Goal: Task Accomplishment & Management: Manage account settings

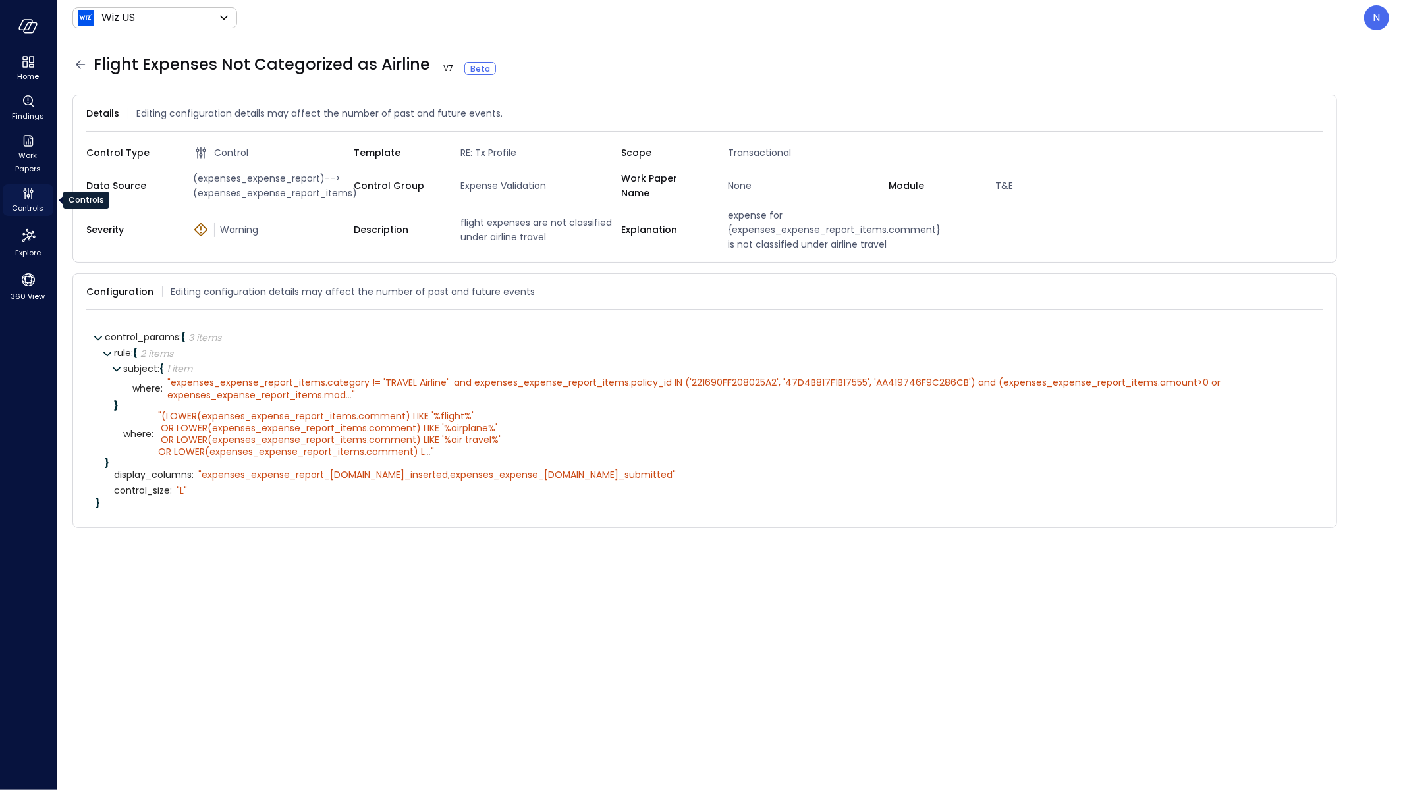
click at [20, 202] on span "Controls" at bounding box center [29, 208] width 32 height 13
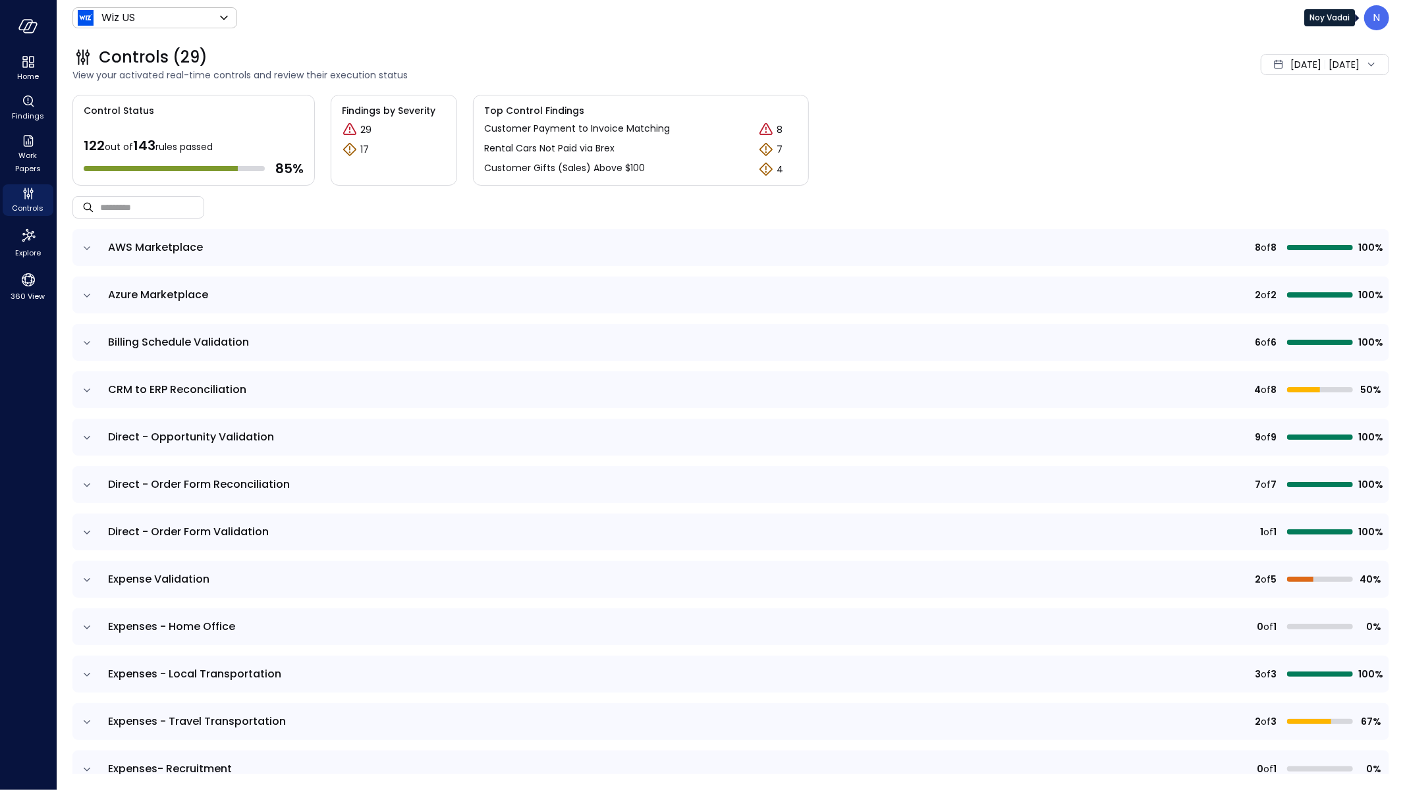
click at [1372, 21] on div "N" at bounding box center [1376, 17] width 25 height 25
click at [1328, 138] on li "Builder" at bounding box center [1322, 133] width 130 height 26
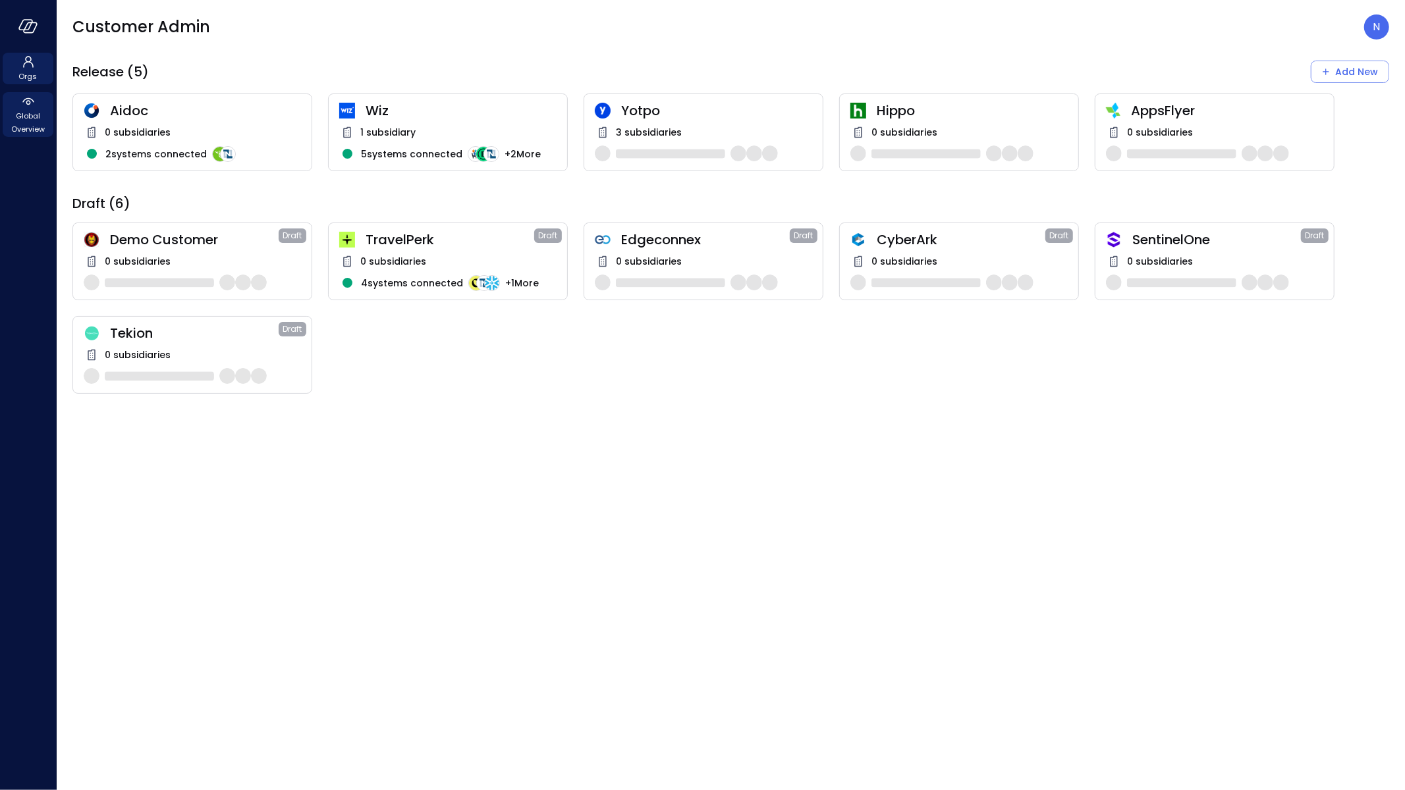
click at [27, 105] on icon at bounding box center [28, 102] width 16 height 16
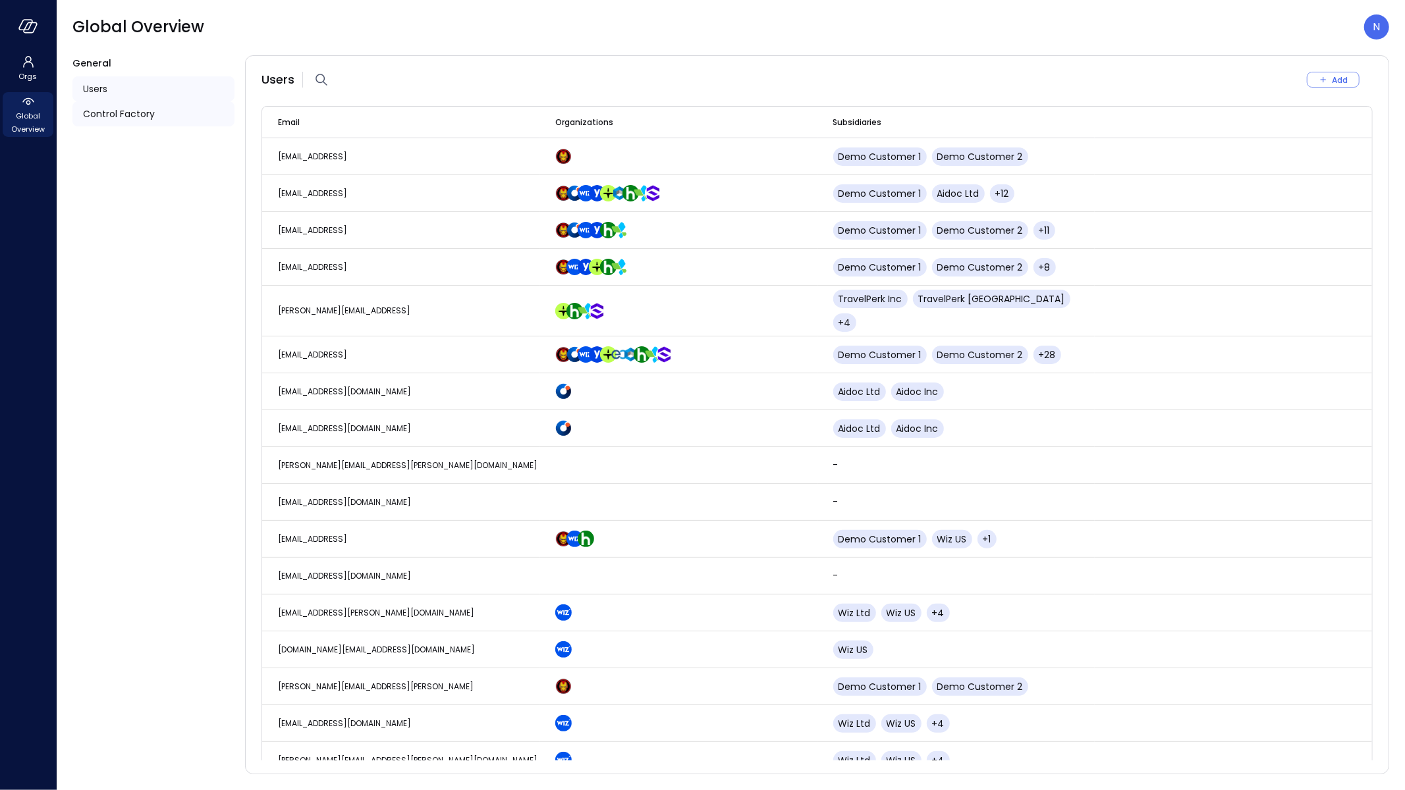
click at [138, 119] on span "Control Factory" at bounding box center [119, 114] width 72 height 14
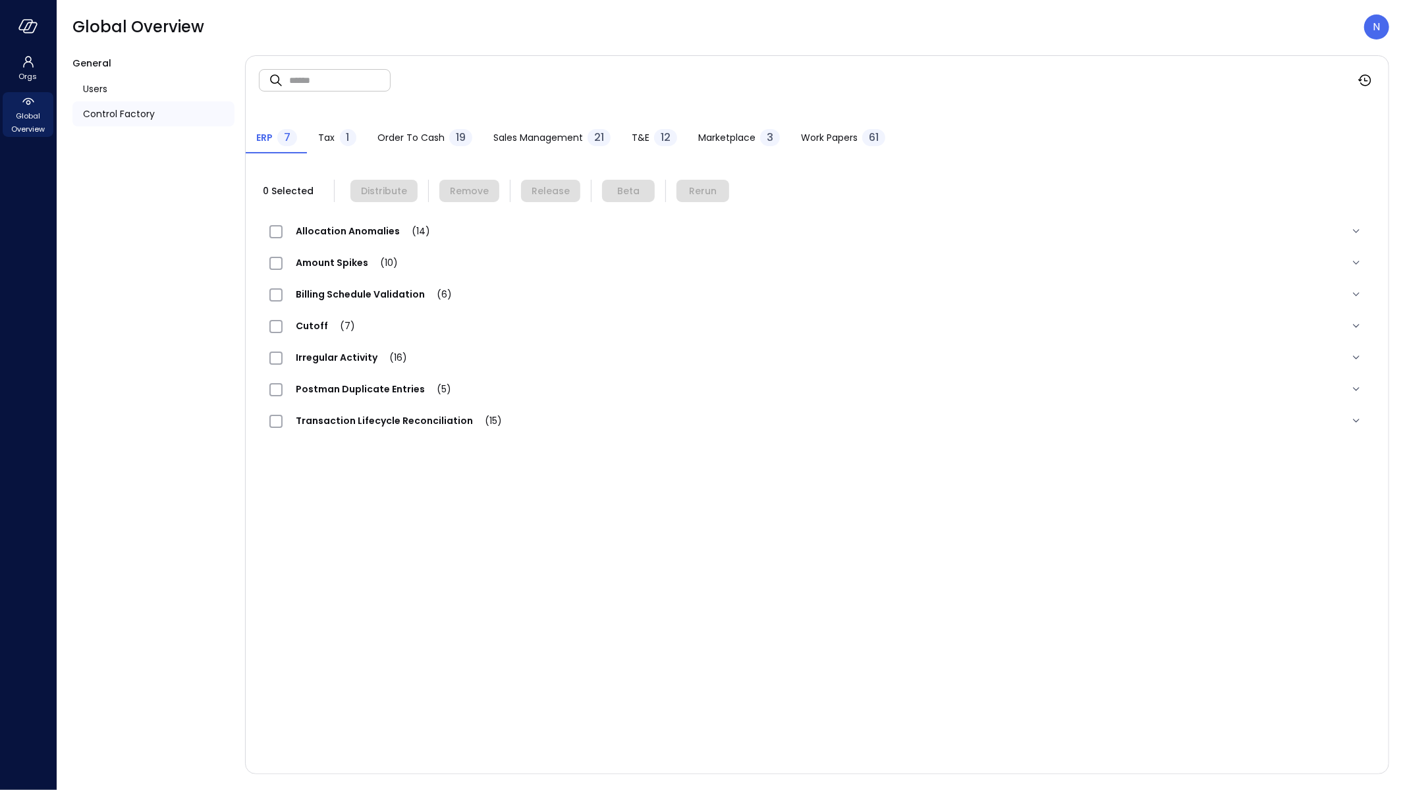
click at [647, 134] on div "T&E 12" at bounding box center [654, 139] width 45 height 20
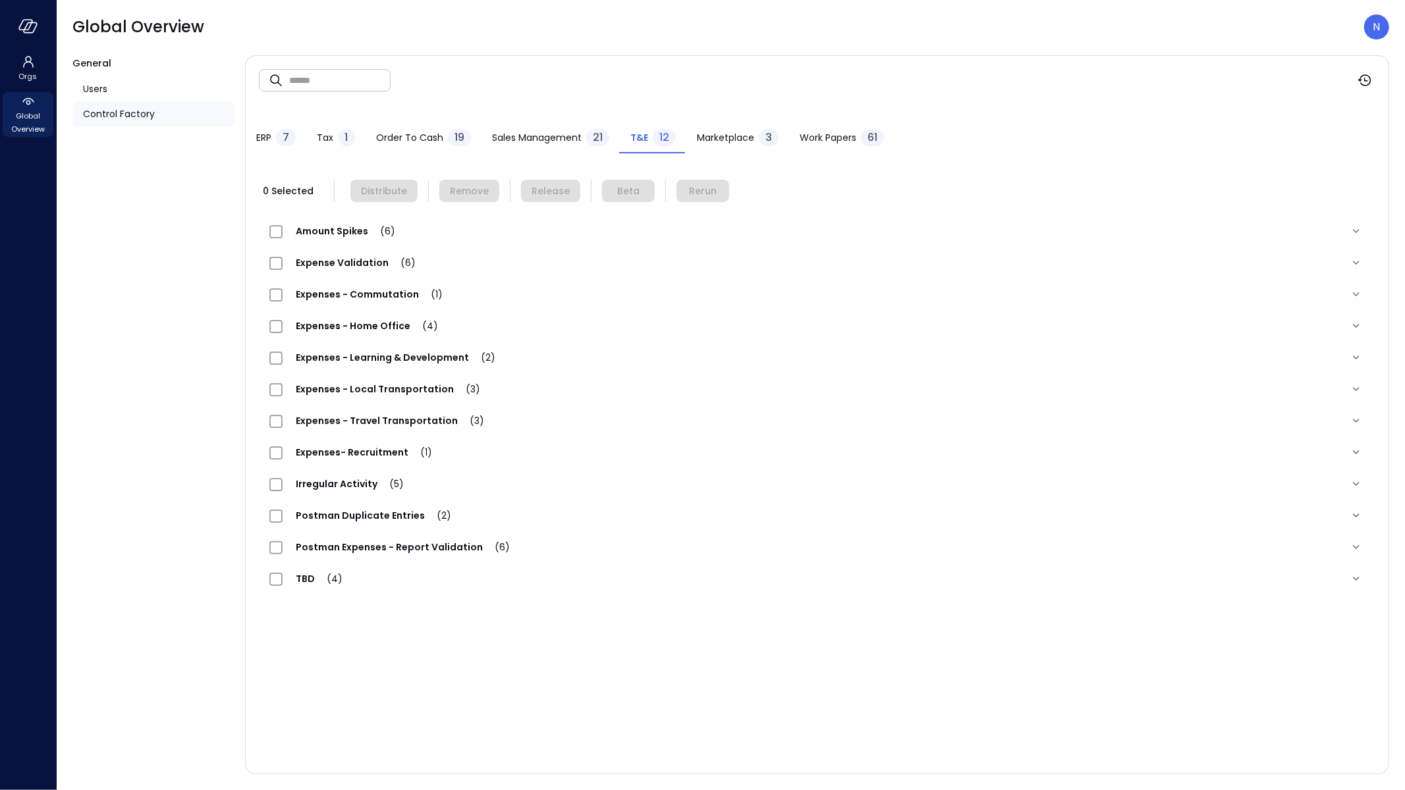
click at [811, 144] on div "Work Papers 61" at bounding box center [842, 139] width 84 height 20
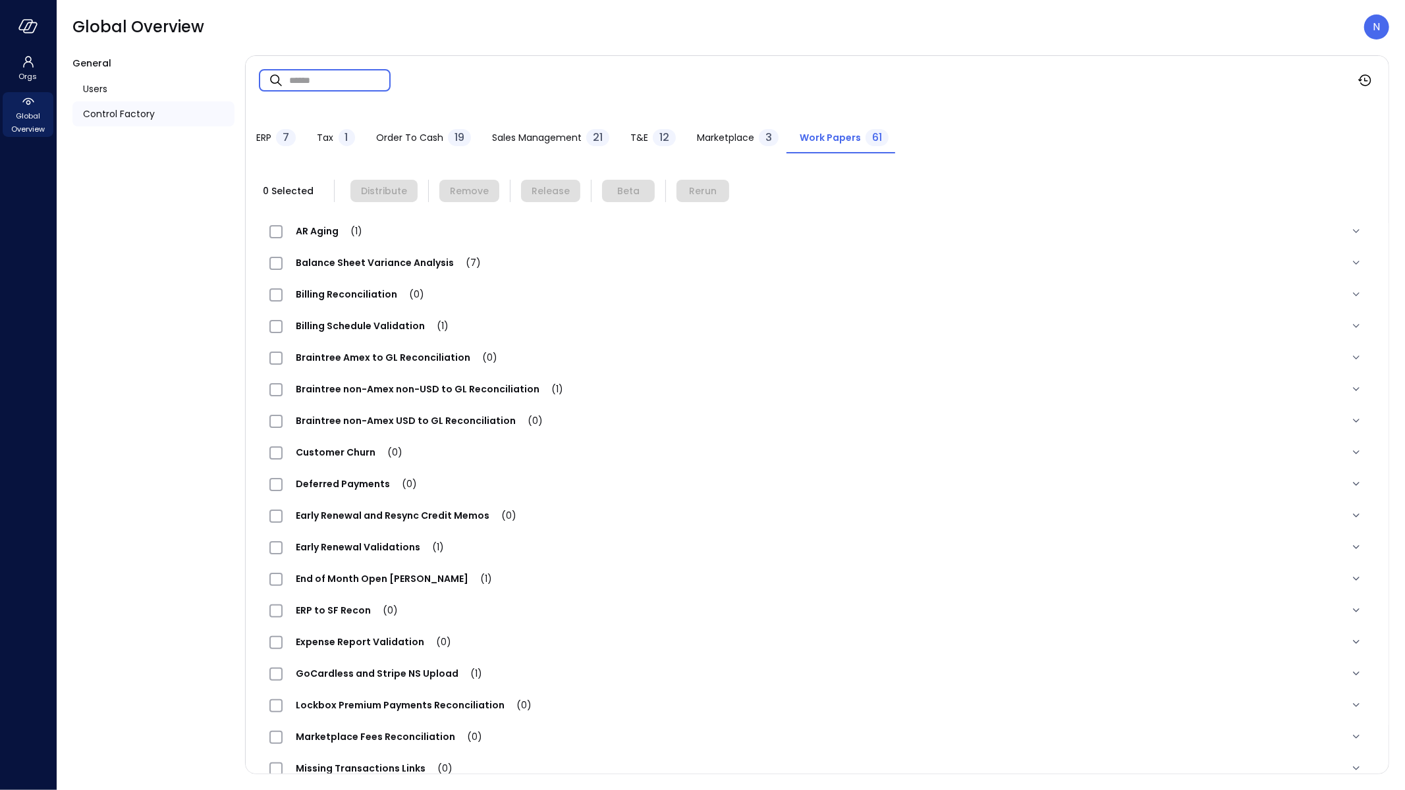
click at [350, 76] on input "text" at bounding box center [339, 80] width 101 height 35
type input "*"
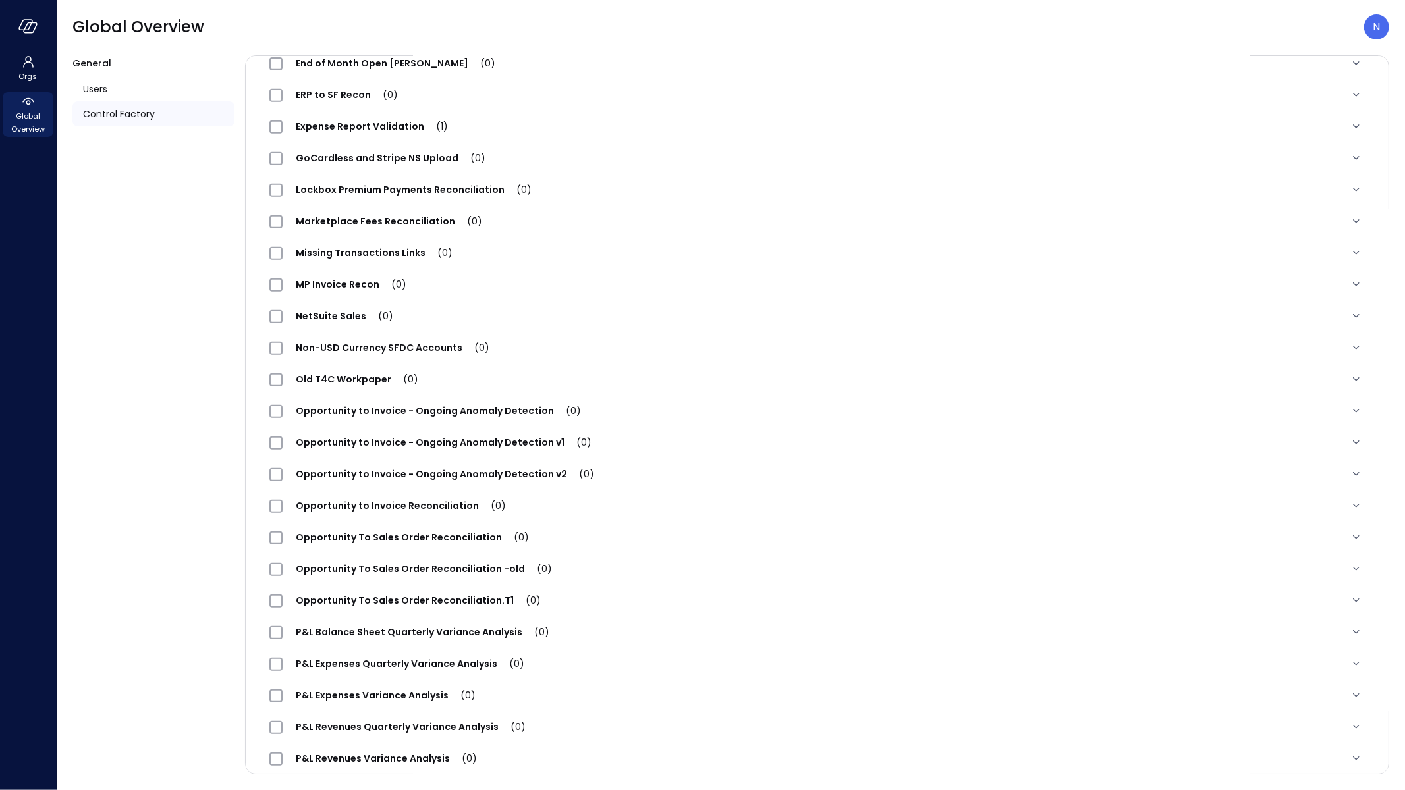
scroll to position [385, 0]
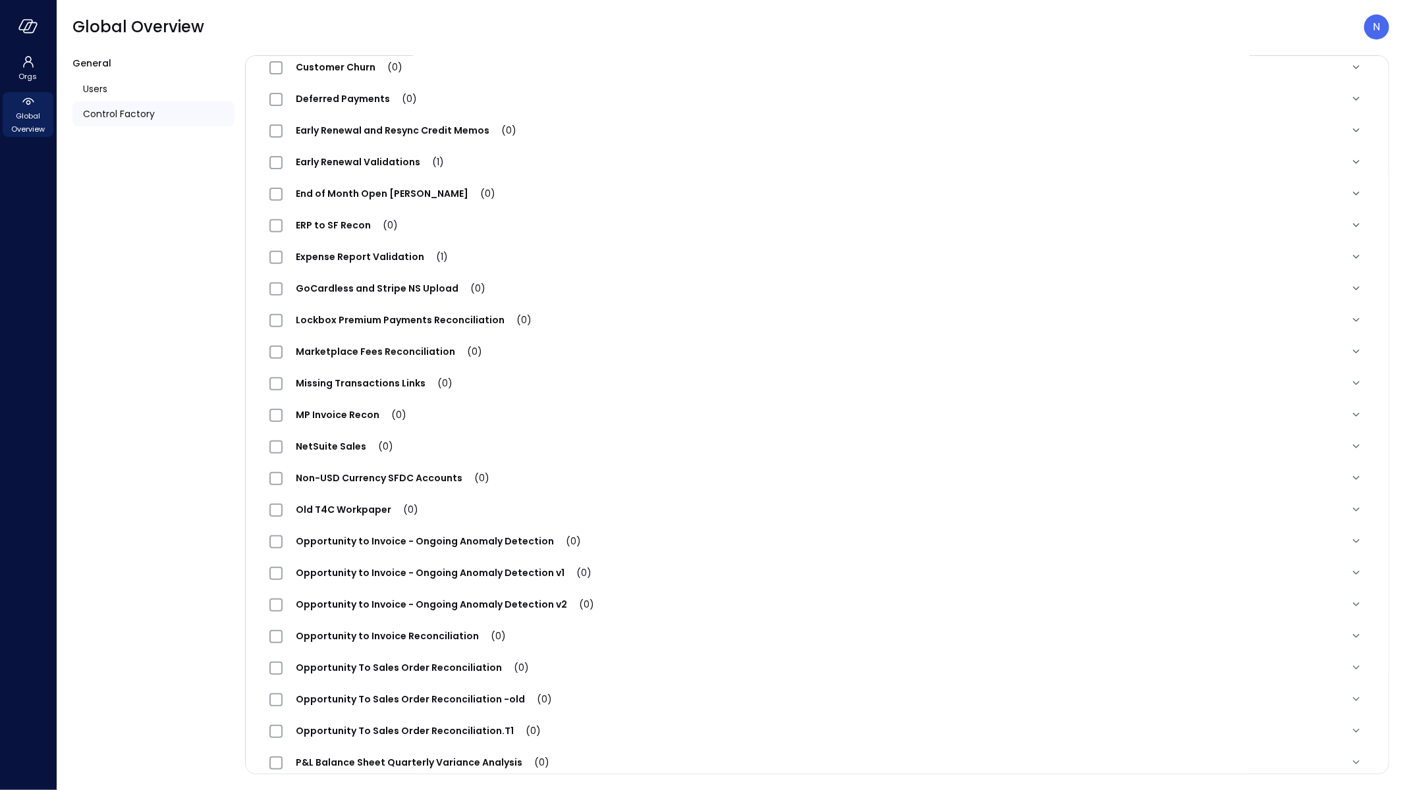
type input "**********"
click at [377, 244] on div "Expense Report Validation (1)" at bounding box center [817, 257] width 1116 height 32
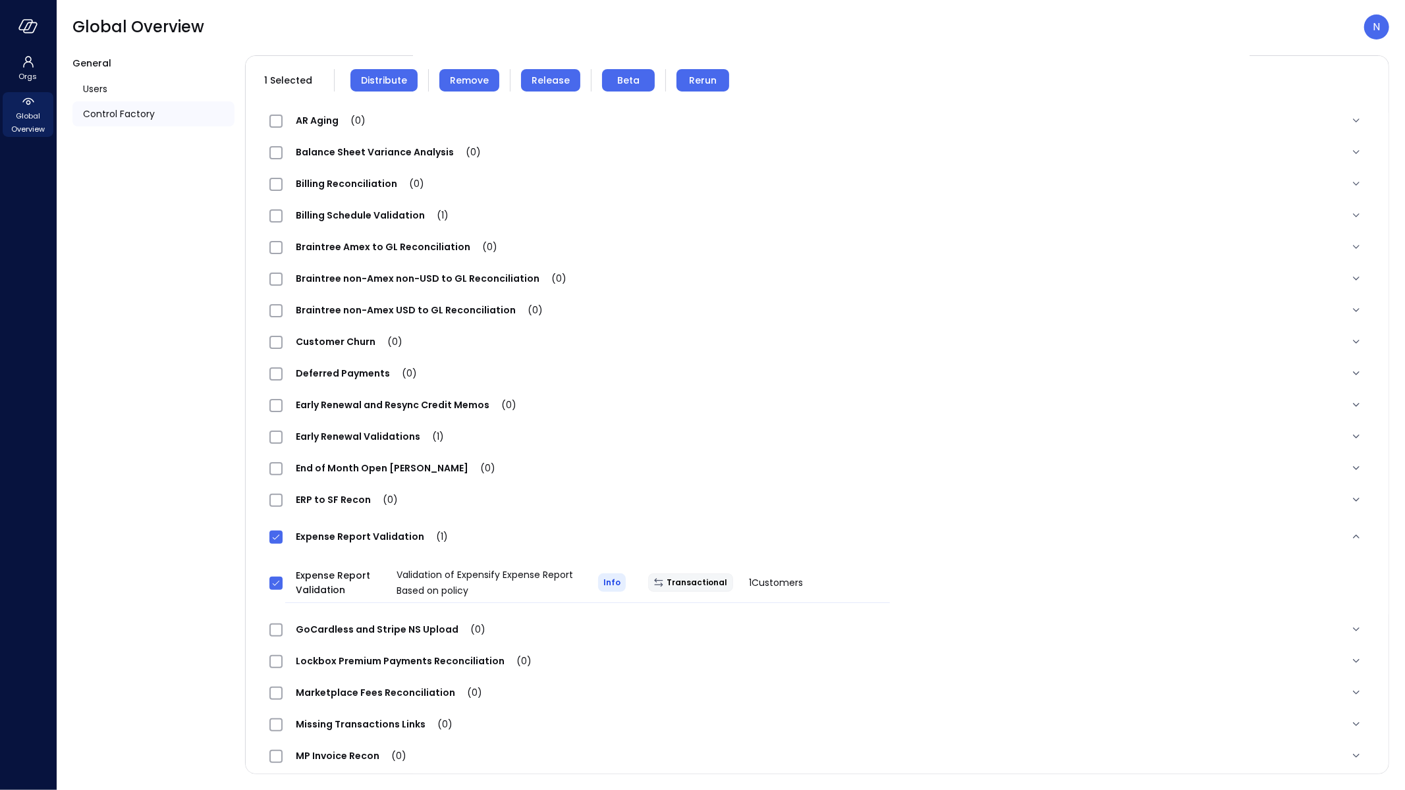
scroll to position [0, 0]
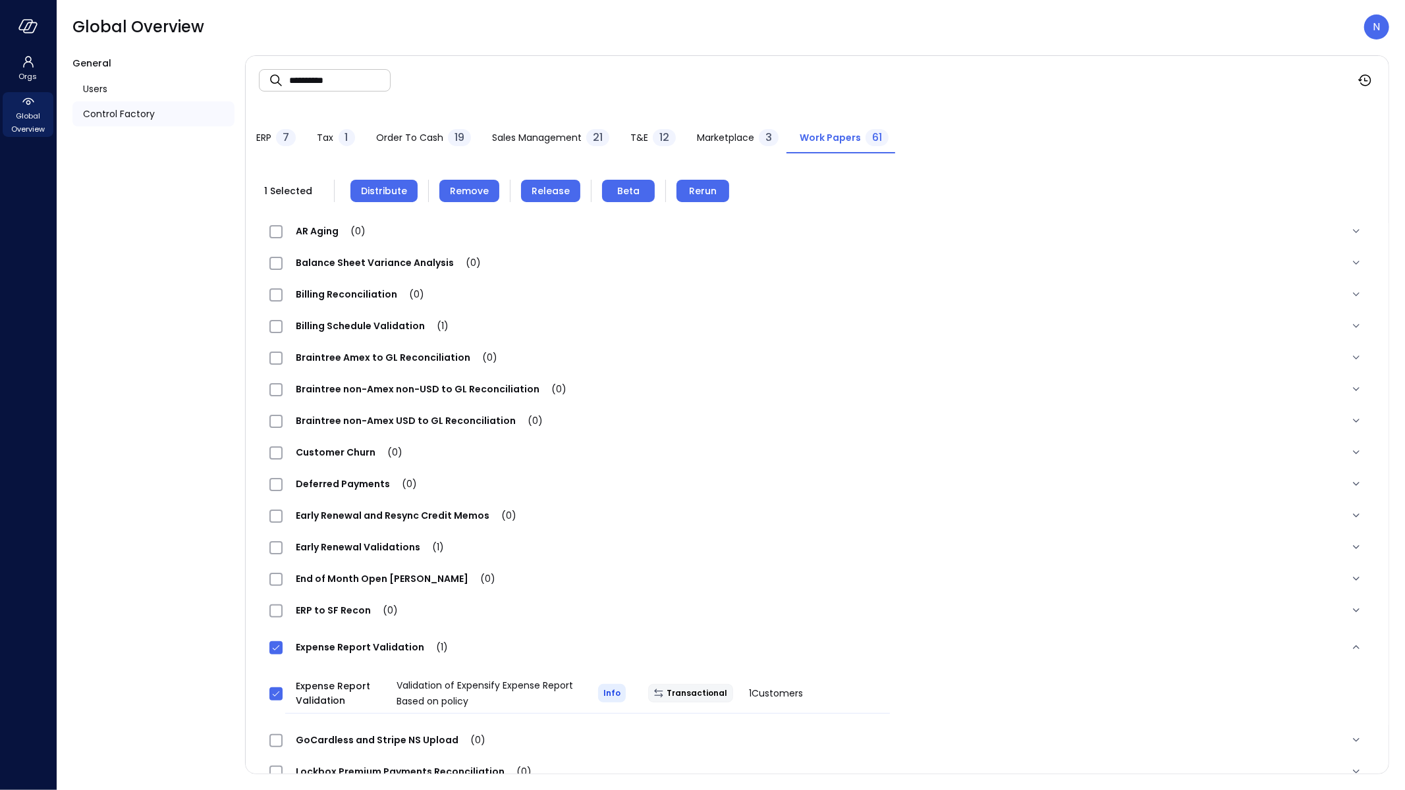
click at [479, 182] on button "Remove" at bounding box center [469, 191] width 60 height 22
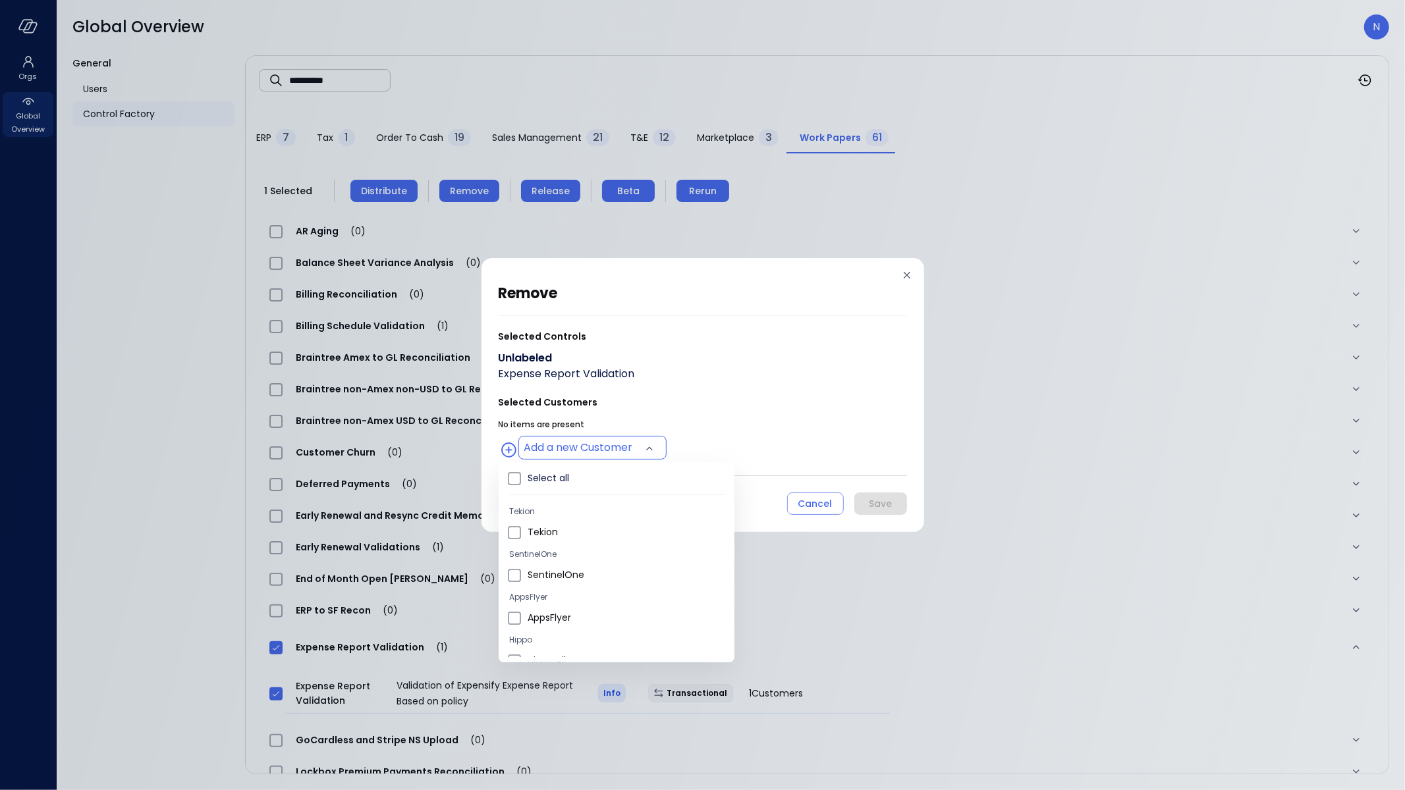
click at [616, 450] on body "**********" at bounding box center [702, 395] width 1405 height 790
click at [587, 545] on span "Wiz US" at bounding box center [626, 541] width 196 height 14
type input "**********"
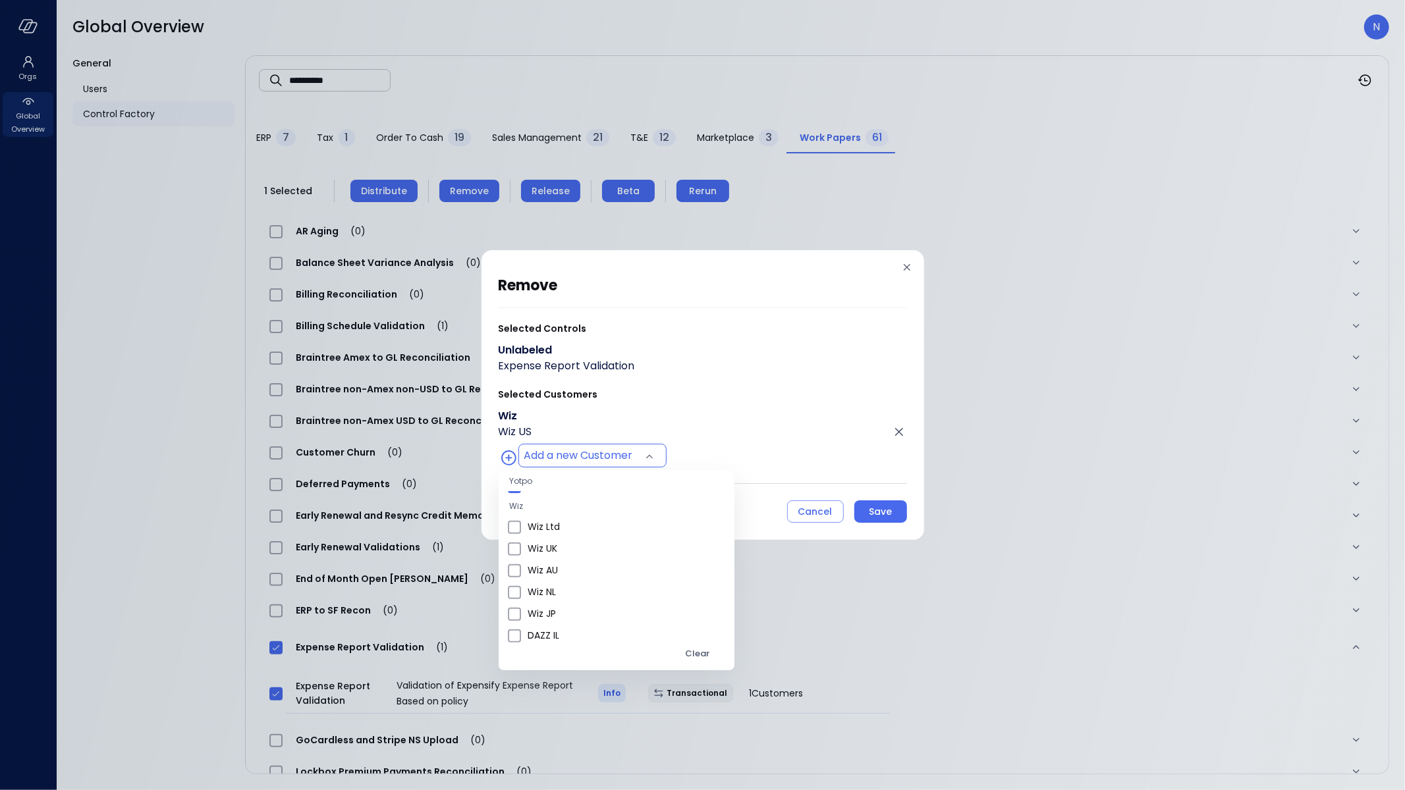
drag, startPoint x: 723, startPoint y: 369, endPoint x: 746, endPoint y: 391, distance: 31.7
click at [724, 369] on div at bounding box center [702, 395] width 1405 height 790
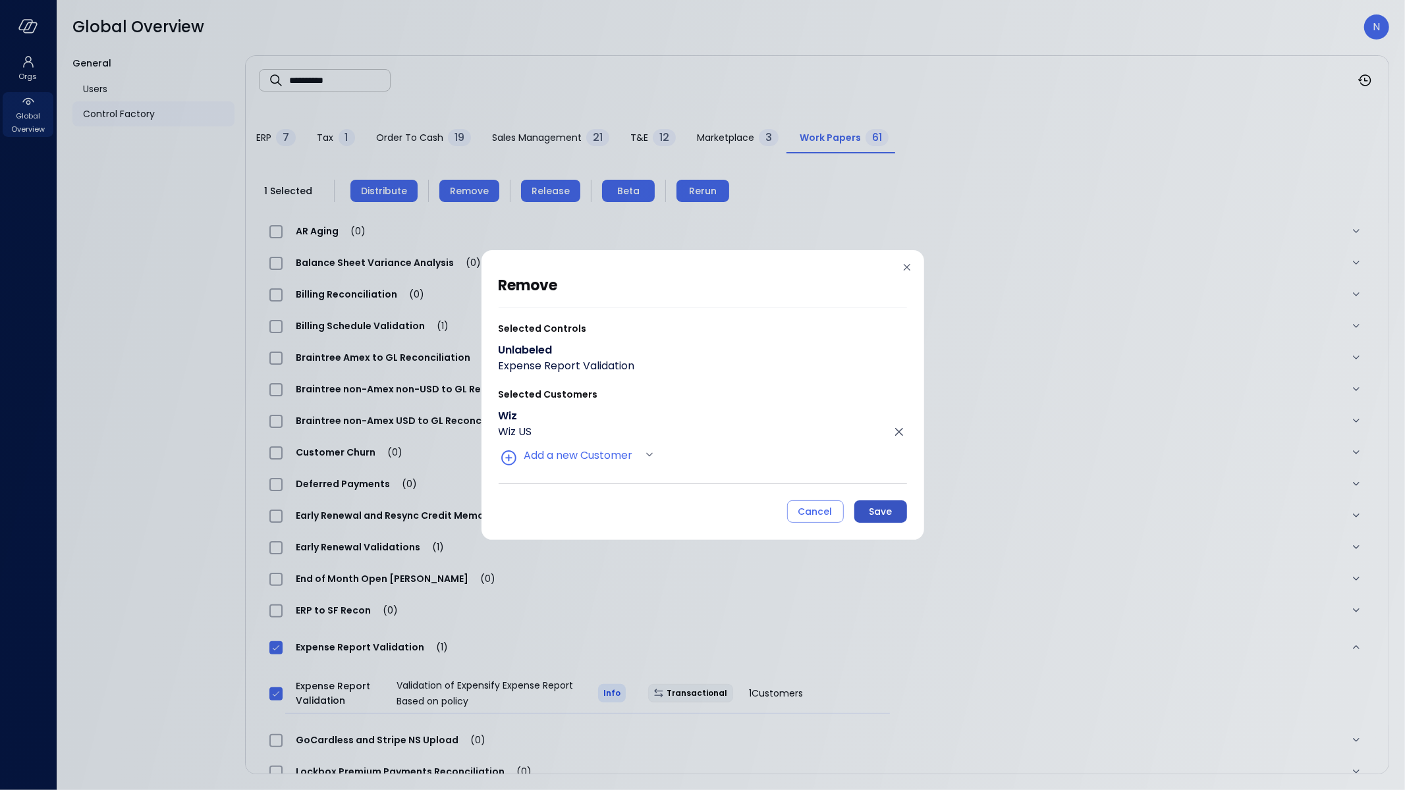
click at [890, 508] on div "Save" at bounding box center [880, 512] width 23 height 16
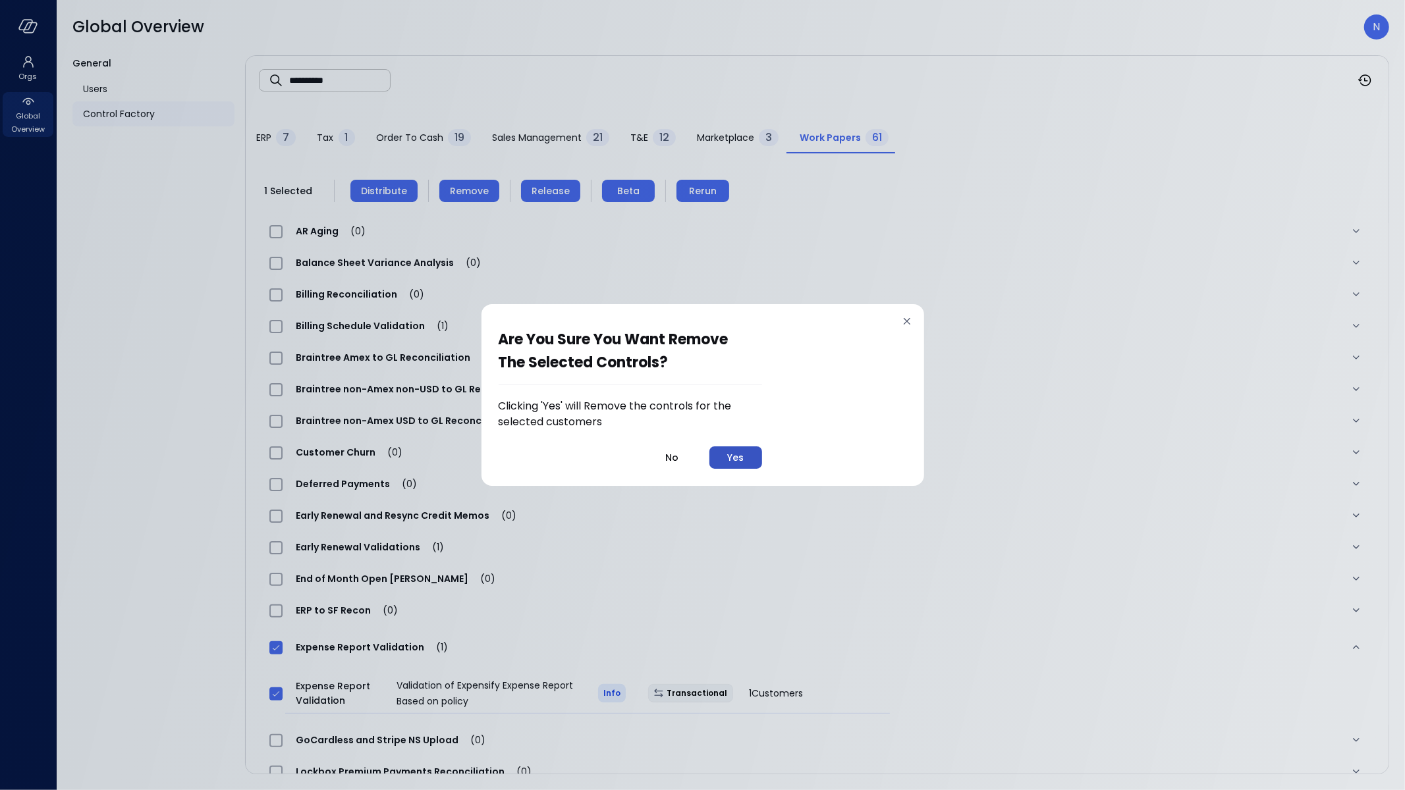
click at [734, 458] on div "Yes" at bounding box center [735, 458] width 16 height 16
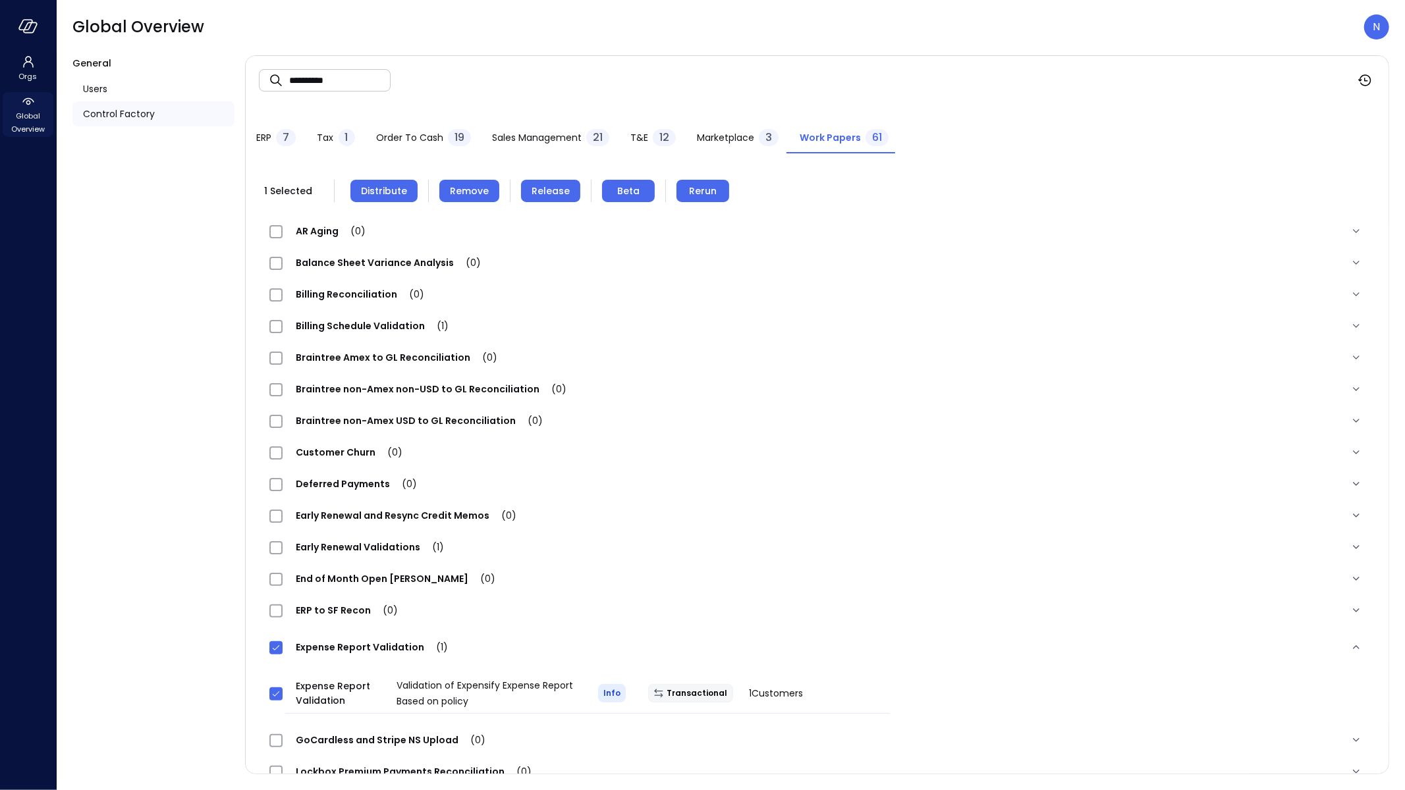
click at [45, 123] on span "Global Overview" at bounding box center [28, 122] width 40 height 26
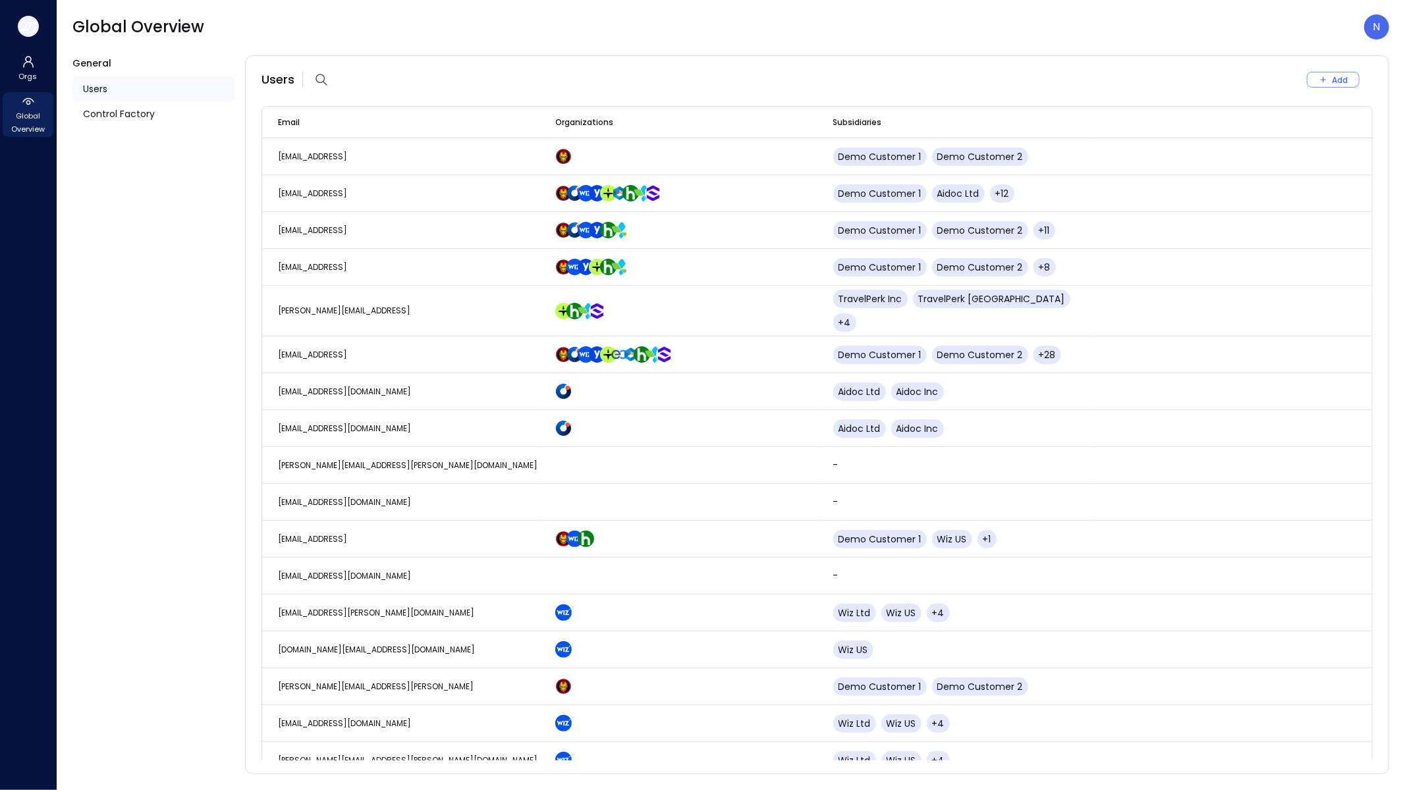
click at [32, 26] on icon "button" at bounding box center [28, 26] width 20 height 14
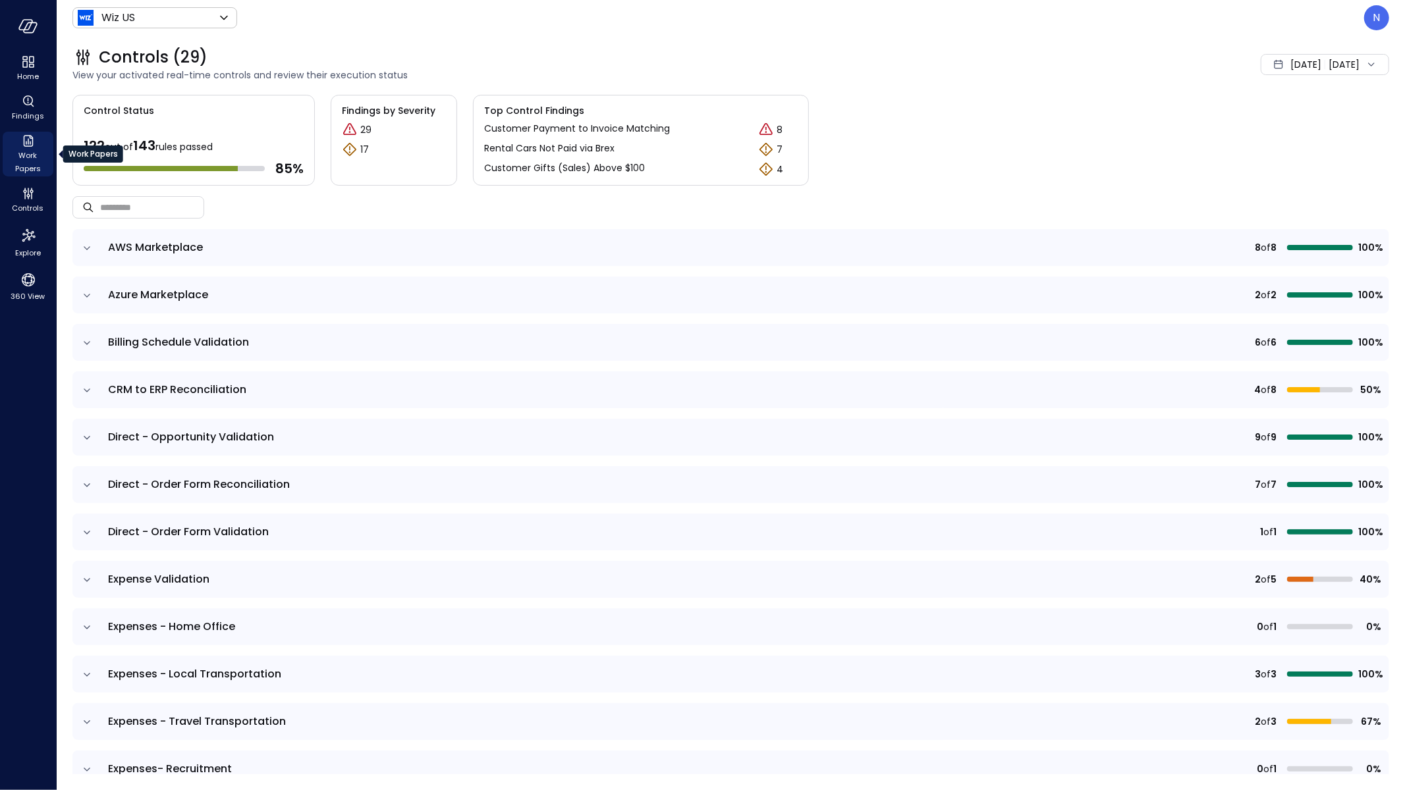
click at [28, 143] on icon "Work Papers" at bounding box center [28, 141] width 10 height 12
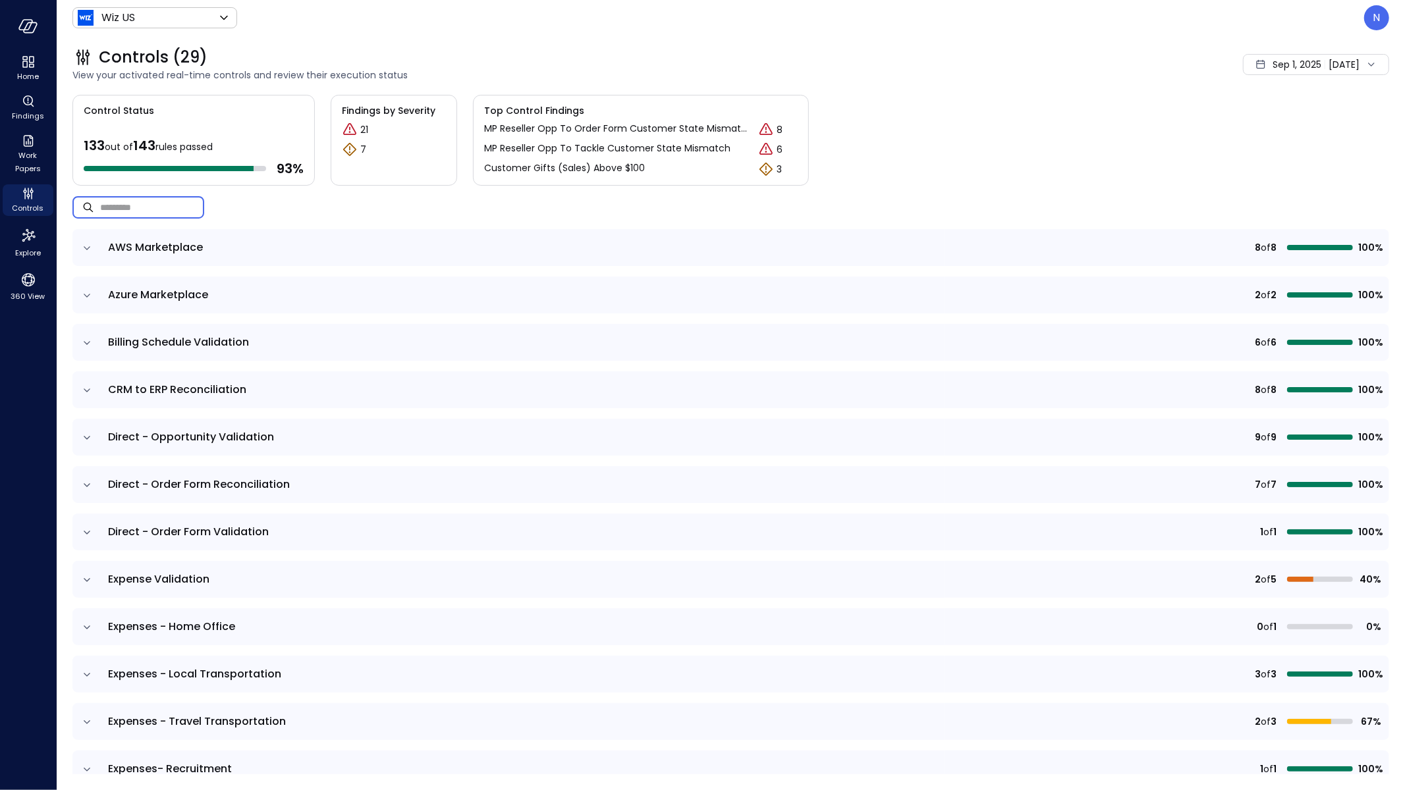
click at [184, 211] on input "text" at bounding box center [152, 207] width 104 height 35
drag, startPoint x: 1284, startPoint y: 176, endPoint x: 1292, endPoint y: 163, distance: 15.7
click at [1283, 176] on div "Control Status 133 out of 143 rules passed 93 % Findings by Severity 21 7 Top C…" at bounding box center [730, 140] width 1316 height 91
click at [1374, 6] on div "N" at bounding box center [1376, 17] width 25 height 25
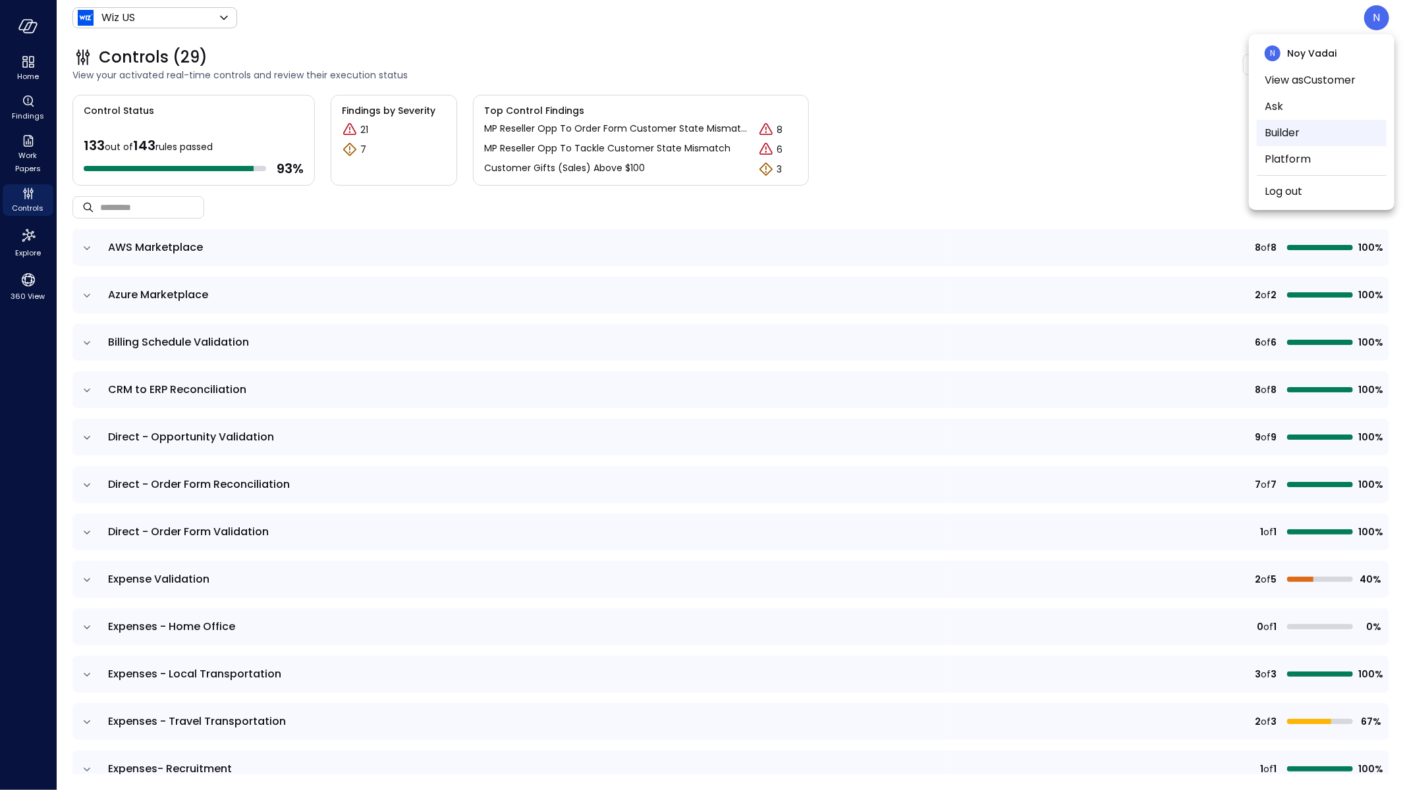
click at [1290, 130] on li "Builder" at bounding box center [1322, 133] width 130 height 26
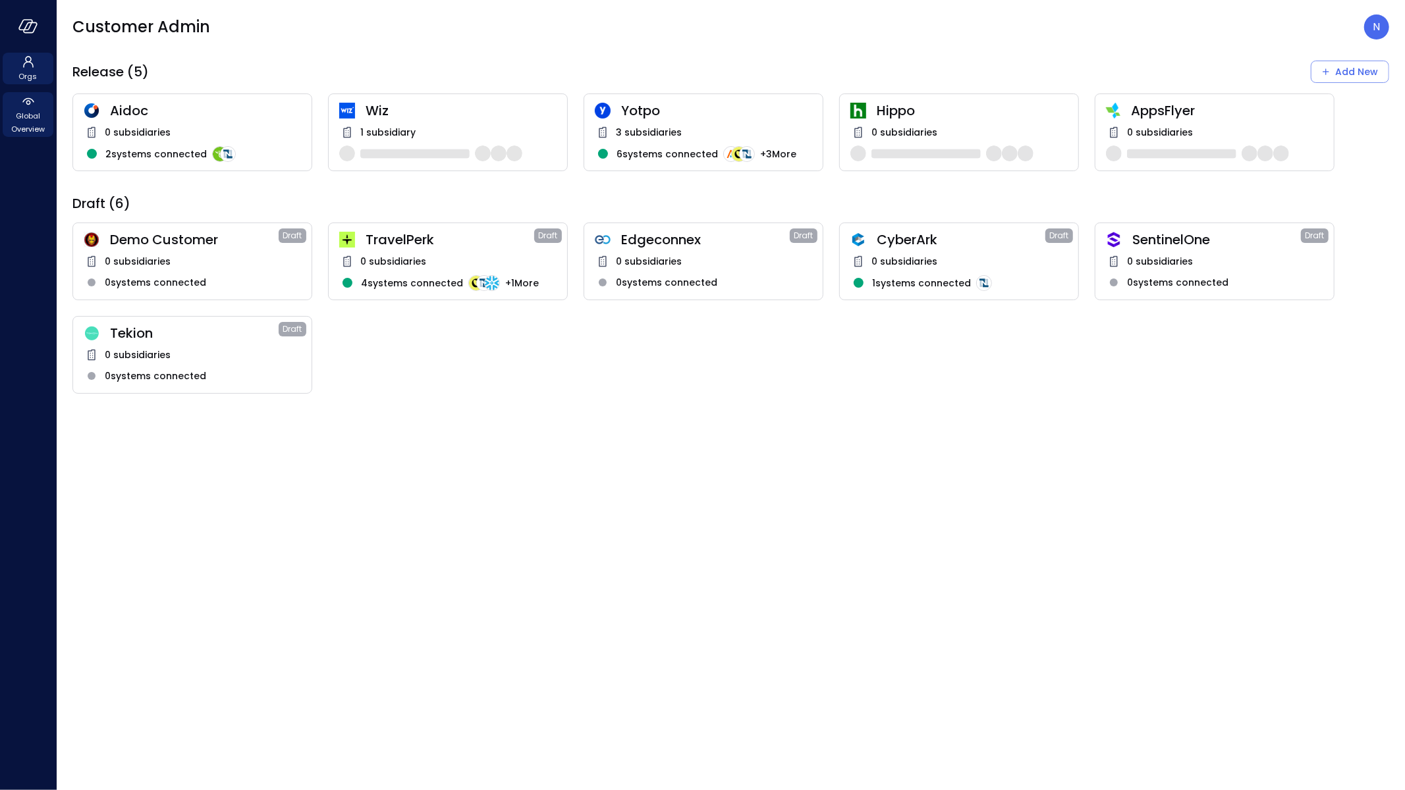
click at [35, 122] on span "Global Overview" at bounding box center [28, 122] width 40 height 26
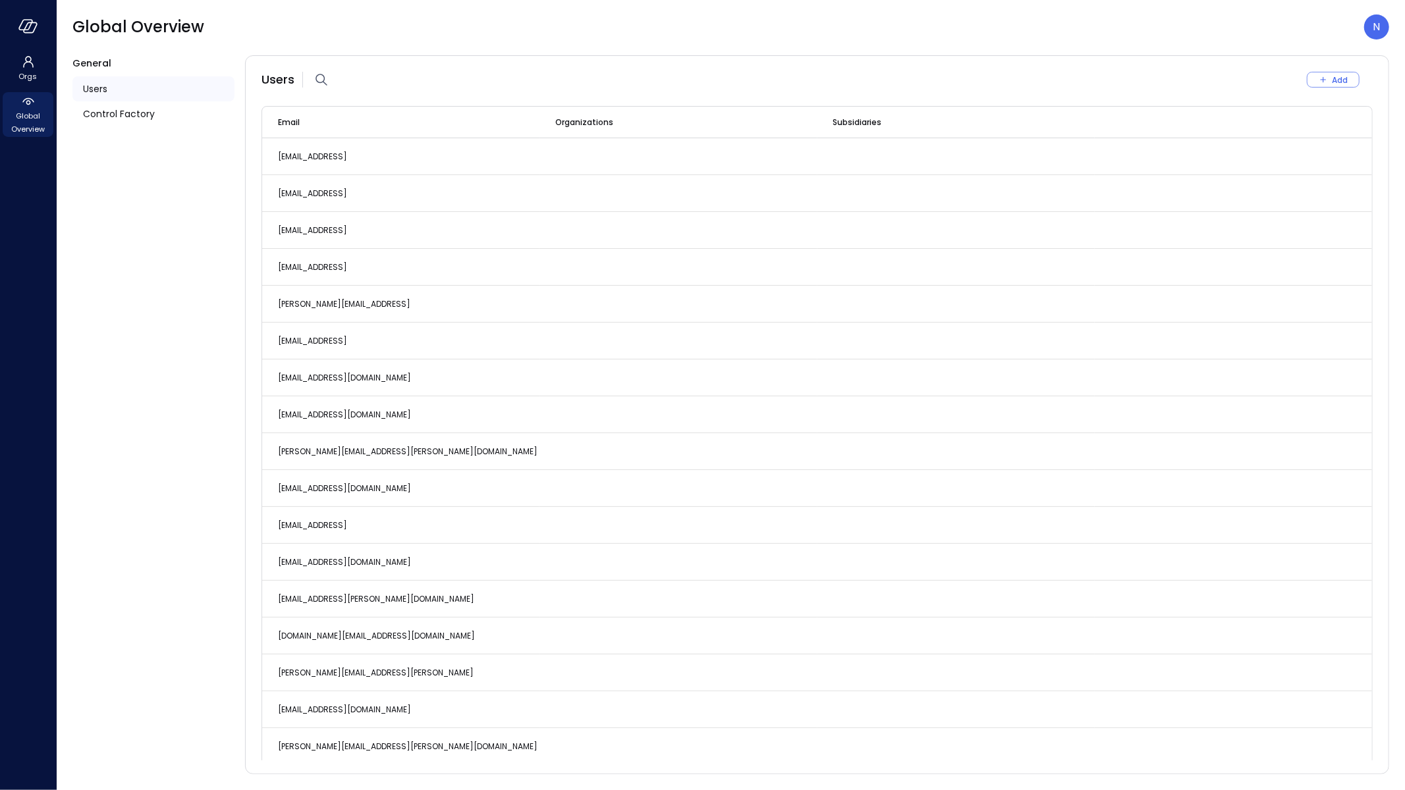
click at [138, 129] on ul "Users Control Factory" at bounding box center [153, 101] width 162 height 61
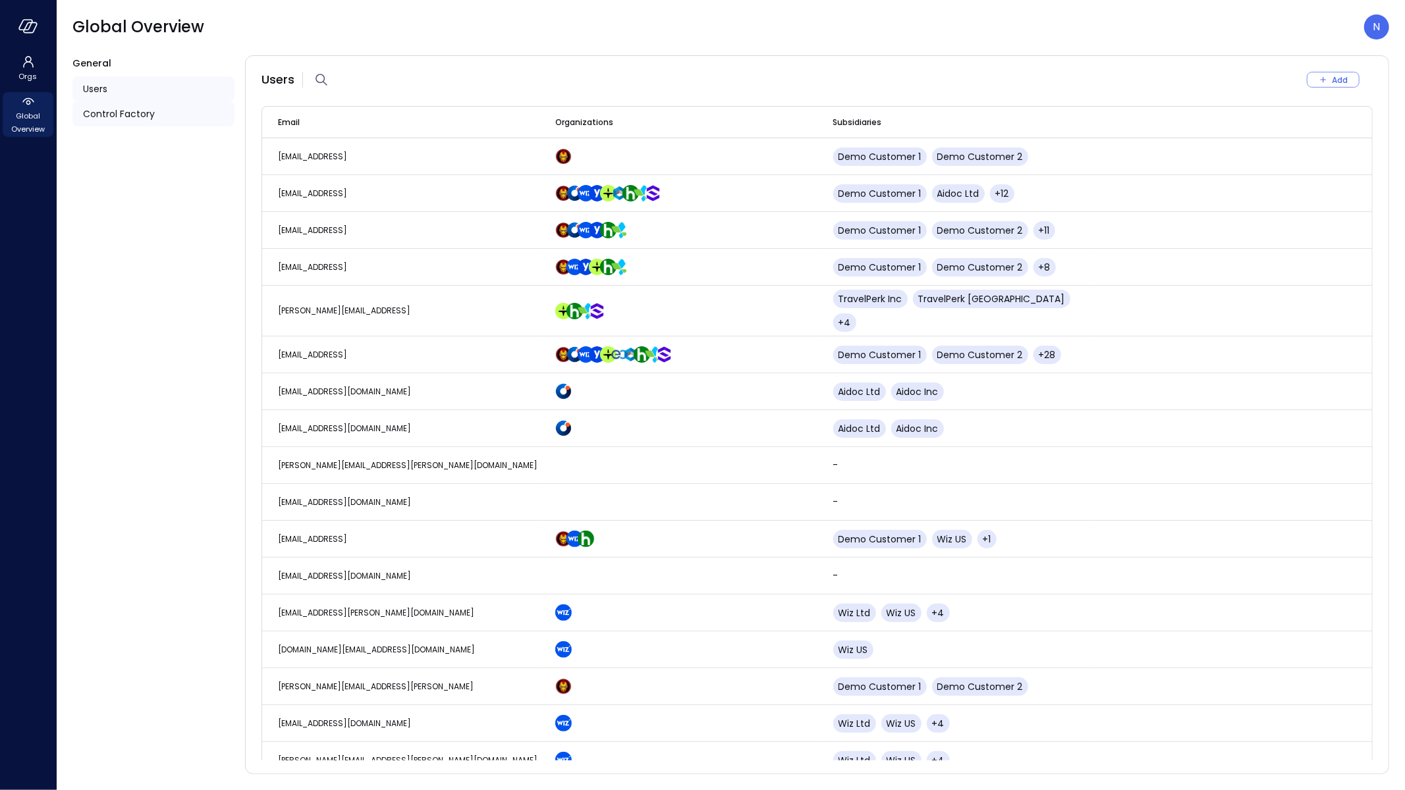
click at [140, 121] on div "Control Factory" at bounding box center [153, 113] width 162 height 25
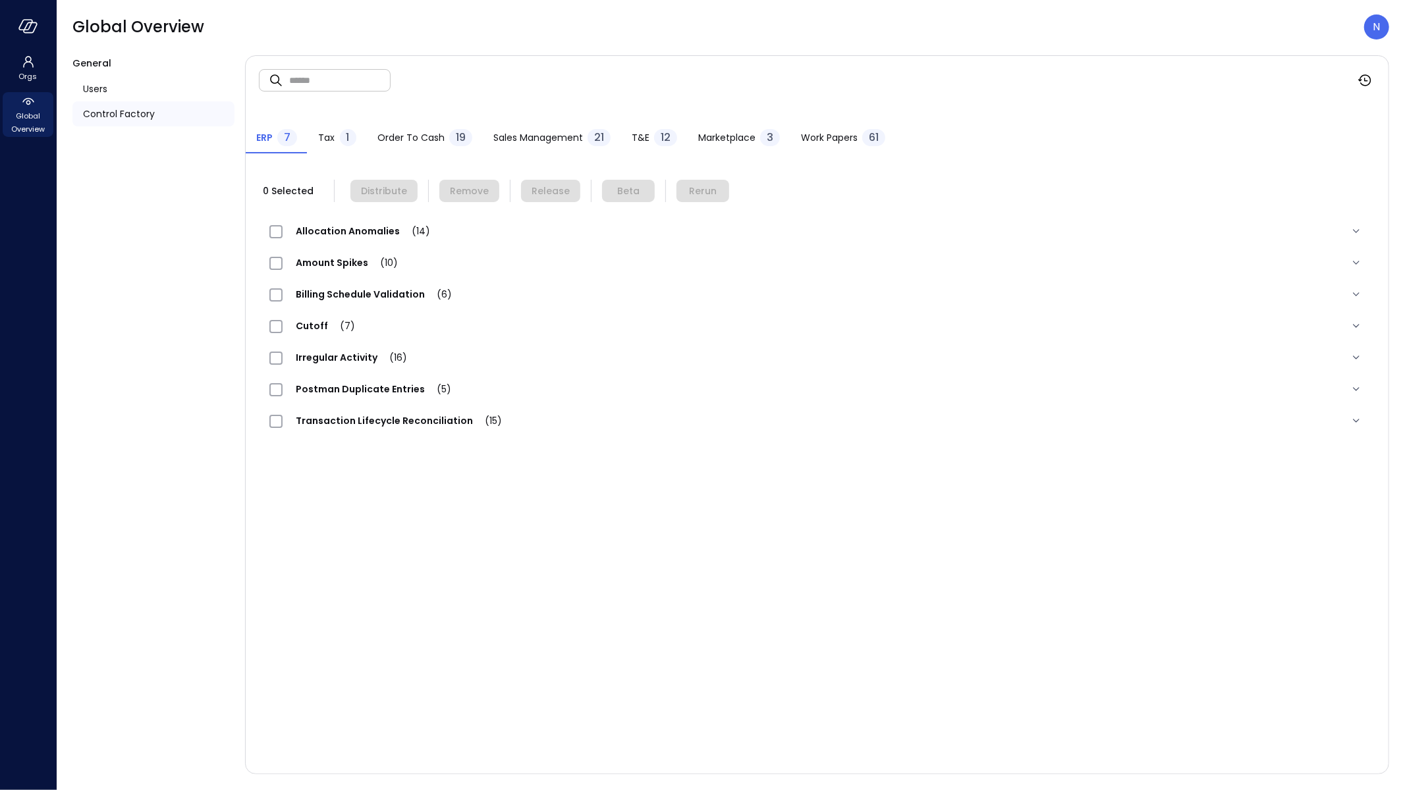
click at [823, 136] on span "Work Papers" at bounding box center [829, 137] width 57 height 14
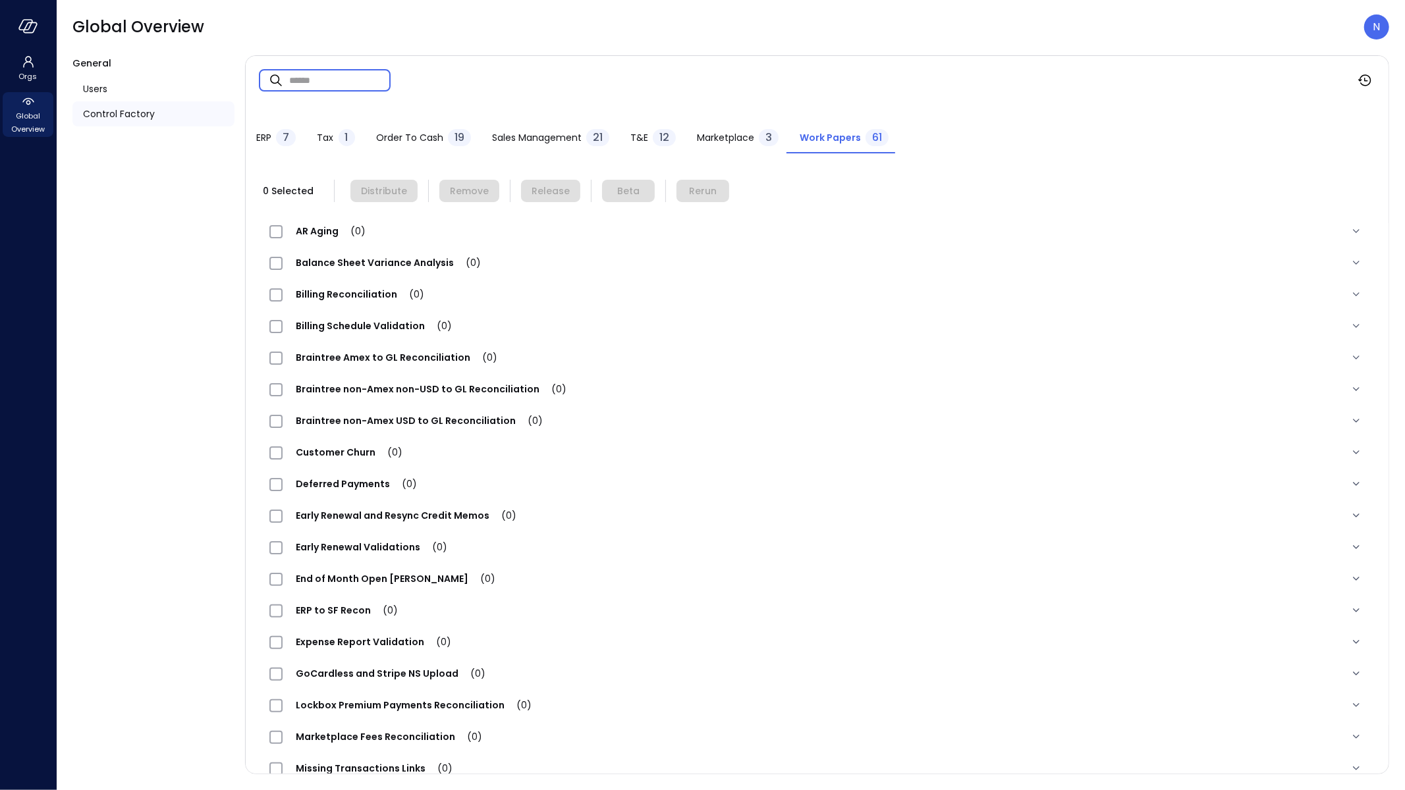
click at [363, 75] on input "text" at bounding box center [339, 80] width 101 height 35
drag, startPoint x: 286, startPoint y: 61, endPoint x: 215, endPoint y: 51, distance: 72.5
click at [215, 51] on div "Global Overview N General Users Control Factory ​ **** ​ ERP 7 Tax 1 Order to C…" at bounding box center [731, 395] width 1348 height 790
type input "**********"
drag, startPoint x: 363, startPoint y: 78, endPoint x: 185, endPoint y: 67, distance: 178.2
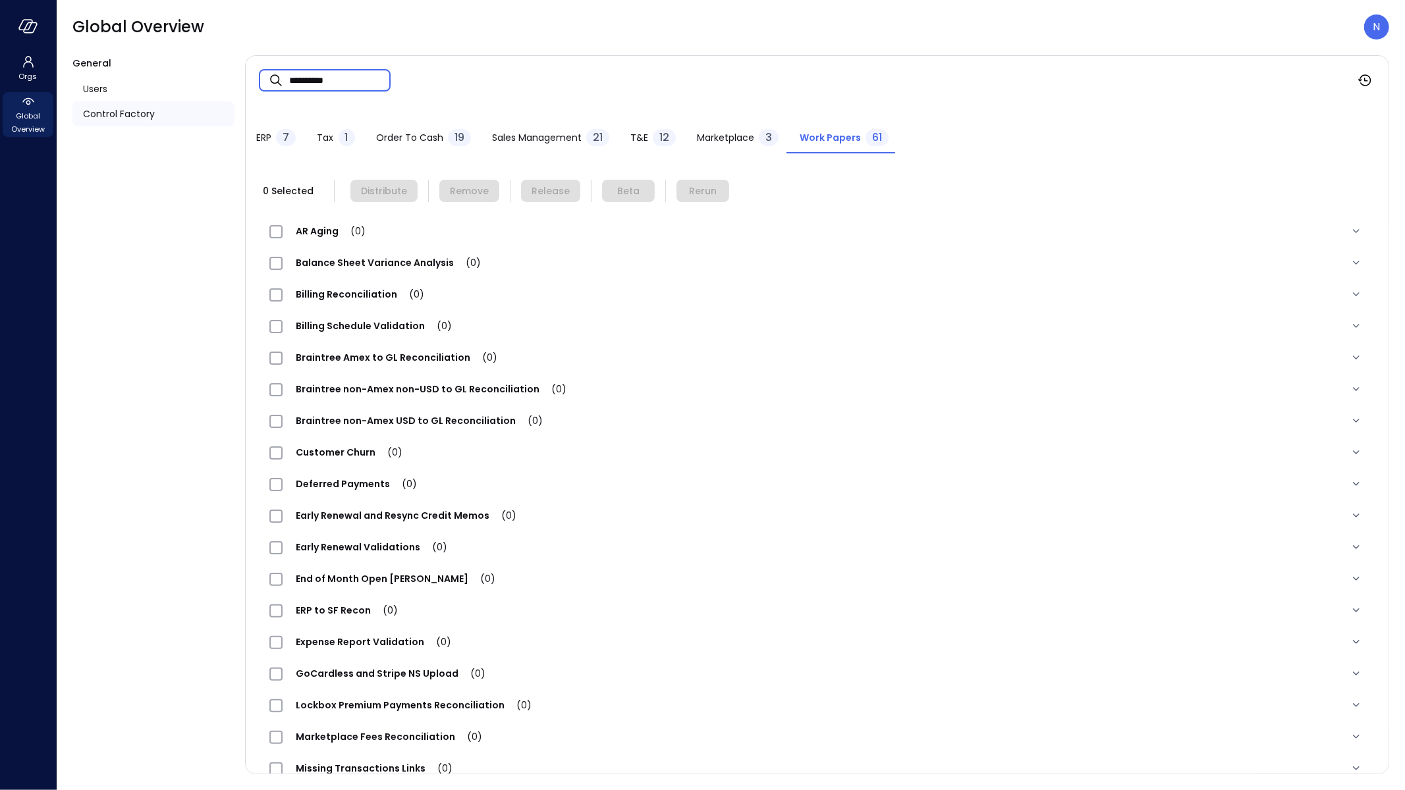
click at [186, 66] on div "**********" at bounding box center [730, 414] width 1316 height 719
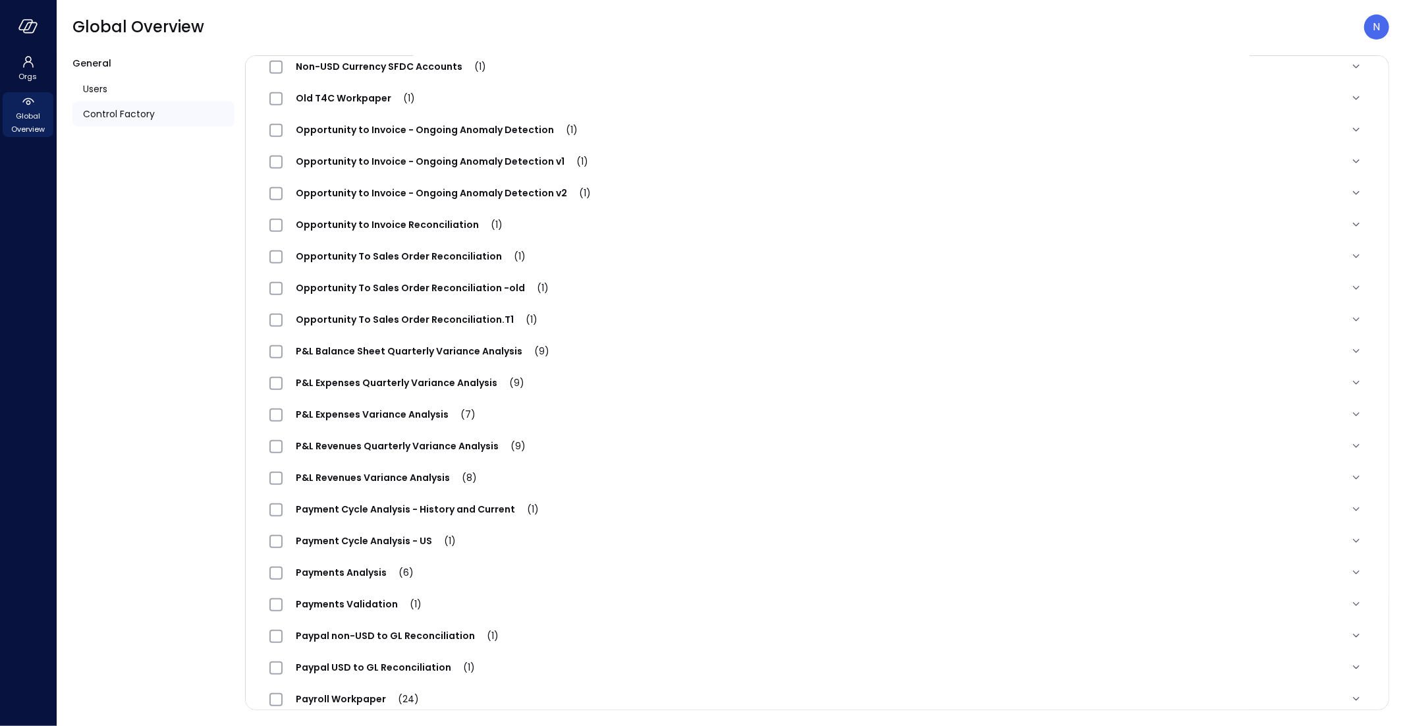
scroll to position [259, 0]
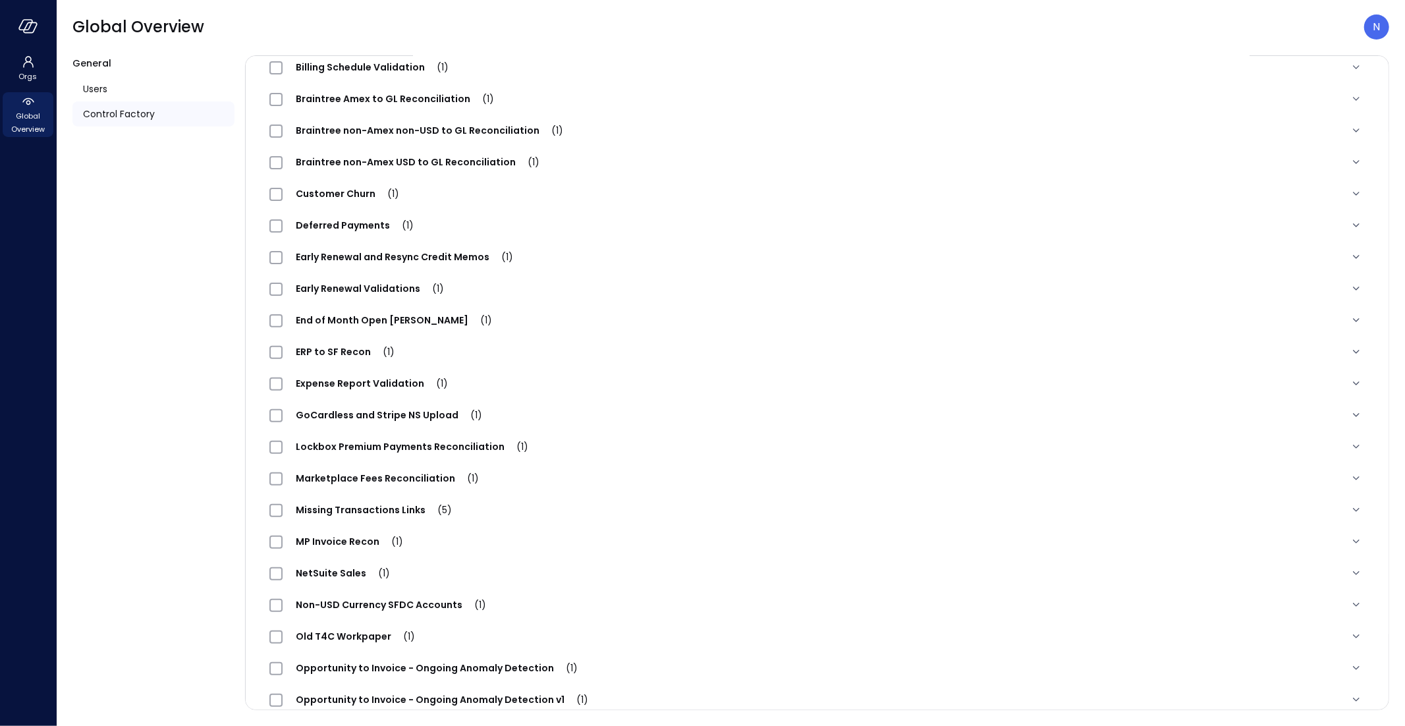
click at [393, 375] on div "Expense Report Validation (1)" at bounding box center [365, 383] width 192 height 16
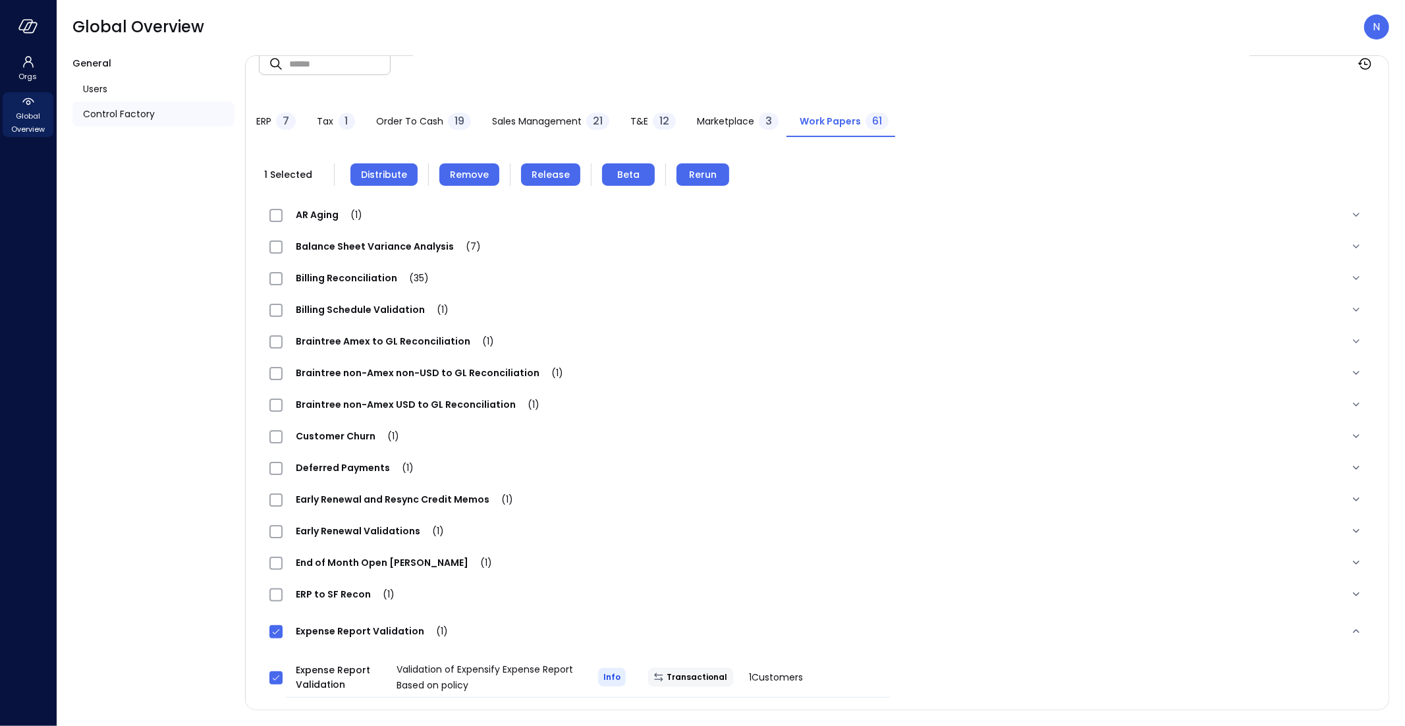
scroll to position [0, 0]
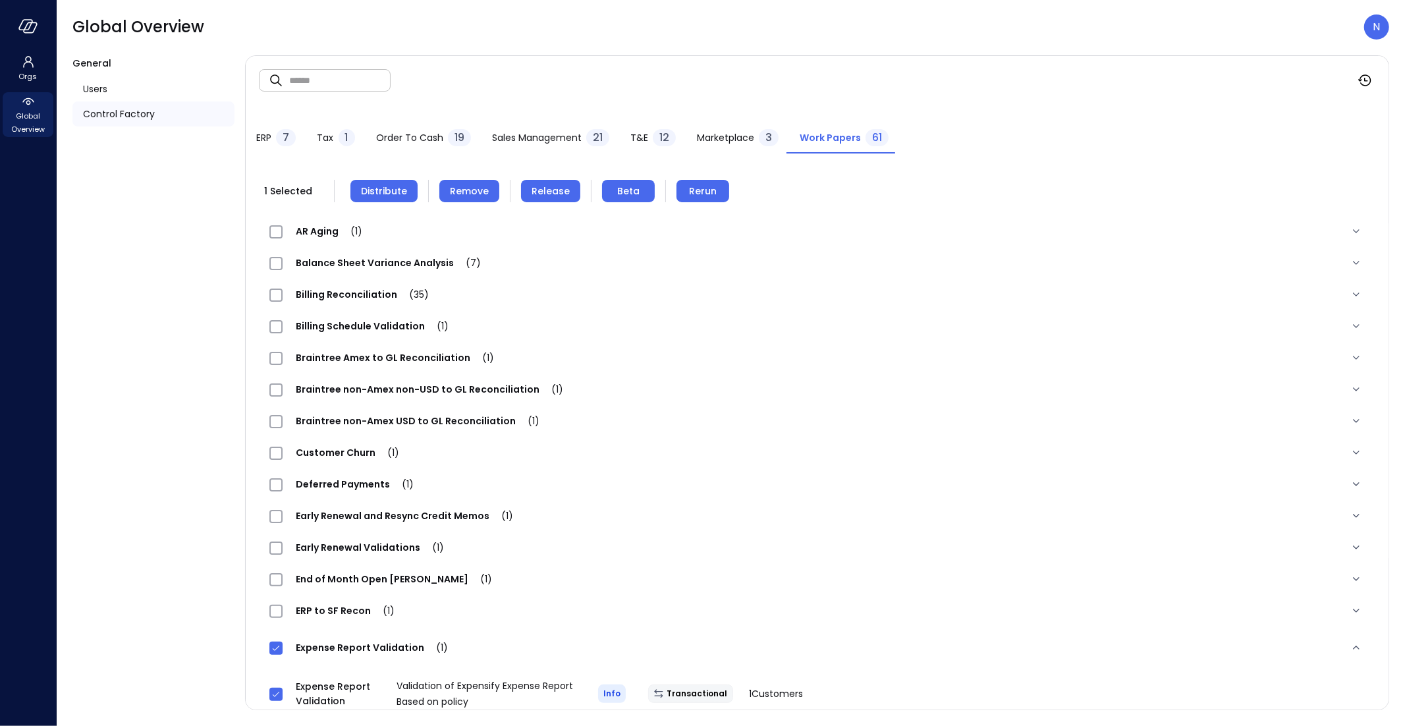
click at [487, 188] on button "Remove" at bounding box center [469, 191] width 60 height 22
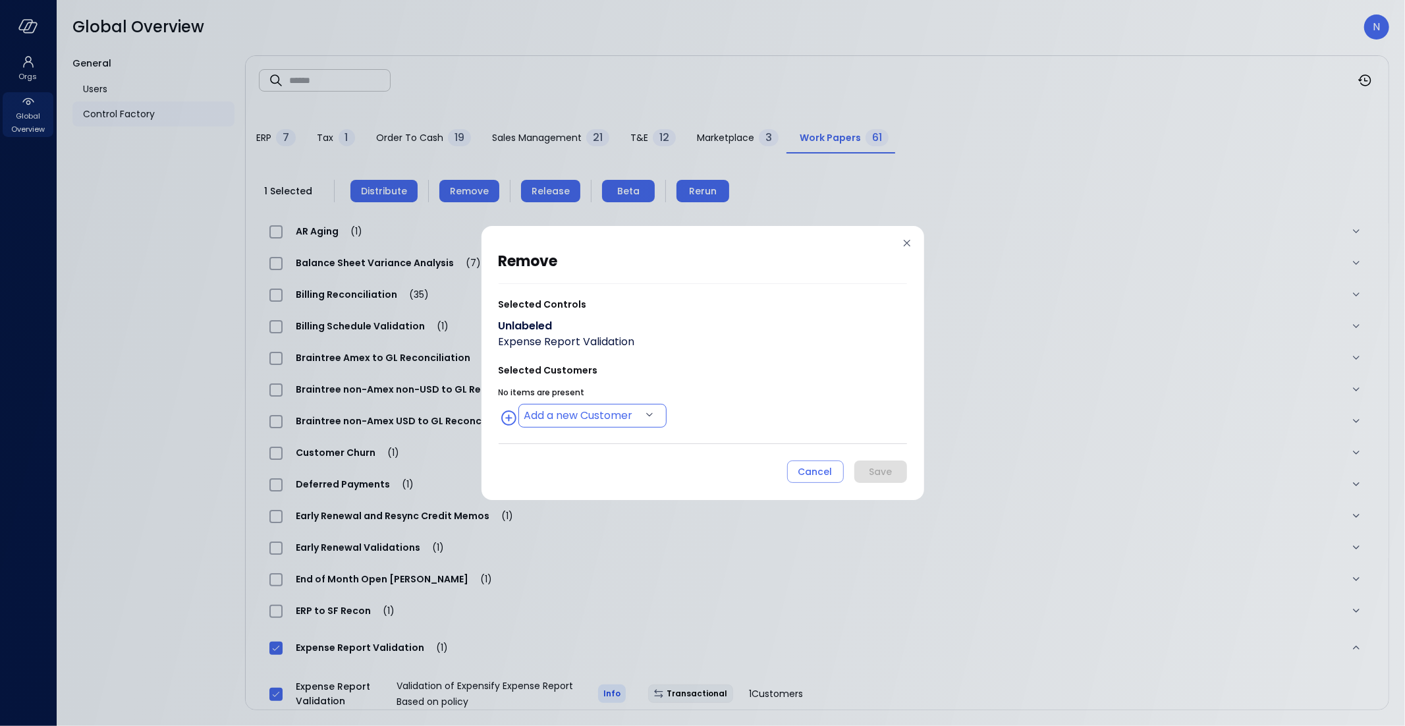
click at [624, 418] on body "Orgs Global Overview Global Overview N General Users Control Factory ​ ​ ERP 7 …" at bounding box center [702, 363] width 1405 height 726
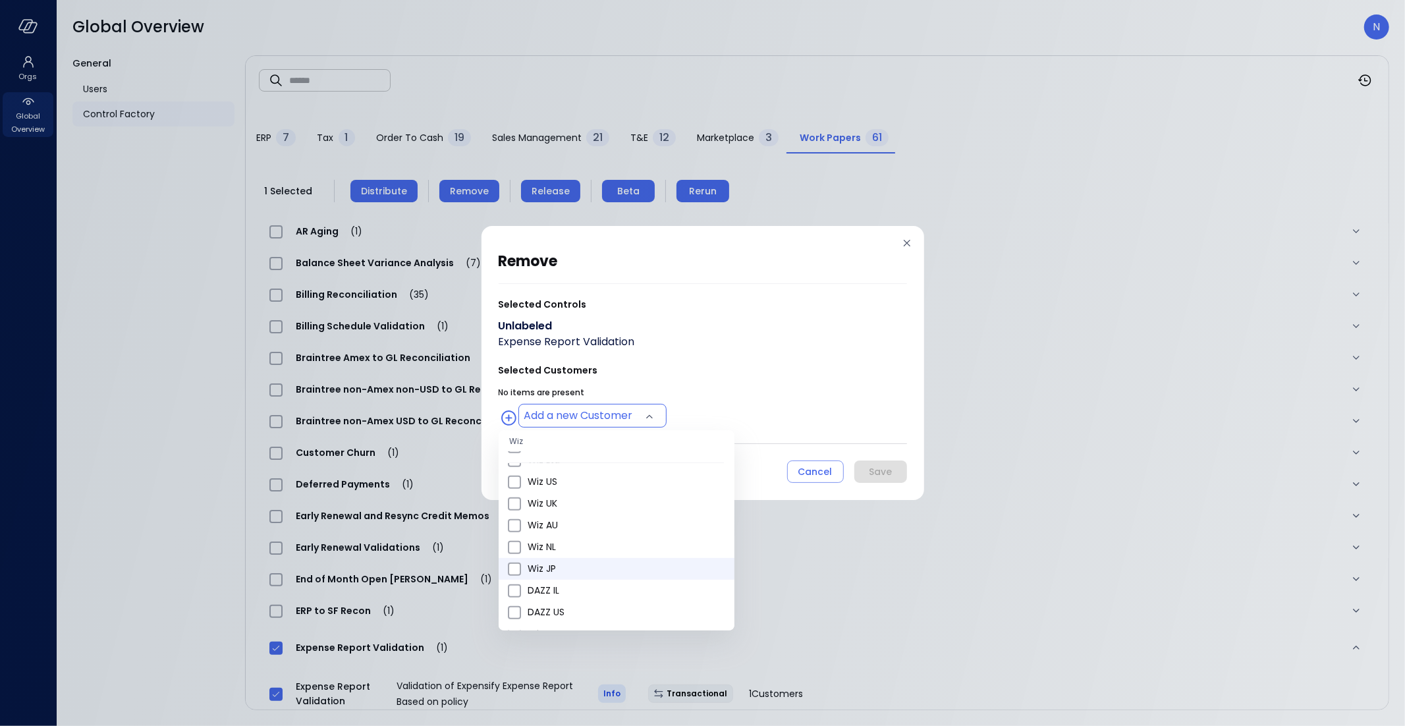
scroll to position [508, 0]
click at [566, 489] on span "Wiz US" at bounding box center [626, 486] width 196 height 14
type input "**********"
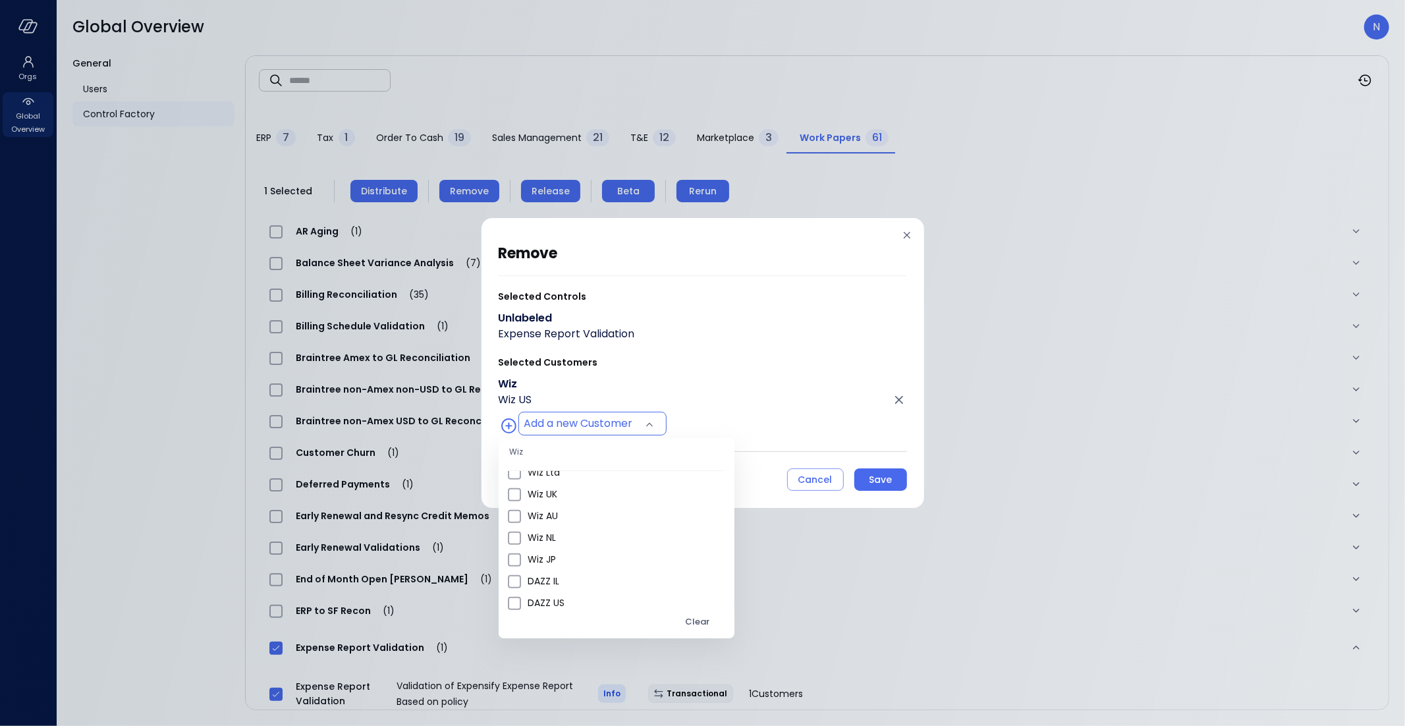
drag, startPoint x: 734, startPoint y: 421, endPoint x: 836, endPoint y: 458, distance: 108.5
click at [734, 420] on div at bounding box center [702, 363] width 1405 height 726
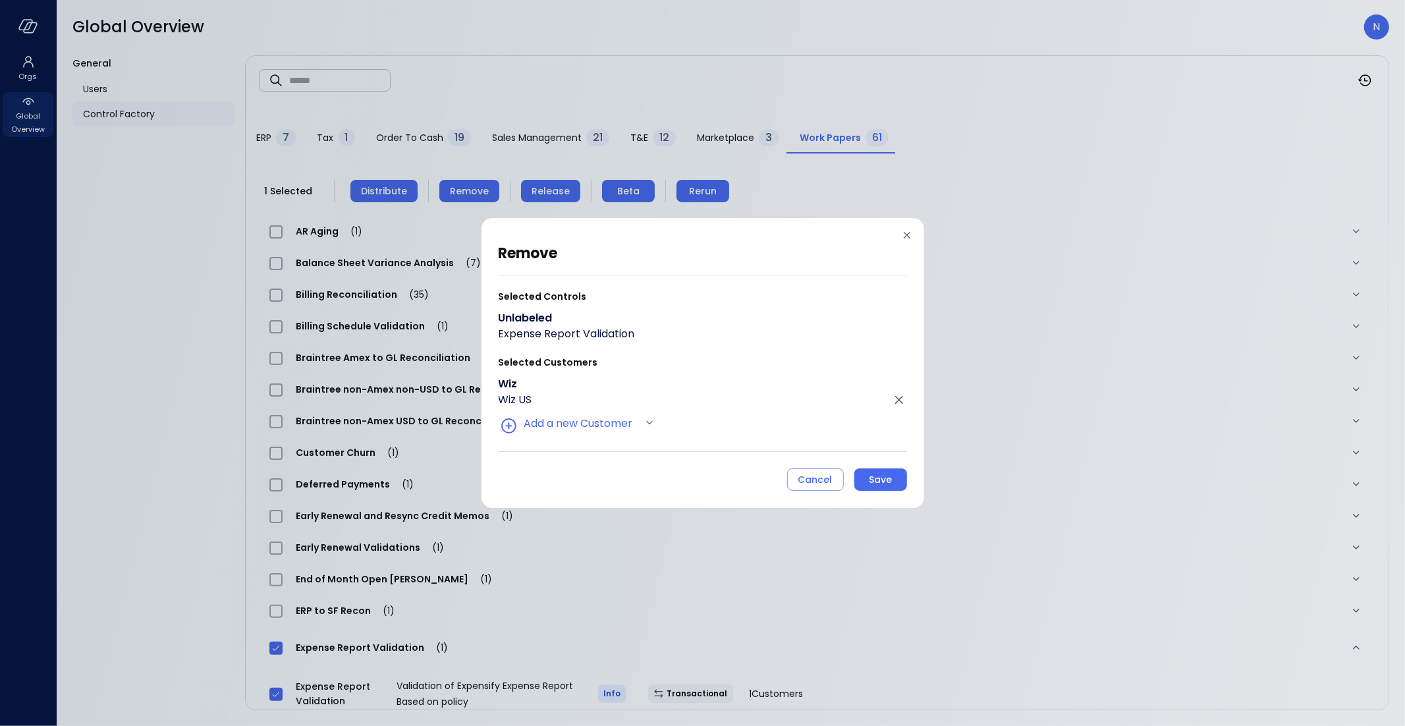
click at [882, 484] on div "Save" at bounding box center [880, 480] width 23 height 16
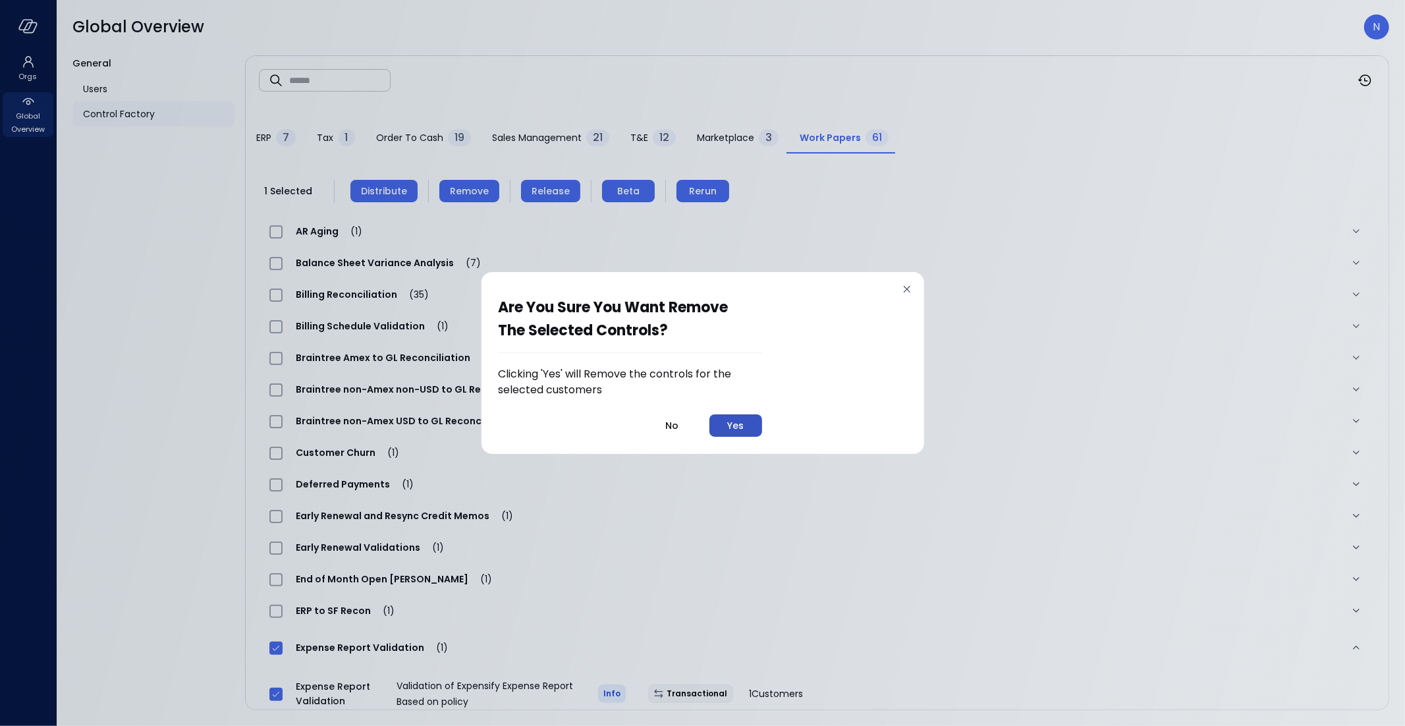
click at [734, 429] on div "Yes" at bounding box center [735, 426] width 16 height 16
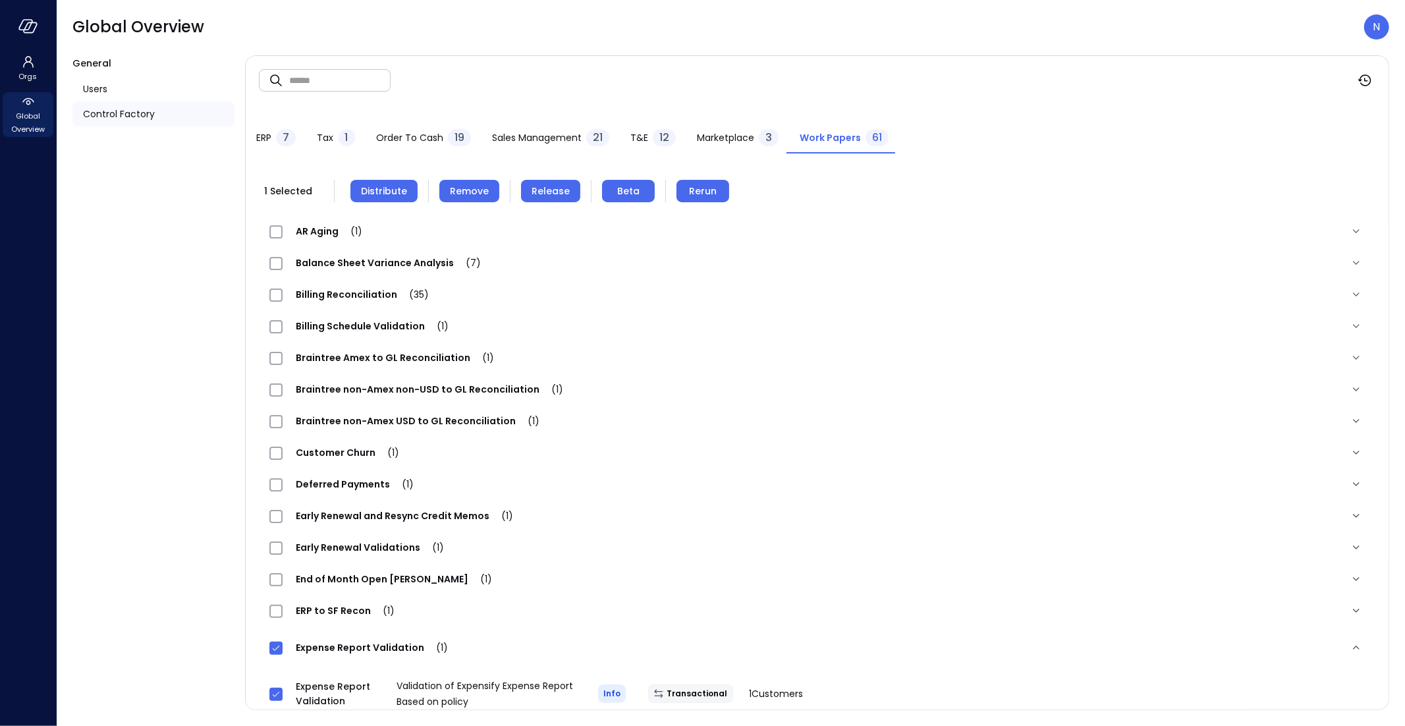
click at [385, 190] on span "Distribute" at bounding box center [384, 191] width 46 height 14
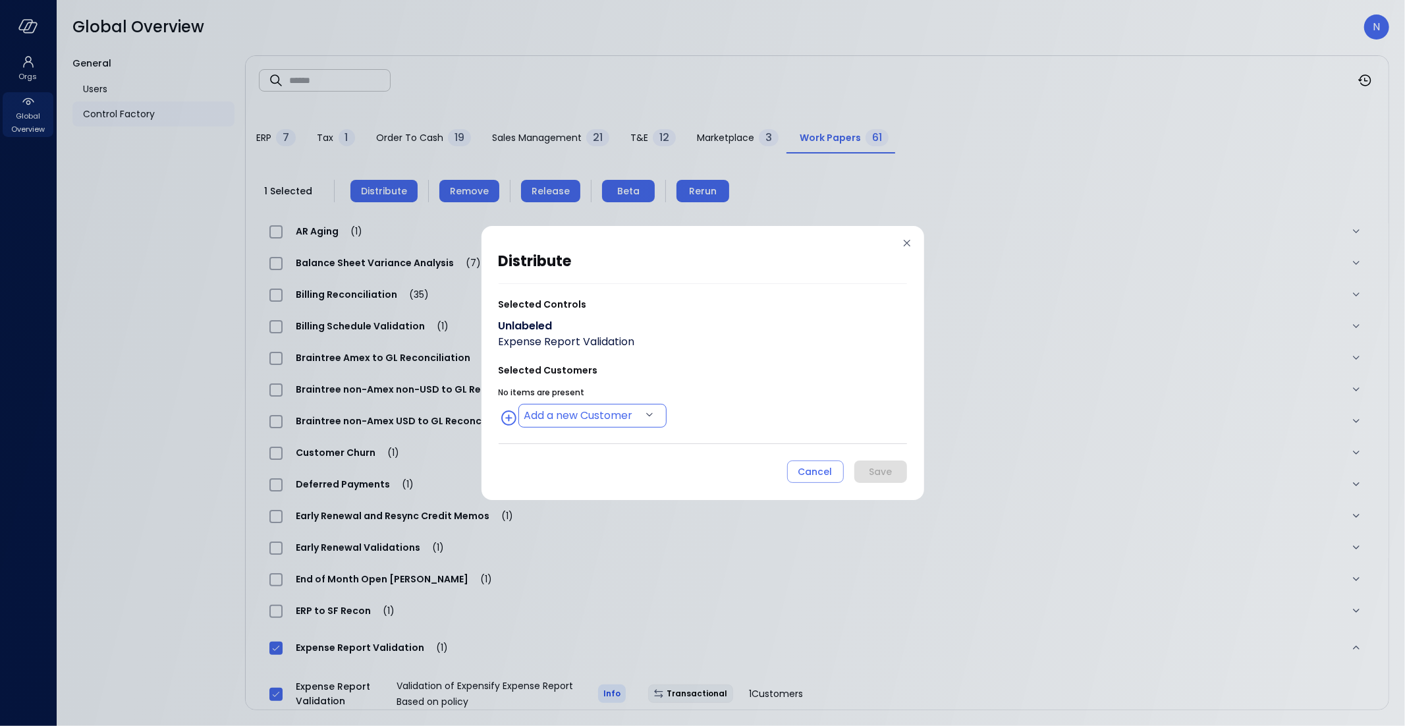
click at [560, 417] on body "Orgs Global Overview Global Overview N General Users Control Factory ​ ​ ERP 7 …" at bounding box center [702, 363] width 1405 height 726
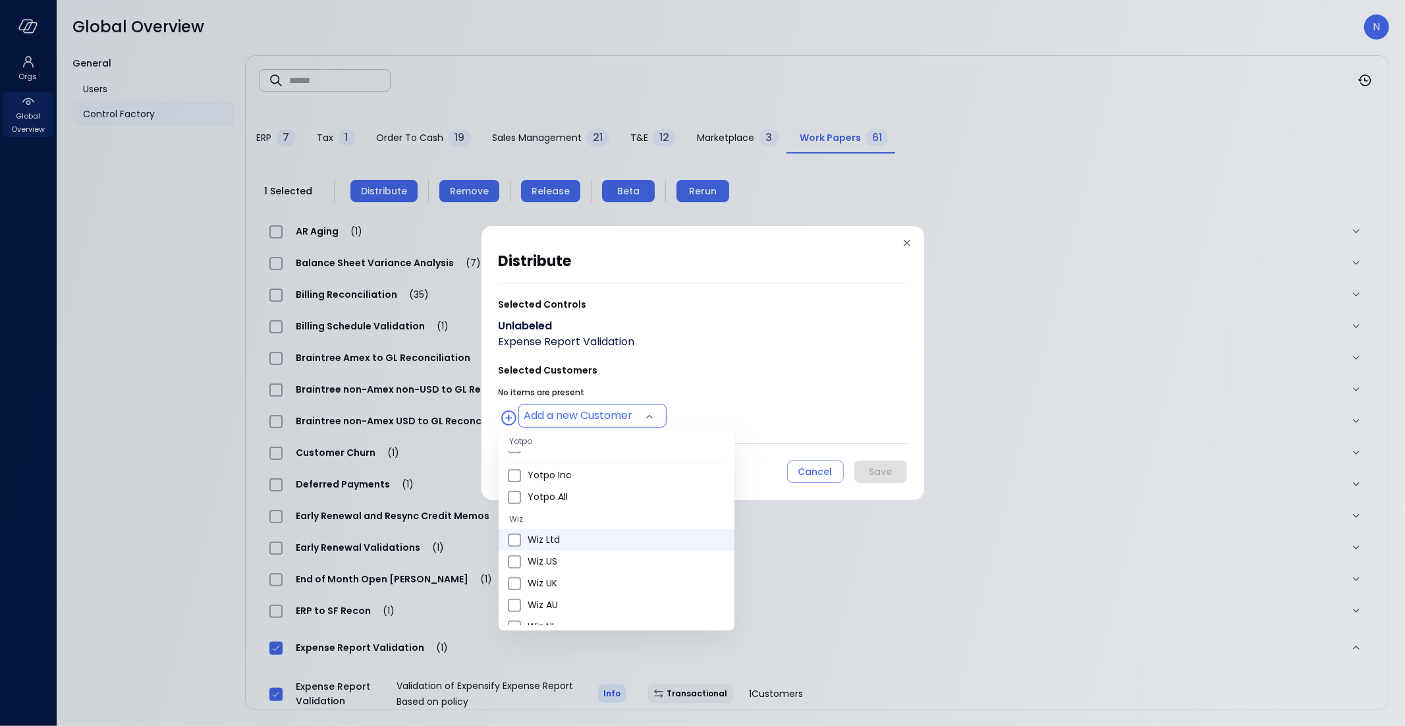
scroll to position [434, 0]
click at [587, 562] on span "Wiz US" at bounding box center [626, 561] width 196 height 14
type input "**********"
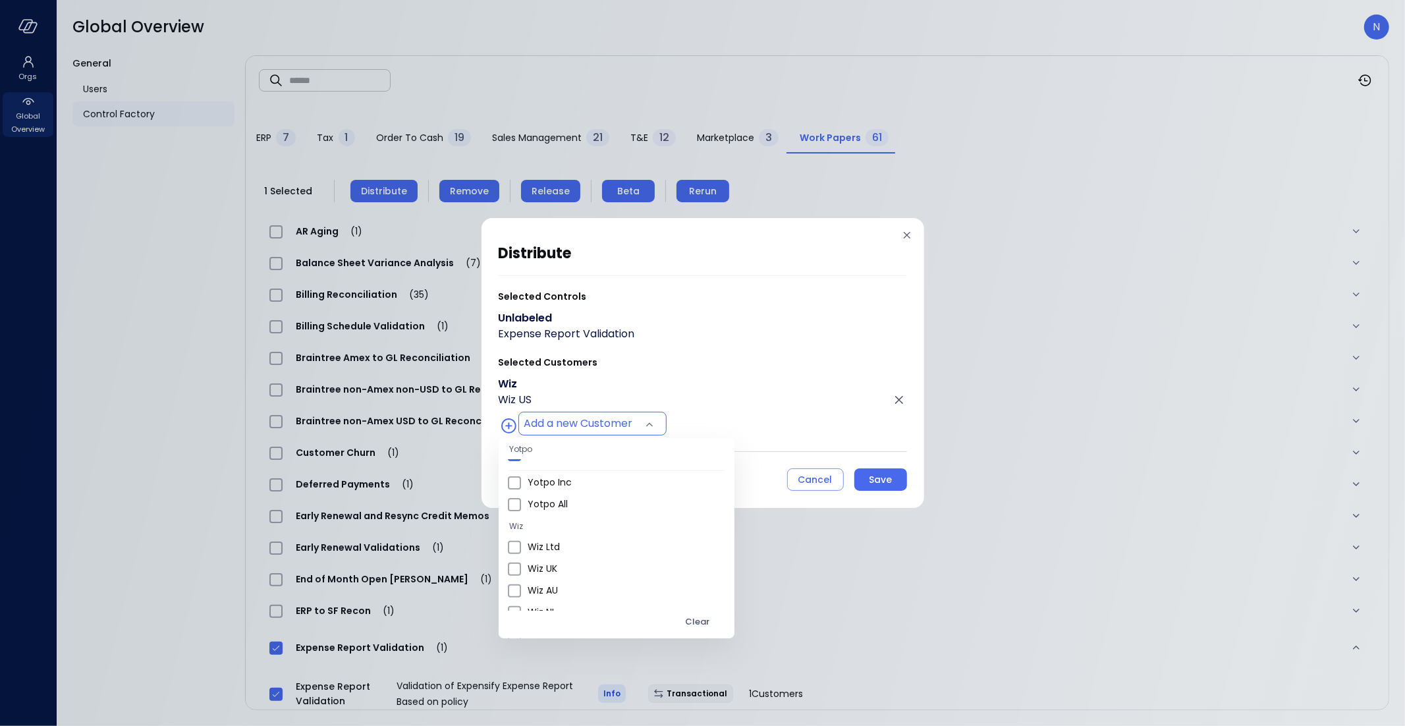
click at [734, 343] on div at bounding box center [702, 363] width 1405 height 726
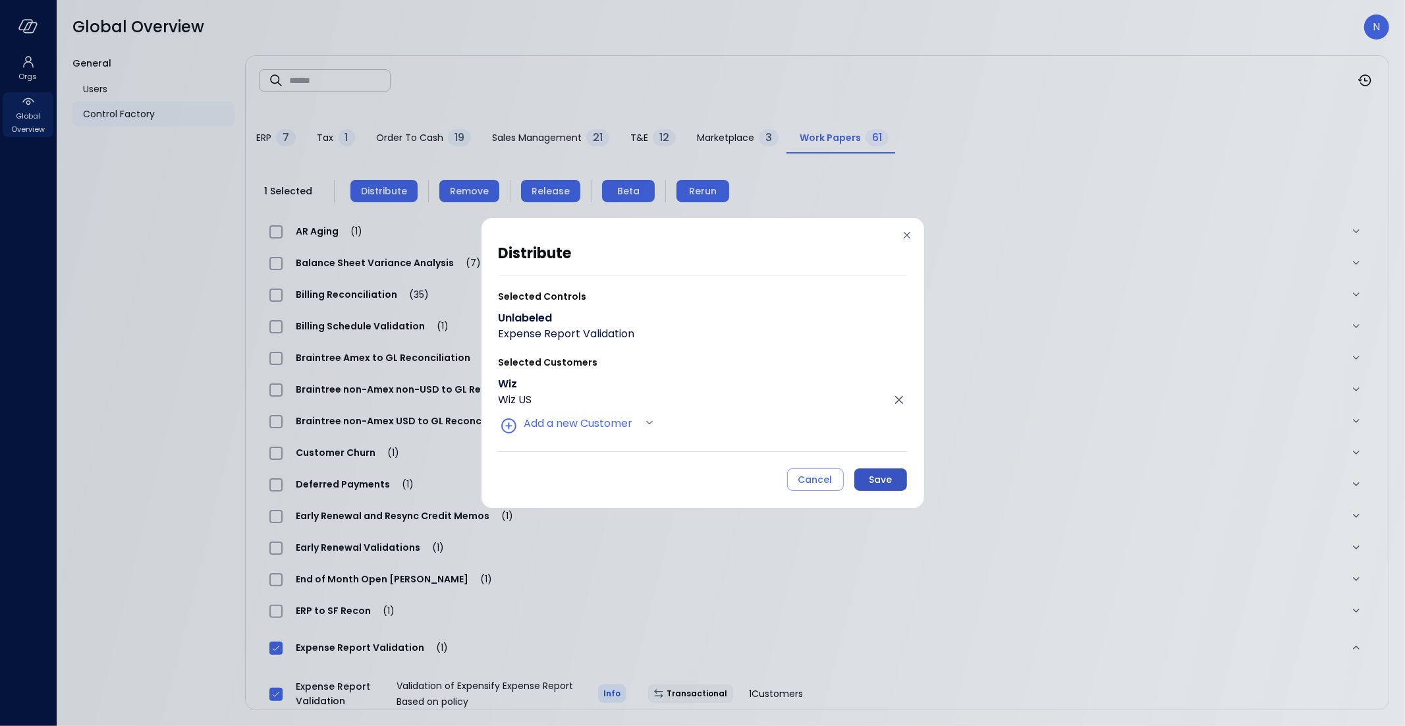
click at [886, 475] on div "Save" at bounding box center [880, 480] width 23 height 16
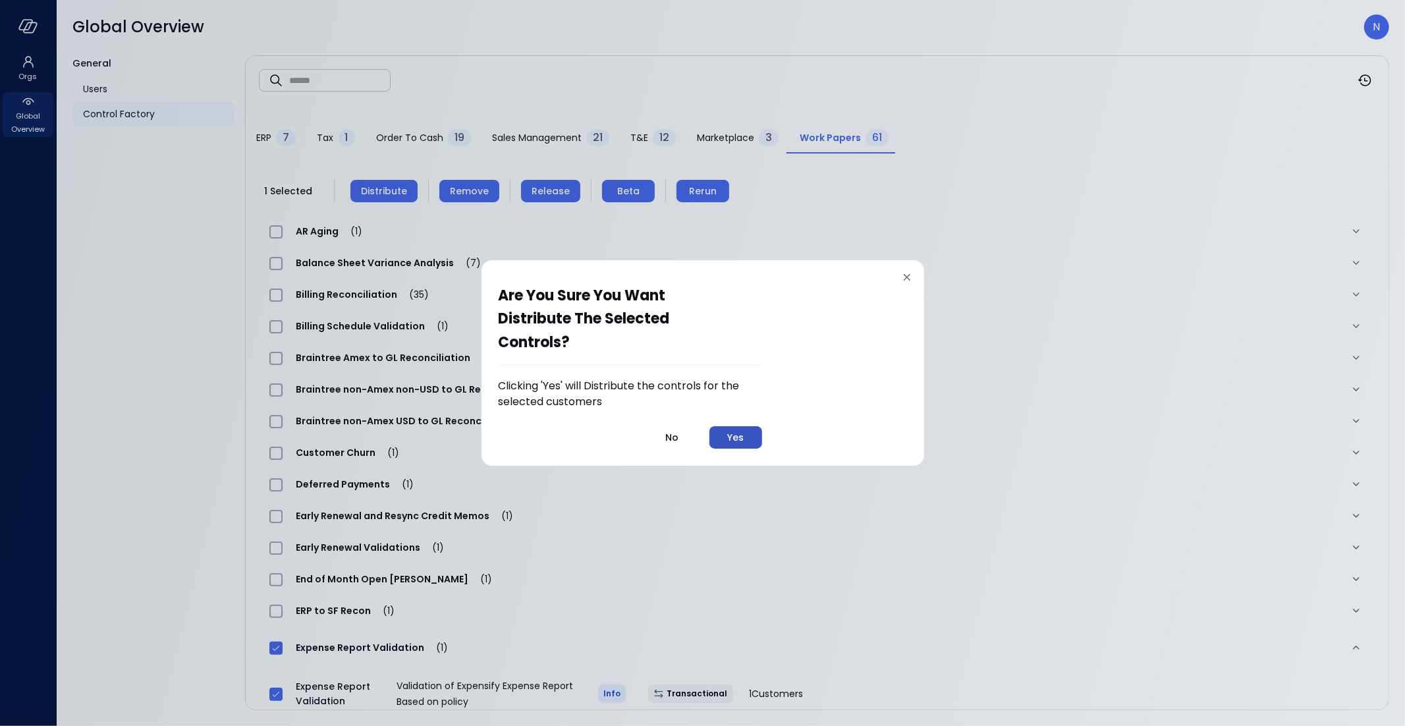
click at [739, 442] on div "Yes" at bounding box center [735, 437] width 16 height 16
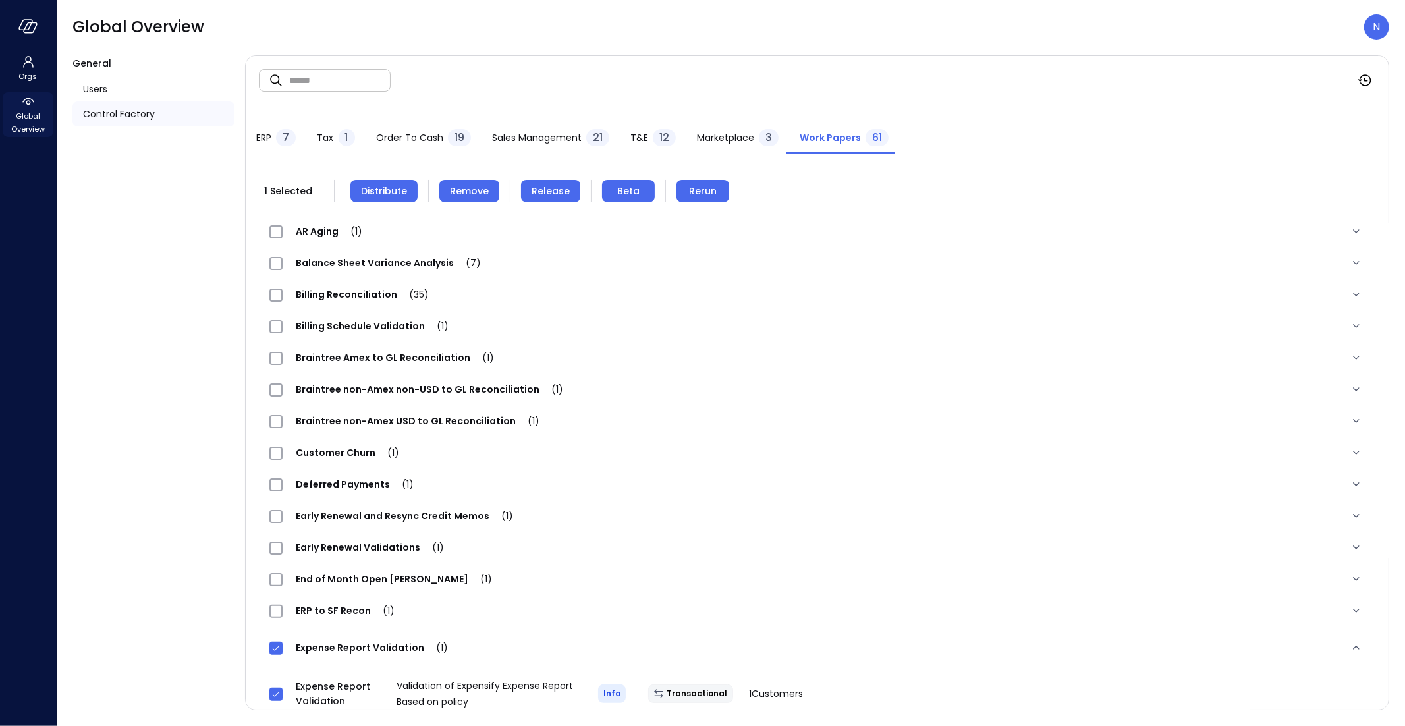
click at [25, 126] on span "Global Overview" at bounding box center [28, 122] width 40 height 26
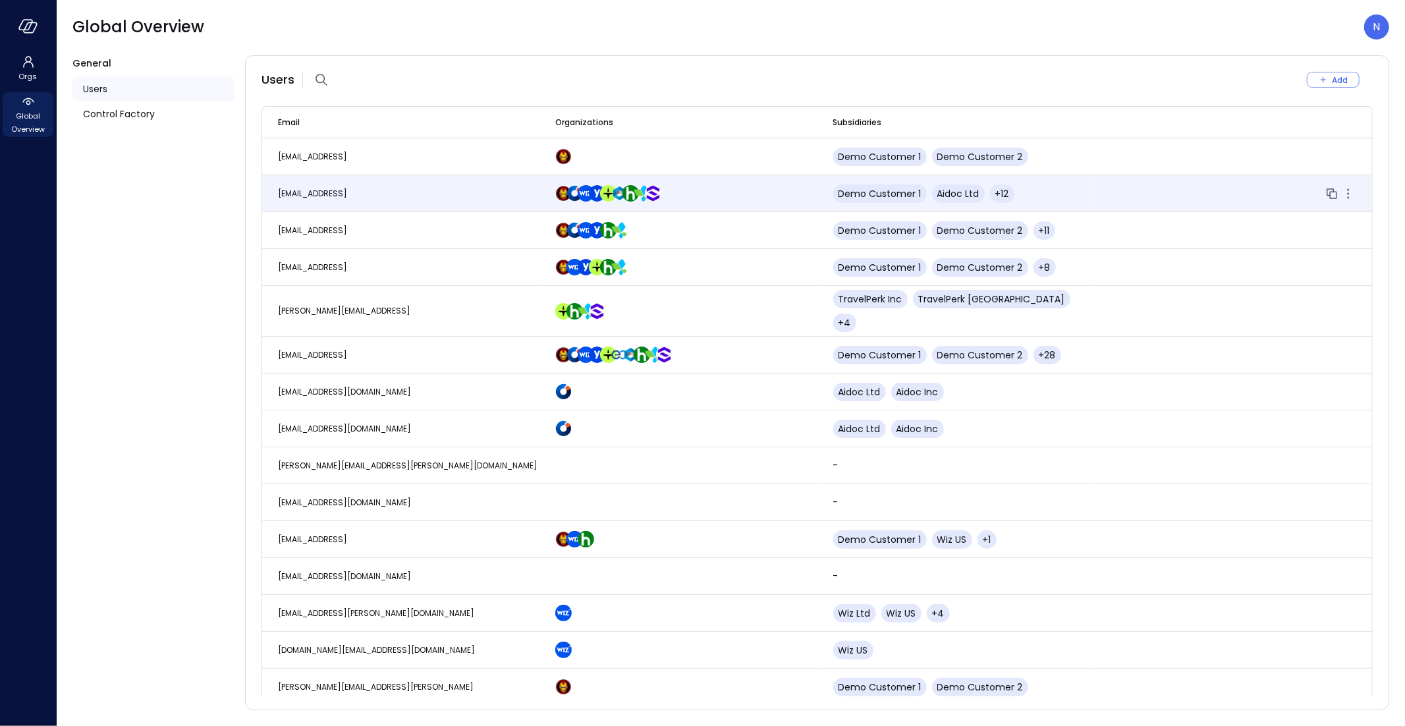
click at [1357, 178] on td at bounding box center [1233, 193] width 277 height 37
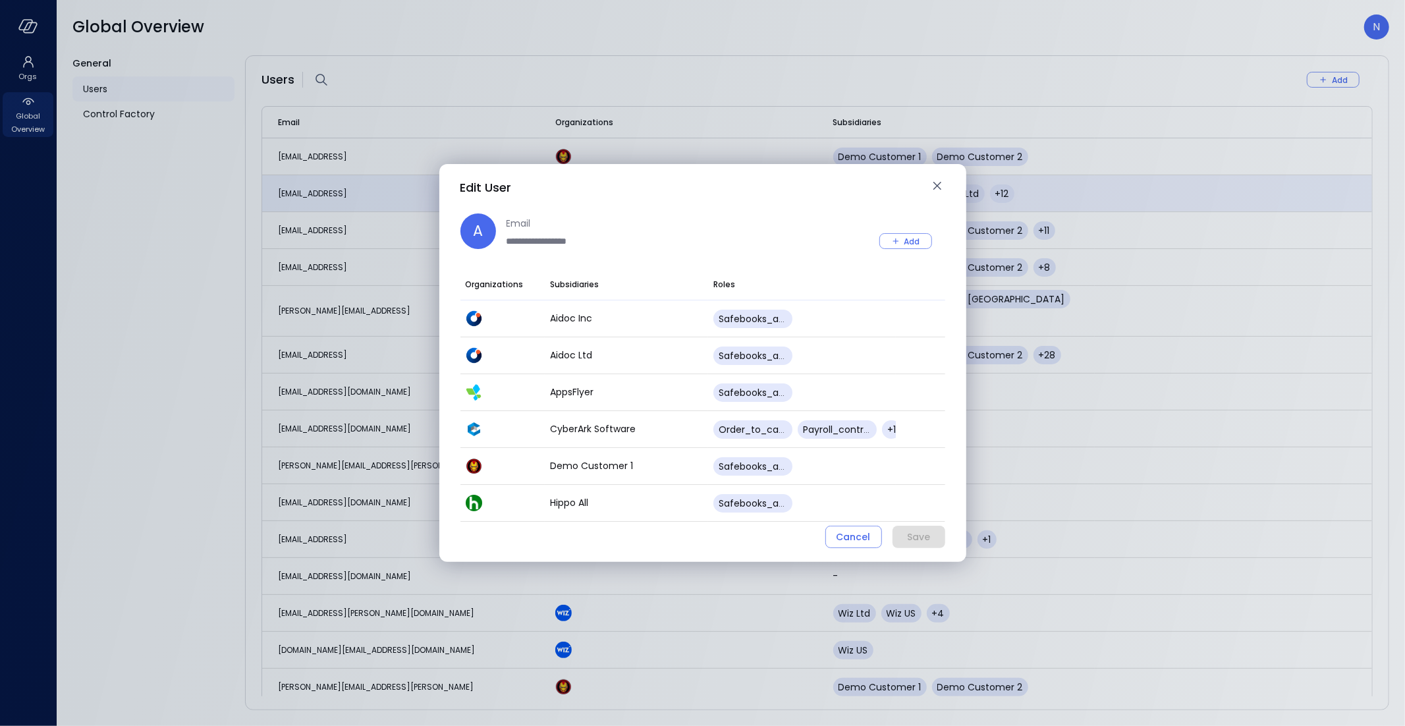
click at [1381, 27] on div "**********" at bounding box center [702, 363] width 1405 height 726
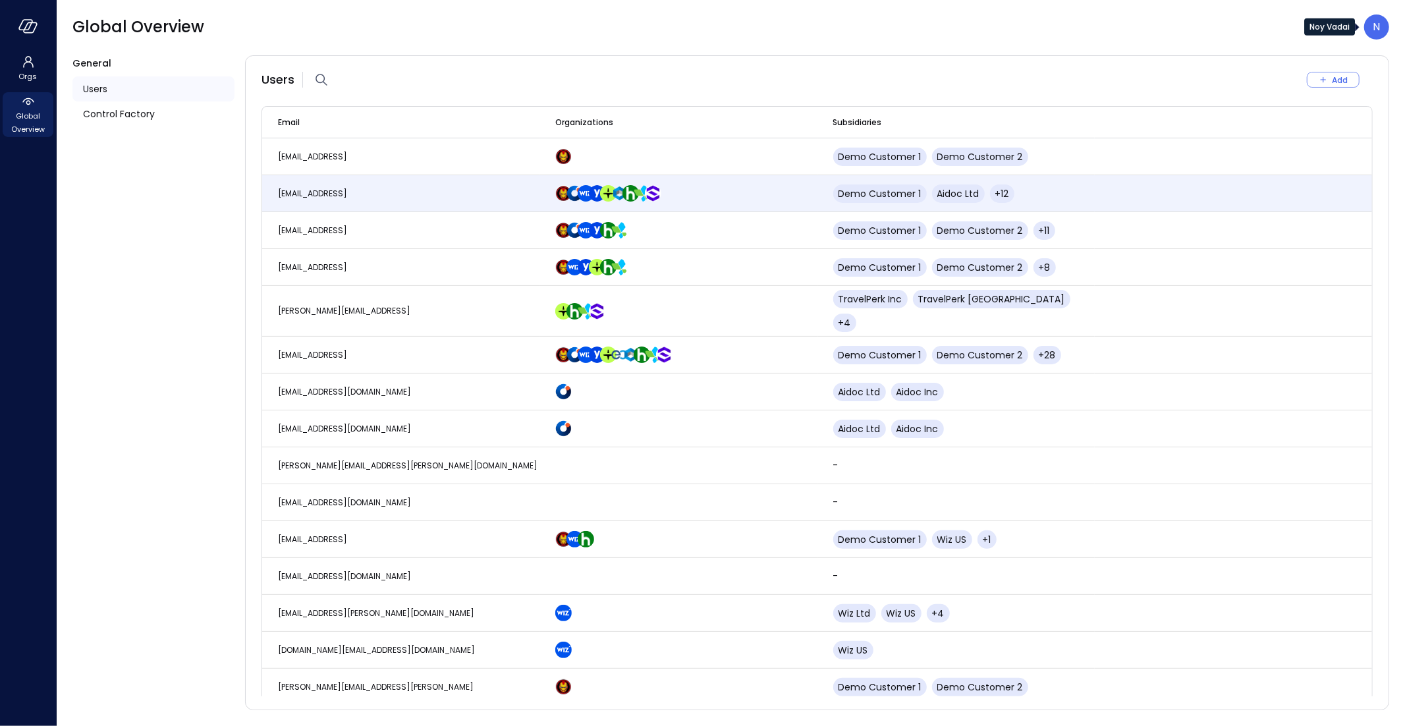
click at [1382, 21] on div "N" at bounding box center [1376, 26] width 25 height 25
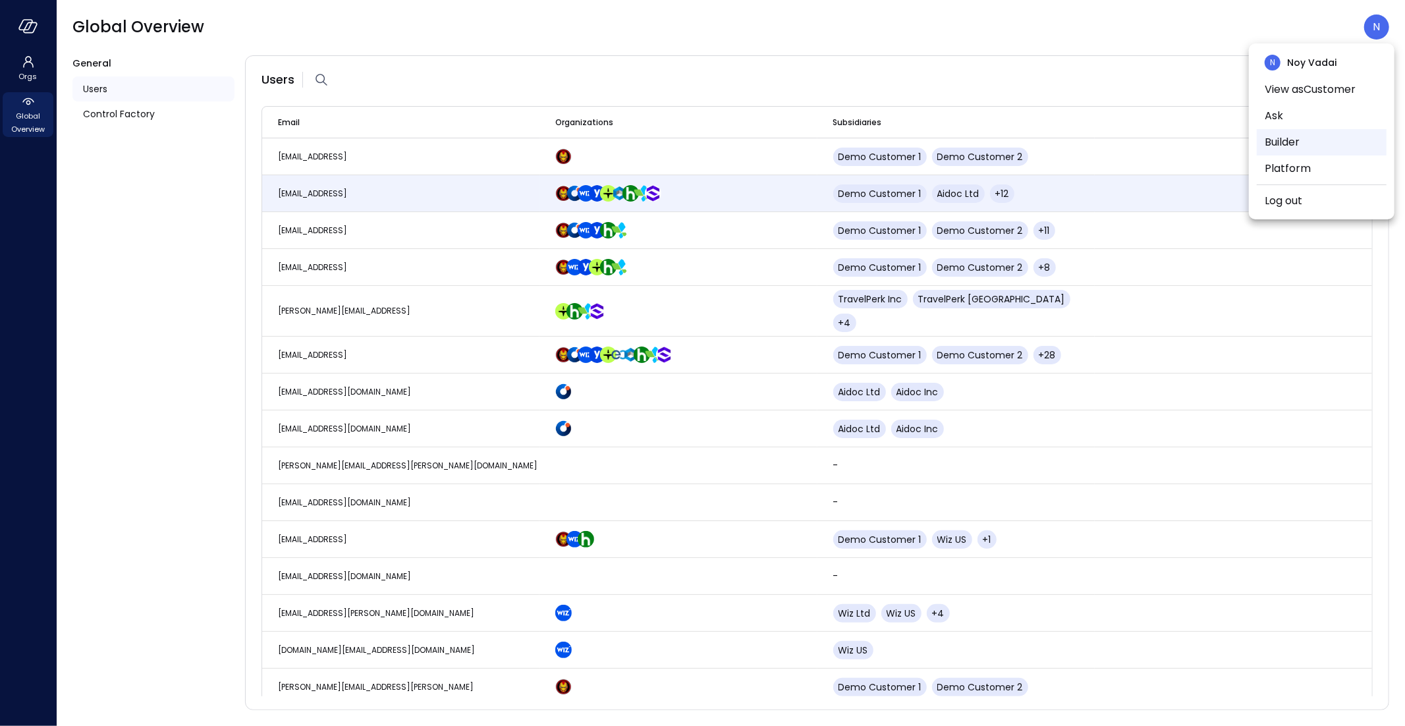
click at [1348, 141] on li "Builder" at bounding box center [1322, 142] width 130 height 26
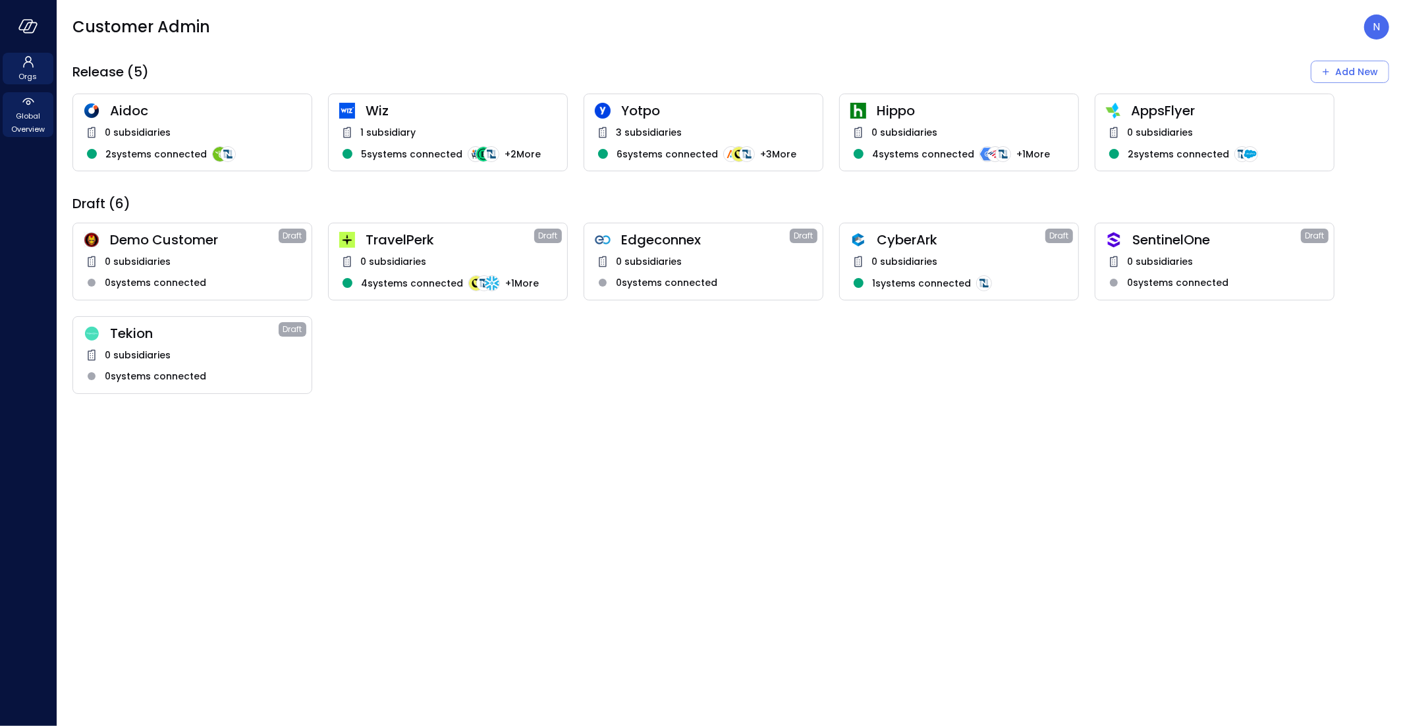
click at [21, 120] on span "Global Overview" at bounding box center [28, 122] width 40 height 26
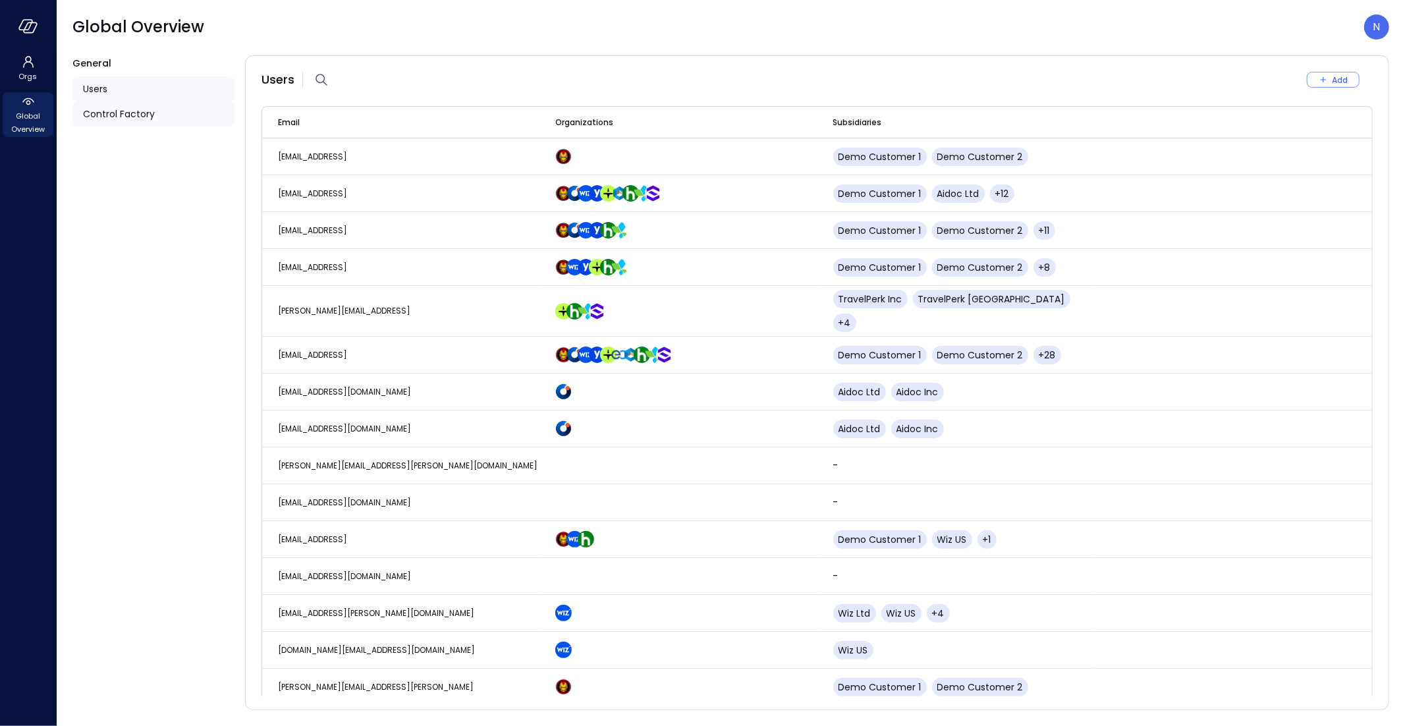
click at [99, 109] on span "Control Factory" at bounding box center [119, 114] width 72 height 14
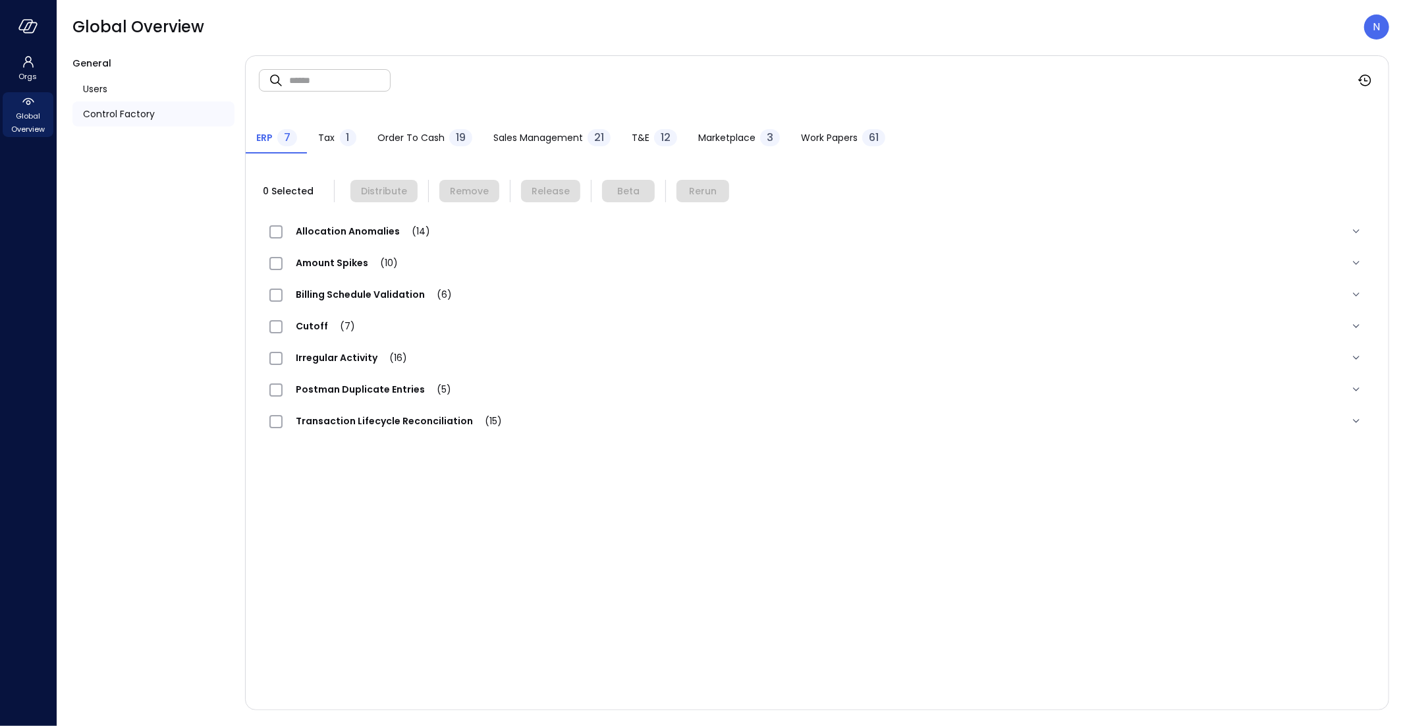
click at [646, 132] on span "T&E" at bounding box center [641, 137] width 18 height 14
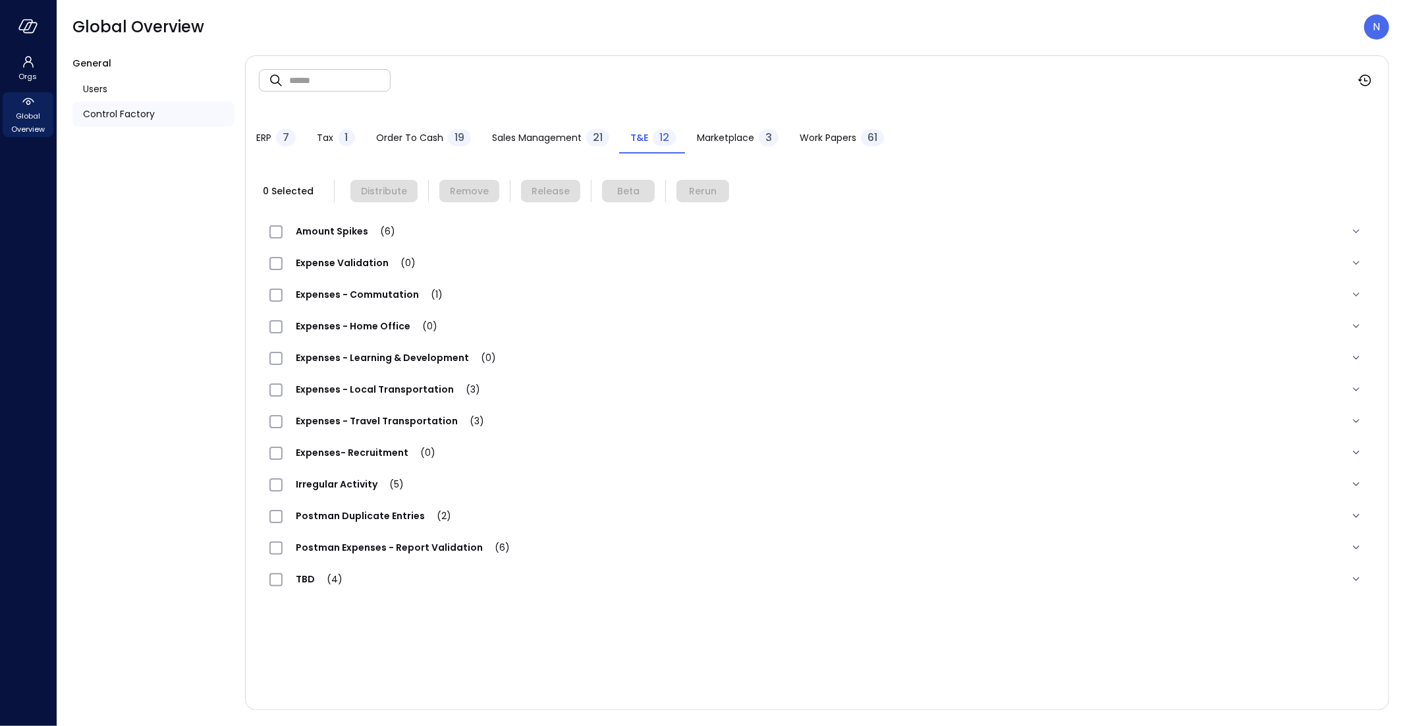
click at [322, 93] on input "text" at bounding box center [339, 80] width 101 height 35
click at [371, 263] on span "Expense Validation (0)" at bounding box center [356, 262] width 146 height 13
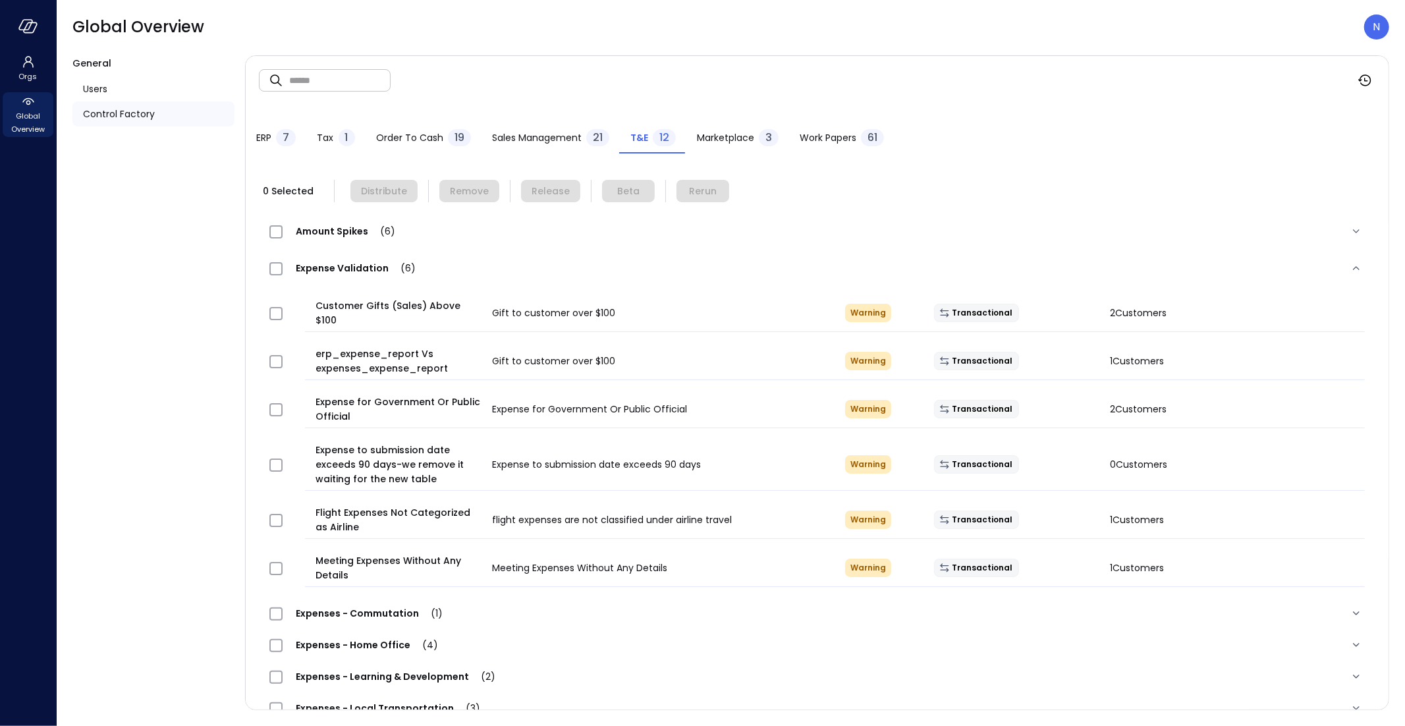
click at [265, 514] on div at bounding box center [287, 520] width 46 height 26
click at [267, 512] on div at bounding box center [287, 520] width 46 height 26
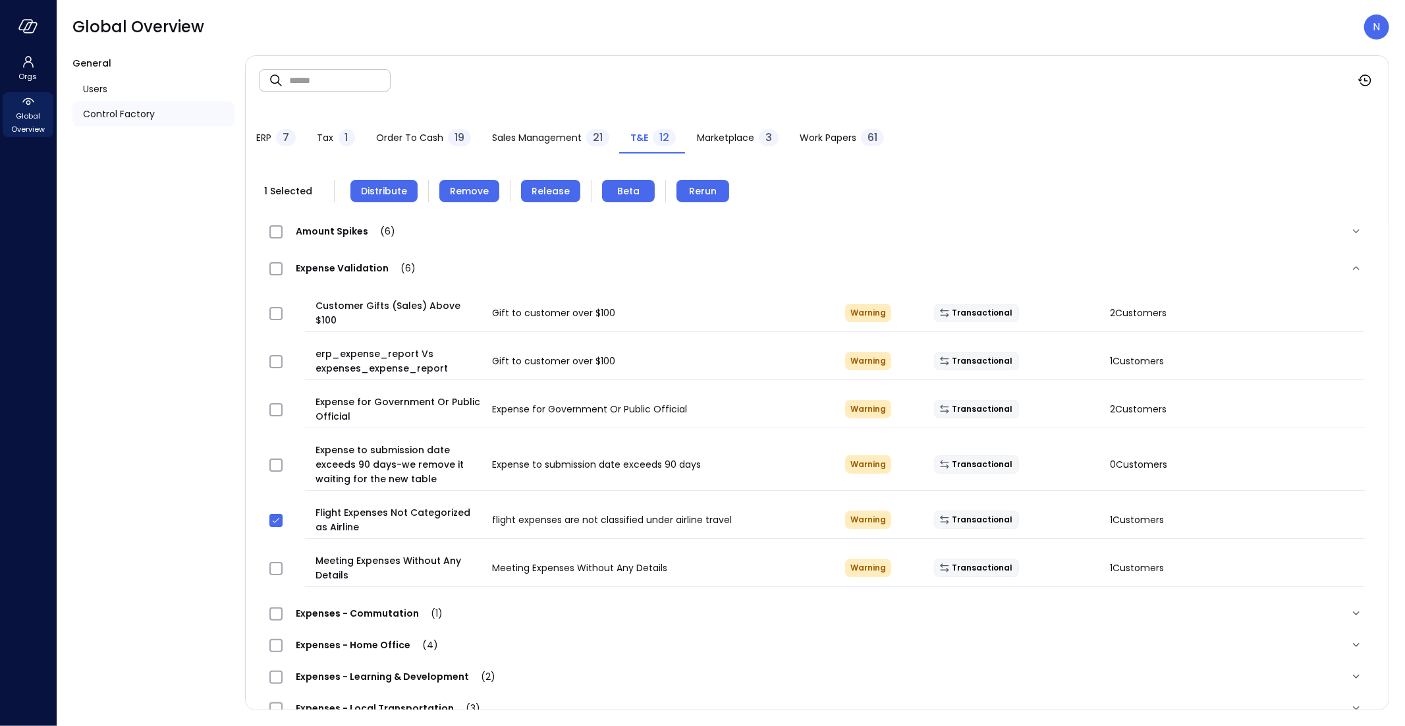
click at [467, 186] on span "Remove" at bounding box center [469, 191] width 39 height 14
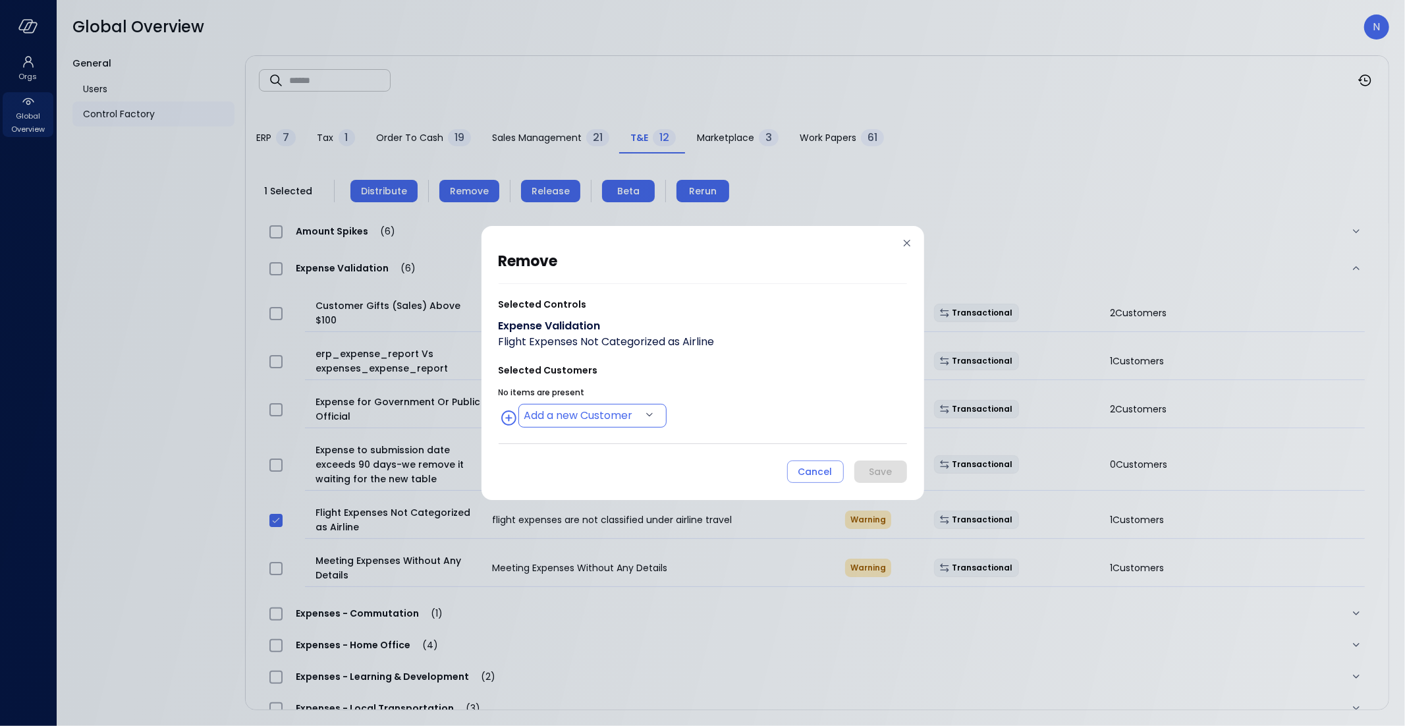
click at [583, 423] on body "Orgs Global Overview Global Overview N General Users Control Factory ​ ​ ERP 7 …" at bounding box center [702, 363] width 1405 height 726
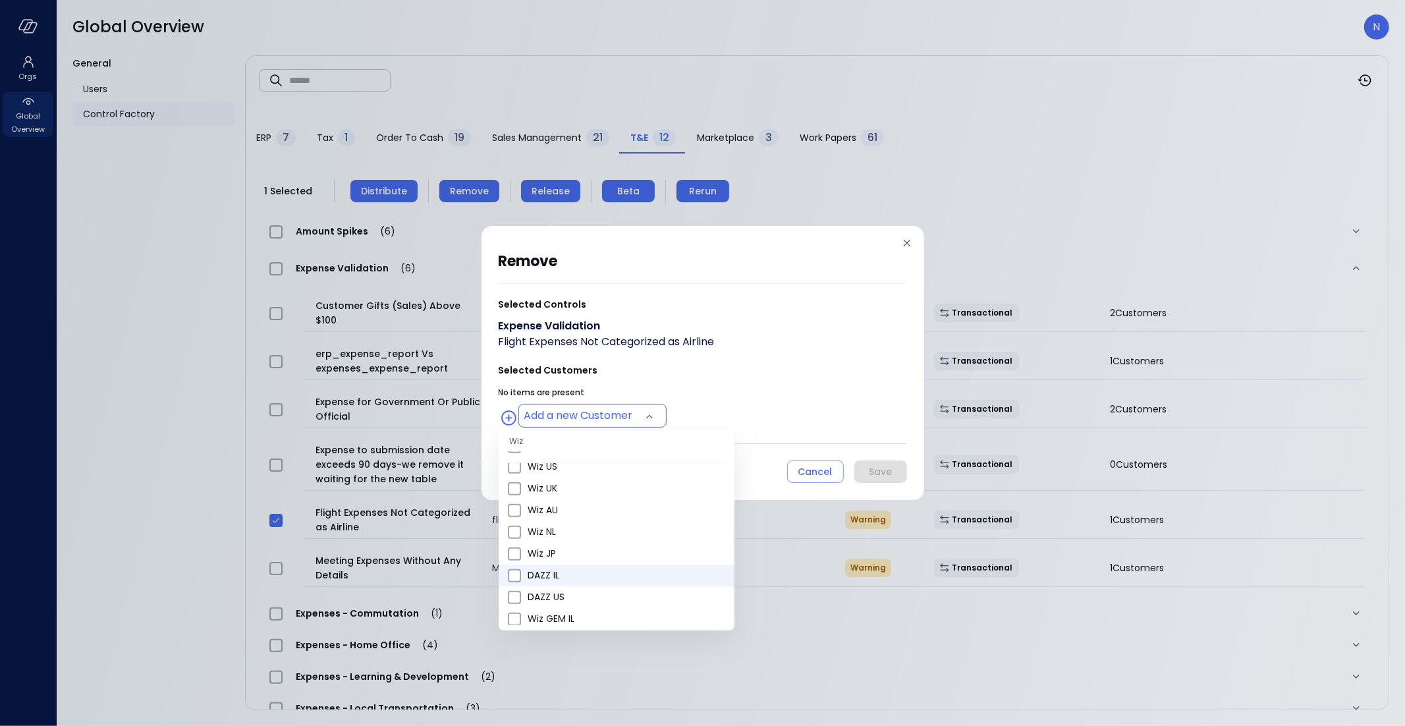
scroll to position [526, 0]
click at [582, 466] on span "Wiz US" at bounding box center [626, 469] width 196 height 14
type input "**********"
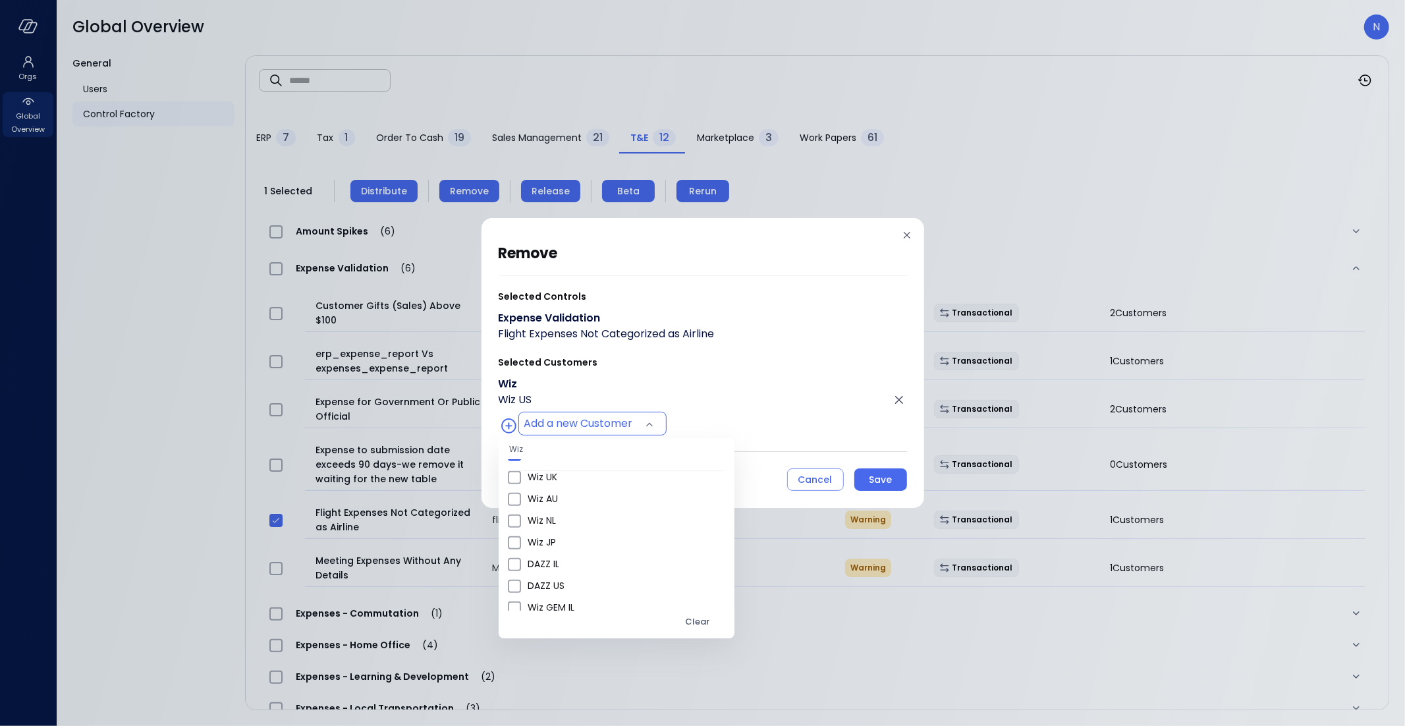
click at [906, 481] on div at bounding box center [702, 363] width 1405 height 726
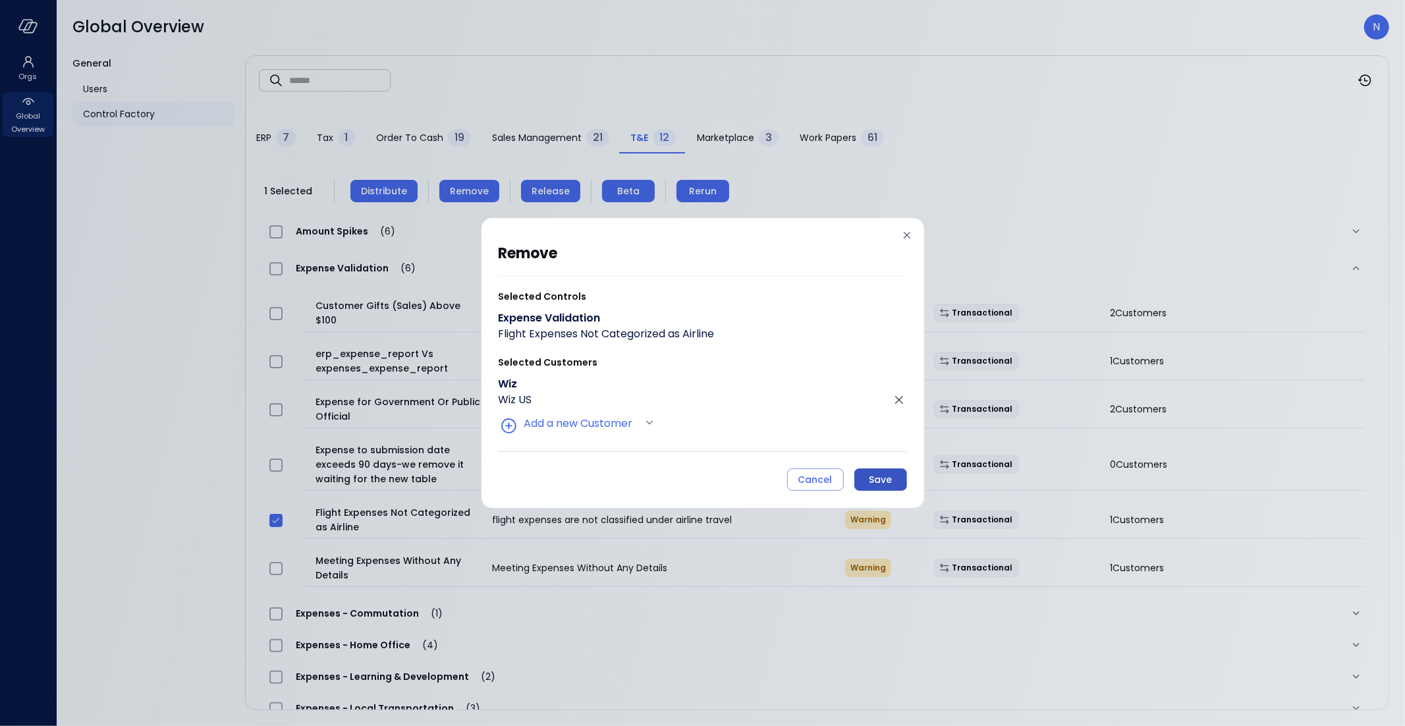
click at [896, 477] on button "Save" at bounding box center [880, 479] width 53 height 22
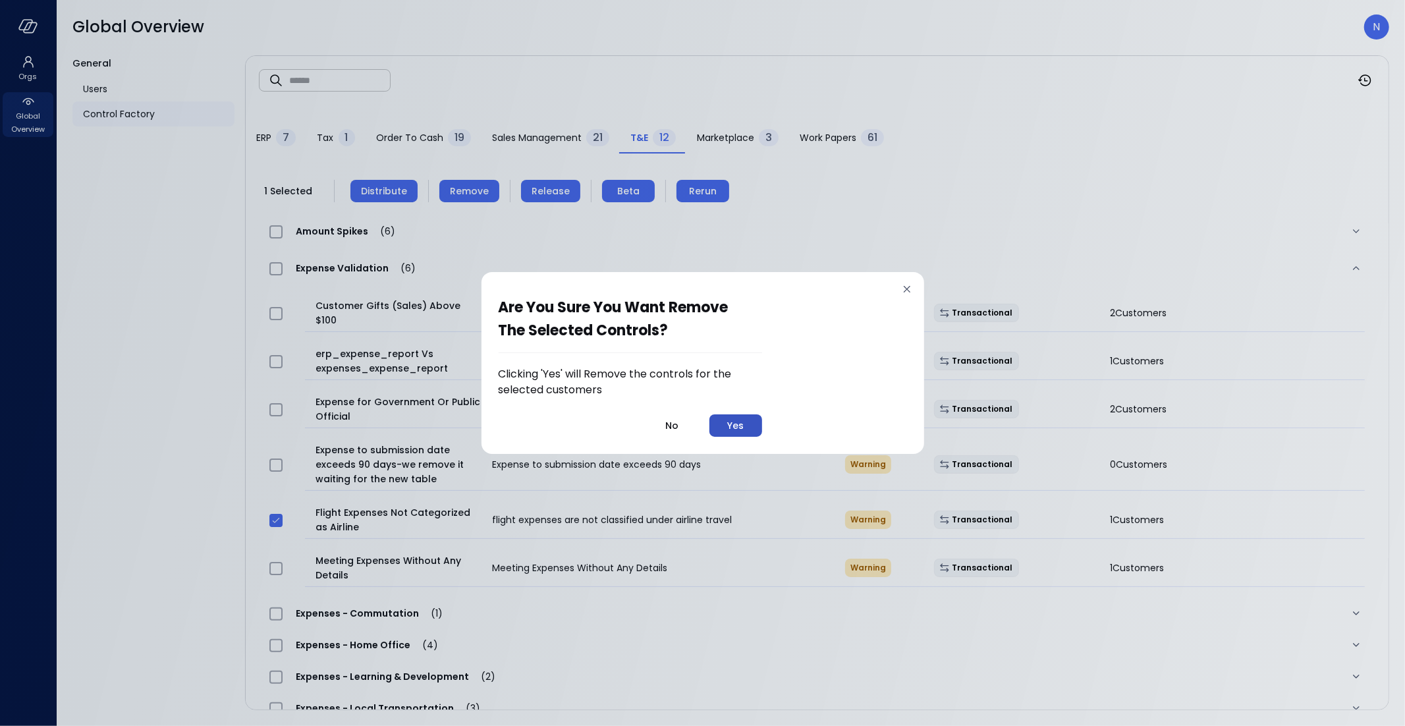
click at [755, 427] on button "Yes" at bounding box center [735, 425] width 53 height 22
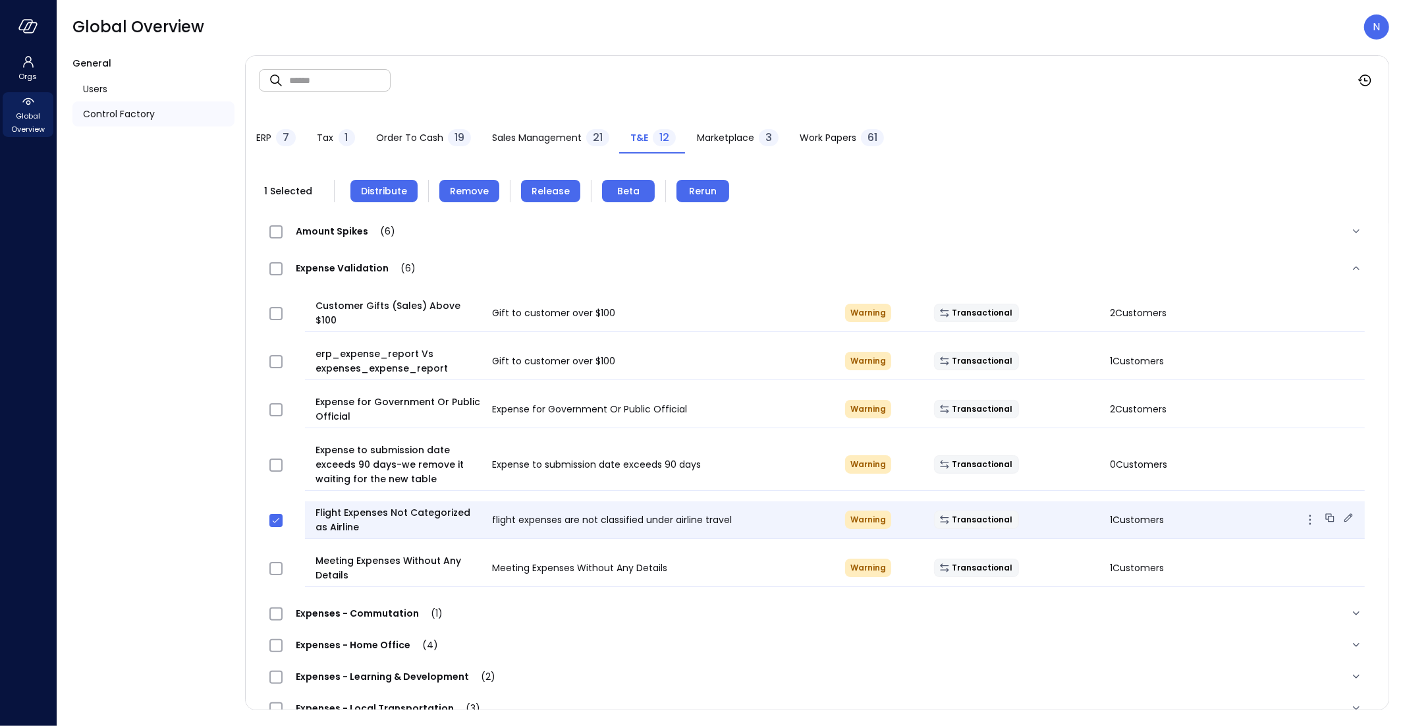
click at [1342, 511] on icon at bounding box center [1348, 517] width 13 height 13
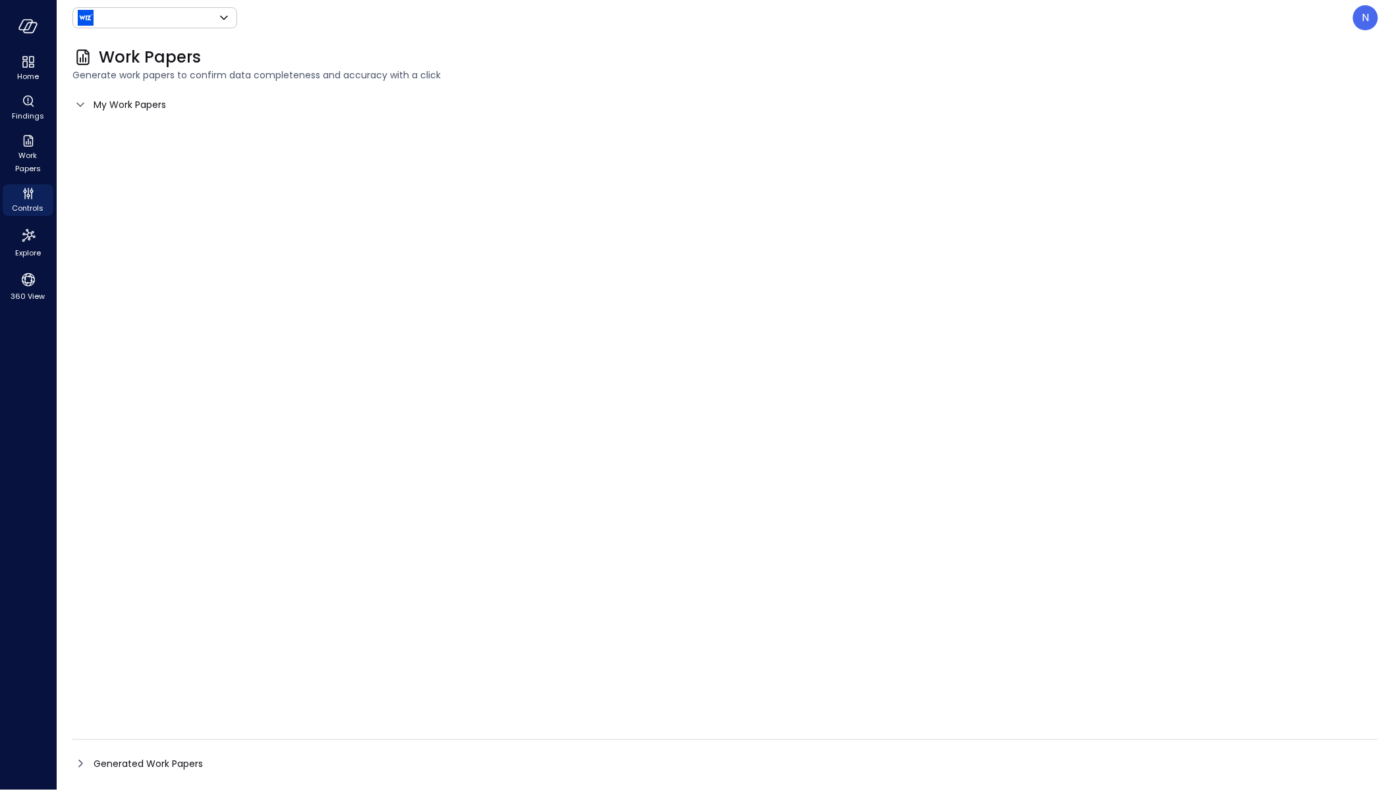
type input "******"
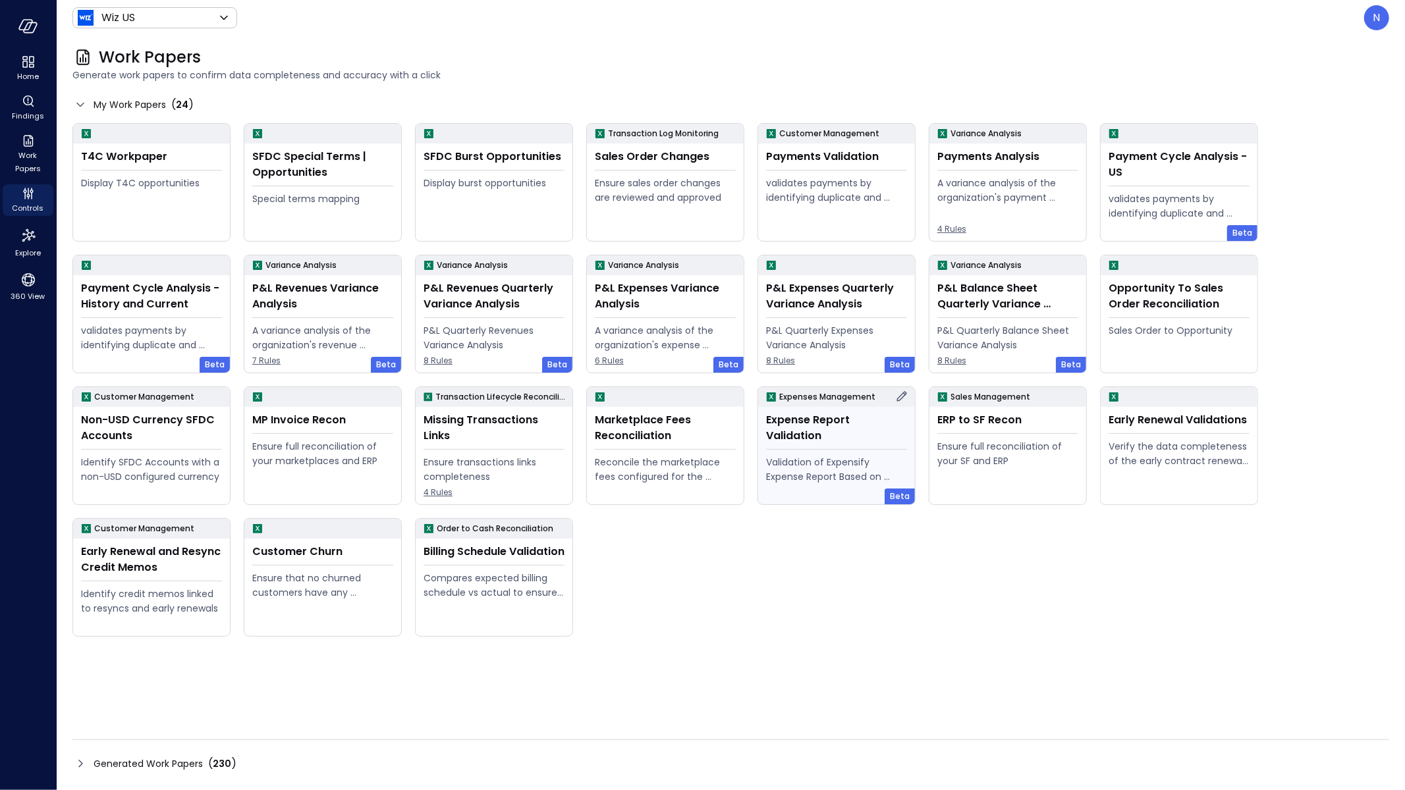
click at [857, 455] on div "Validation of Expensify Expense Report Based on policy" at bounding box center [836, 469] width 141 height 29
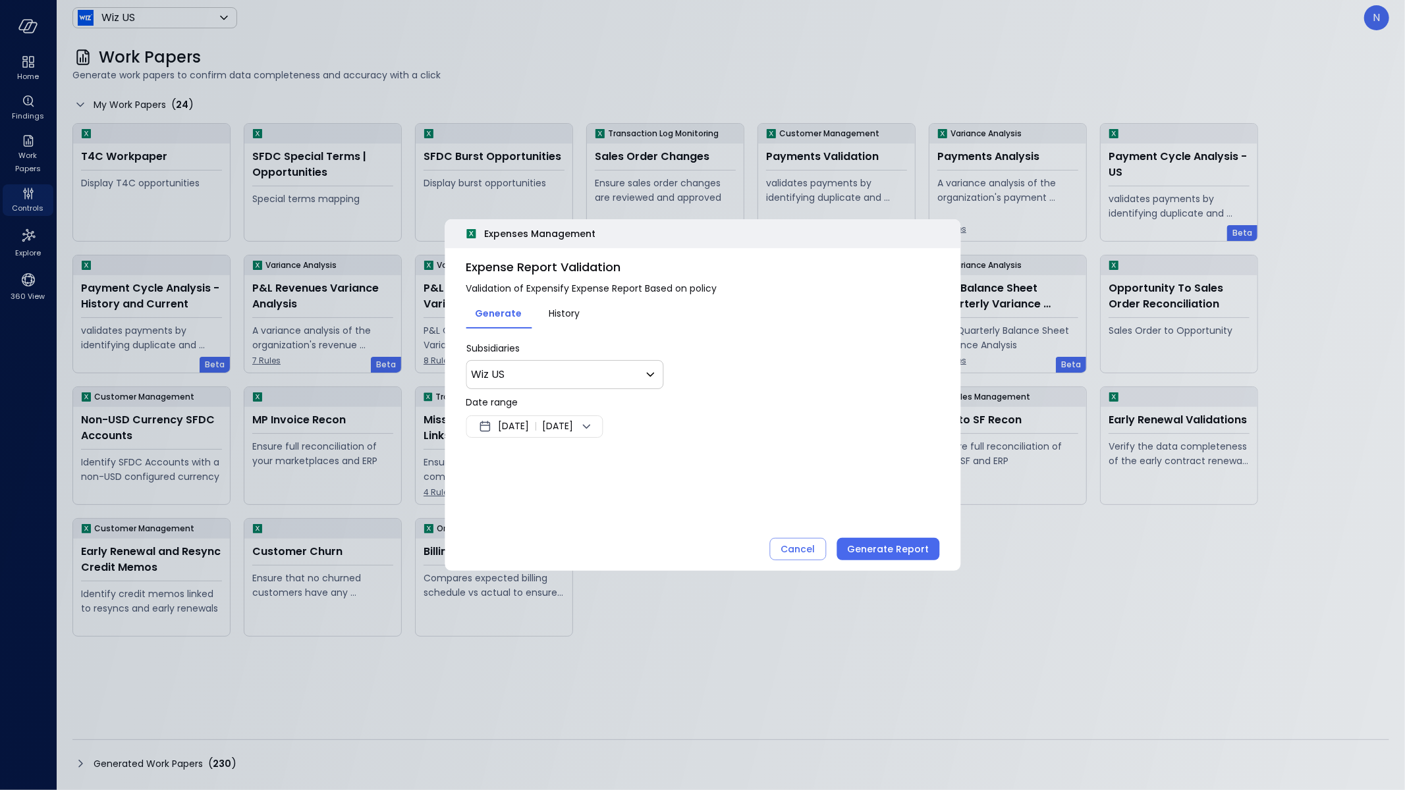
click at [524, 423] on span "[DATE]" at bounding box center [513, 427] width 31 height 16
click at [634, 462] on button "<" at bounding box center [634, 461] width 24 height 24
click at [625, 508] on button "1" at bounding box center [622, 507] width 14 height 14
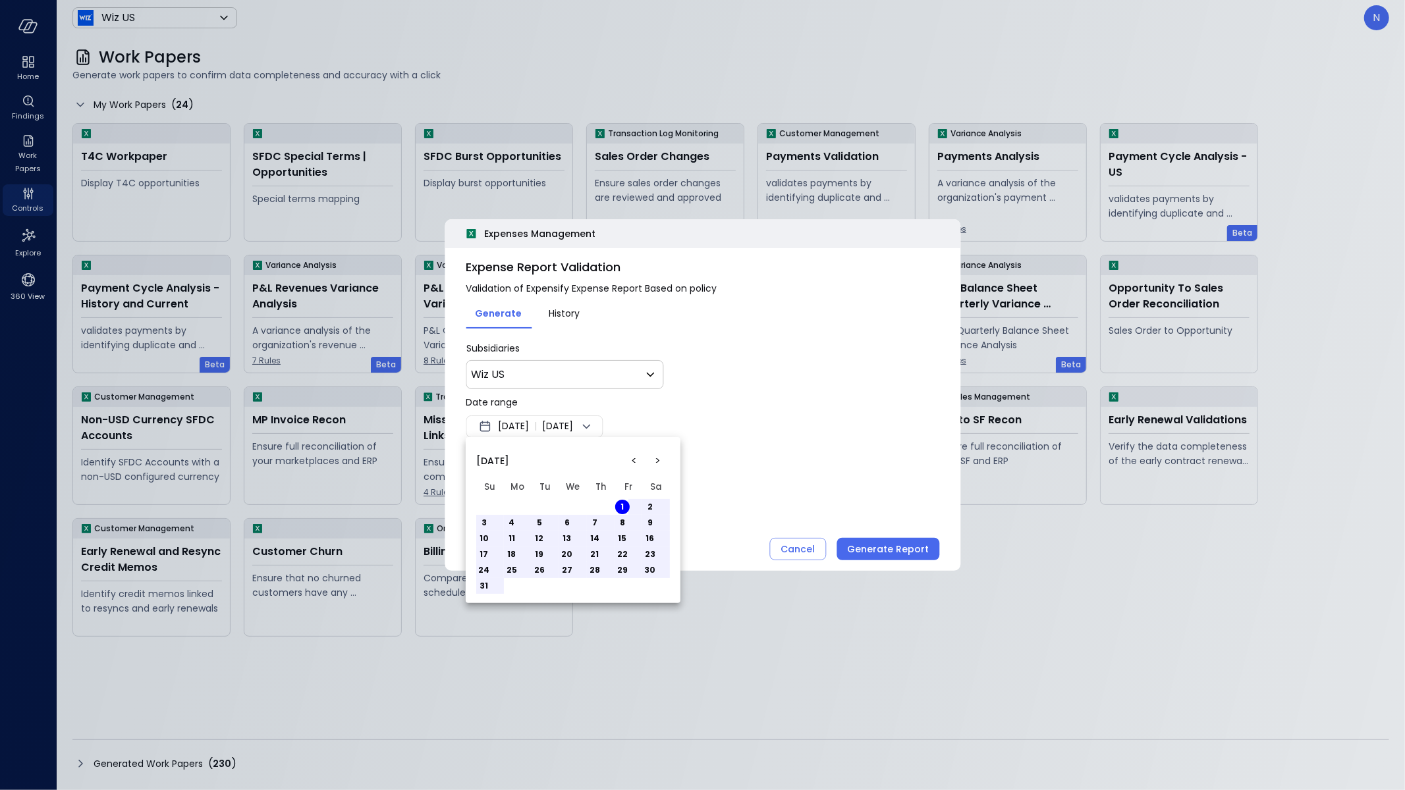
click at [814, 457] on div at bounding box center [702, 395] width 1405 height 790
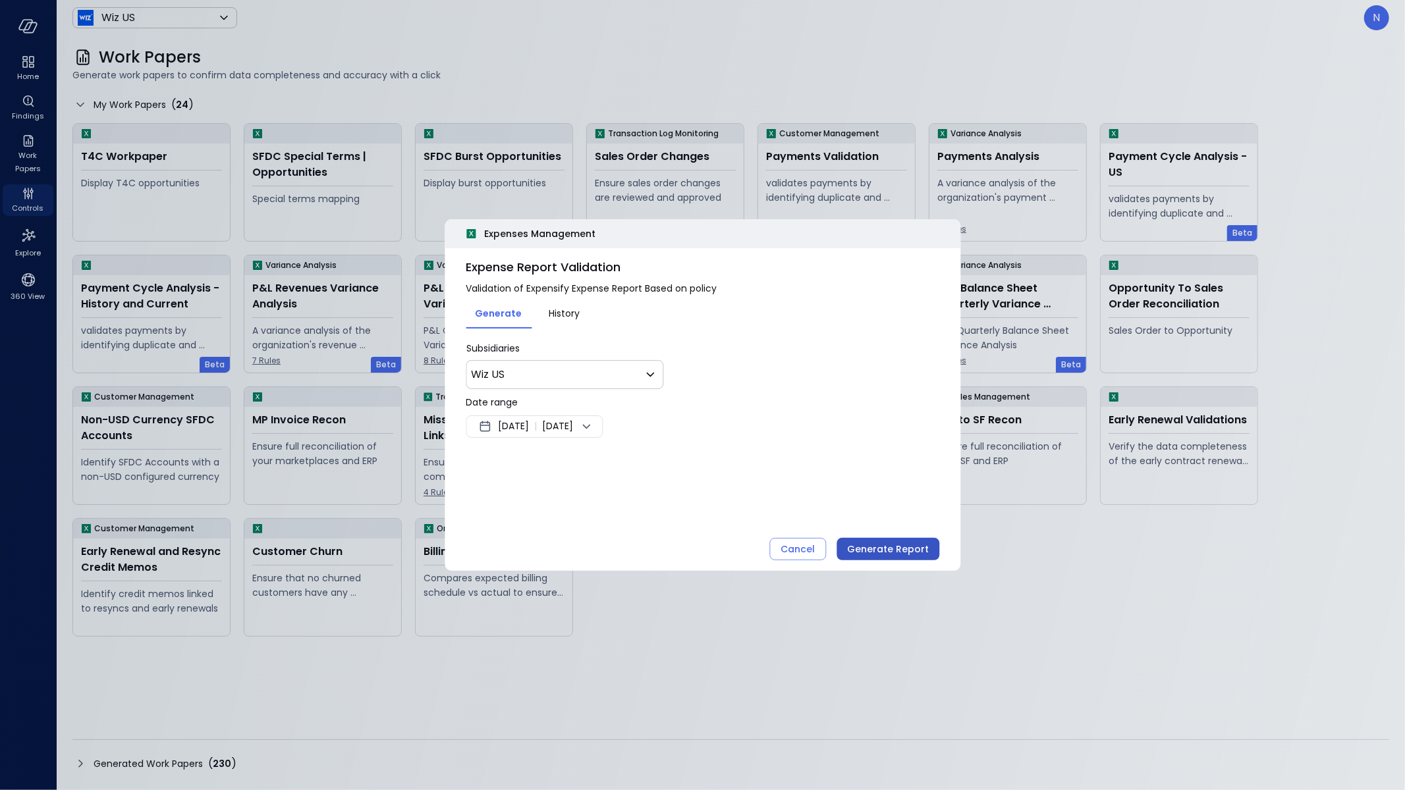
click at [907, 552] on div "Generate Report" at bounding box center [888, 549] width 82 height 16
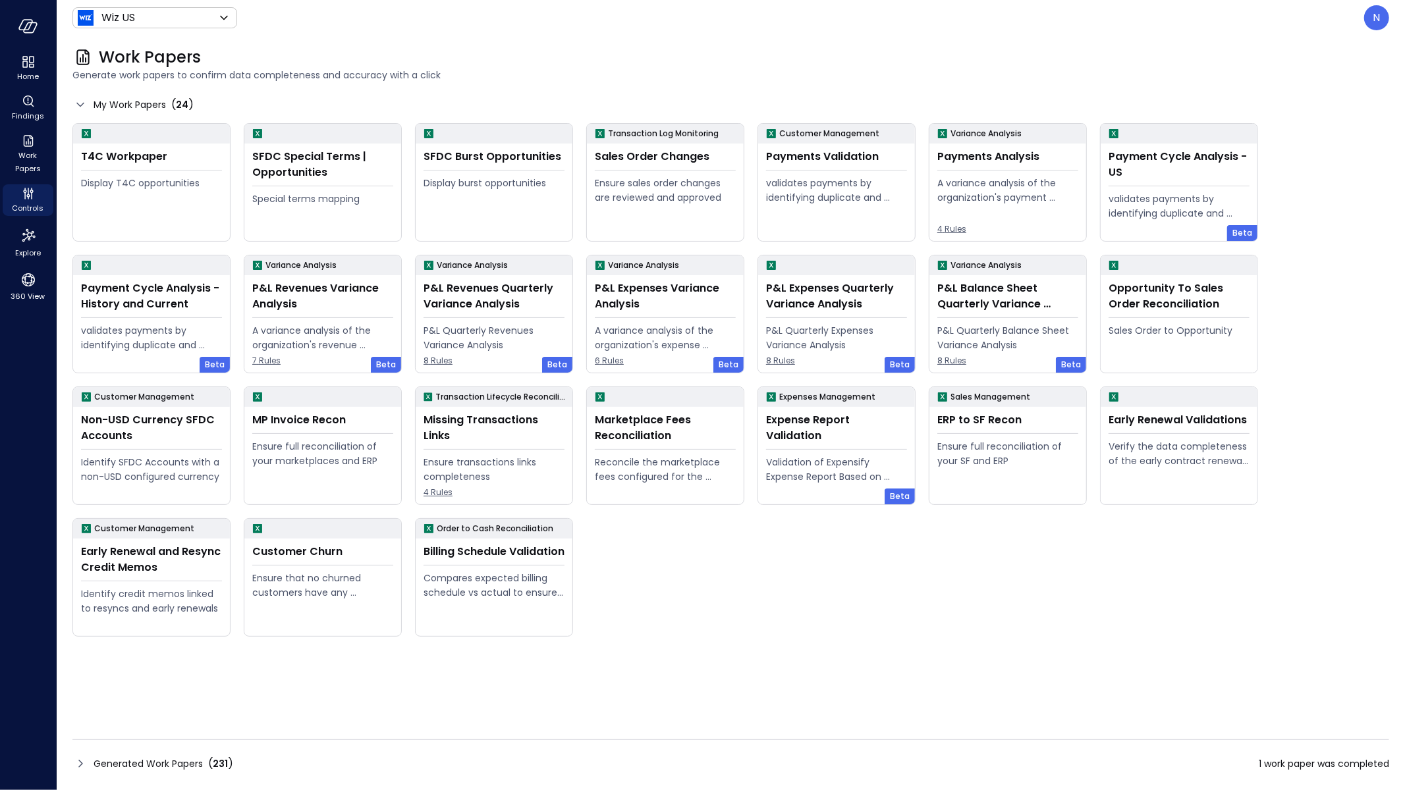
click at [81, 725] on icon at bounding box center [80, 764] width 16 height 16
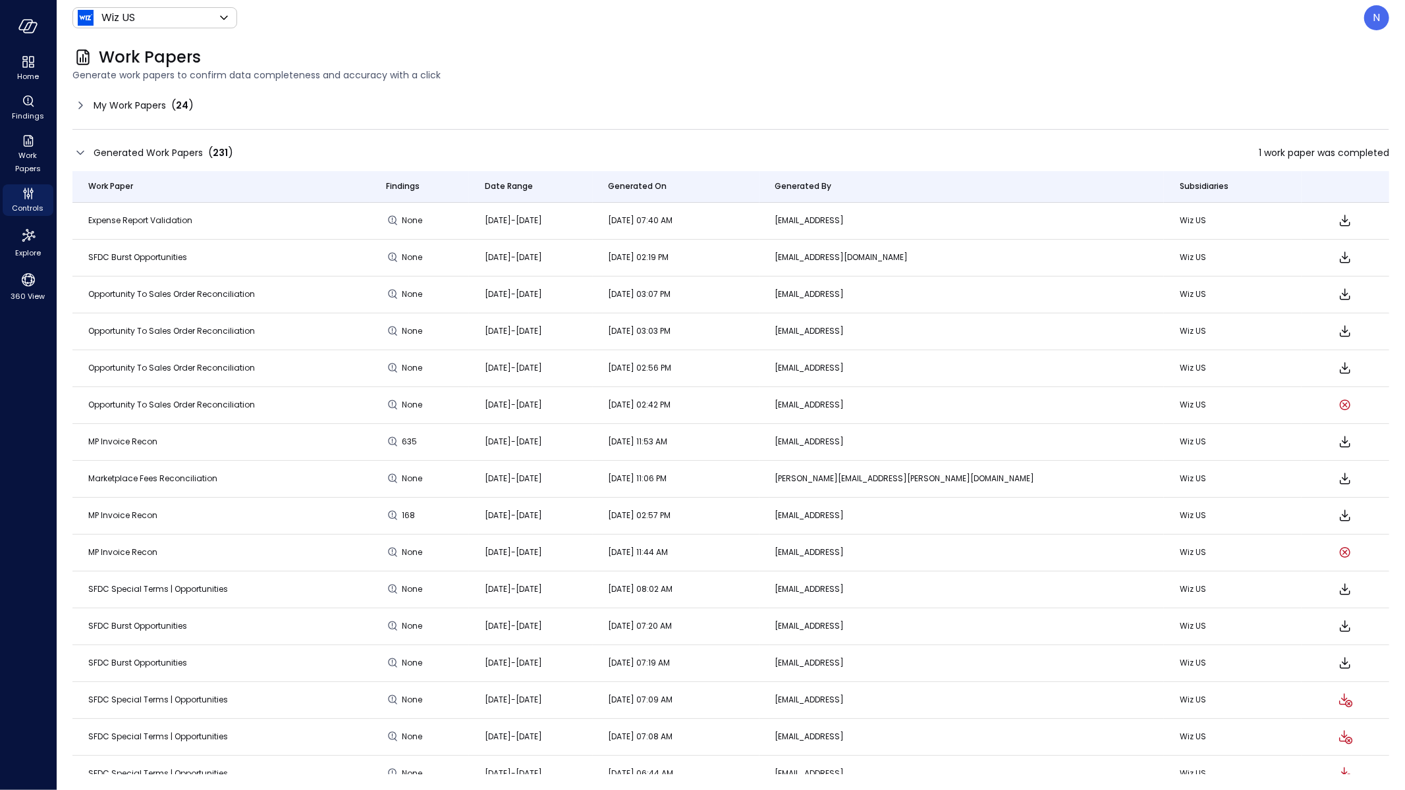
click at [1337, 215] on icon "Download" at bounding box center [1345, 221] width 16 height 16
click at [87, 101] on icon at bounding box center [80, 105] width 16 height 16
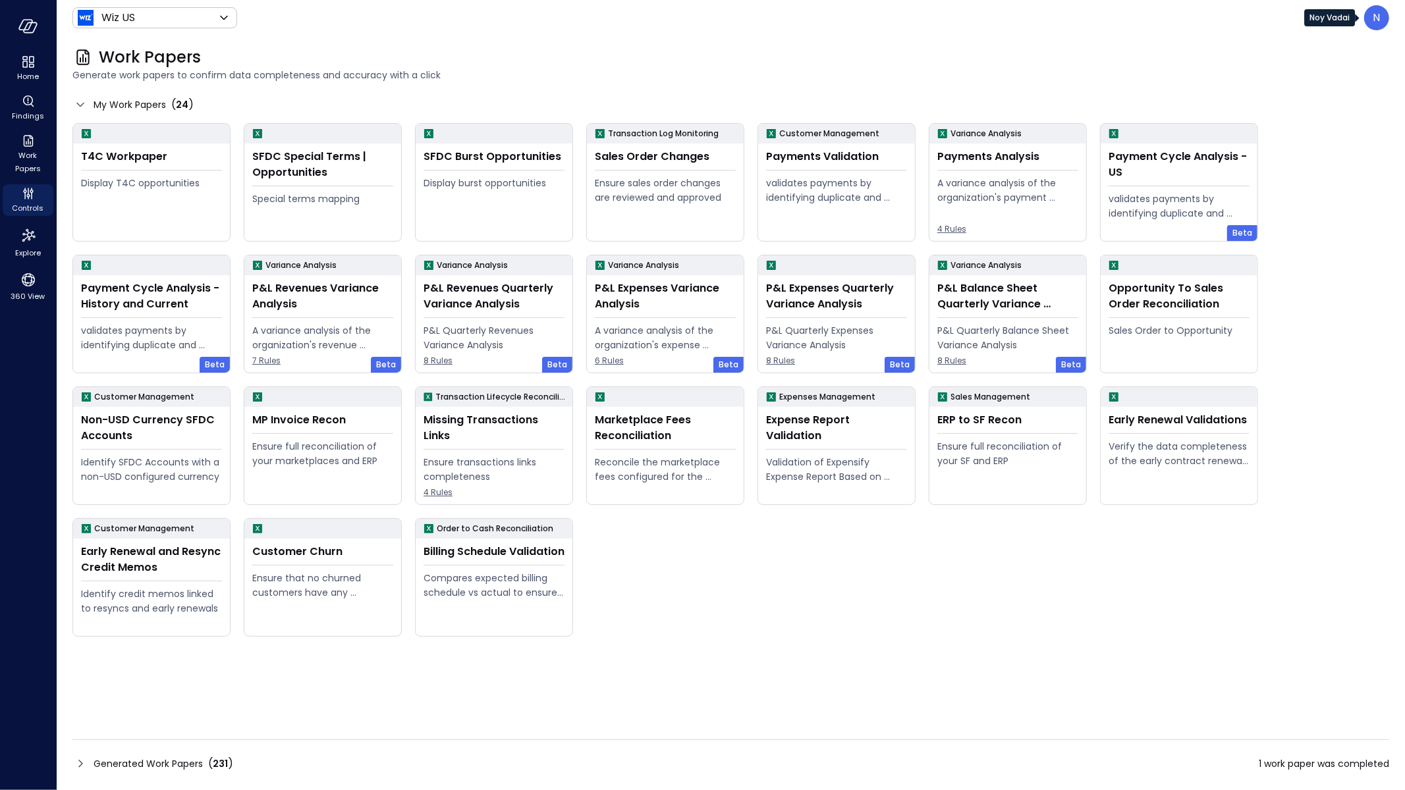
click at [1365, 24] on div "N" at bounding box center [1376, 17] width 25 height 25
click at [1382, 28] on div "N" at bounding box center [1376, 17] width 25 height 25
click at [1346, 138] on li "Builder" at bounding box center [1322, 133] width 130 height 26
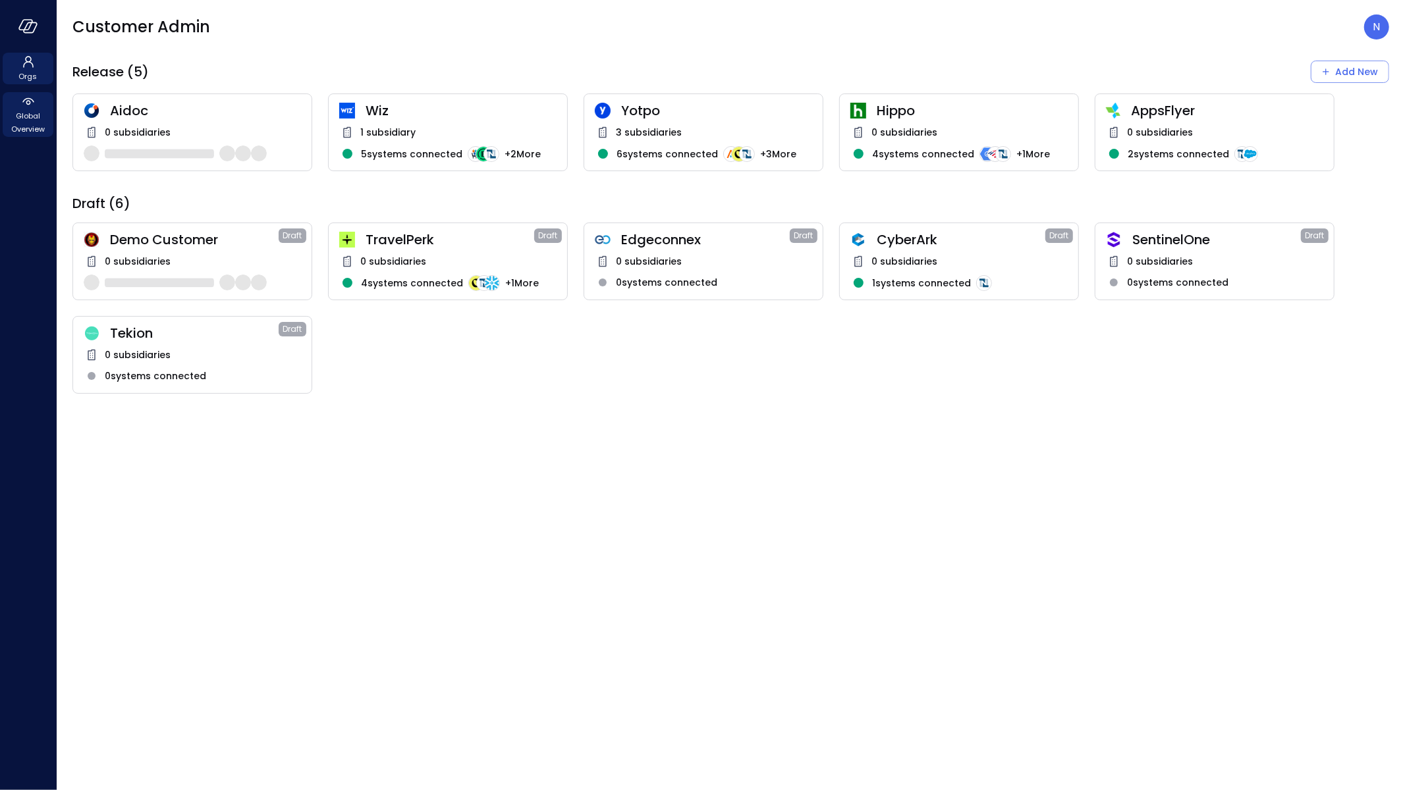
click at [43, 122] on span "Global Overview" at bounding box center [28, 122] width 40 height 26
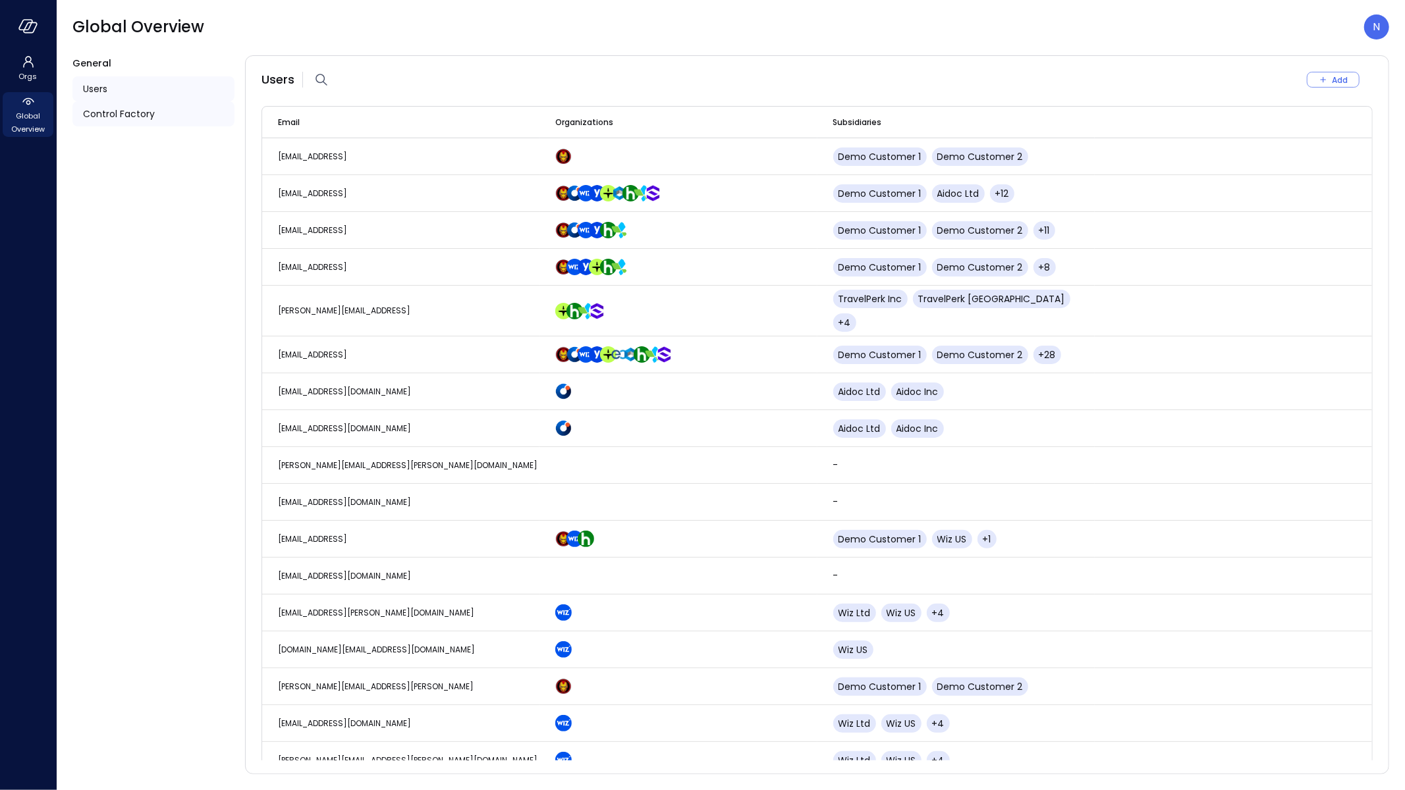
click at [124, 114] on span "Control Factory" at bounding box center [119, 114] width 72 height 14
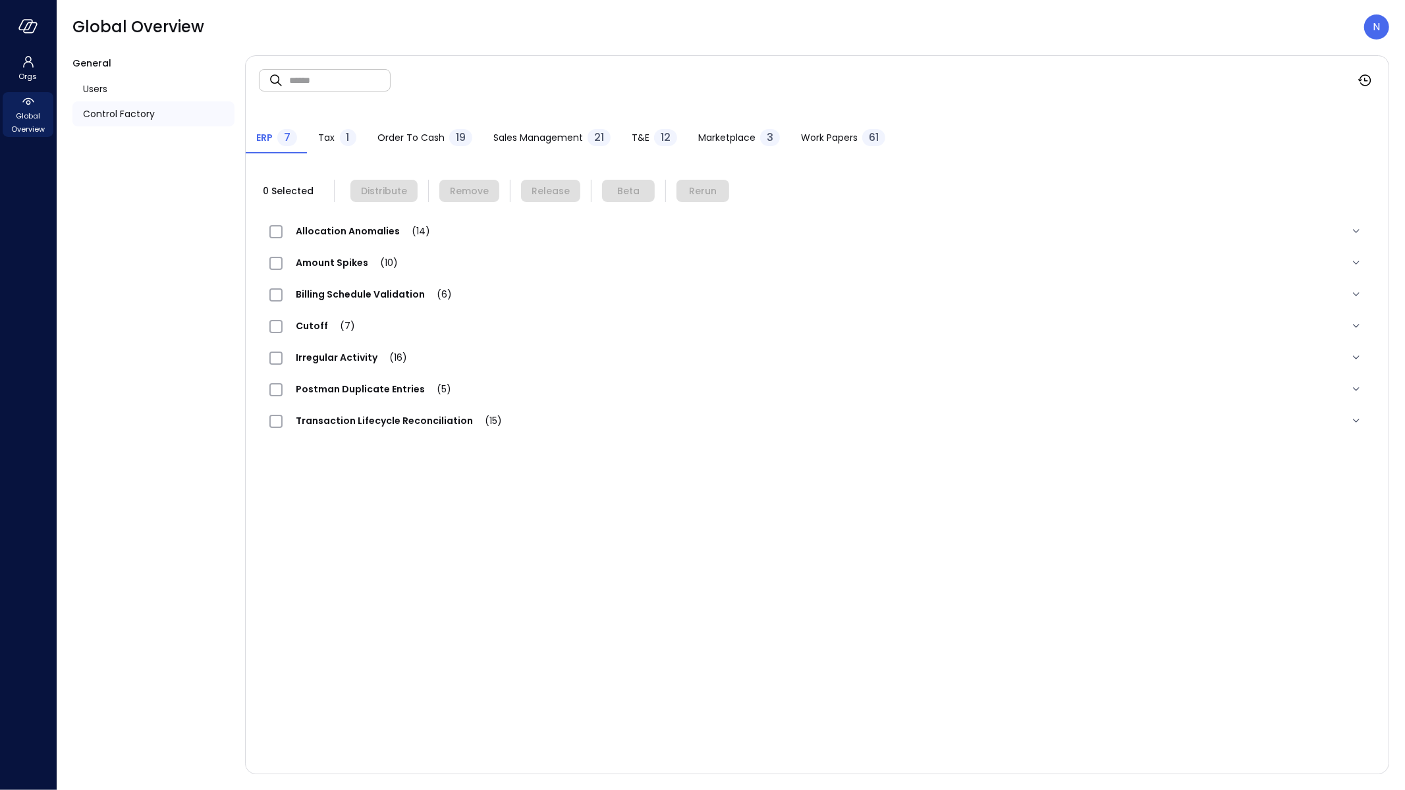
click at [820, 134] on span "Work Papers" at bounding box center [829, 137] width 57 height 14
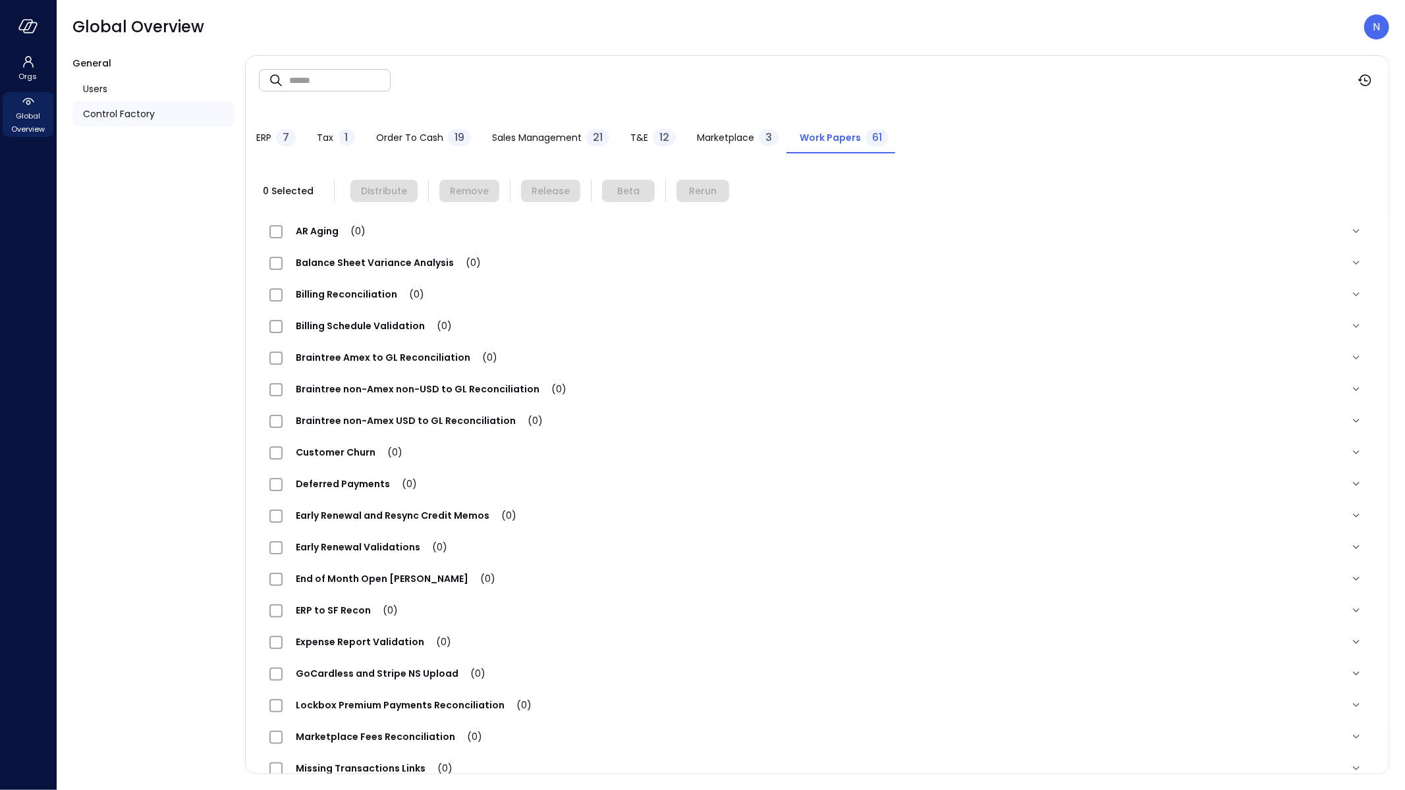
click at [748, 133] on span "Marketplace" at bounding box center [725, 137] width 57 height 14
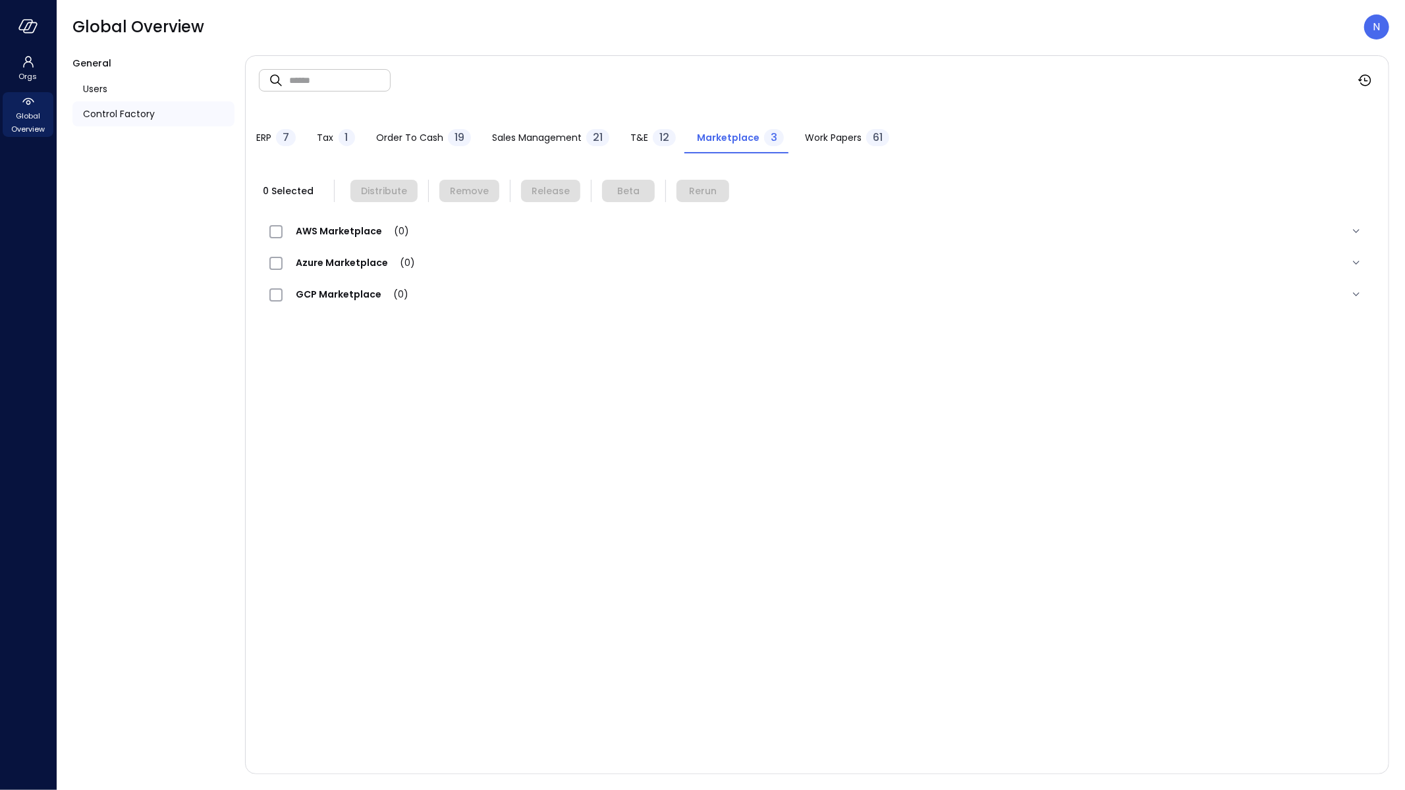
click at [662, 129] on div "12" at bounding box center [664, 137] width 23 height 17
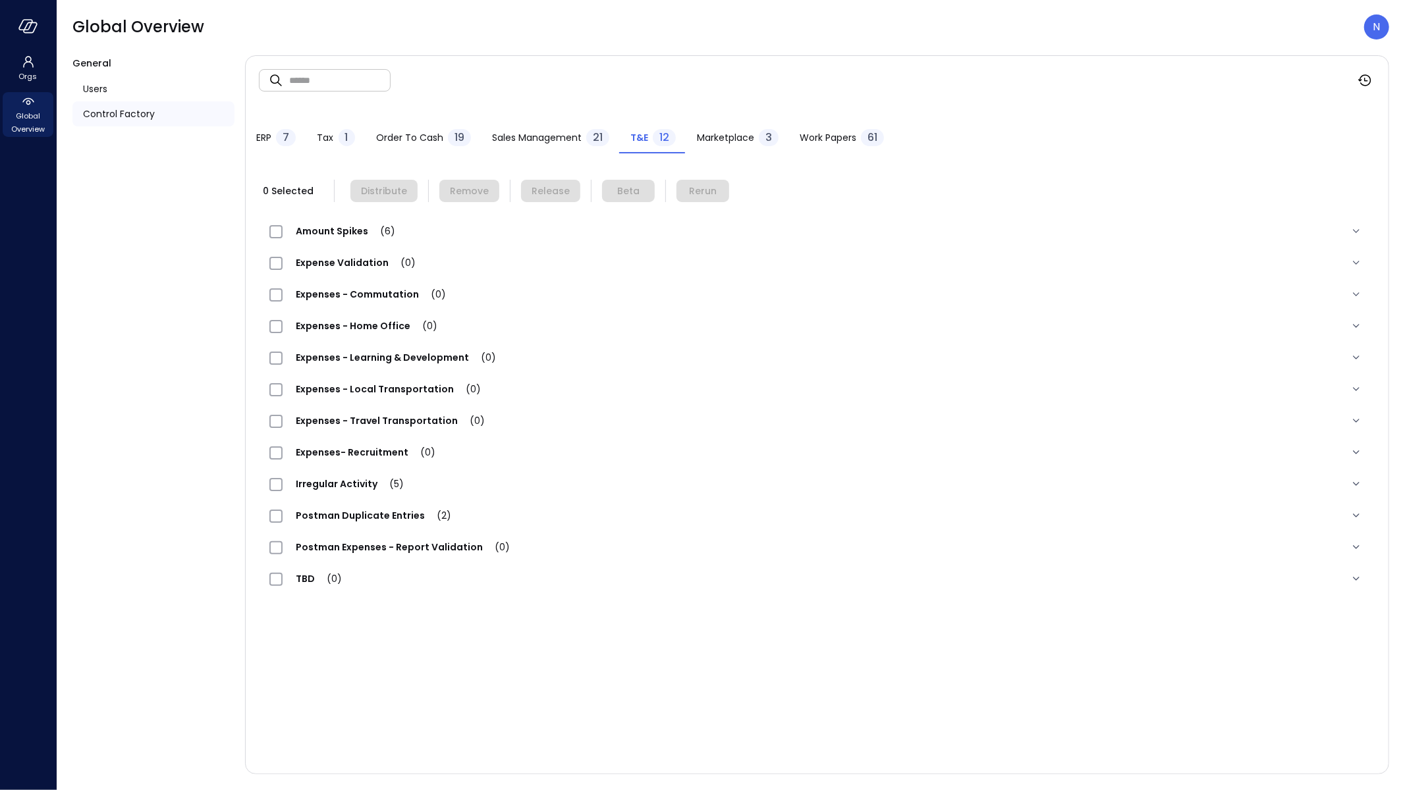
click at [340, 261] on span "Expense Validation (0)" at bounding box center [356, 262] width 146 height 13
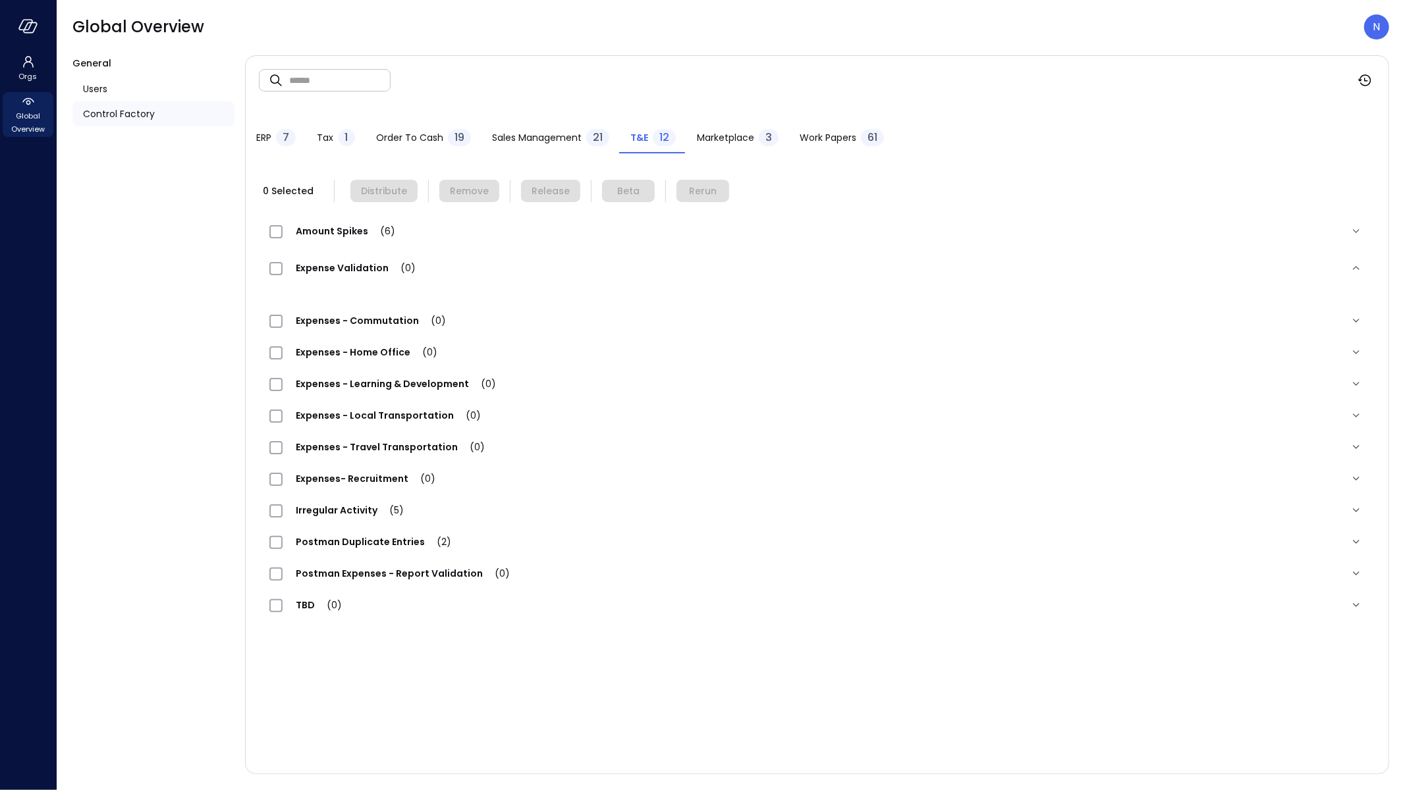
click at [644, 303] on div at bounding box center [817, 297] width 1116 height 16
click at [360, 269] on span "Expense Validation (0)" at bounding box center [356, 267] width 146 height 13
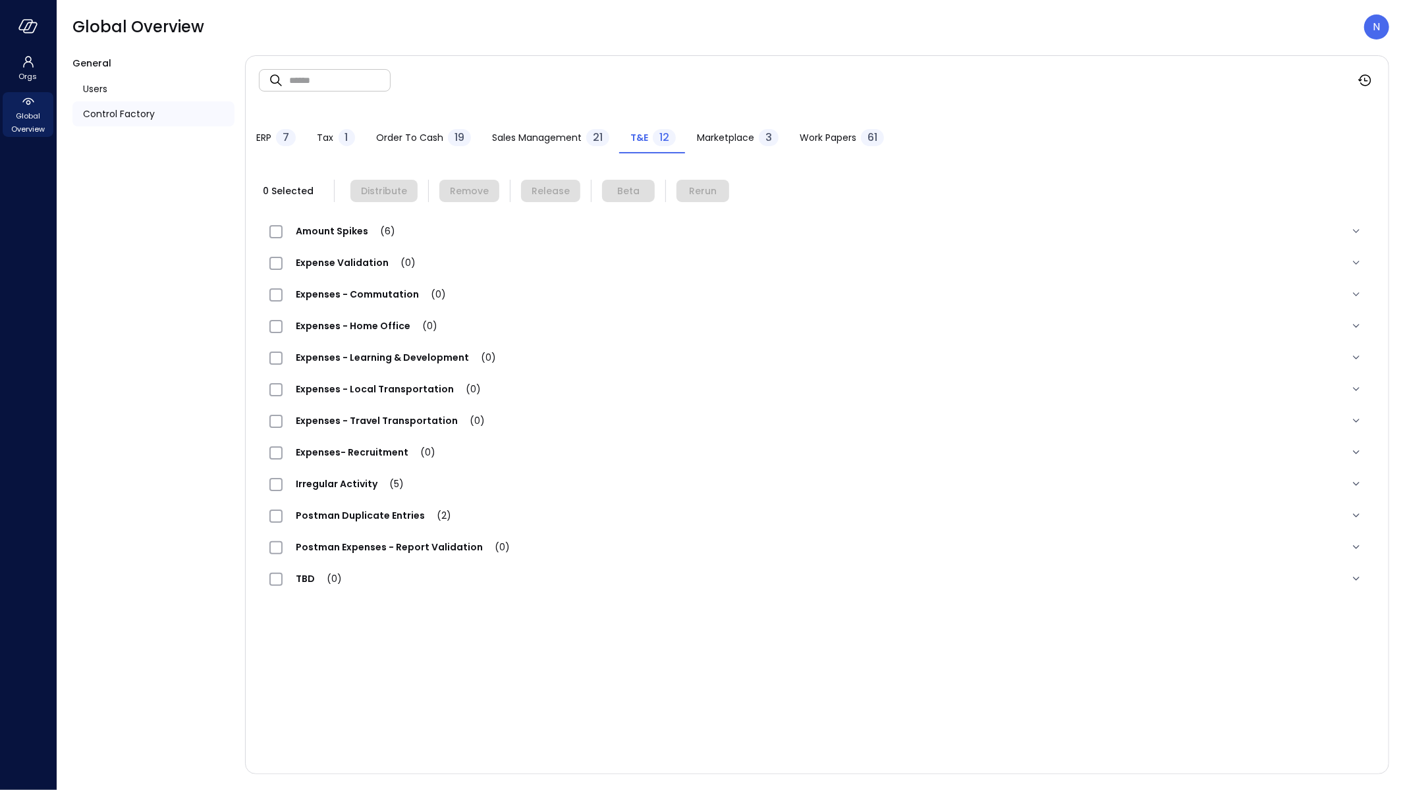
click at [368, 263] on span "Expense Validation (0)" at bounding box center [356, 262] width 146 height 13
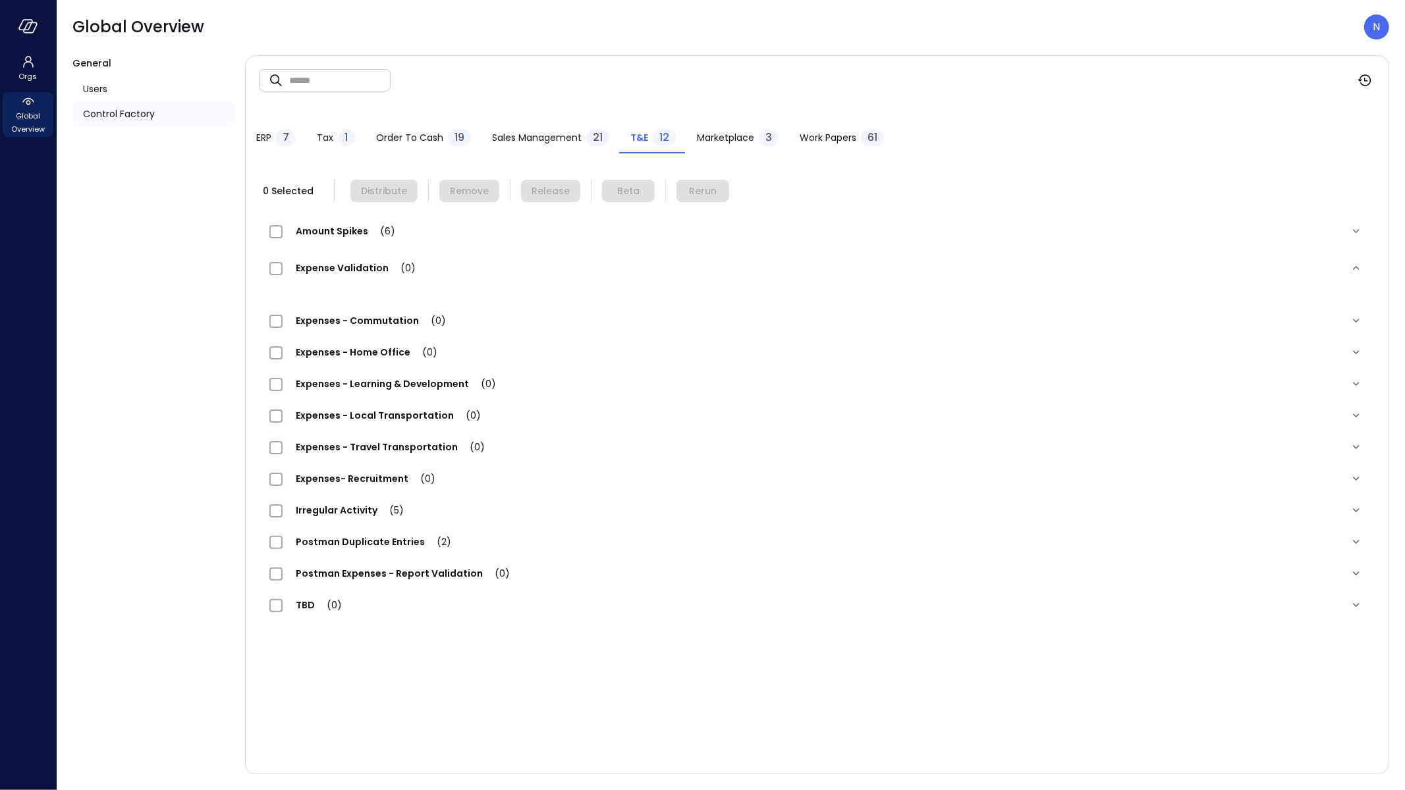
click at [368, 263] on span "Expense Validation (0)" at bounding box center [356, 267] width 146 height 13
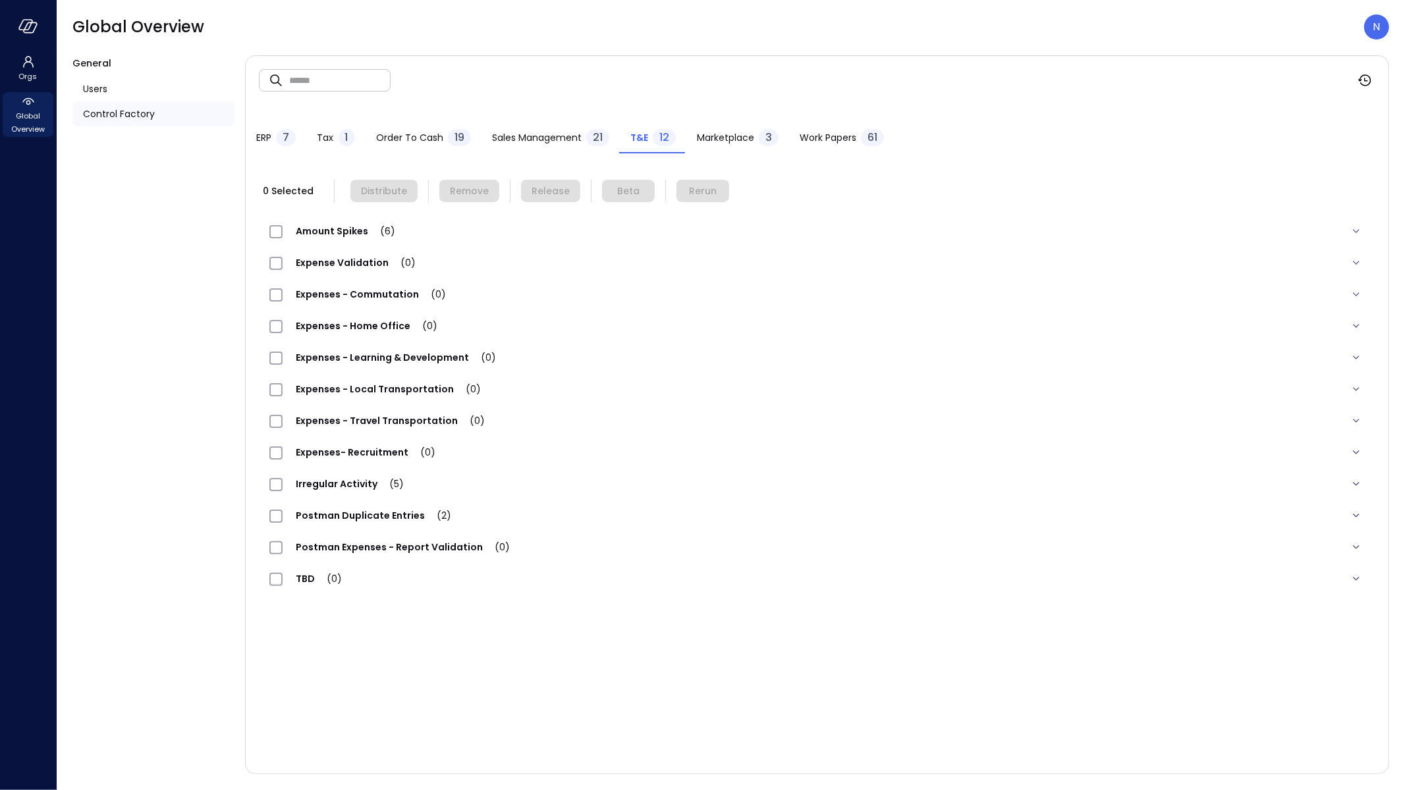
click at [374, 269] on span "Expense Validation (0)" at bounding box center [356, 262] width 146 height 13
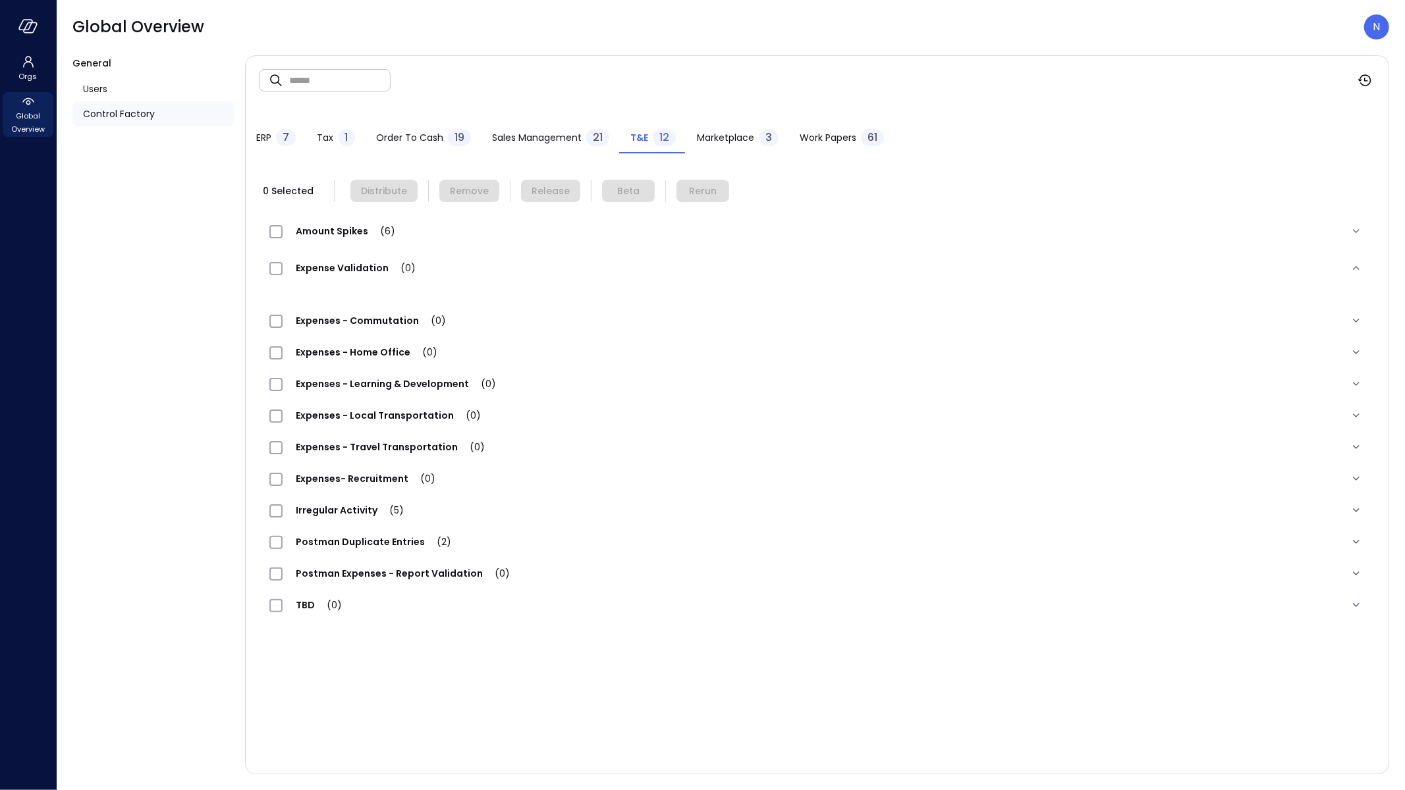
click at [374, 269] on span "Expense Validation (0)" at bounding box center [356, 267] width 146 height 13
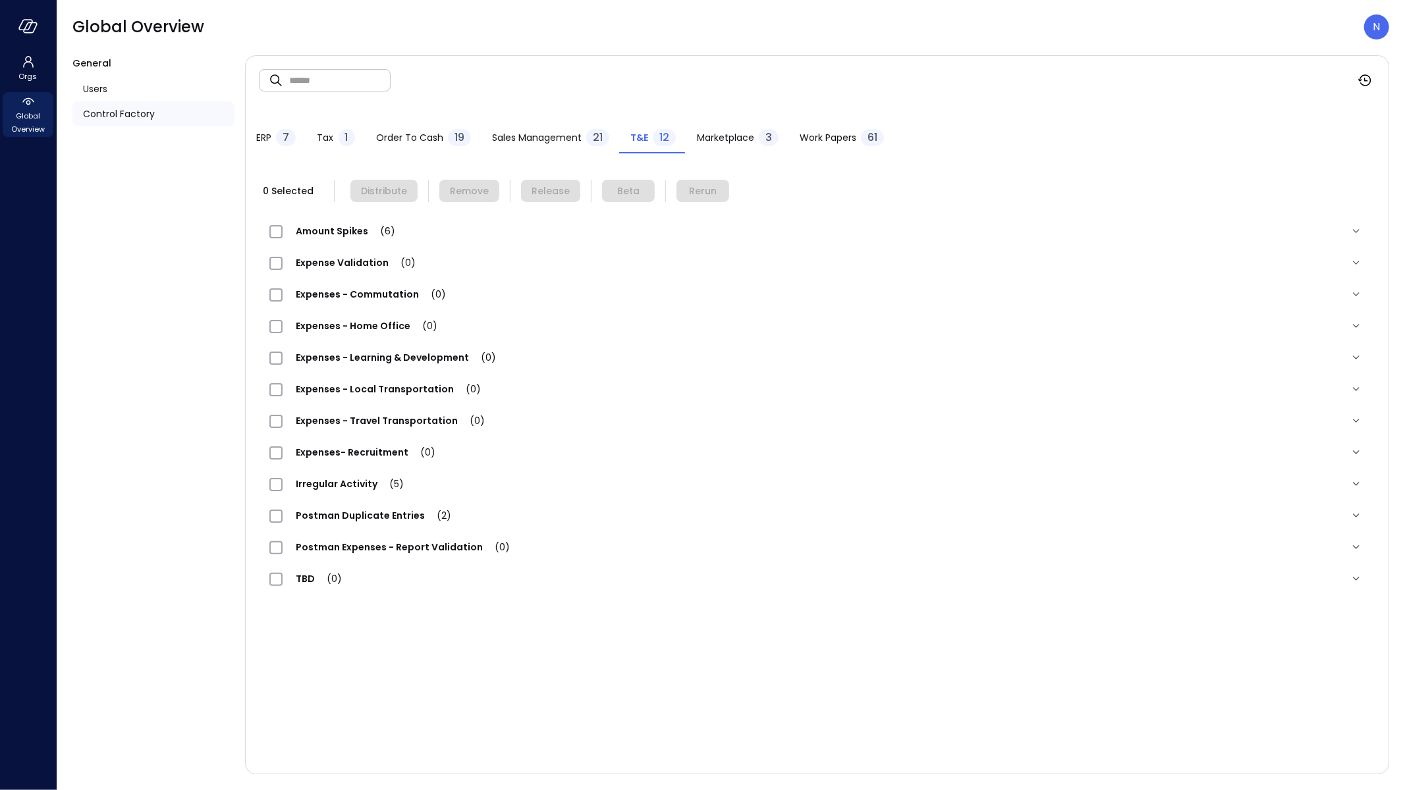
click at [342, 75] on input "text" at bounding box center [339, 80] width 101 height 35
click at [337, 267] on span "Expense Validation (0)" at bounding box center [356, 262] width 146 height 13
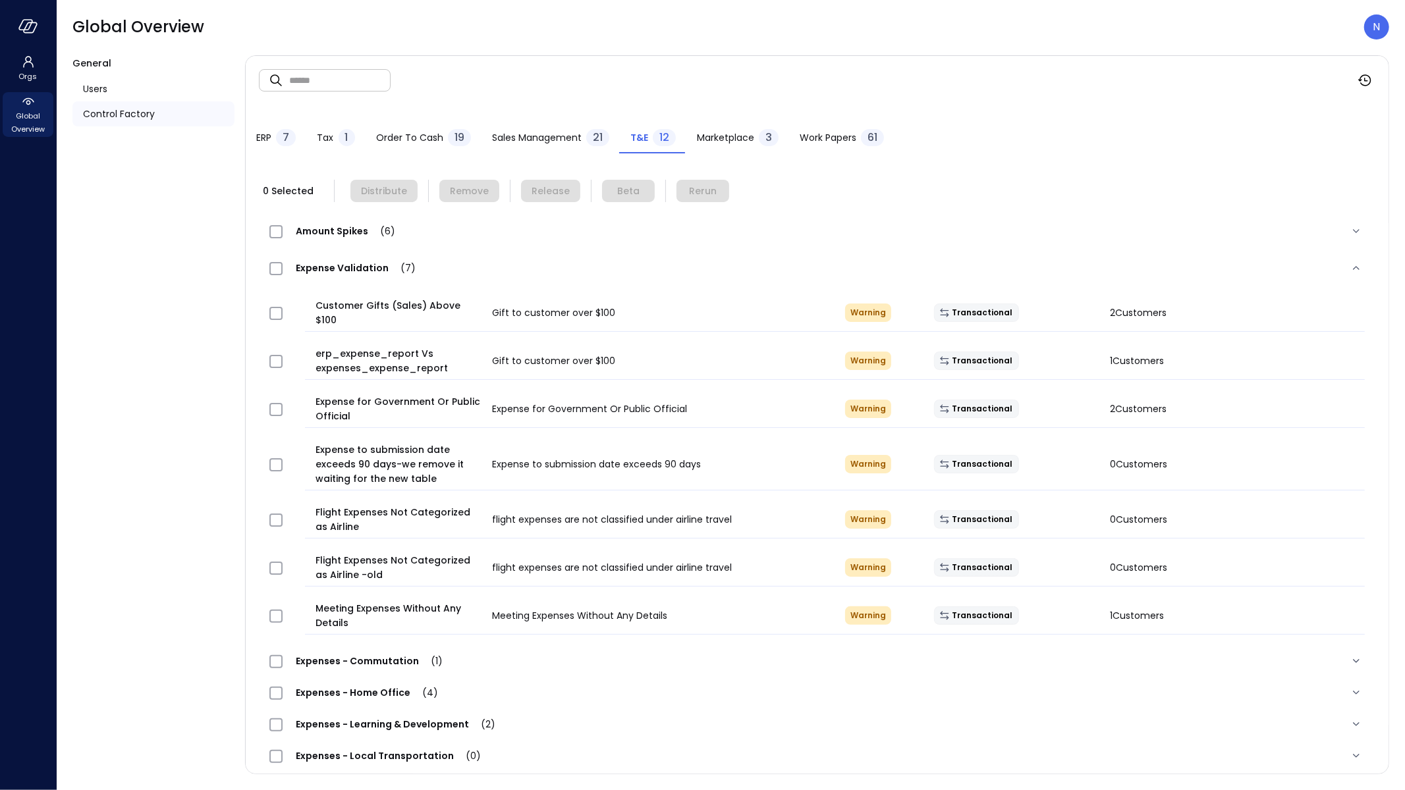
click at [337, 267] on span "Expense Validation (7)" at bounding box center [356, 267] width 146 height 13
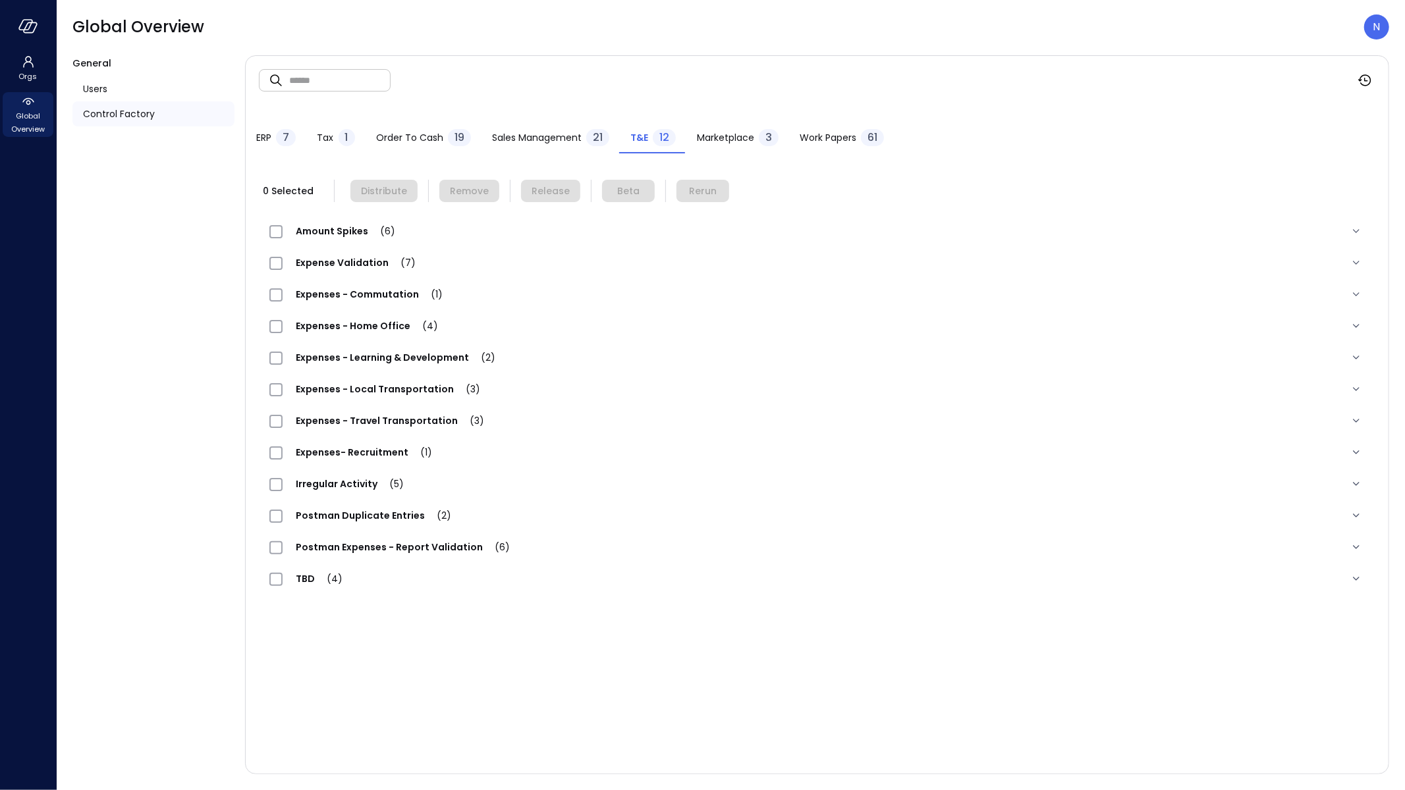
click at [338, 255] on div "Expense Validation (7)" at bounding box center [348, 263] width 159 height 16
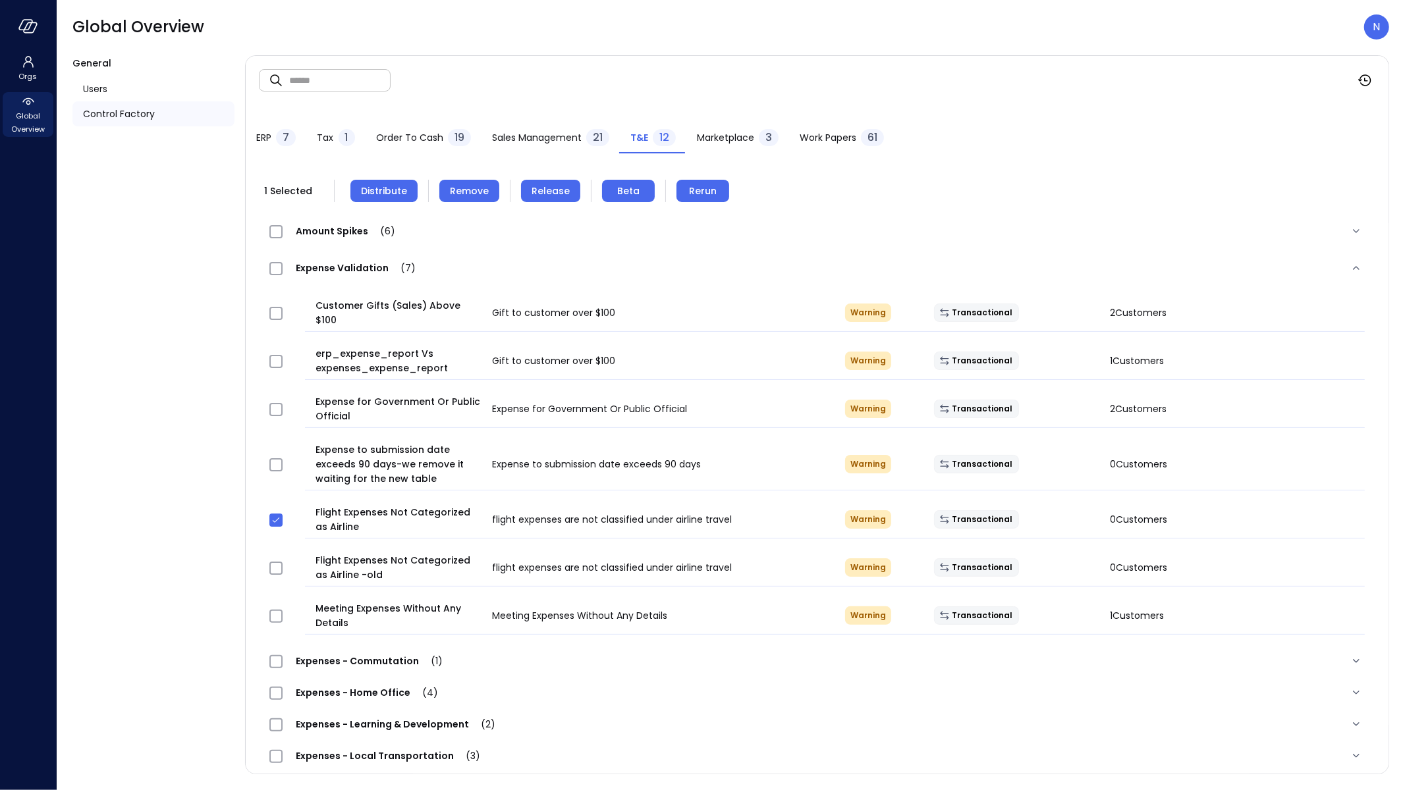
click at [385, 171] on div "1 Selected Distribute Remove Release Beta Rerun Amount Spikes (6) High Taxi Exp…" at bounding box center [817, 571] width 1143 height 808
click at [386, 182] on button "Distribute" at bounding box center [383, 191] width 67 height 22
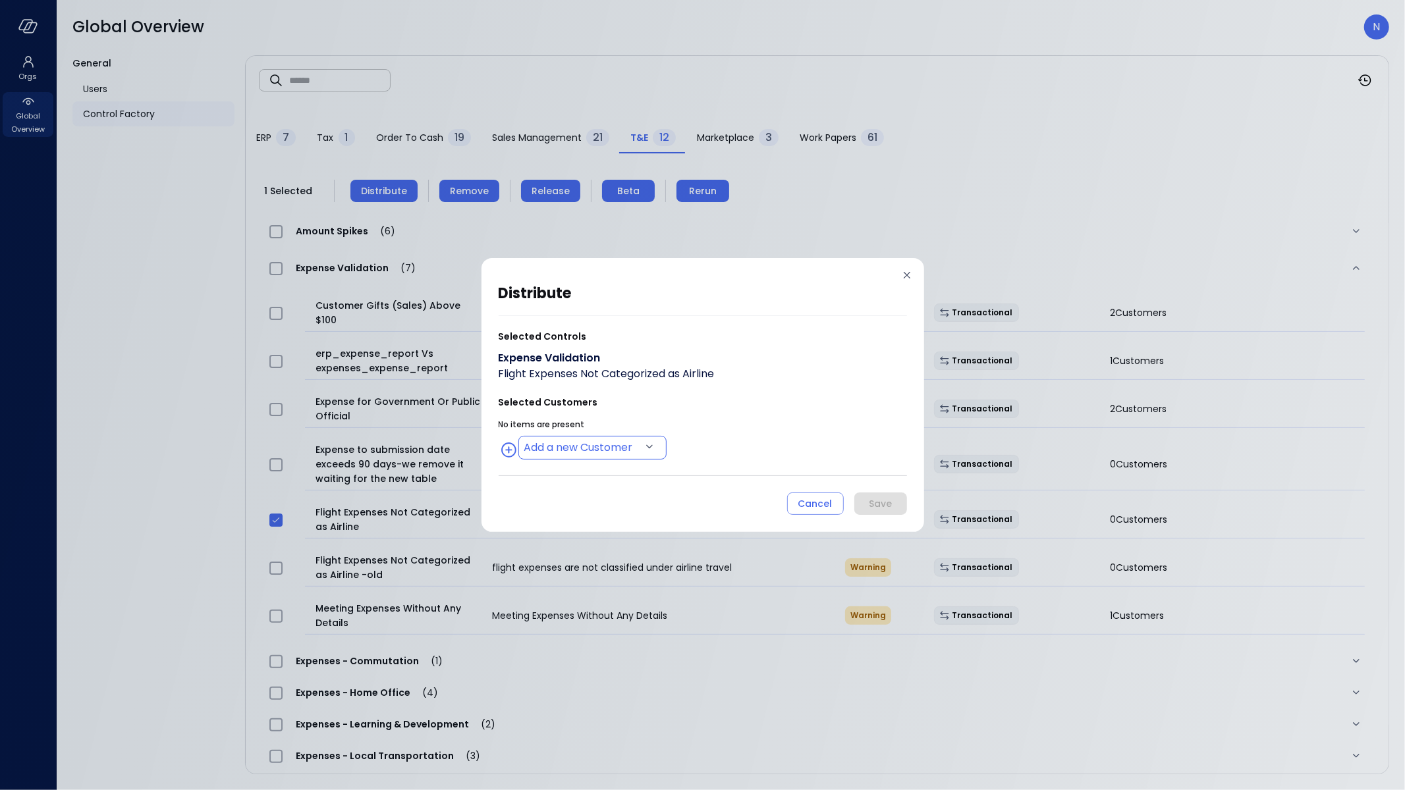
click at [545, 445] on body "Orgs Global Overview Global Overview N General Users Control Factory ​ ​ ERP 7 …" at bounding box center [702, 395] width 1405 height 790
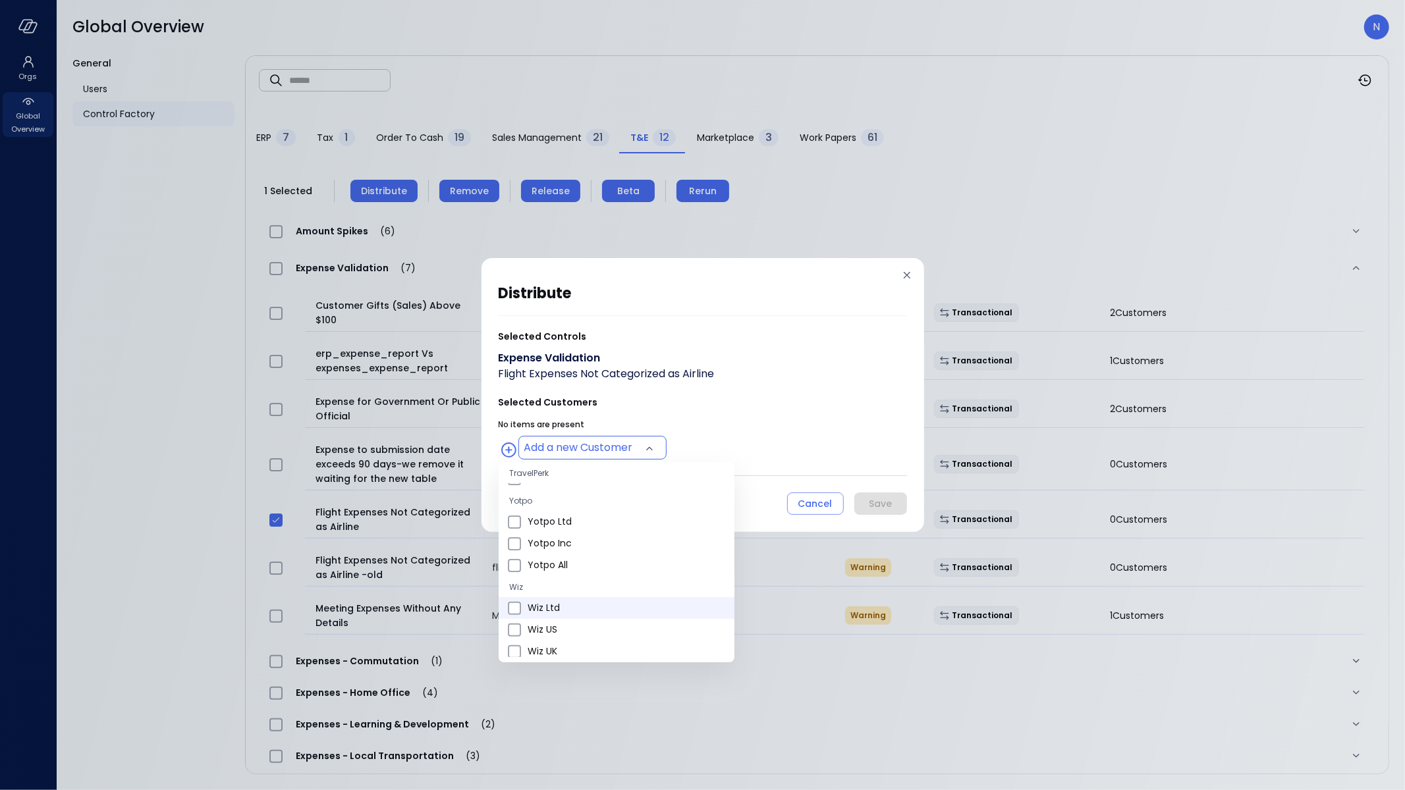
scroll to position [397, 0]
click at [577, 619] on li "Wiz US" at bounding box center [617, 630] width 236 height 22
type input "**********"
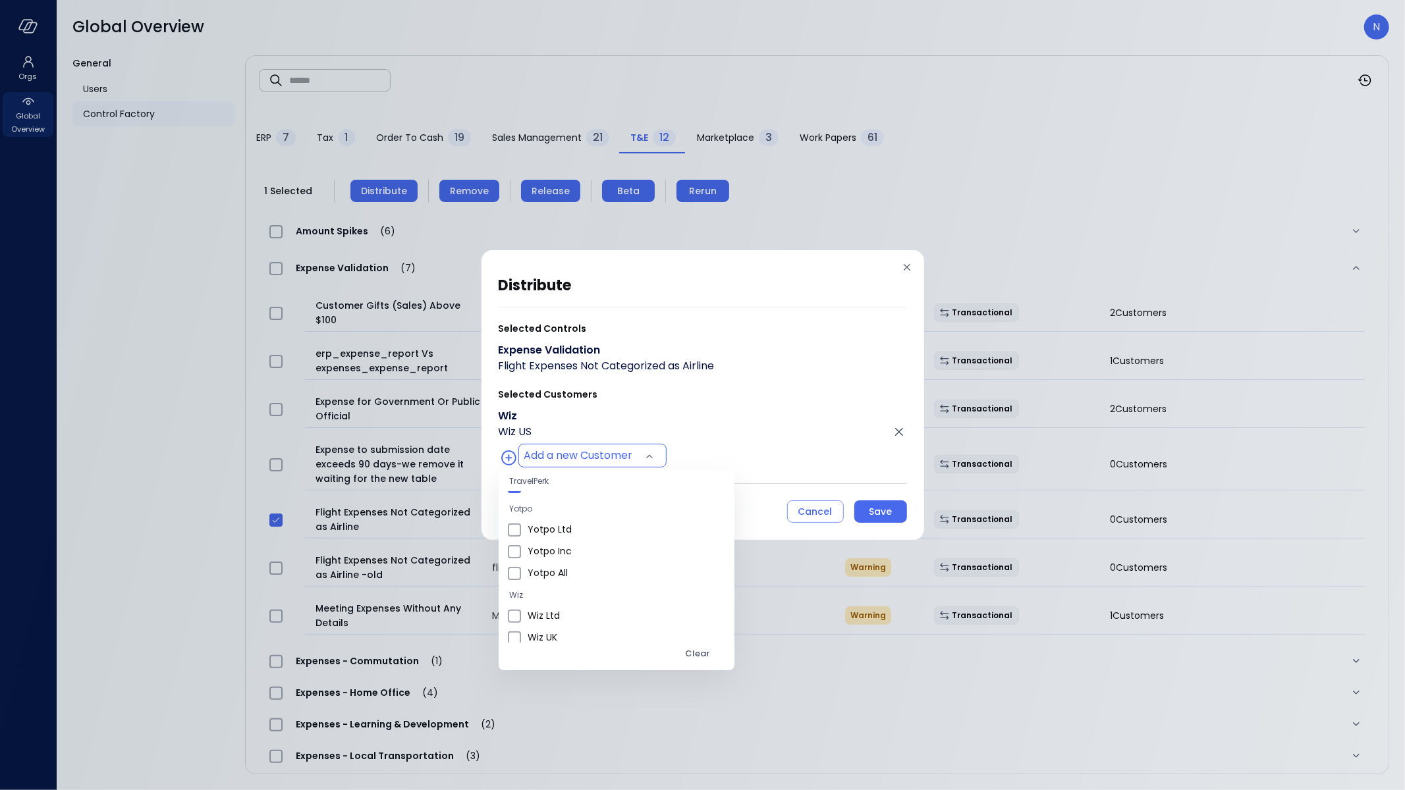
click at [676, 475] on div at bounding box center [702, 395] width 1405 height 790
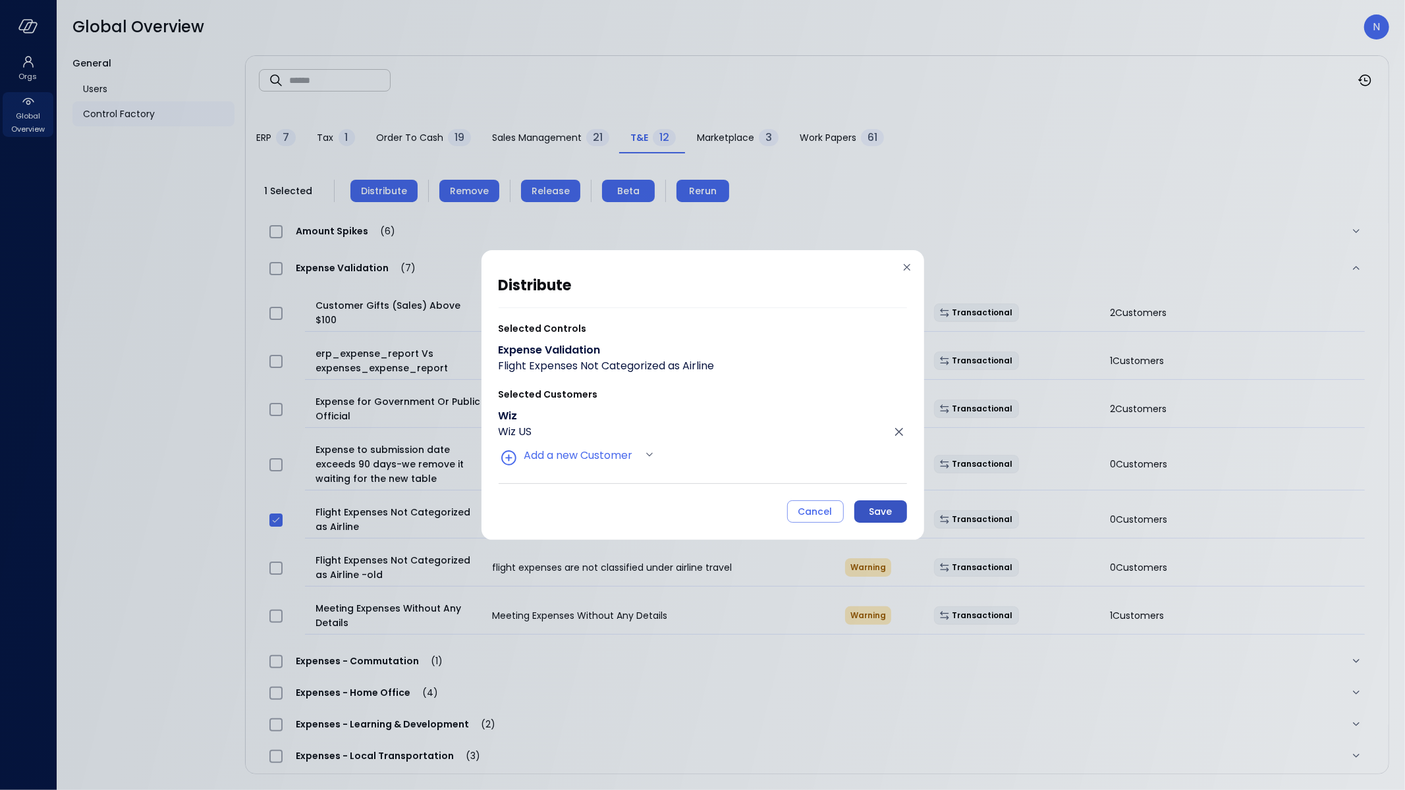
click at [879, 509] on div "Save" at bounding box center [880, 512] width 23 height 16
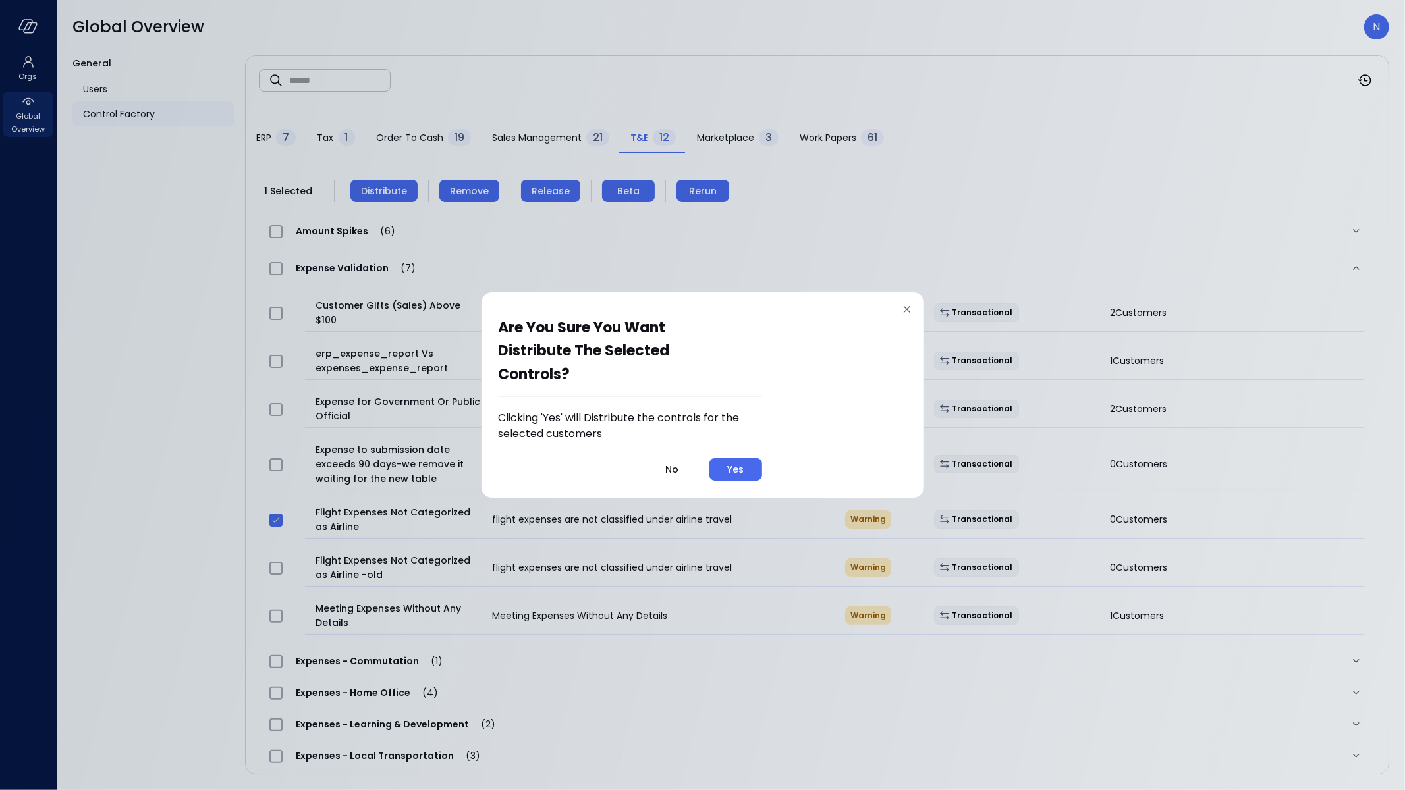
click at [755, 476] on button "Yes" at bounding box center [735, 469] width 53 height 22
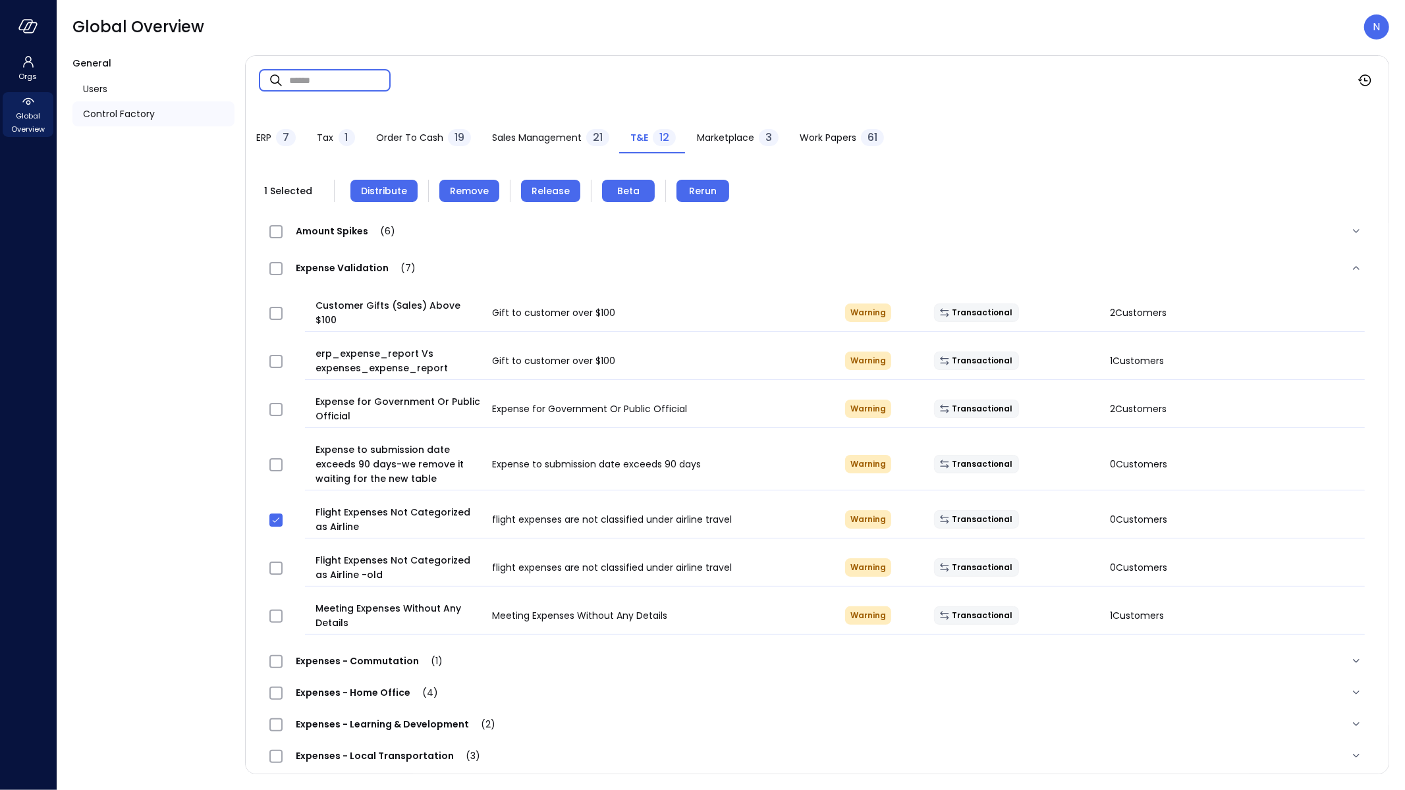
click at [325, 83] on input "text" at bounding box center [339, 80] width 101 height 35
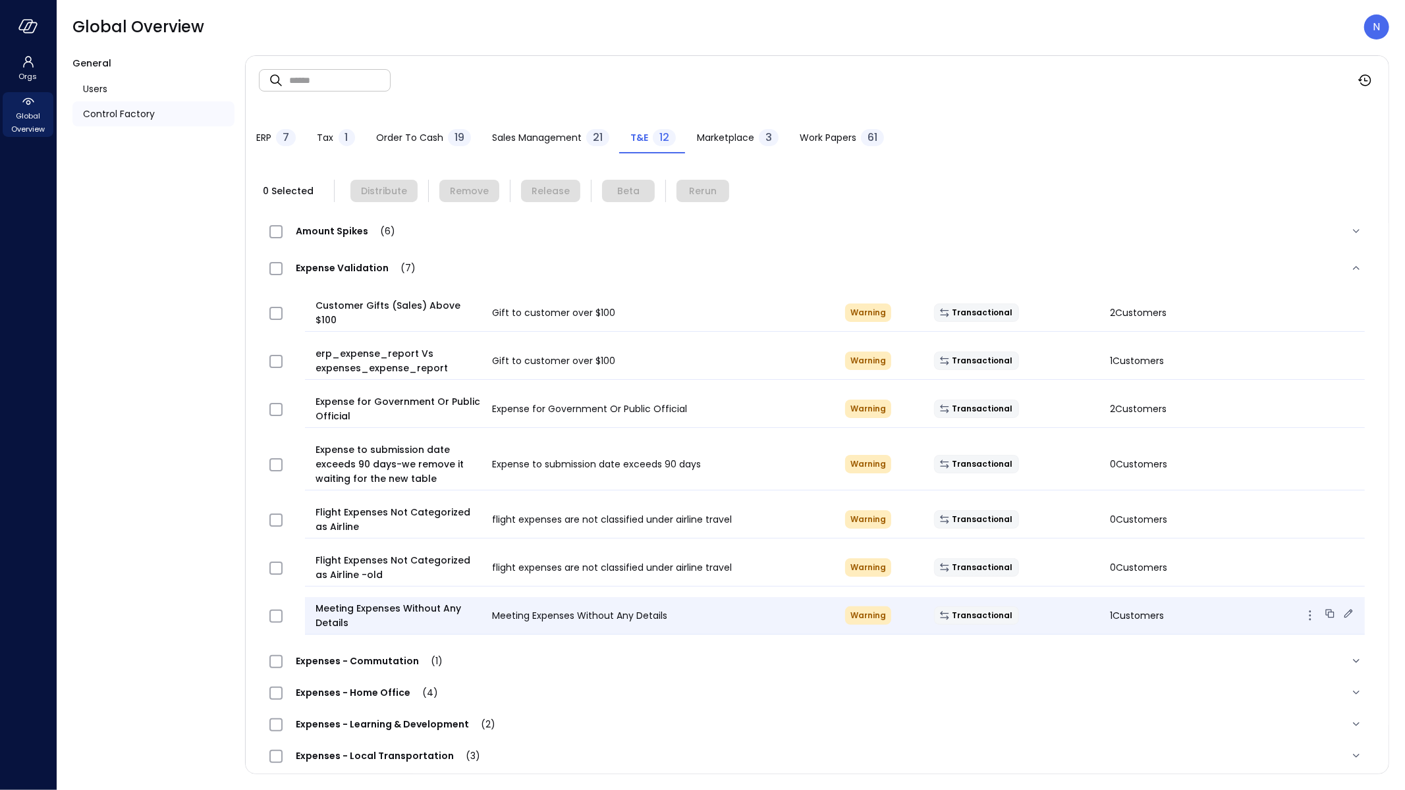
click at [488, 608] on div "Meeting Expenses Without Any Details" at bounding box center [657, 616] width 353 height 16
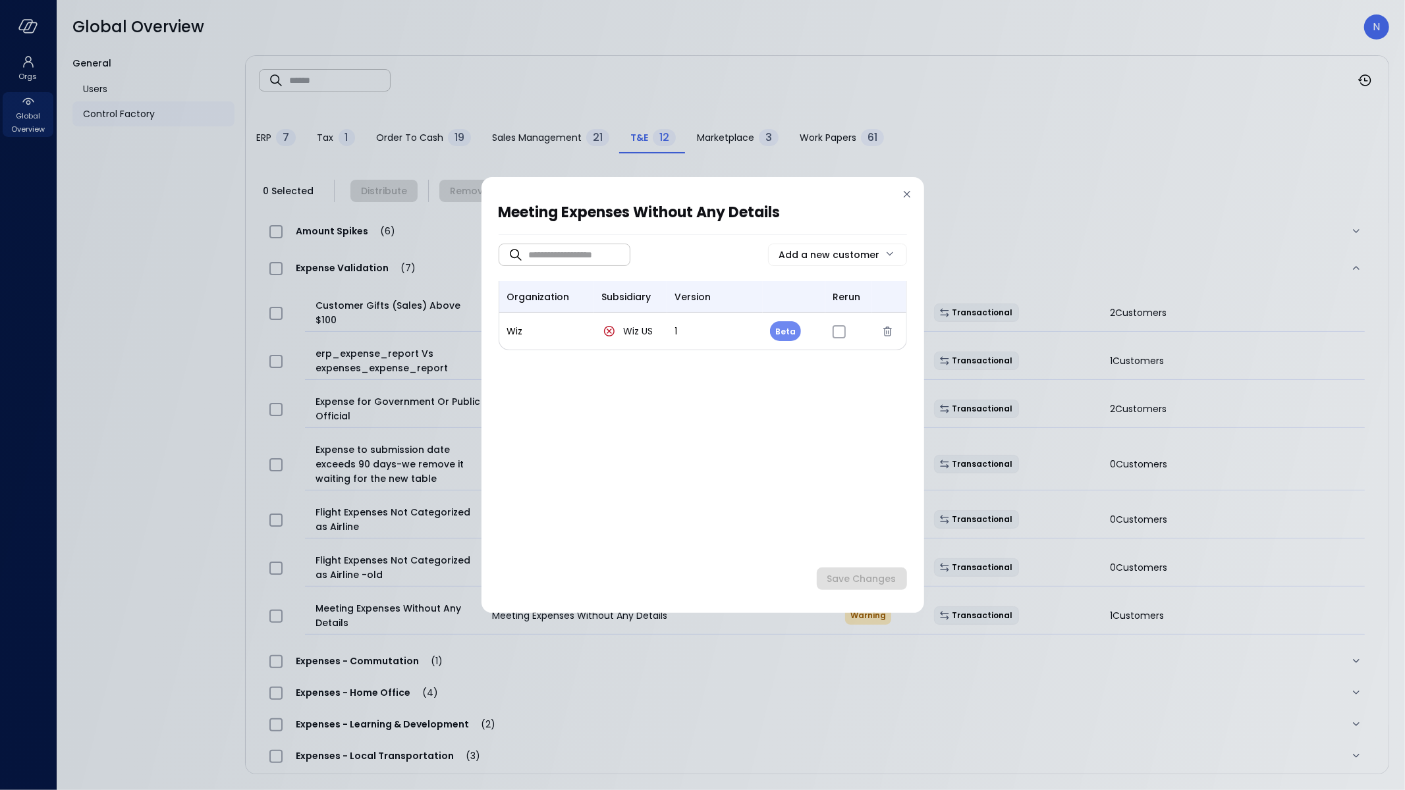
click at [911, 190] on icon at bounding box center [906, 194] width 13 height 13
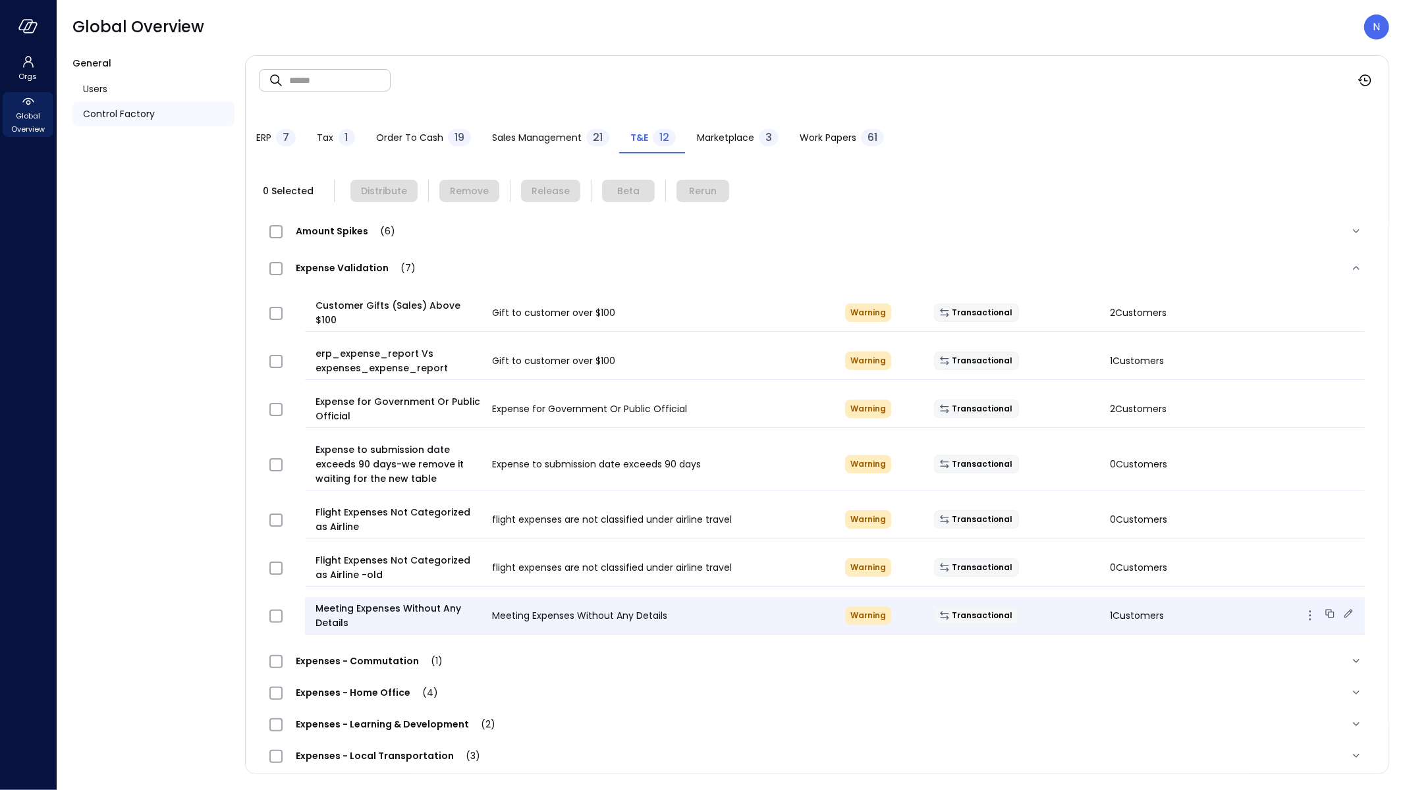
click at [1342, 607] on icon at bounding box center [1348, 613] width 13 height 13
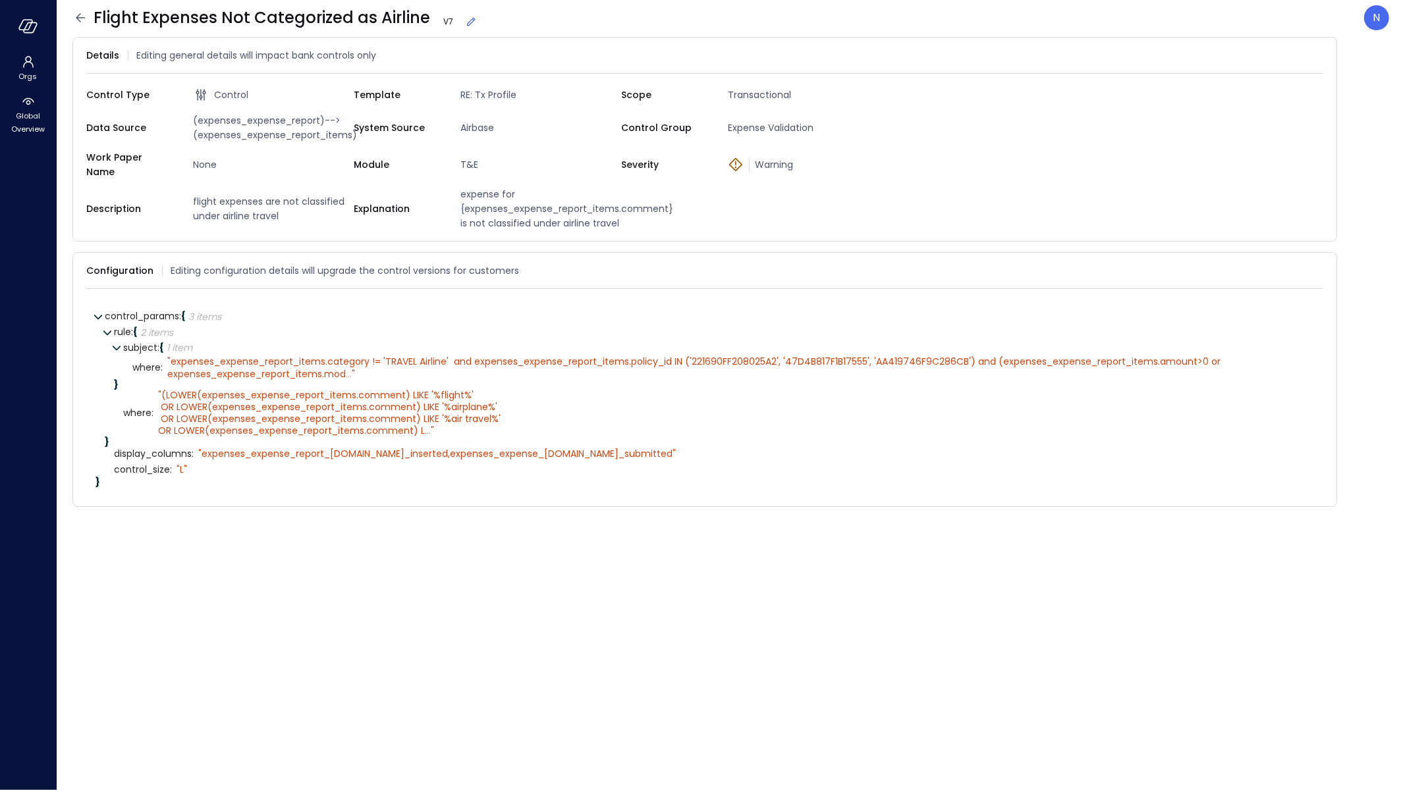
click at [467, 22] on icon at bounding box center [471, 22] width 9 height 9
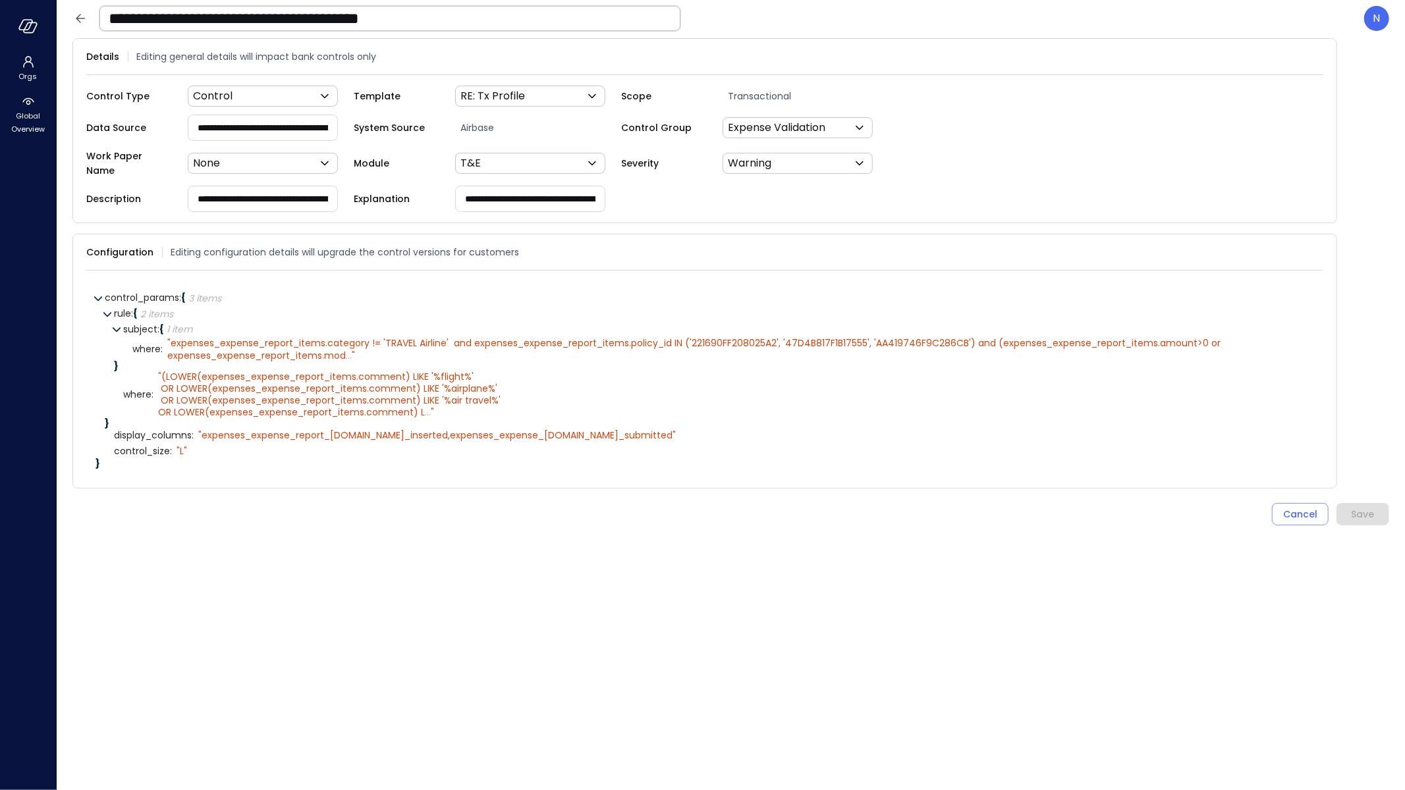
click at [457, 18] on input "**********" at bounding box center [389, 18] width 581 height 34
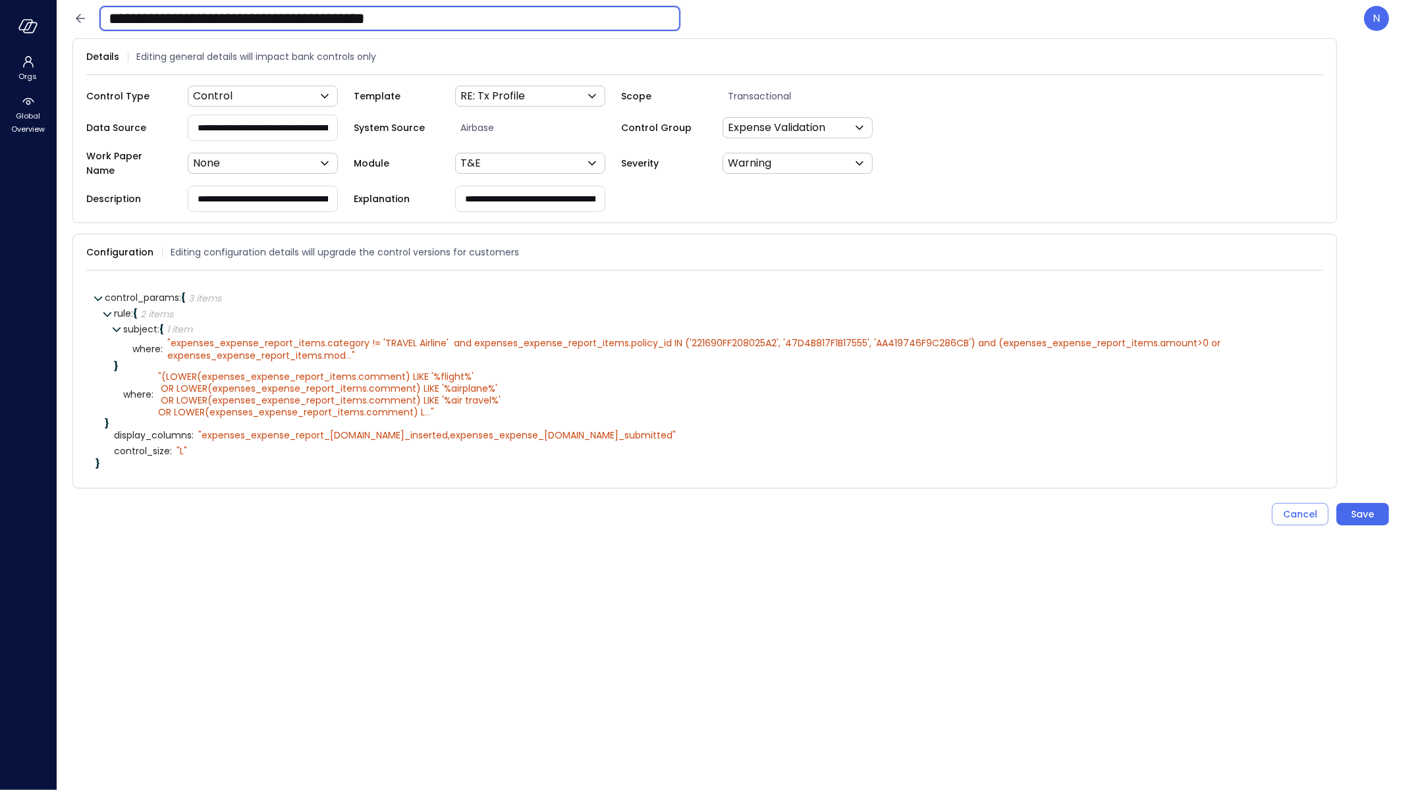
click at [456, 17] on input "**********" at bounding box center [389, 18] width 581 height 34
type input "**********"
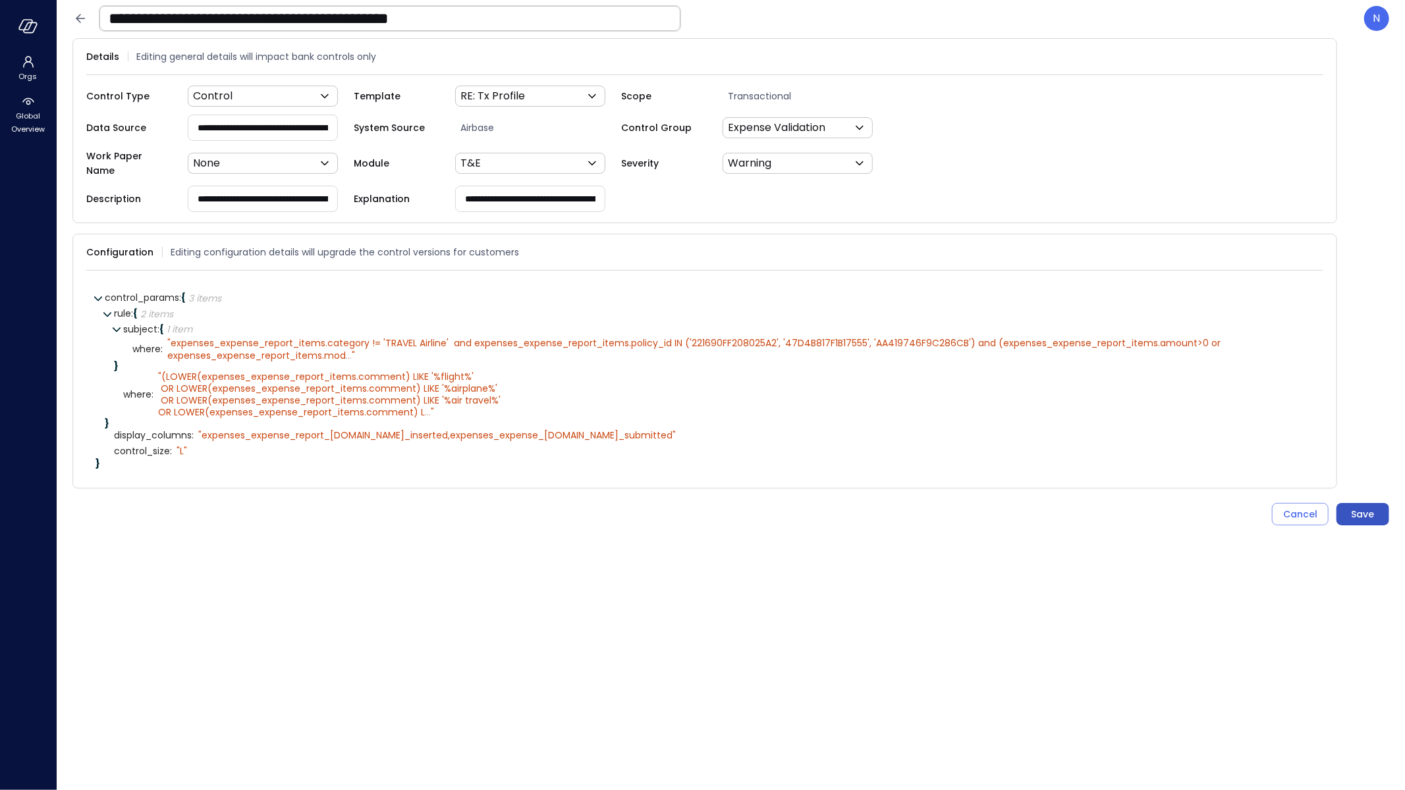
click at [1373, 512] on div "Save" at bounding box center [1362, 514] width 23 height 16
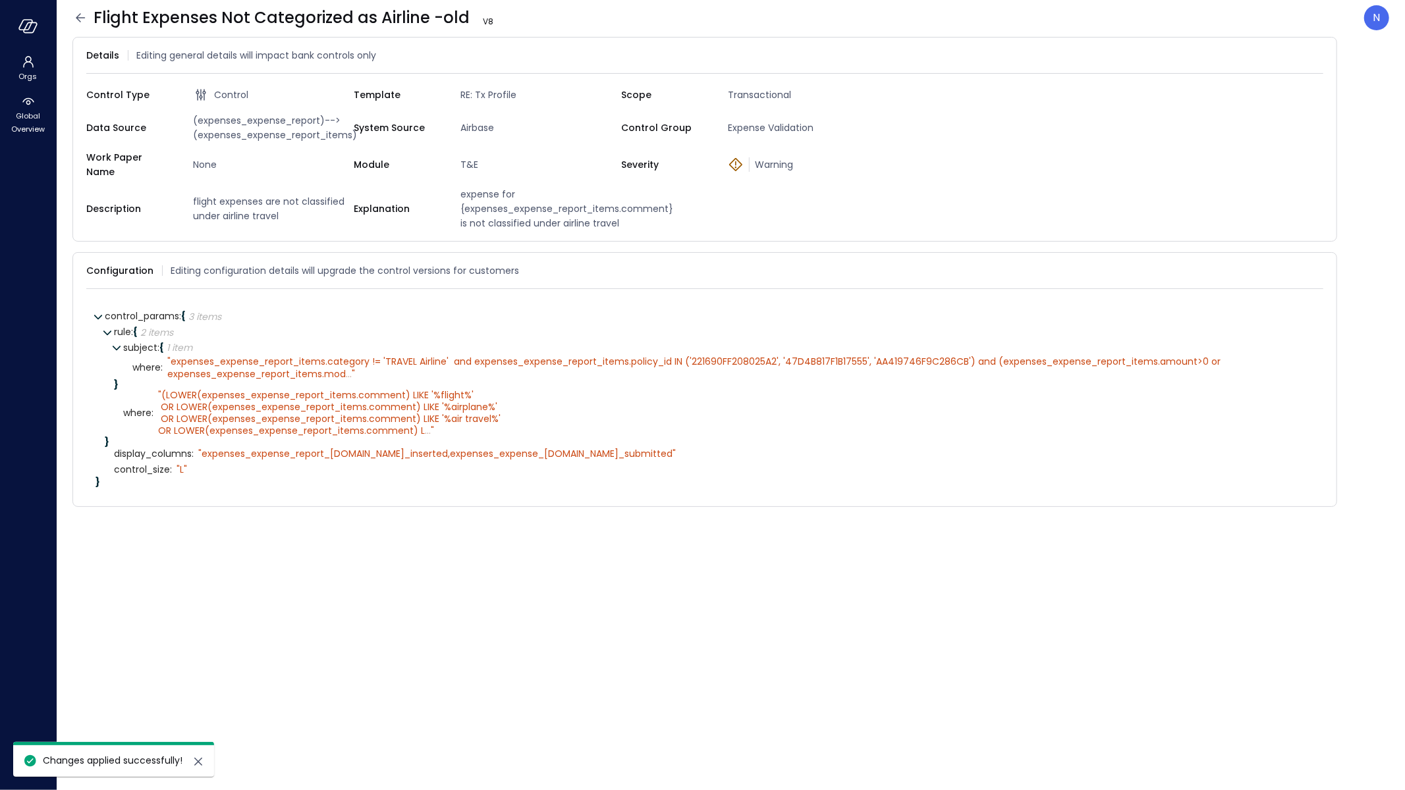
click at [82, 19] on icon at bounding box center [80, 18] width 16 height 16
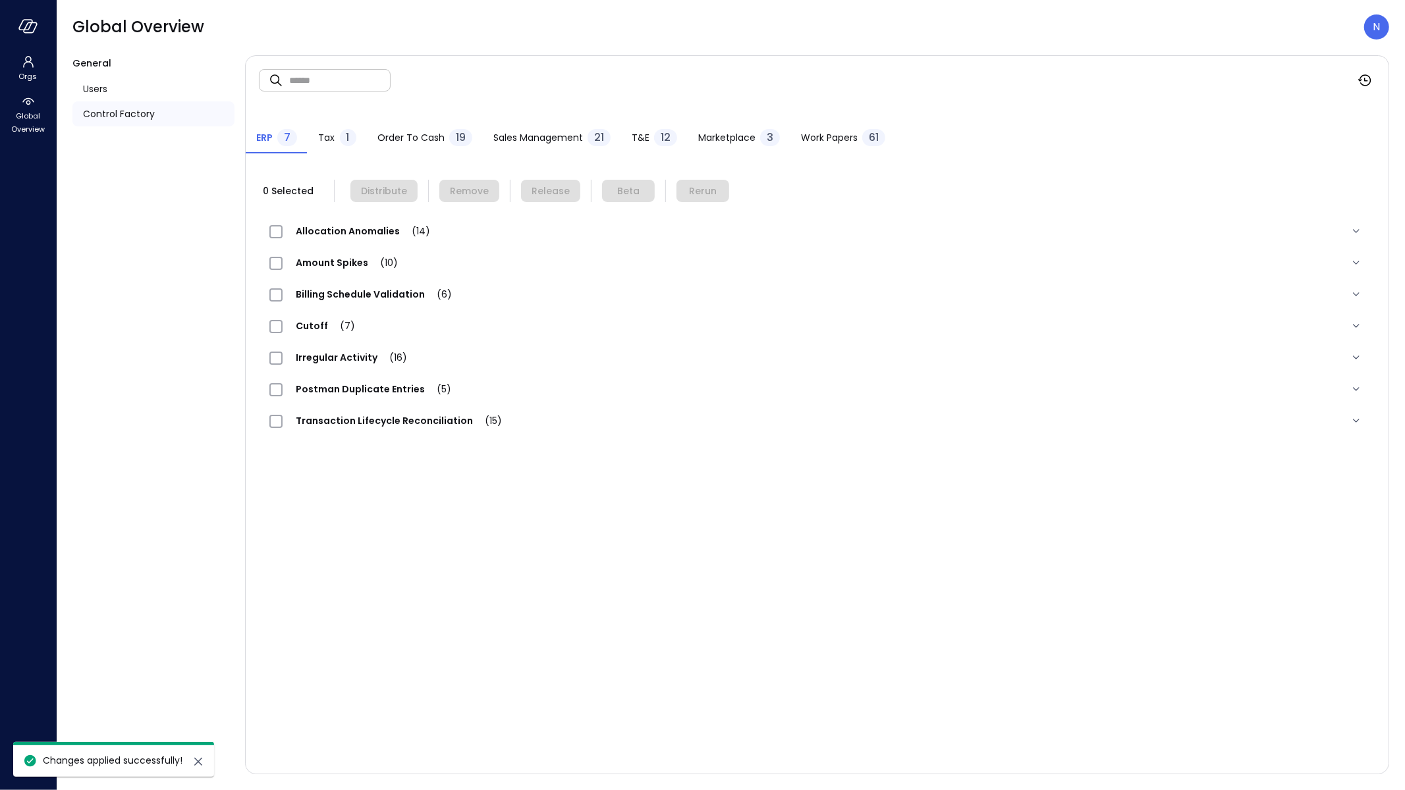
click at [636, 144] on span "T&E" at bounding box center [641, 137] width 18 height 14
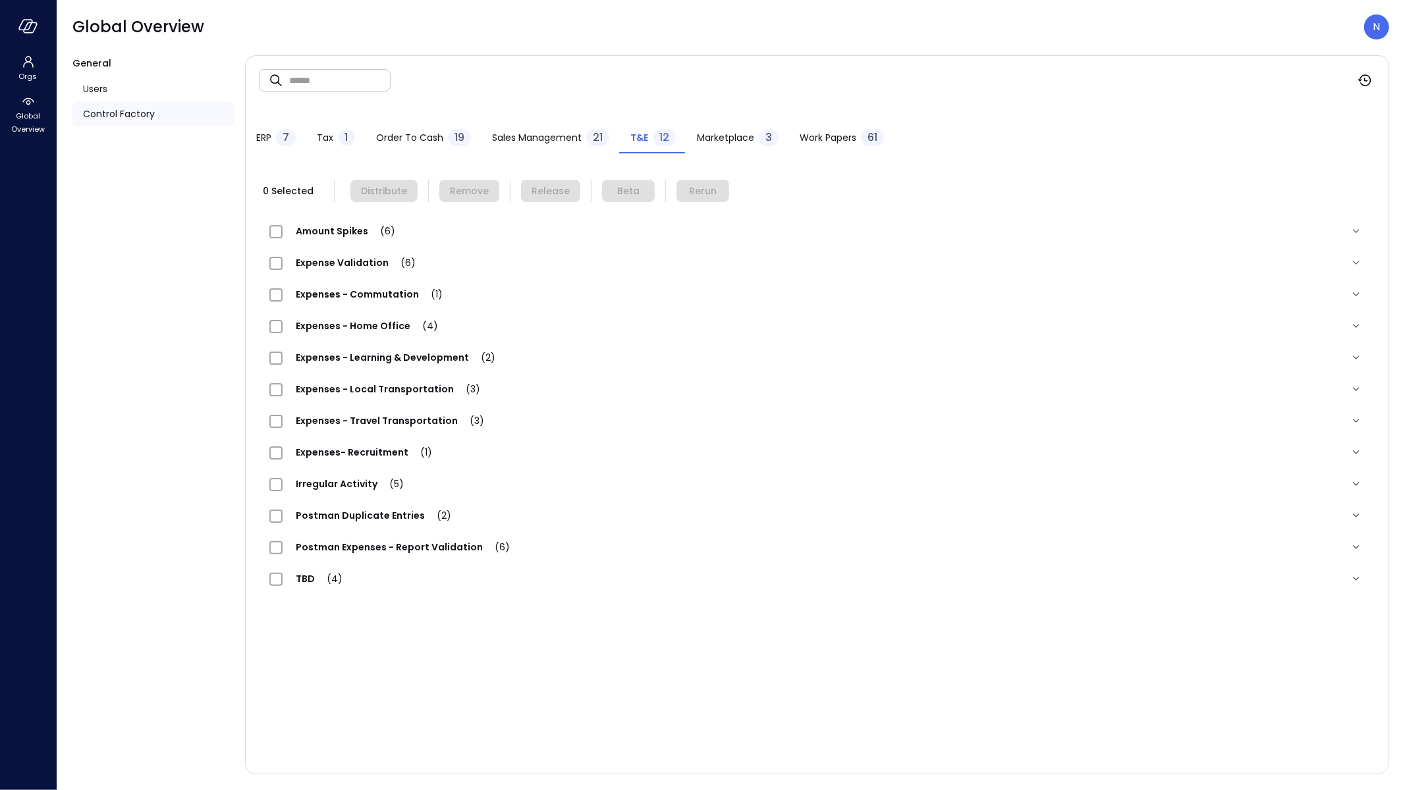
click at [378, 265] on span "Expense Validation (6)" at bounding box center [356, 262] width 146 height 13
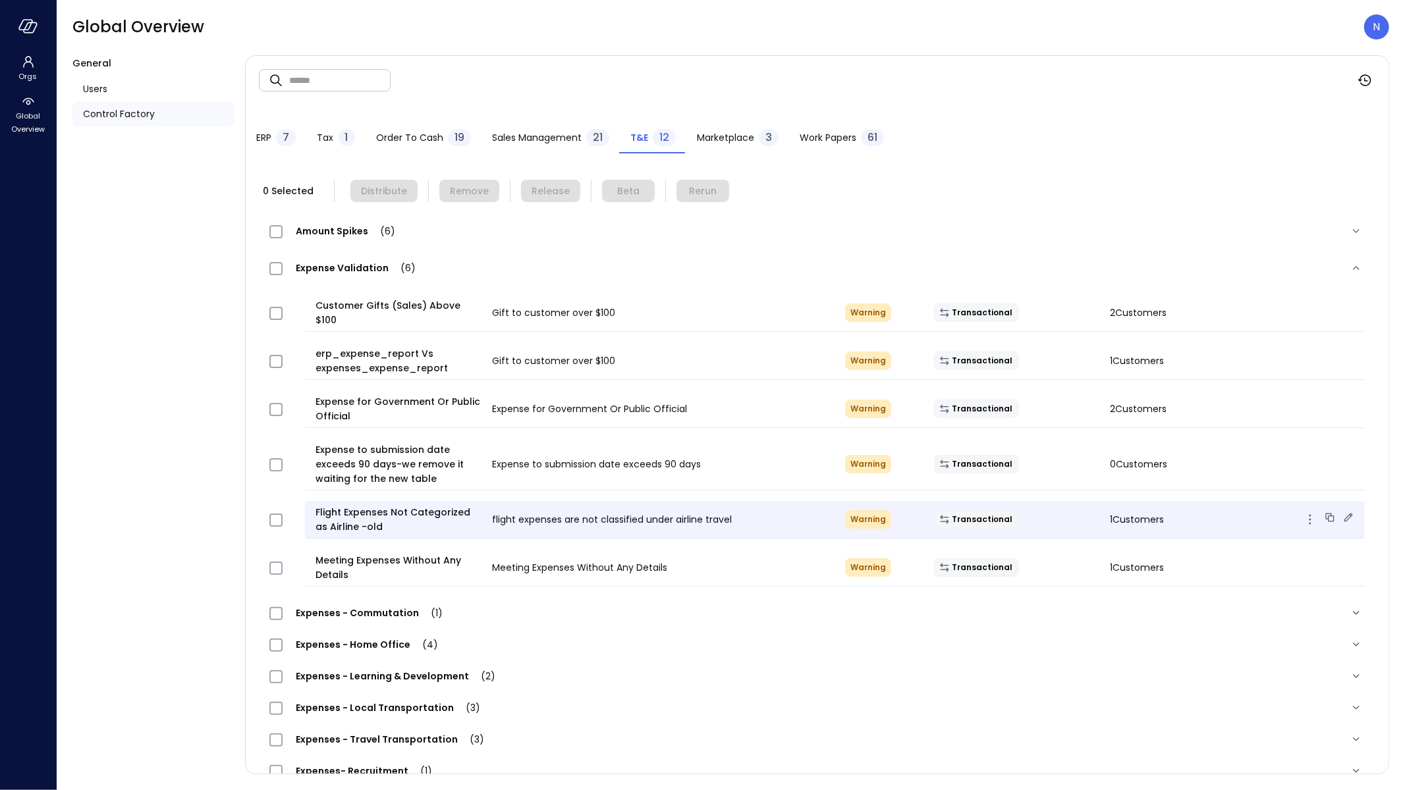
click at [1328, 516] on icon at bounding box center [1331, 519] width 6 height 6
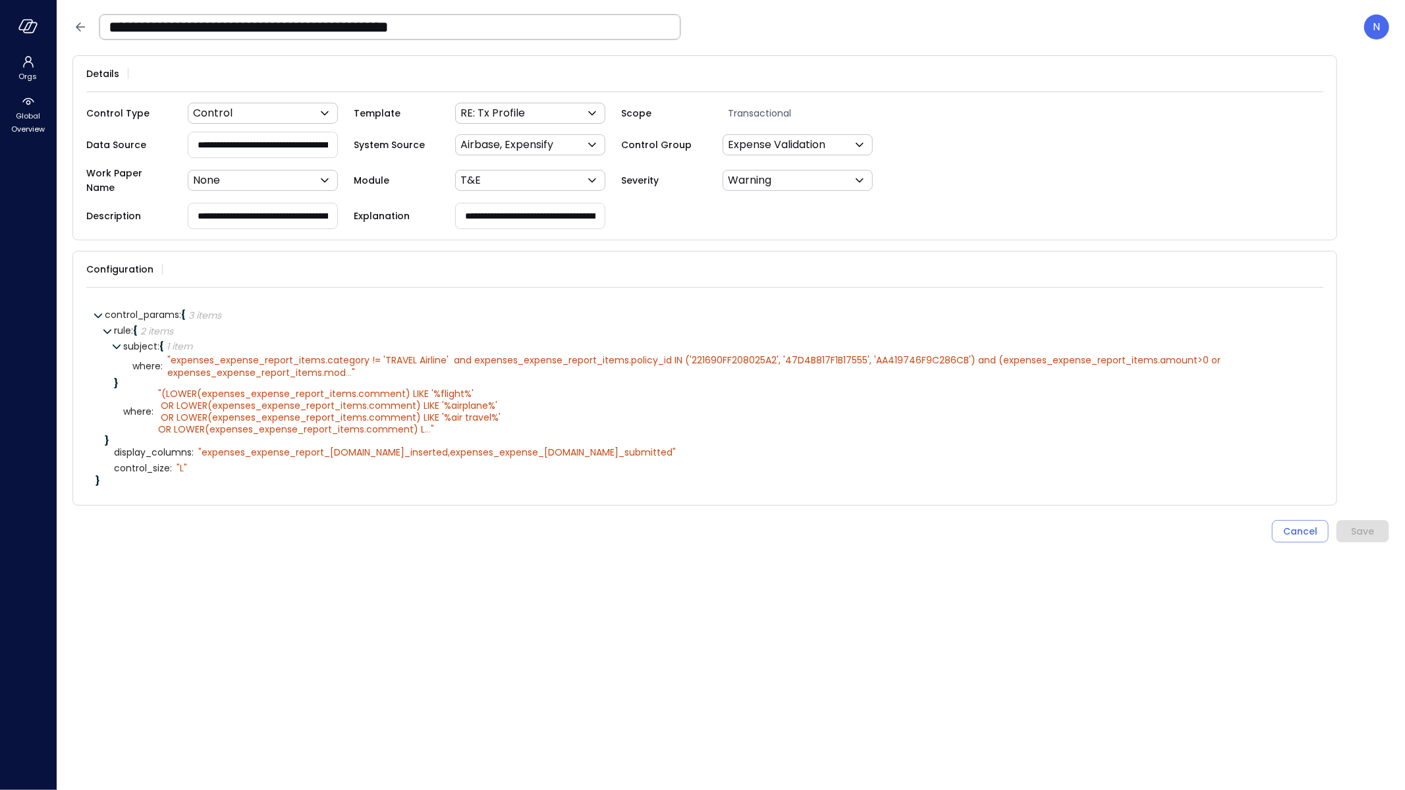
click at [447, 14] on input "**********" at bounding box center [389, 27] width 581 height 34
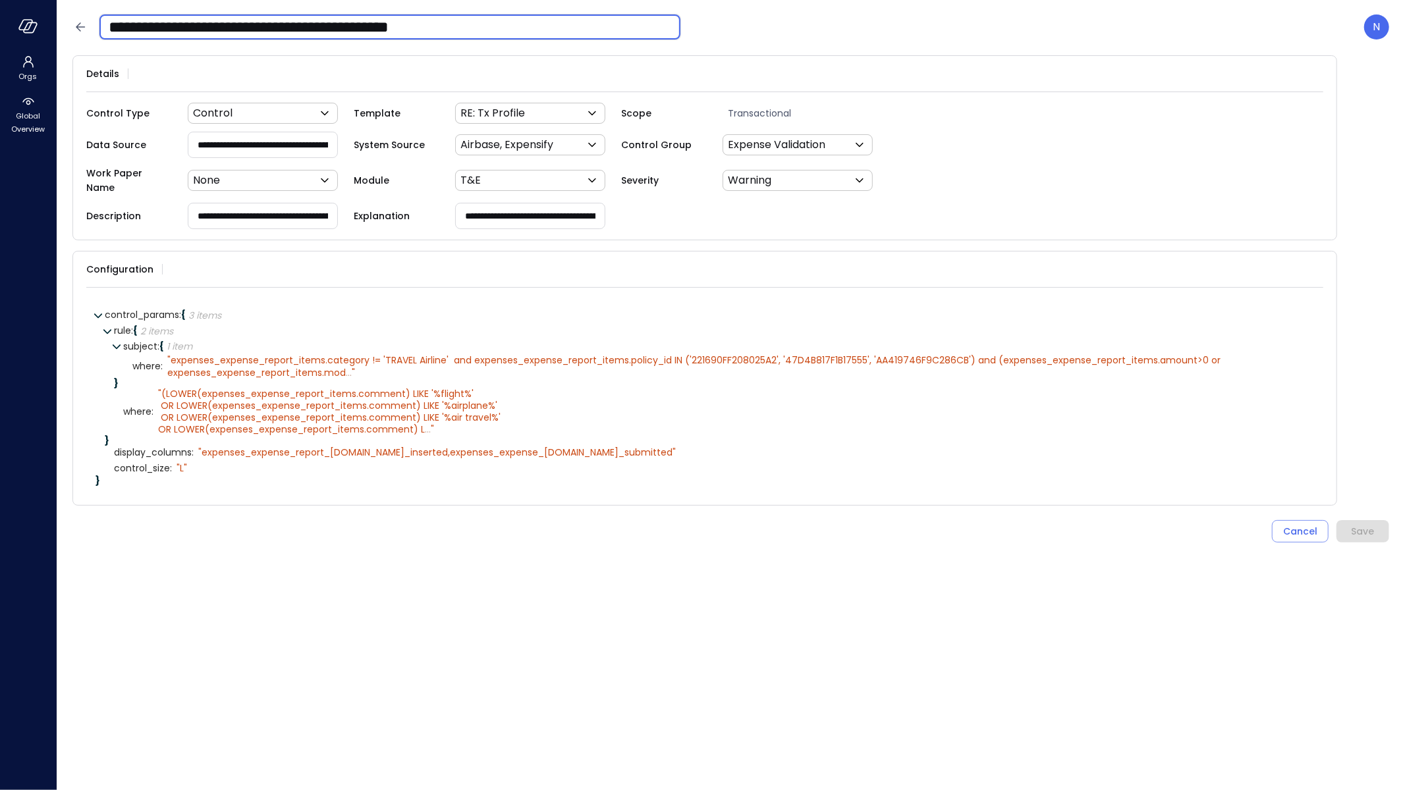
click at [438, 37] on input "**********" at bounding box center [389, 27] width 581 height 34
drag, startPoint x: 442, startPoint y: 31, endPoint x: 602, endPoint y: 34, distance: 160.1
click at [597, 34] on input "**********" at bounding box center [389, 27] width 581 height 34
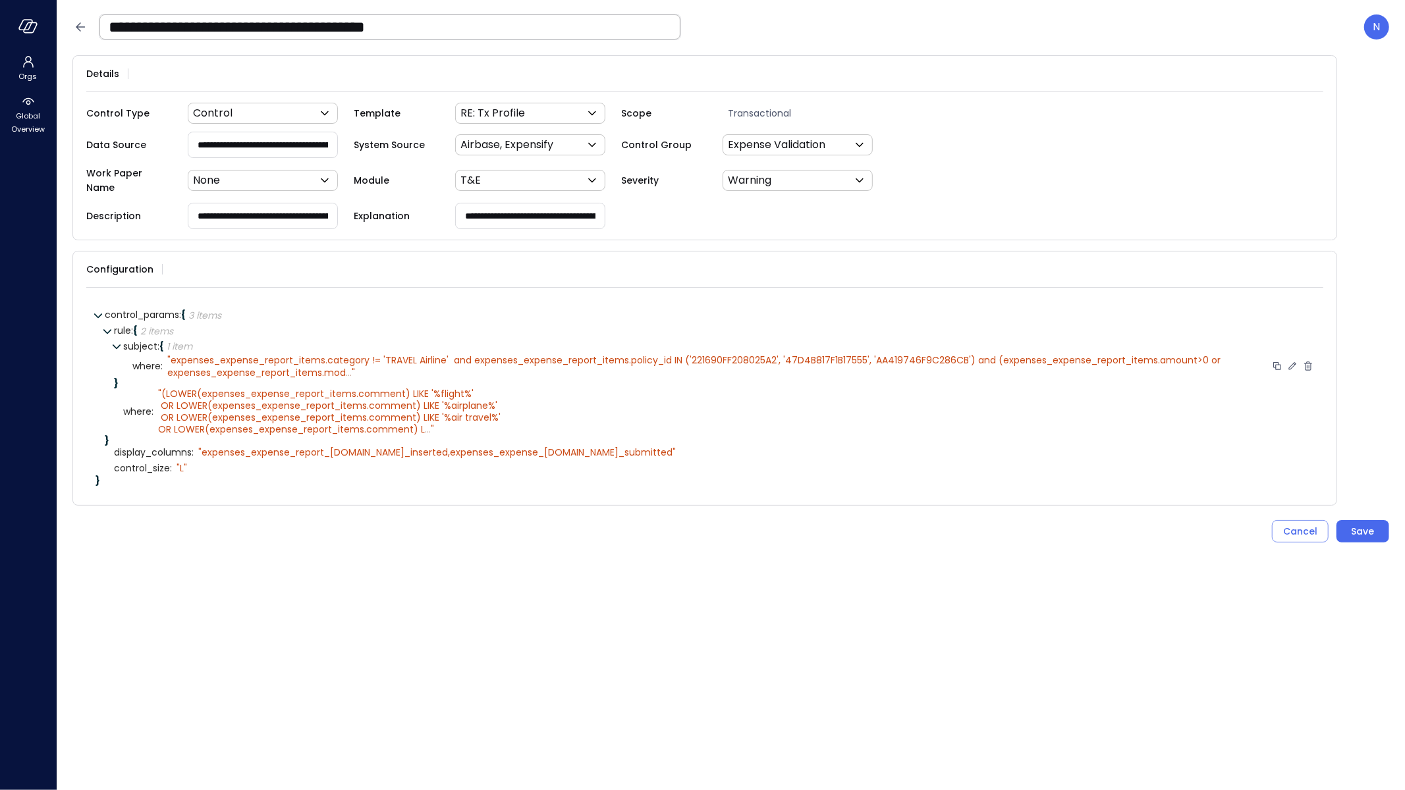
click at [356, 362] on div "" expenses_expense_report_items.category != 'TRAVEL Airline' and expenses_expen…" at bounding box center [716, 366] width 1099 height 24
click at [349, 366] on span "..." at bounding box center [349, 372] width 6 height 13
click at [1292, 362] on icon at bounding box center [1292, 365] width 7 height 7
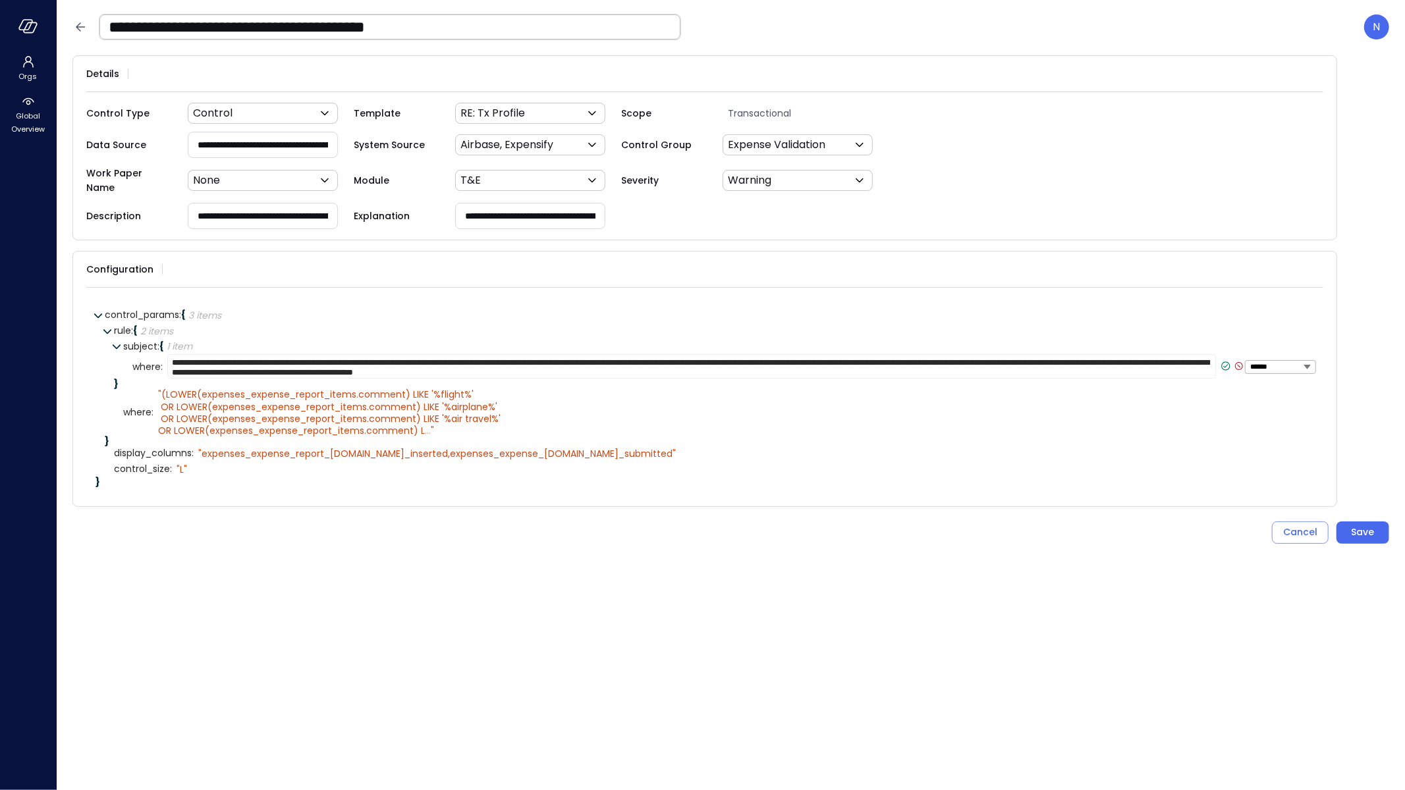
drag, startPoint x: 649, startPoint y: 362, endPoint x: 915, endPoint y: 351, distance: 265.6
click at [915, 354] on textarea "**********" at bounding box center [691, 366] width 1048 height 24
type textarea "**********"
click at [1223, 365] on icon at bounding box center [1225, 366] width 5 height 3
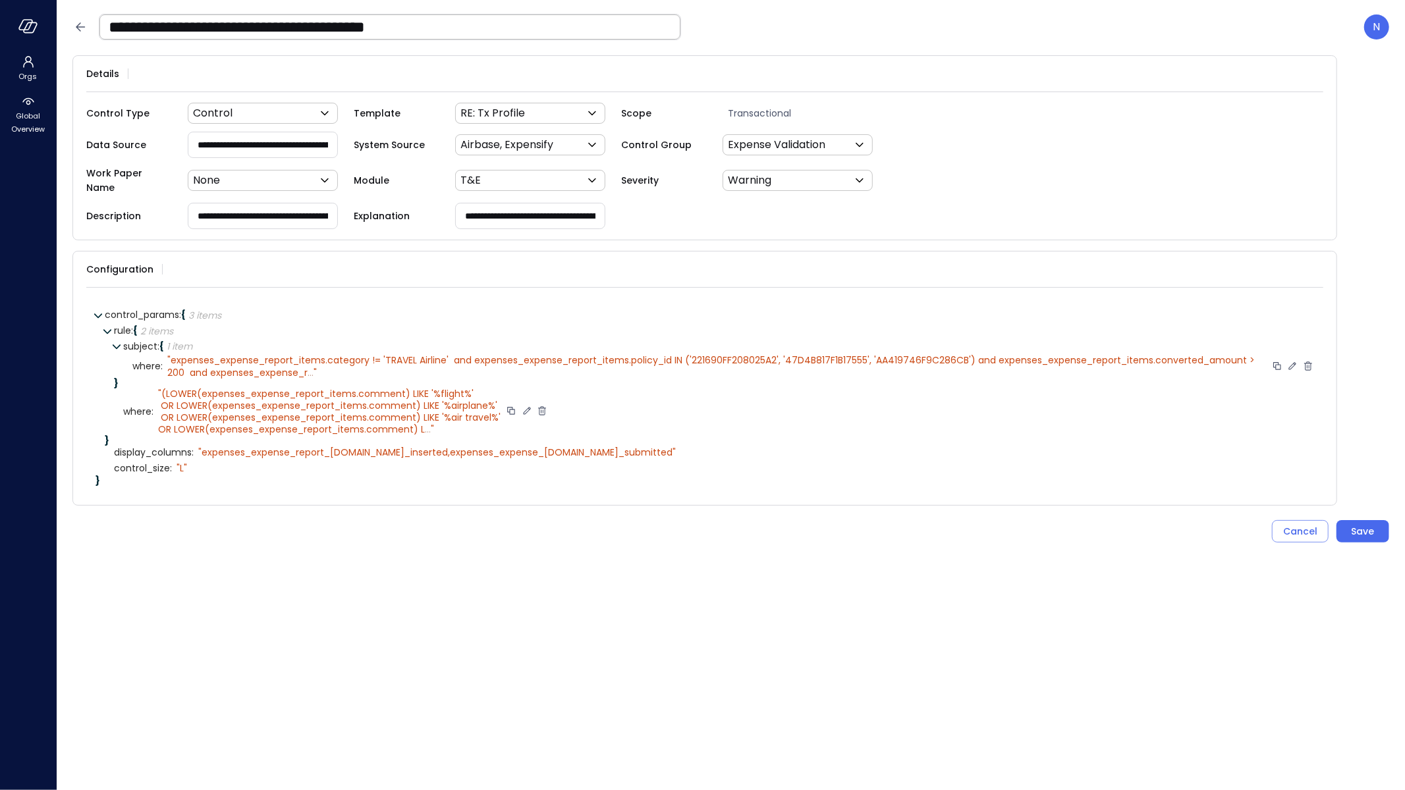
click at [524, 408] on icon at bounding box center [526, 411] width 7 height 7
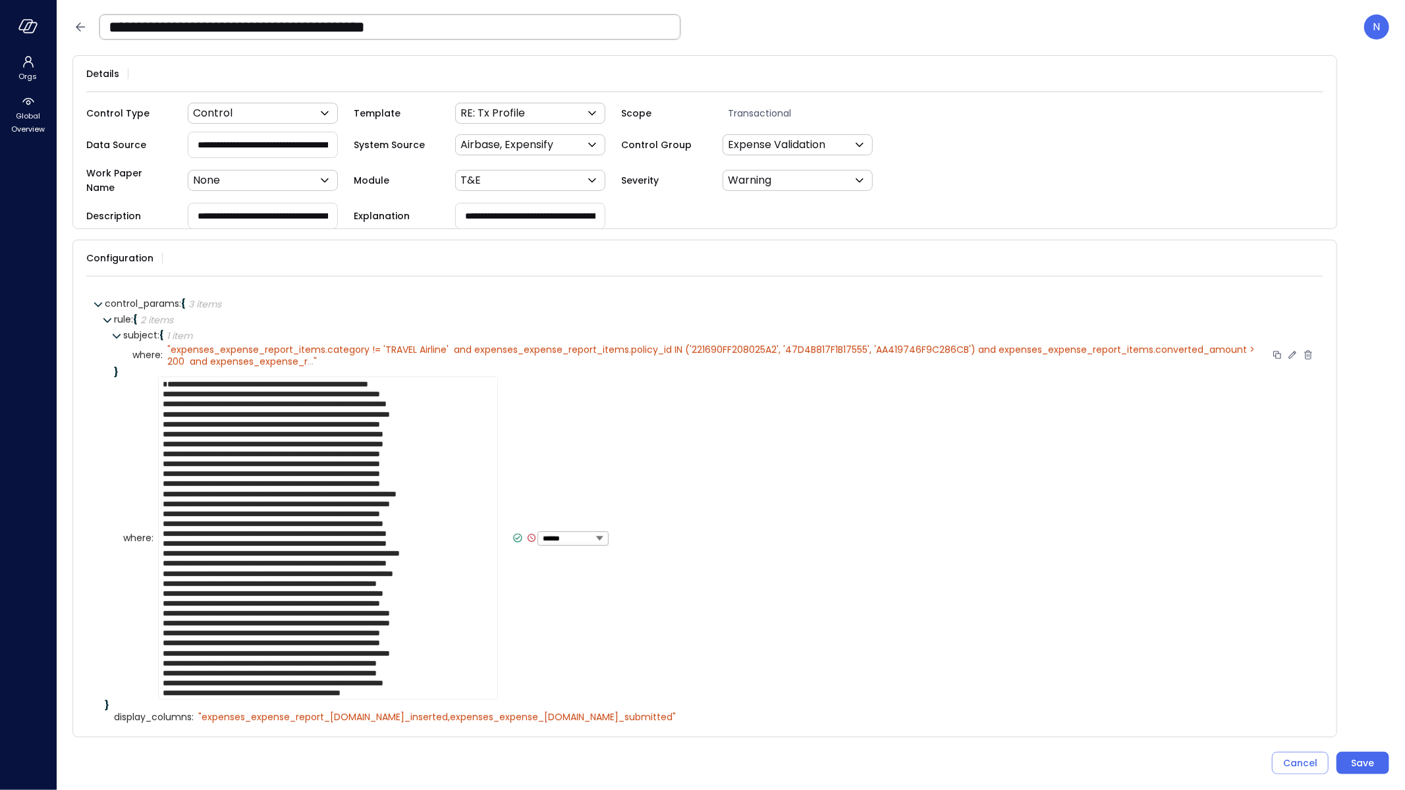
click at [406, 443] on textarea at bounding box center [328, 538] width 340 height 323
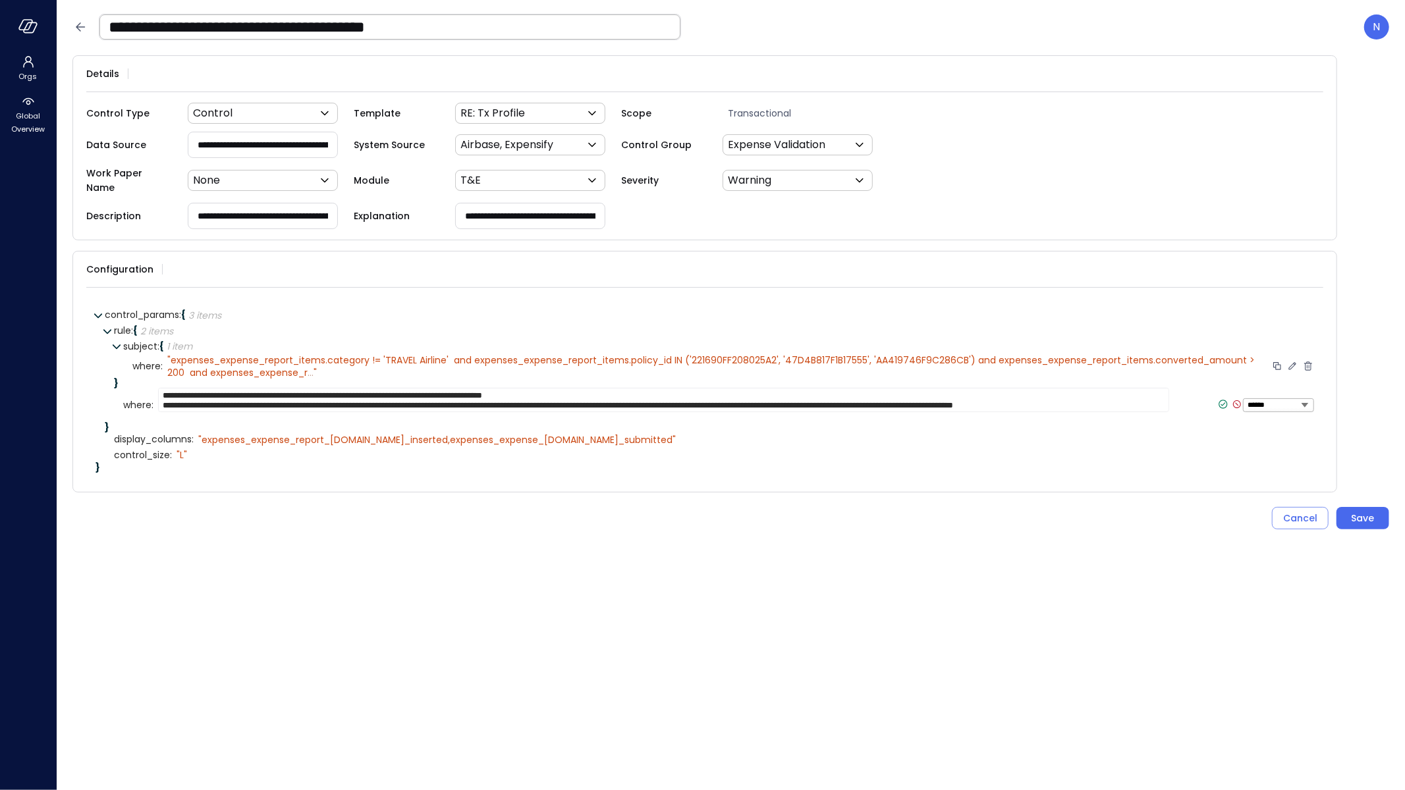
click at [633, 389] on textarea "**********" at bounding box center [663, 400] width 1011 height 24
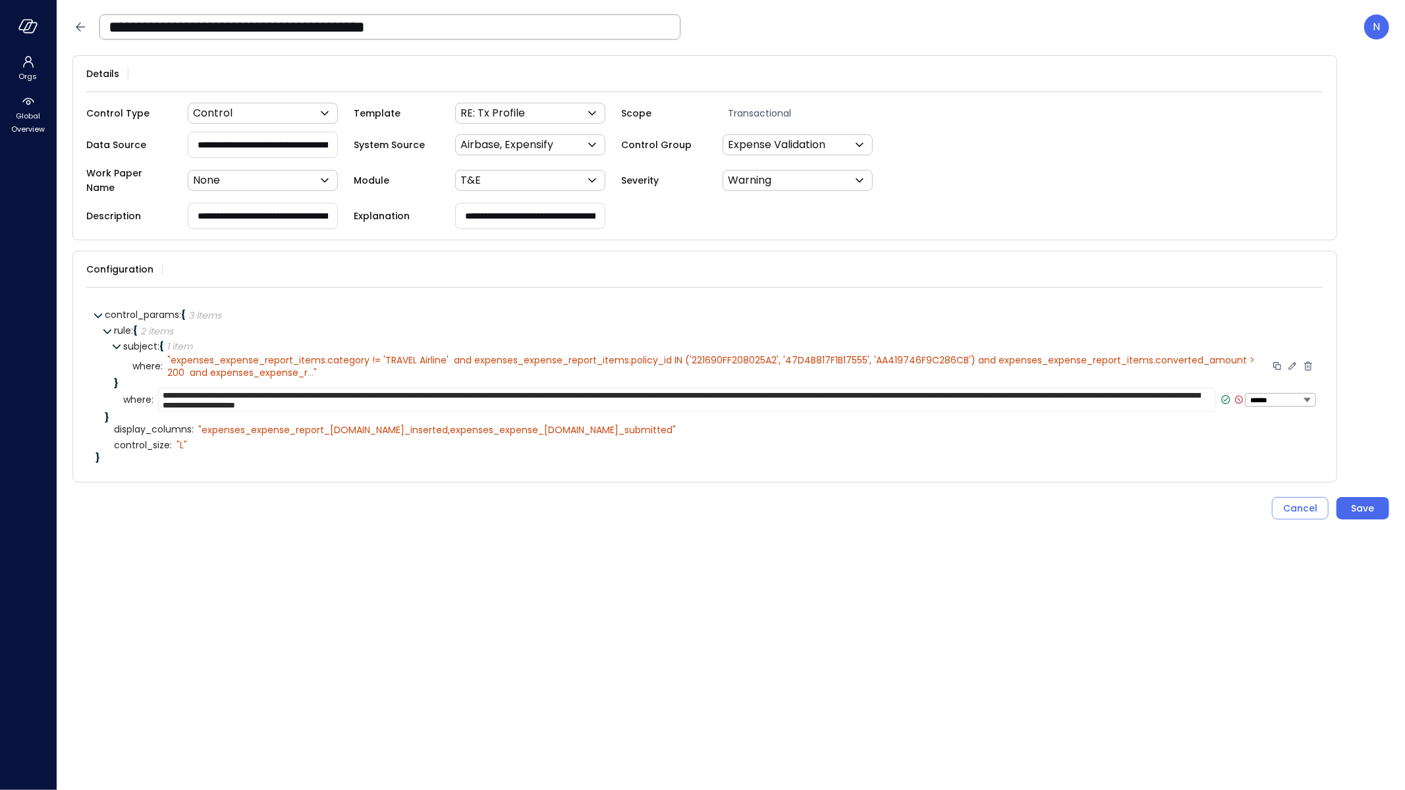
click at [786, 391] on textarea "**********" at bounding box center [687, 400] width 1058 height 24
drag, startPoint x: 182, startPoint y: 385, endPoint x: 158, endPoint y: 385, distance: 24.4
click at [158, 388] on textarea "**********" at bounding box center [687, 400] width 1058 height 24
click at [766, 388] on textarea "**********" at bounding box center [687, 400] width 1058 height 24
click at [760, 388] on textarea "**********" at bounding box center [687, 400] width 1058 height 24
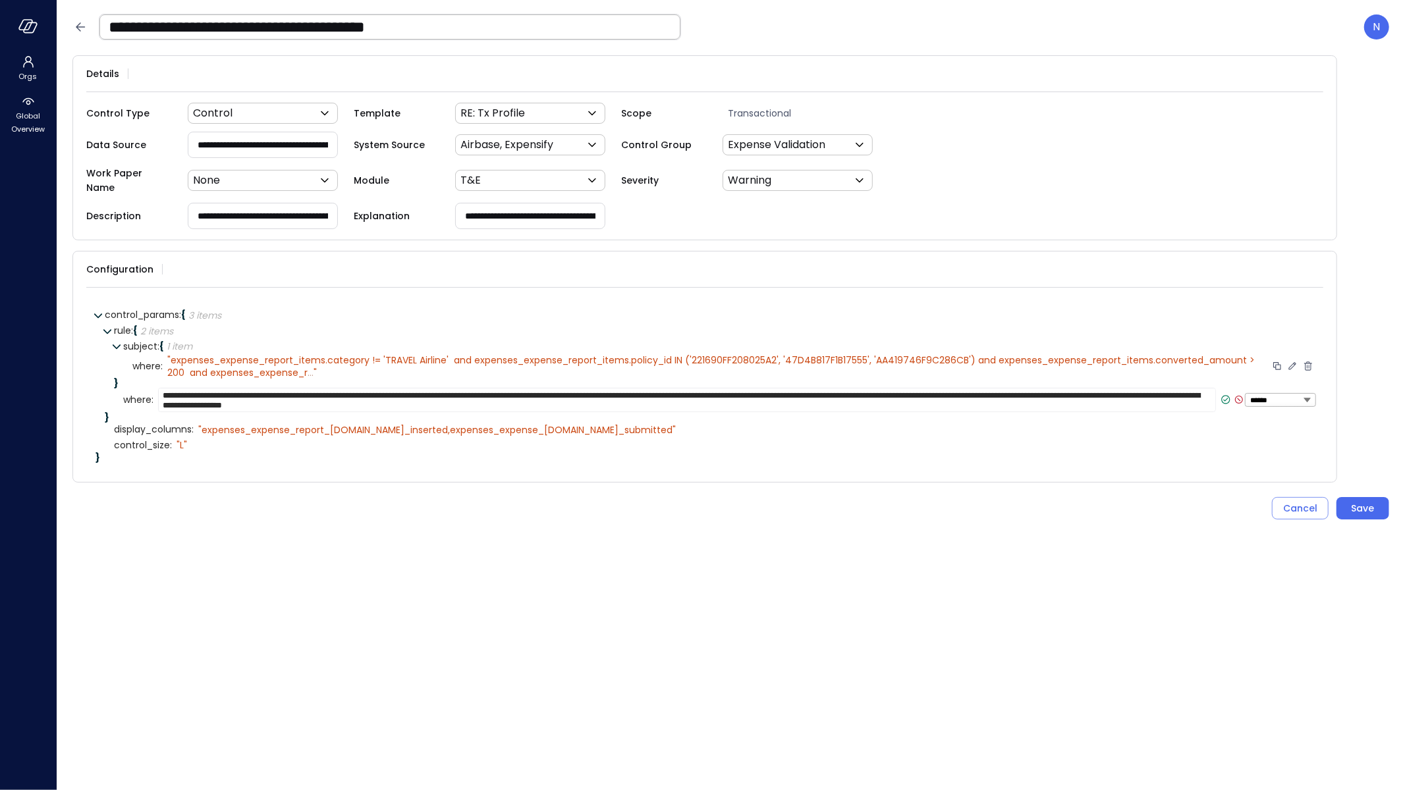
click at [778, 388] on textarea "**********" at bounding box center [687, 400] width 1058 height 24
click at [745, 388] on textarea "**********" at bounding box center [687, 400] width 1058 height 24
type textarea "**********"
click at [1224, 398] on icon at bounding box center [1225, 399] width 5 height 3
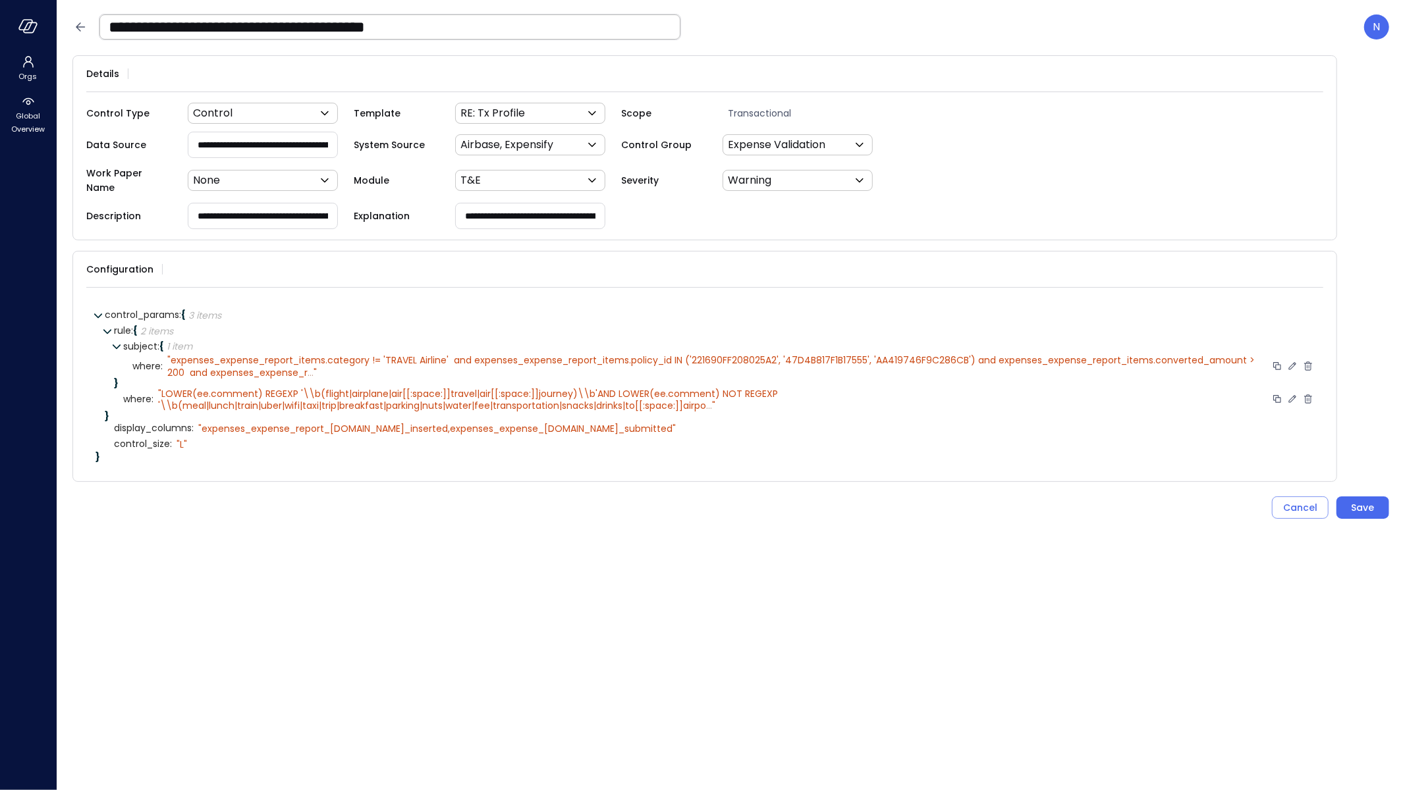
click at [711, 399] on span "..." at bounding box center [709, 405] width 6 height 13
click at [1297, 394] on icon at bounding box center [1292, 400] width 12 height 12
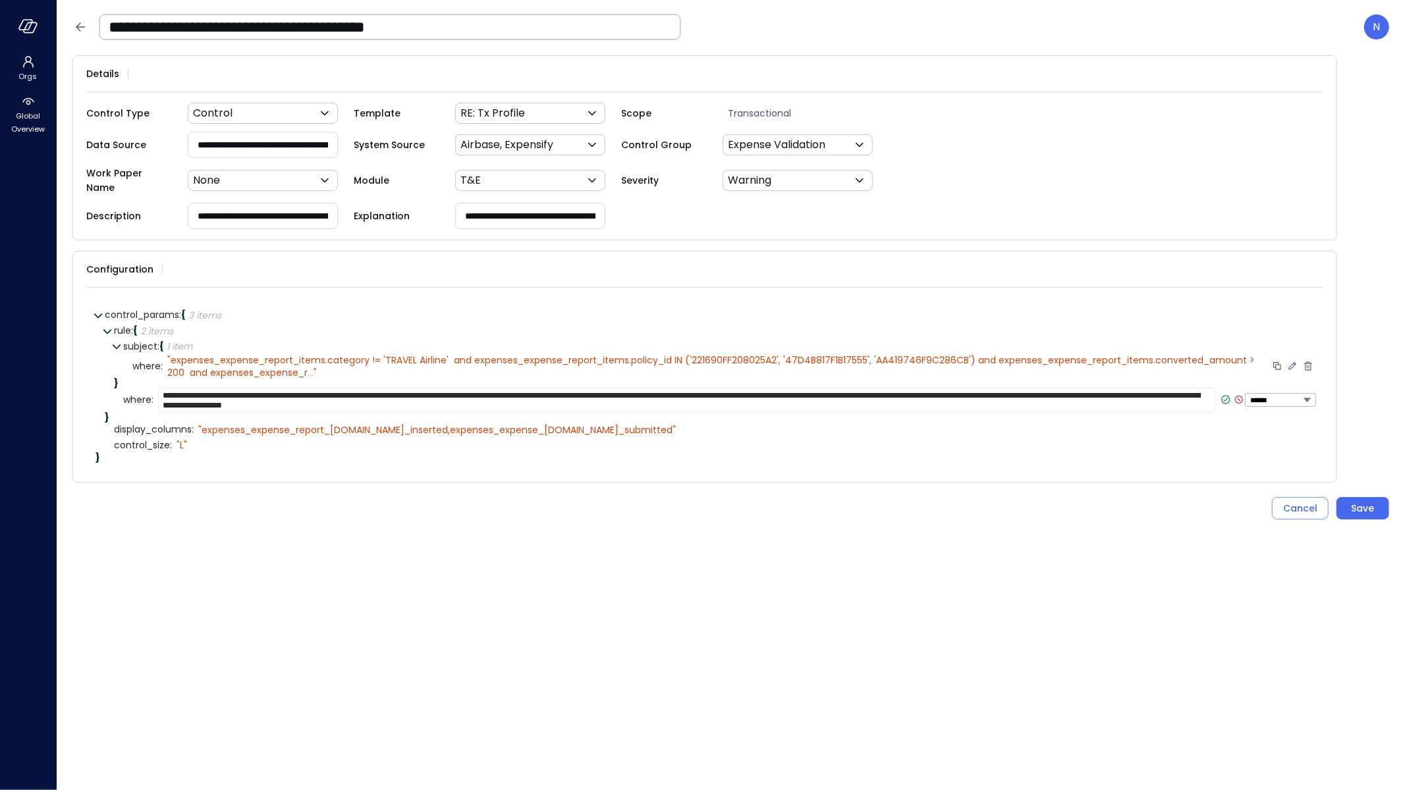
drag, startPoint x: 1049, startPoint y: 396, endPoint x: -33, endPoint y: 375, distance: 1082.2
click at [0, 375] on html "**********" at bounding box center [702, 395] width 1405 height 790
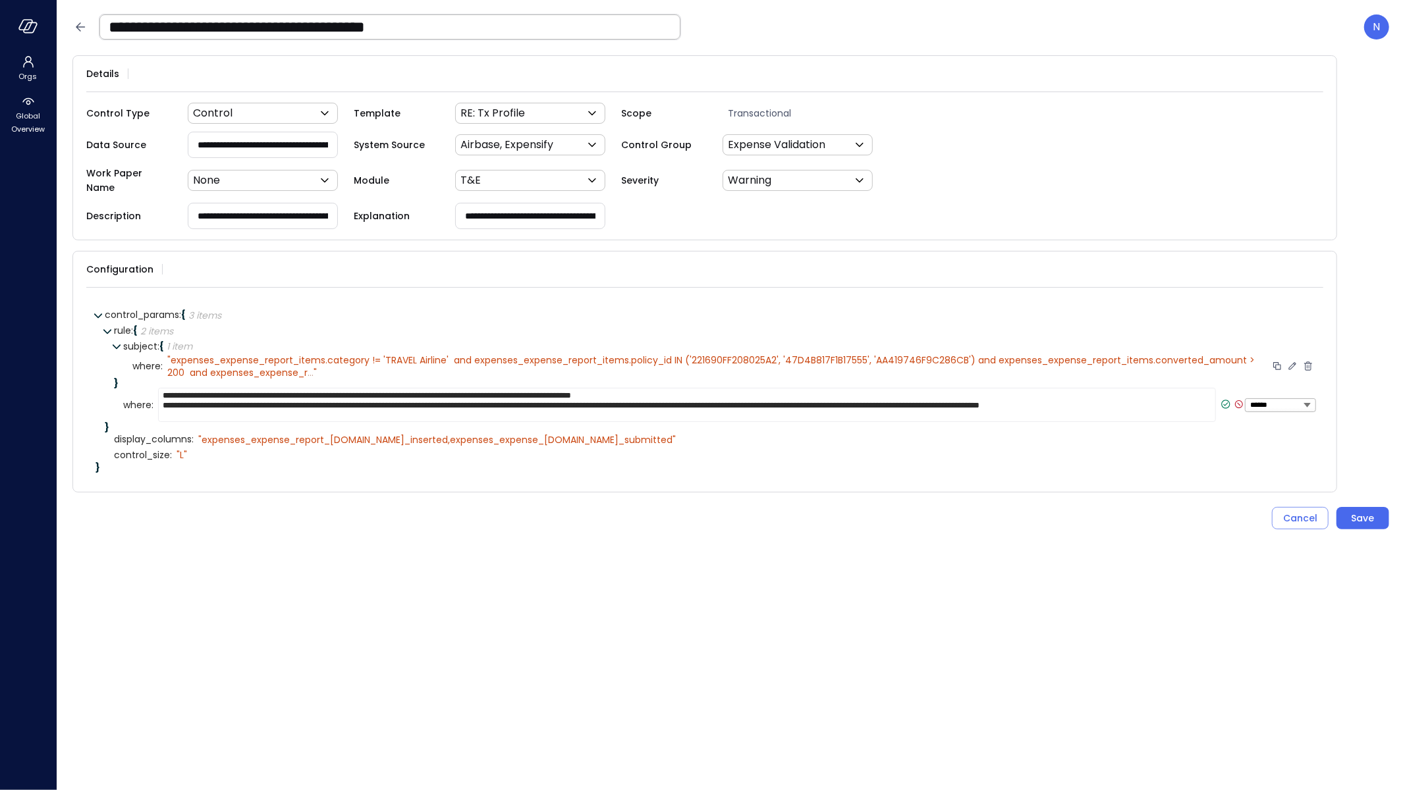
drag, startPoint x: 175, startPoint y: 387, endPoint x: 159, endPoint y: 387, distance: 16.5
click at [131, 388] on div "**********" at bounding box center [718, 405] width 1191 height 35
drag, startPoint x: 177, startPoint y: 385, endPoint x: 133, endPoint y: 385, distance: 44.1
click at [133, 388] on div "**********" at bounding box center [718, 405] width 1191 height 35
click at [130, 391] on div "**********" at bounding box center [718, 405] width 1191 height 35
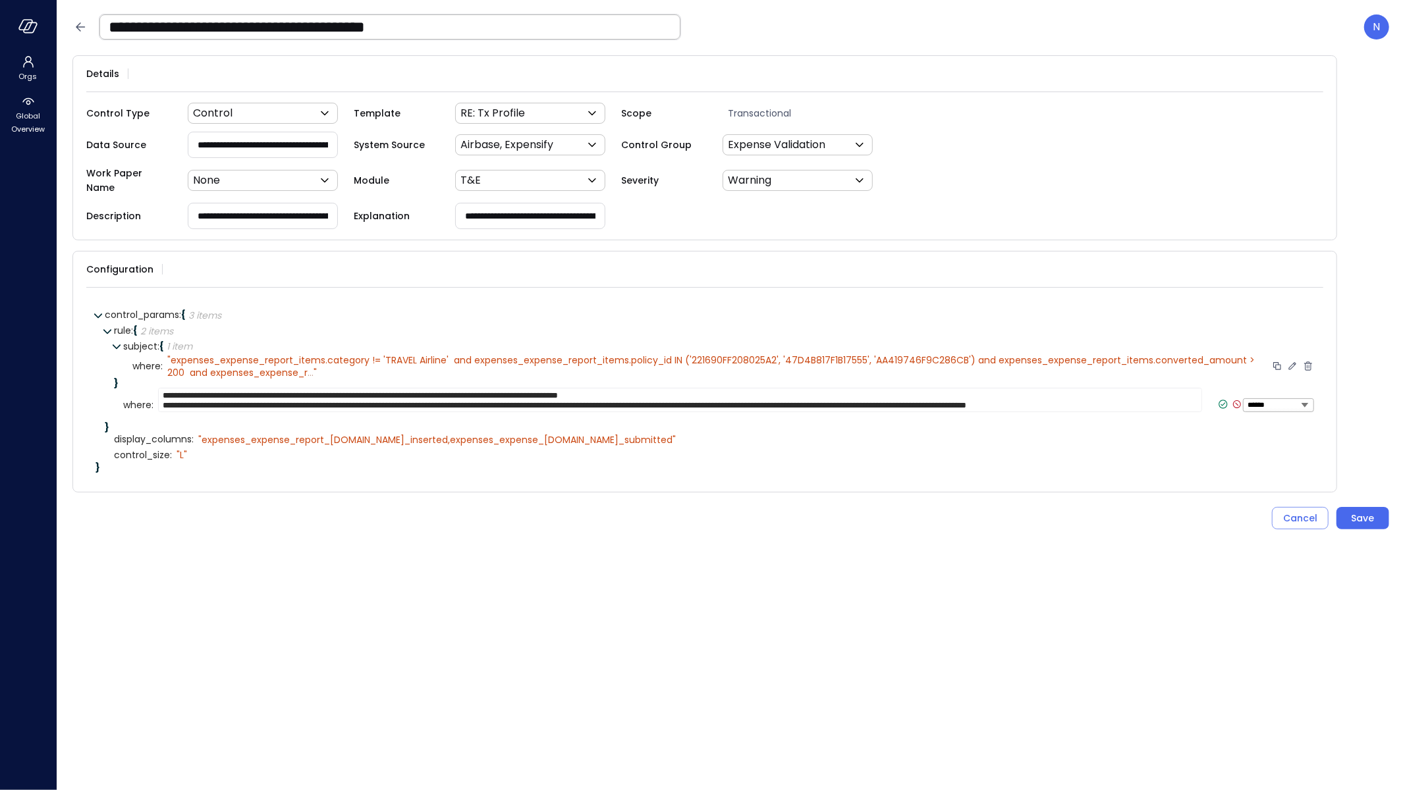
type textarea "**********"
click at [1217, 398] on icon at bounding box center [1223, 404] width 12 height 12
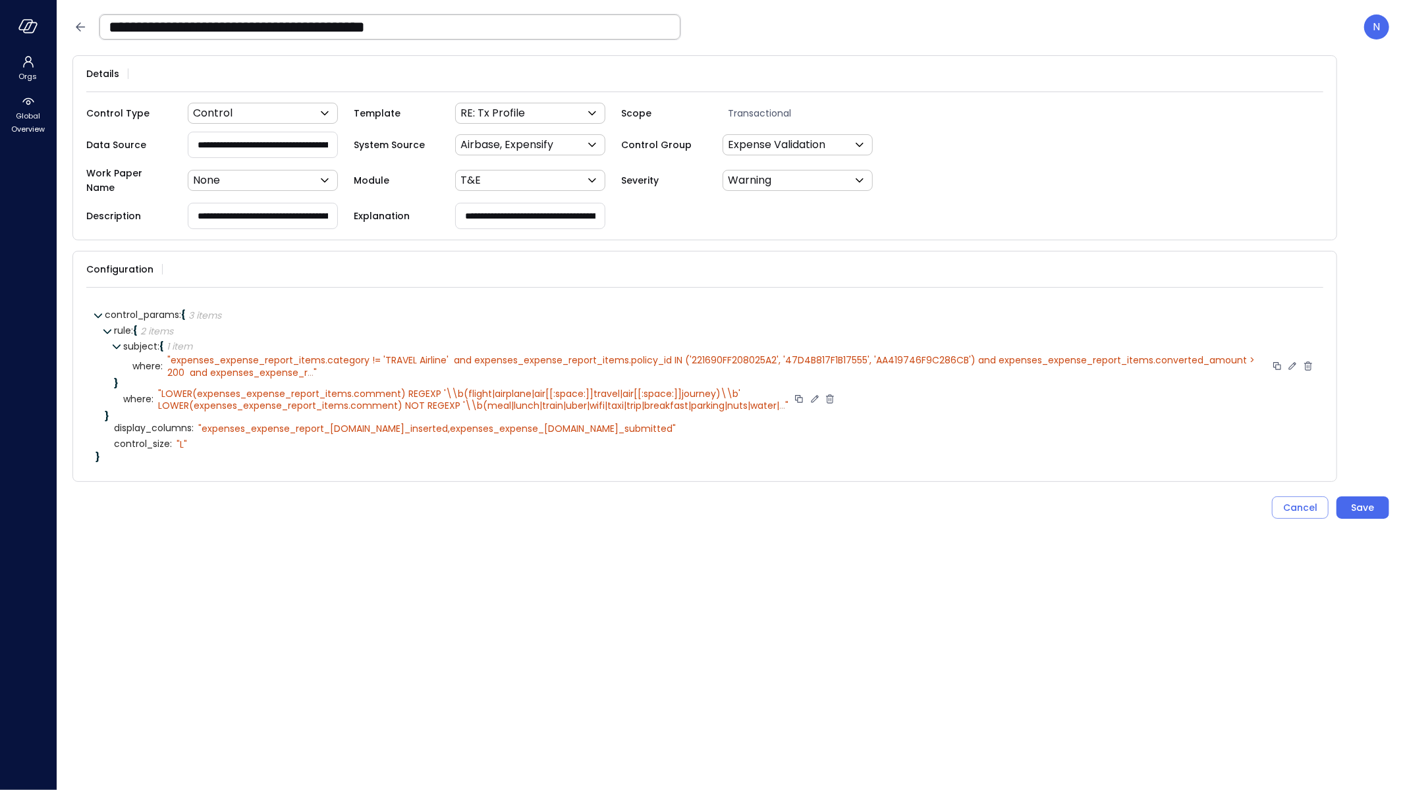
click at [780, 399] on span "..." at bounding box center [782, 405] width 6 height 13
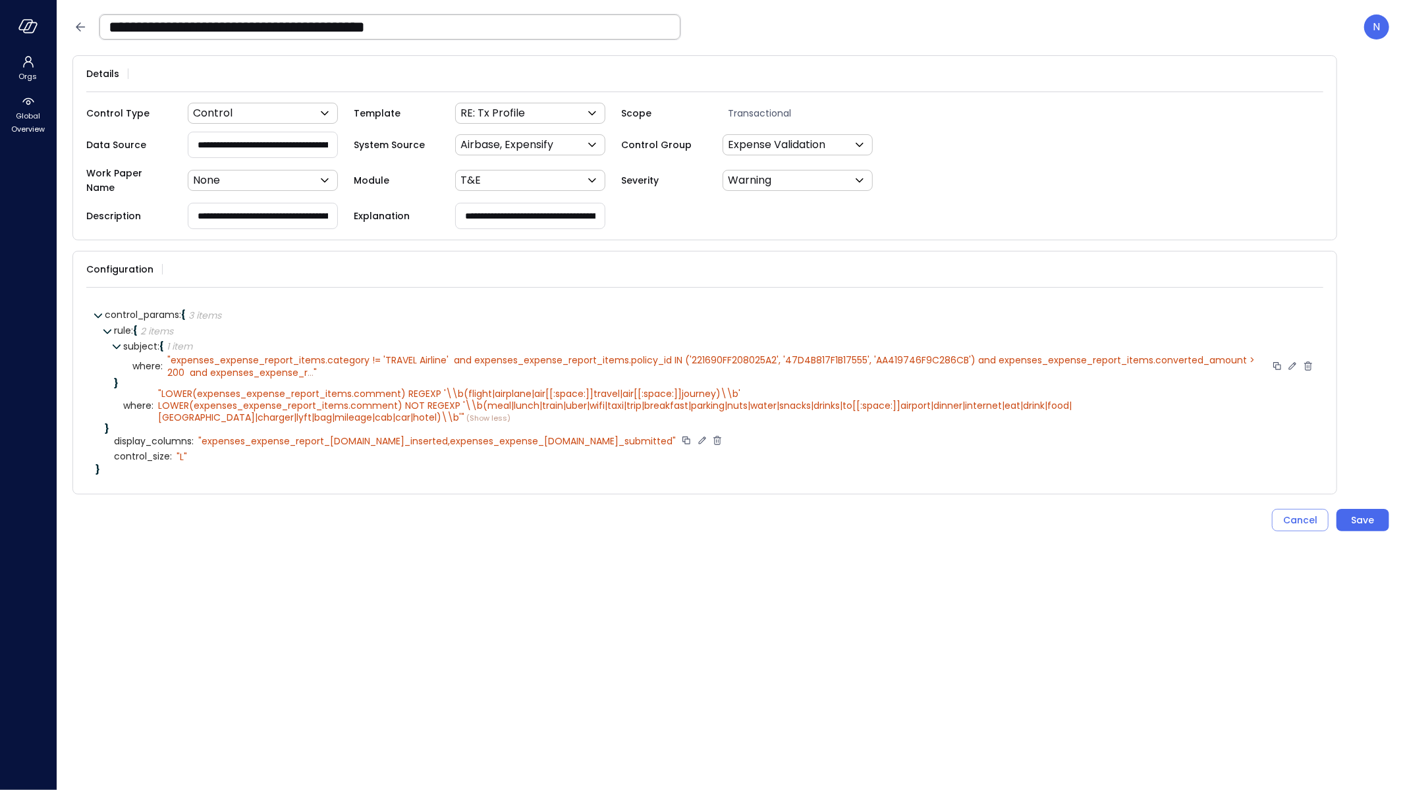
click at [711, 435] on icon at bounding box center [717, 441] width 12 height 12
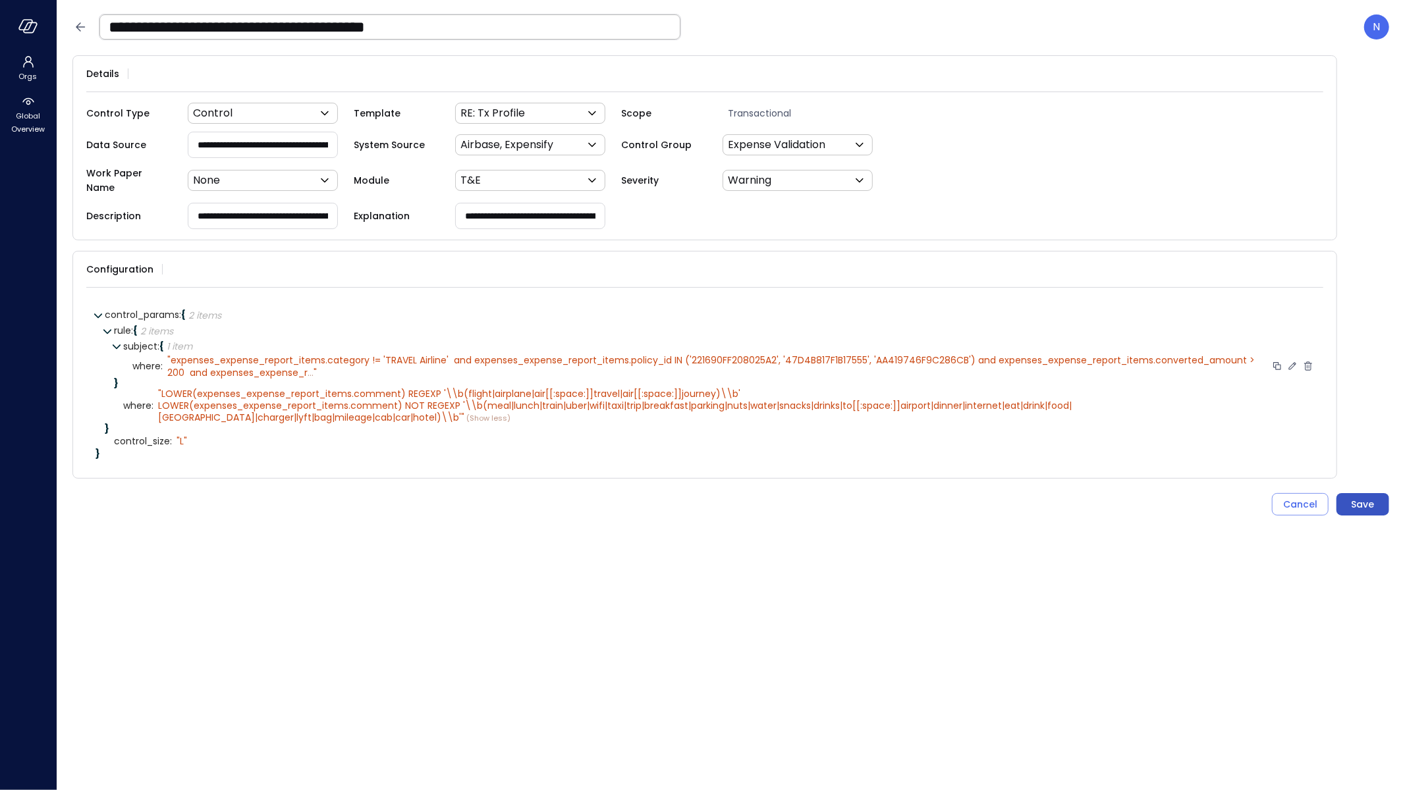
click at [1359, 497] on div "Save" at bounding box center [1362, 505] width 23 height 16
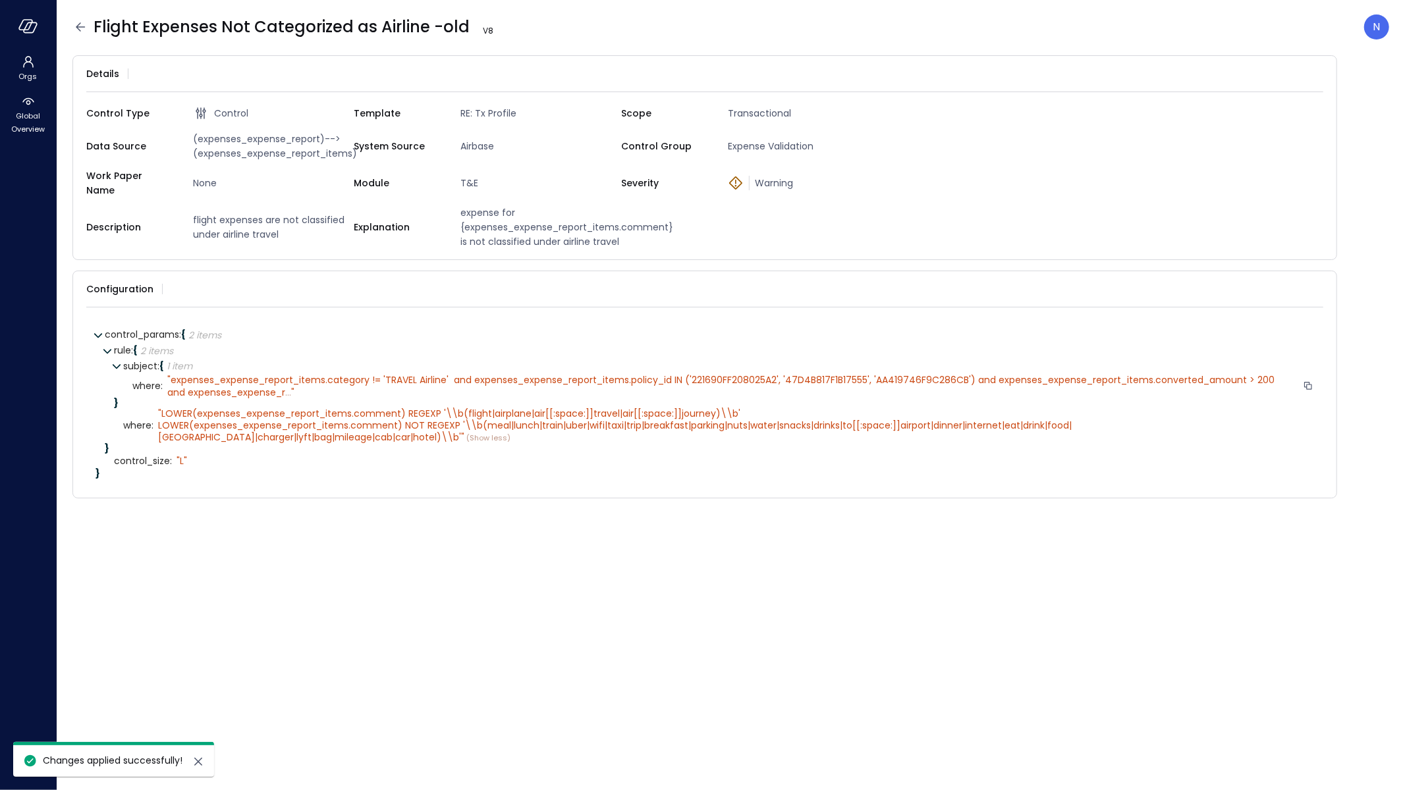
click at [86, 26] on icon at bounding box center [80, 27] width 16 height 16
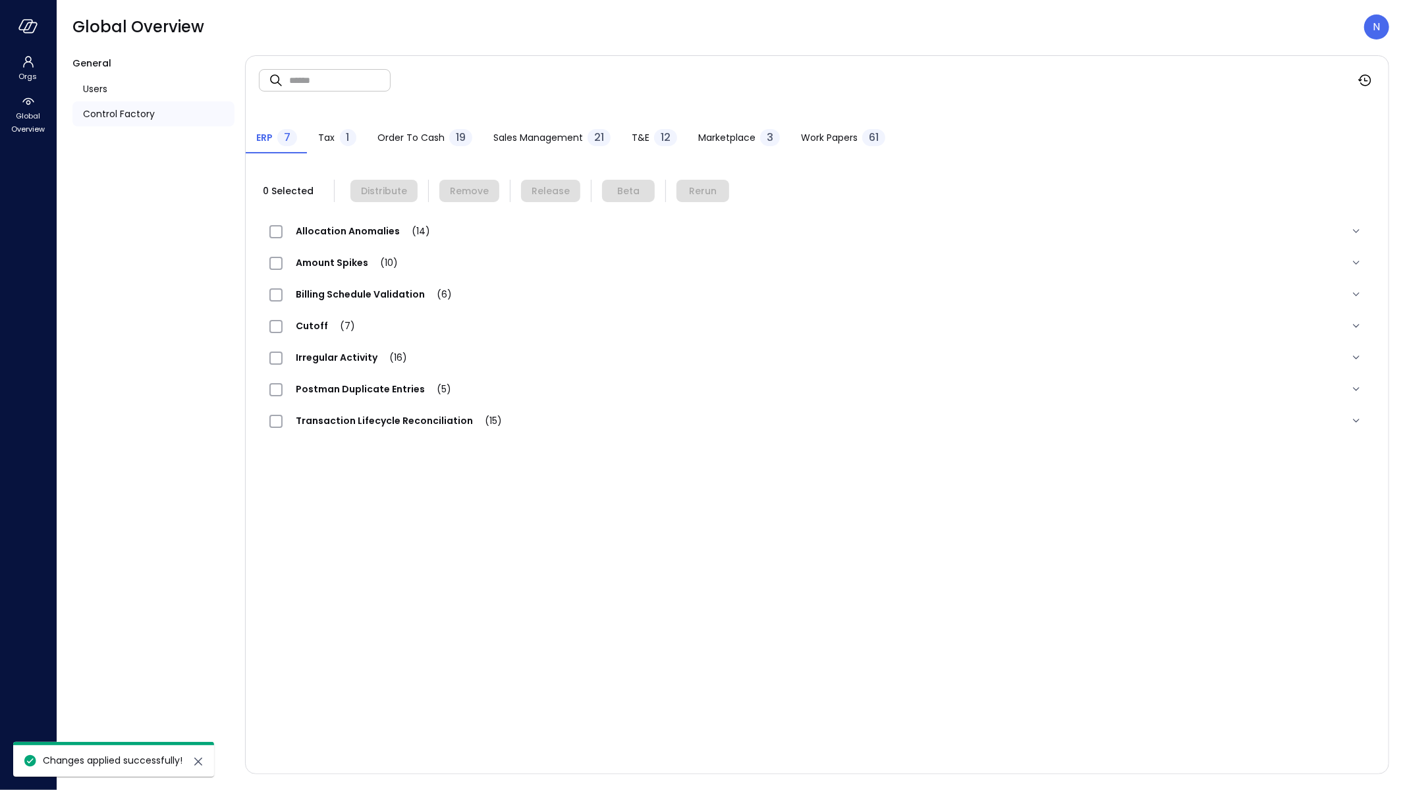
click at [744, 140] on span "Marketplace" at bounding box center [726, 137] width 57 height 14
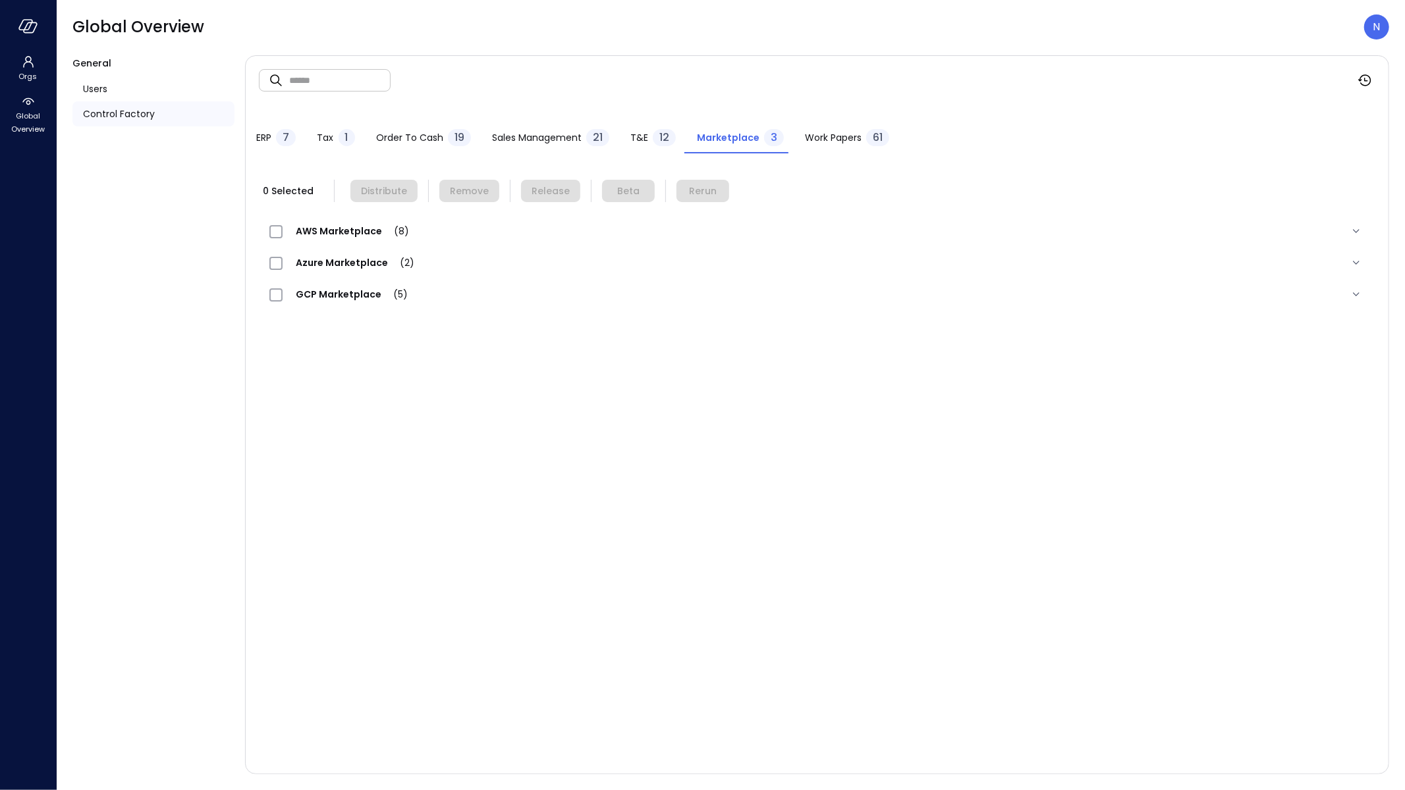
click at [651, 131] on div "T&E 12" at bounding box center [652, 139] width 45 height 20
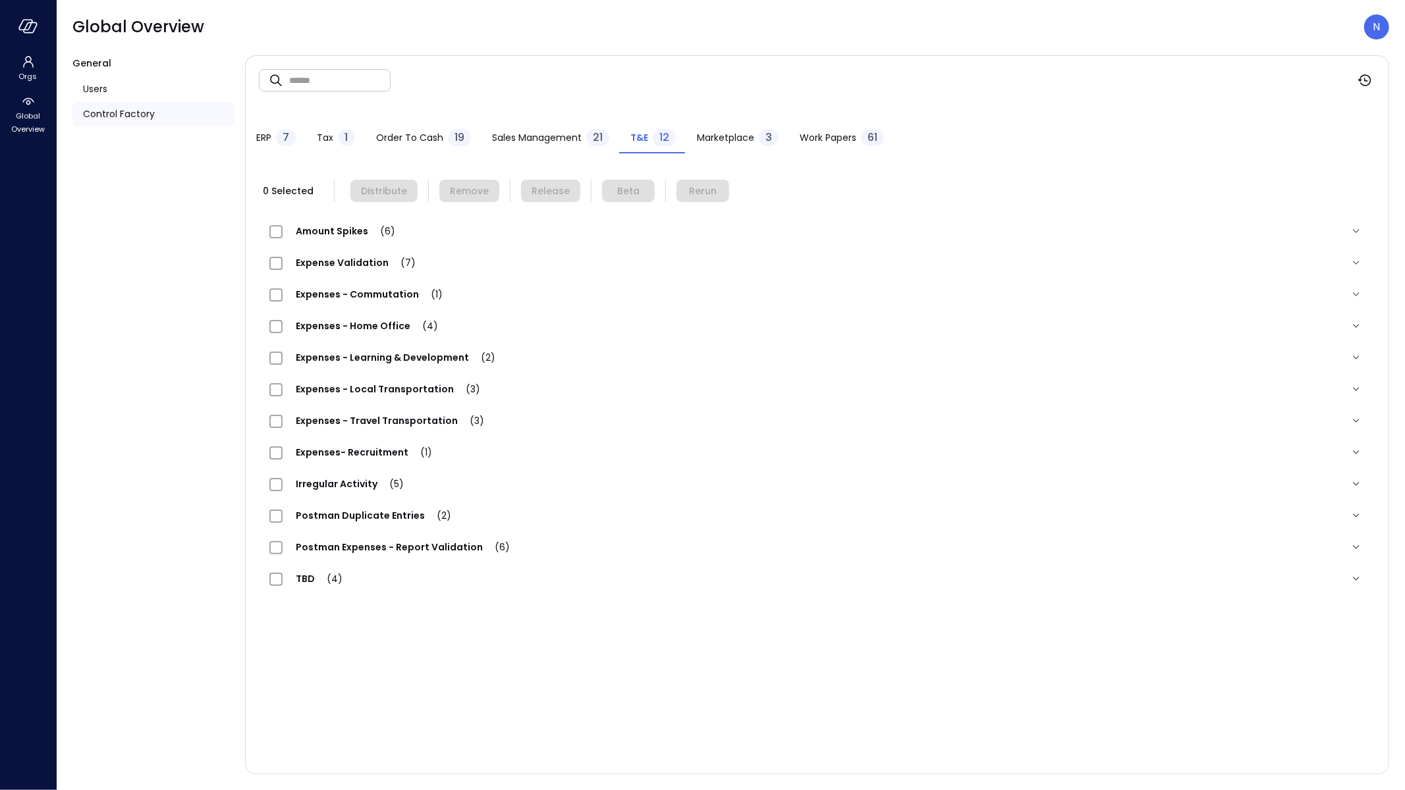
click at [375, 263] on span "Expense Validation (7)" at bounding box center [356, 262] width 146 height 13
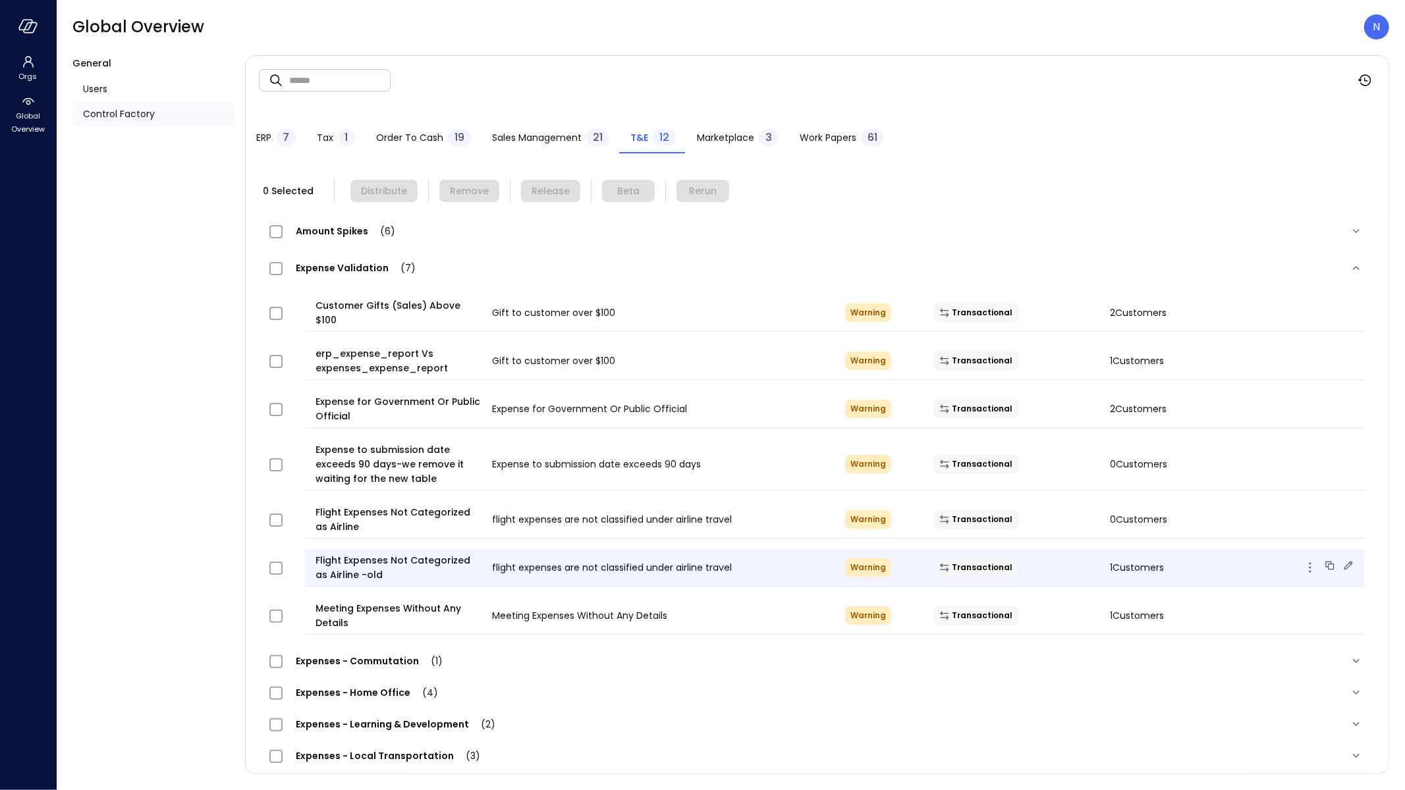
click at [1344, 561] on icon at bounding box center [1348, 565] width 9 height 9
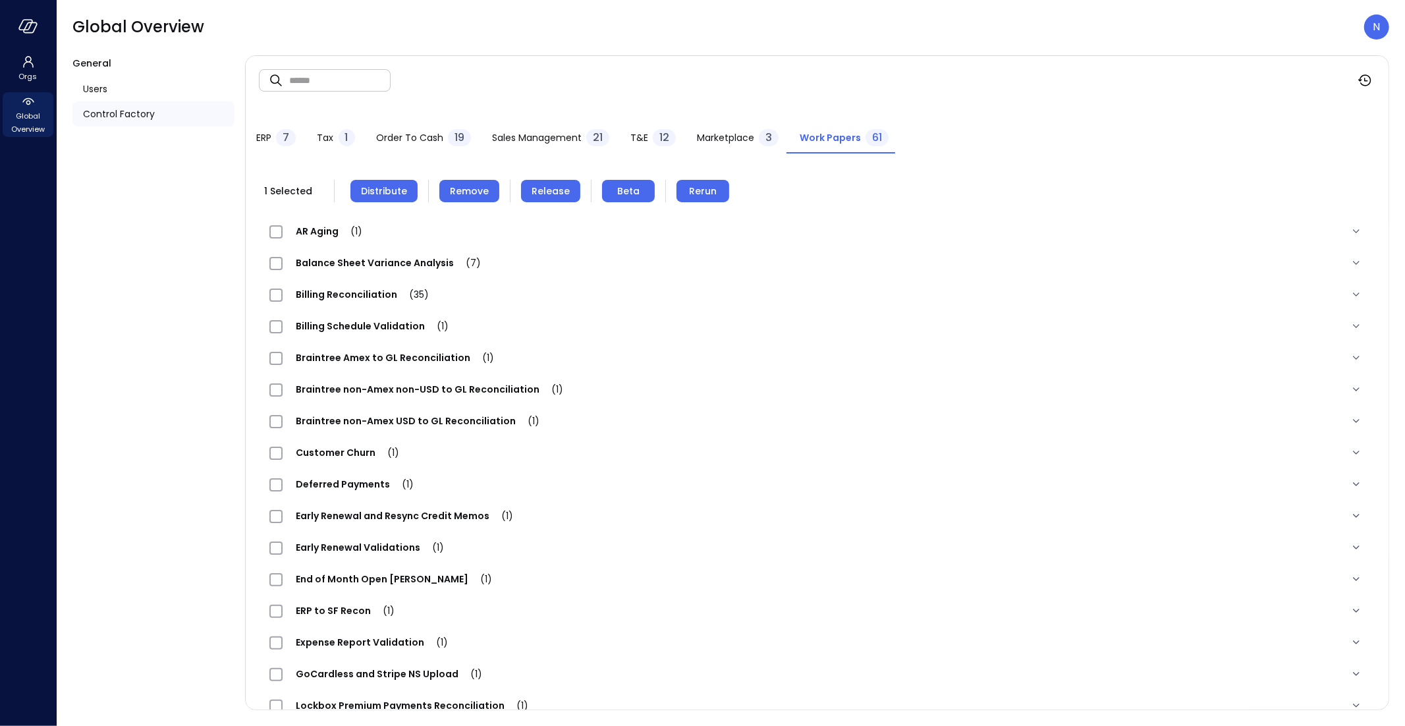
scroll to position [623, 0]
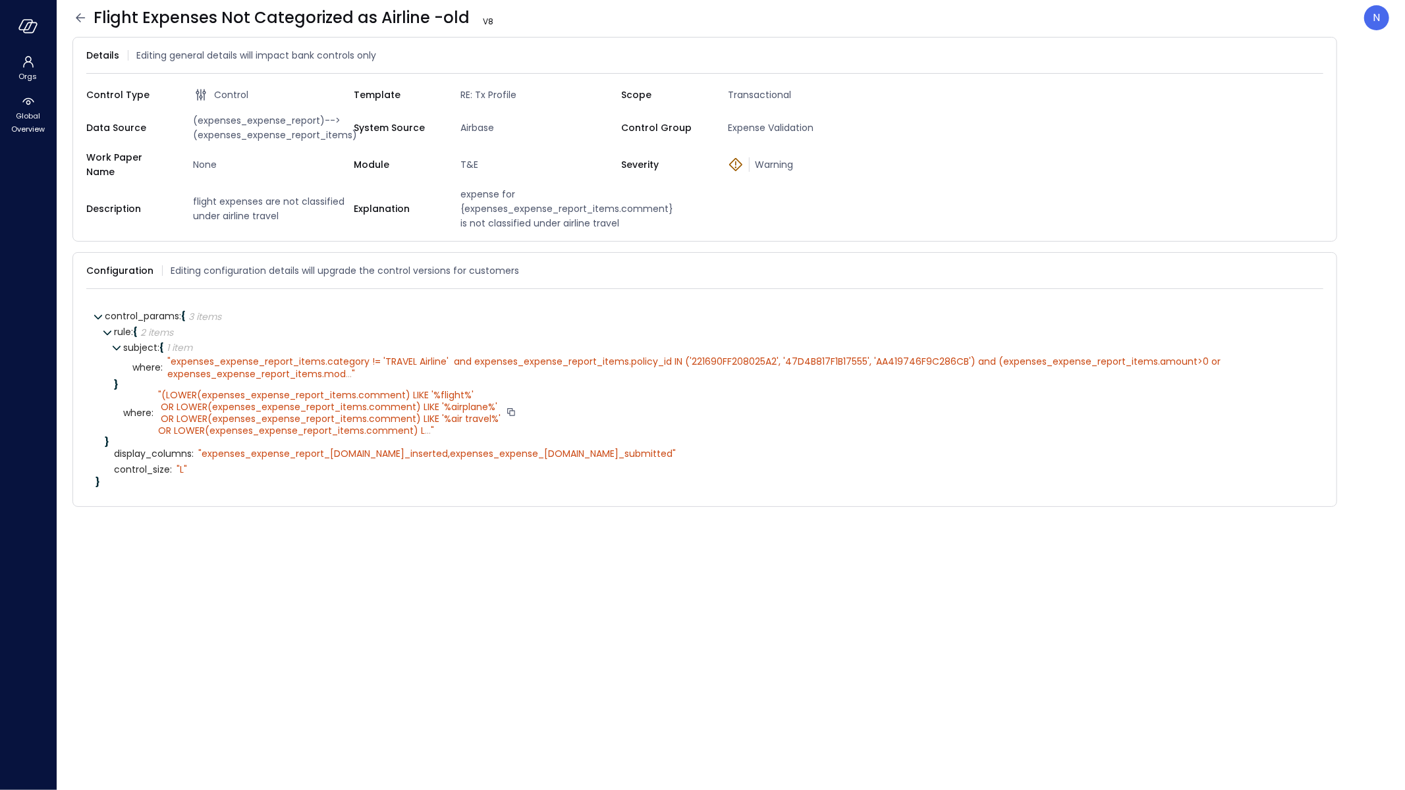
click at [426, 424] on span "..." at bounding box center [428, 430] width 6 height 13
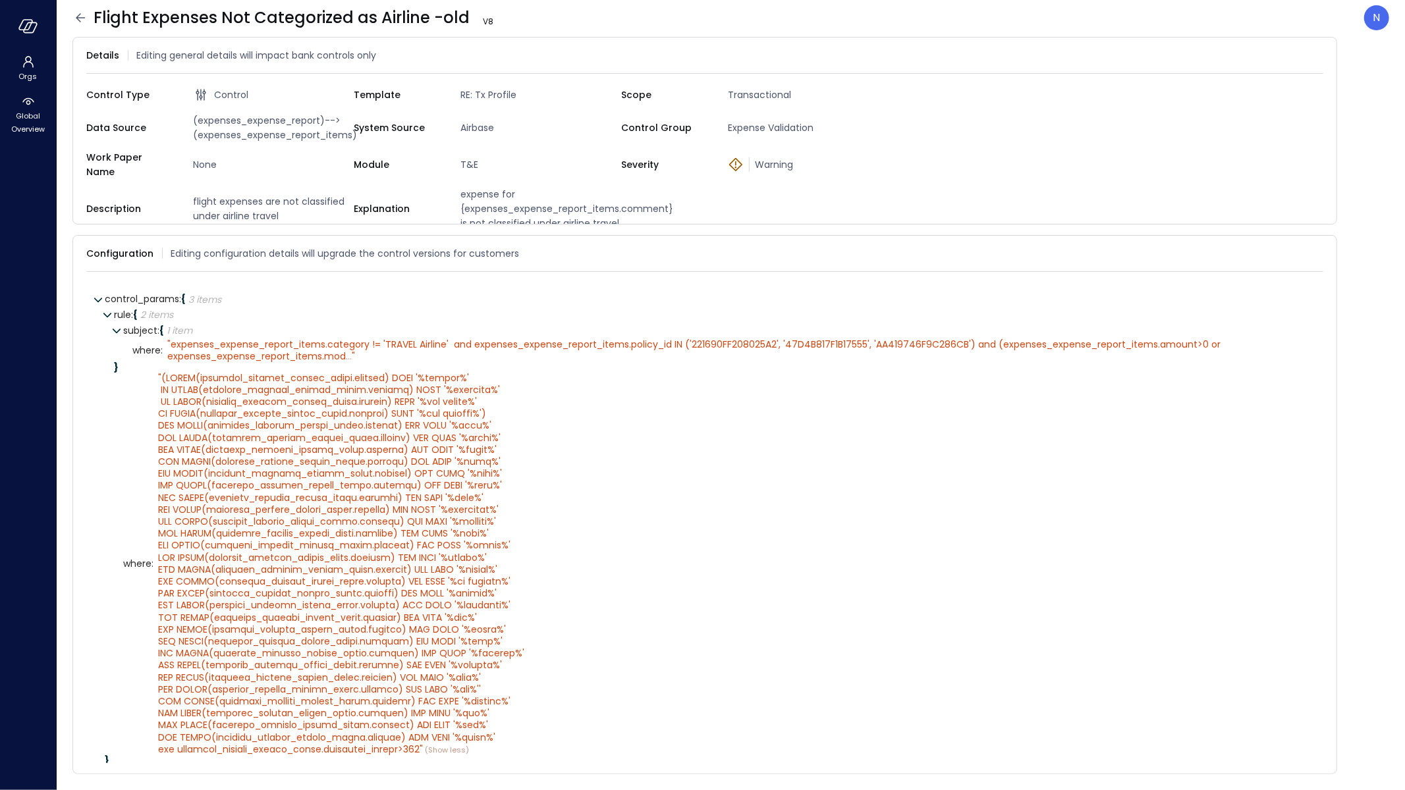
click at [76, 15] on icon at bounding box center [80, 18] width 16 height 16
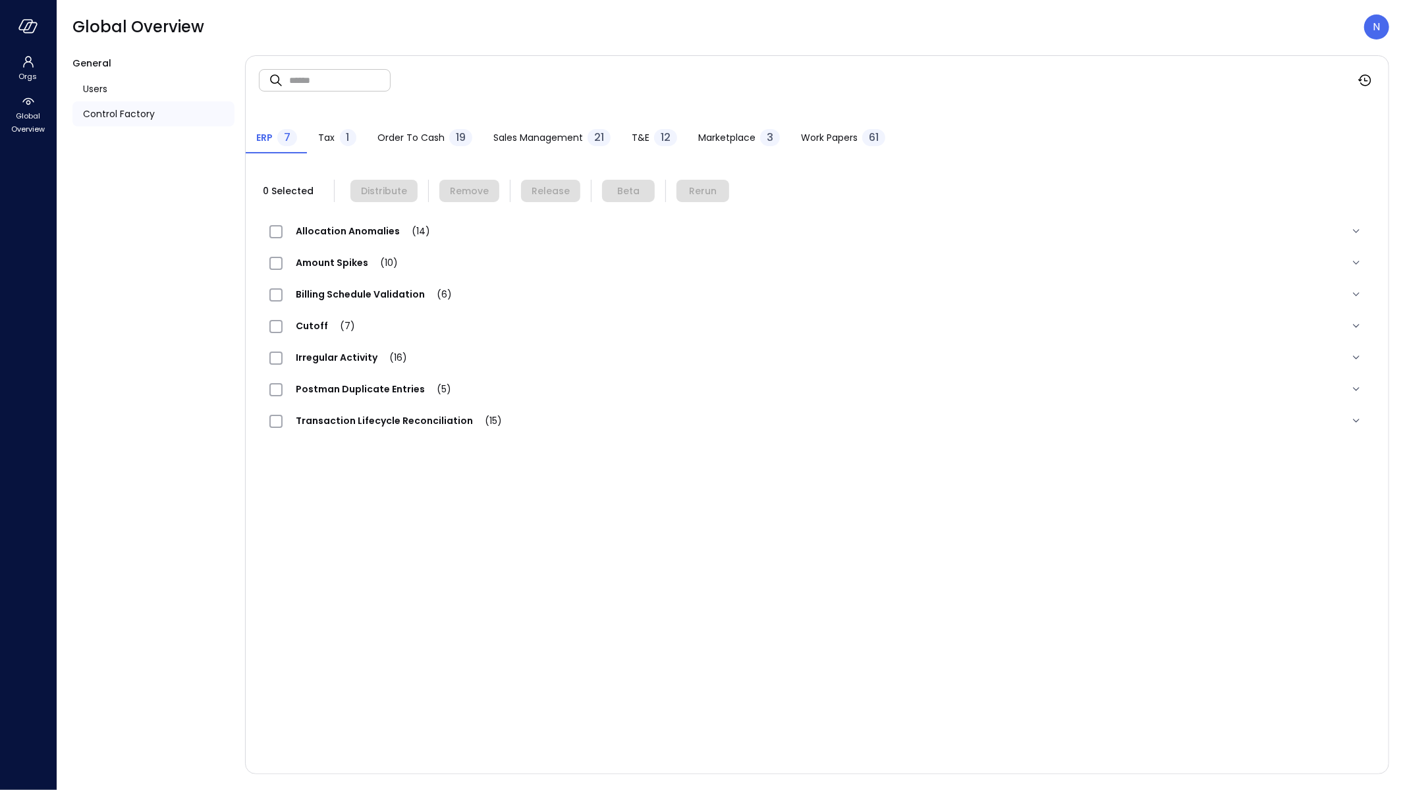
click at [647, 142] on div "T&E 12" at bounding box center [654, 139] width 45 height 20
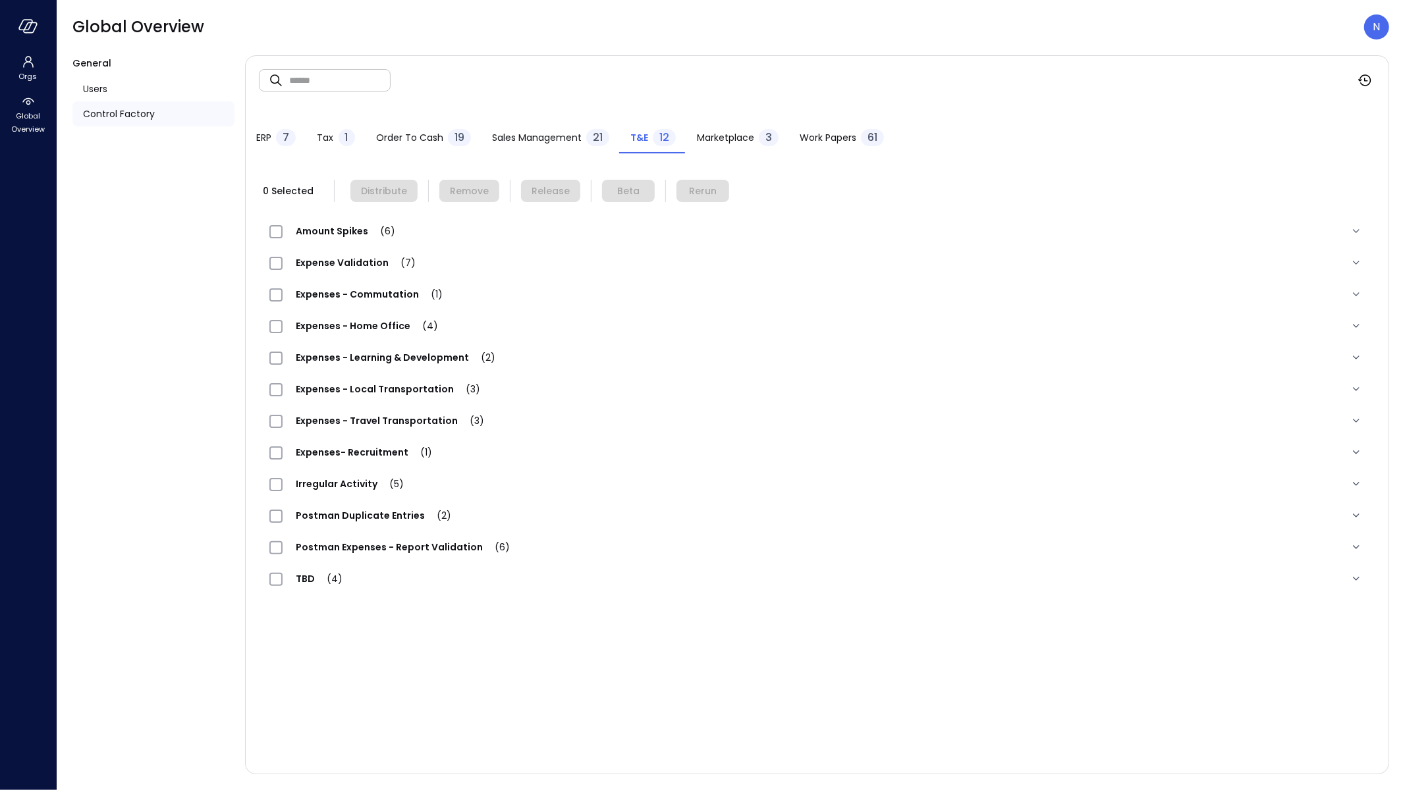
click at [349, 280] on div "Expenses - Commutation (1)" at bounding box center [817, 295] width 1116 height 32
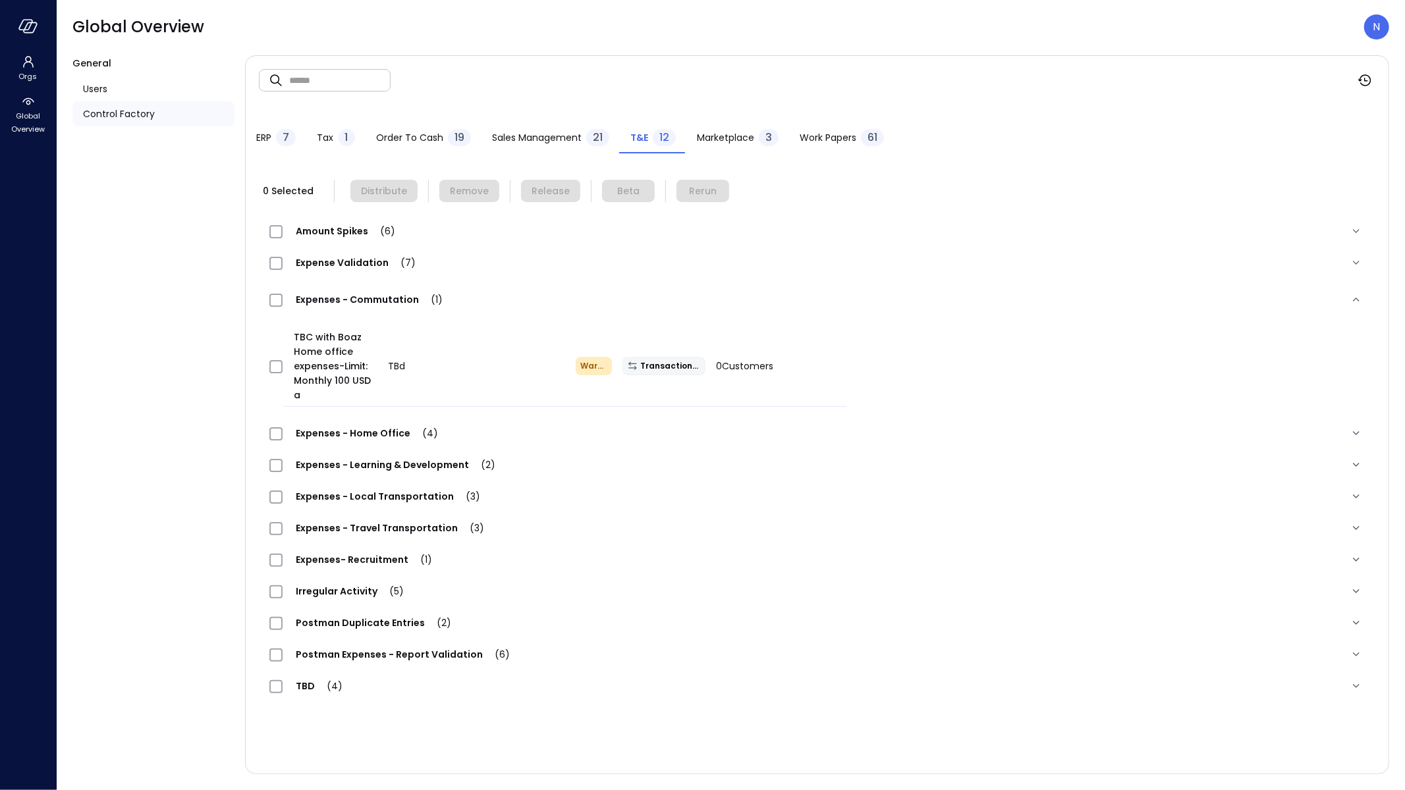
click at [359, 271] on div "Expense Validation (7)" at bounding box center [817, 263] width 1116 height 32
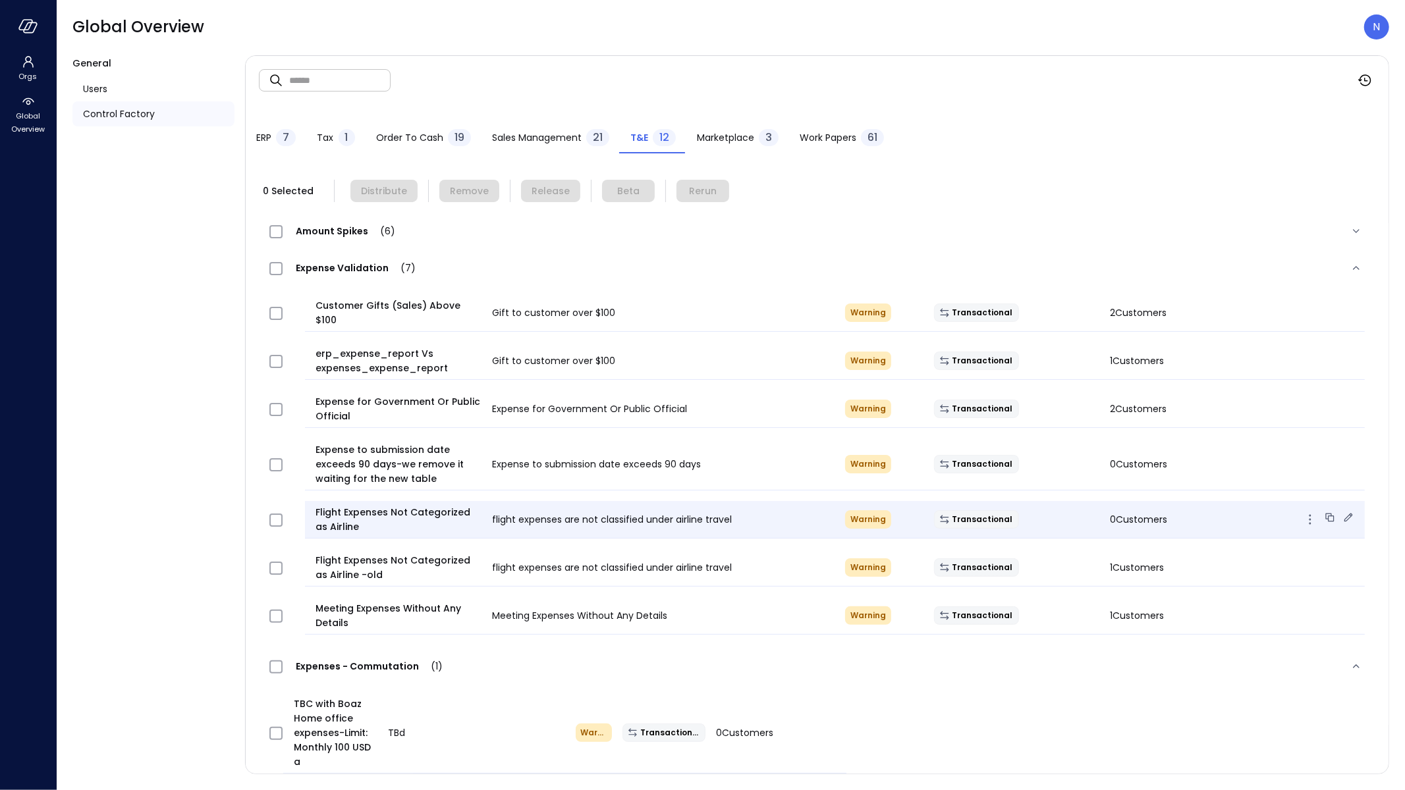
click at [1342, 511] on icon at bounding box center [1348, 517] width 13 height 13
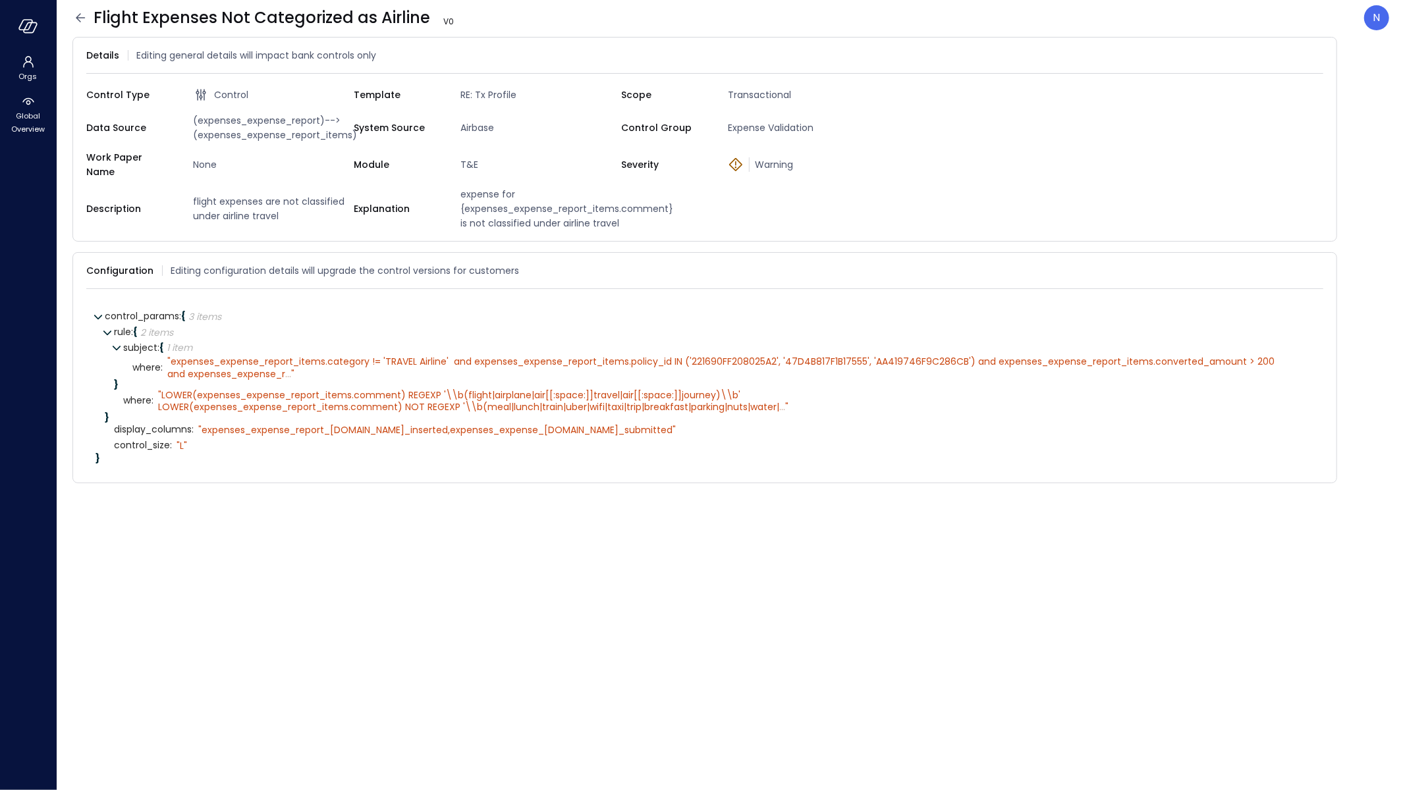
click at [75, 19] on icon at bounding box center [80, 18] width 16 height 16
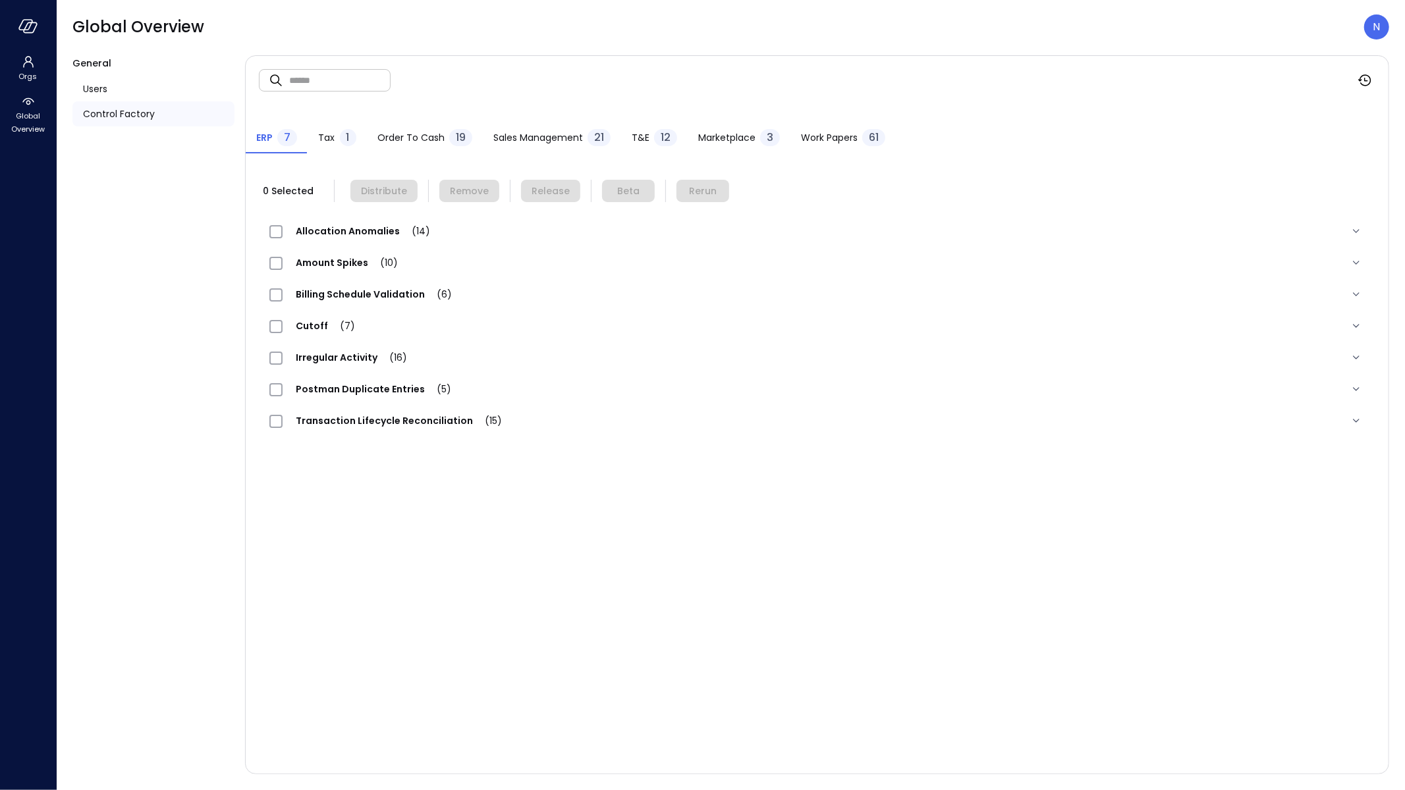
click at [655, 132] on div "12" at bounding box center [665, 137] width 23 height 17
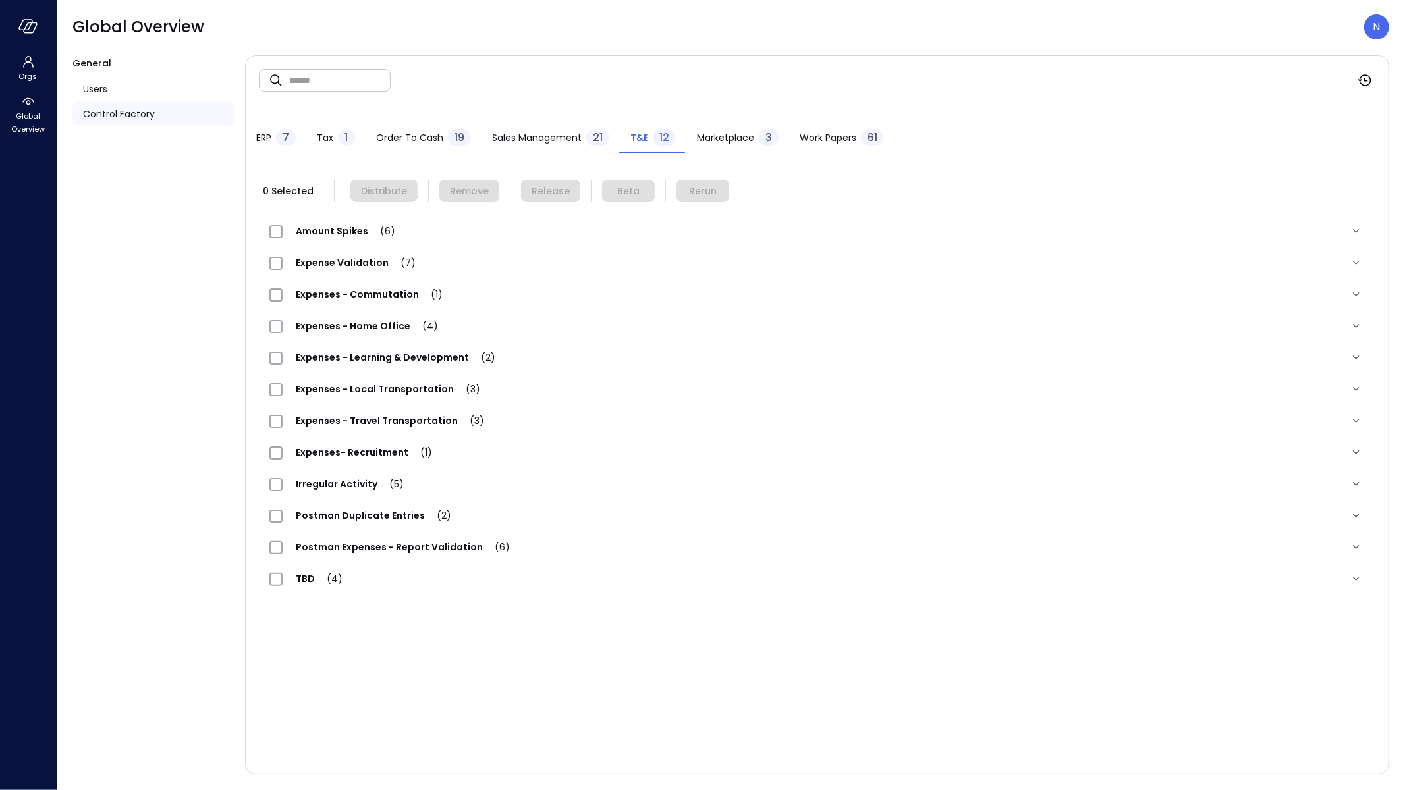
click at [366, 261] on span "Expense Validation (7)" at bounding box center [356, 262] width 146 height 13
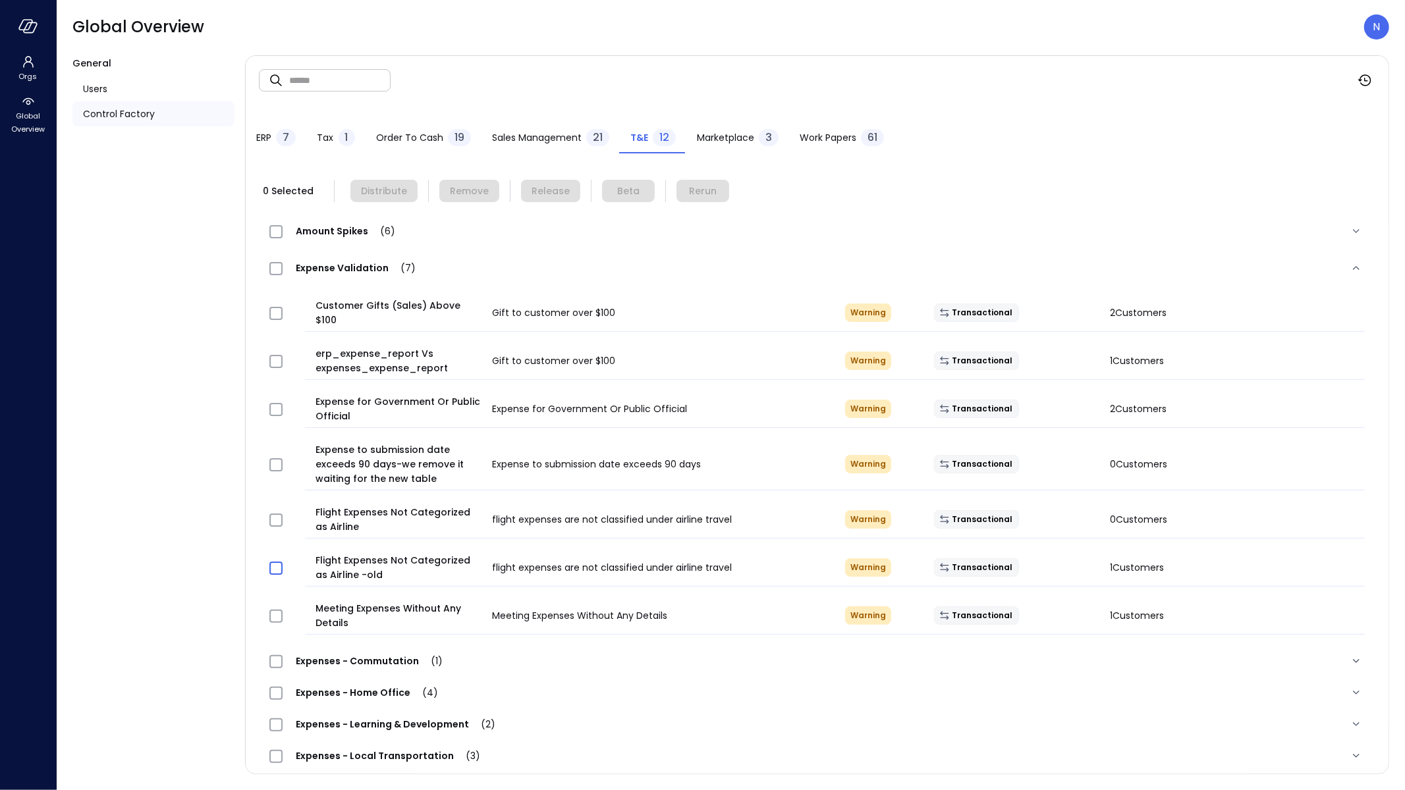
click at [274, 562] on span at bounding box center [275, 568] width 13 height 13
click at [272, 555] on div at bounding box center [287, 568] width 46 height 26
click at [468, 184] on span "Remove" at bounding box center [469, 191] width 39 height 14
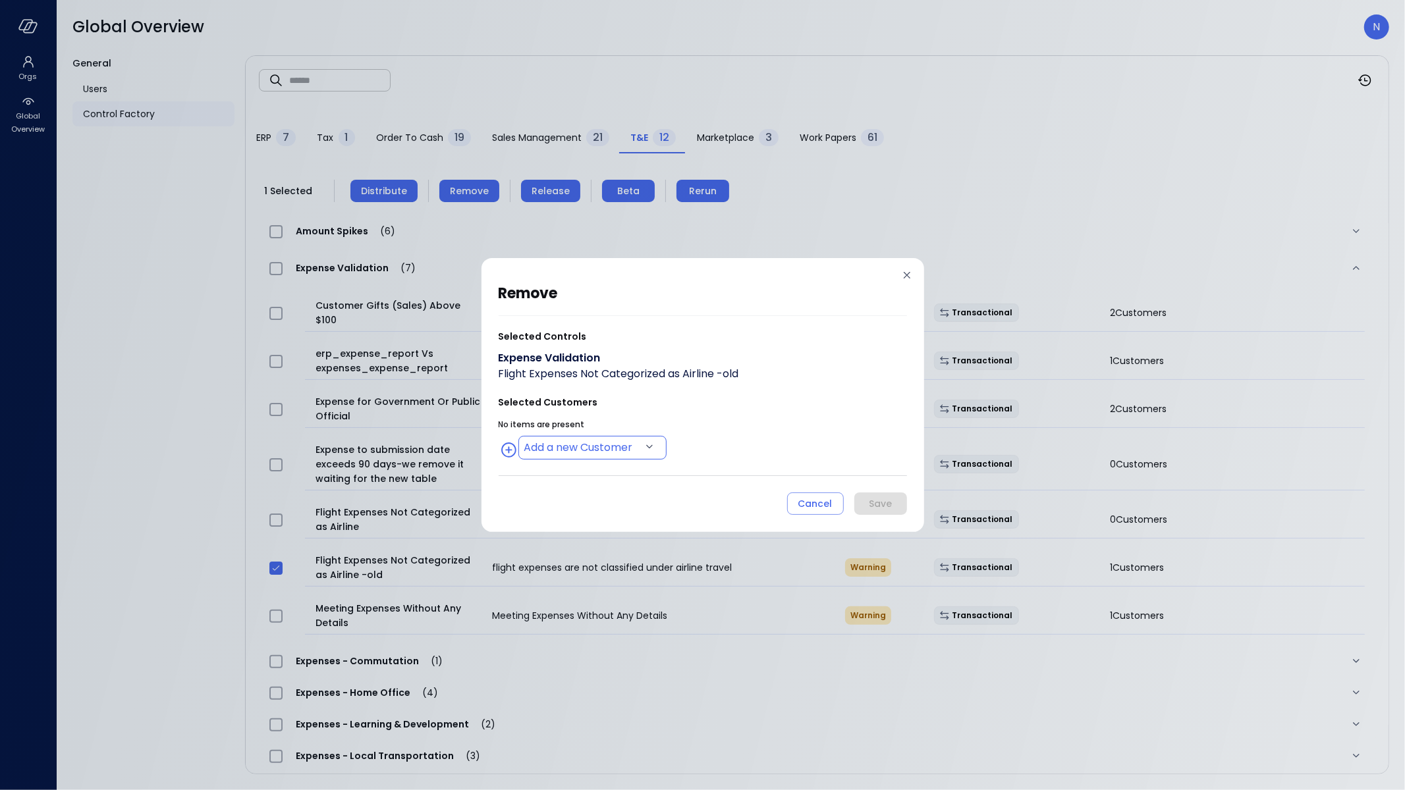
click at [539, 454] on body "Orgs Global Overview Global Overview N General Users Control Factory ​ ​ ERP 7 …" at bounding box center [702, 395] width 1405 height 790
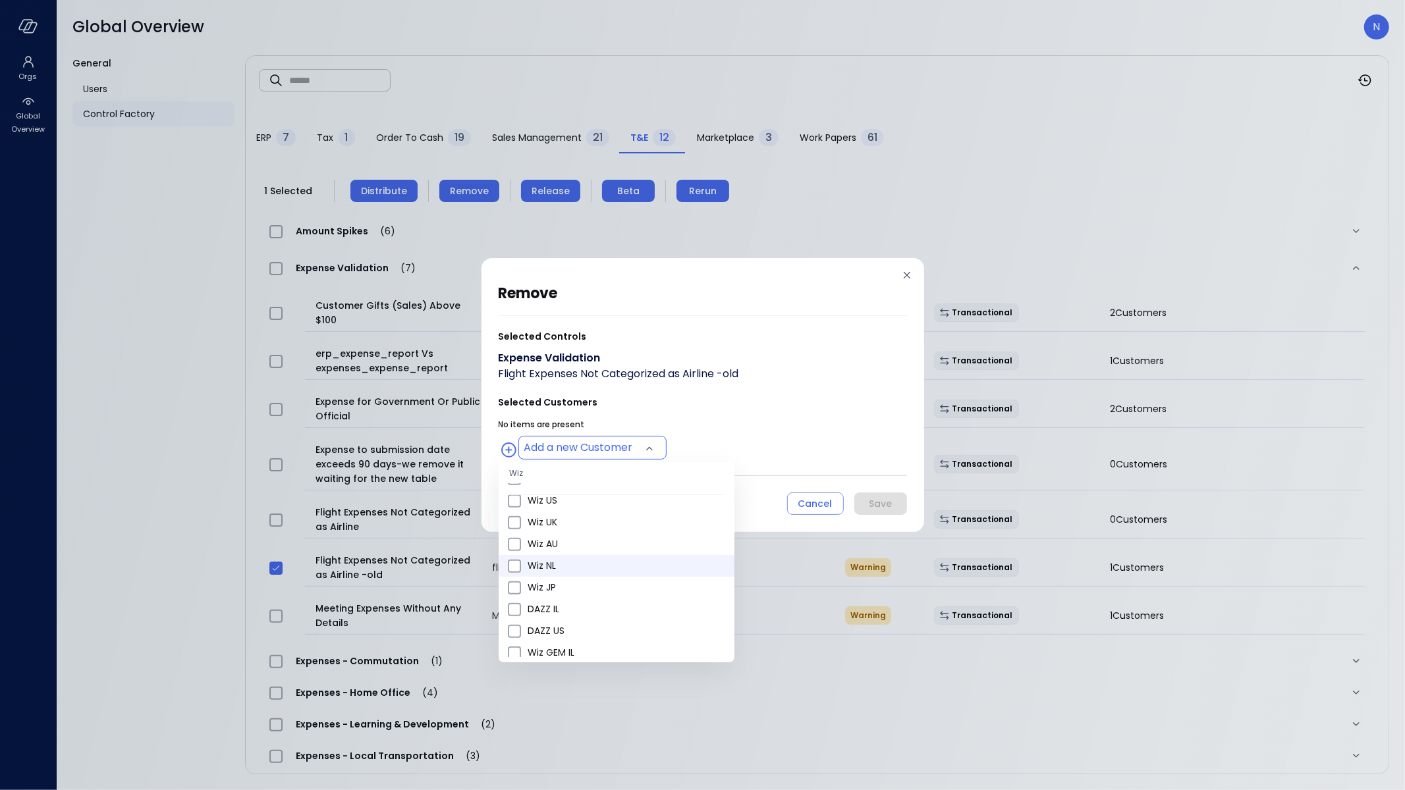
scroll to position [469, 0]
click at [568, 556] on span "Wiz US" at bounding box center [626, 558] width 196 height 14
type input "**********"
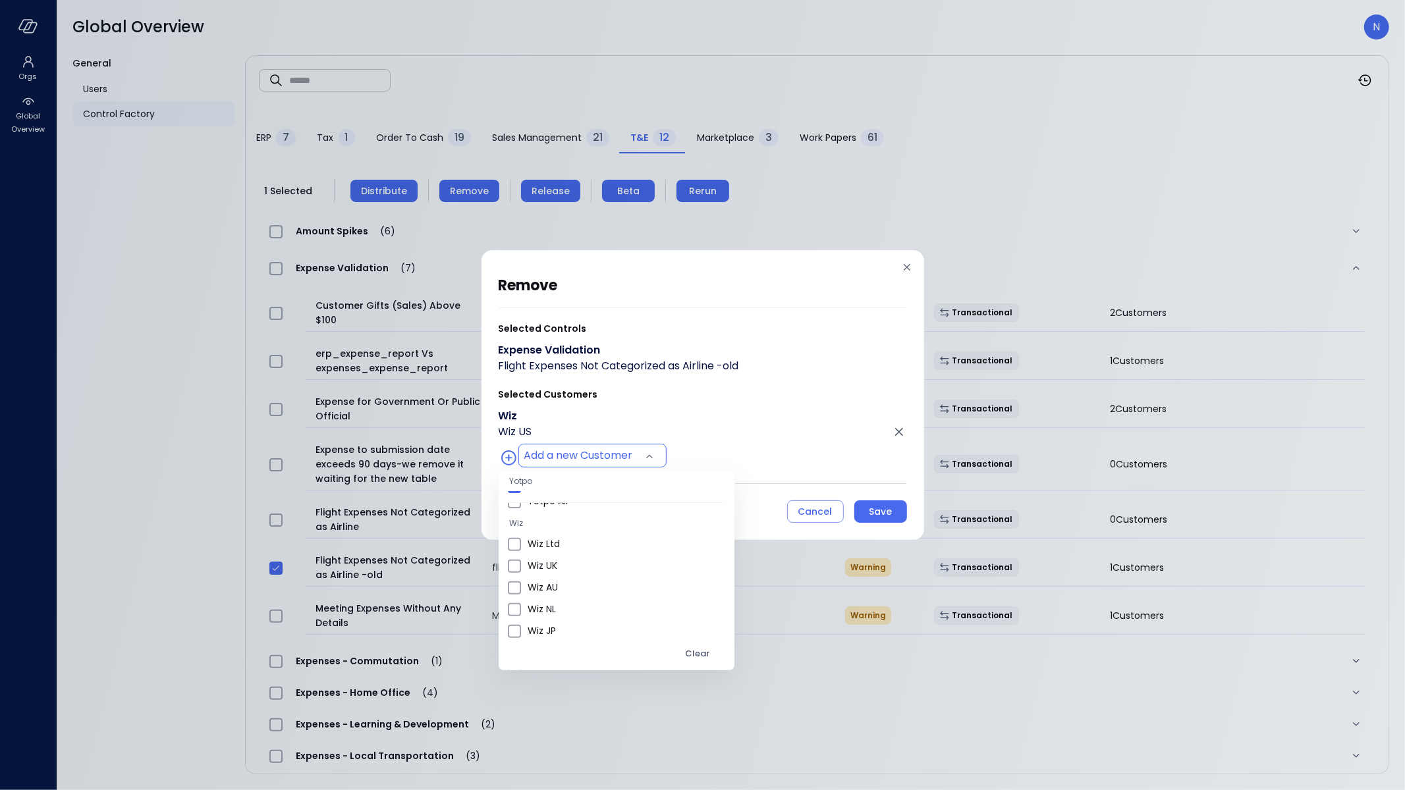
click at [705, 472] on div at bounding box center [702, 395] width 1405 height 790
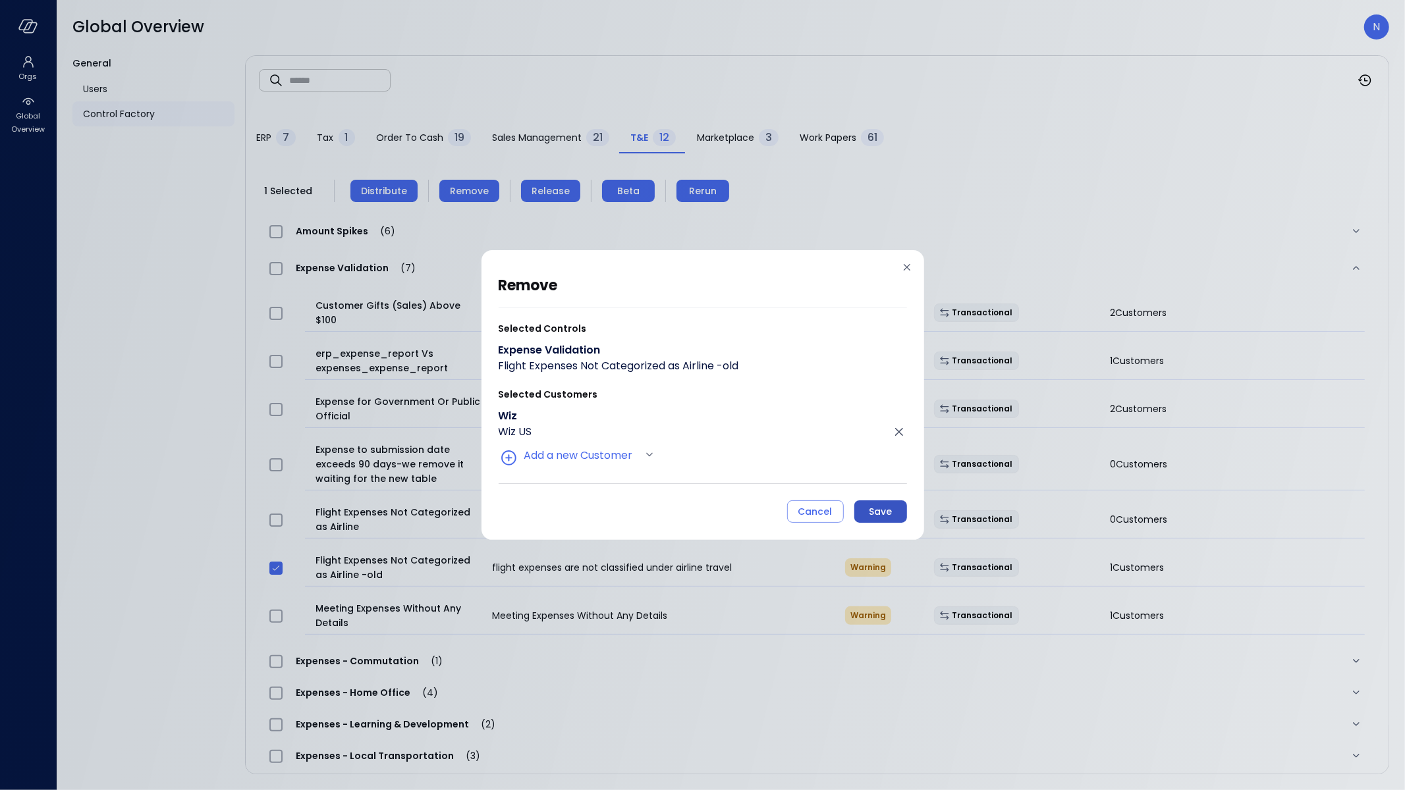
click at [867, 512] on button "Save" at bounding box center [880, 512] width 53 height 22
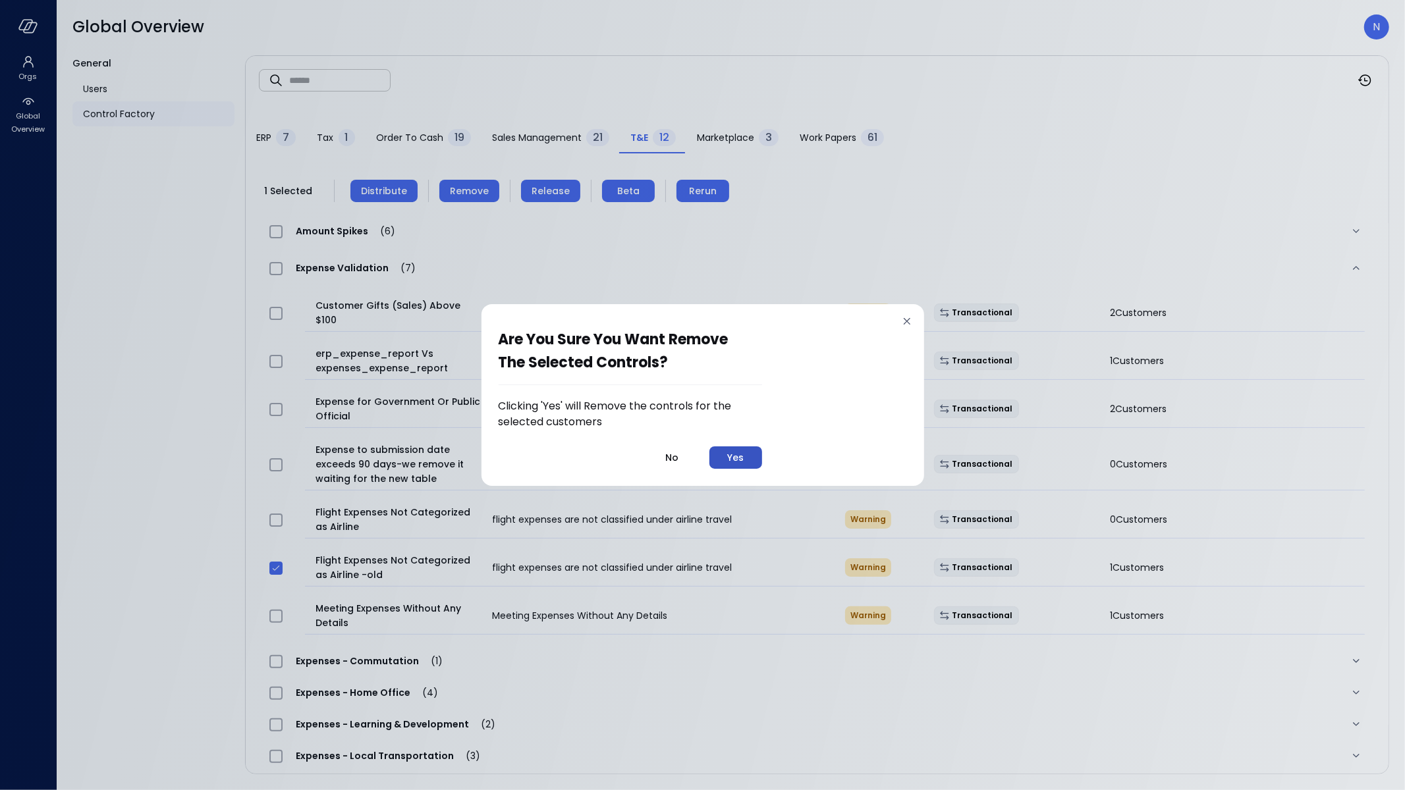
click at [723, 464] on button "Yes" at bounding box center [735, 458] width 53 height 22
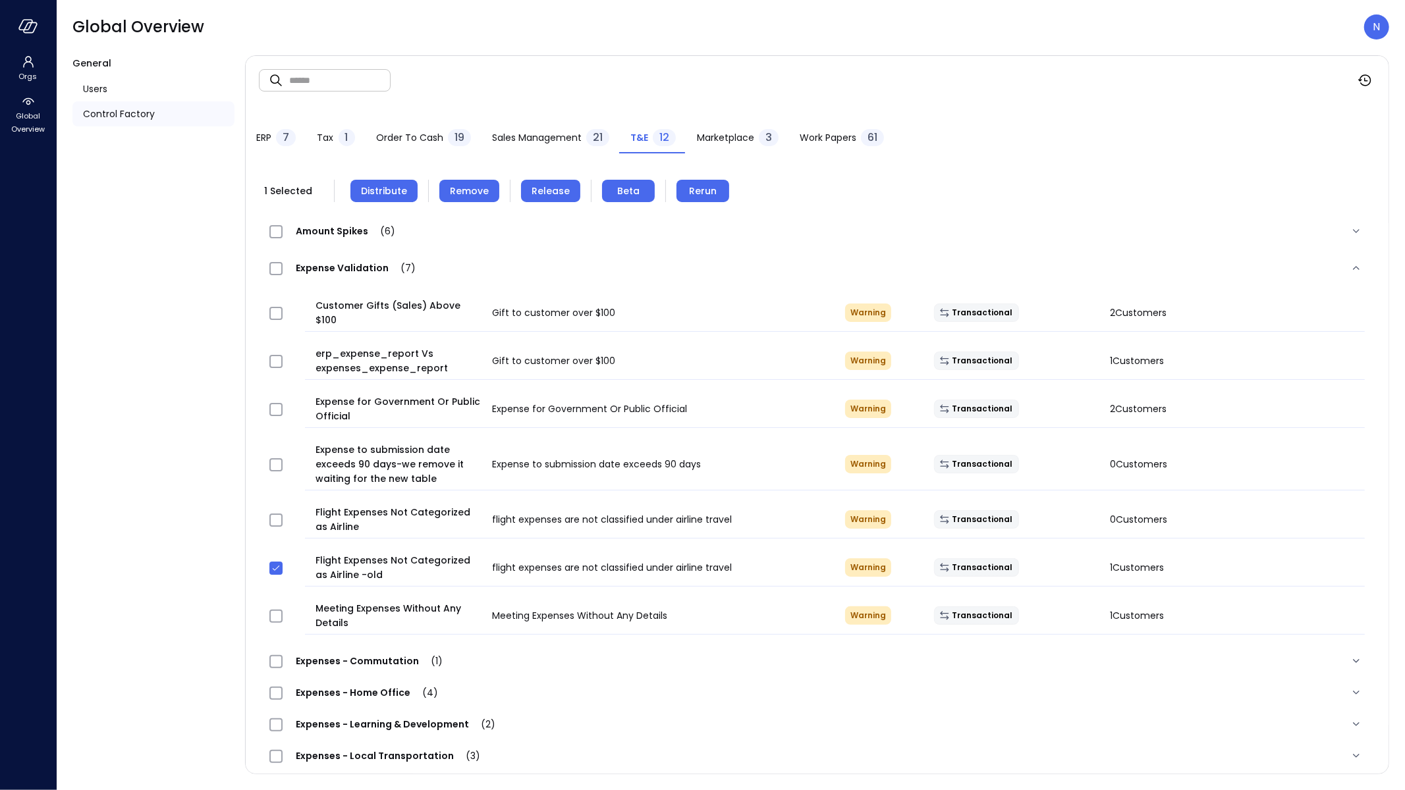
click at [283, 556] on div at bounding box center [287, 568] width 46 height 26
click at [391, 192] on span "Distribute" at bounding box center [384, 191] width 46 height 14
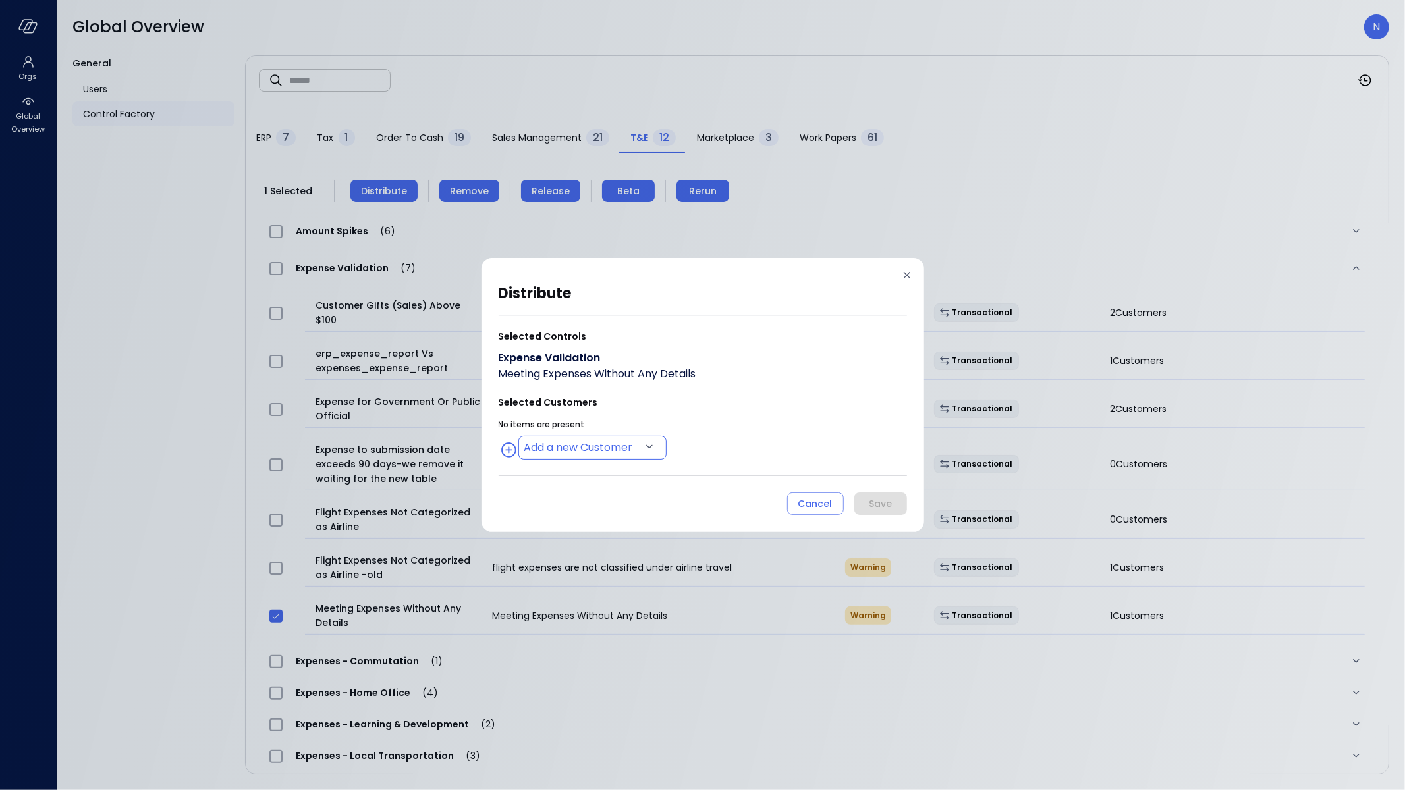
click at [549, 436] on div "Add a new Customer" at bounding box center [583, 448] width 168 height 24
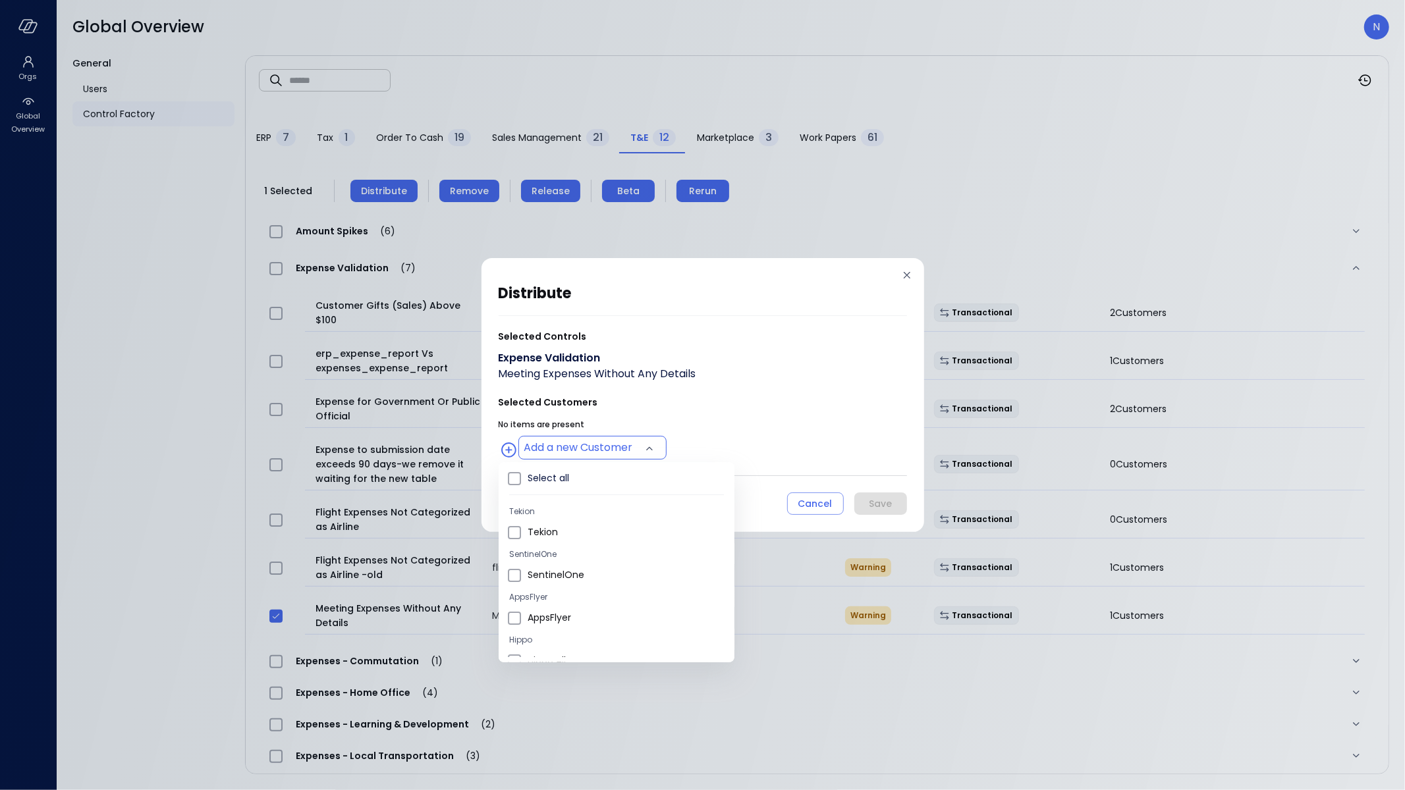
click at [594, 445] on body "Orgs Global Overview Global Overview N General Users Control Factory ​ ​ ERP 7 …" at bounding box center [702, 395] width 1405 height 790
click at [583, 516] on span "Wiz US" at bounding box center [626, 518] width 196 height 14
type input "**********"
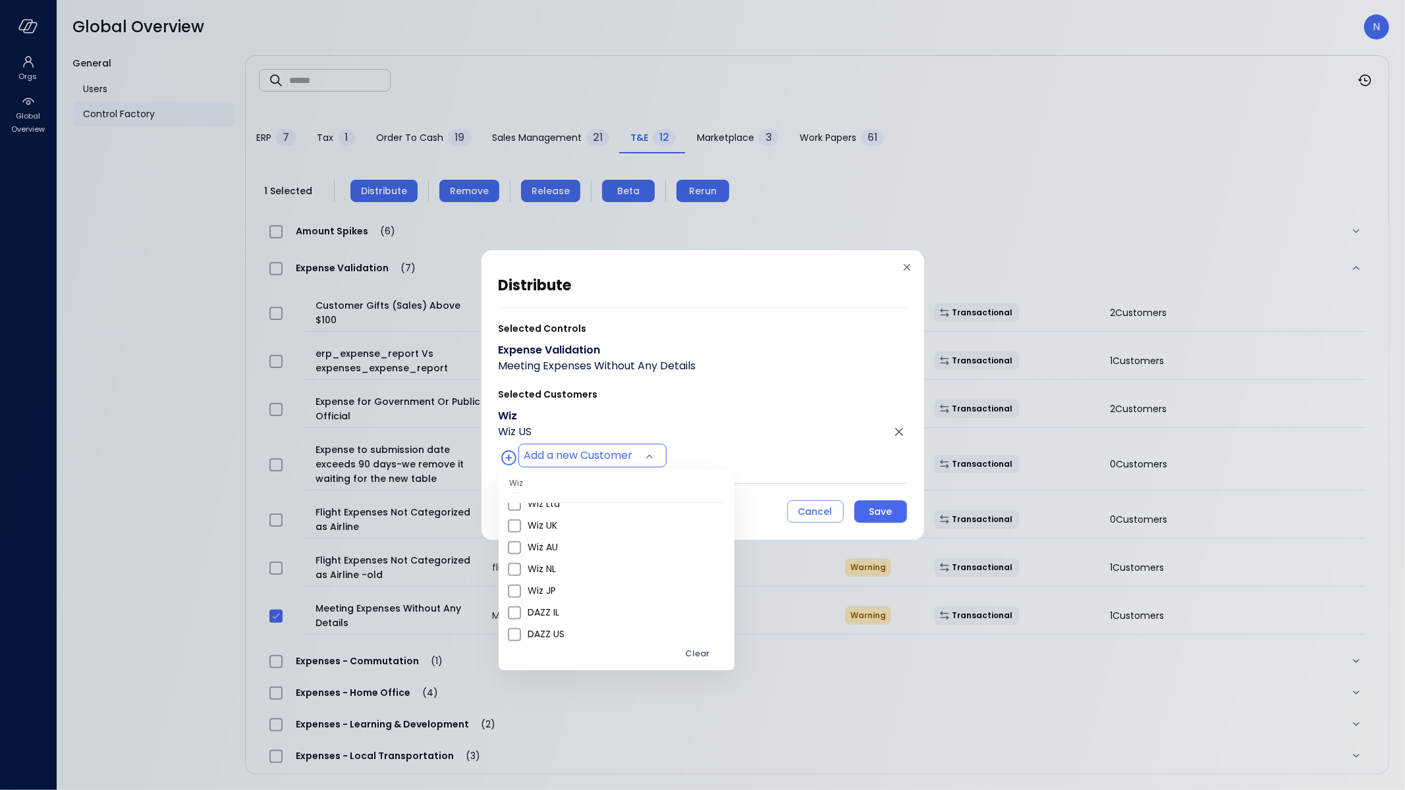
click at [763, 381] on div at bounding box center [702, 395] width 1405 height 790
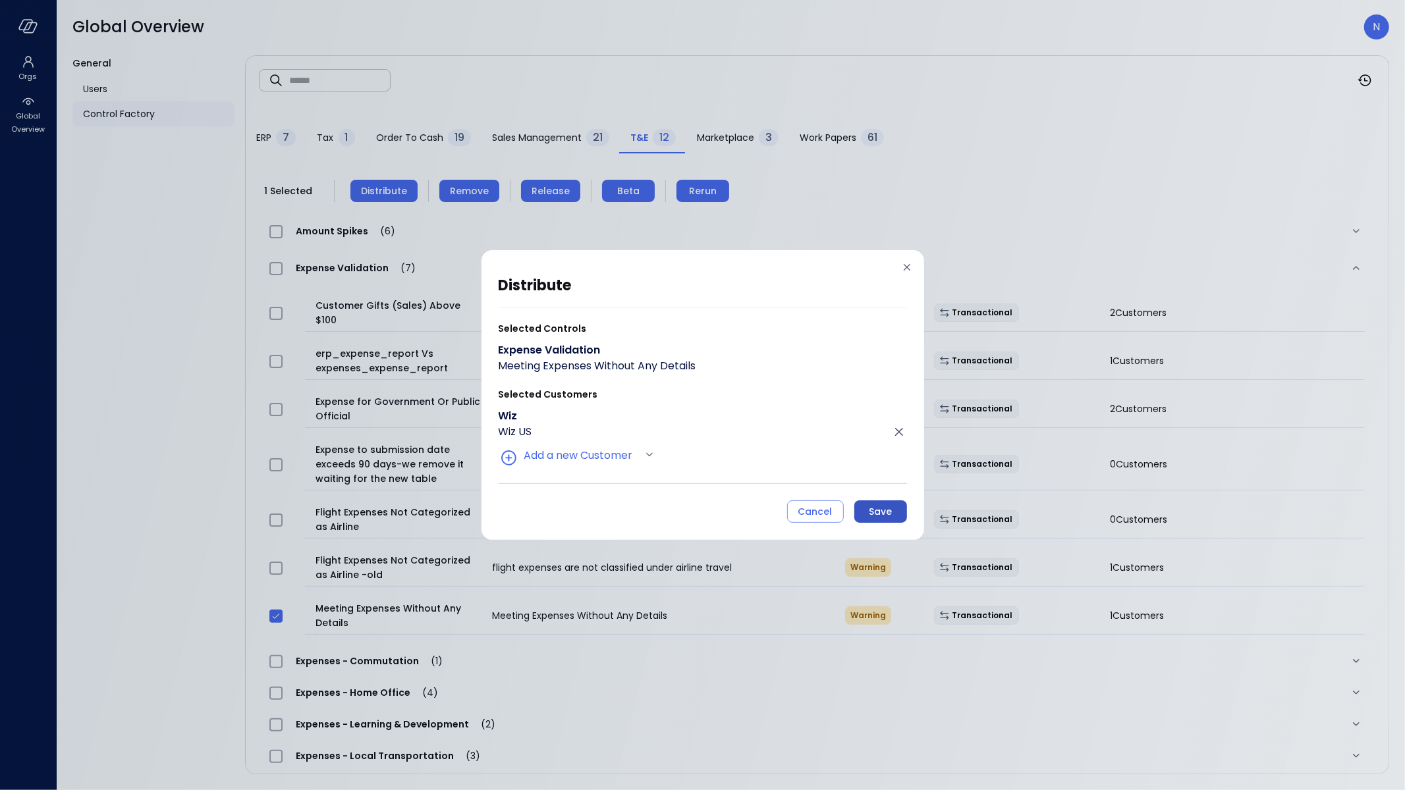
click at [873, 518] on div "Save" at bounding box center [880, 512] width 23 height 16
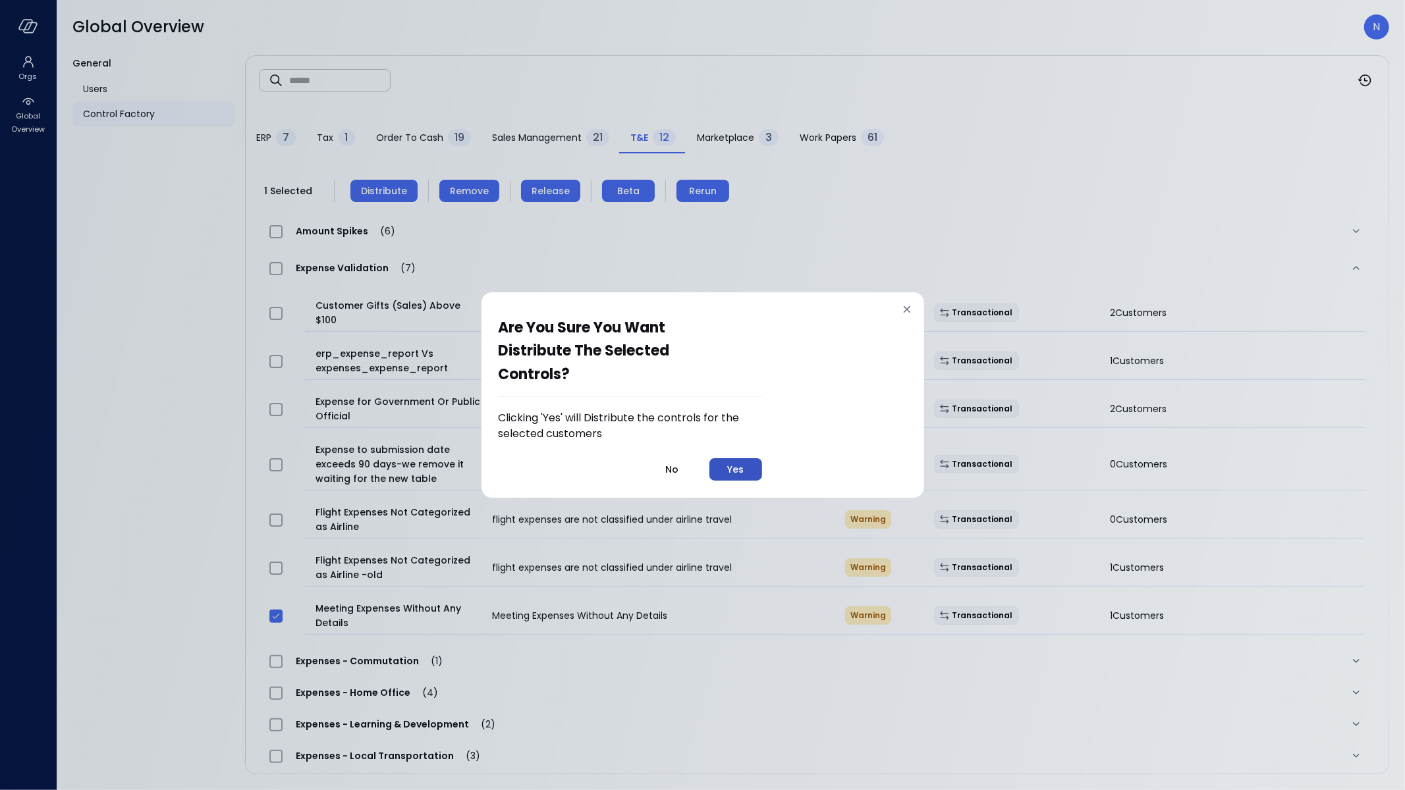
click at [748, 468] on button "Yes" at bounding box center [735, 469] width 53 height 22
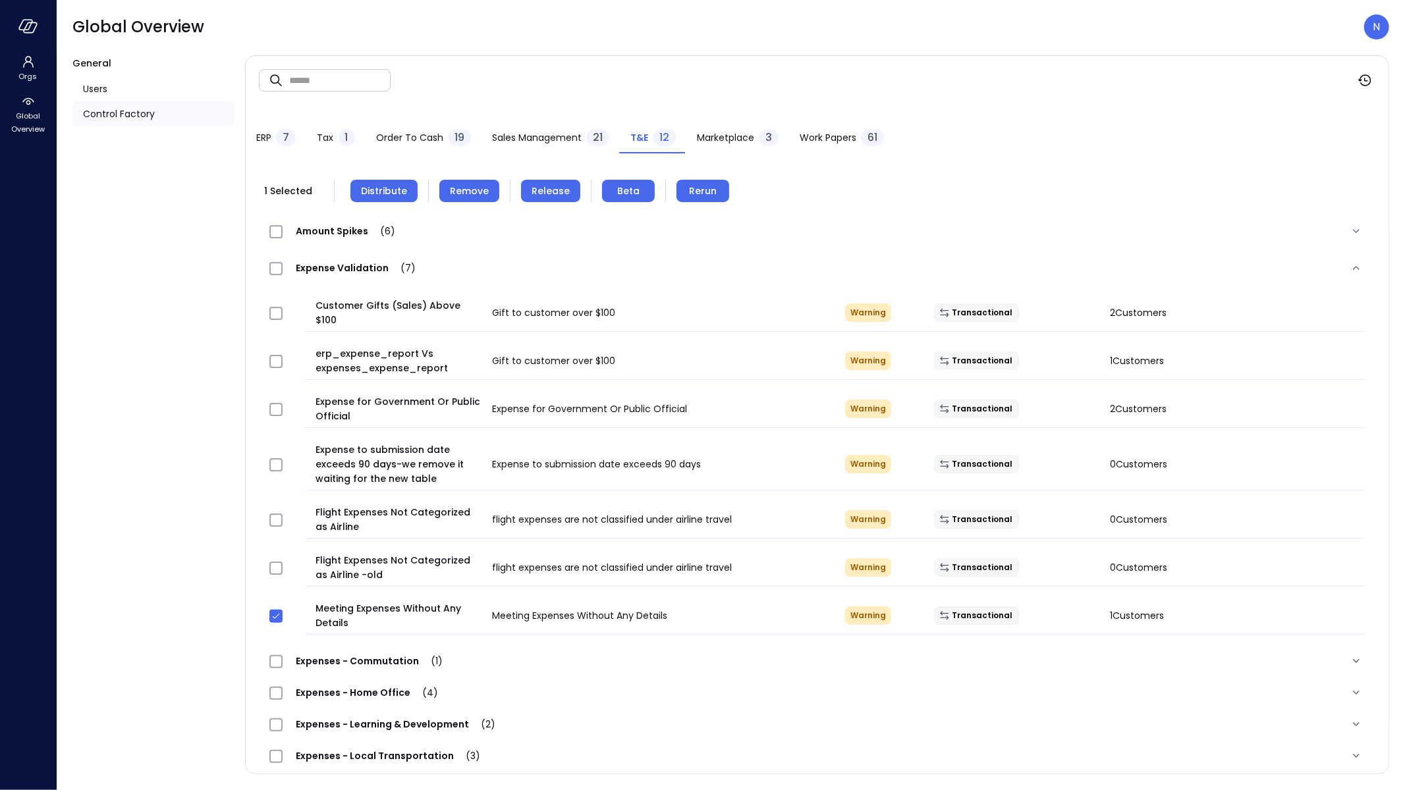
click at [843, 135] on span "Work Papers" at bounding box center [828, 137] width 57 height 14
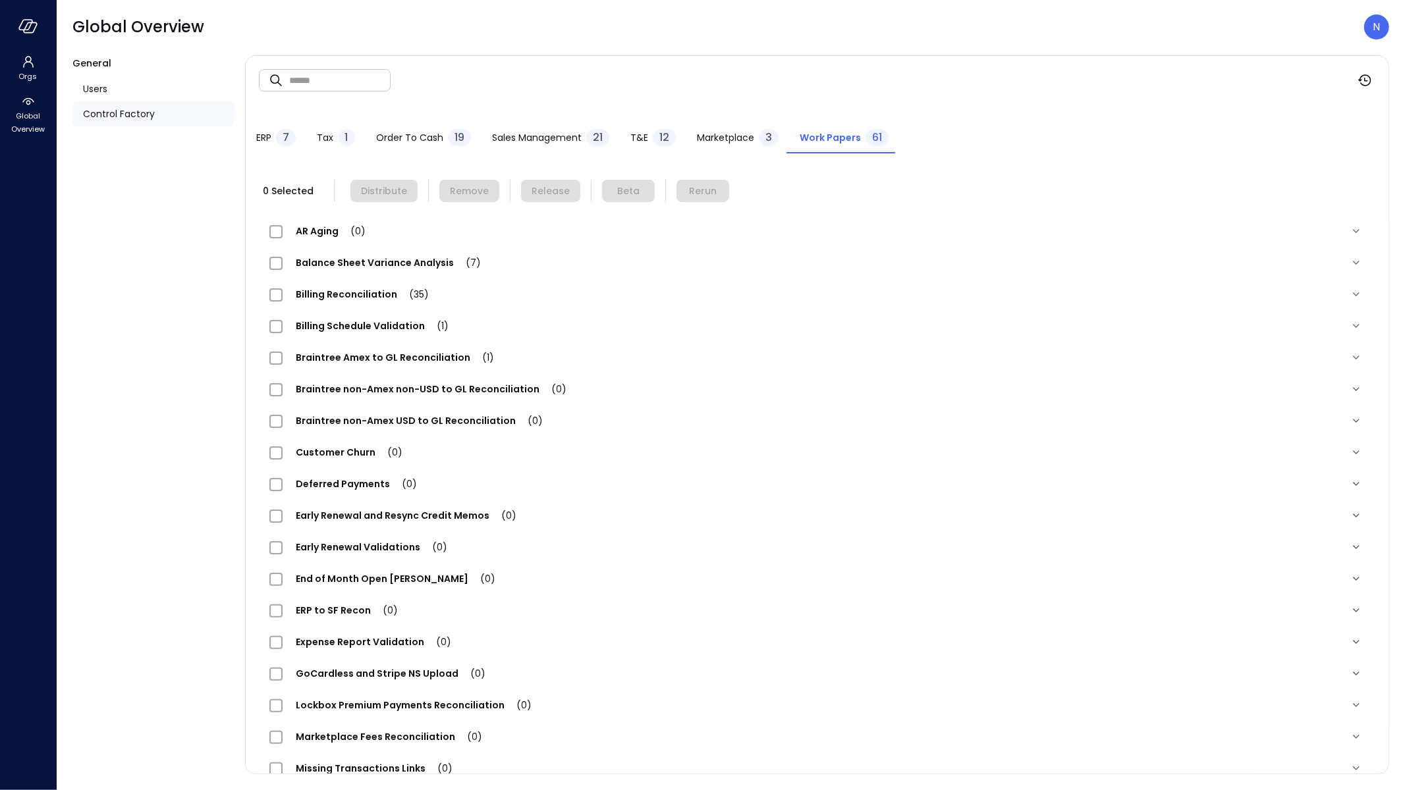
click at [359, 84] on input "text" at bounding box center [339, 80] width 101 height 35
type input "******"
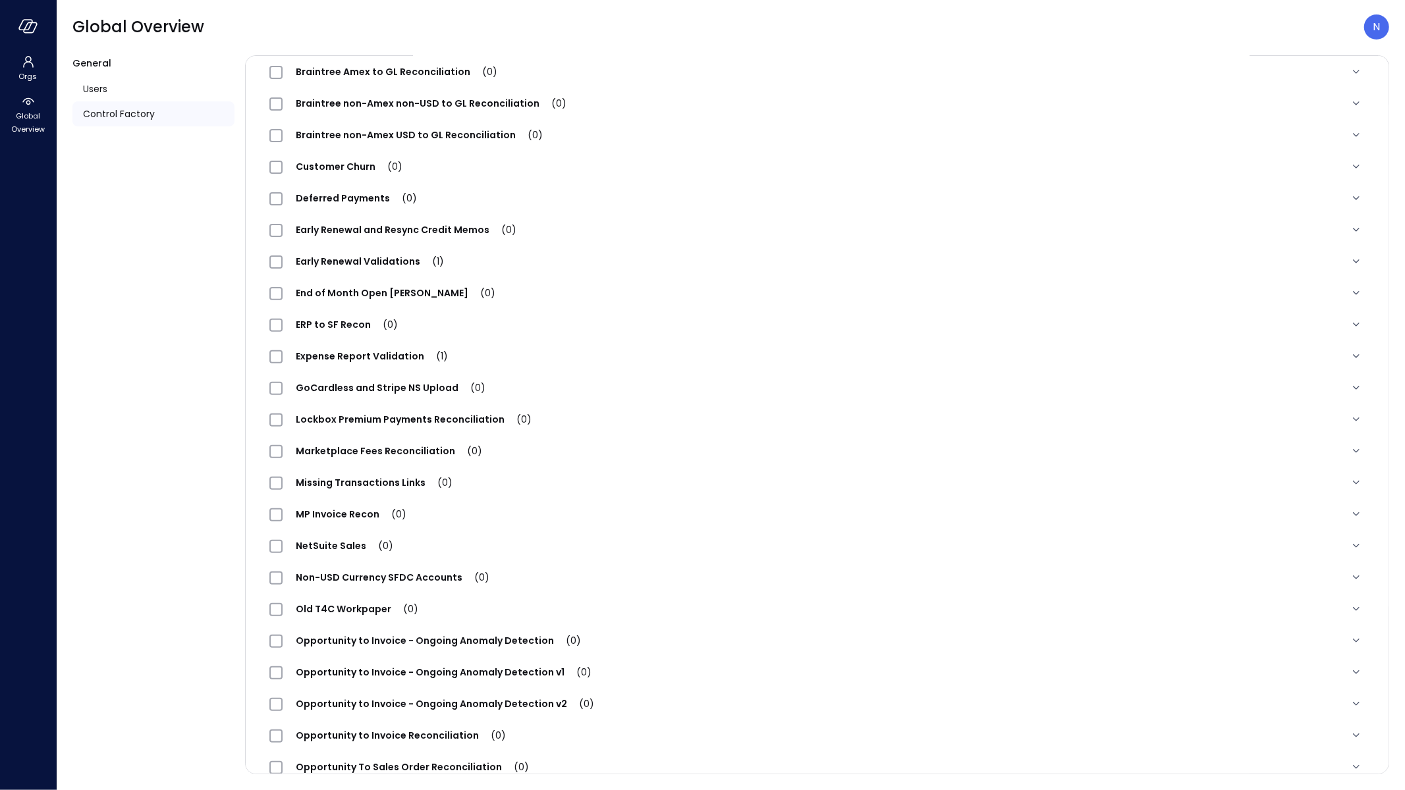
scroll to position [16, 0]
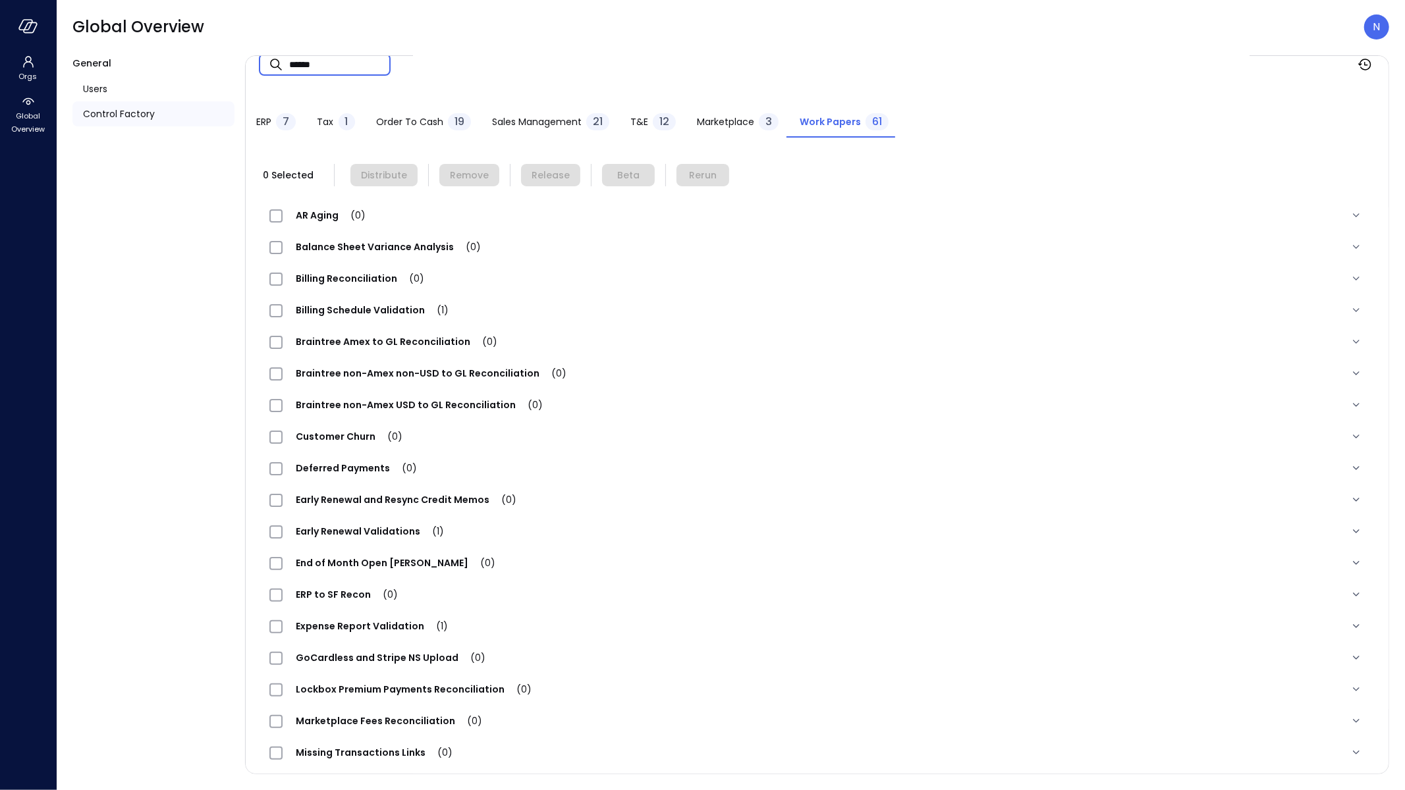
drag, startPoint x: 306, startPoint y: 65, endPoint x: 229, endPoint y: 70, distance: 77.9
click at [229, 70] on div "General Users Control Factory ​ ****** ​ ERP 7 Tax 1 Order to Cash 19 Sales Man…" at bounding box center [730, 414] width 1316 height 719
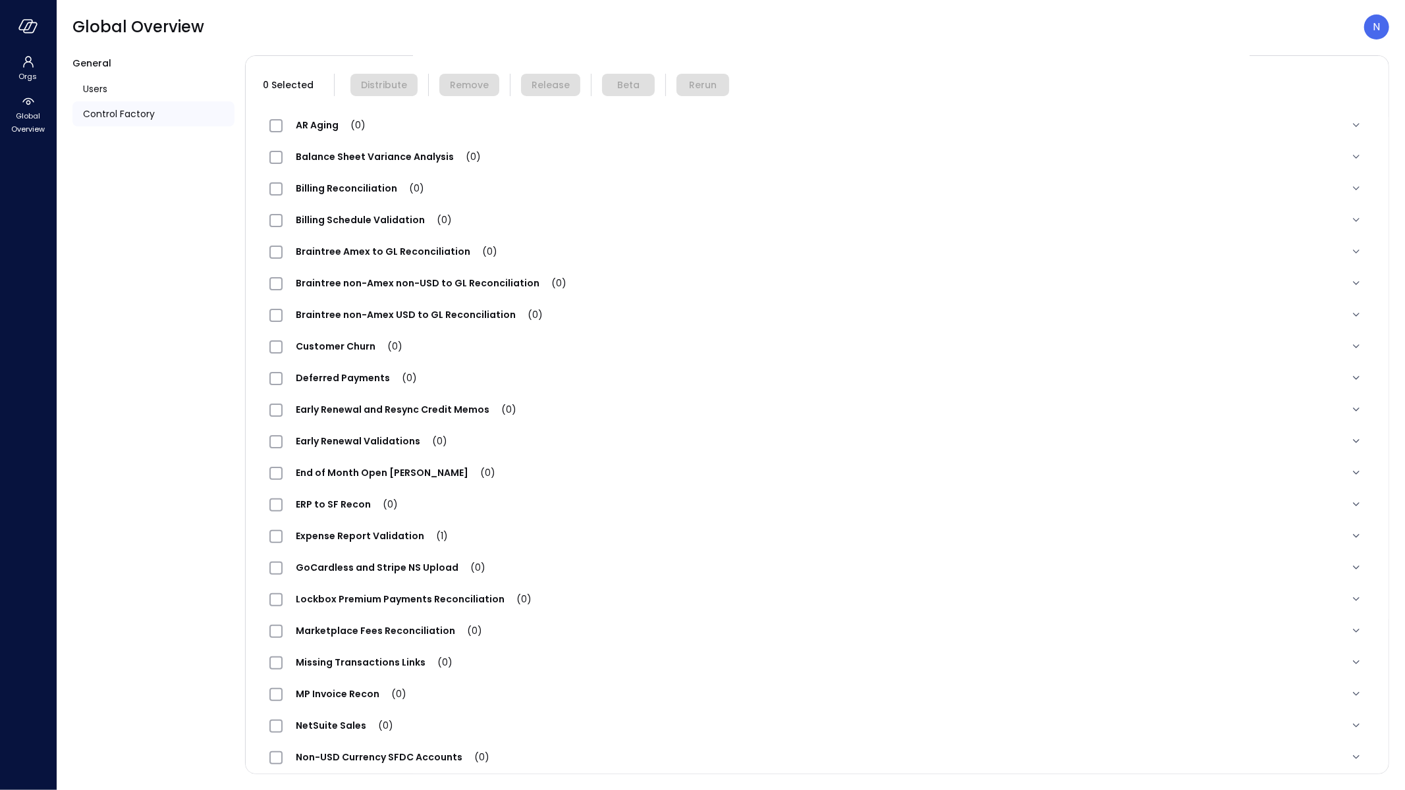
scroll to position [163, 0]
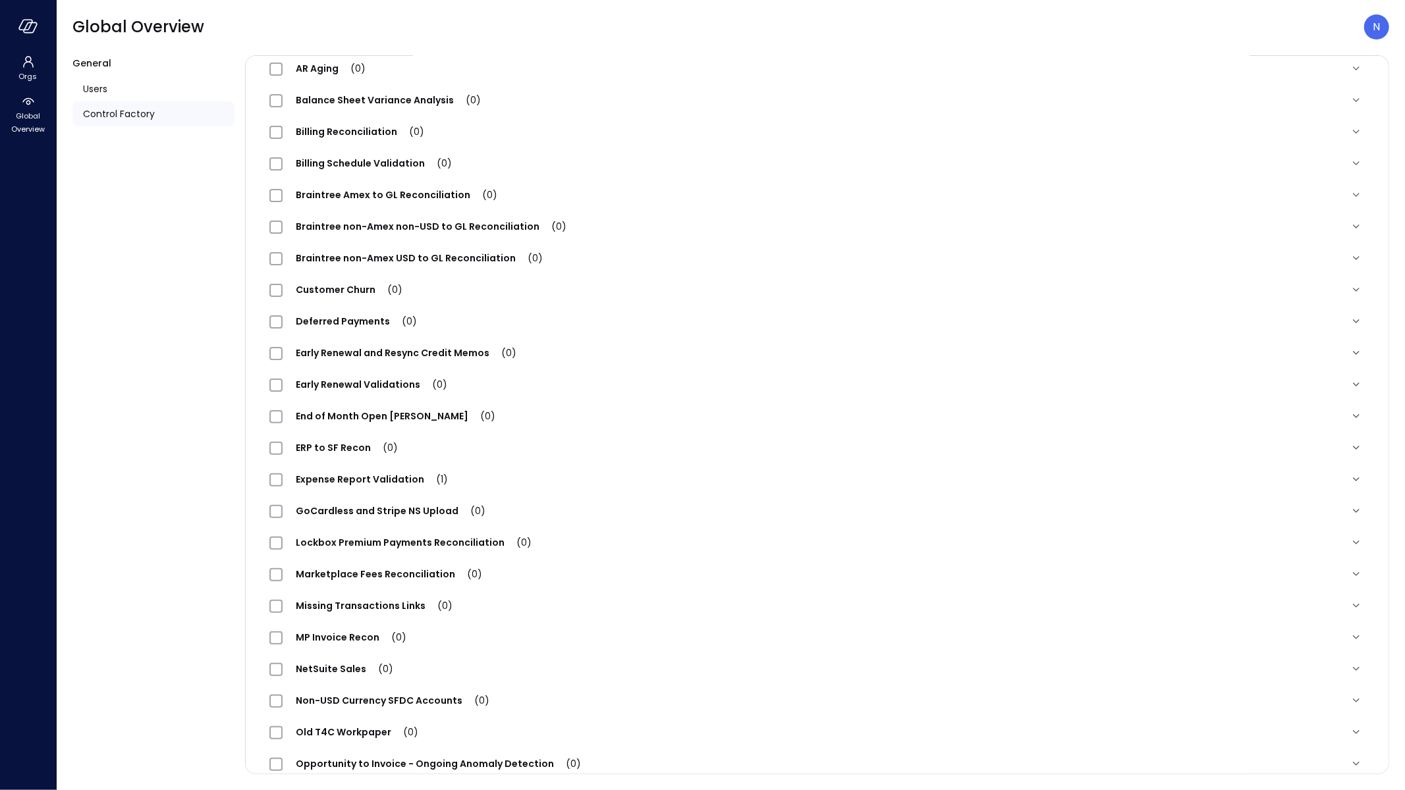
type input "*****"
click at [377, 478] on span "Expense Report Validation (1)" at bounding box center [372, 479] width 178 height 13
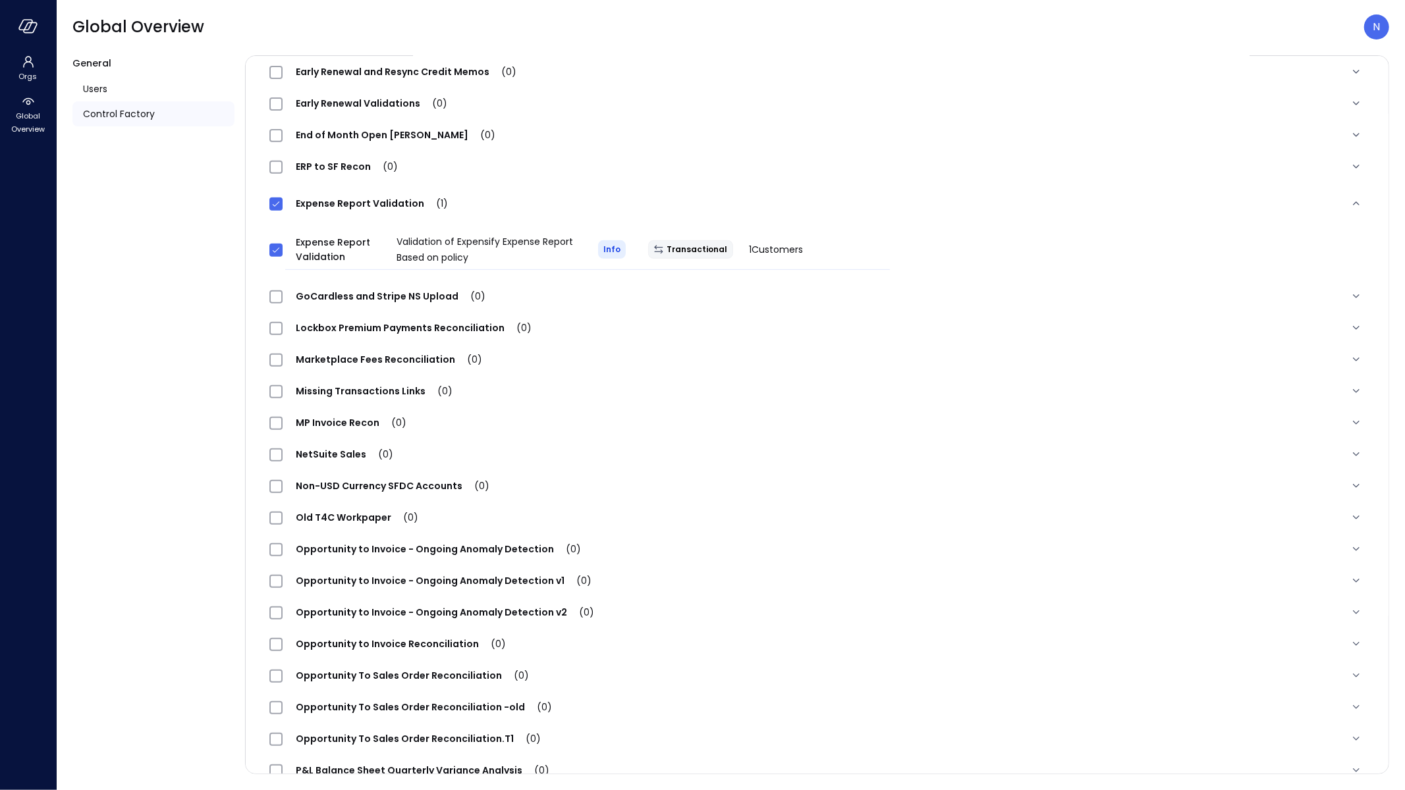
scroll to position [406, 0]
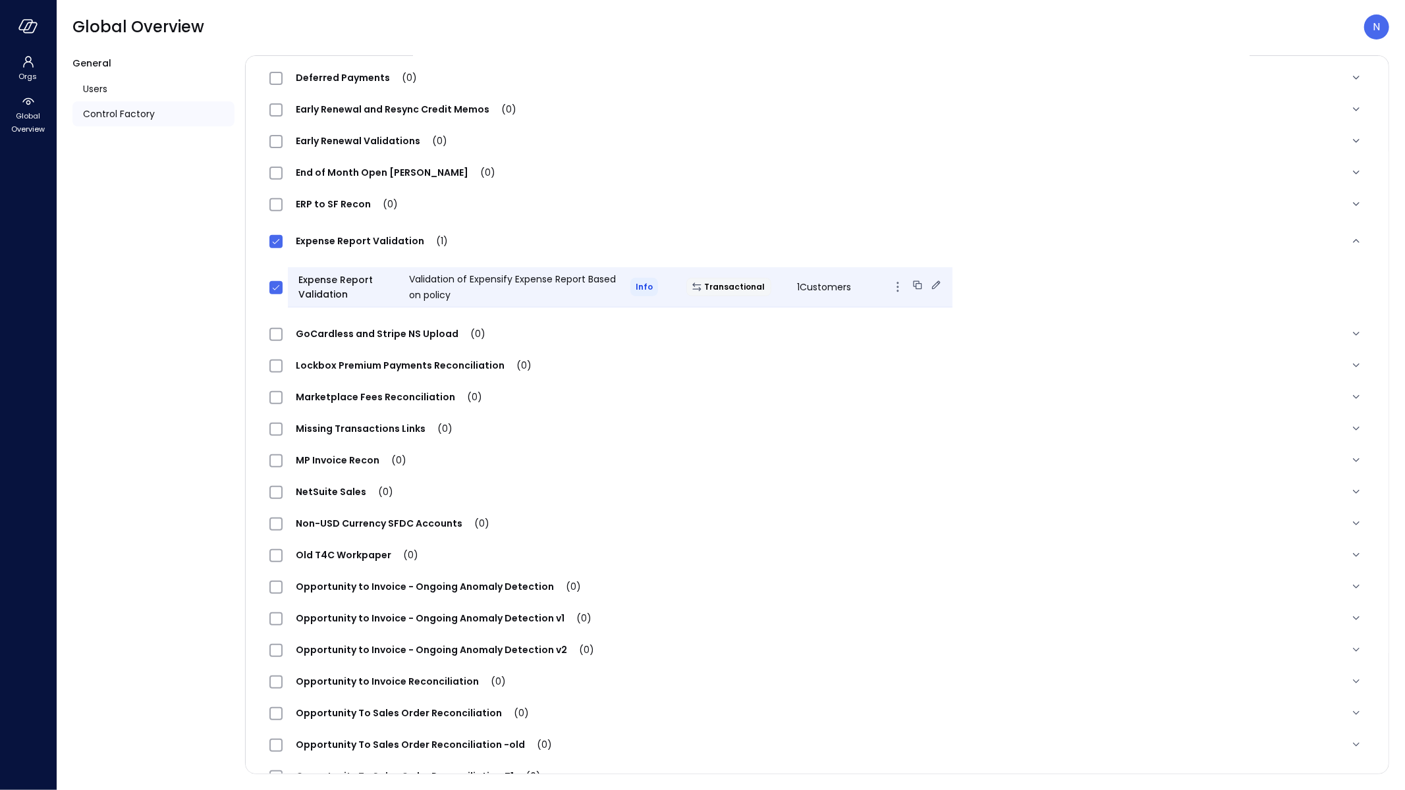
click at [683, 292] on div "Transactional" at bounding box center [731, 287] width 111 height 18
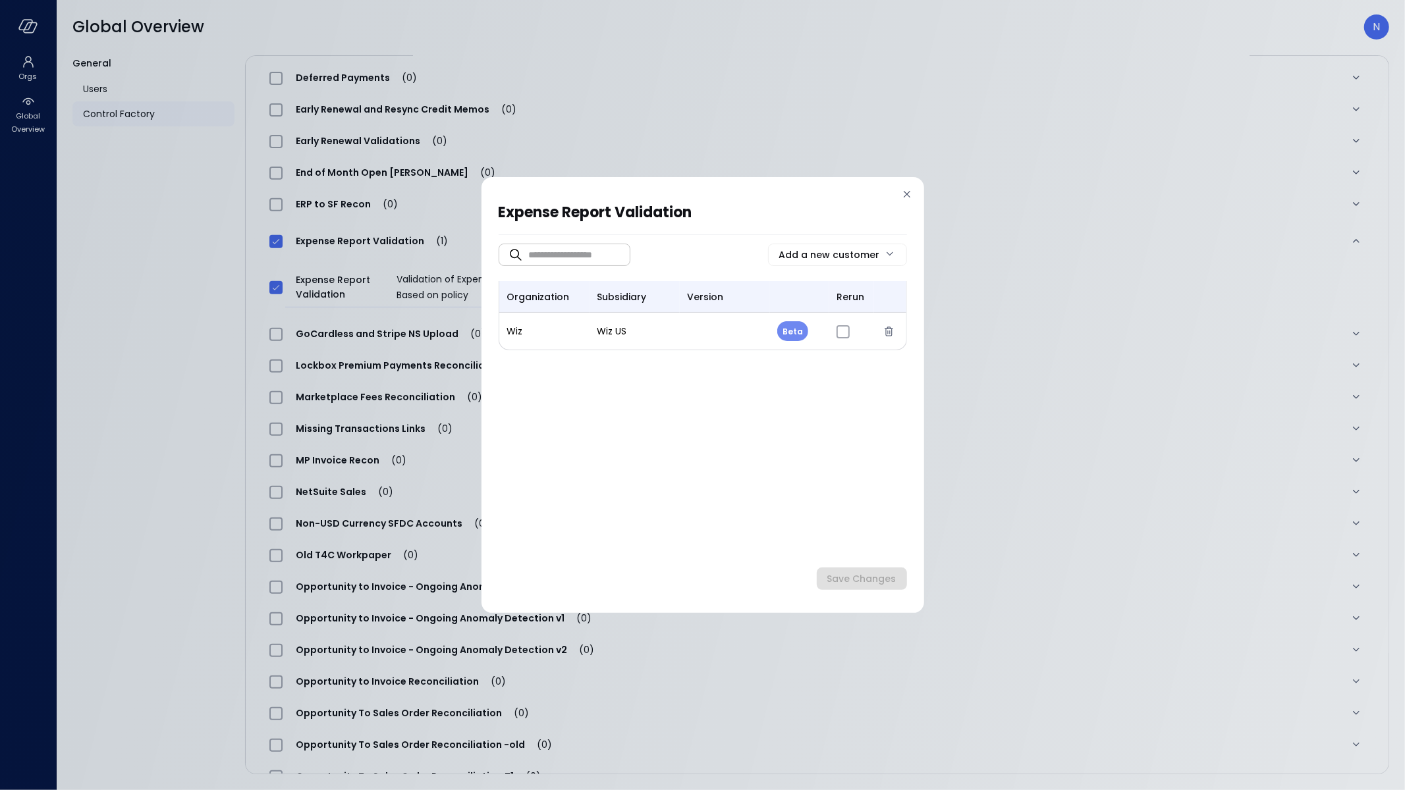
click at [794, 337] on body "Orgs Global Overview Global Overview N General Users Control Factory ​ ***** ​ …" at bounding box center [702, 395] width 1405 height 790
drag, startPoint x: 809, startPoint y: 396, endPoint x: 814, endPoint y: 408, distance: 12.7
click at [809, 396] on li "Release" at bounding box center [810, 391] width 66 height 28
type input "*"
drag, startPoint x: 848, startPoint y: 485, endPoint x: 868, endPoint y: 541, distance: 60.2
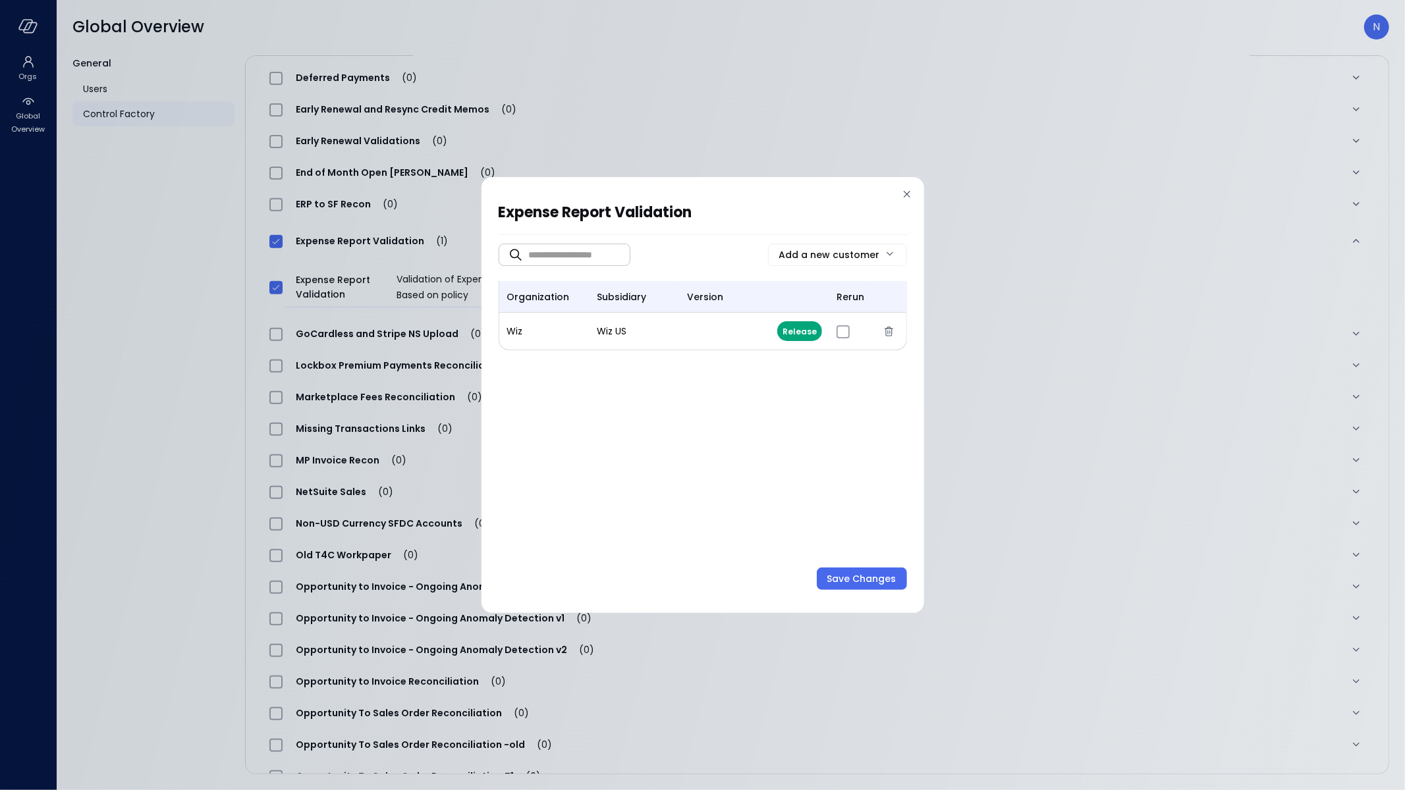
click at [848, 484] on div "​ ​ Add a new customer organization subsidiary version rerun Wiz Wiz US Release…" at bounding box center [703, 399] width 408 height 303
click at [875, 590] on div "Expense Report Validation ​ ​ Add a new customer organization subsidiary versio…" at bounding box center [703, 398] width 408 height 395
click at [875, 580] on div "Save Changes" at bounding box center [861, 579] width 69 height 16
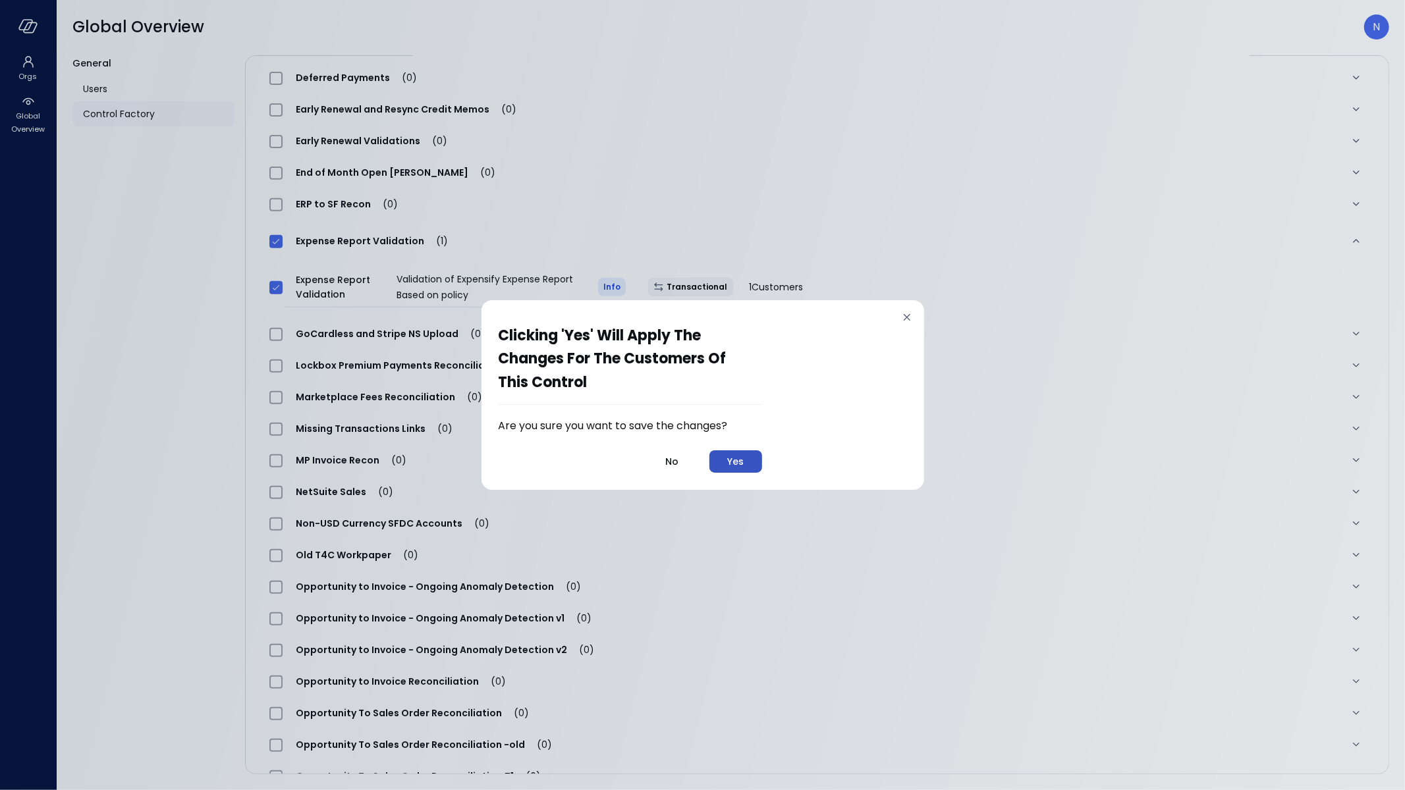
click at [724, 450] on button "Yes" at bounding box center [735, 461] width 53 height 22
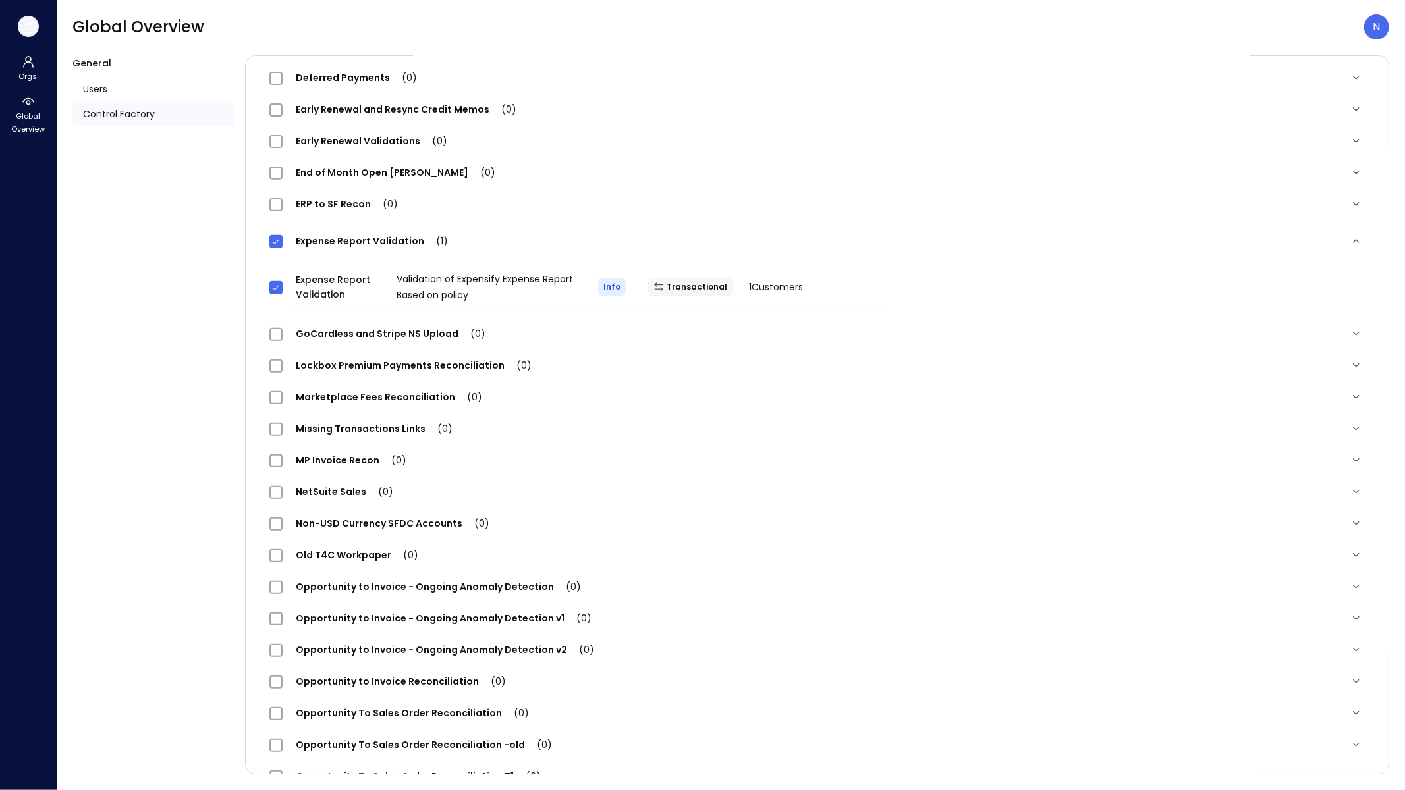
drag, startPoint x: 28, startPoint y: 7, endPoint x: 31, endPoint y: 16, distance: 9.6
click at [28, 7] on div at bounding box center [28, 26] width 56 height 53
click at [29, 30] on icon "button" at bounding box center [28, 26] width 20 height 14
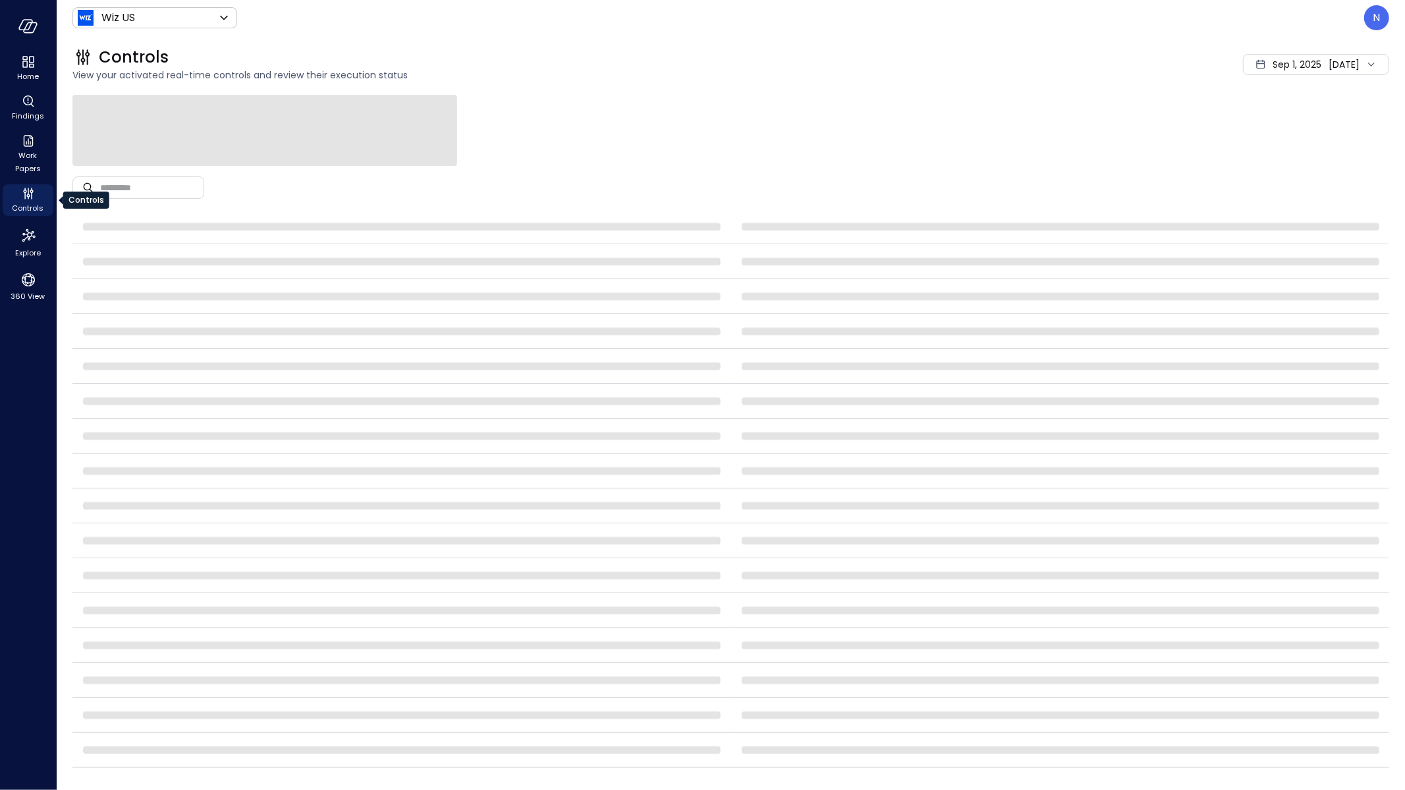
click at [30, 204] on span "Controls" at bounding box center [29, 208] width 32 height 13
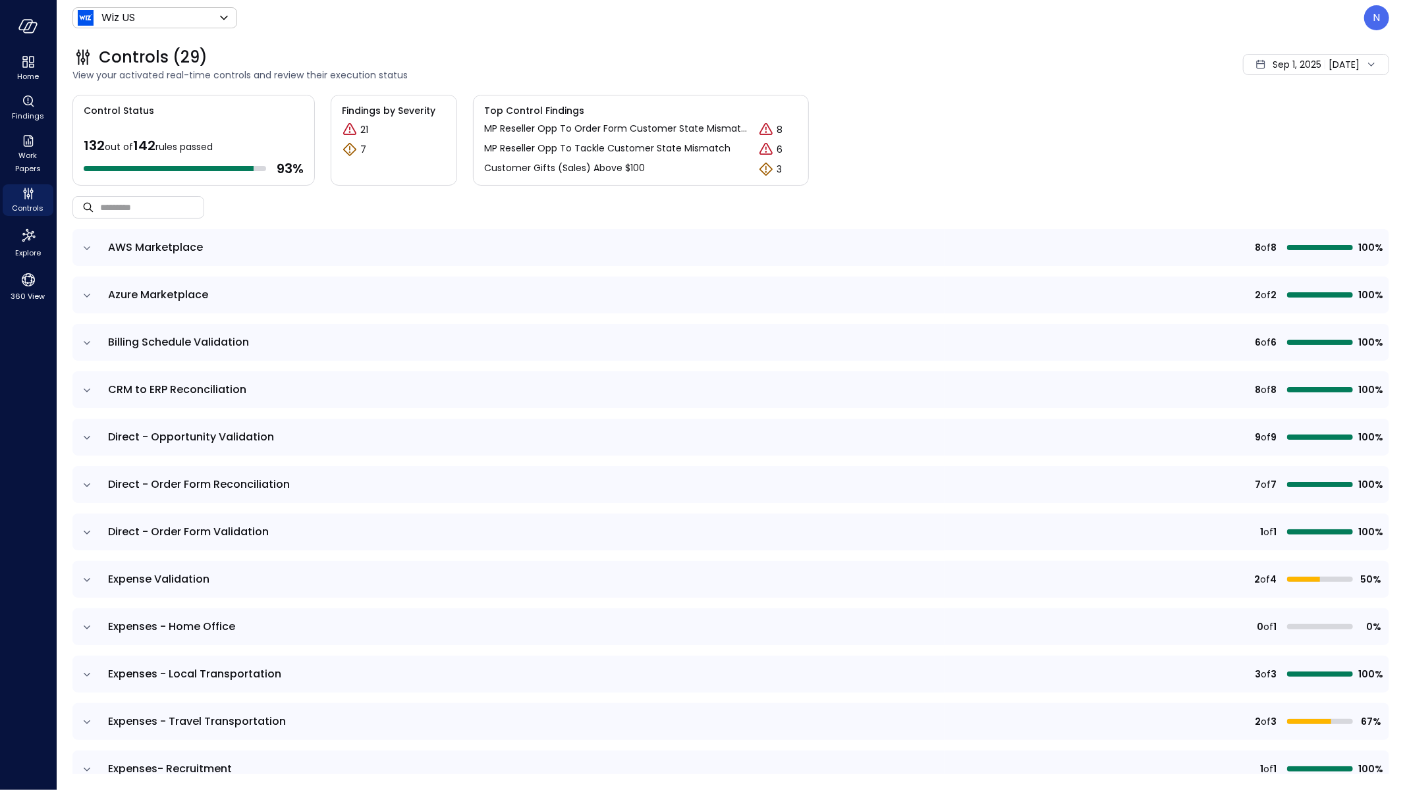
click at [82, 583] on icon "expand row" at bounding box center [86, 580] width 13 height 13
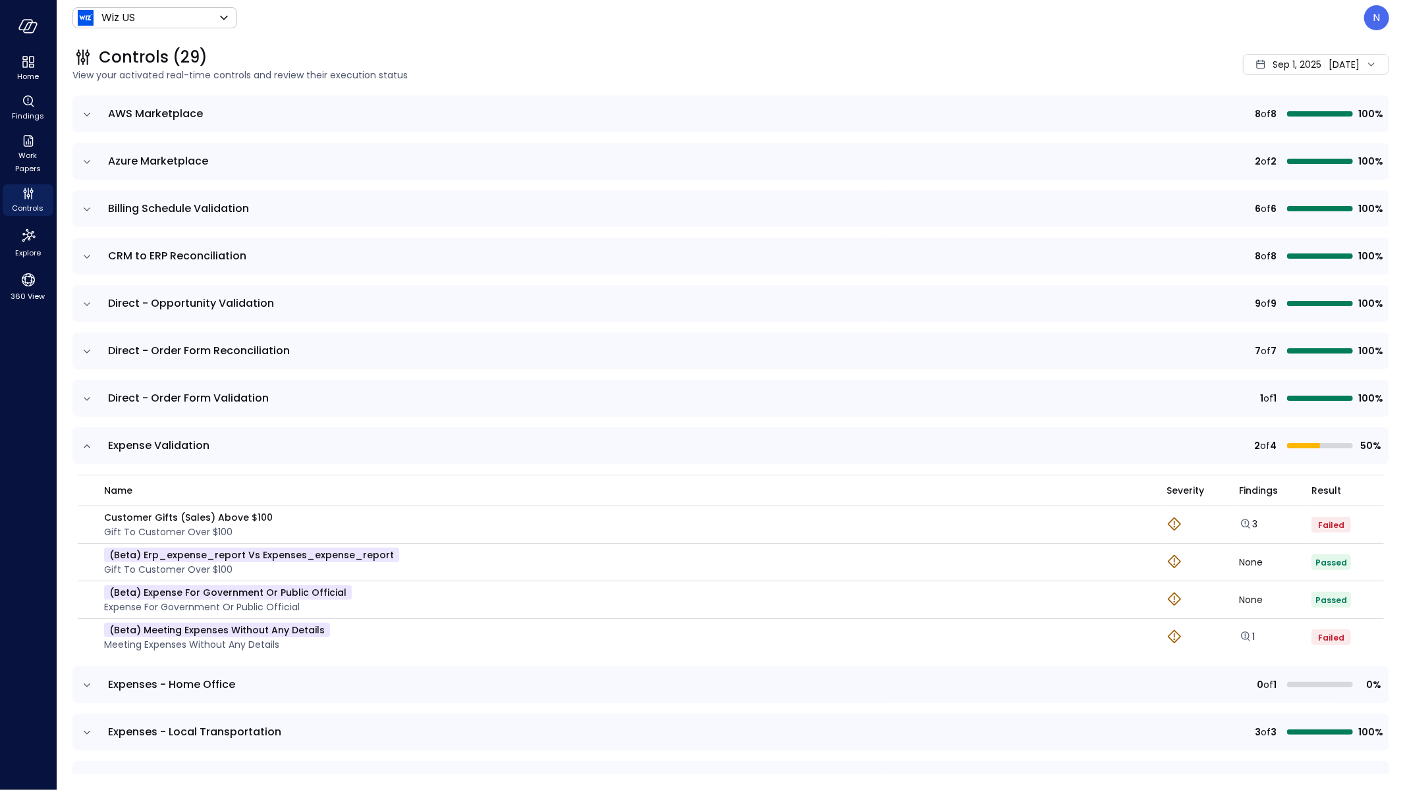
scroll to position [134, 0]
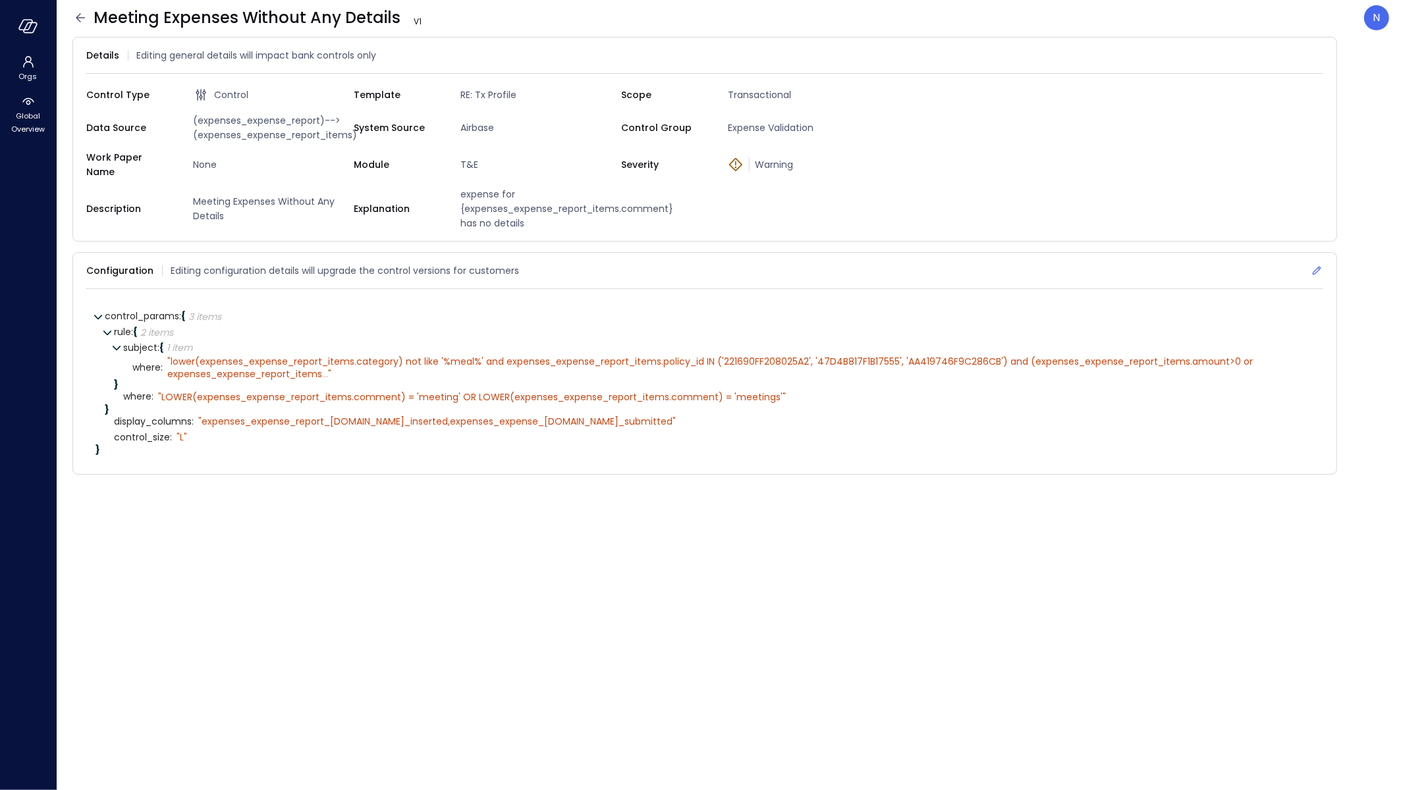
click at [1317, 264] on icon at bounding box center [1316, 270] width 13 height 13
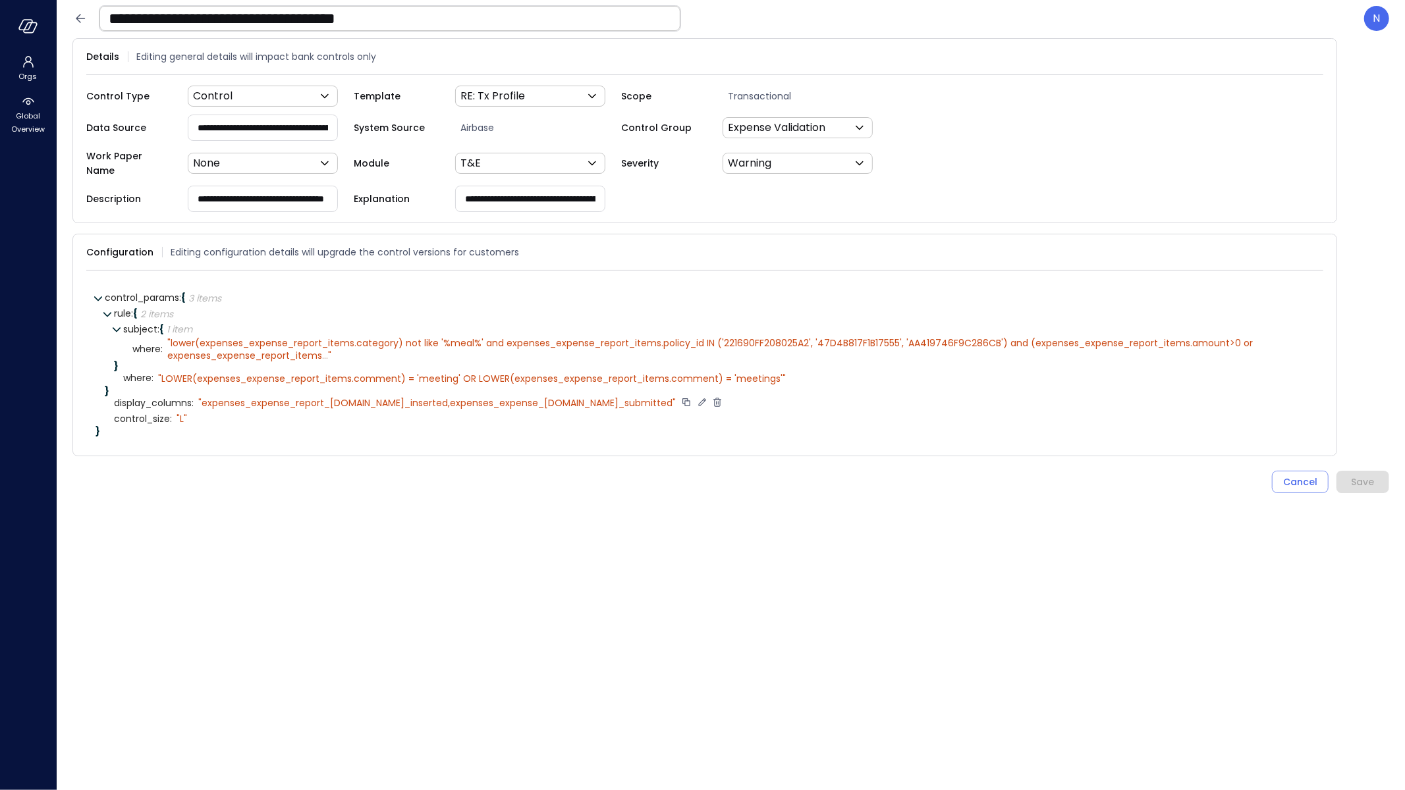
click at [711, 396] on icon at bounding box center [717, 402] width 12 height 12
click at [1359, 458] on div "Save" at bounding box center [1362, 466] width 23 height 16
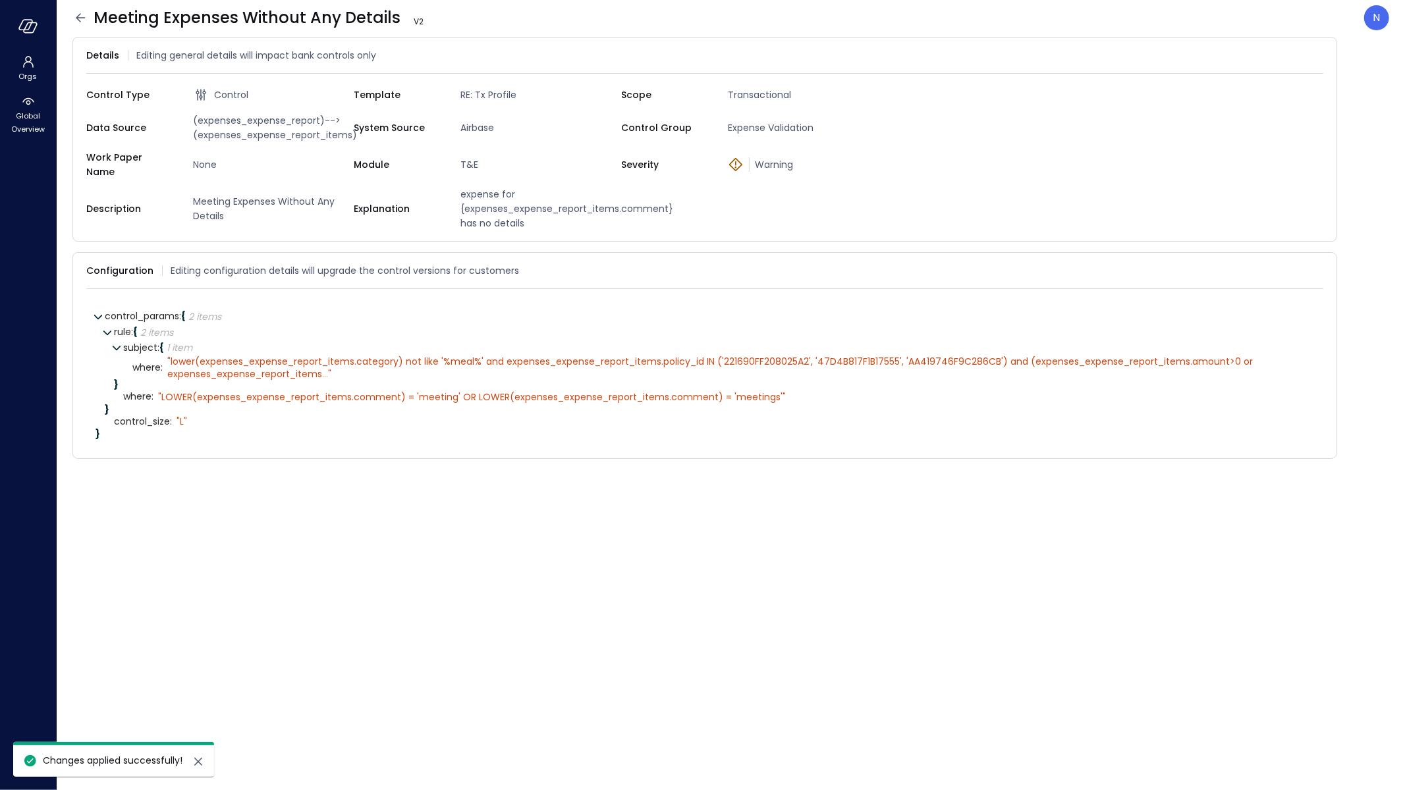
click at [80, 22] on icon at bounding box center [80, 18] width 16 height 16
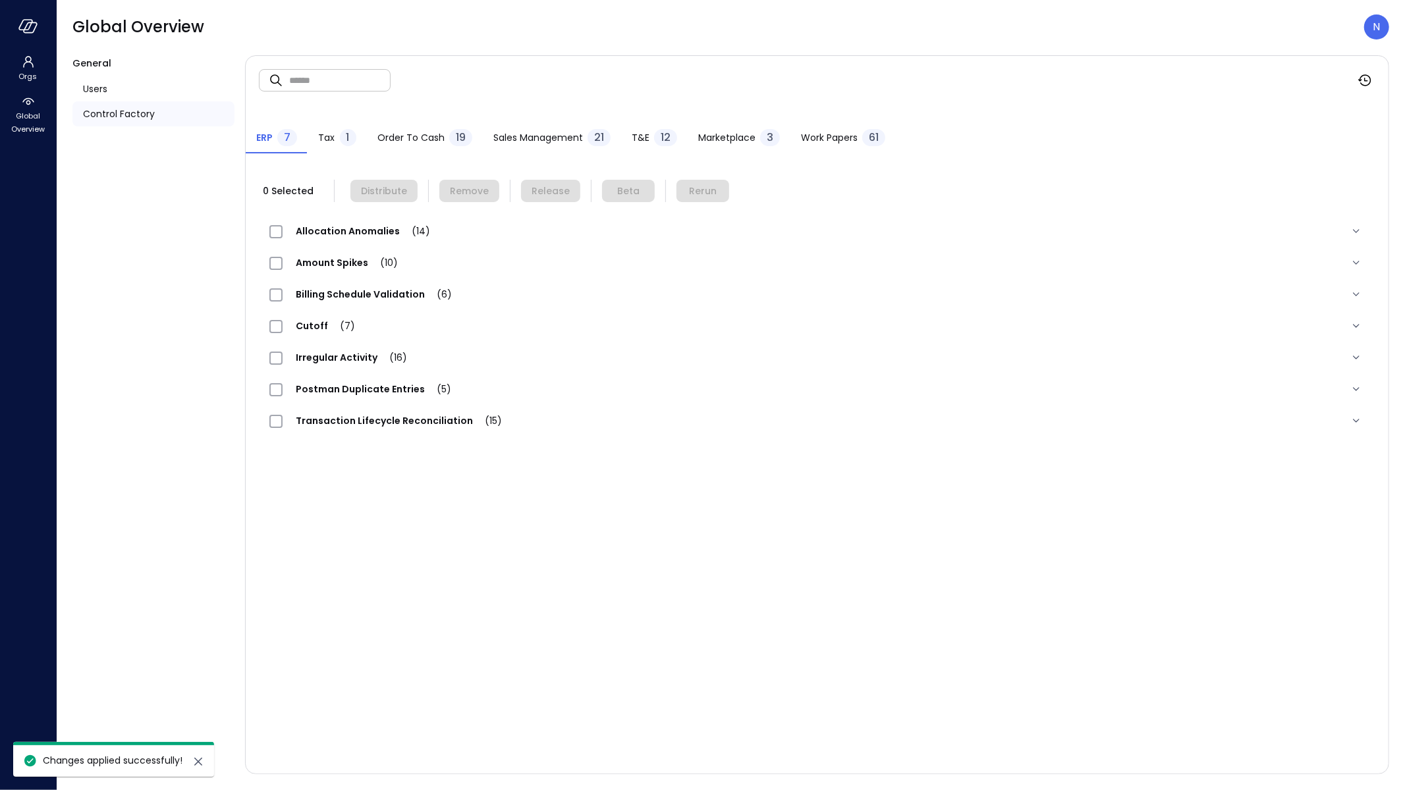
click at [634, 137] on span "T&E" at bounding box center [641, 137] width 18 height 14
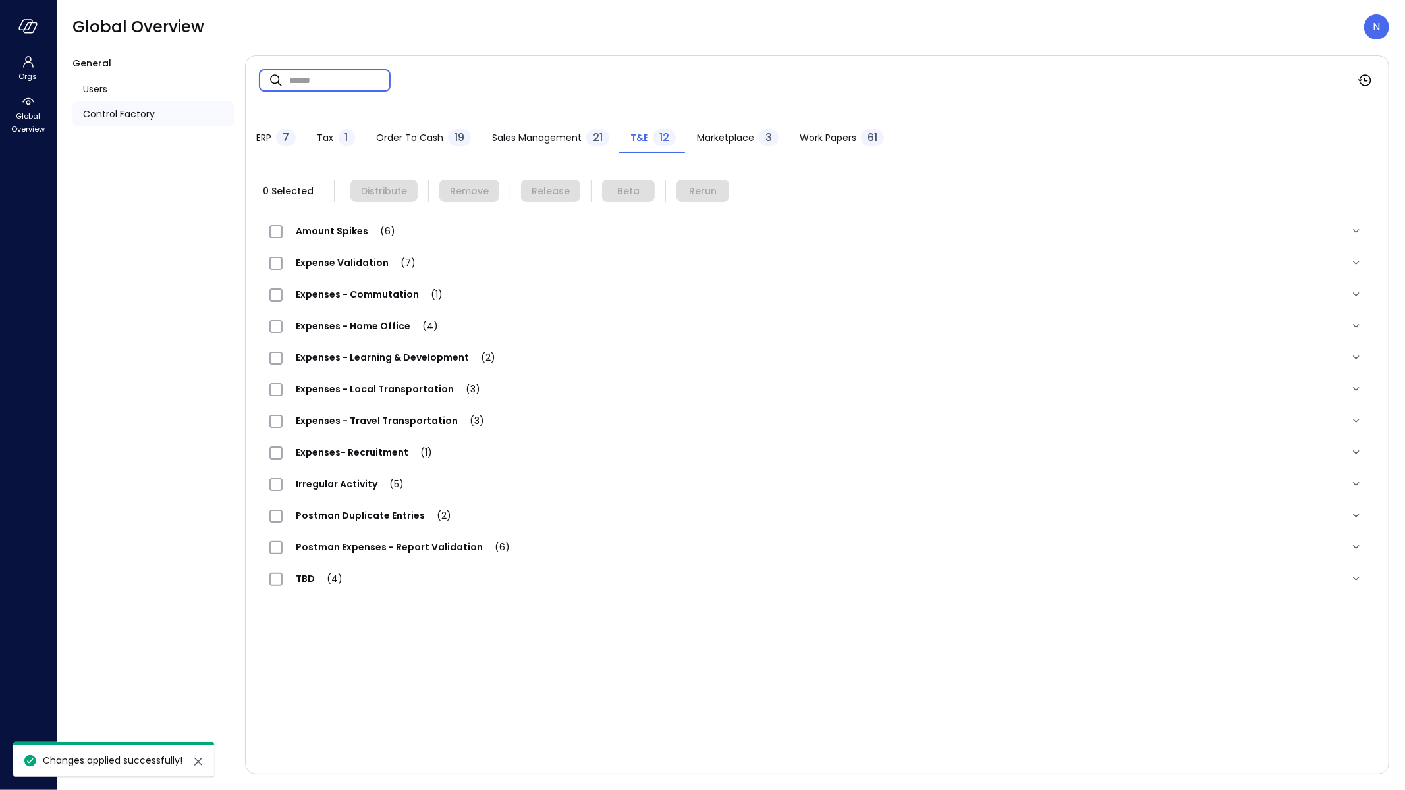
click at [333, 89] on input "text" at bounding box center [339, 80] width 101 height 35
click at [368, 271] on div "Expense Validation (7)" at bounding box center [817, 263] width 1116 height 32
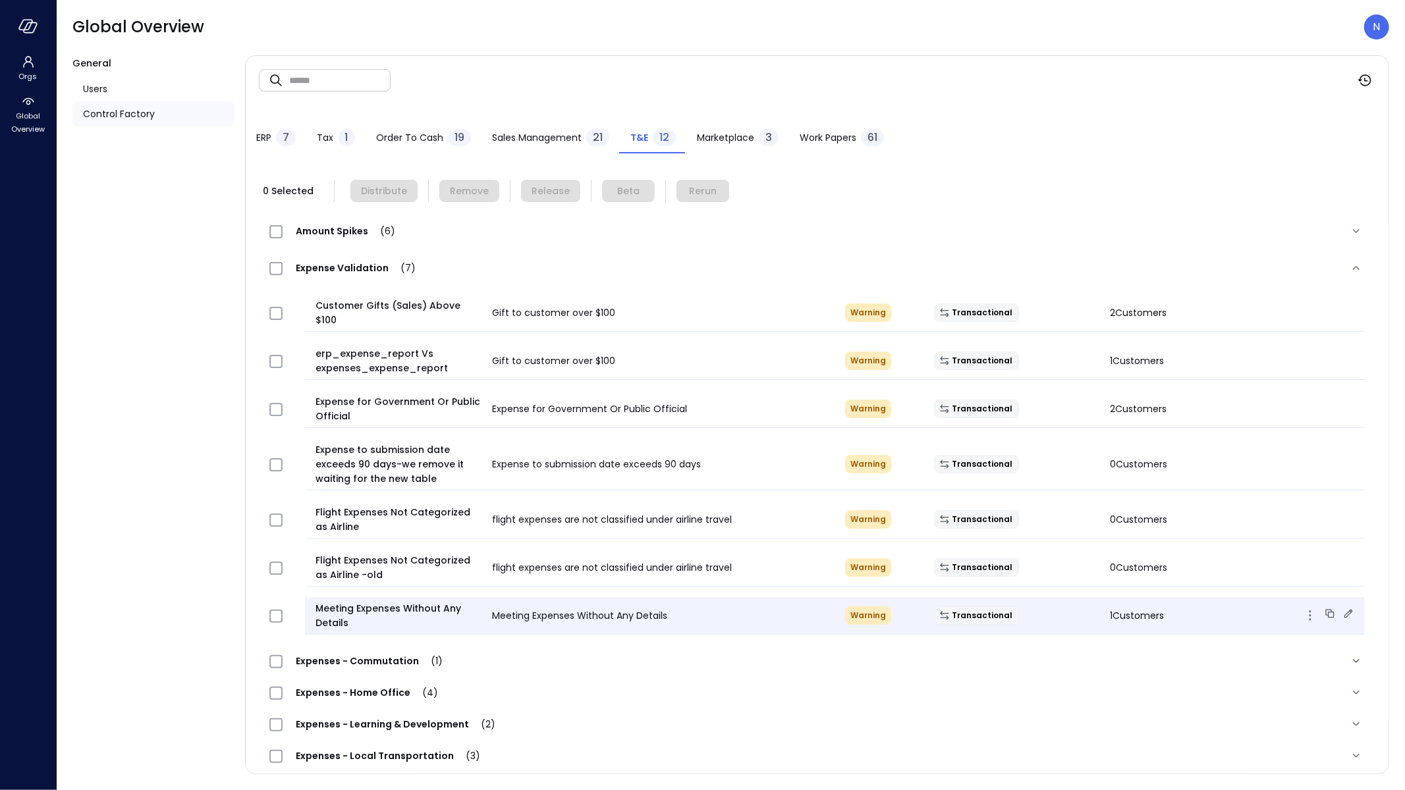
click at [428, 608] on span "Meeting Expenses Without Any Details" at bounding box center [398, 615] width 166 height 29
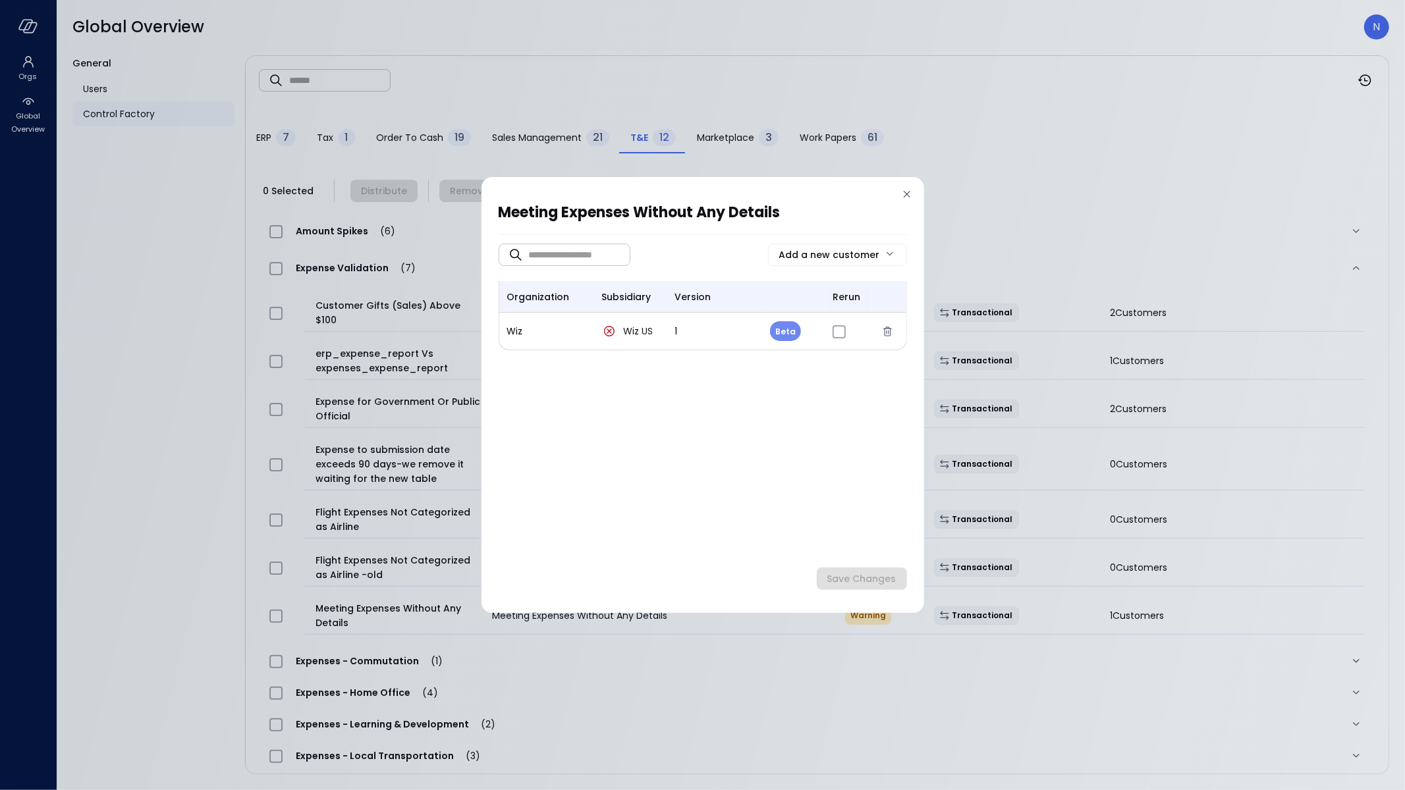
click at [904, 194] on icon at bounding box center [906, 194] width 13 height 13
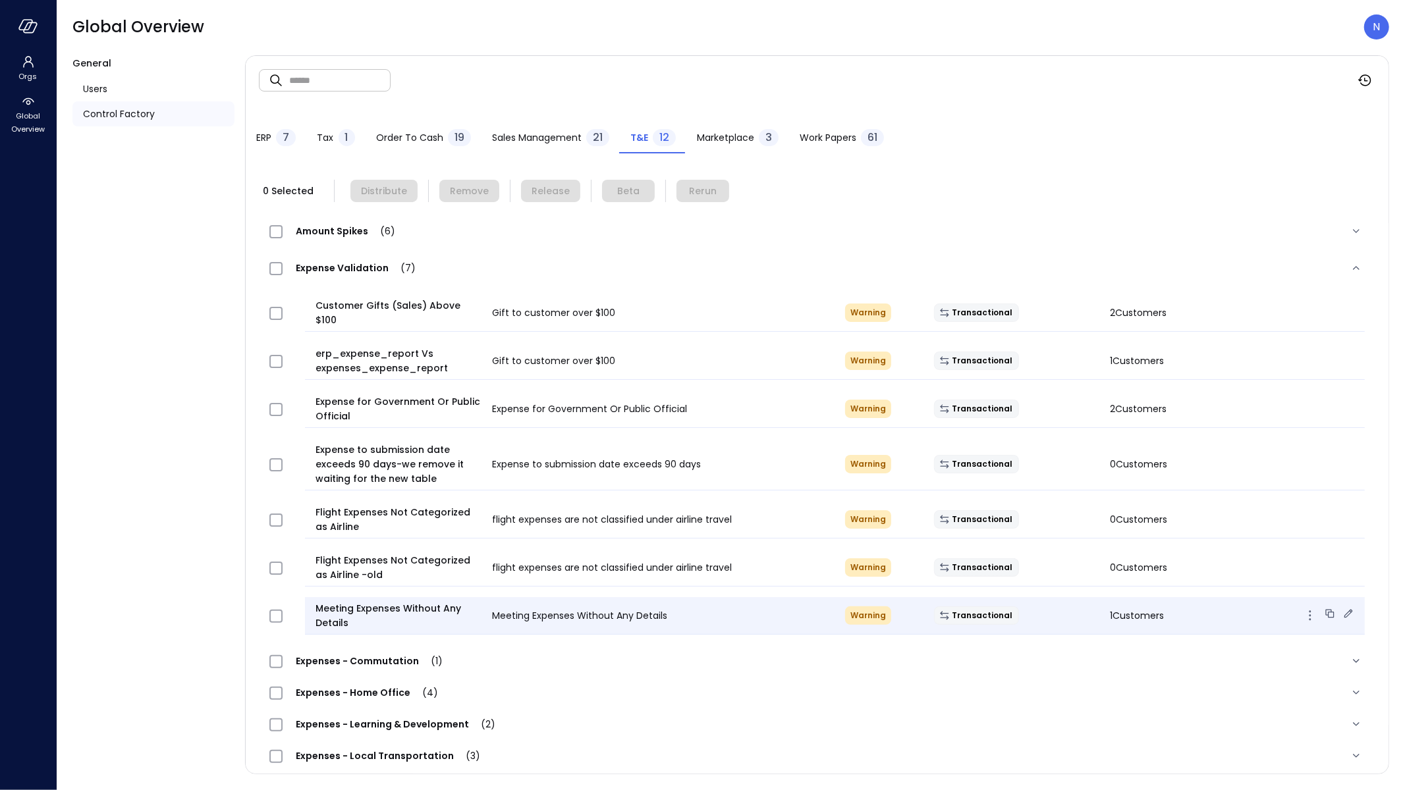
click at [1342, 607] on icon at bounding box center [1348, 613] width 13 height 13
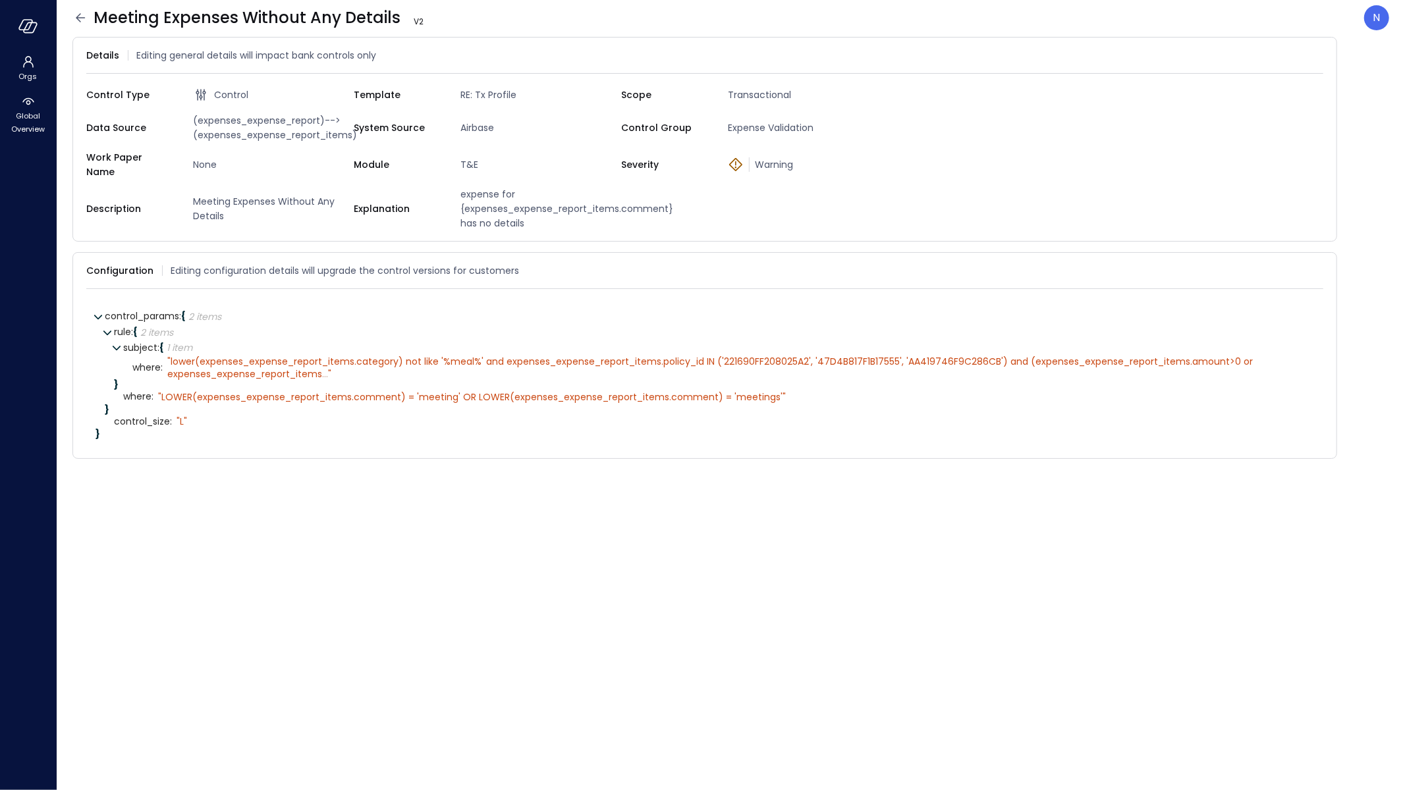
click at [80, 16] on icon at bounding box center [80, 18] width 16 height 16
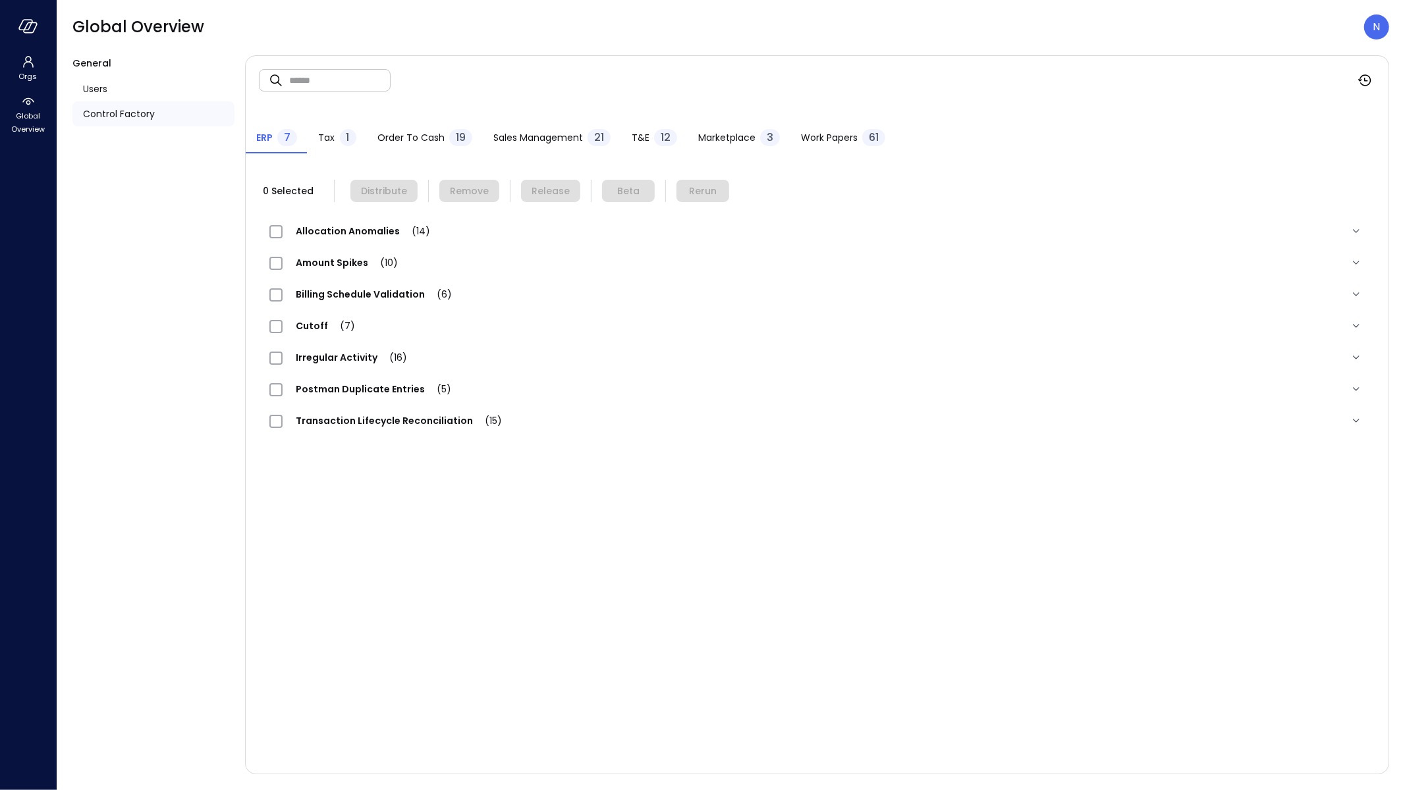
click at [647, 129] on div "T&E 12" at bounding box center [654, 139] width 45 height 20
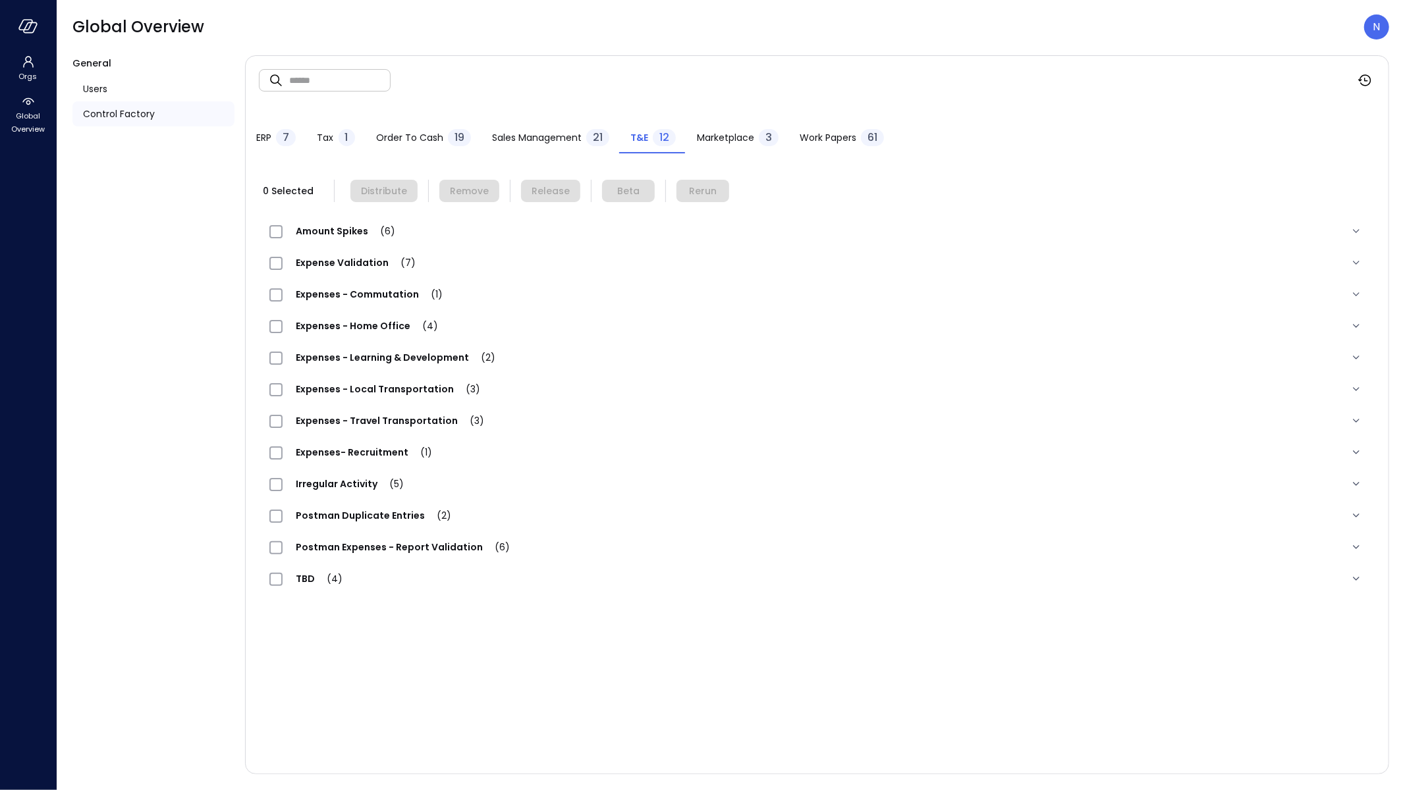
click at [376, 267] on span "Expense Validation (7)" at bounding box center [356, 262] width 146 height 13
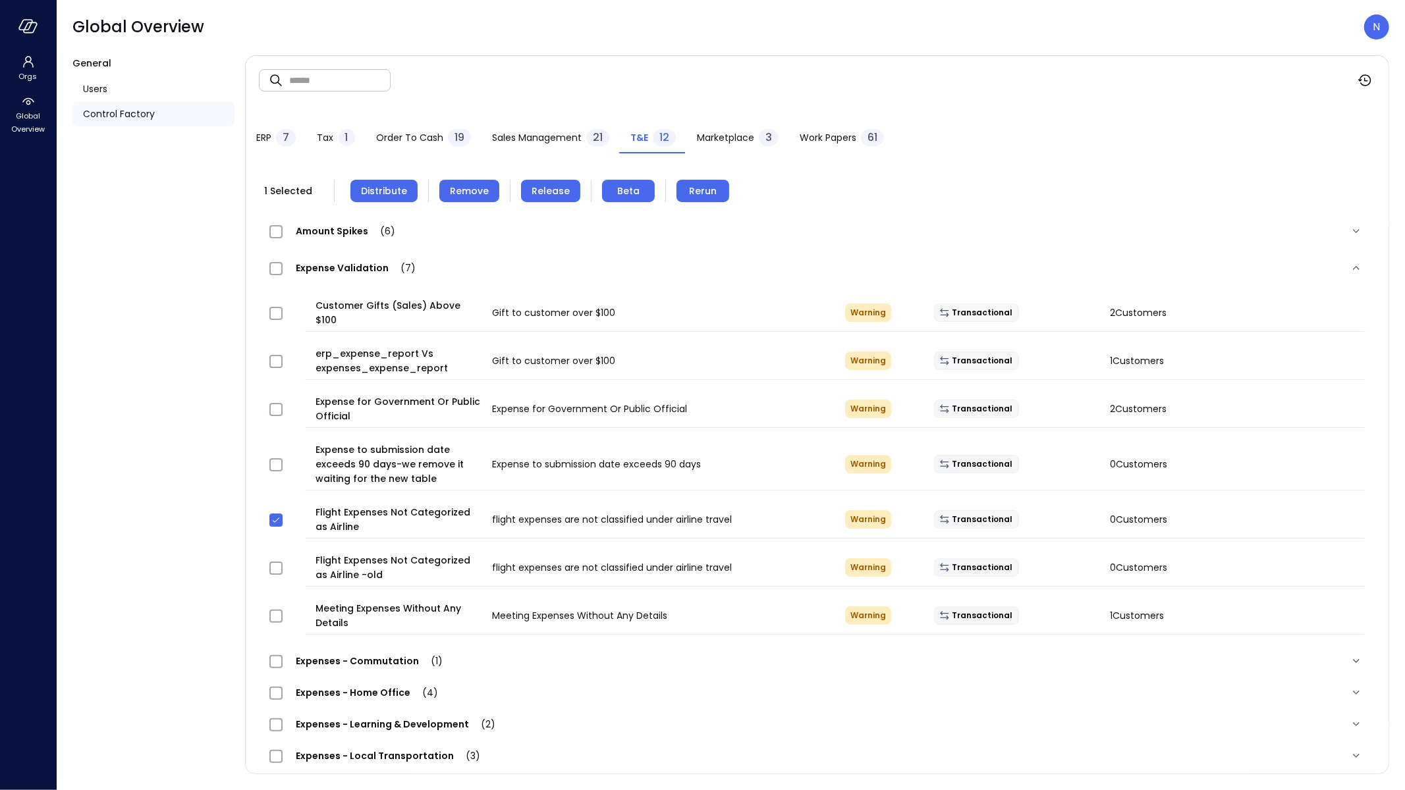
click at [391, 188] on span "Distribute" at bounding box center [384, 191] width 46 height 14
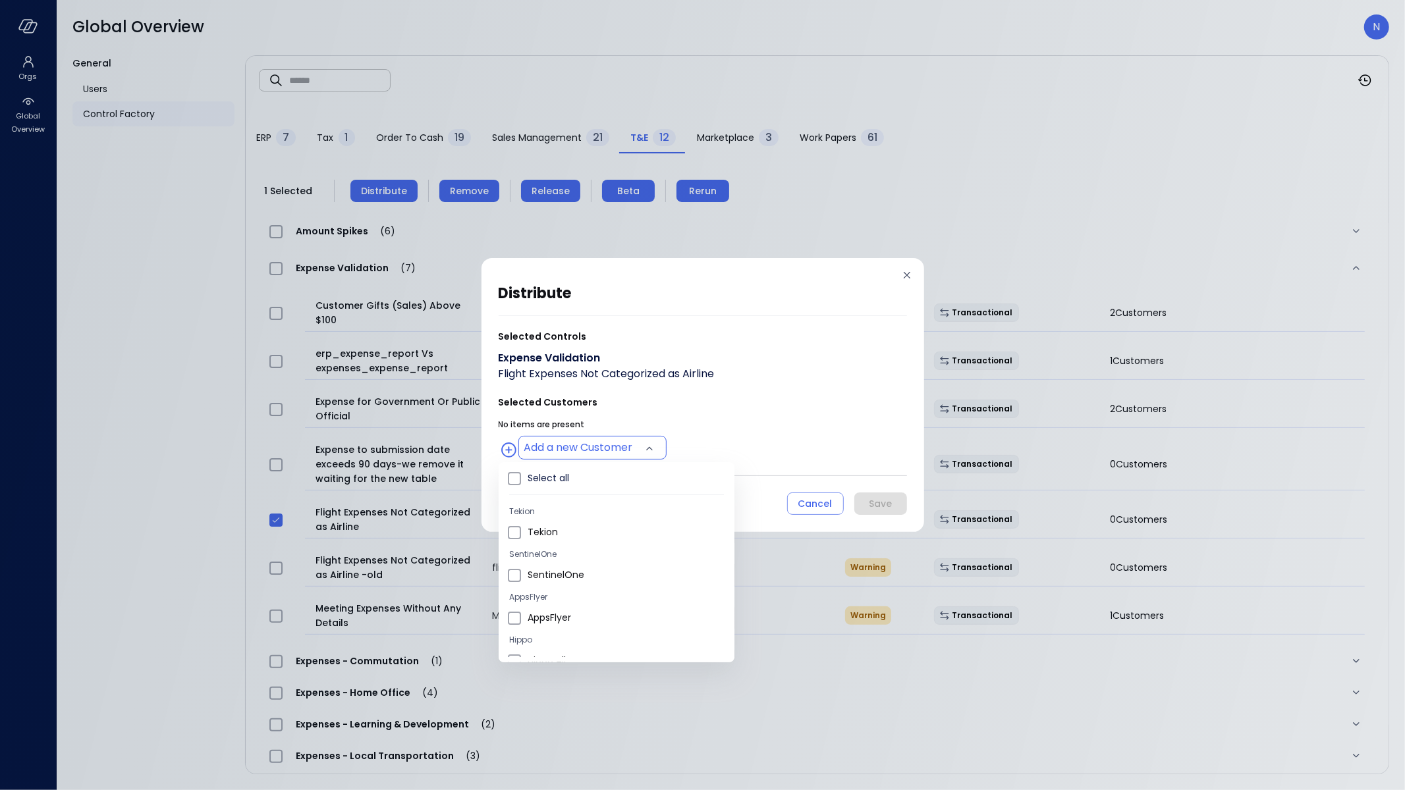
click at [578, 448] on body "Orgs Global Overview Global Overview N General Users Control Factory ​ ​ ERP 7 …" at bounding box center [702, 395] width 1405 height 790
click at [573, 606] on span "Wiz US" at bounding box center [626, 612] width 196 height 14
type input "**********"
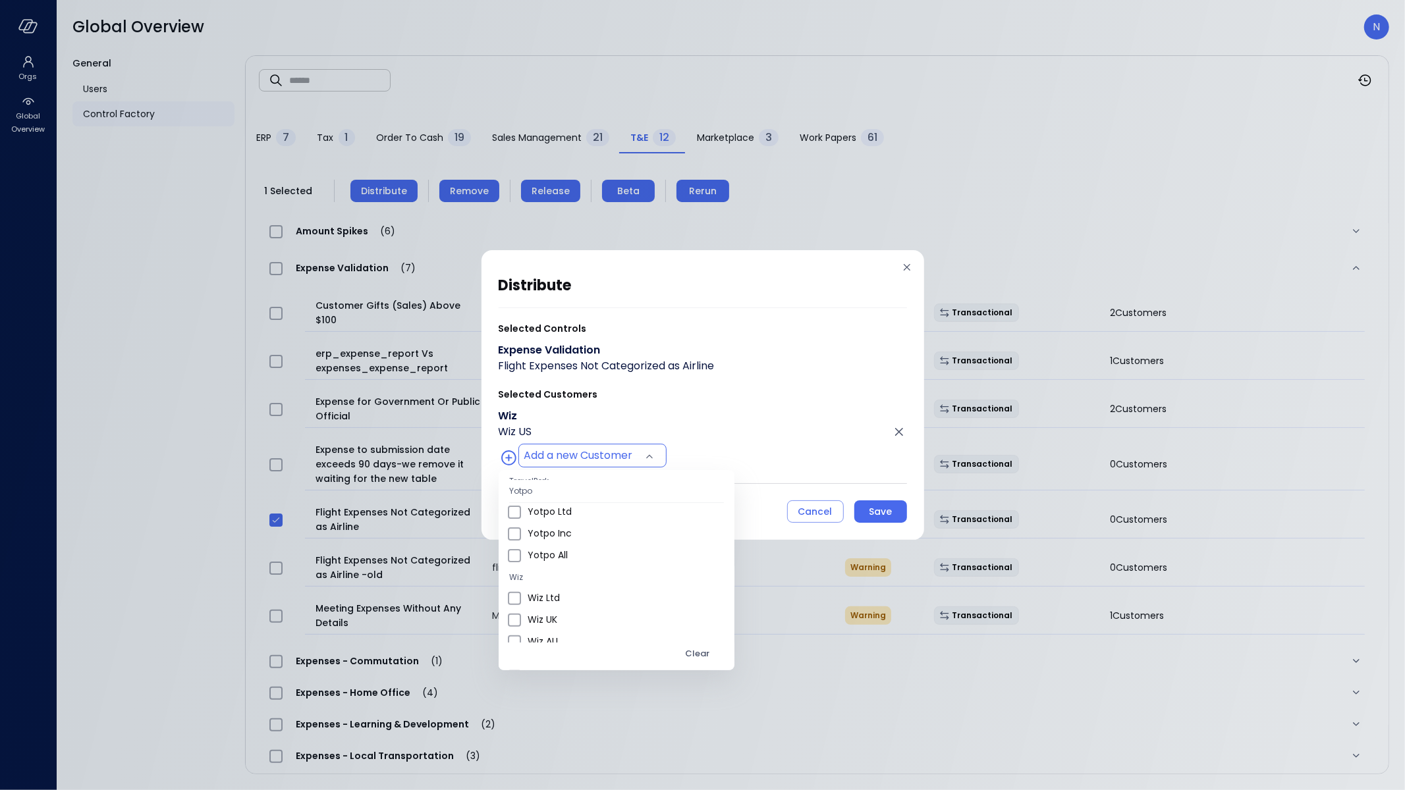
click at [672, 436] on div at bounding box center [702, 395] width 1405 height 790
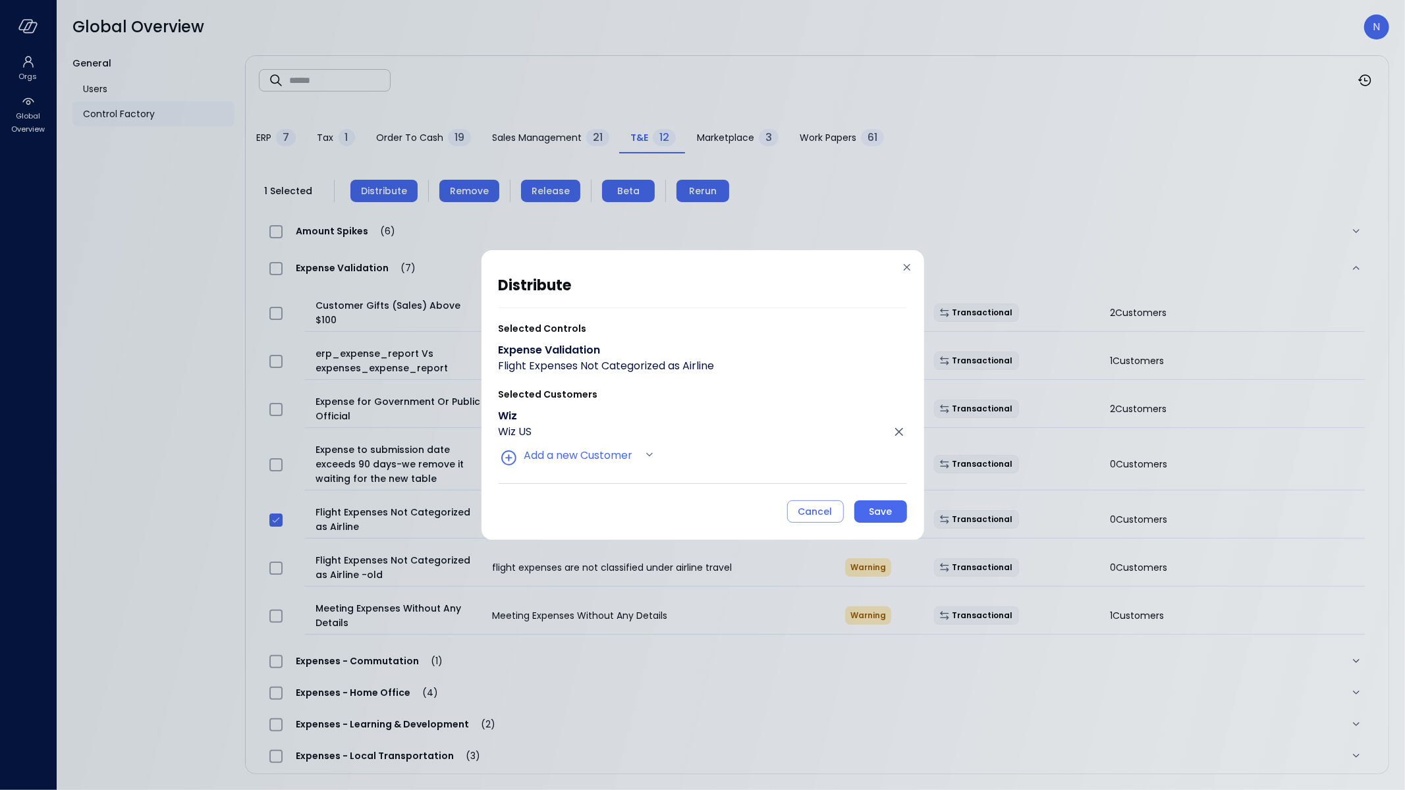
click at [908, 256] on div "**********" at bounding box center [702, 395] width 443 height 290
click at [904, 262] on icon at bounding box center [906, 267] width 13 height 13
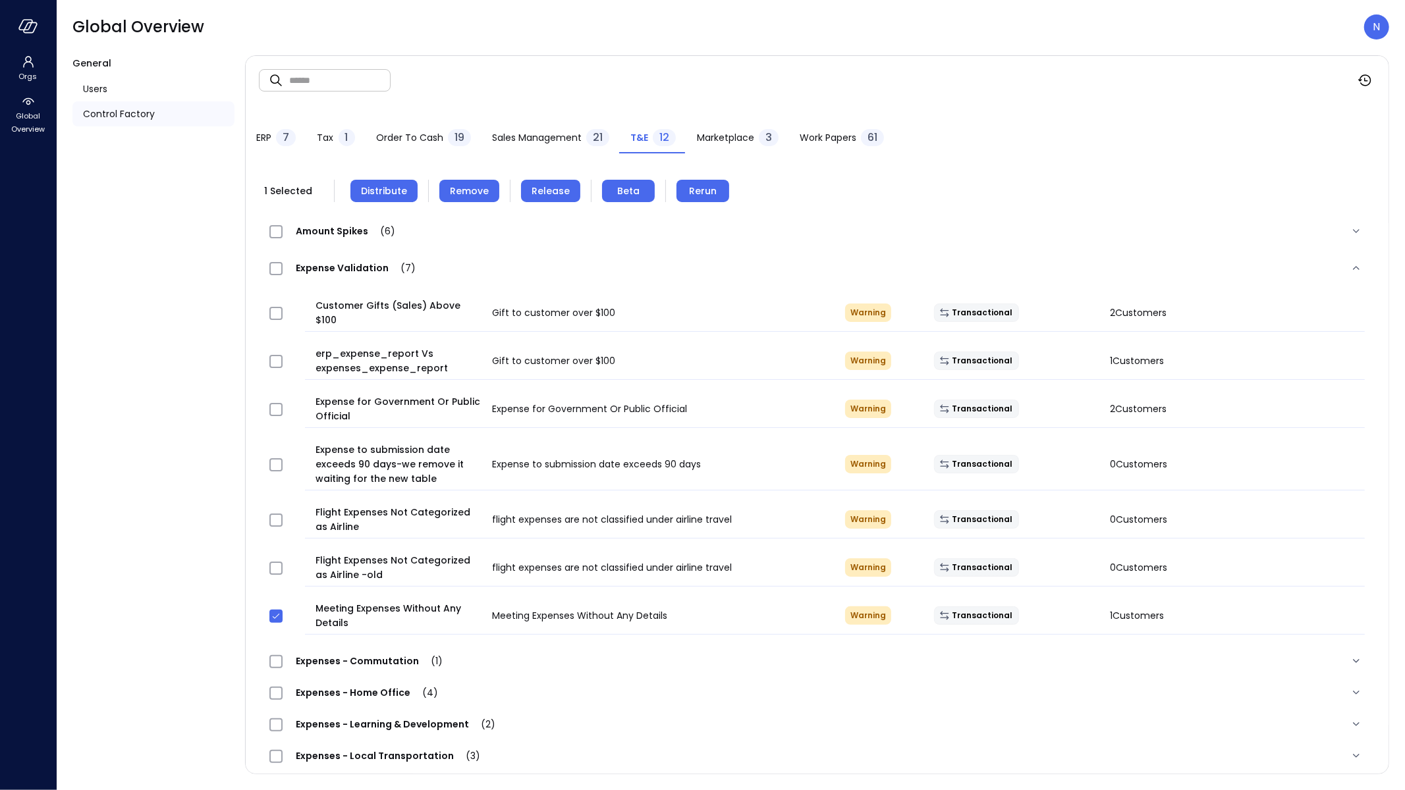
click at [390, 188] on span "Distribute" at bounding box center [384, 191] width 46 height 14
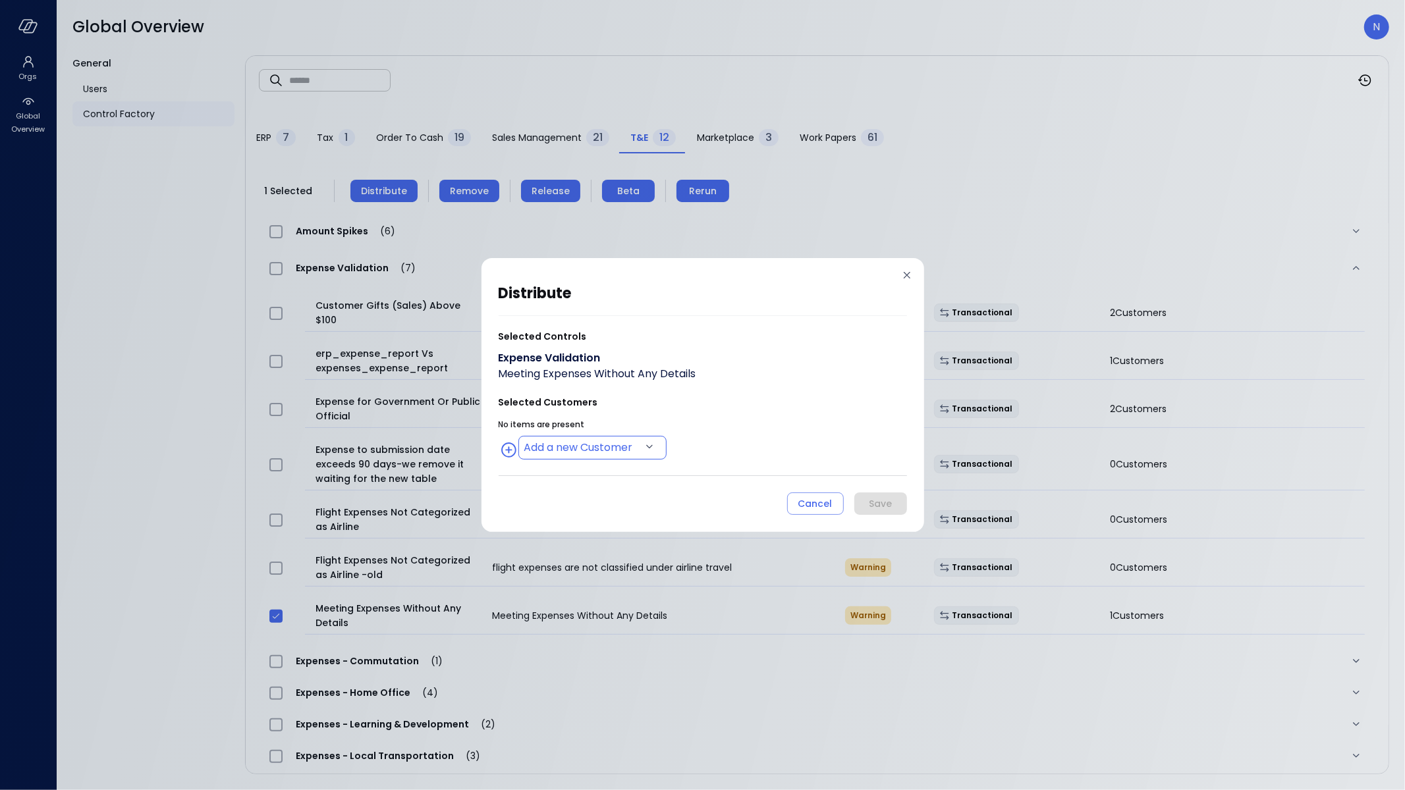
click at [568, 450] on body "Orgs Global Overview Global Overview N General Users Control Factory ​ ​ ERP 7 …" at bounding box center [702, 395] width 1405 height 790
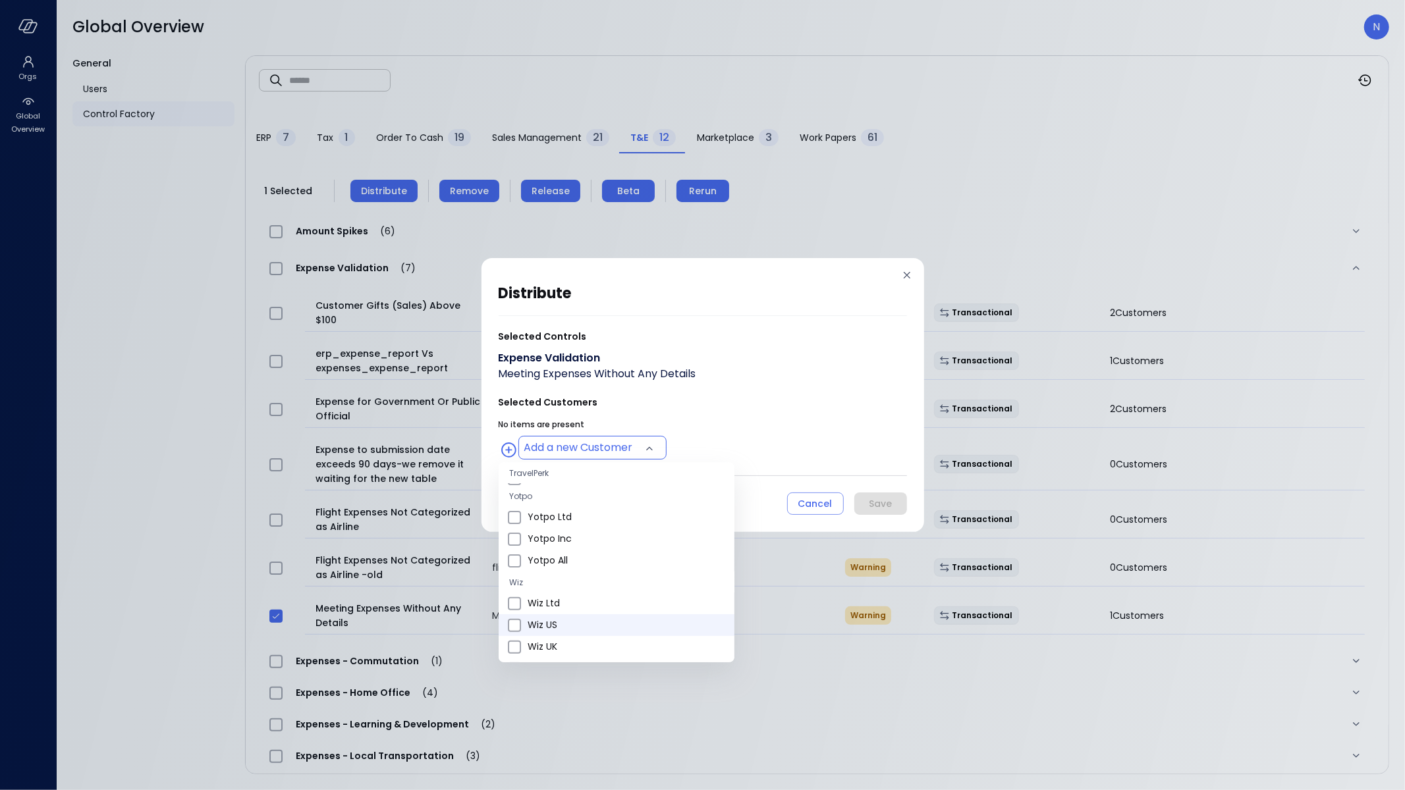
scroll to position [402, 0]
click at [582, 616] on li "Wiz US" at bounding box center [617, 625] width 236 height 22
type input "**********"
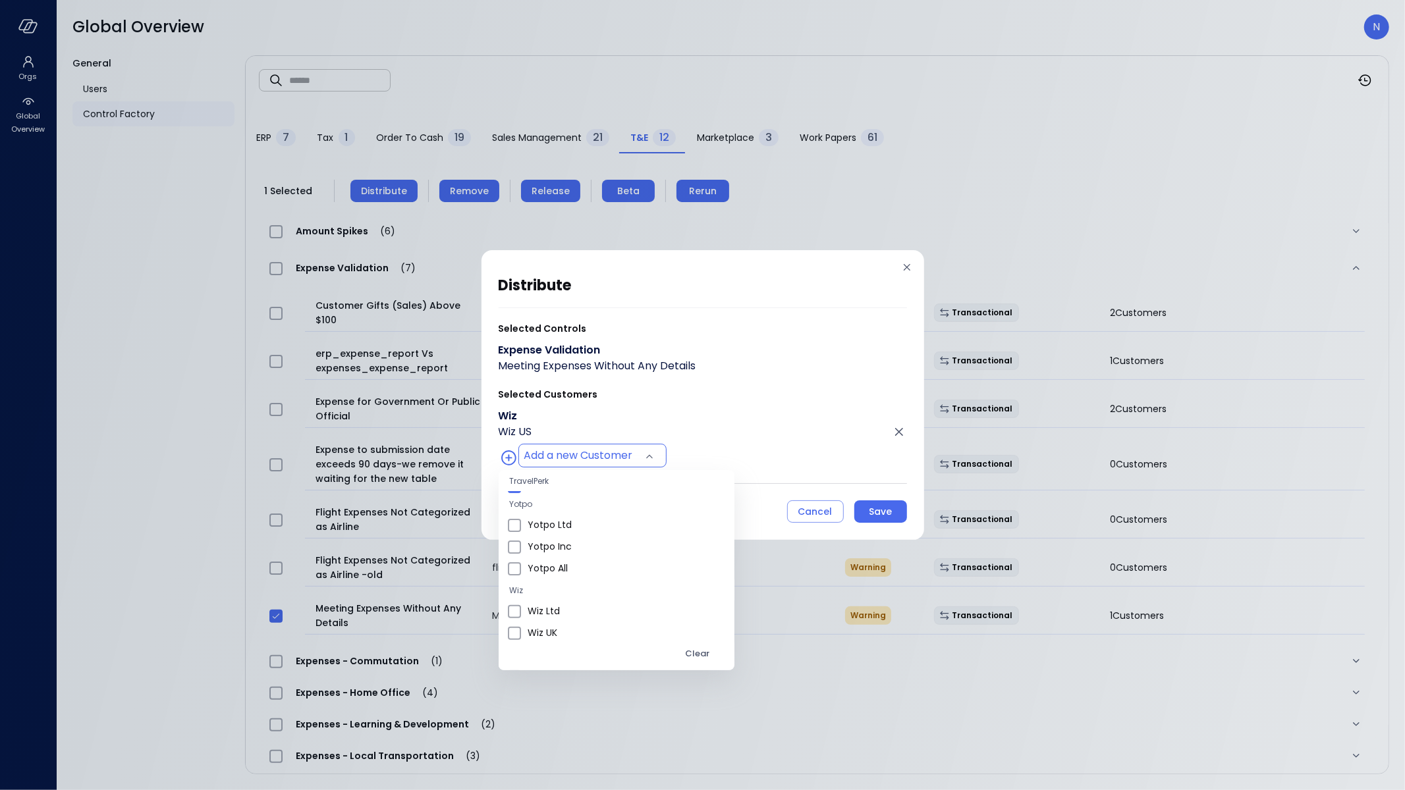
click at [699, 410] on div at bounding box center [702, 395] width 1405 height 790
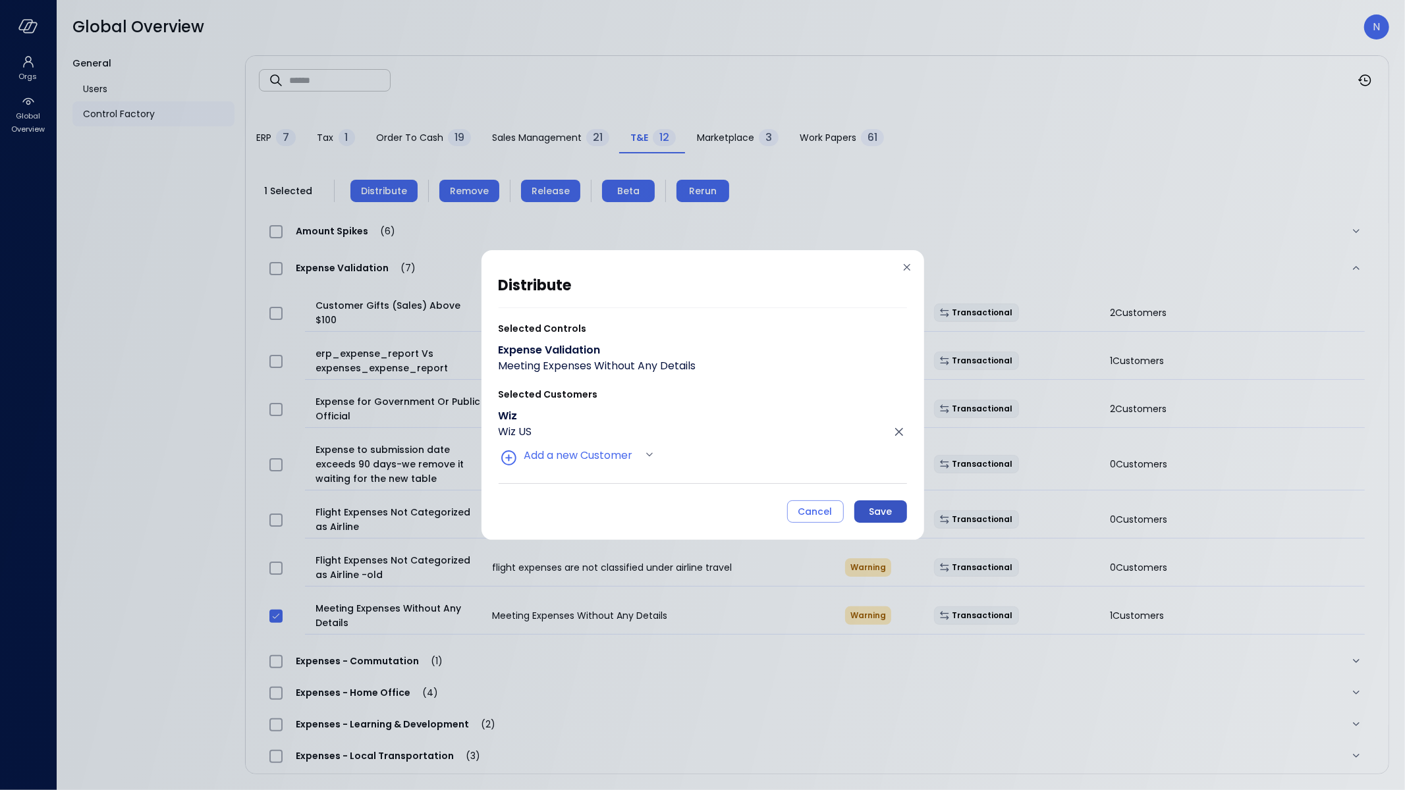
click at [878, 509] on div "Save" at bounding box center [880, 512] width 23 height 16
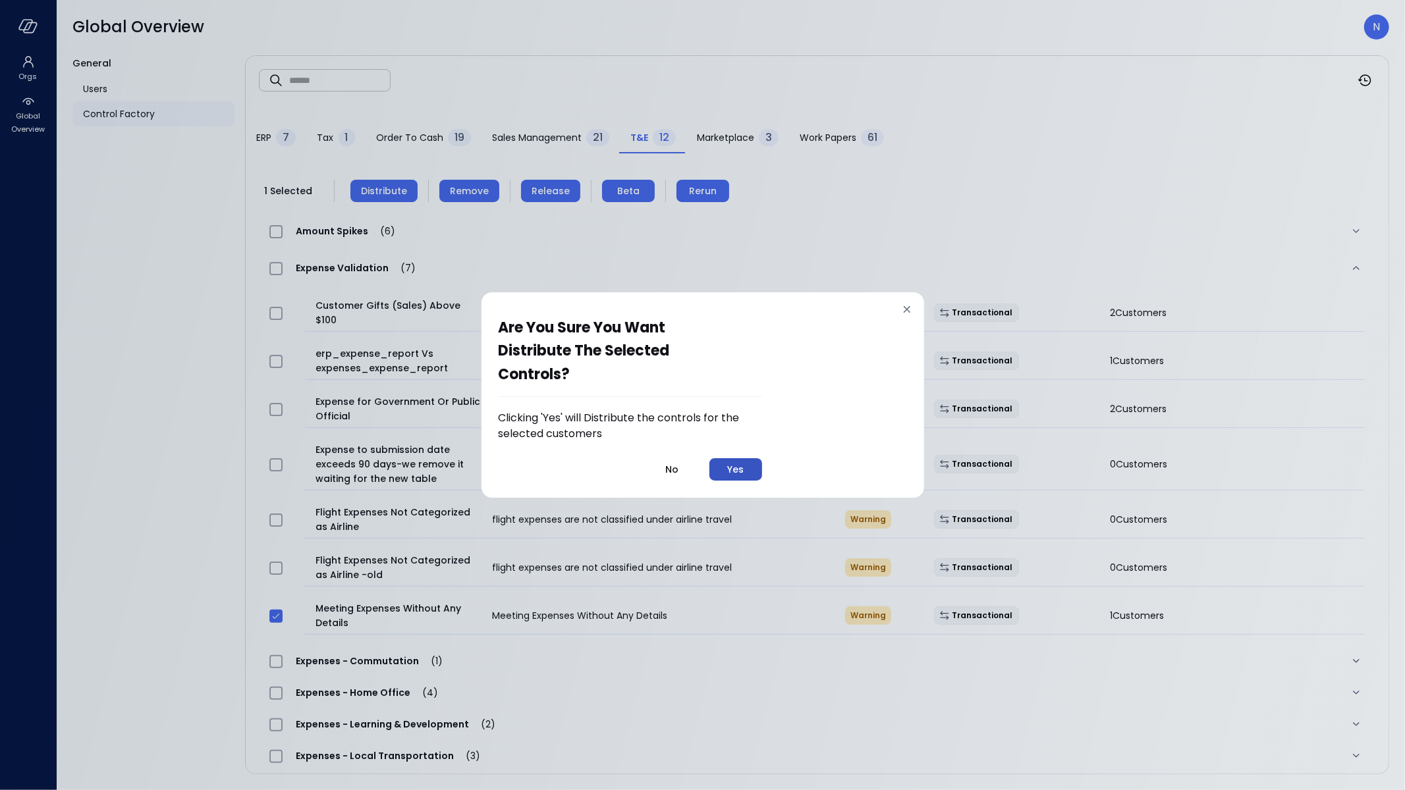
click at [752, 472] on button "Yes" at bounding box center [735, 469] width 53 height 22
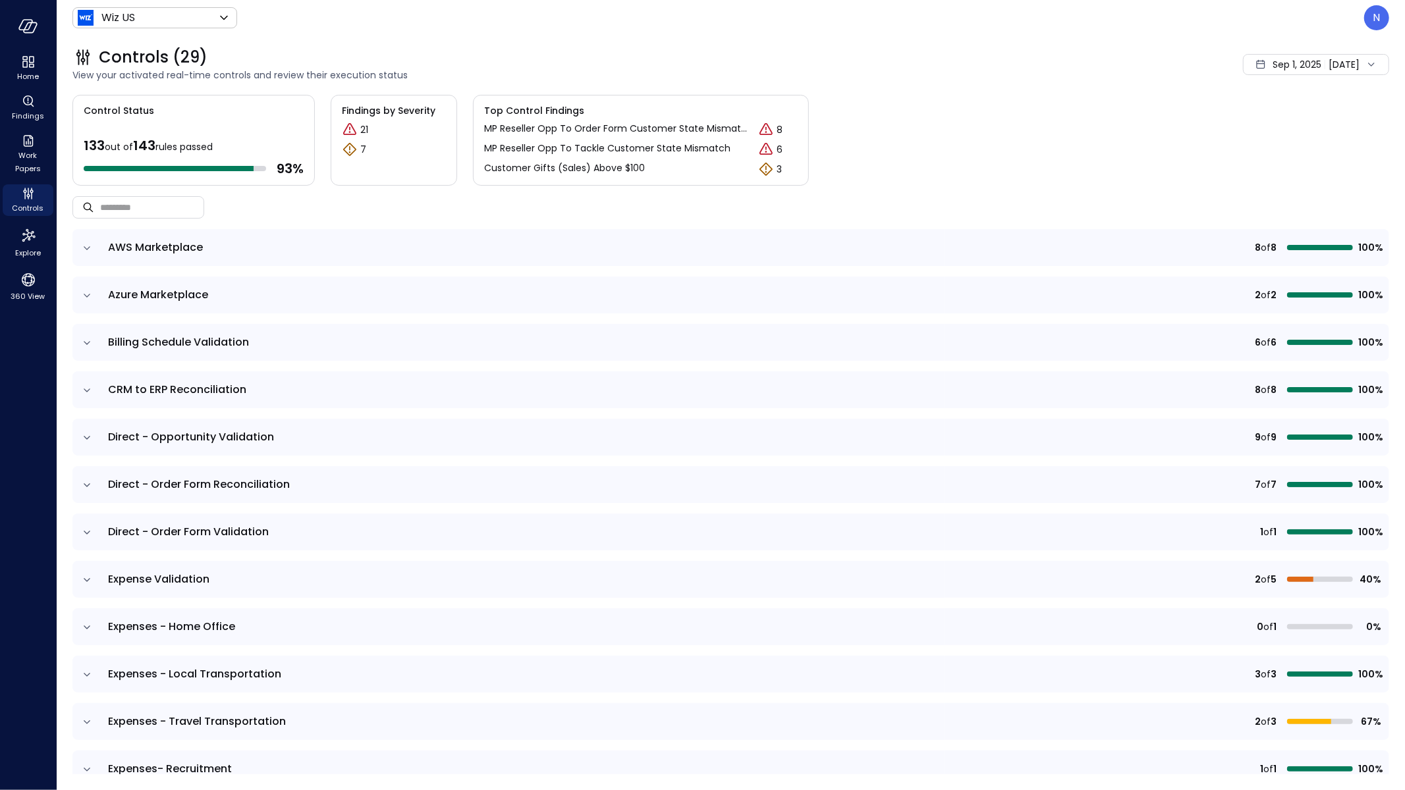
click at [88, 580] on icon "expand row" at bounding box center [86, 580] width 13 height 13
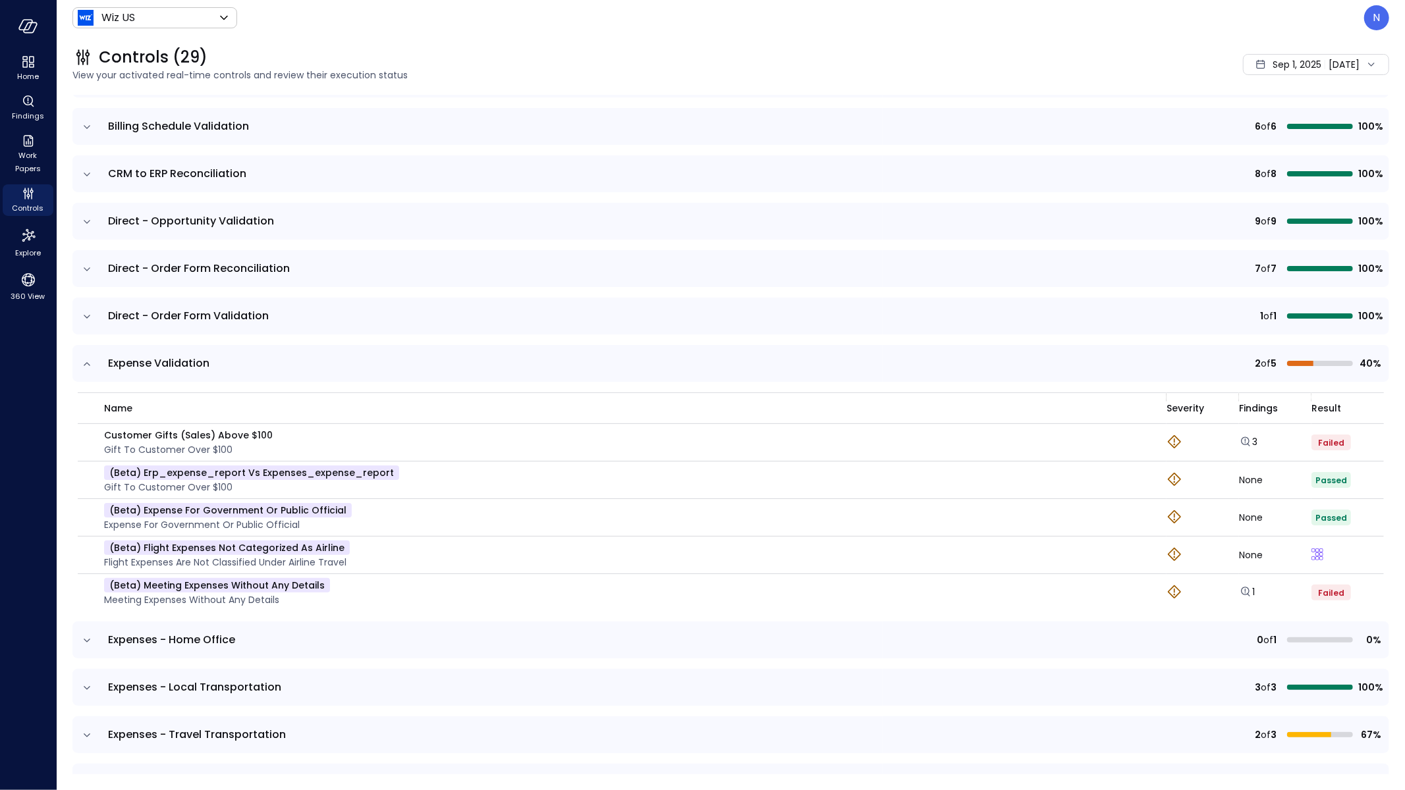
scroll to position [225, 0]
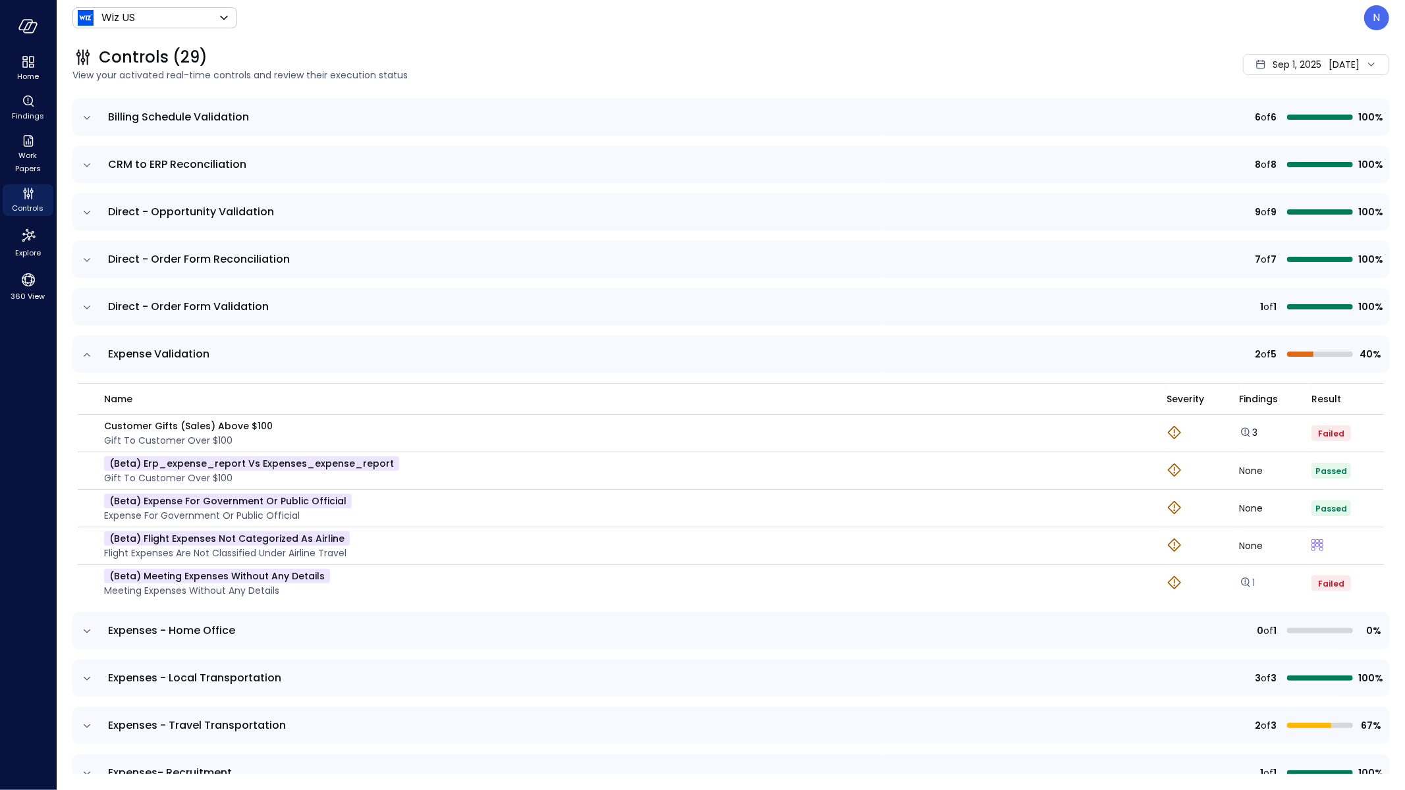
click at [1241, 581] on link "1" at bounding box center [1247, 582] width 16 height 13
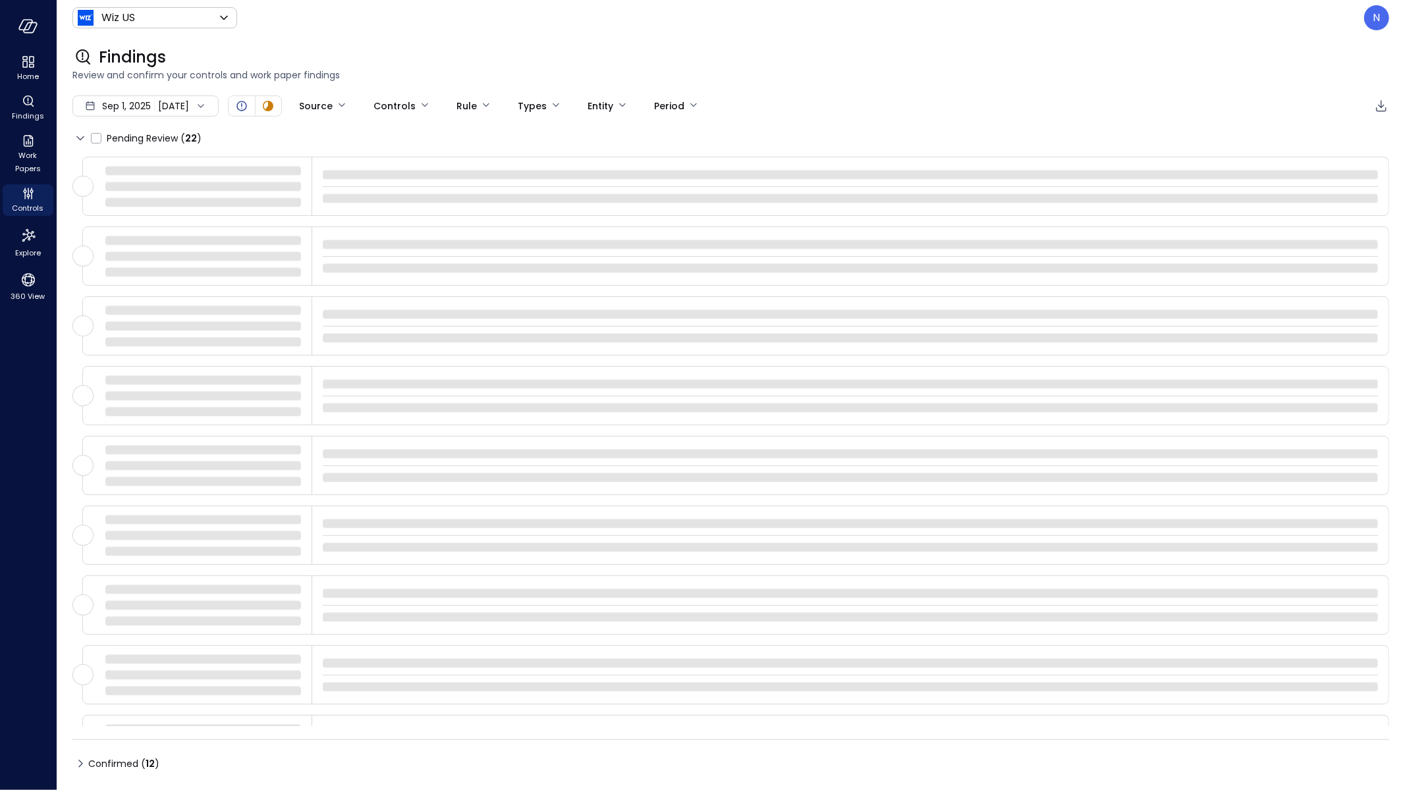
type input "****"
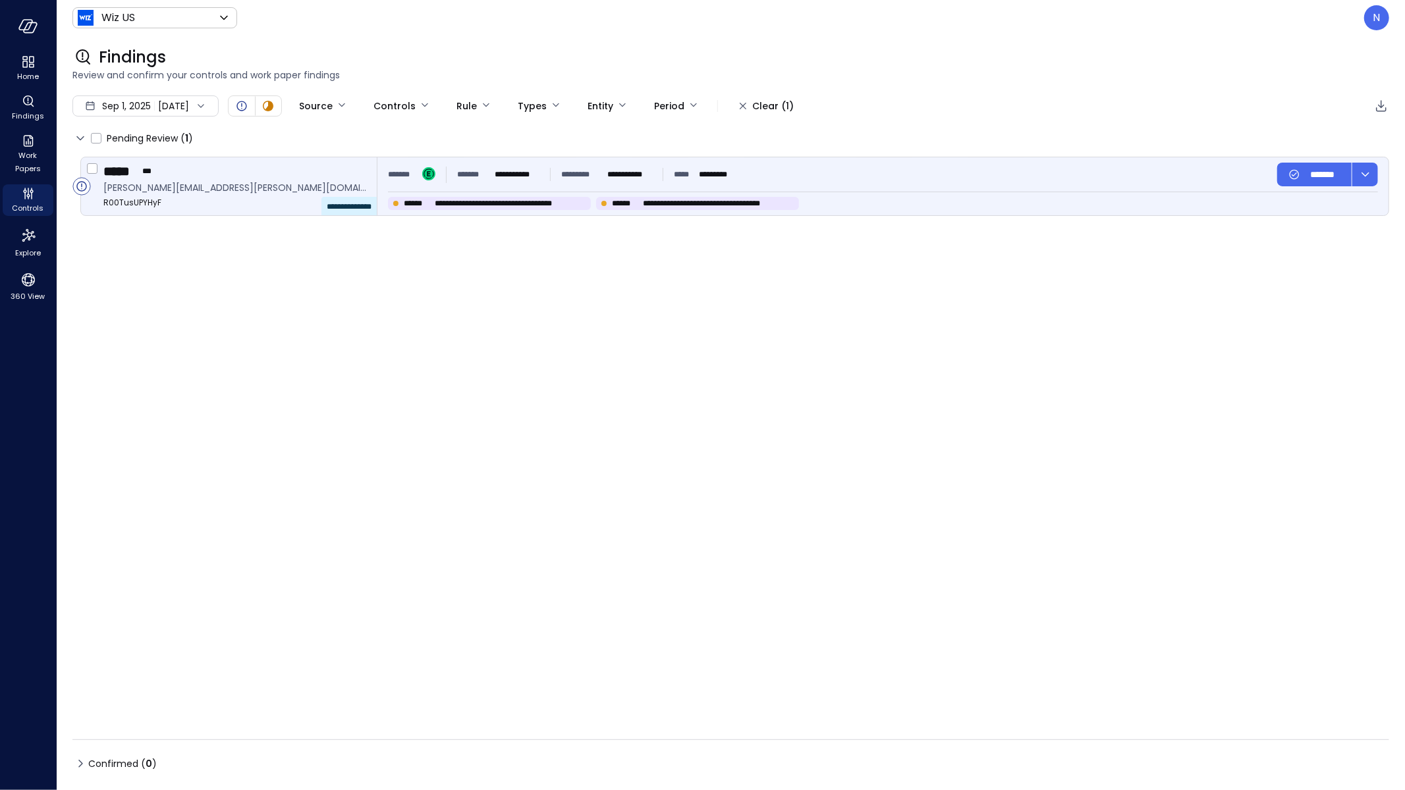
click at [852, 198] on div "**********" at bounding box center [629, 203] width 482 height 13
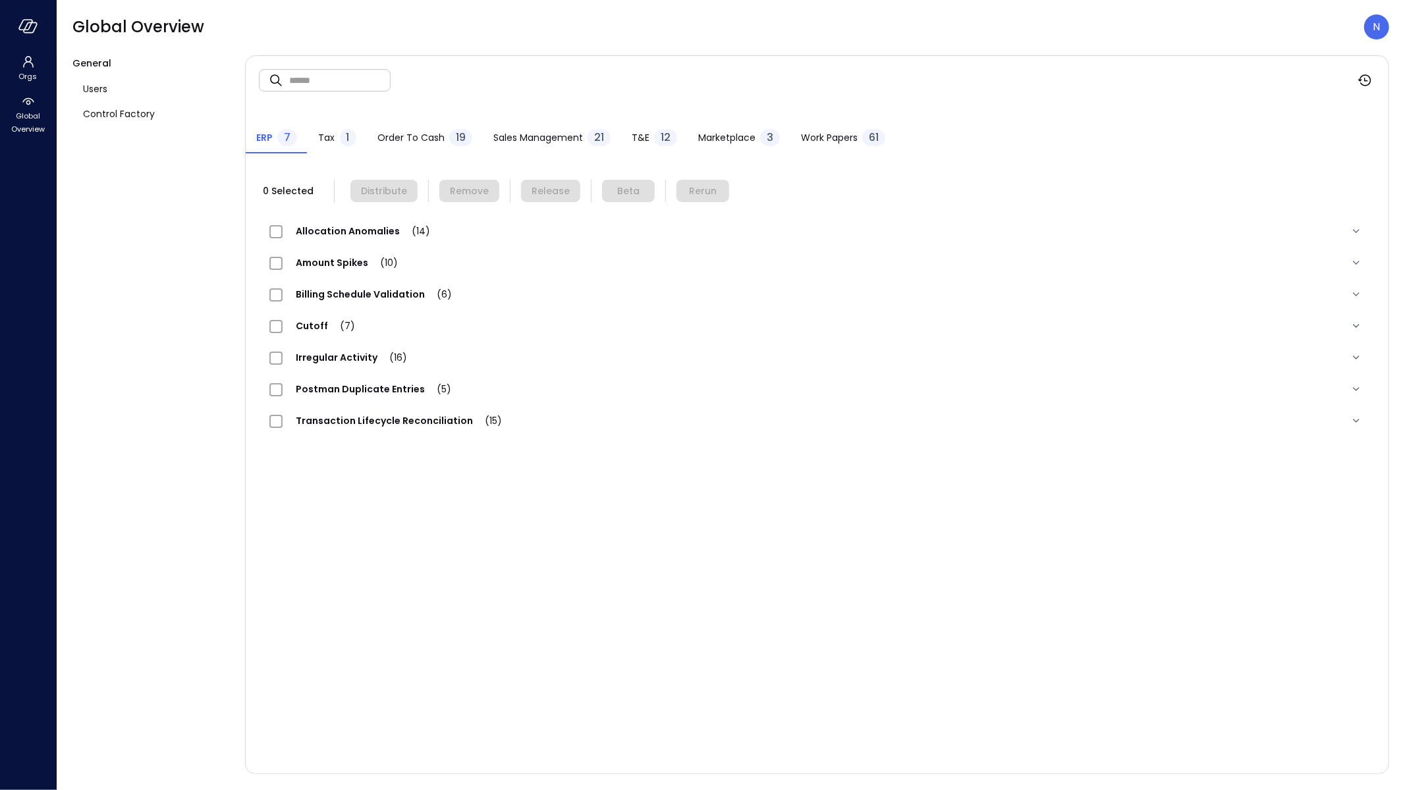
click at [661, 134] on span "12" at bounding box center [666, 137] width 10 height 15
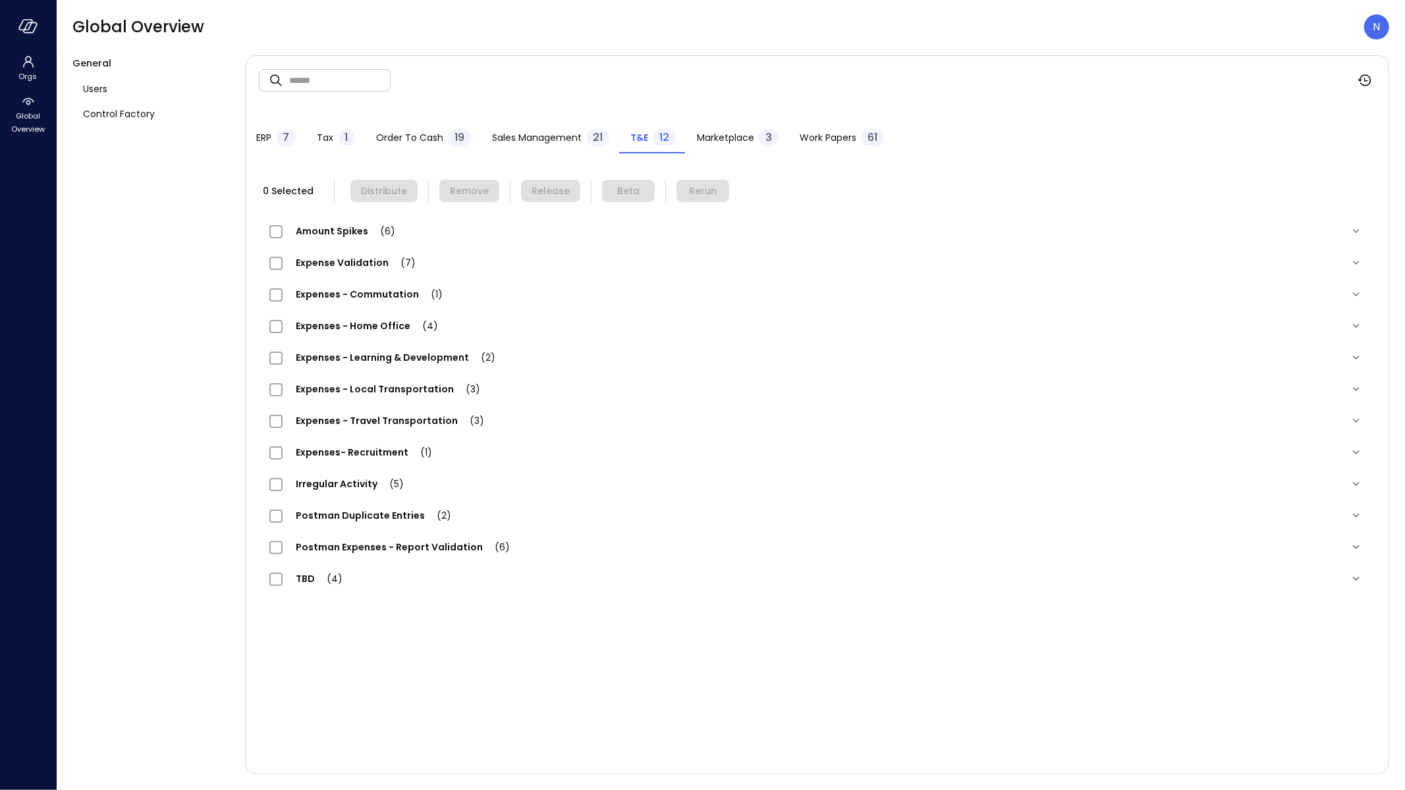
click at [342, 80] on input "text" at bounding box center [339, 80] width 101 height 35
paste input "**********"
drag, startPoint x: 295, startPoint y: 80, endPoint x: 265, endPoint y: 84, distance: 29.9
click at [265, 84] on div "**********" at bounding box center [325, 80] width 132 height 22
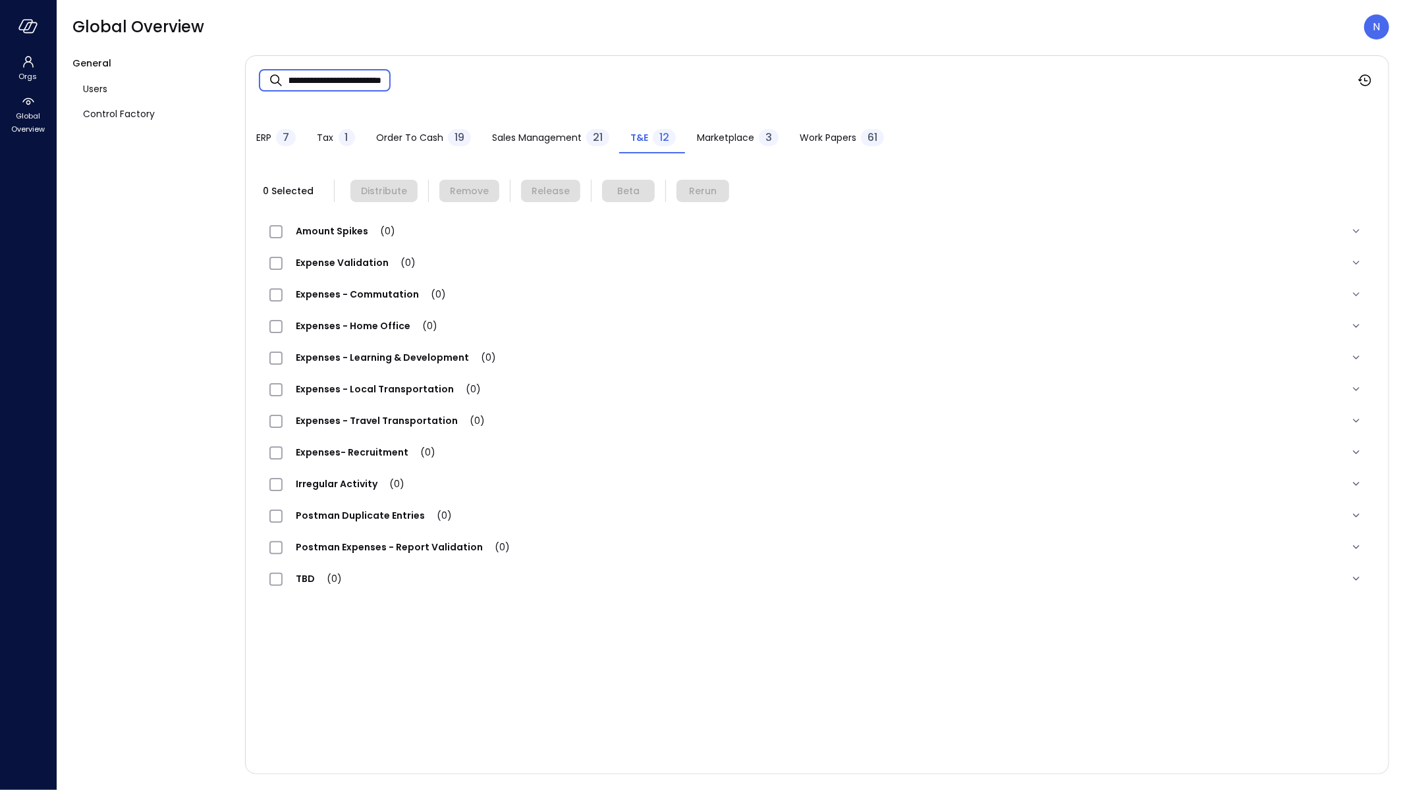
type input "**********"
click at [362, 257] on span "Expense Validation (7)" at bounding box center [356, 262] width 146 height 13
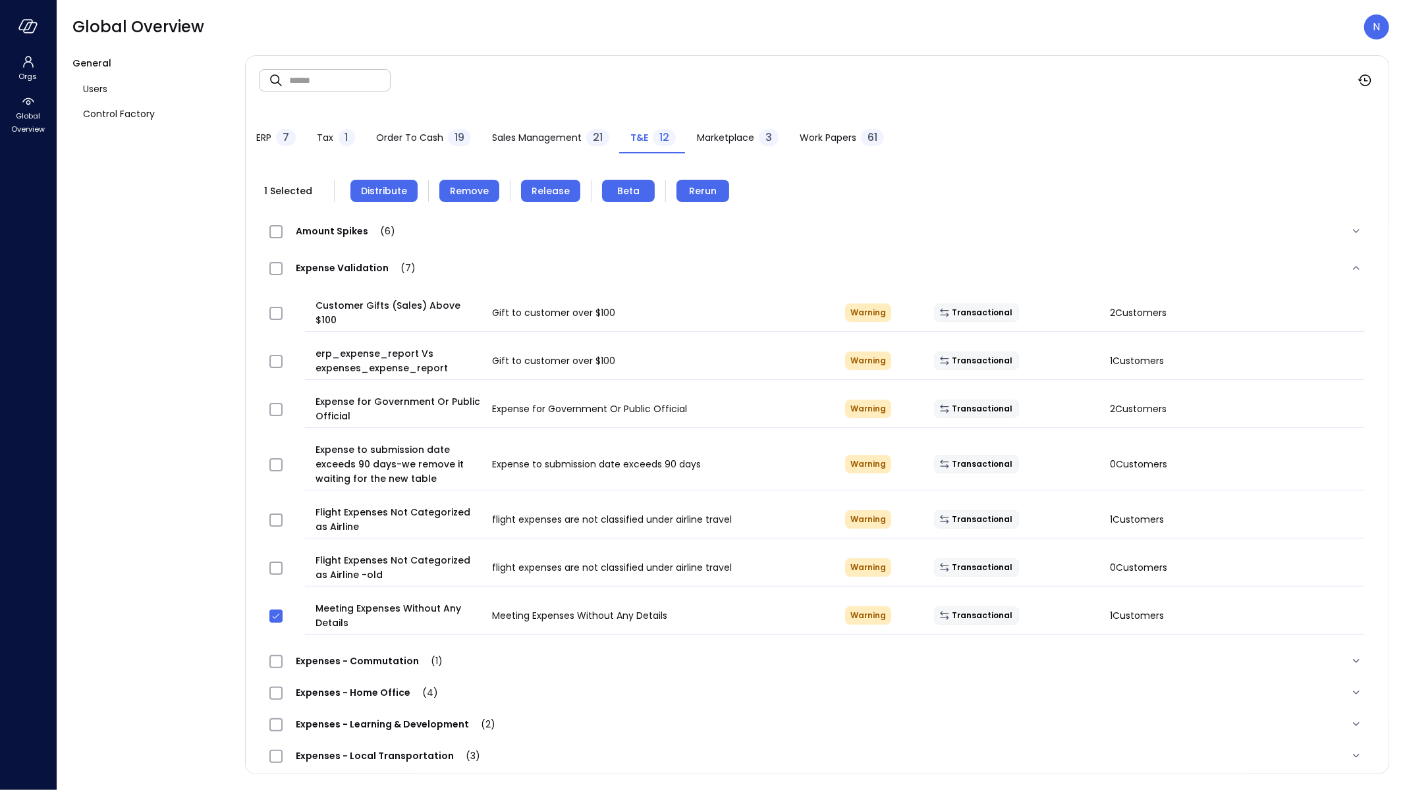
click at [462, 189] on span "Remove" at bounding box center [469, 191] width 39 height 14
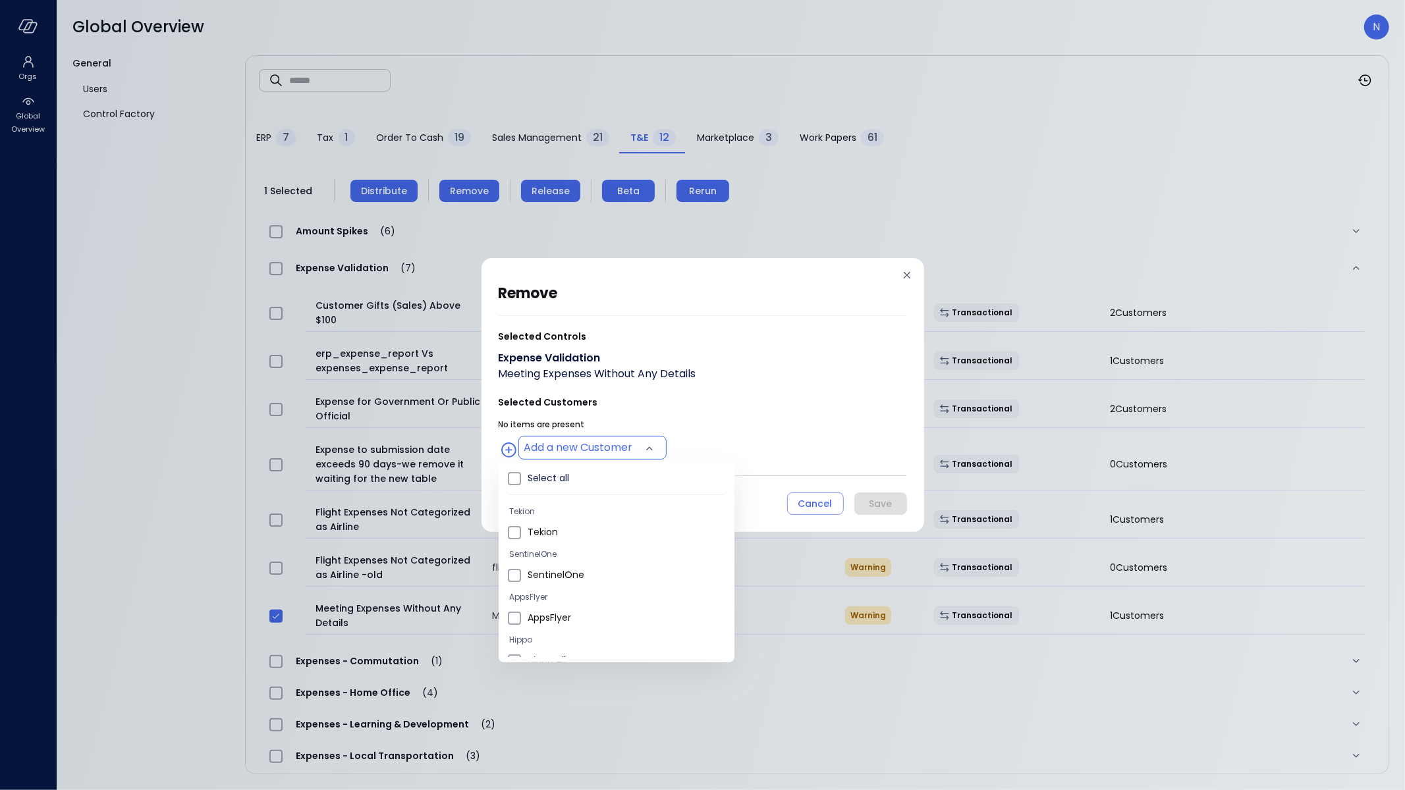
drag, startPoint x: 538, startPoint y: 448, endPoint x: 543, endPoint y: 459, distance: 11.8
click at [538, 448] on body "Orgs Global Overview Global Overview N General Users Control Factory ​ ​ ERP 7 …" at bounding box center [702, 395] width 1405 height 790
click at [610, 556] on span "Wiz US" at bounding box center [626, 555] width 196 height 14
type input "**********"
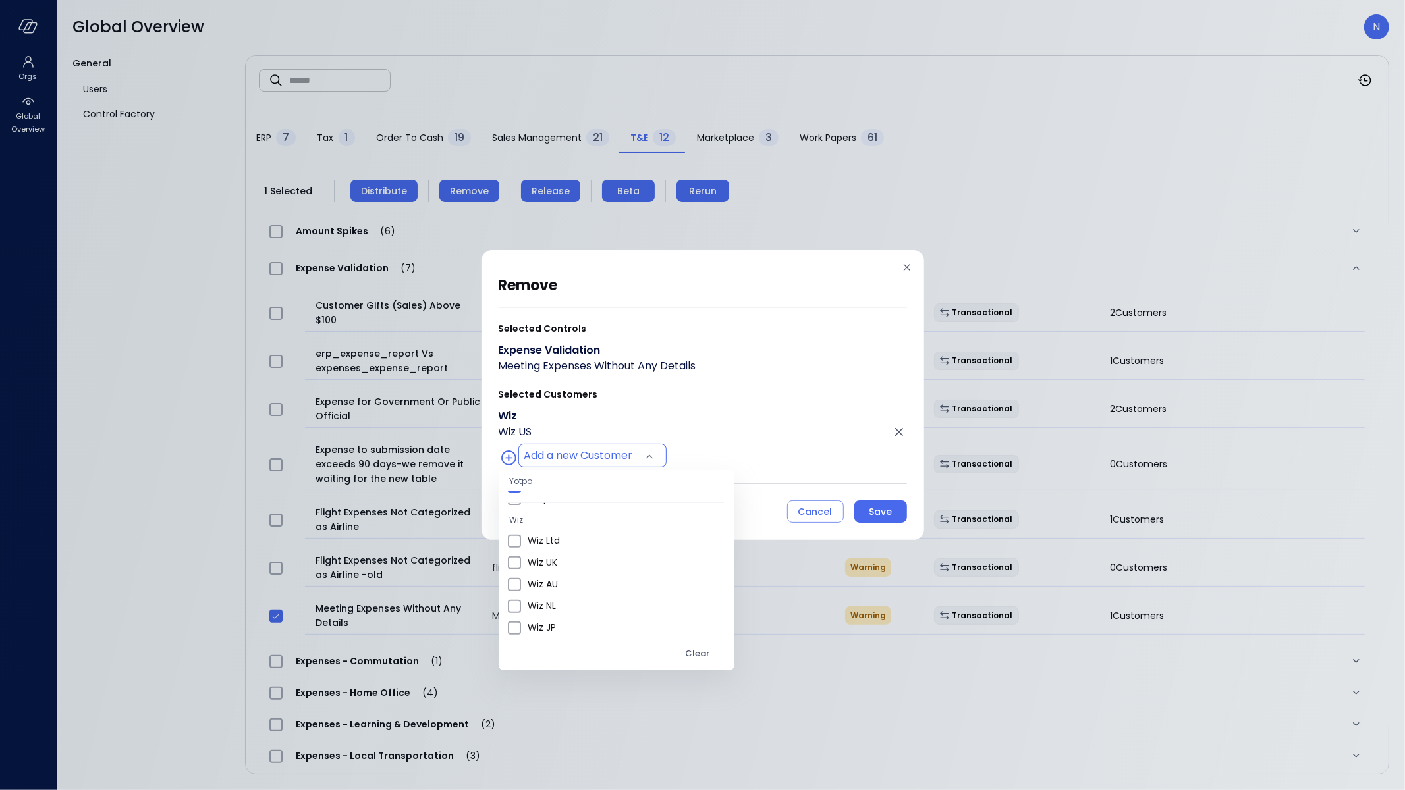
drag, startPoint x: 717, startPoint y: 383, endPoint x: 725, endPoint y: 385, distance: 8.1
click at [717, 383] on div at bounding box center [702, 395] width 1405 height 790
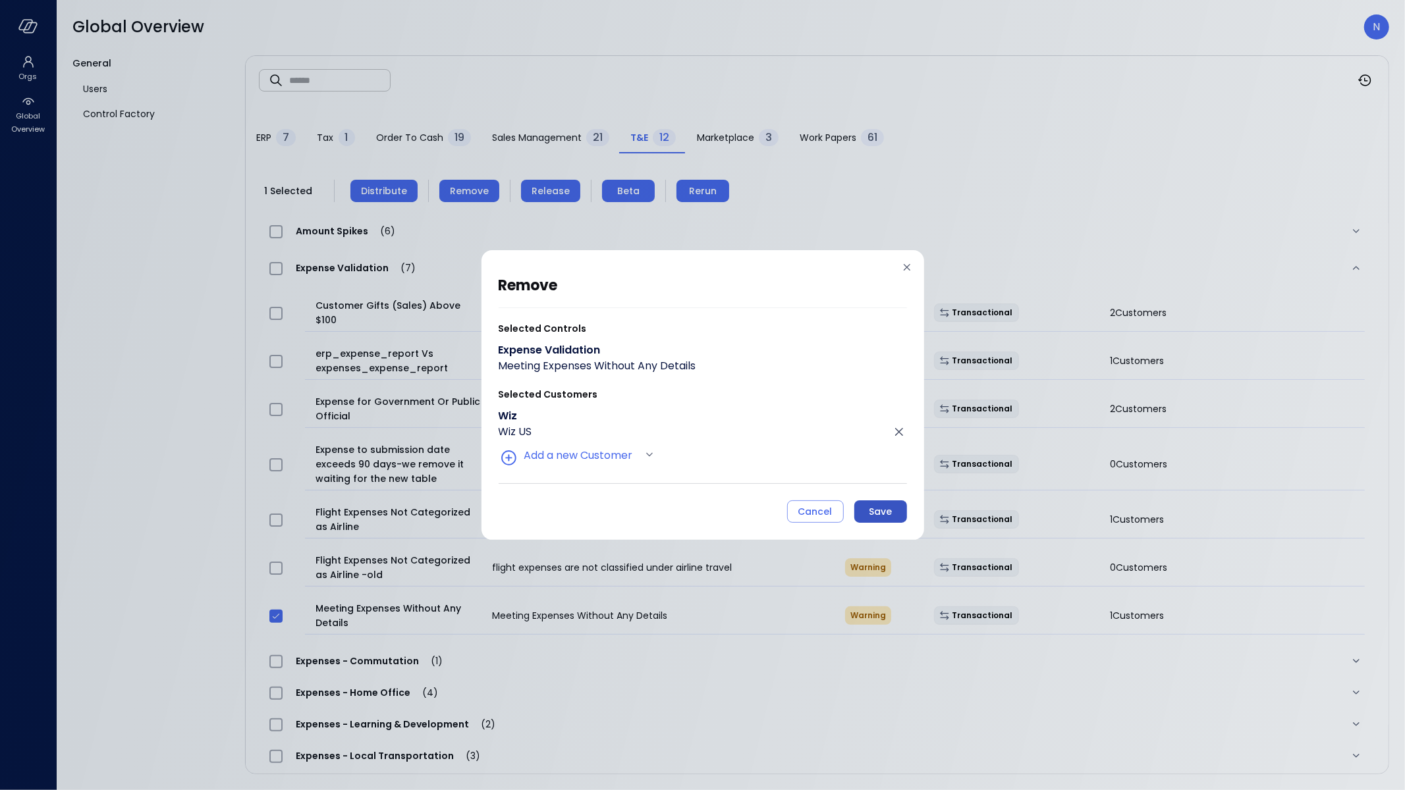
click at [877, 508] on div "Save" at bounding box center [880, 512] width 23 height 16
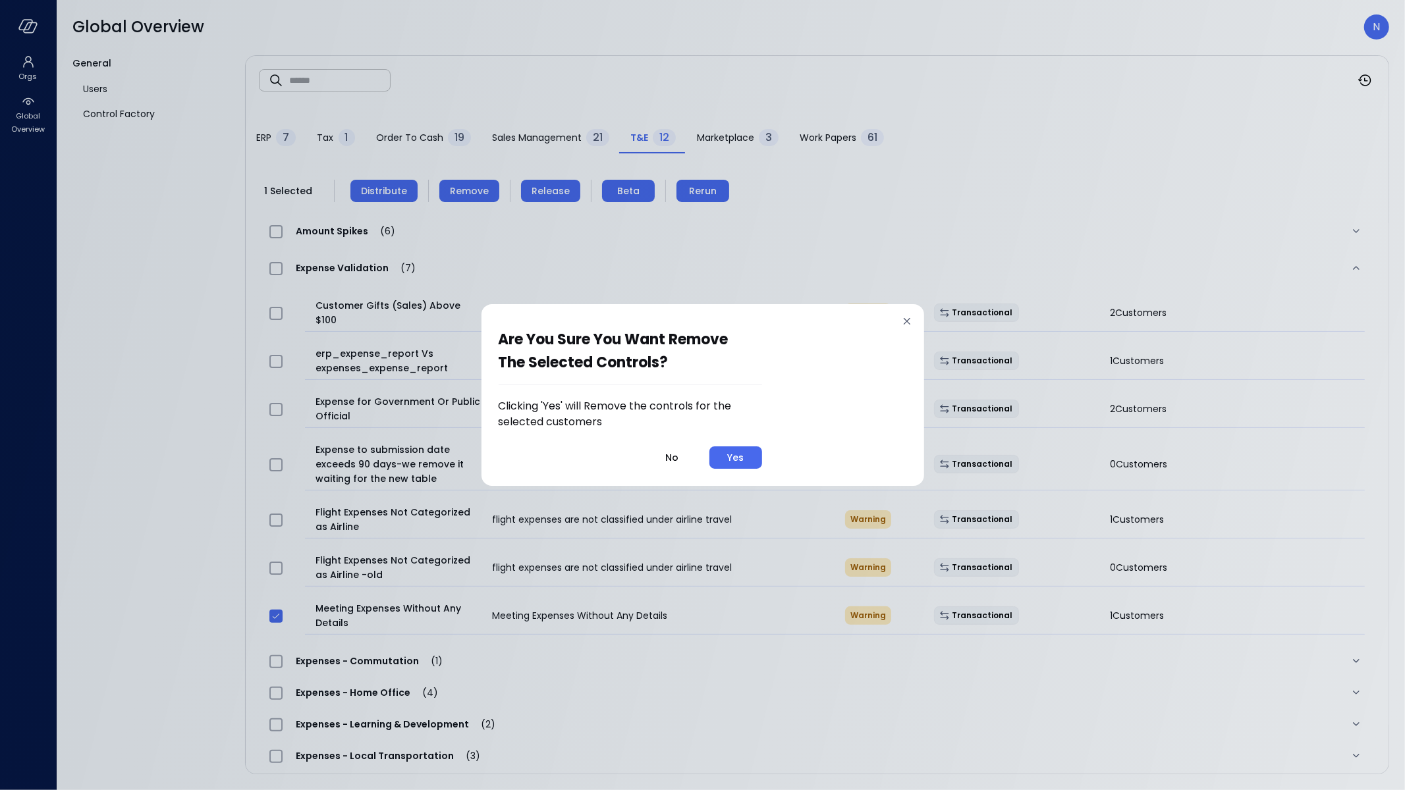
click at [750, 454] on button "Yes" at bounding box center [735, 458] width 53 height 22
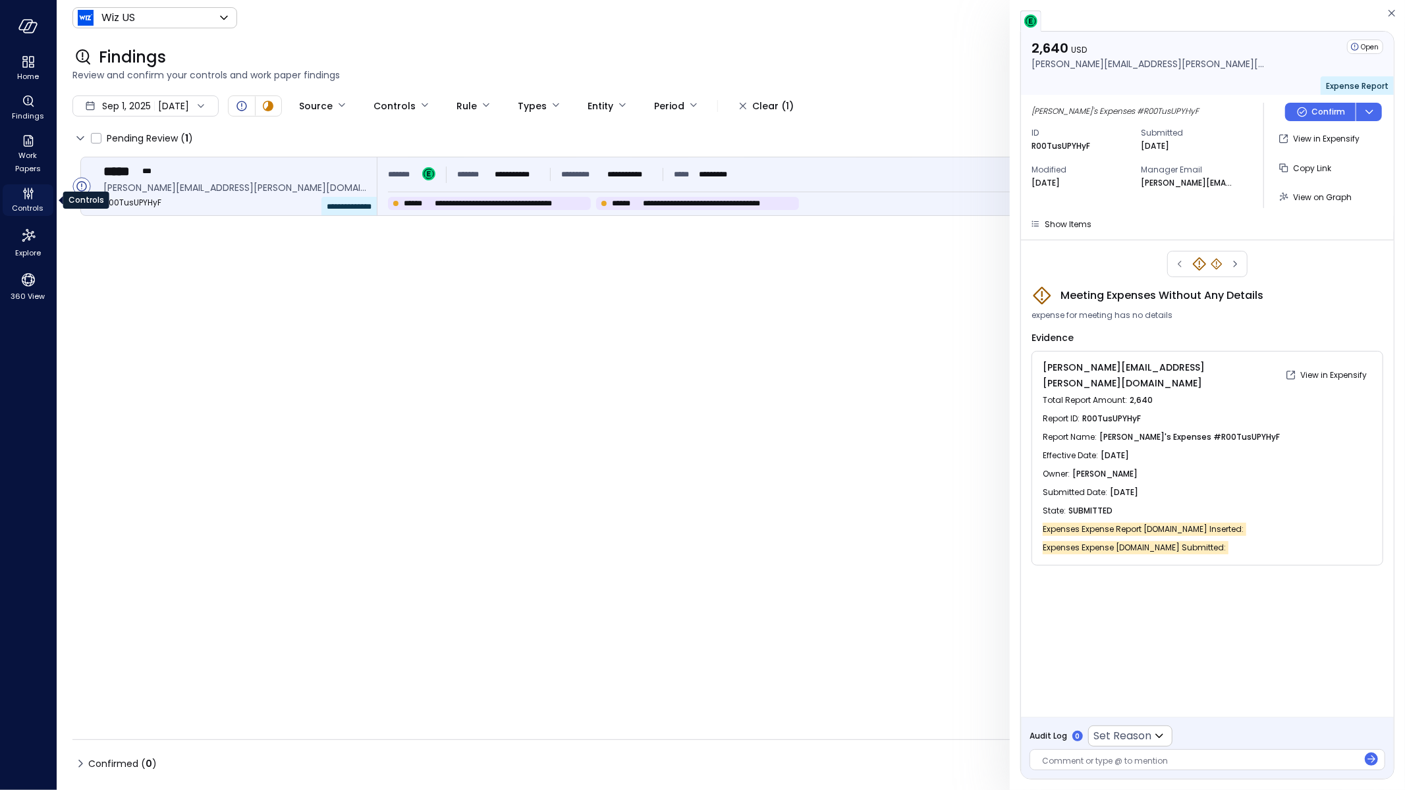
click at [18, 192] on div "Controls" at bounding box center [28, 200] width 51 height 32
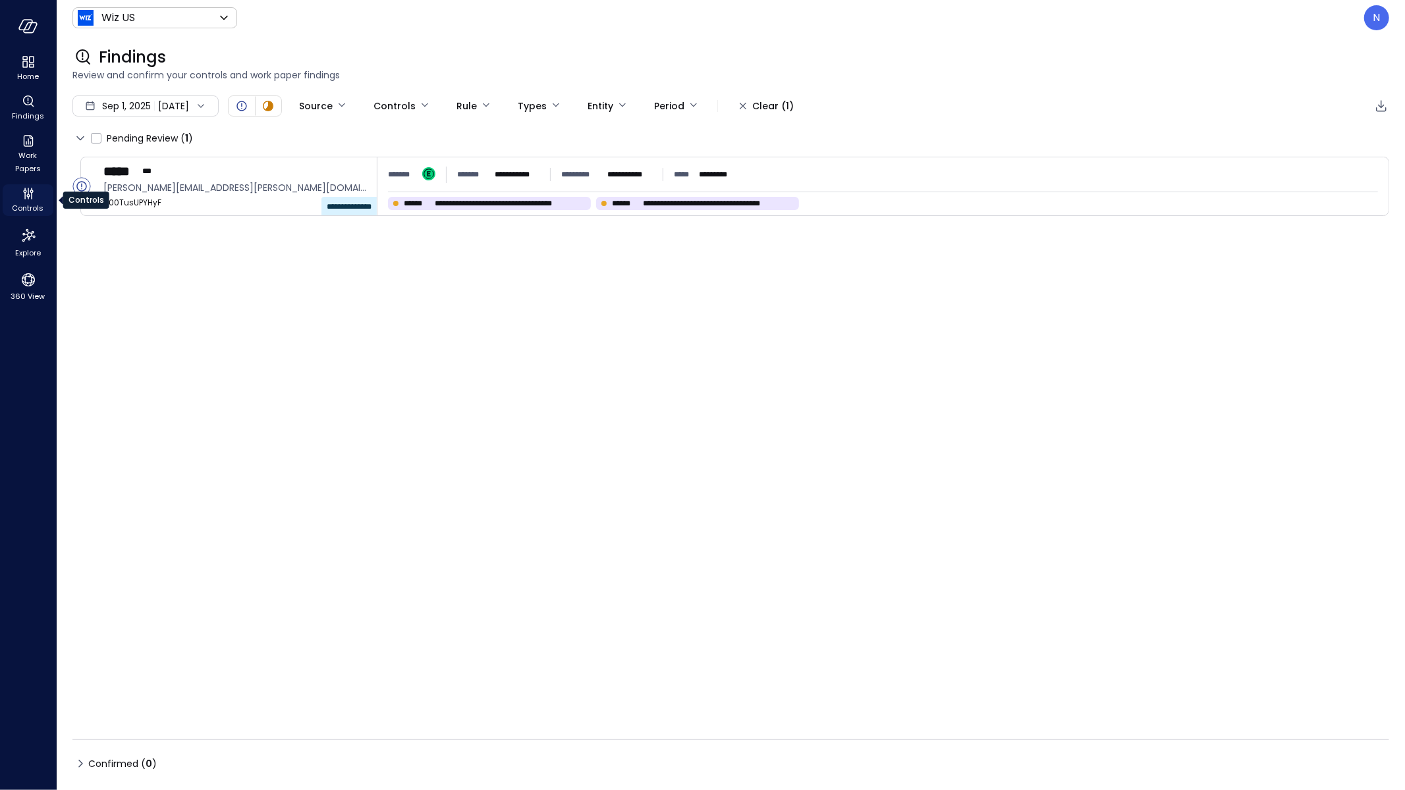
click at [23, 197] on icon "Controls" at bounding box center [28, 194] width 16 height 16
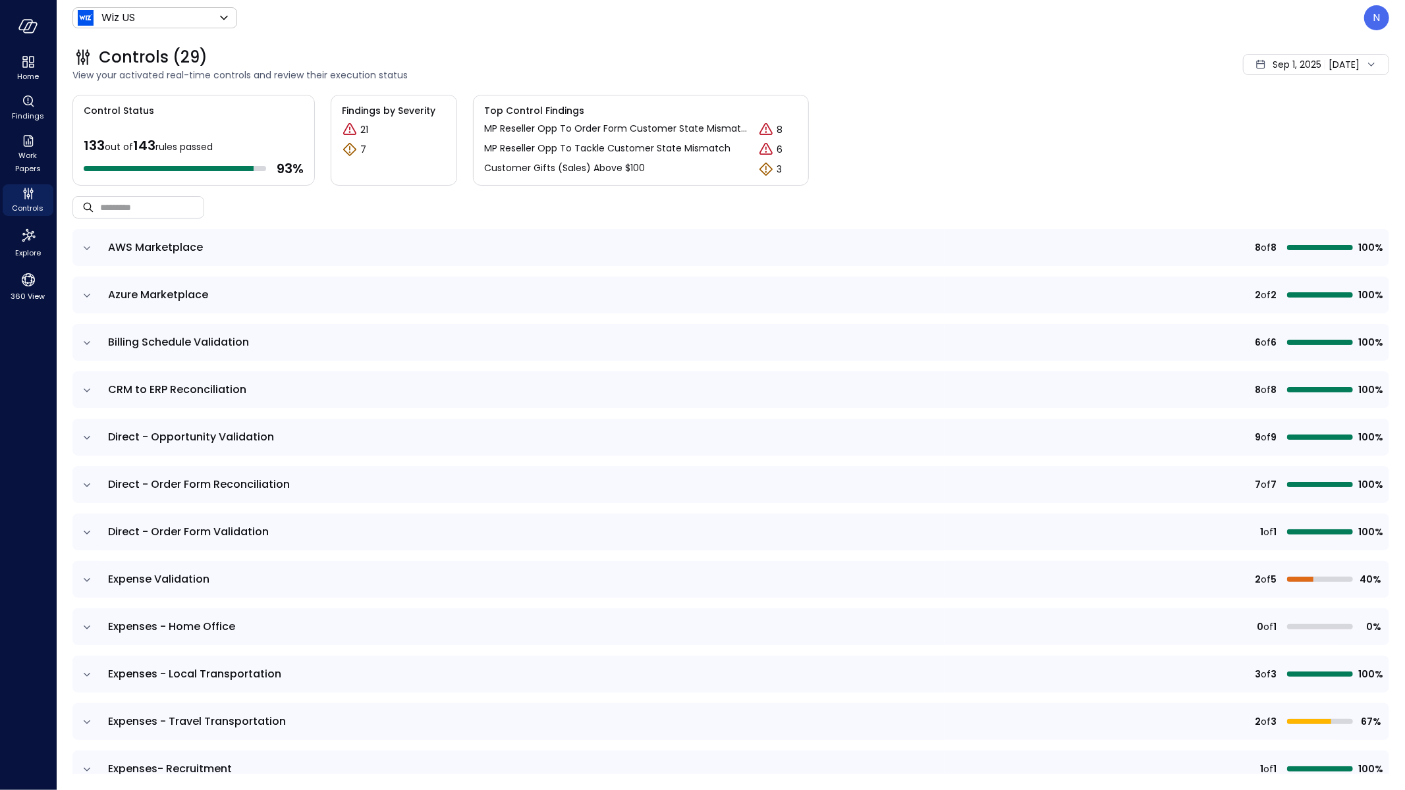
click at [94, 578] on td at bounding box center [86, 579] width 28 height 37
click at [80, 578] on td at bounding box center [86, 579] width 28 height 37
click at [75, 578] on td at bounding box center [86, 579] width 28 height 37
click at [84, 578] on icon "expand row" at bounding box center [86, 580] width 13 height 13
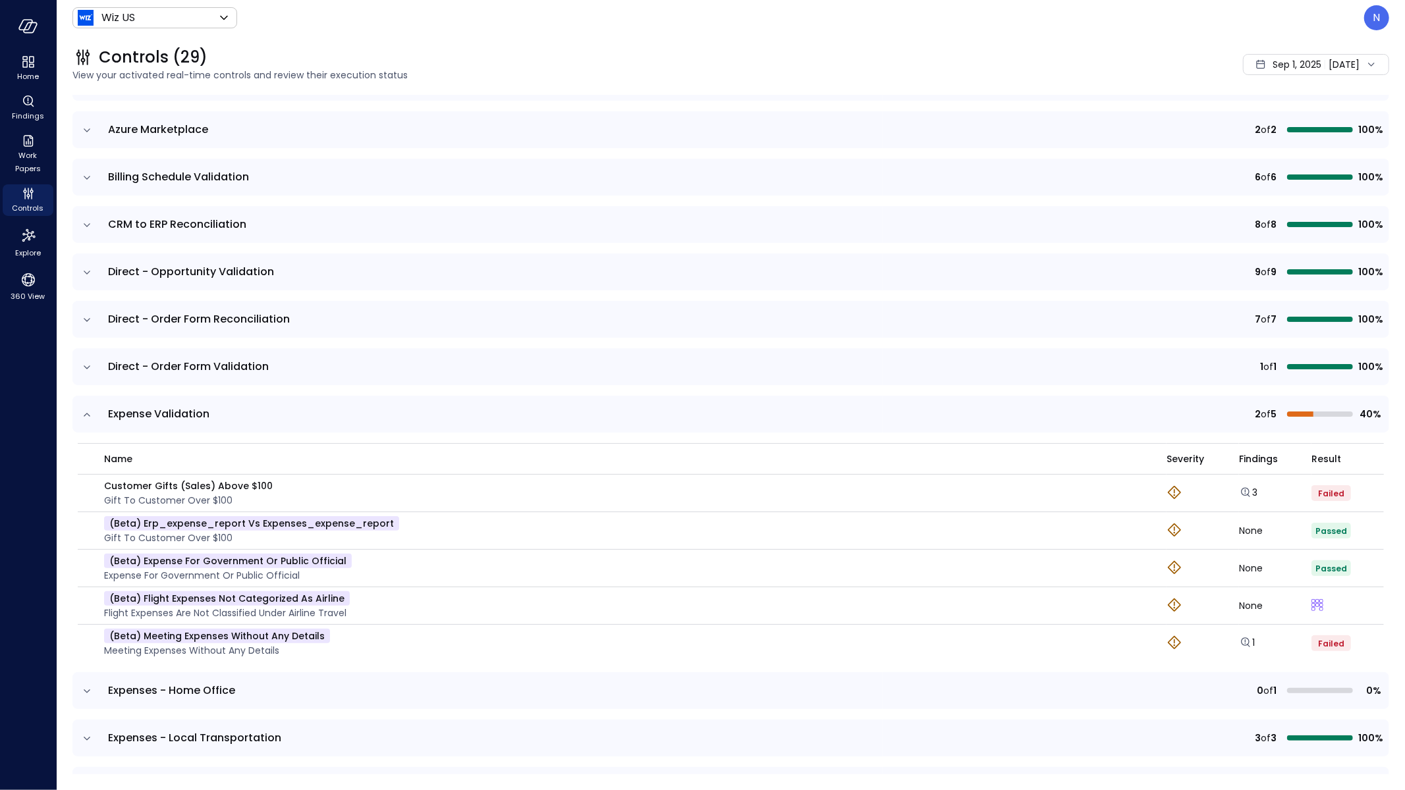
scroll to position [186, 0]
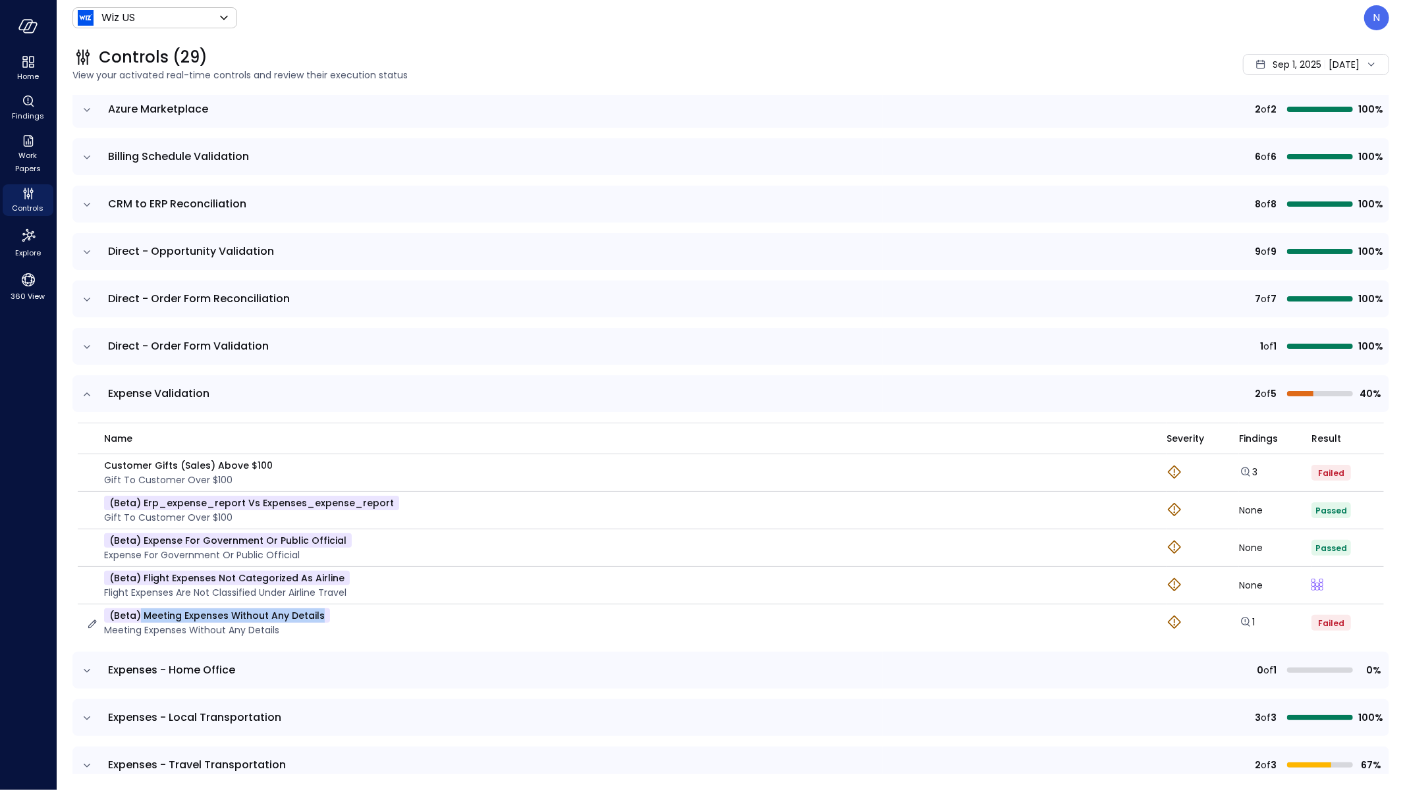
drag, startPoint x: 351, startPoint y: 614, endPoint x: 140, endPoint y: 618, distance: 211.4
click at [140, 617] on div "(beta) Meeting Expenses Without Any Details Meeting Expenses Without Any Details" at bounding box center [618, 623] width 1065 height 29
copy p "Meeting Expenses Without Any Details"
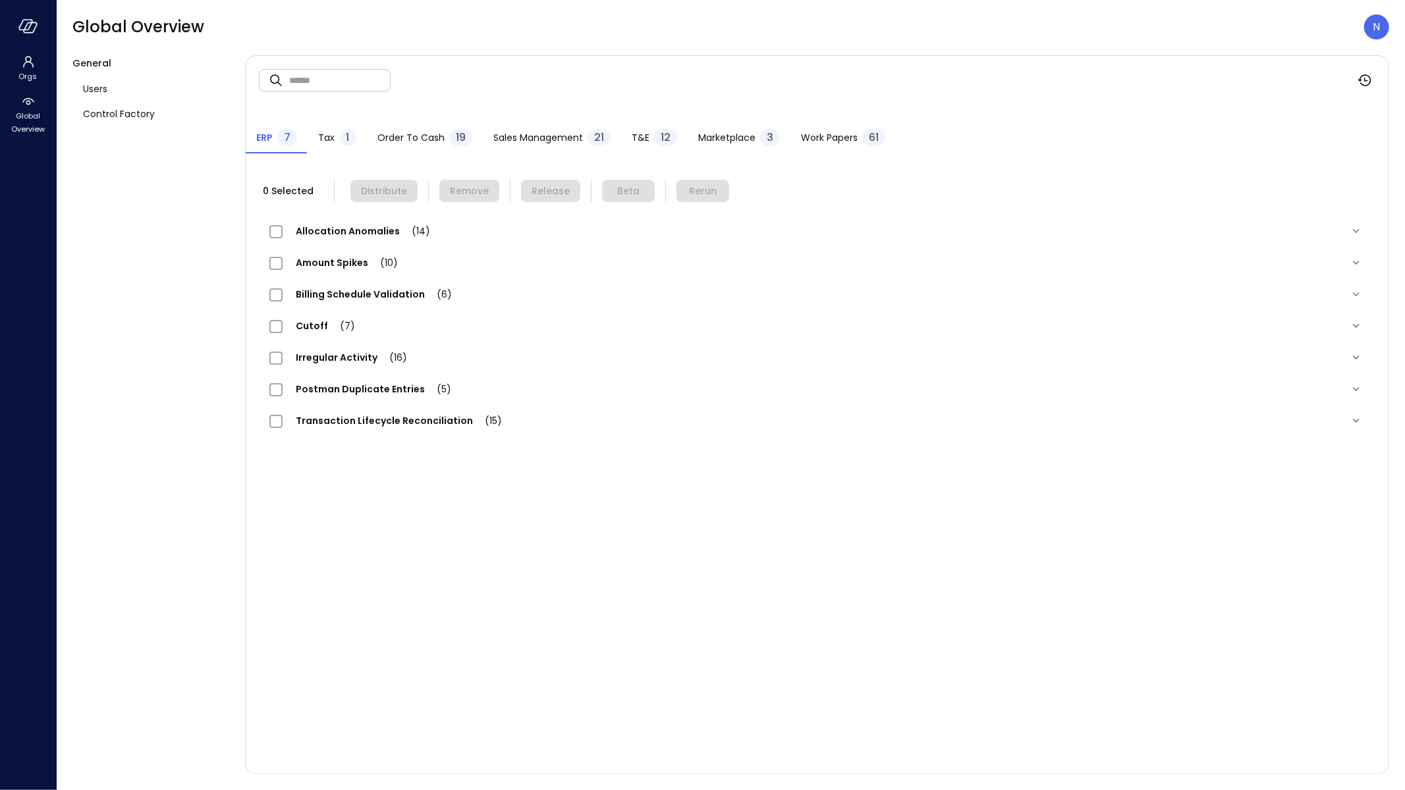
click at [632, 140] on span "T&E" at bounding box center [641, 137] width 18 height 14
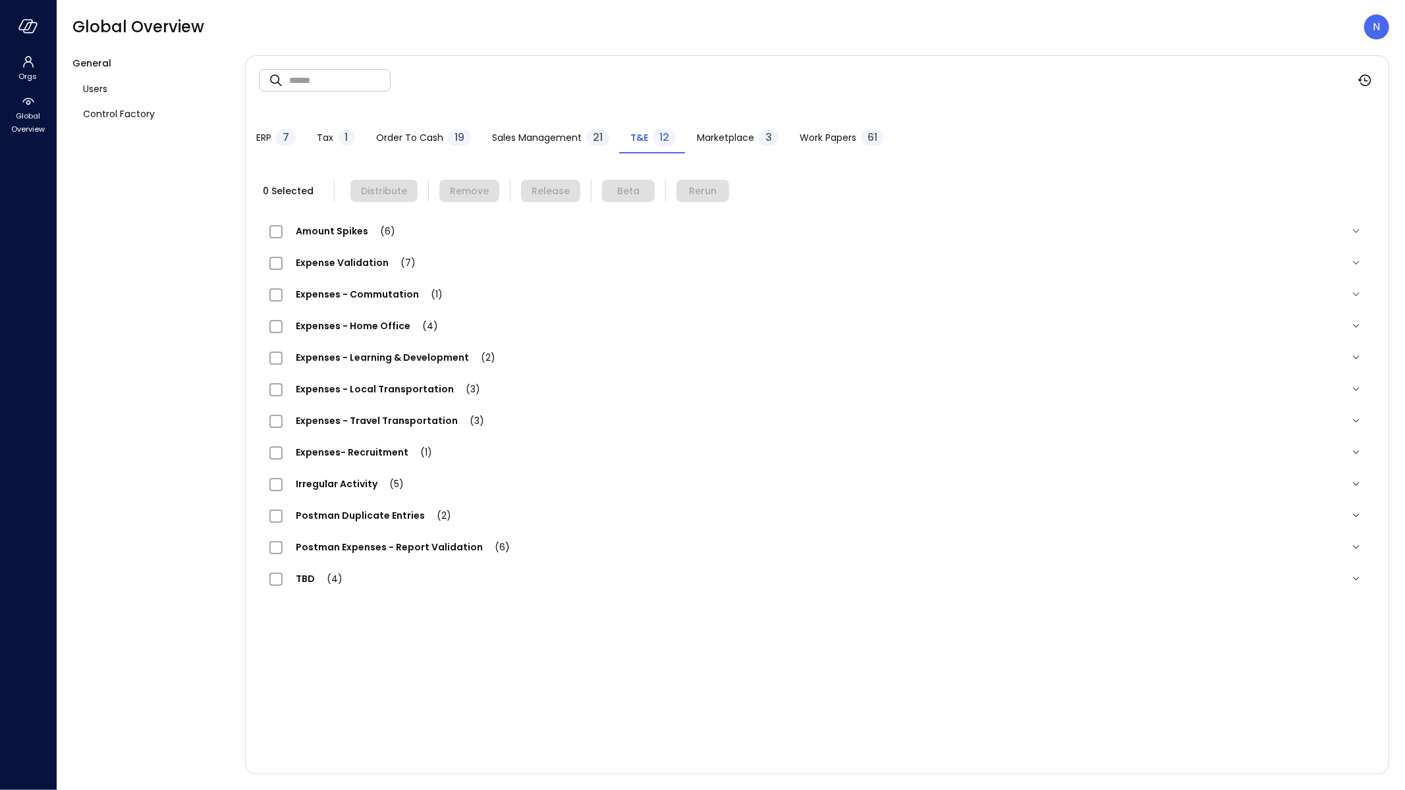
click at [346, 268] on span "Expense Validation (7)" at bounding box center [356, 262] width 146 height 13
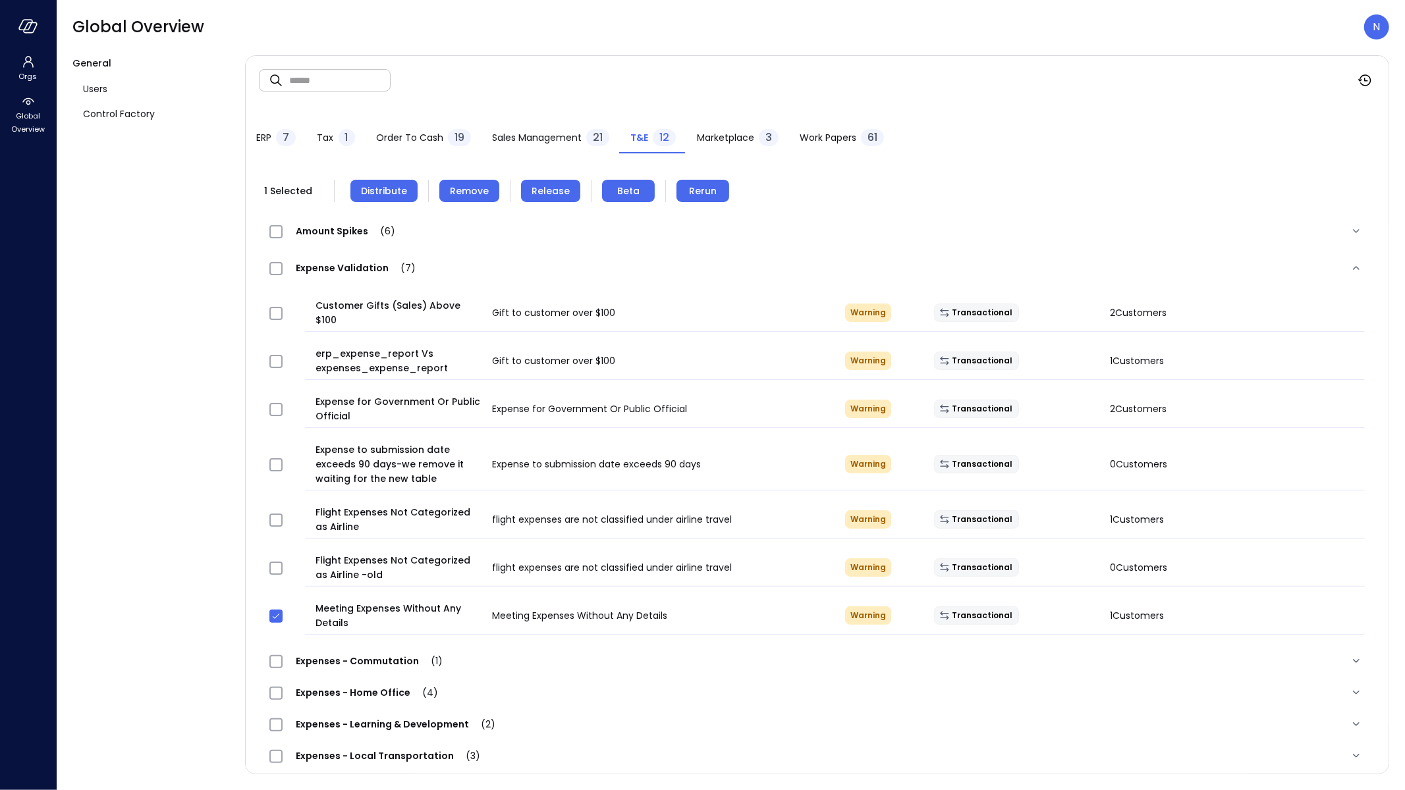
click at [395, 191] on span "Distribute" at bounding box center [384, 191] width 46 height 14
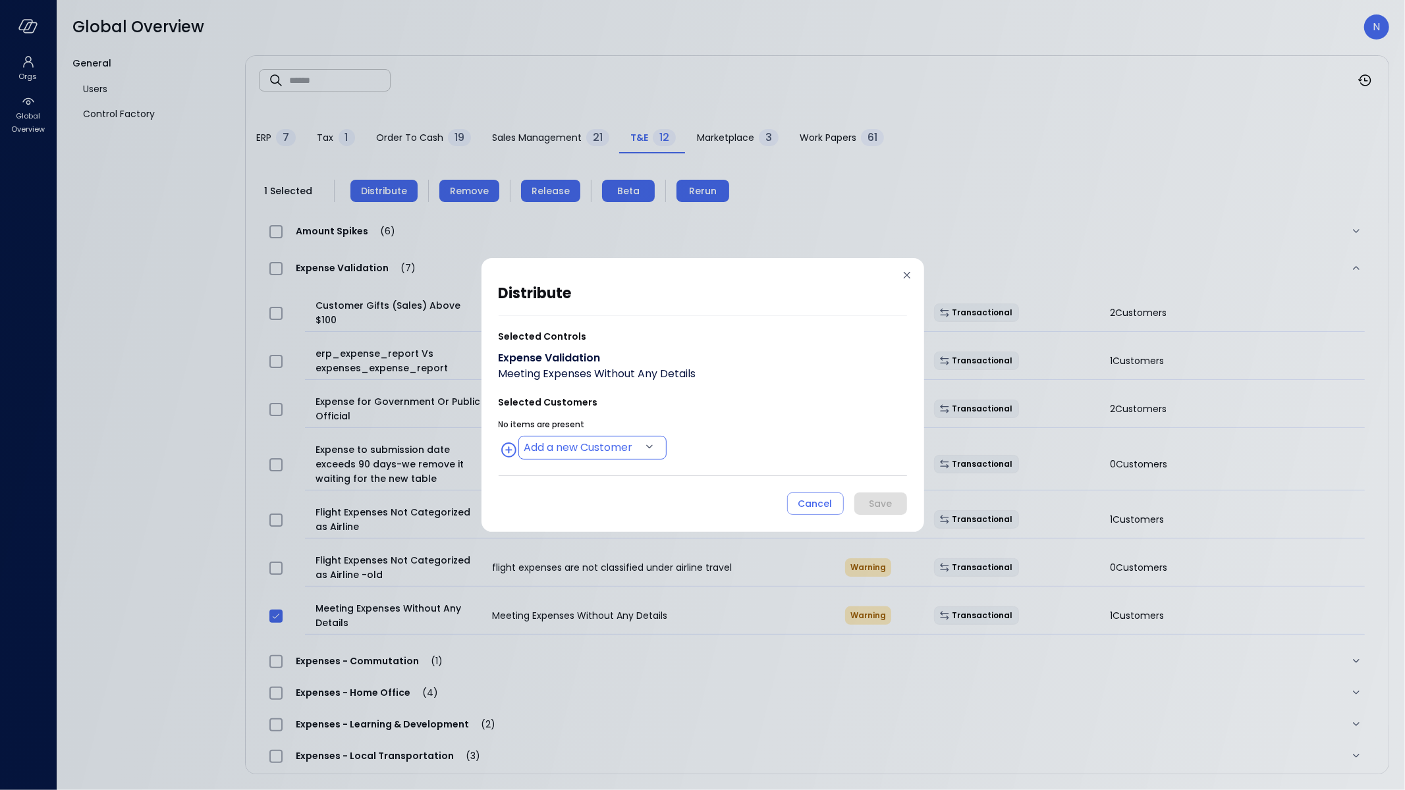
click at [543, 448] on body "Orgs Global Overview Global Overview N General Users Control Factory ​ ​ ERP 7 …" at bounding box center [702, 395] width 1405 height 790
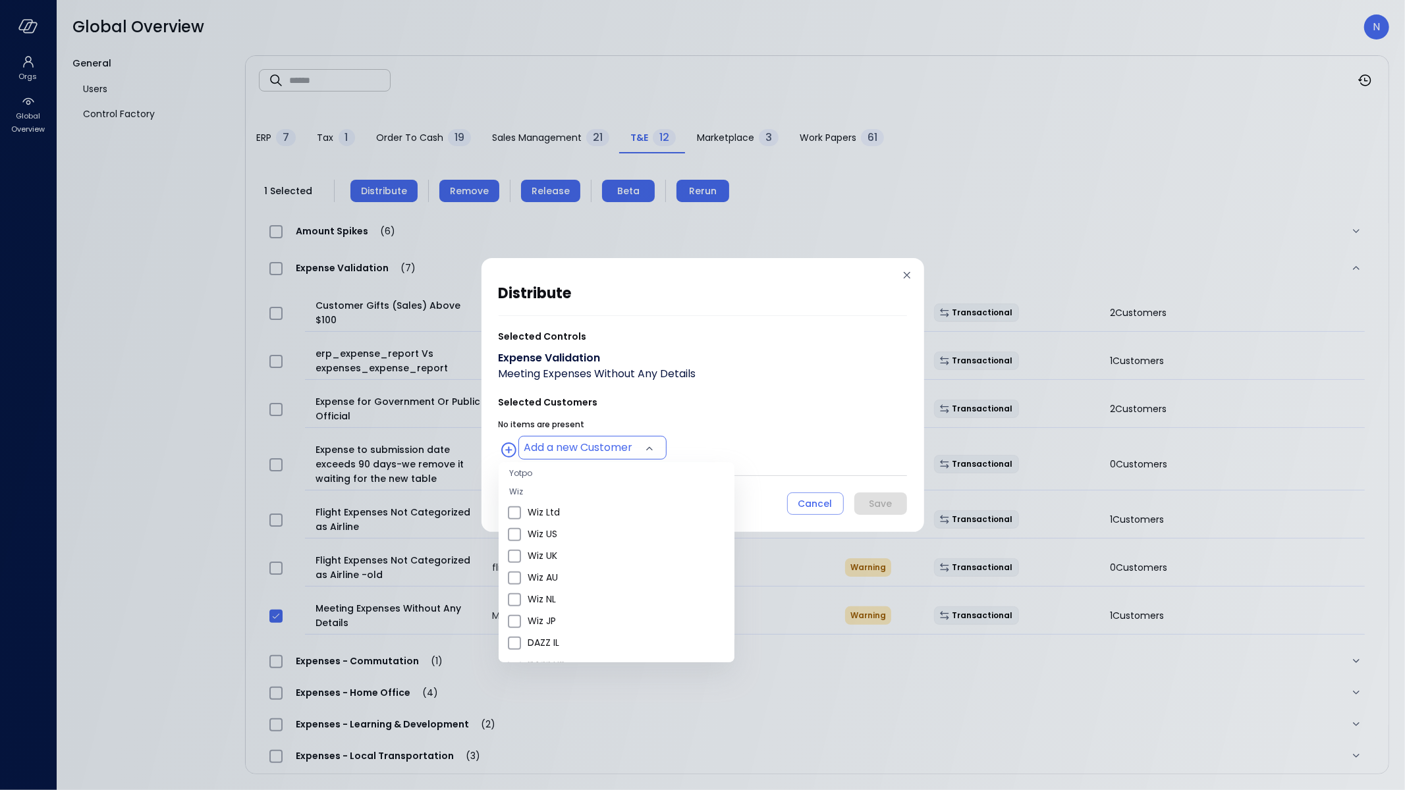
scroll to position [498, 0]
click at [570, 529] on span "Wiz US" at bounding box center [626, 529] width 196 height 14
type input "**********"
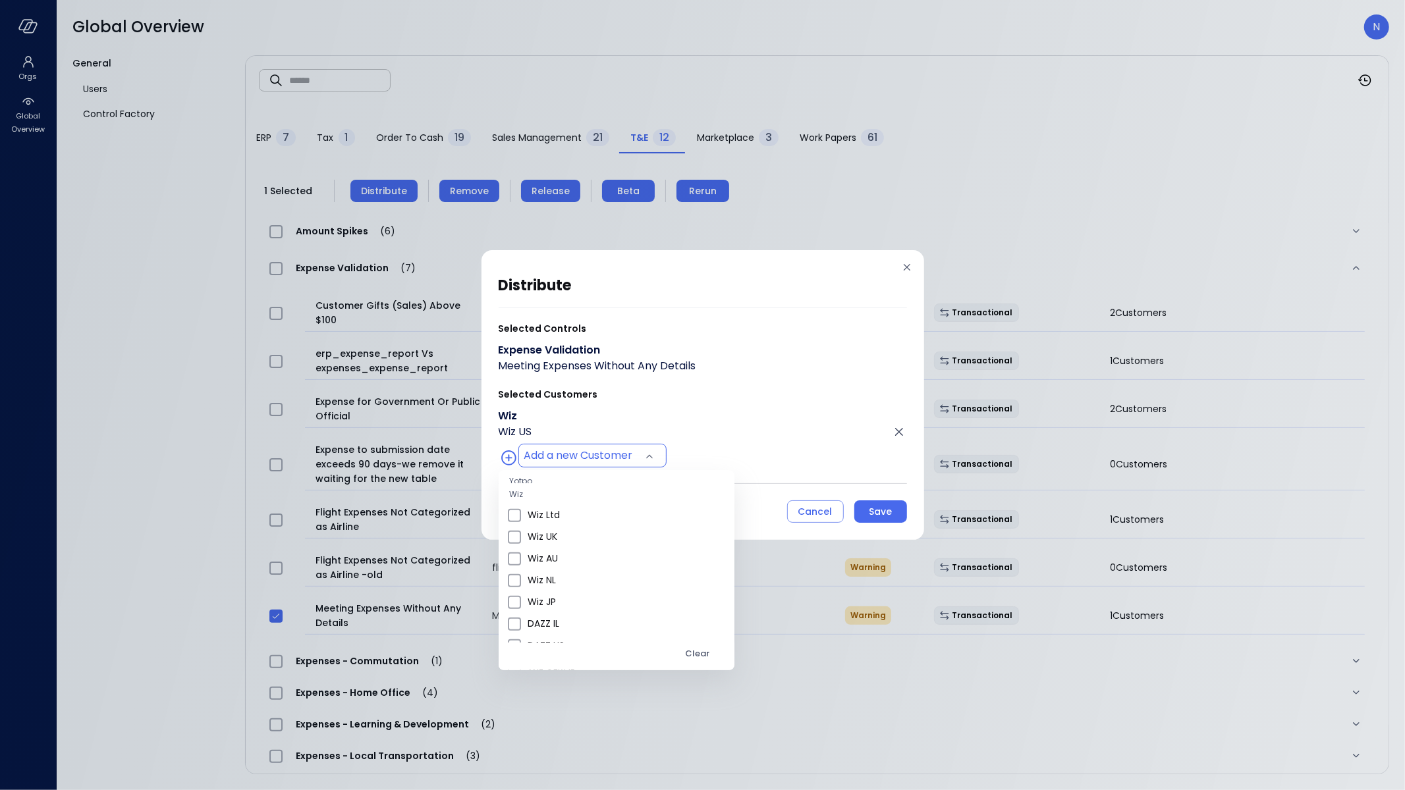
click at [762, 431] on div at bounding box center [702, 395] width 1405 height 790
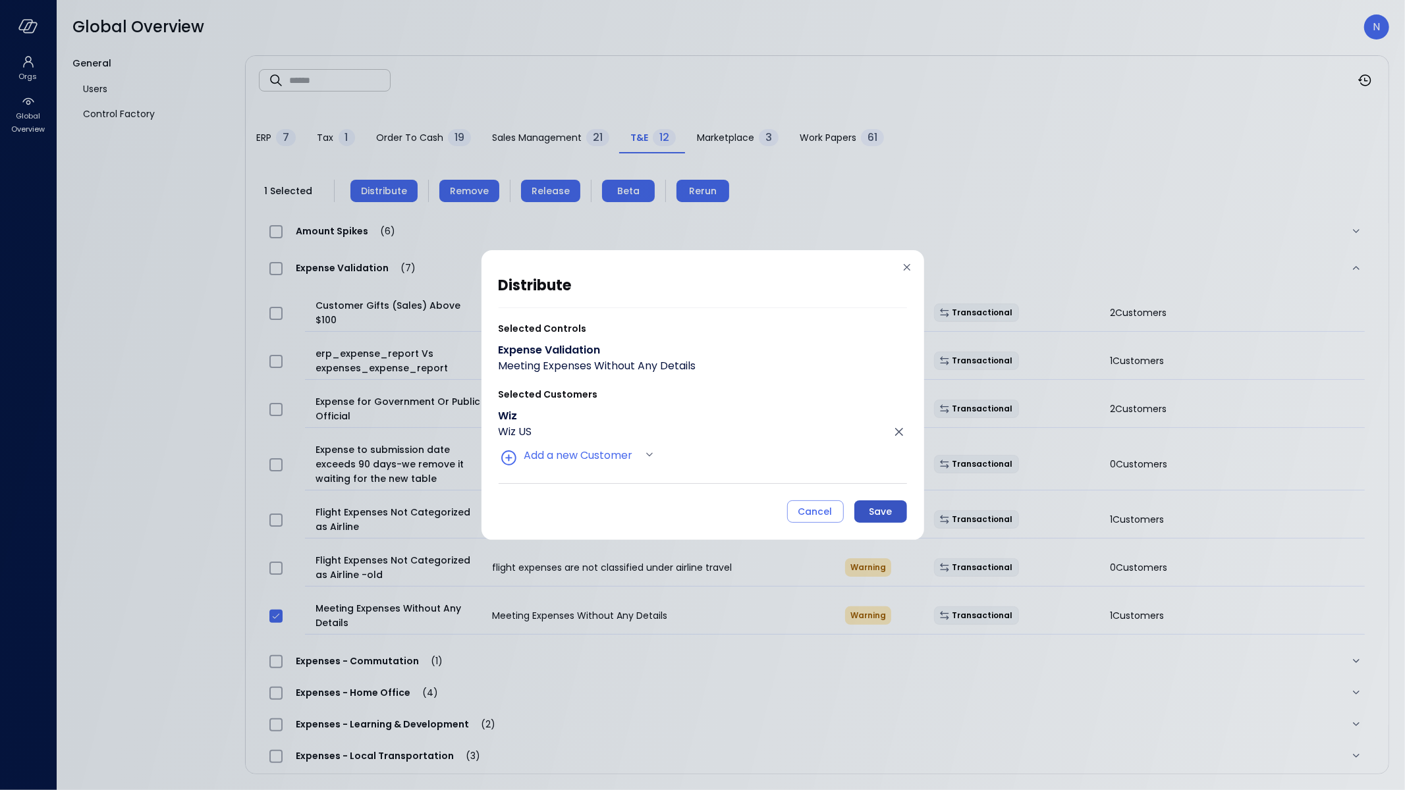
click at [890, 514] on div "Save" at bounding box center [880, 512] width 23 height 16
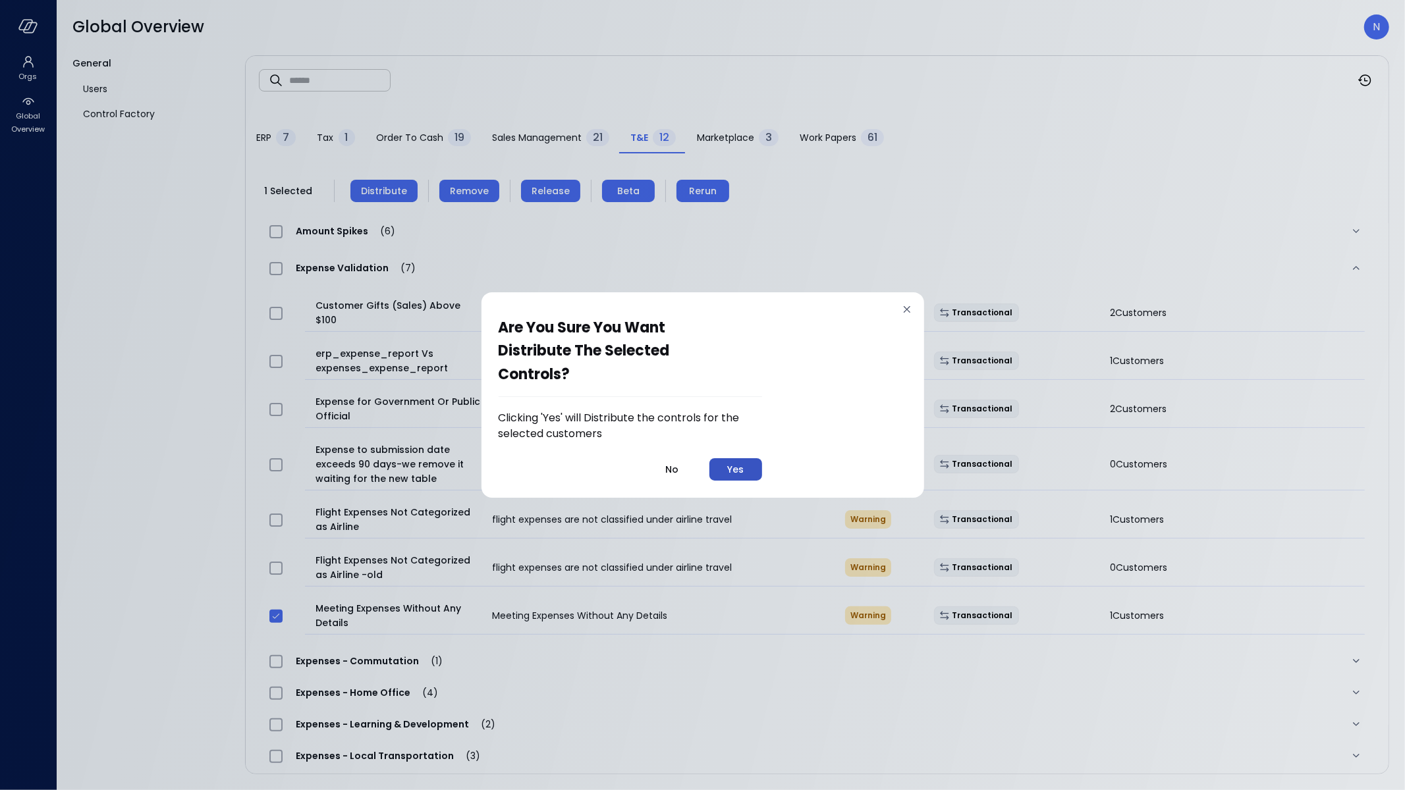
click at [723, 472] on button "Yes" at bounding box center [735, 469] width 53 height 22
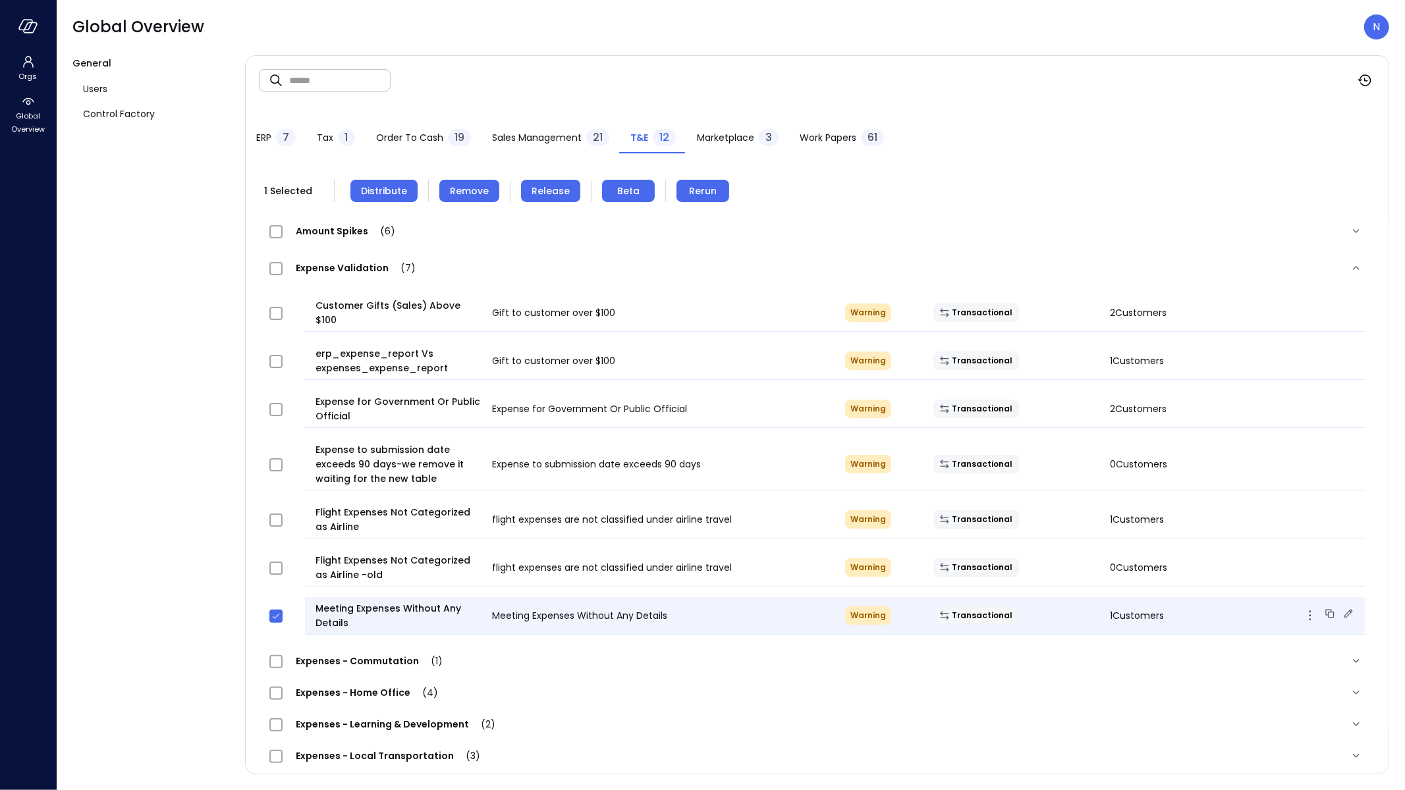
click at [1033, 607] on div "Transactional" at bounding box center [1011, 616] width 176 height 18
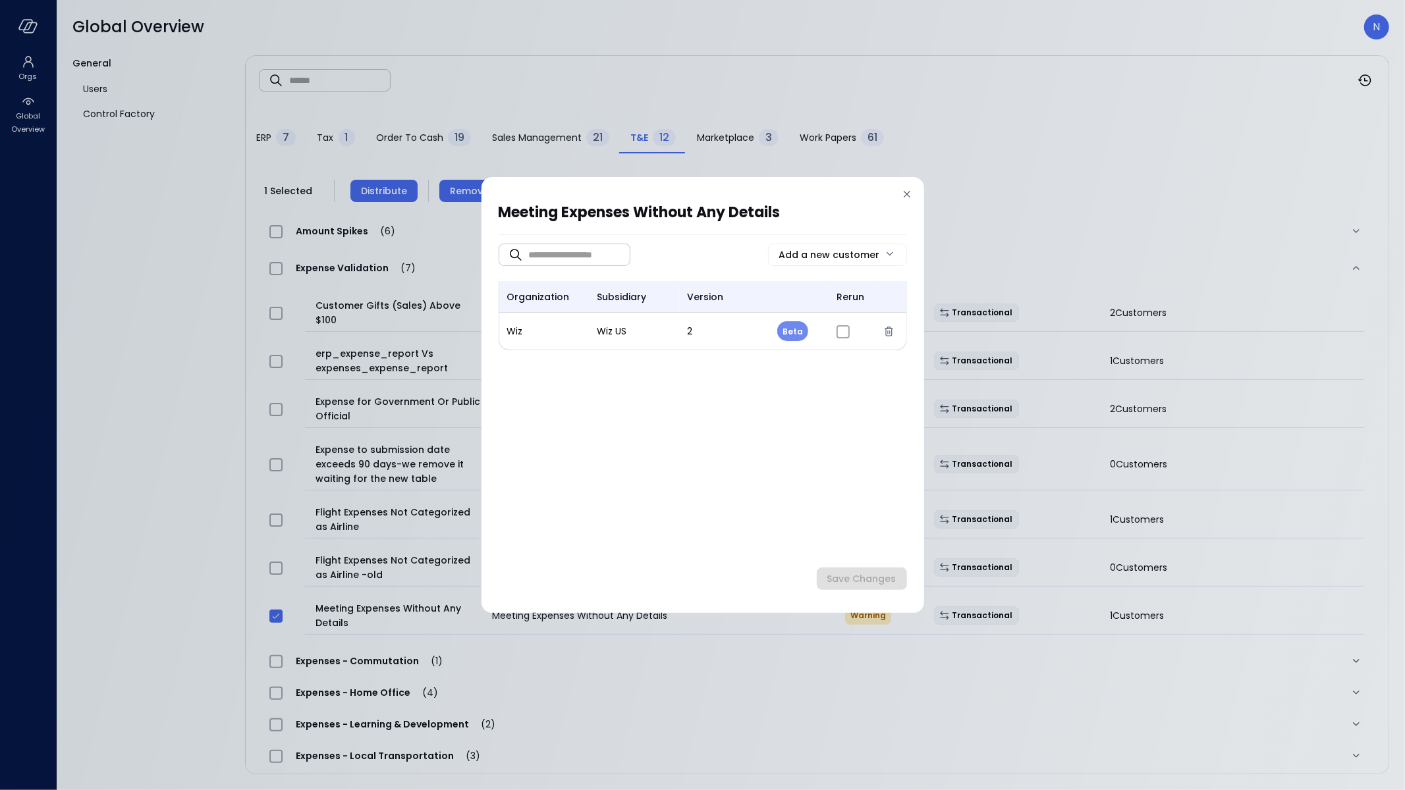
click at [791, 335] on body "Orgs Global Overview Global Overview N General Users Control Factory ​ ​ ERP 7 …" at bounding box center [702, 395] width 1405 height 790
drag, startPoint x: 805, startPoint y: 393, endPoint x: 814, endPoint y: 420, distance: 27.9
click at [805, 393] on li "Release" at bounding box center [810, 391] width 66 height 28
type input "*"
click at [863, 583] on div "Save Changes" at bounding box center [861, 579] width 69 height 16
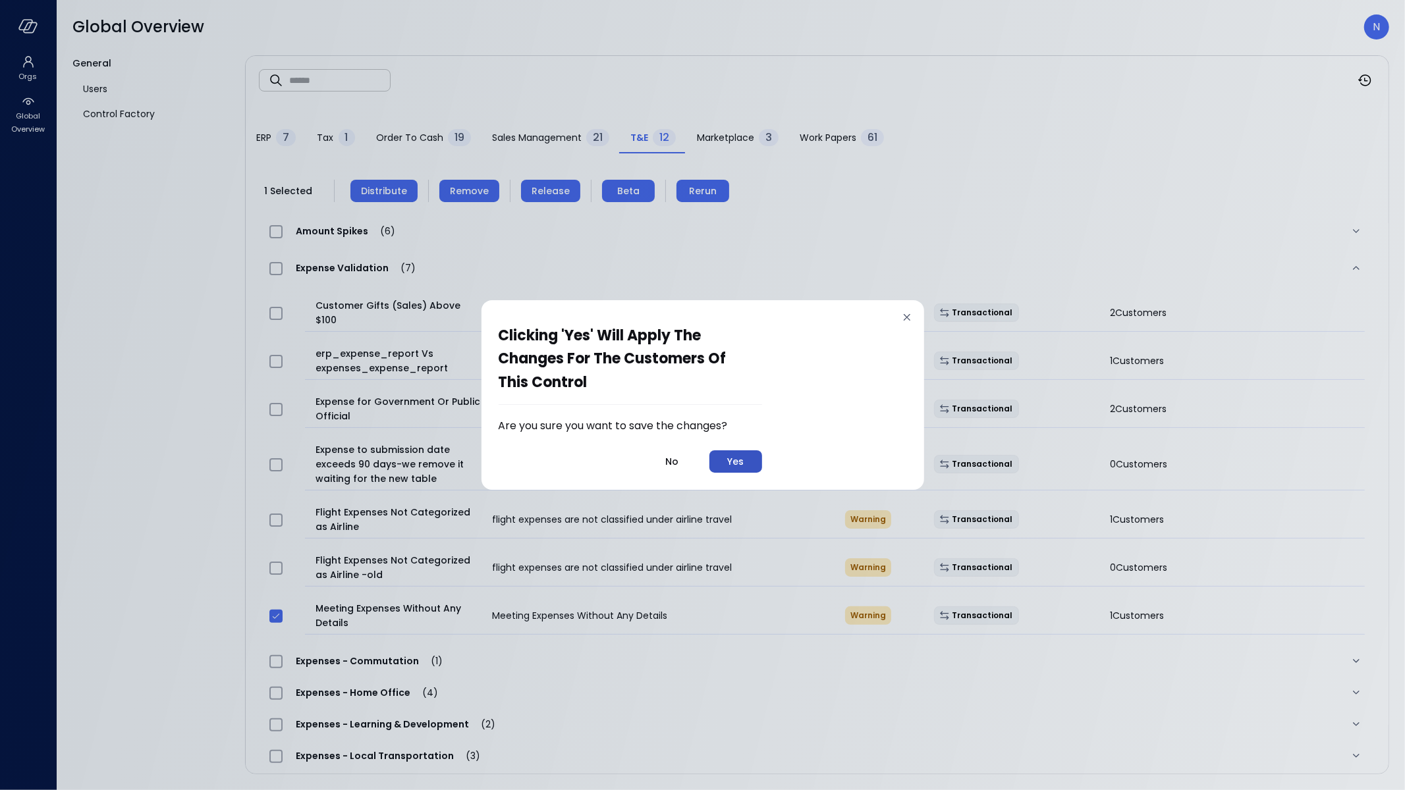
click at [739, 457] on div "Yes" at bounding box center [735, 462] width 16 height 16
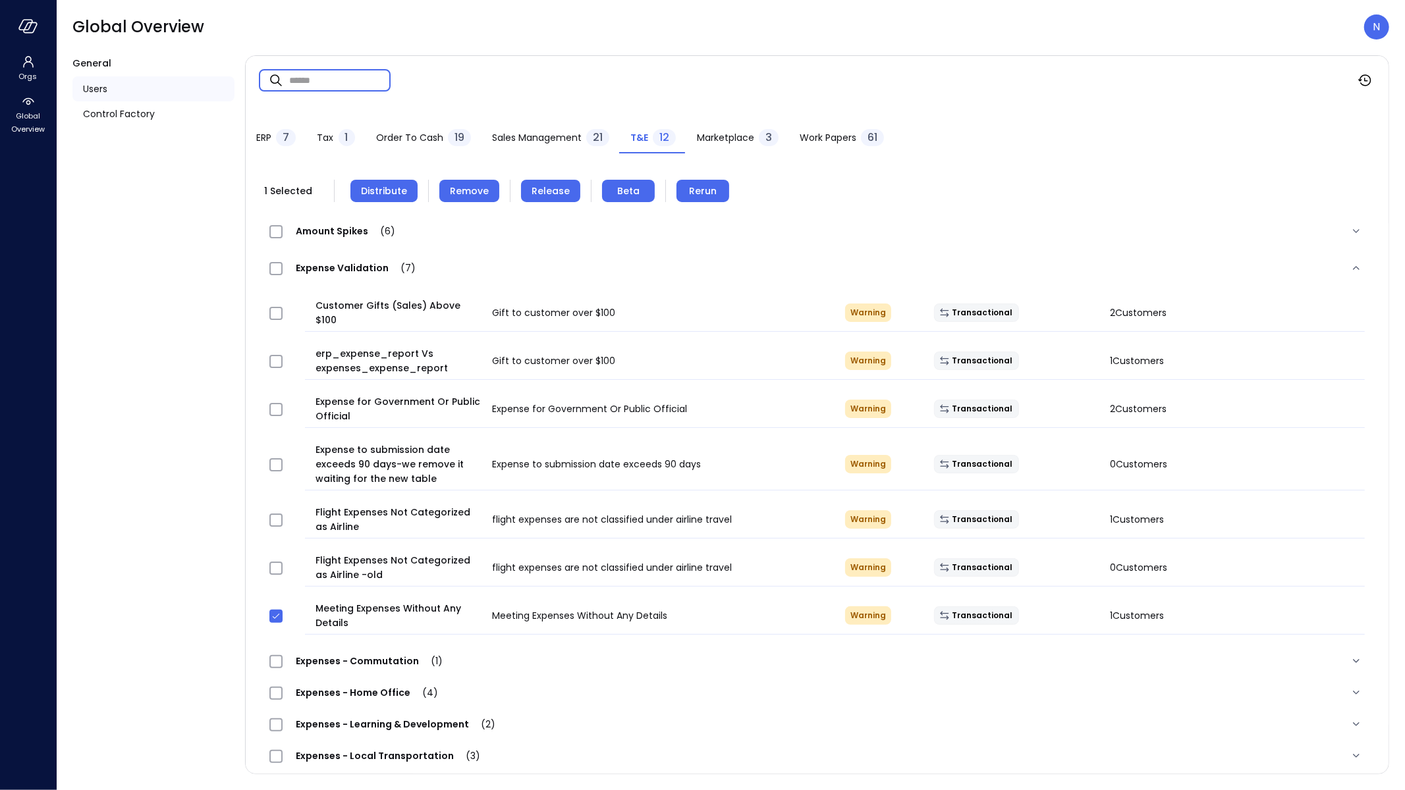
drag, startPoint x: 364, startPoint y: 83, endPoint x: 209, endPoint y: 79, distance: 155.5
click at [209, 79] on div "General Users Control Factory ​ ​ ERP 7 Tax 1 Order to Cash 19 Sales Management…" at bounding box center [730, 414] width 1316 height 719
paste input "**********"
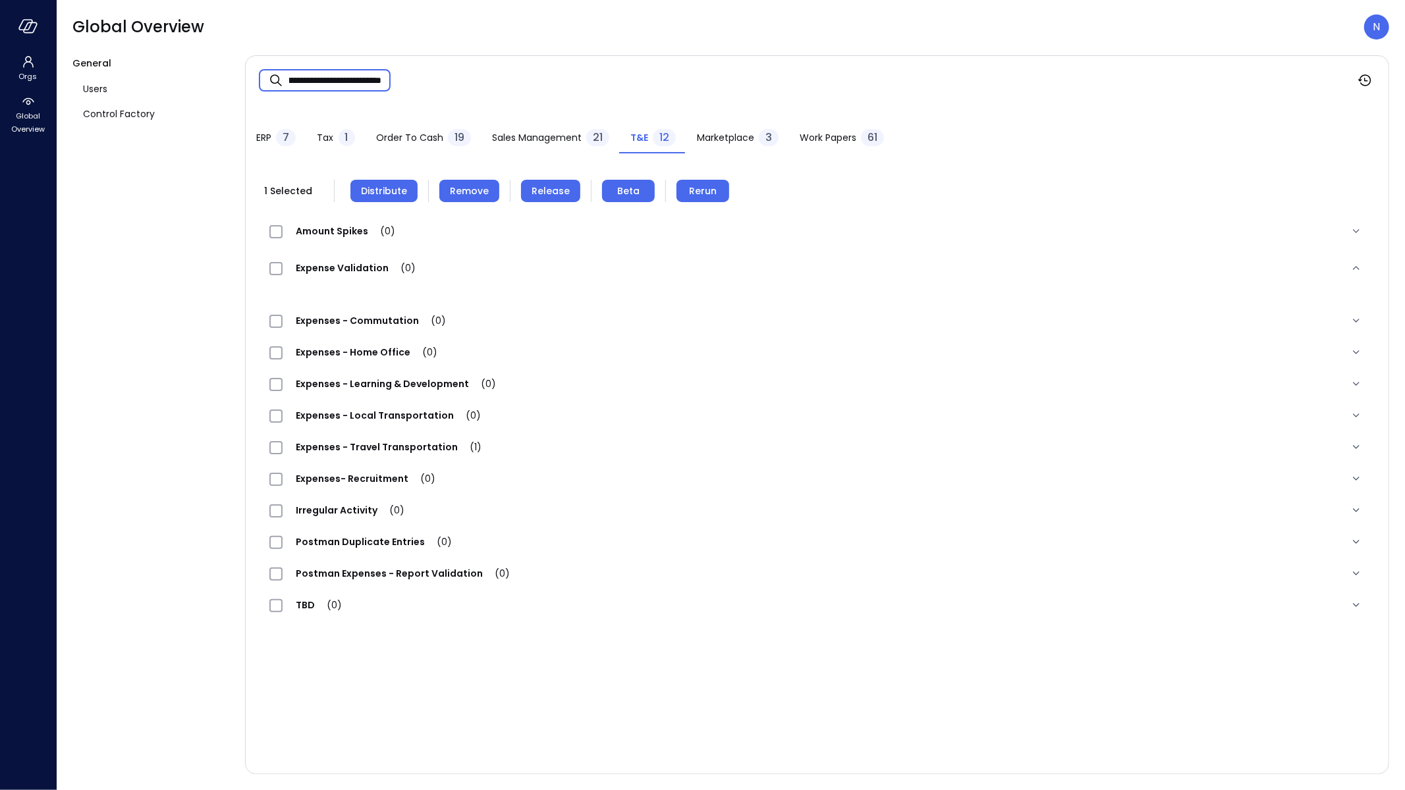
type input "**********"
click at [393, 443] on span "Expenses - Travel Transportation (1)" at bounding box center [389, 447] width 212 height 13
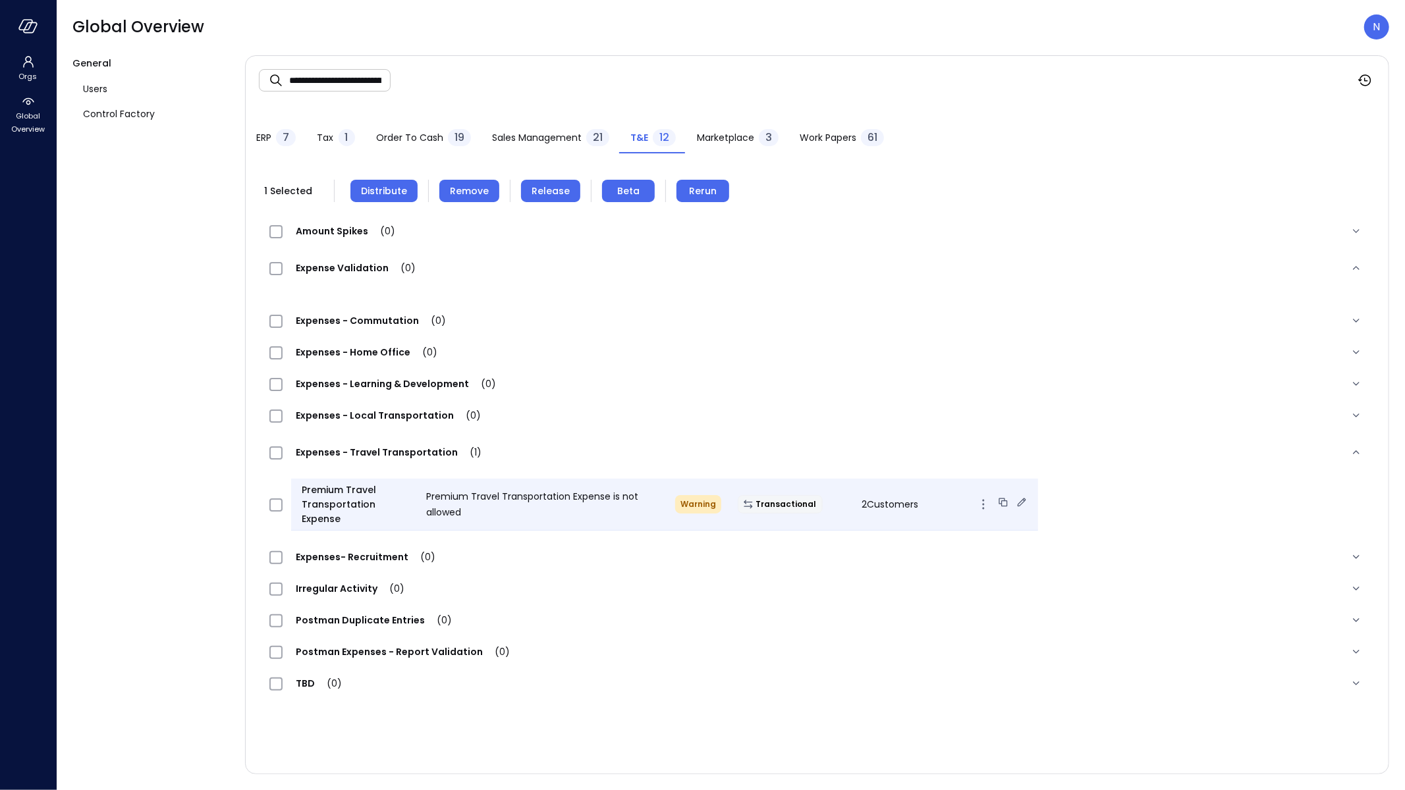
click at [886, 502] on span "2 Customers" at bounding box center [890, 504] width 57 height 13
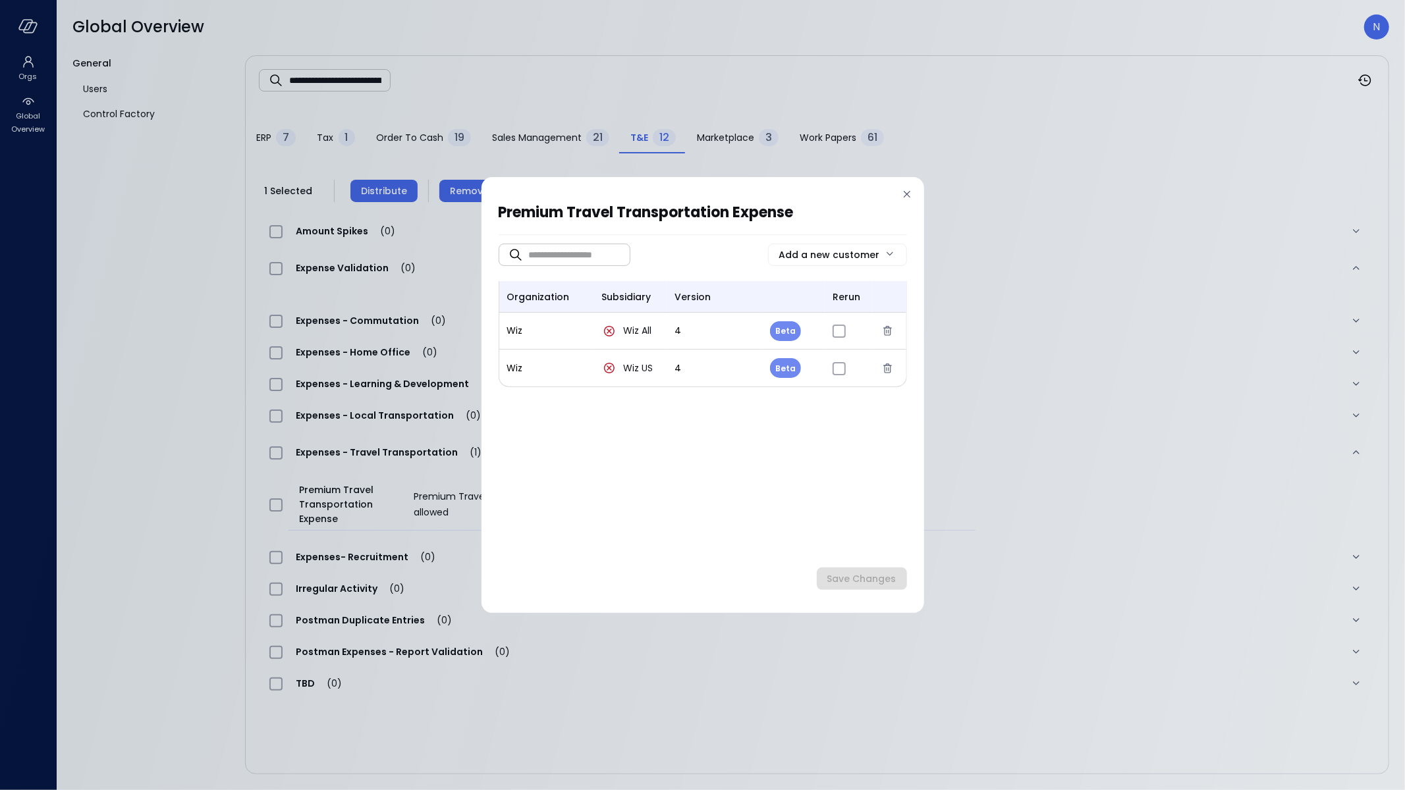
click at [794, 372] on body "**********" at bounding box center [702, 395] width 1405 height 790
click at [814, 439] on li "Release" at bounding box center [803, 428] width 66 height 28
type input "*"
click at [853, 583] on div "Save Changes" at bounding box center [861, 579] width 69 height 16
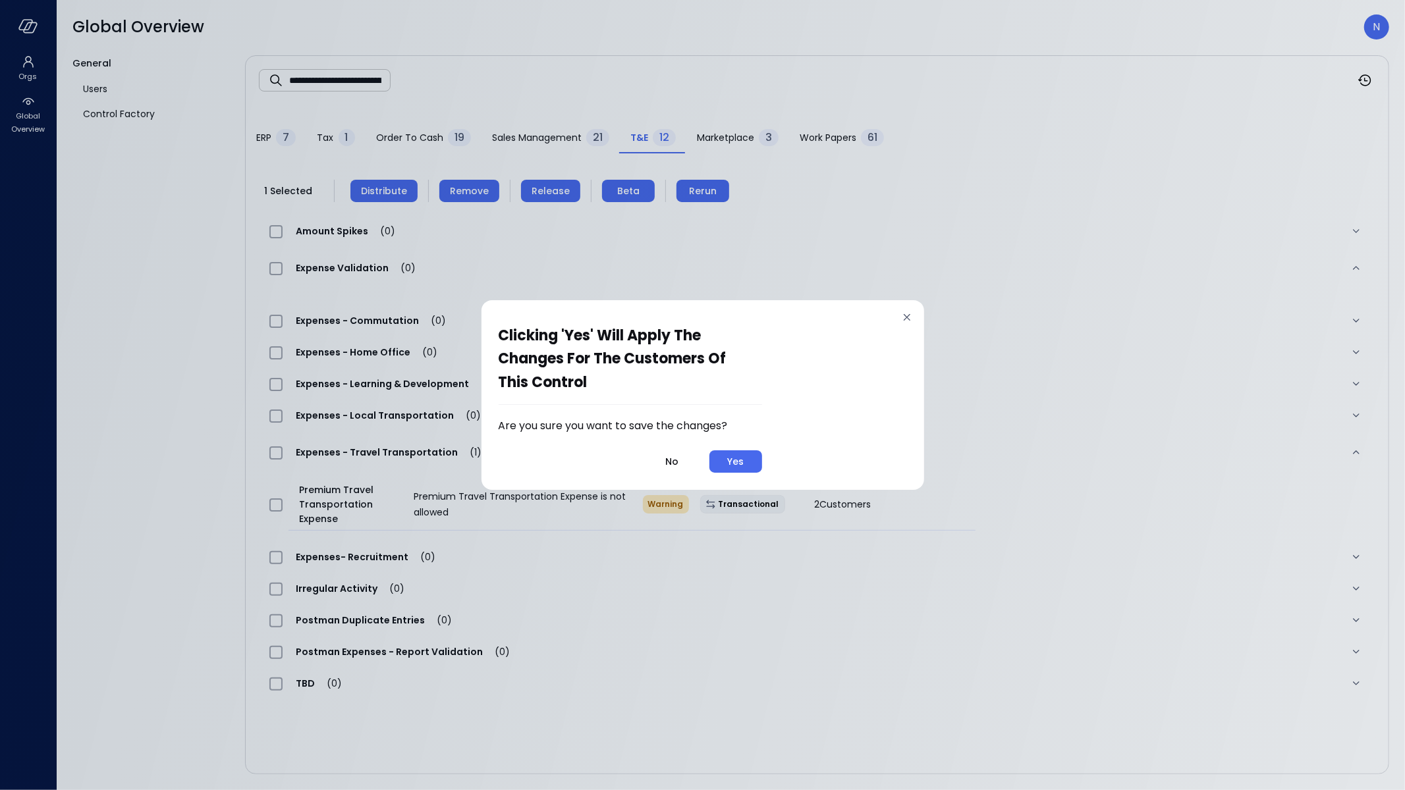
click at [744, 454] on div "Yes" at bounding box center [735, 462] width 16 height 16
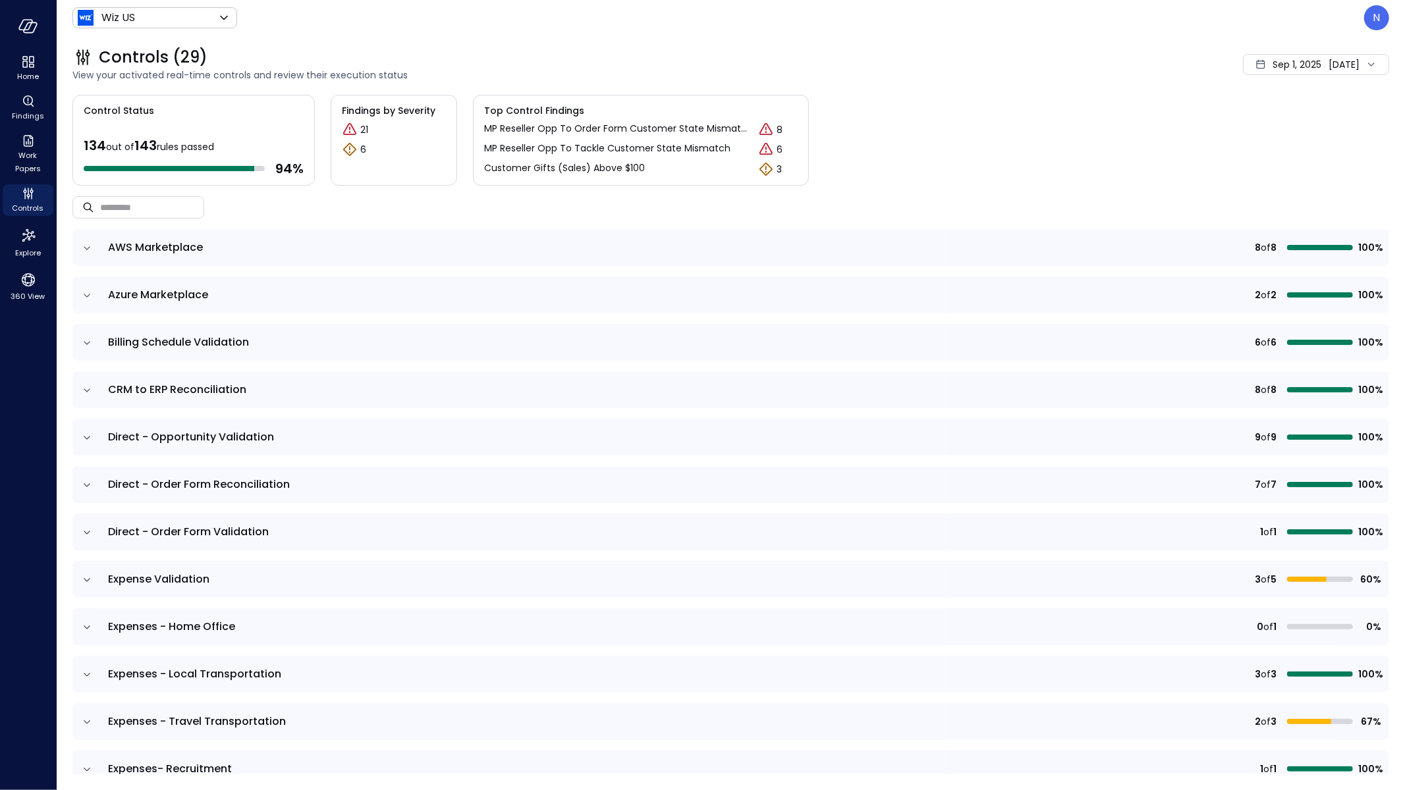
click at [88, 578] on icon "expand row" at bounding box center [86, 580] width 13 height 13
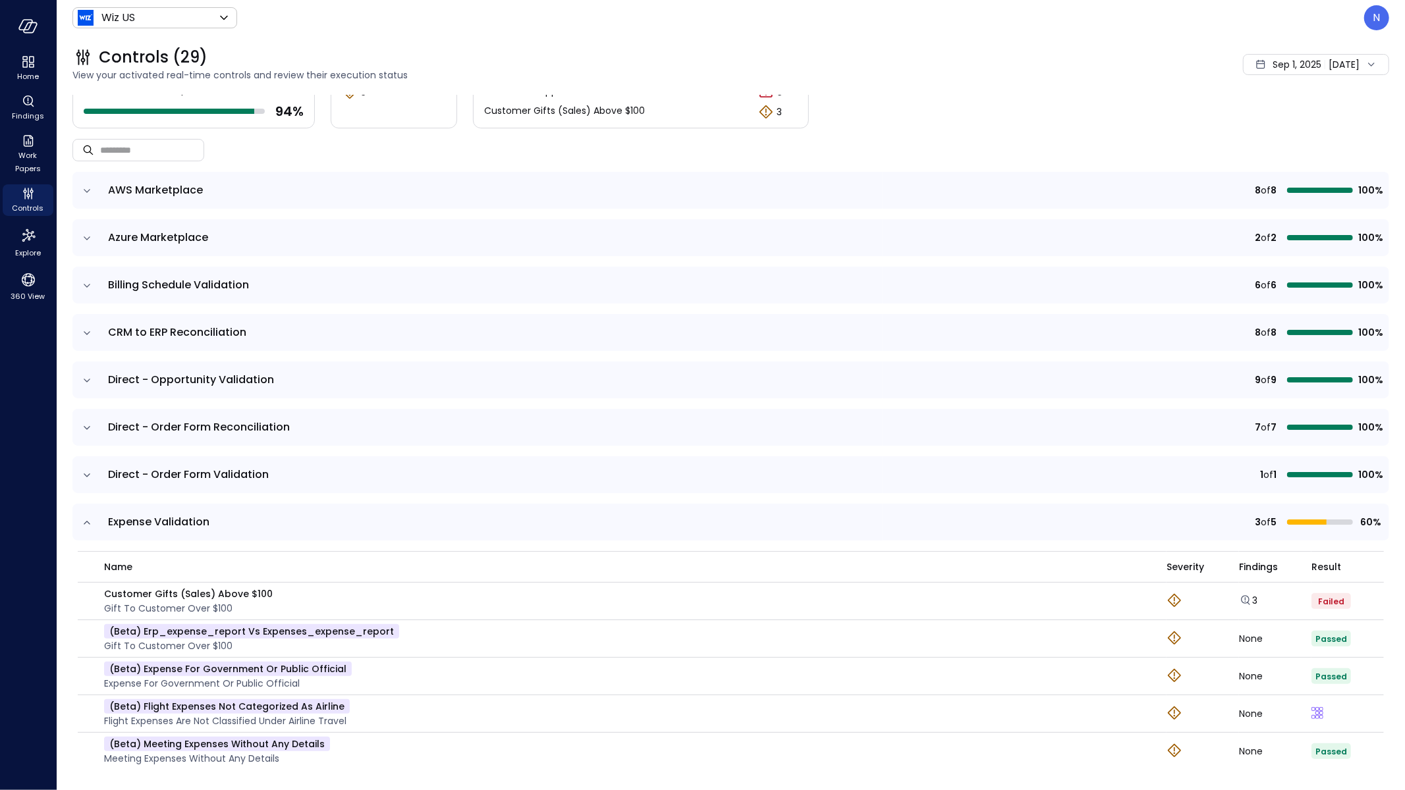
scroll to position [192, 0]
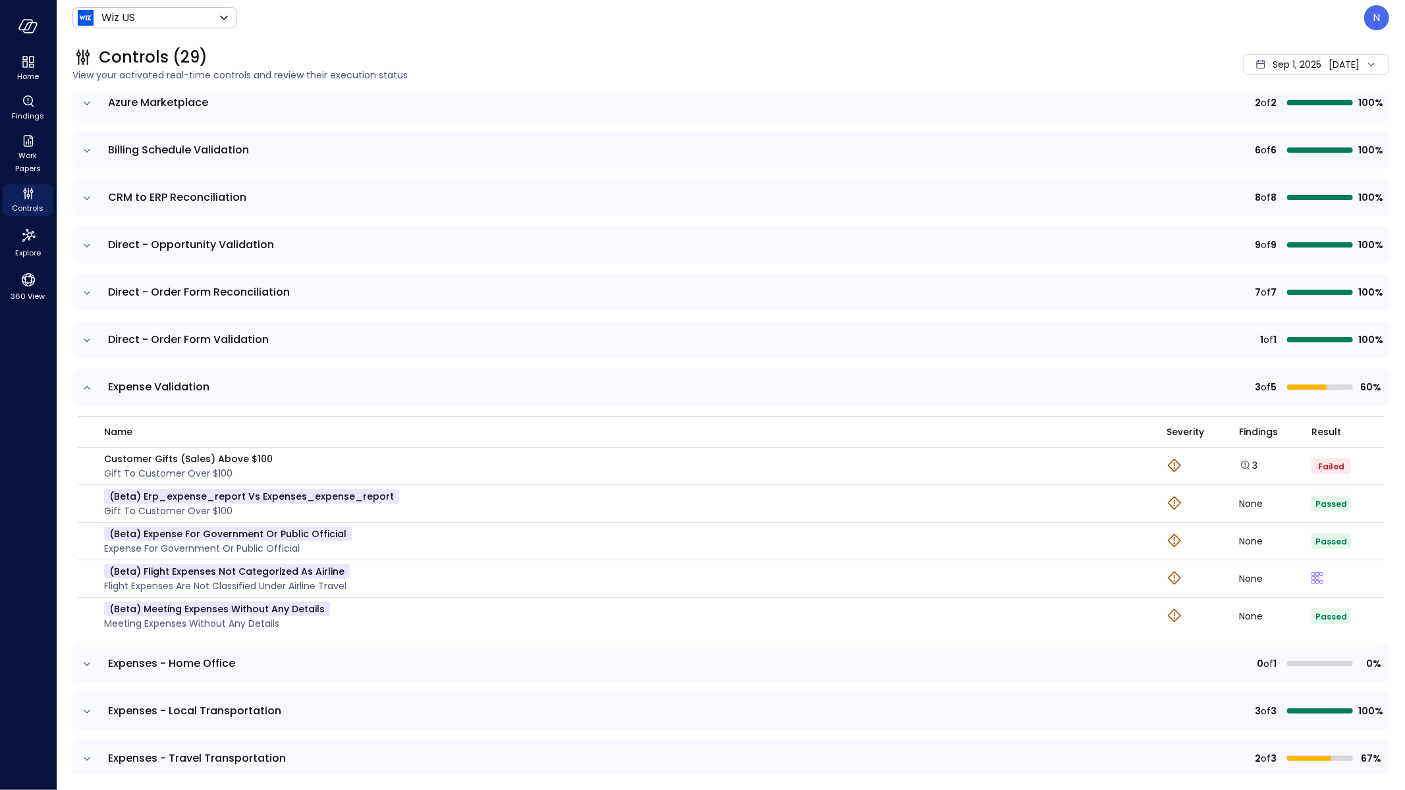
click at [1293, 67] on span "Sep 1, 2025" at bounding box center [1296, 64] width 49 height 14
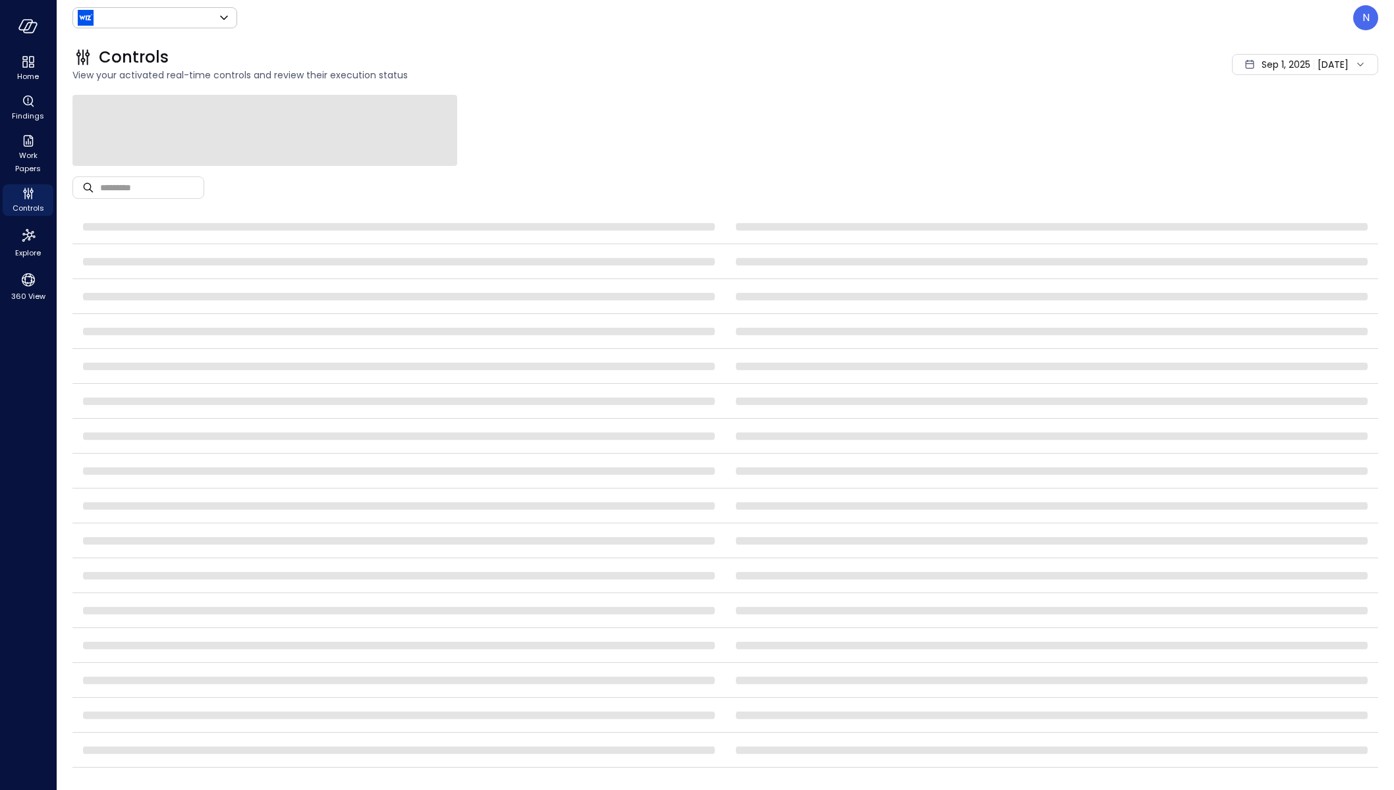
type input "******"
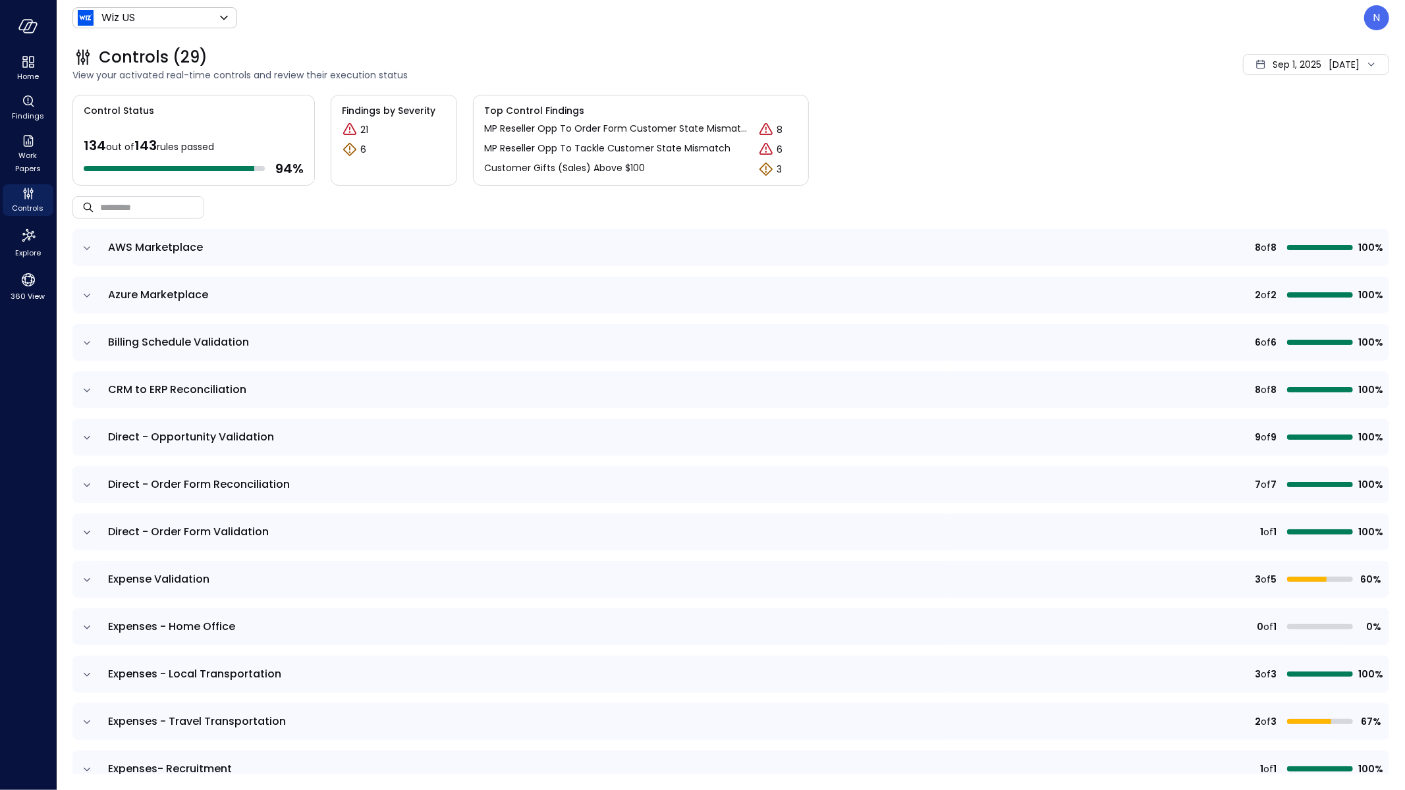
click at [79, 577] on td at bounding box center [86, 579] width 28 height 37
click at [80, 576] on icon "expand row" at bounding box center [86, 580] width 13 height 13
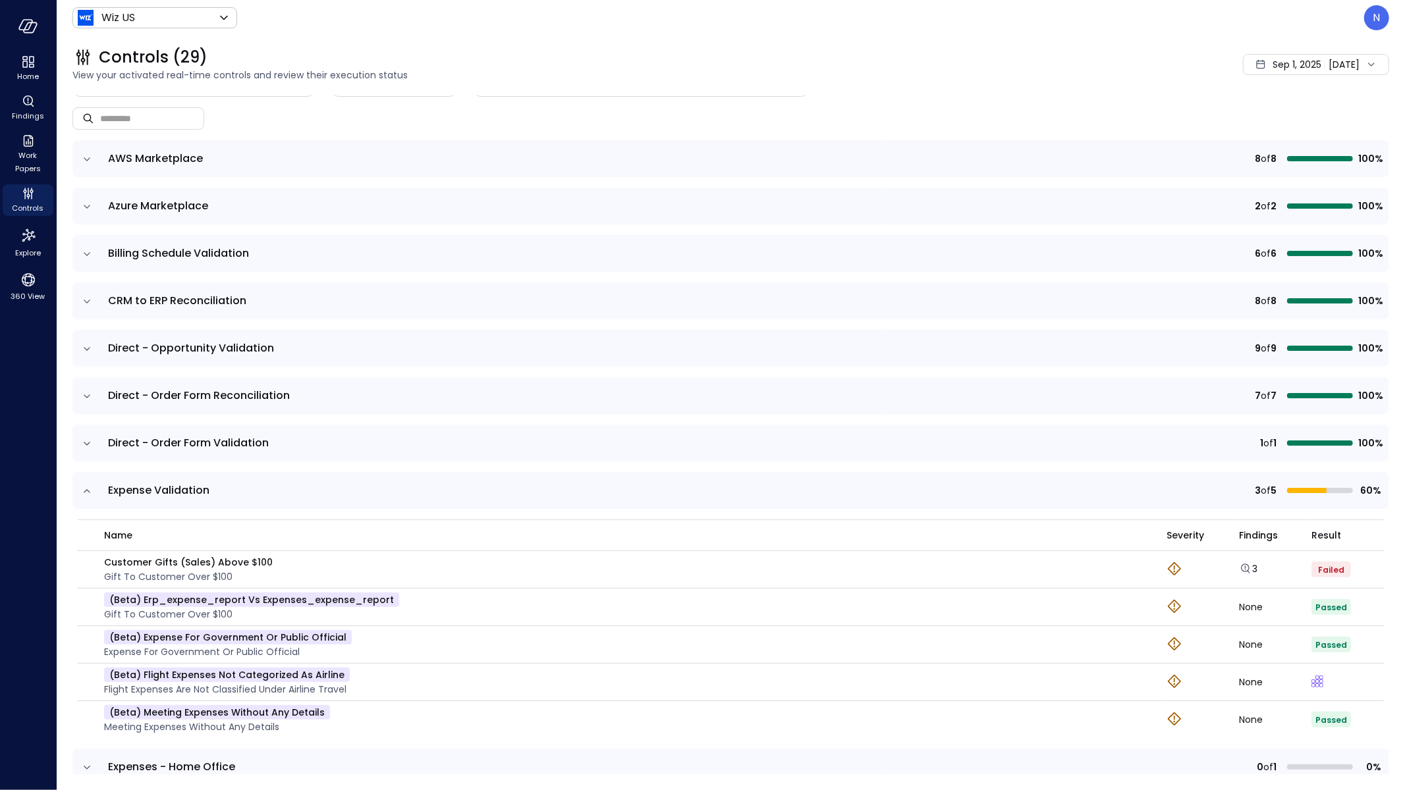
scroll to position [241, 0]
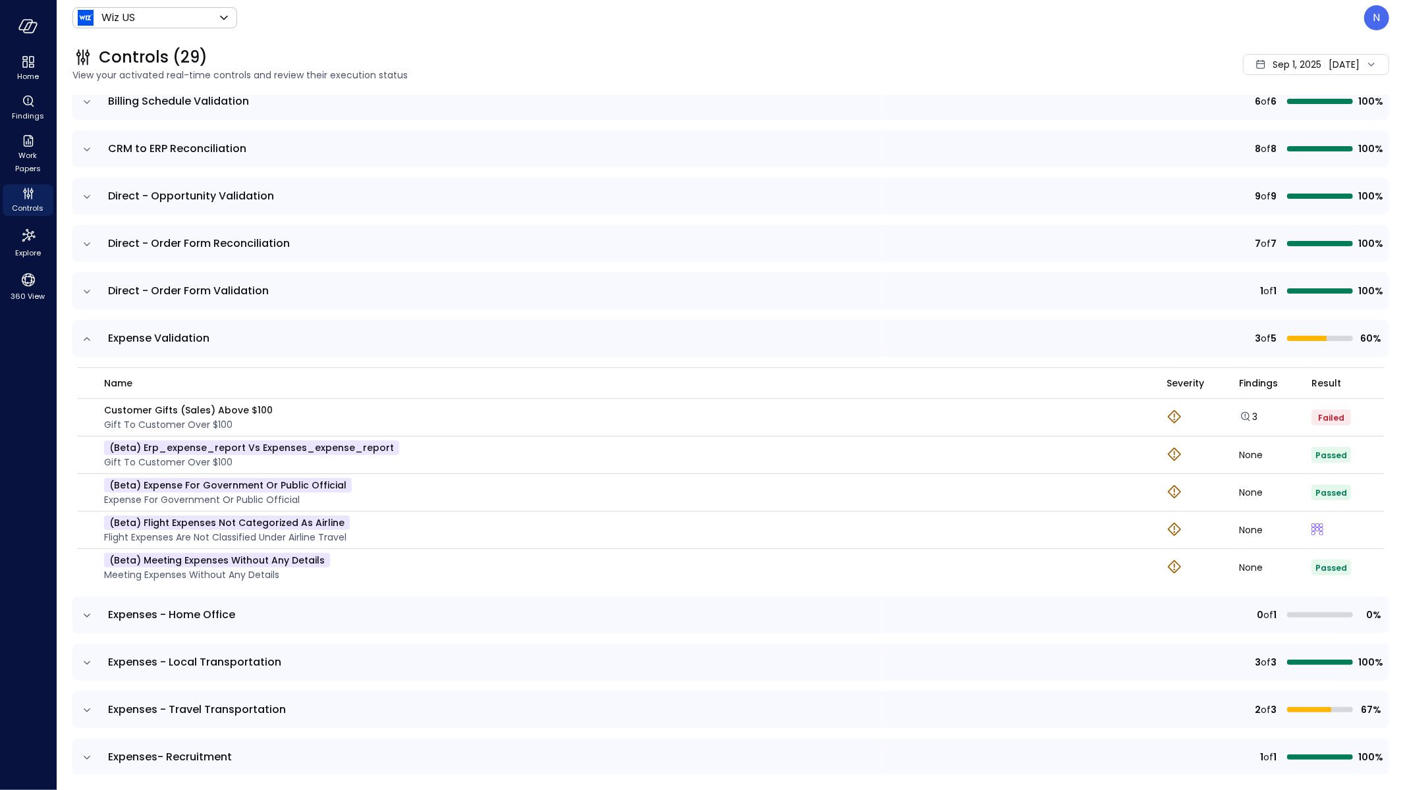
click at [1272, 62] on span "Sep 1, 2025" at bounding box center [1296, 64] width 49 height 14
click at [1277, 121] on li "[DATE]" at bounding box center [1293, 122] width 105 height 22
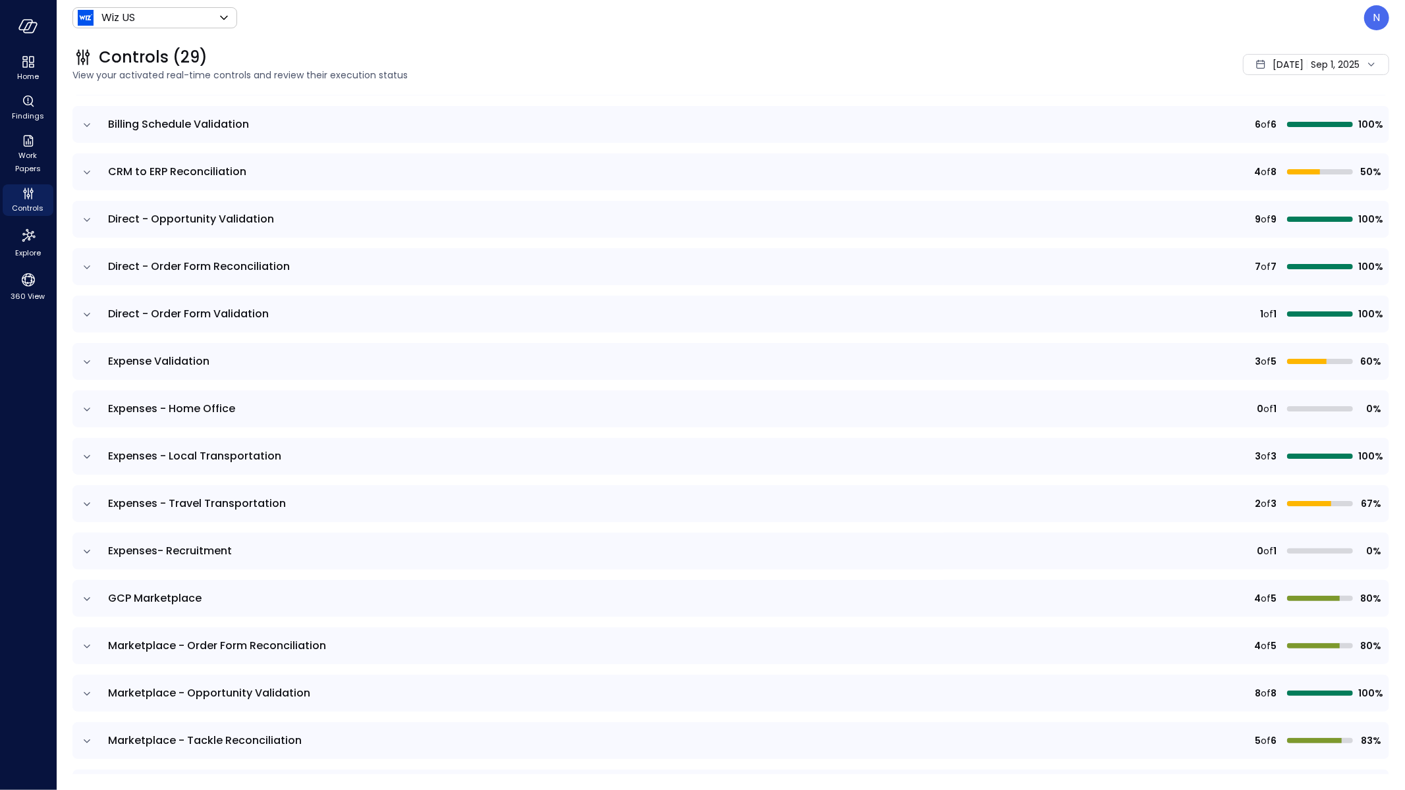
scroll to position [216, 0]
click at [88, 358] on icon "expand row" at bounding box center [86, 364] width 13 height 13
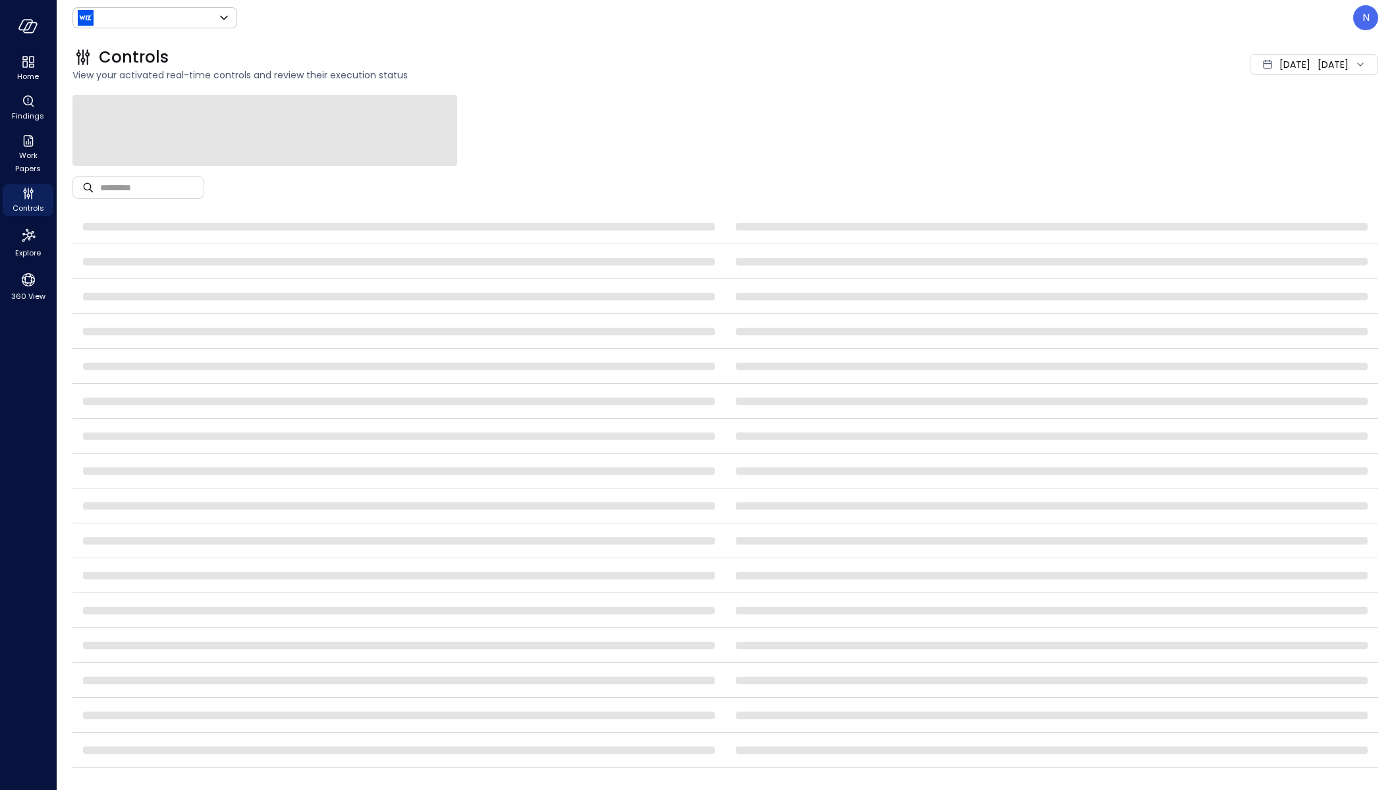
type input "******"
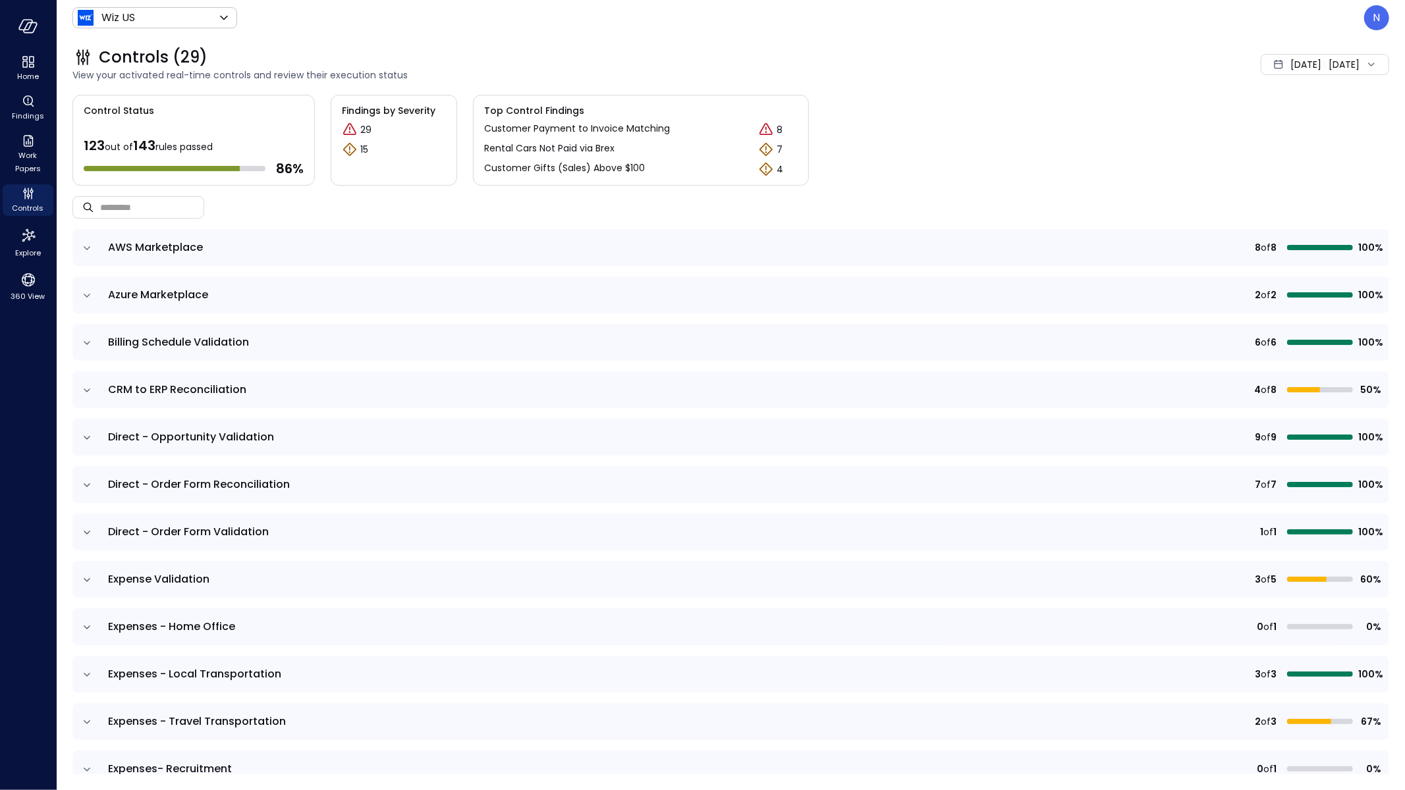
click at [90, 574] on icon "expand row" at bounding box center [86, 580] width 13 height 13
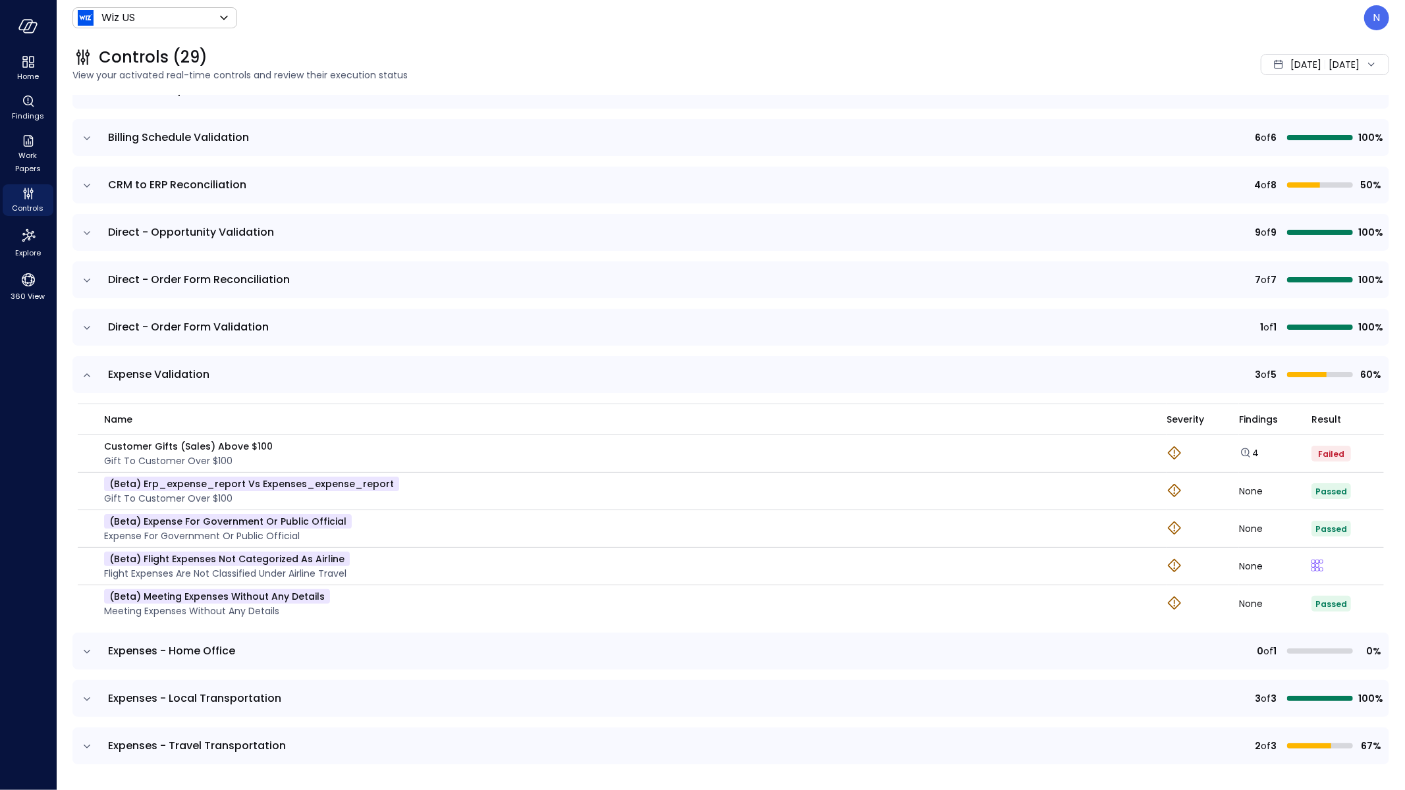
scroll to position [335, 0]
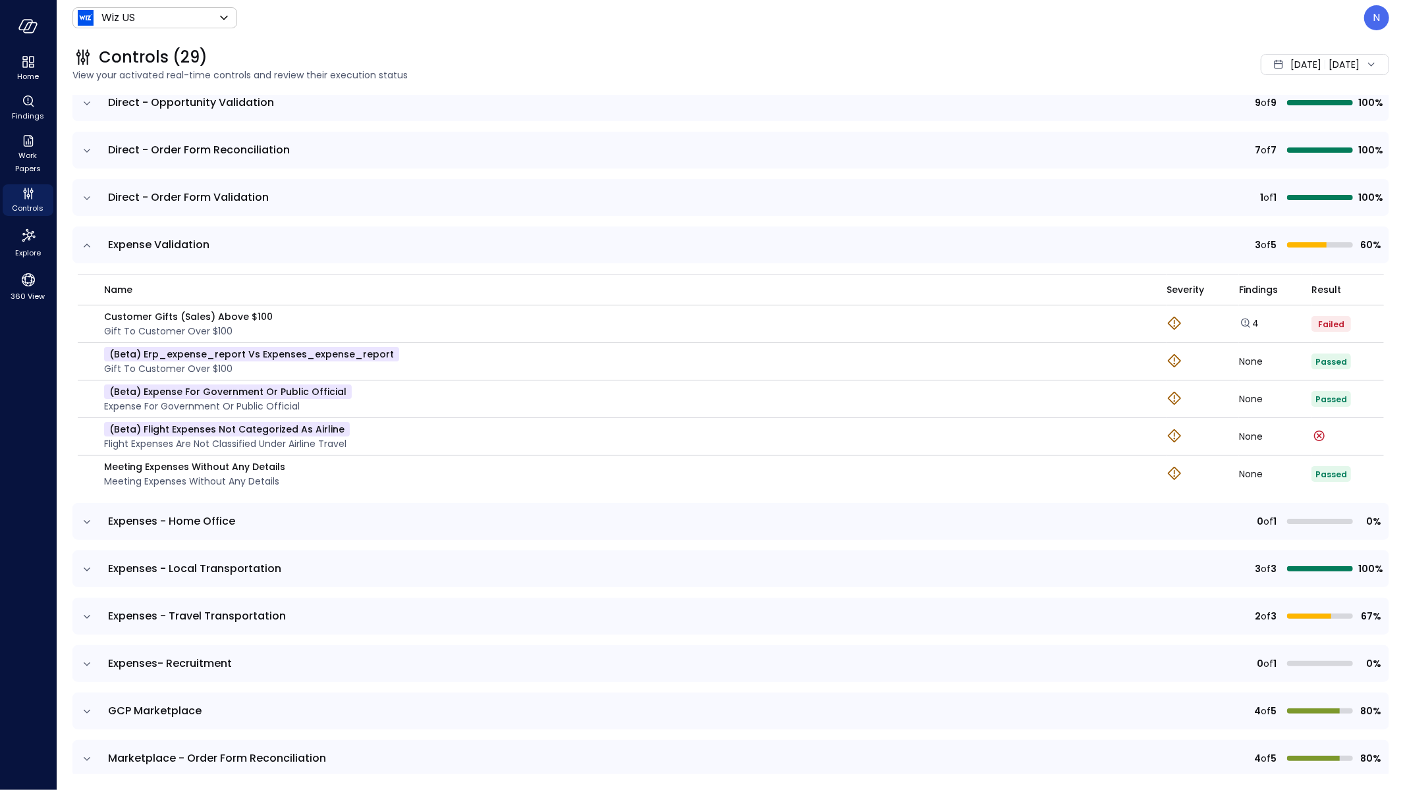
click at [91, 521] on icon "expand row" at bounding box center [86, 522] width 13 height 13
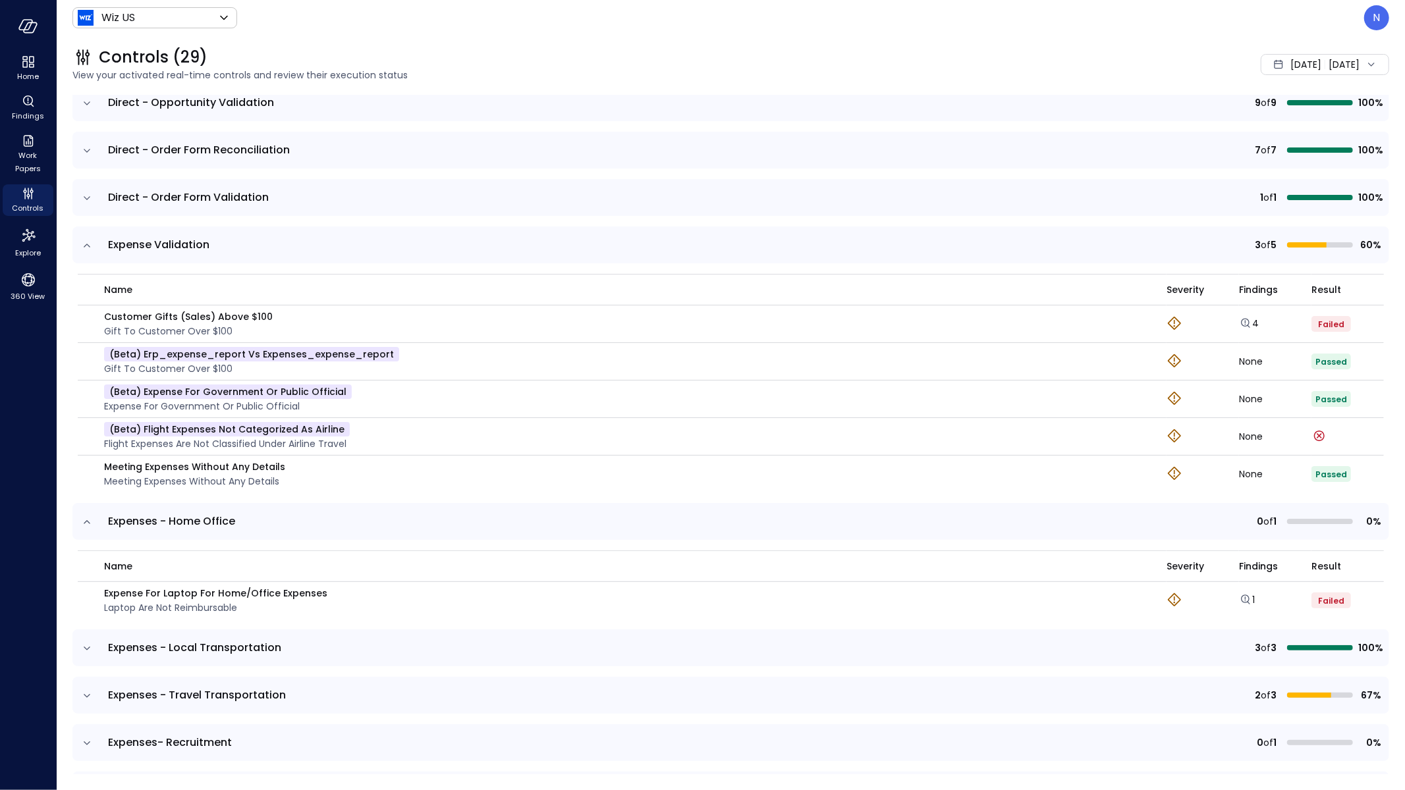
click at [90, 645] on icon "expand row" at bounding box center [86, 648] width 13 height 13
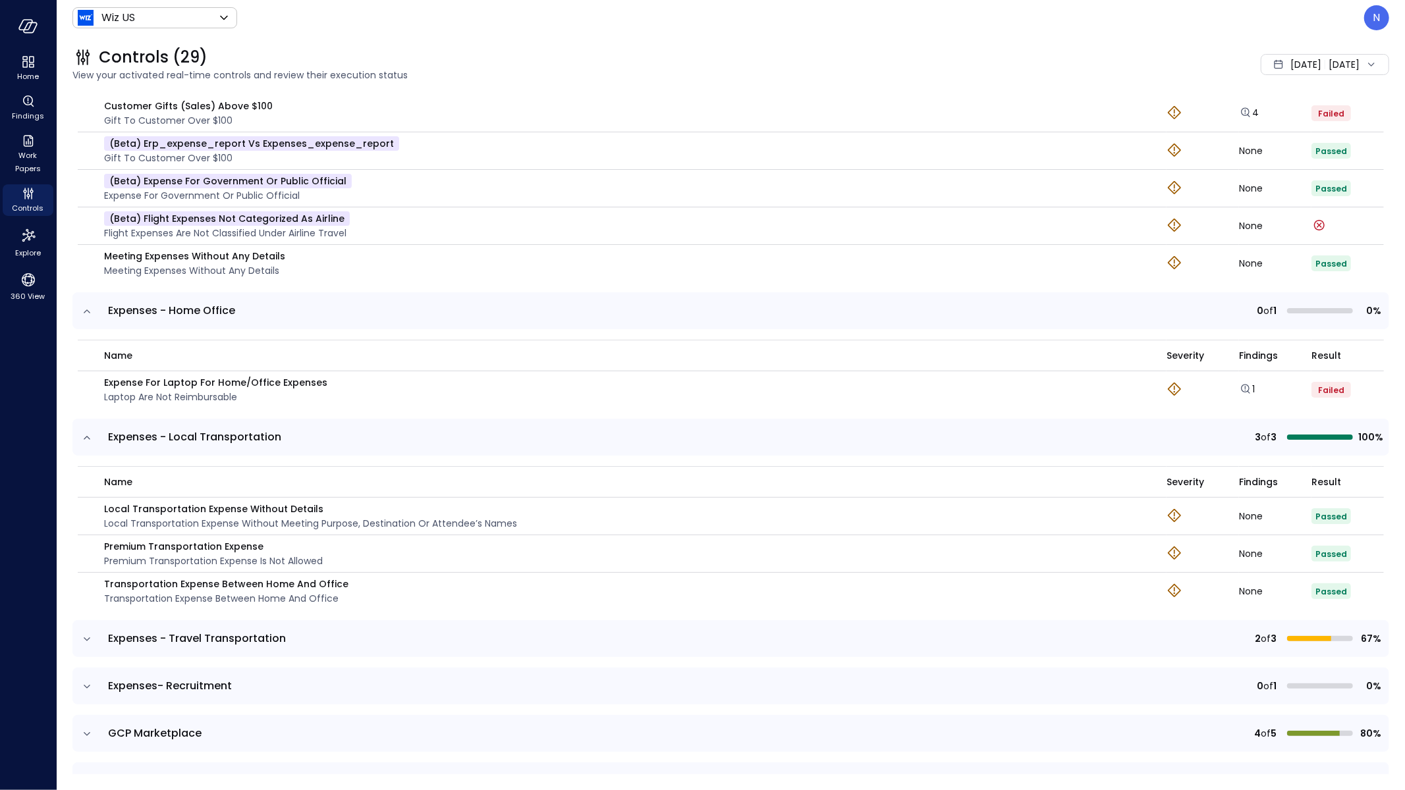
scroll to position [649, 0]
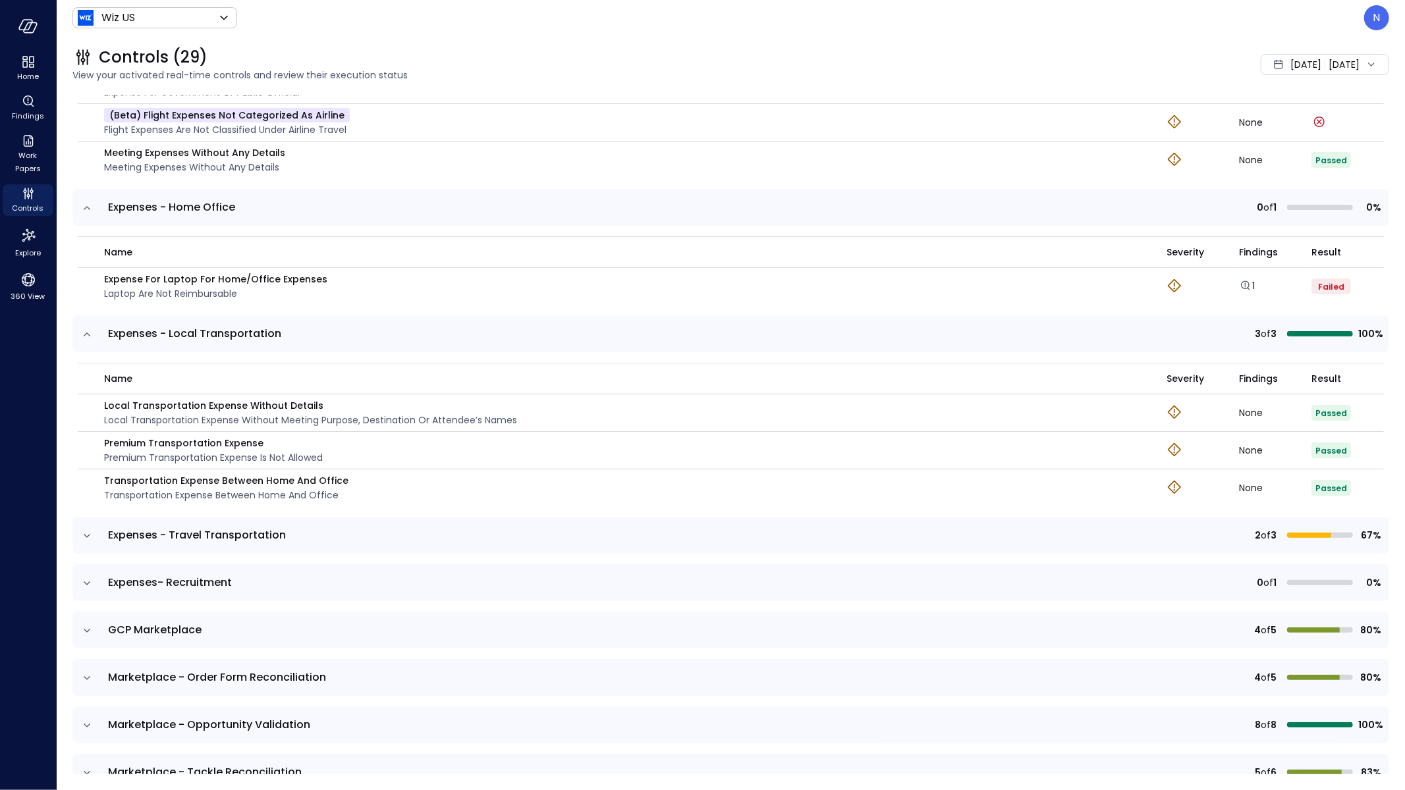
click at [80, 531] on icon "expand row" at bounding box center [86, 535] width 13 height 13
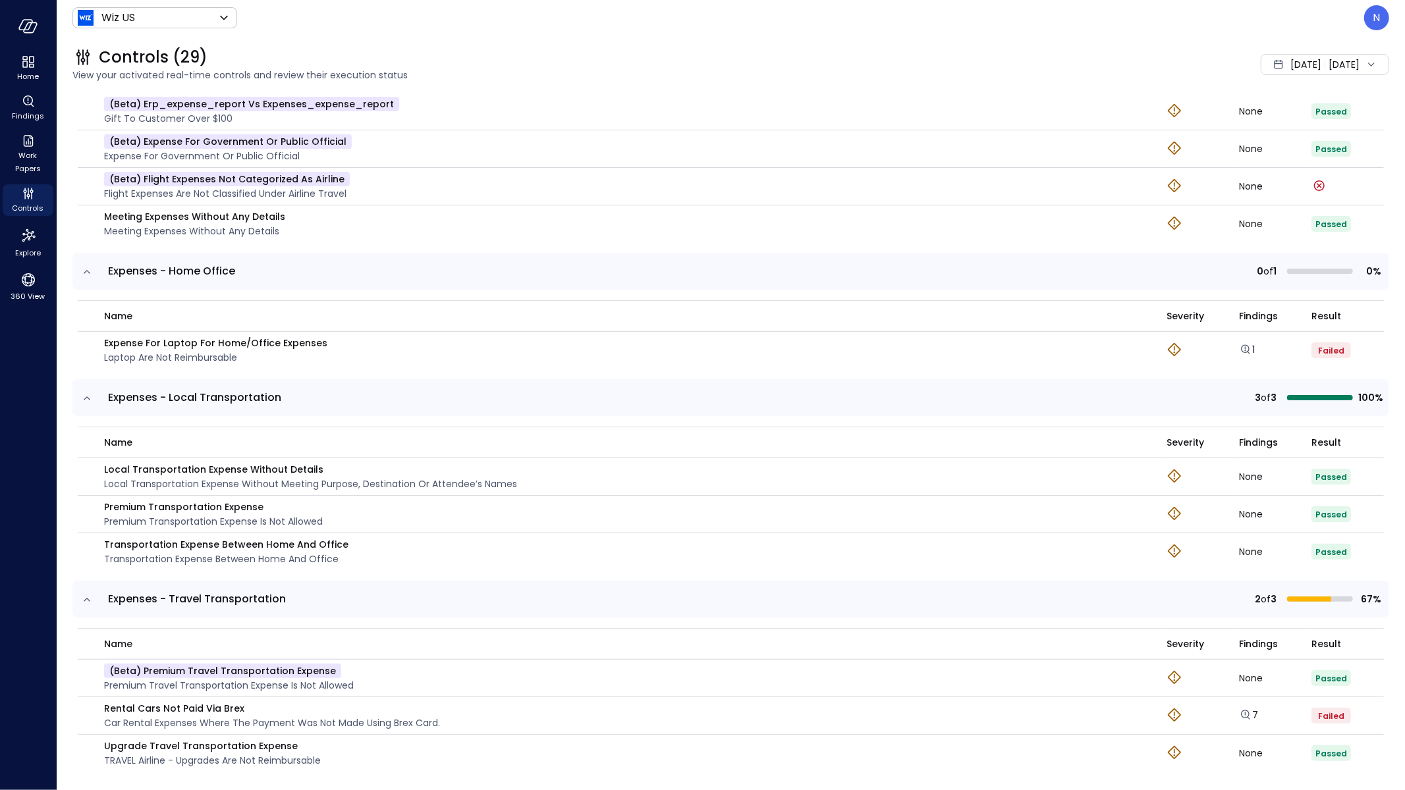
scroll to position [552, 0]
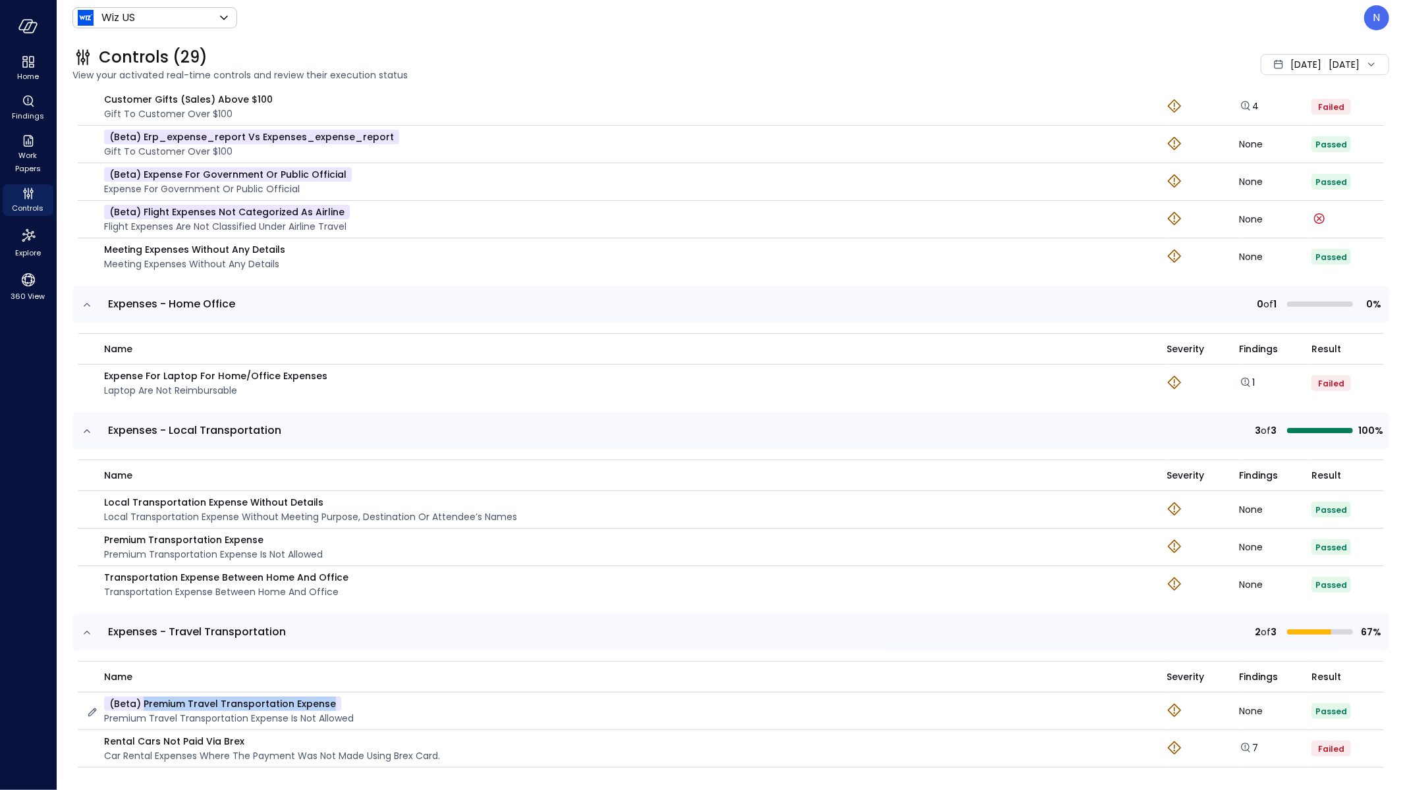
drag, startPoint x: 344, startPoint y: 697, endPoint x: 143, endPoint y: 699, distance: 201.5
click at [143, 699] on div "(beta) Premium Travel Transportation Expense Premium Travel Transportation Expe…" at bounding box center [618, 711] width 1065 height 29
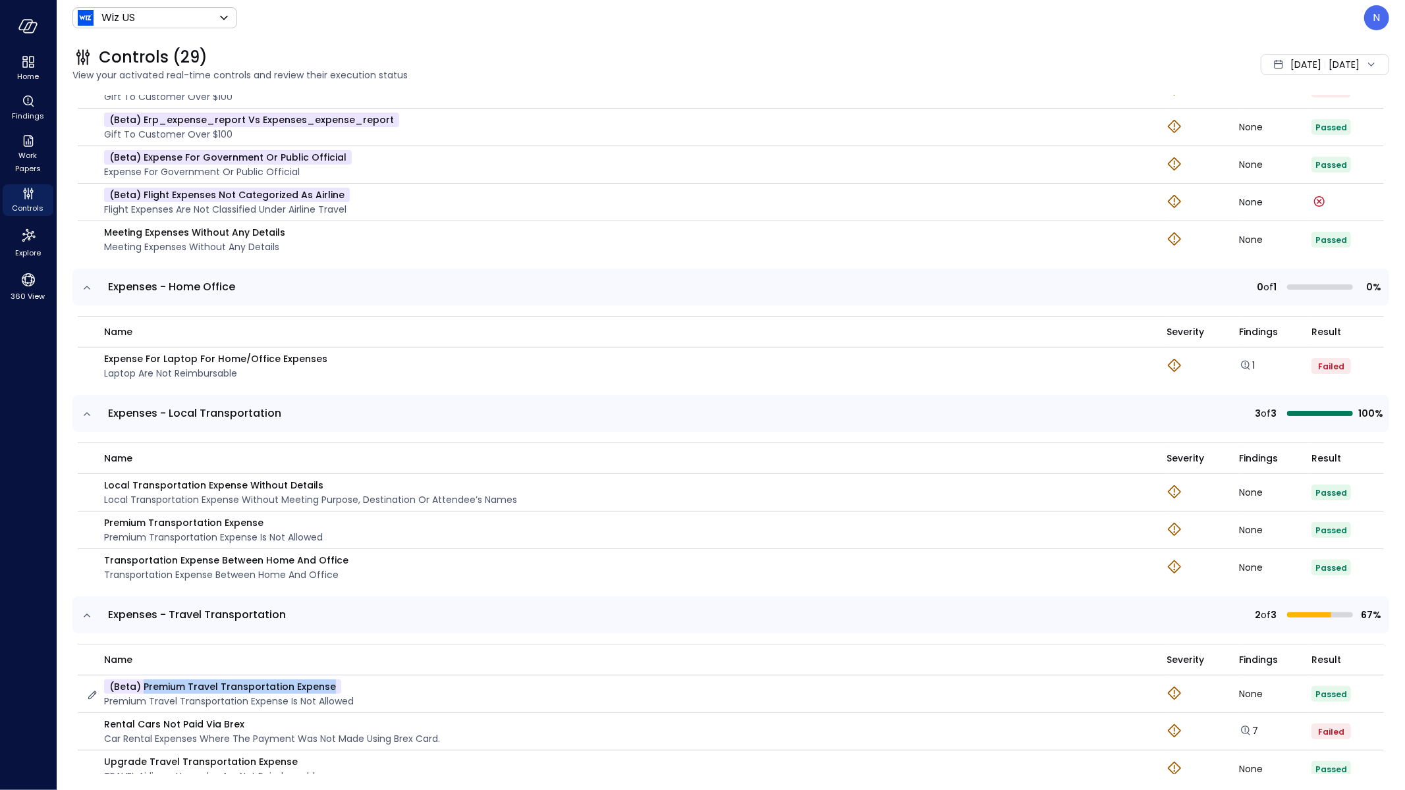
scroll to position [587, 0]
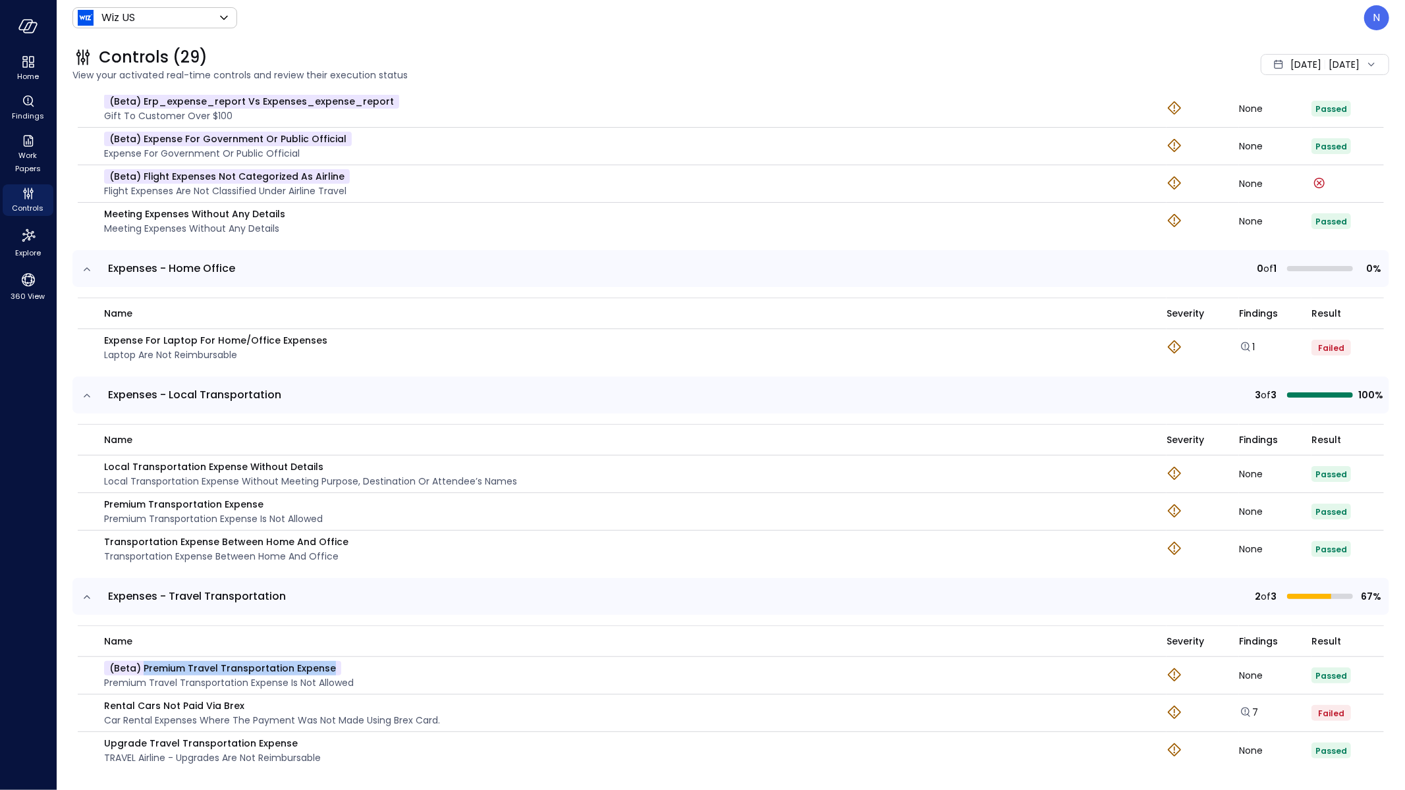
copy p "Premium Travel Transportation Expense"
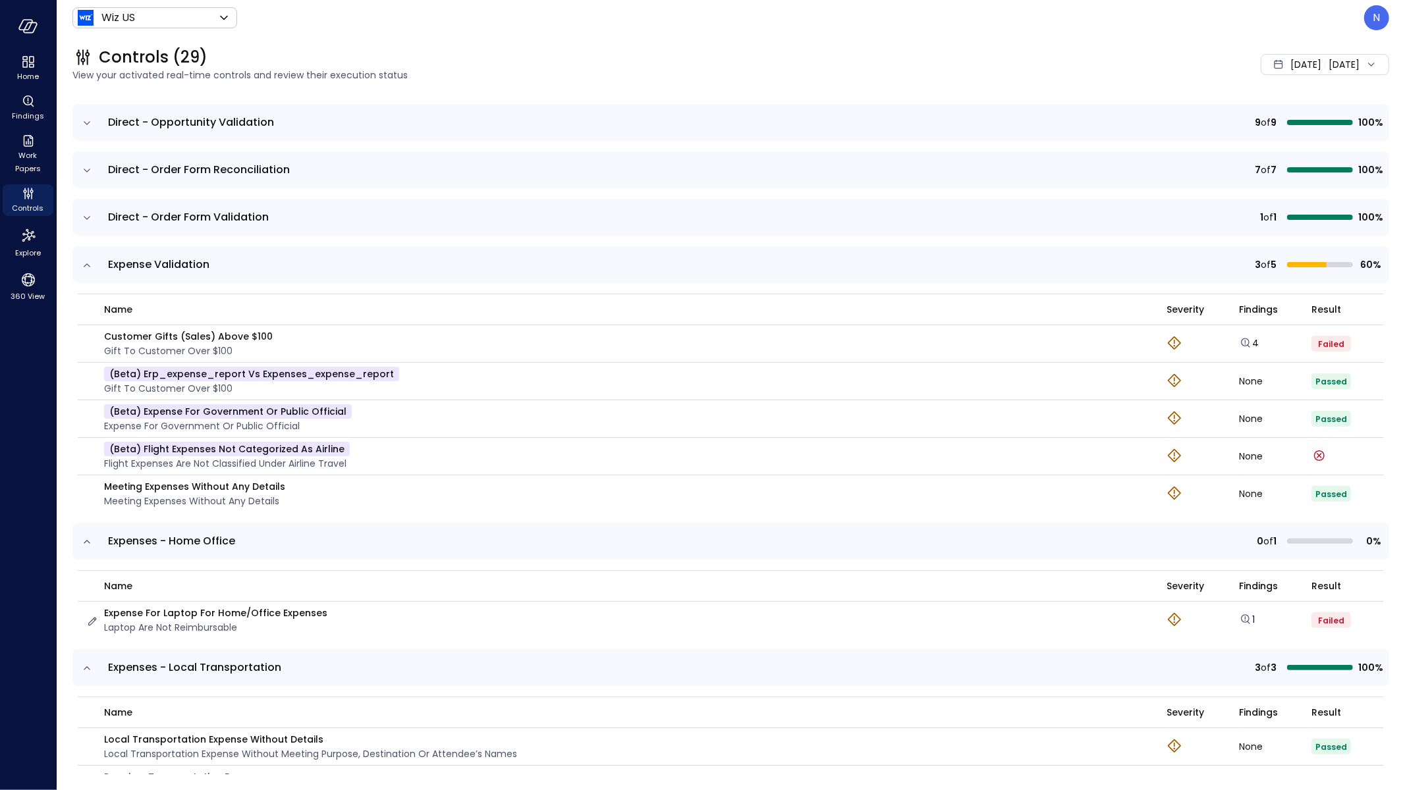
scroll to position [300, 0]
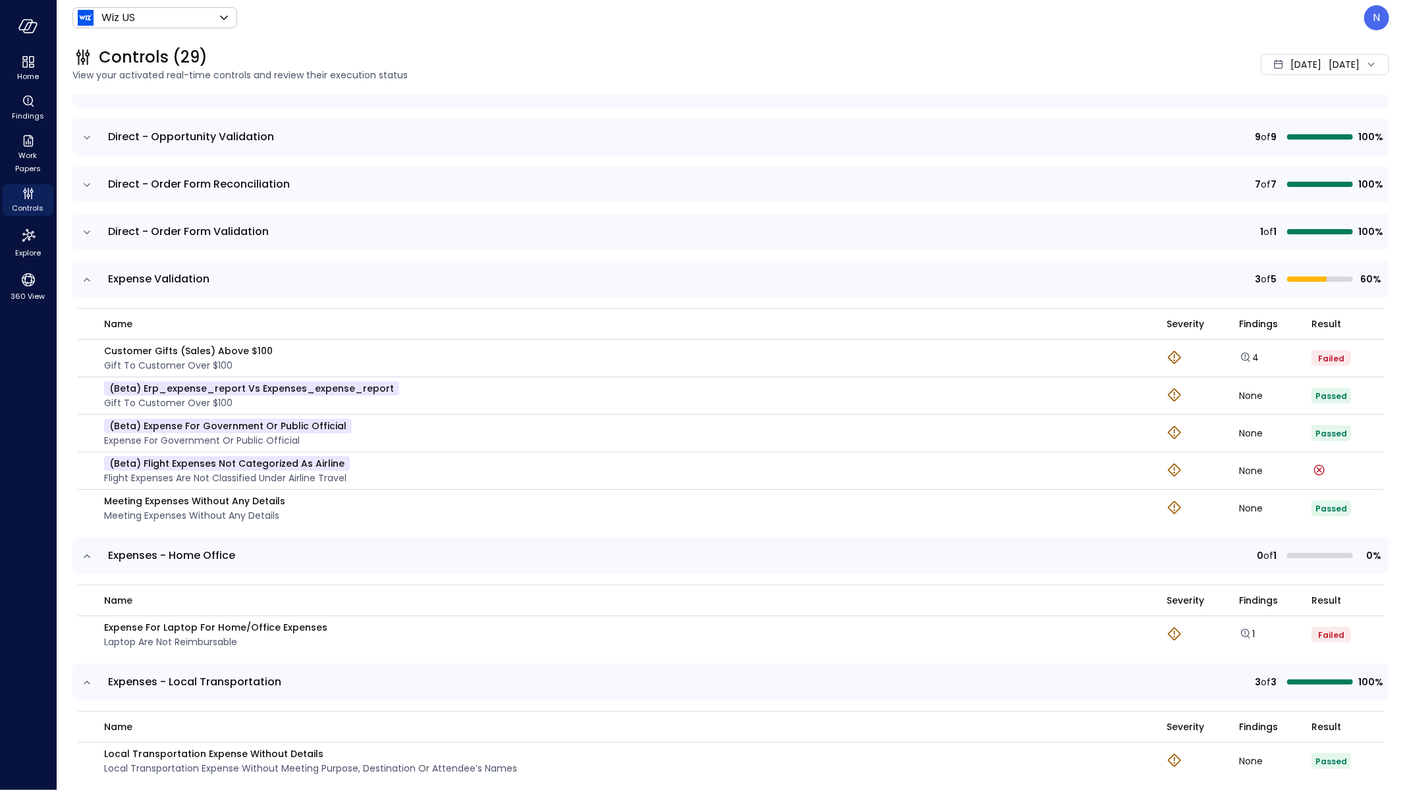
click at [84, 468] on td "(beta) Flight Expenses Not Categorized as Airline flight expenses are not class…" at bounding box center [622, 471] width 1089 height 38
click at [89, 461] on div "(beta) Flight Expenses Not Categorized as Airline flight expenses are not class…" at bounding box center [618, 470] width 1065 height 29
click at [91, 471] on icon "button" at bounding box center [92, 472] width 13 height 13
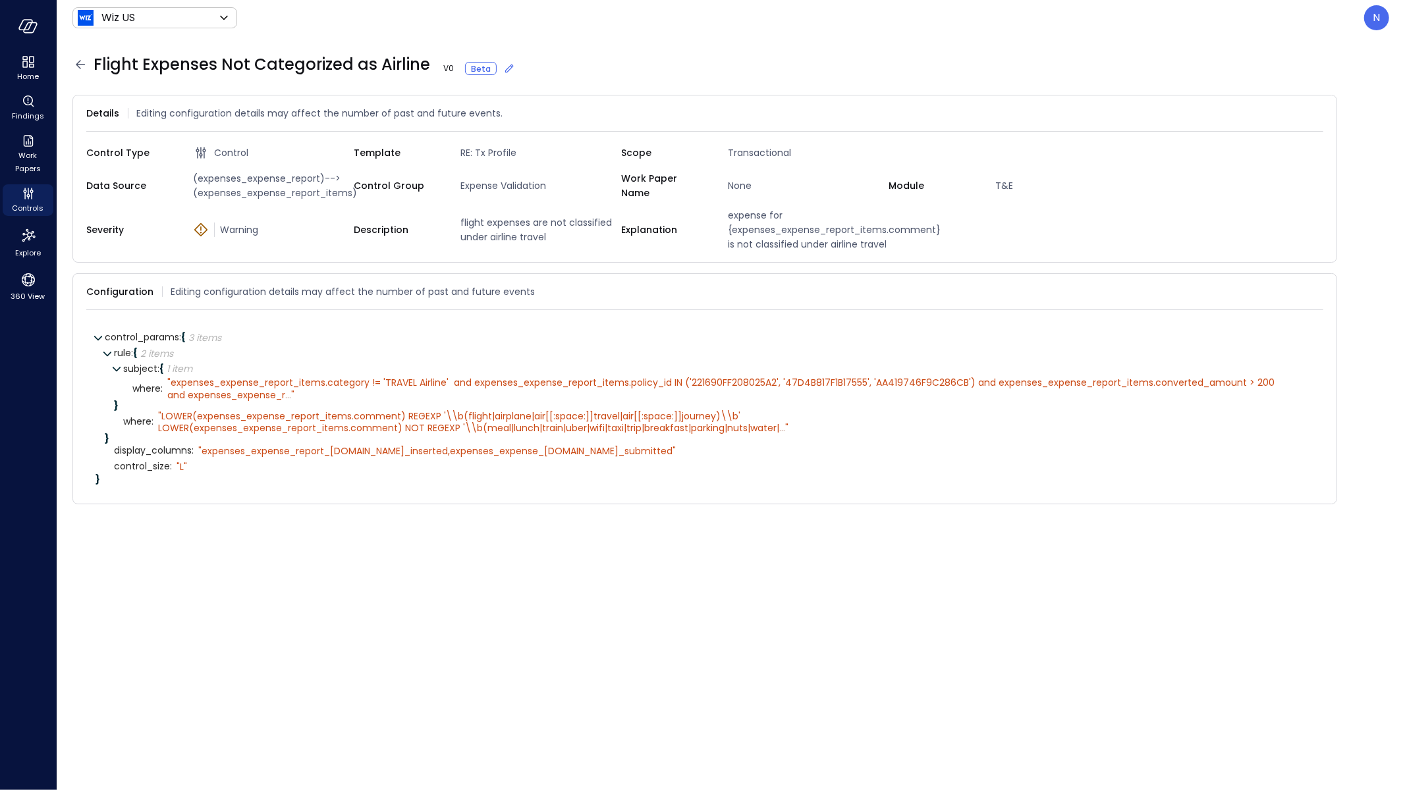
click at [81, 70] on icon at bounding box center [80, 65] width 16 height 16
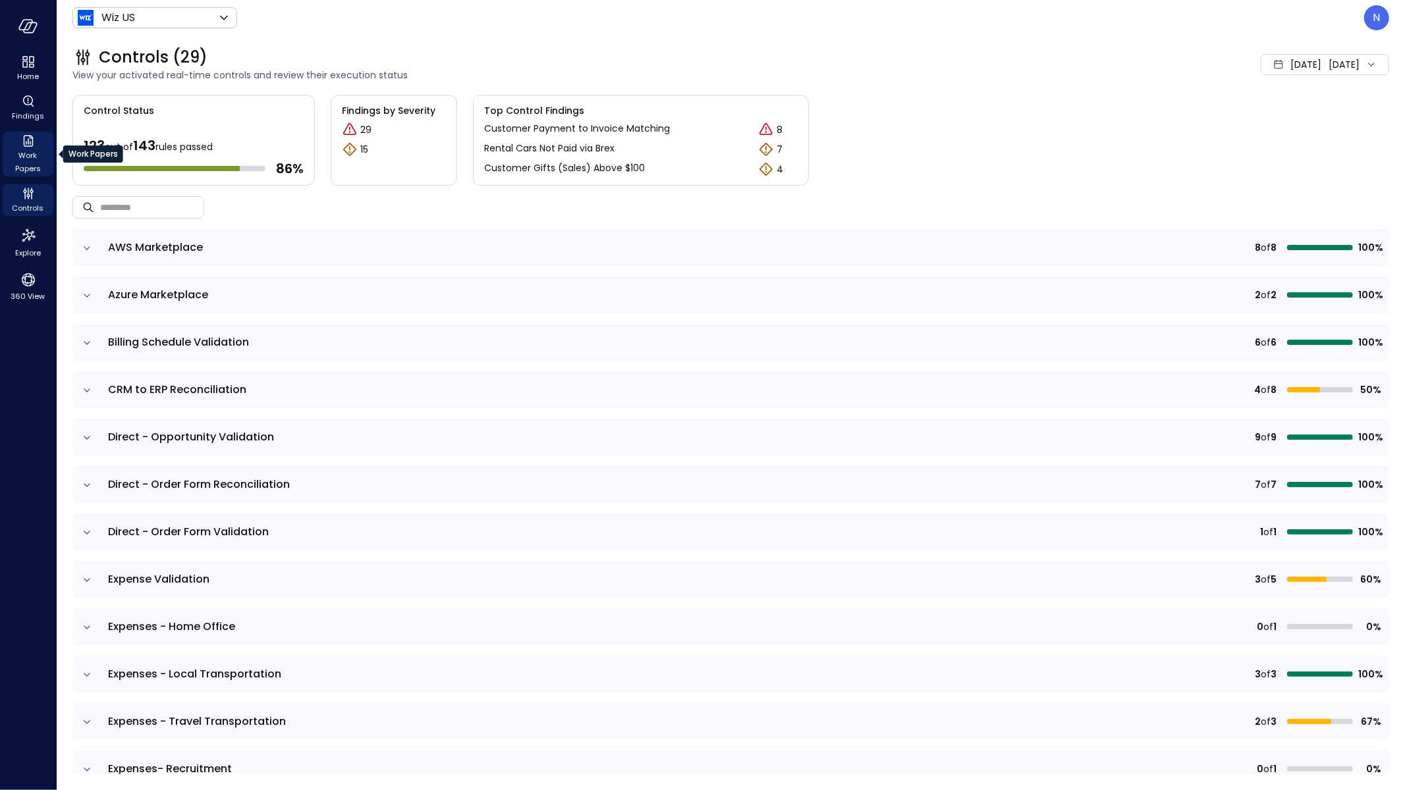
click at [20, 142] on icon "Work Papers" at bounding box center [28, 141] width 16 height 16
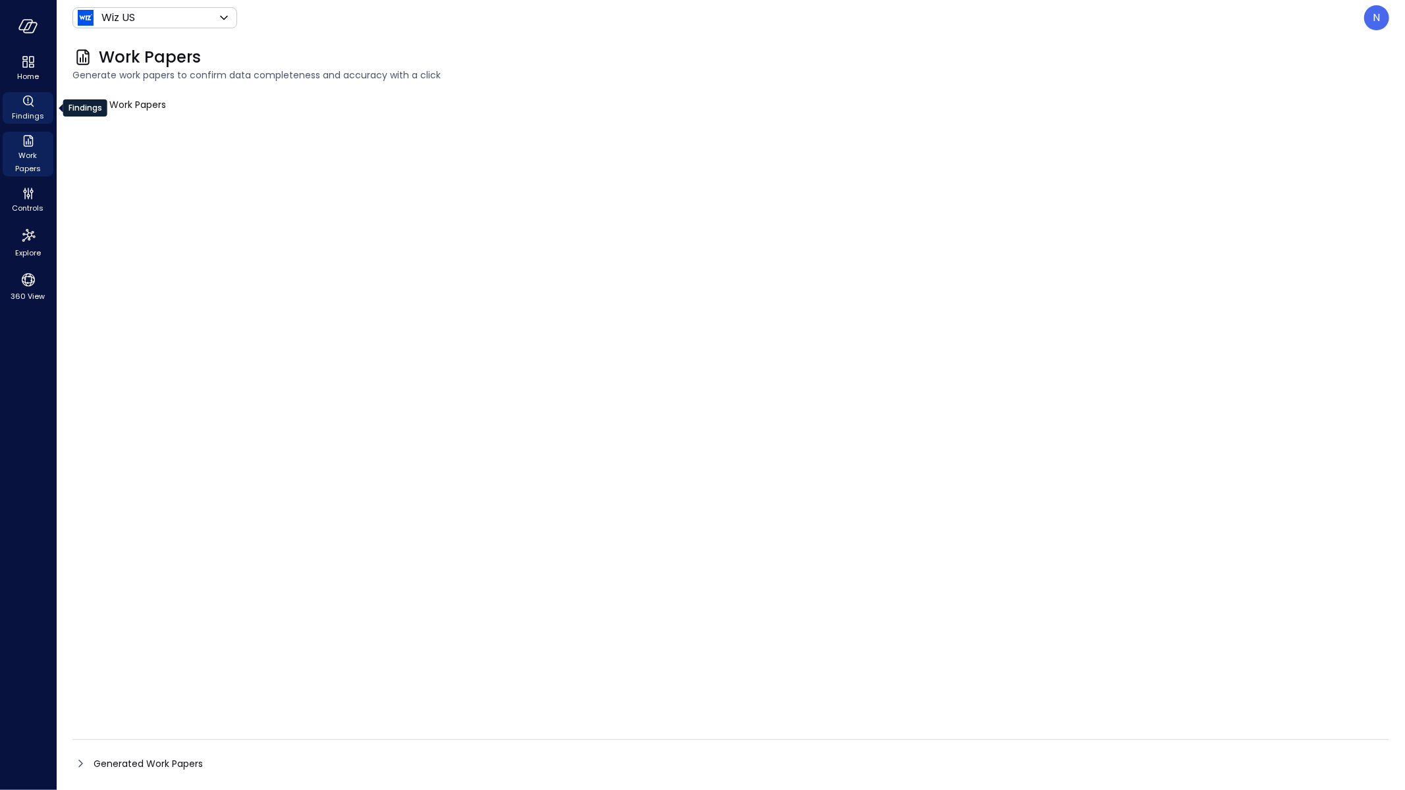
click at [25, 97] on icon "Findings" at bounding box center [28, 102] width 16 height 16
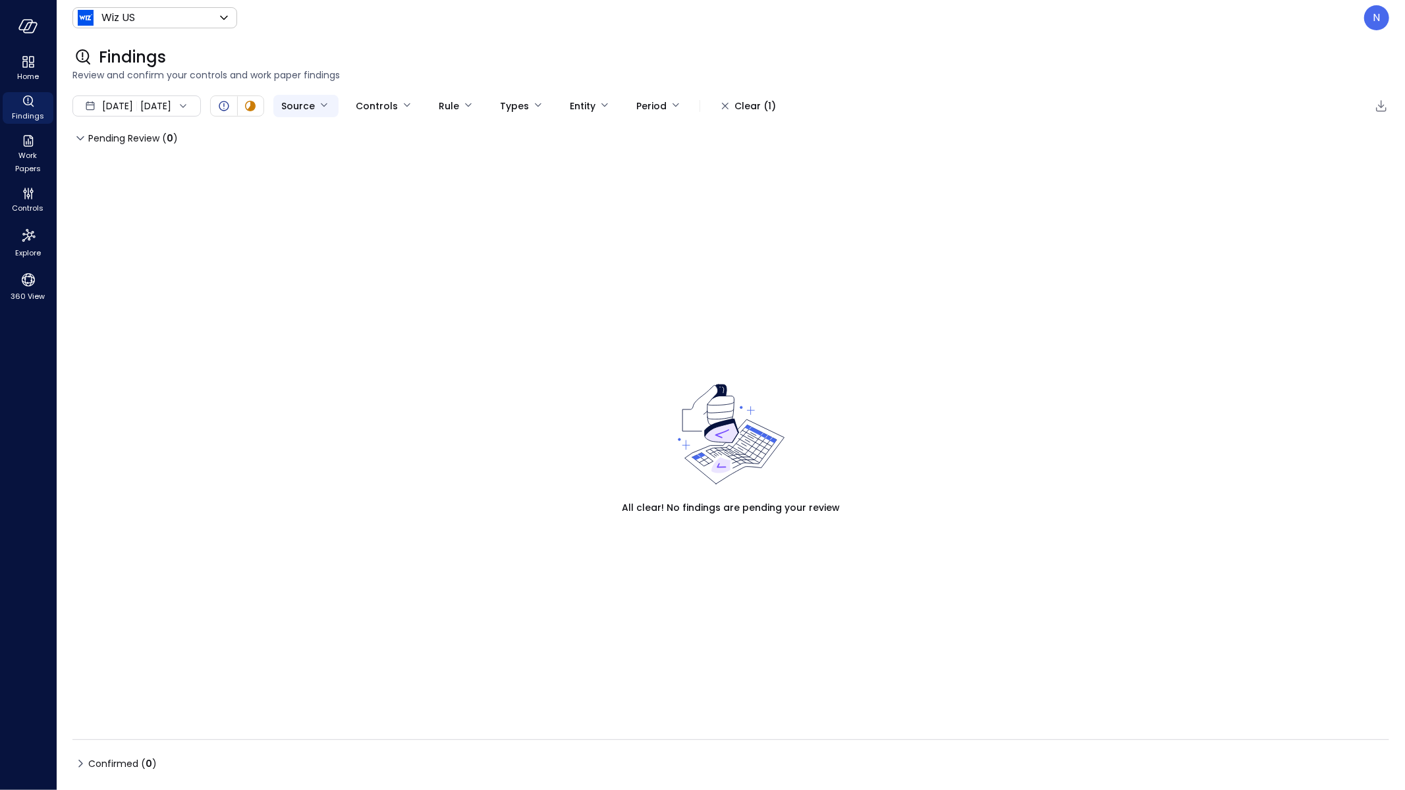
click at [343, 102] on body "Home Findings Work Papers Controls Explore 360 View Wiz US ****** ​ N Findings …" at bounding box center [702, 395] width 1405 height 790
drag, startPoint x: 311, startPoint y: 142, endPoint x: 266, endPoint y: 106, distance: 57.6
click at [263, 149] on div "​ ​ No results" at bounding box center [131, 131] width 263 height 263
click at [112, 113] on div at bounding box center [702, 395] width 1405 height 790
click at [121, 109] on span "Aug 1, 2025" at bounding box center [117, 106] width 31 height 14
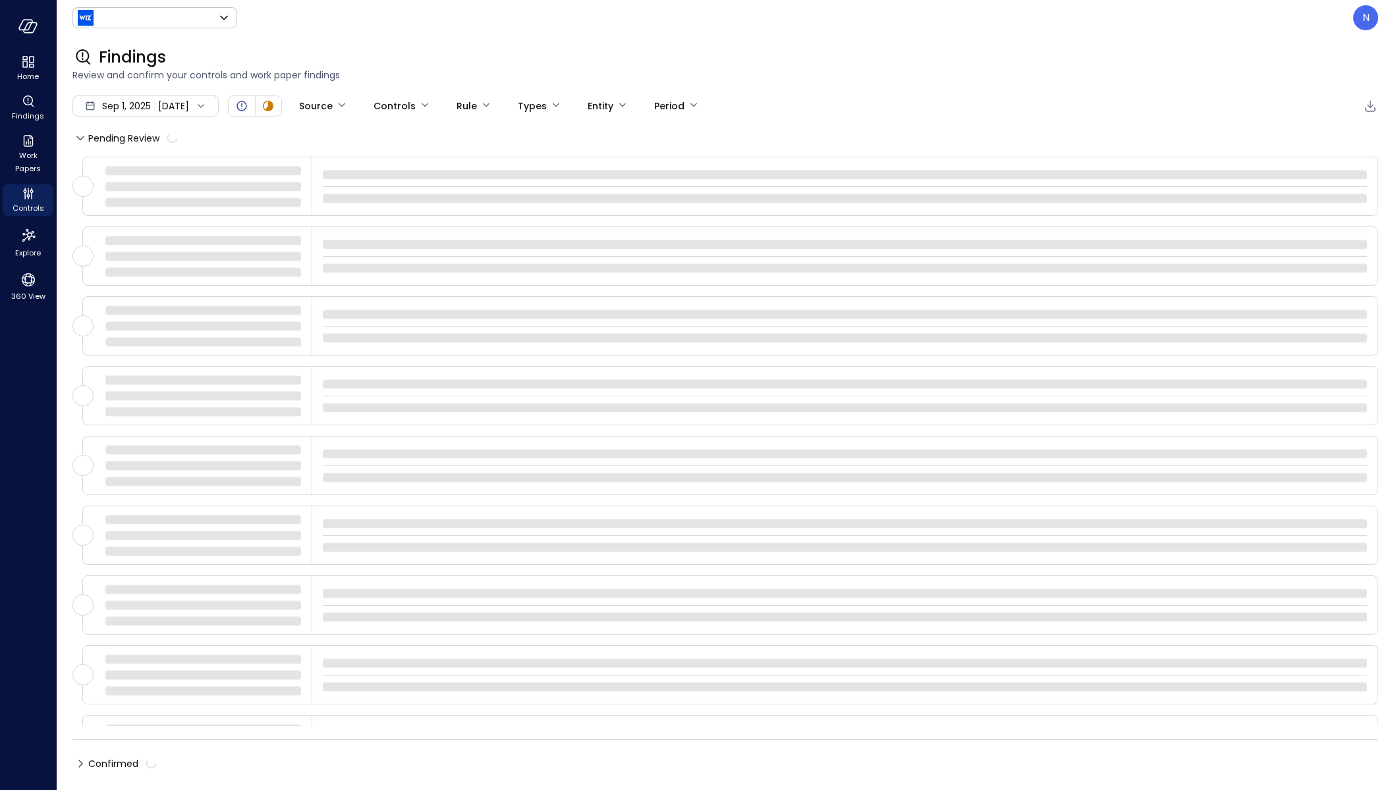
type input "******"
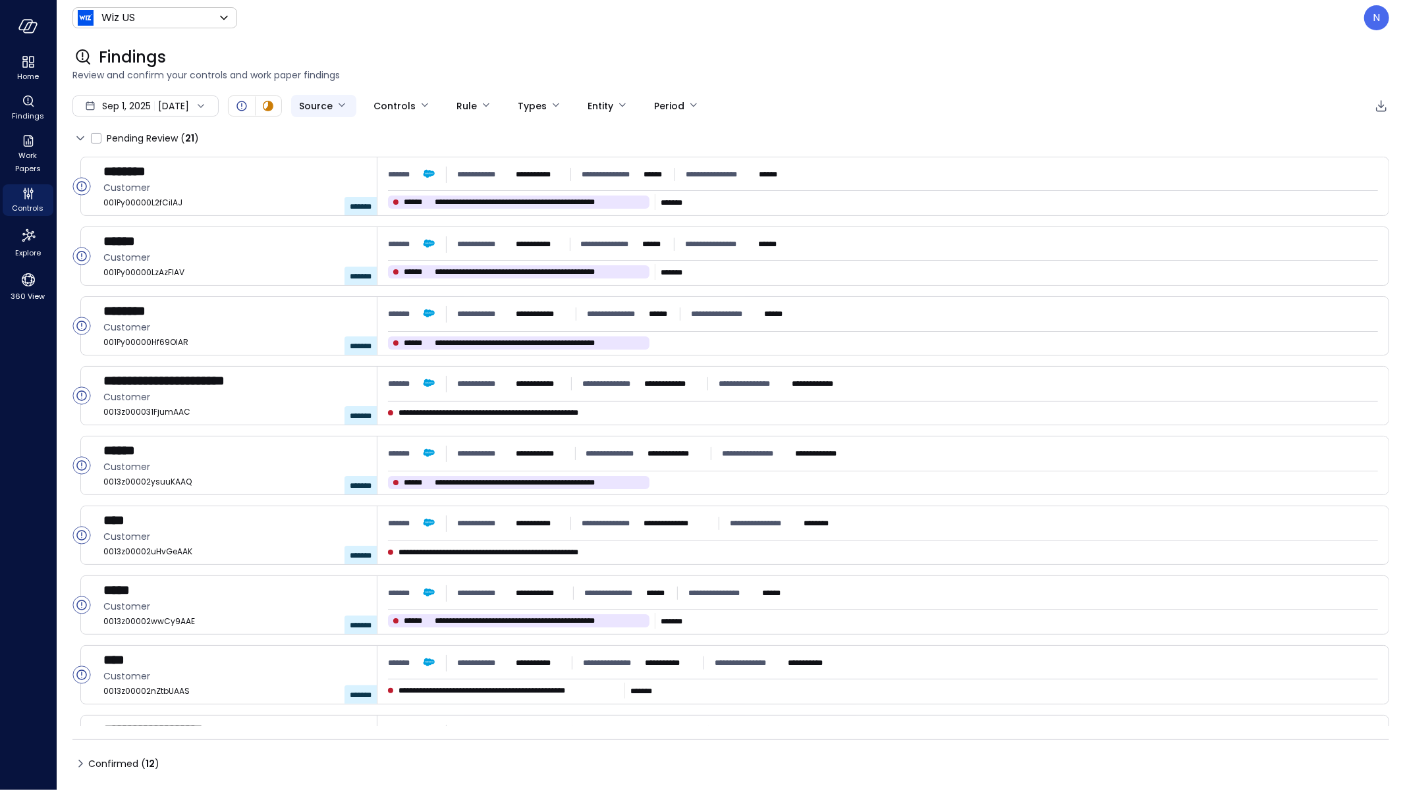
click at [347, 107] on body "**********" at bounding box center [702, 395] width 1405 height 790
click at [371, 196] on span "Expensify" at bounding box center [386, 202] width 92 height 14
type input "*********"
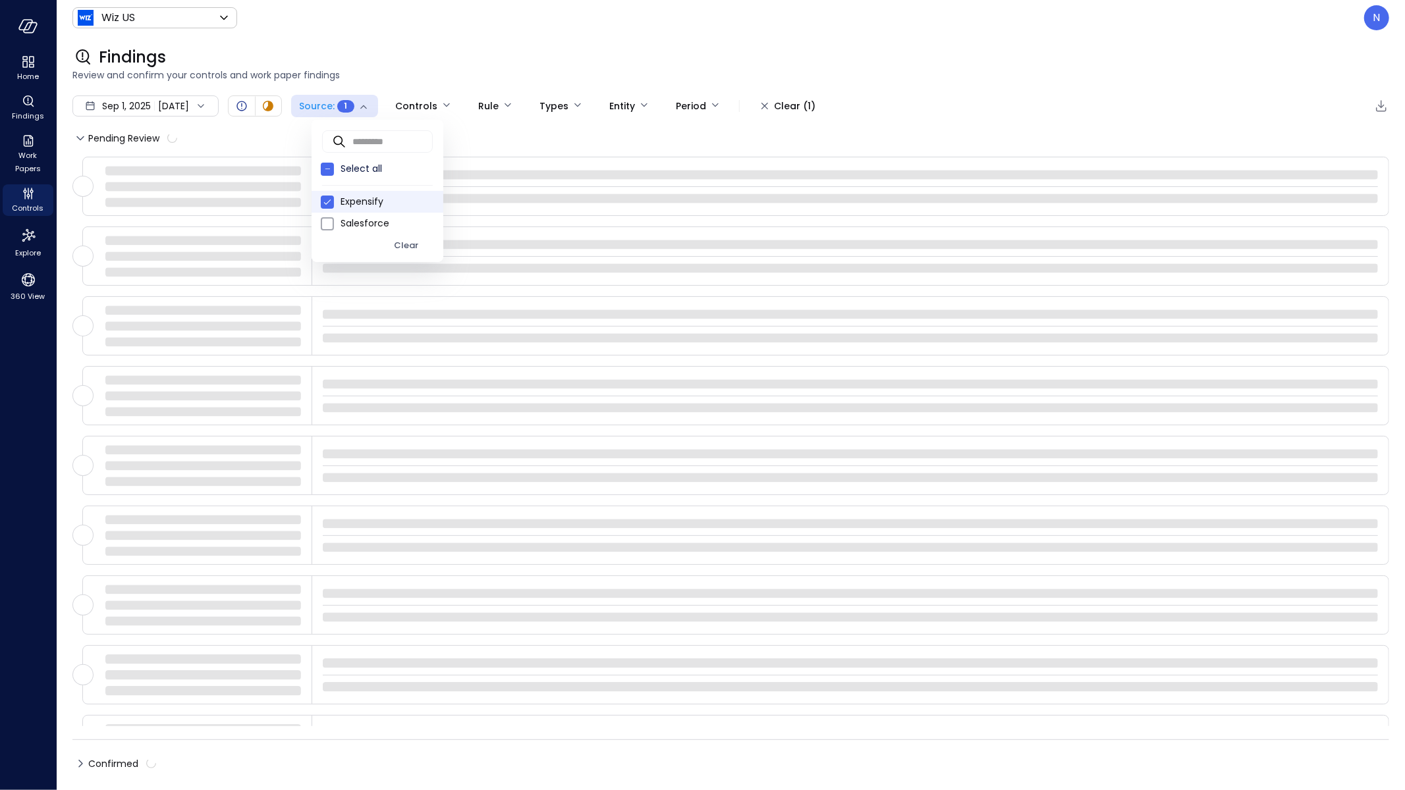
click at [502, 63] on div at bounding box center [702, 395] width 1405 height 790
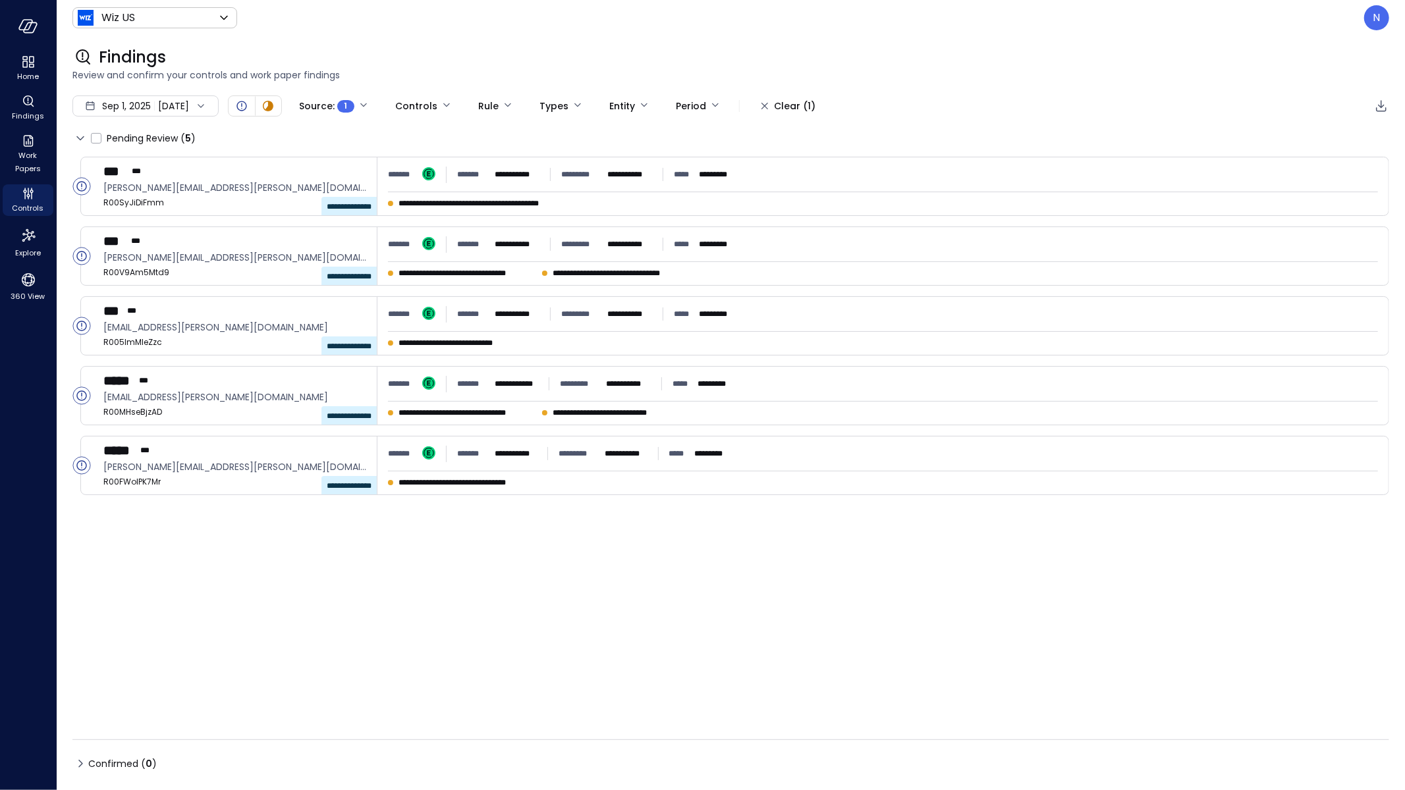
click at [134, 104] on span "Sep 1, 2025" at bounding box center [126, 106] width 49 height 14
click at [126, 104] on span "Sep 1, 2025" at bounding box center [126, 106] width 49 height 14
click at [142, 169] on li "August 2025" at bounding box center [143, 164] width 105 height 22
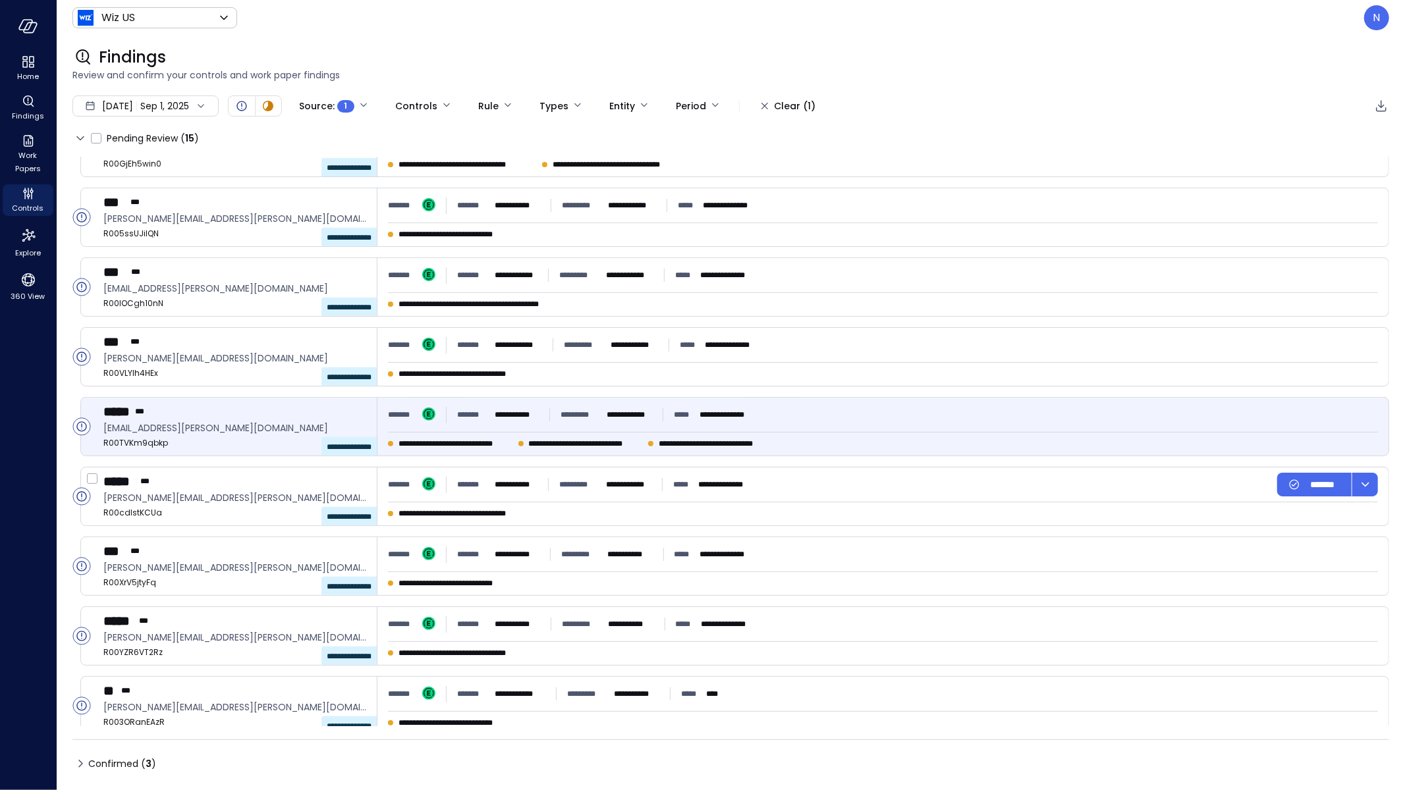
scroll to position [466, 0]
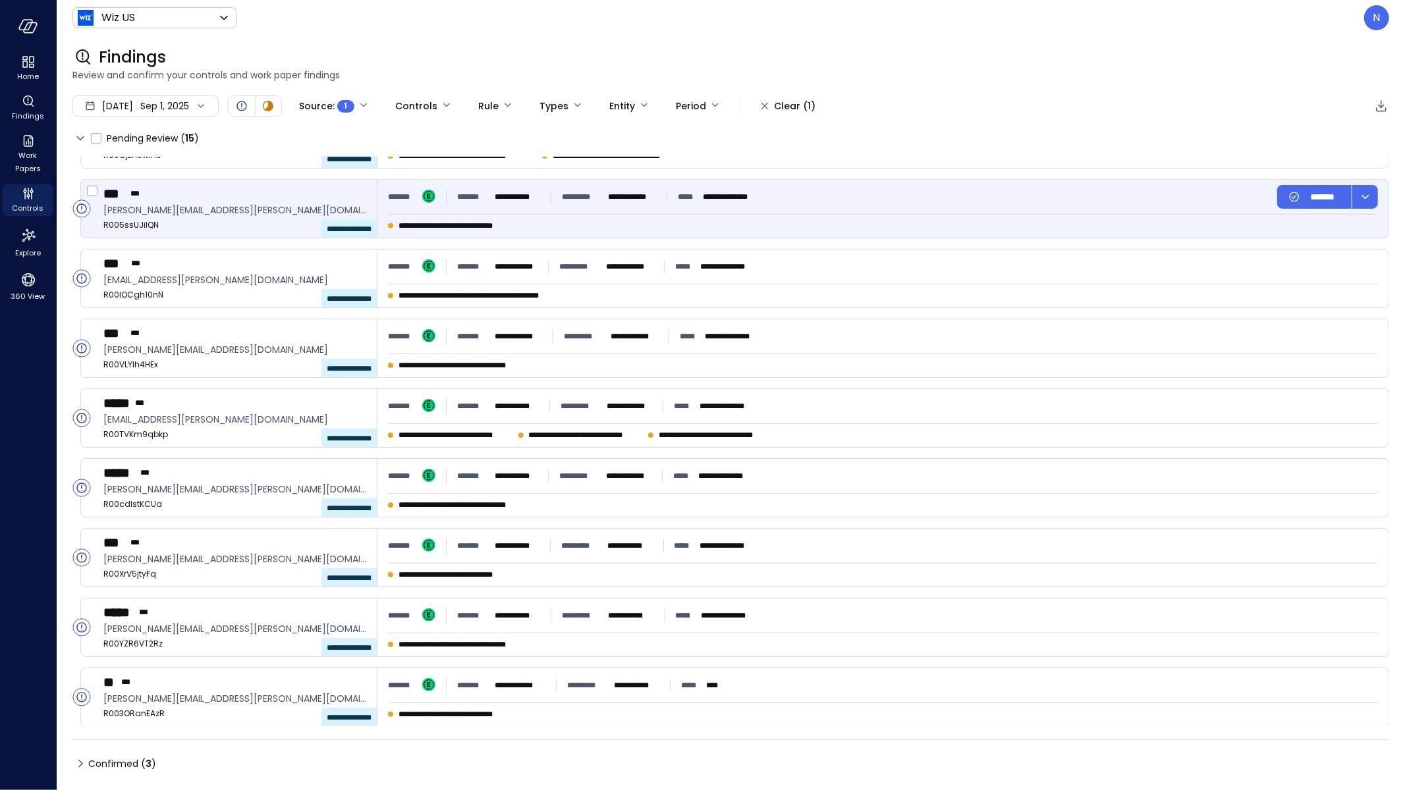
click at [636, 214] on hr at bounding box center [883, 214] width 990 height 1
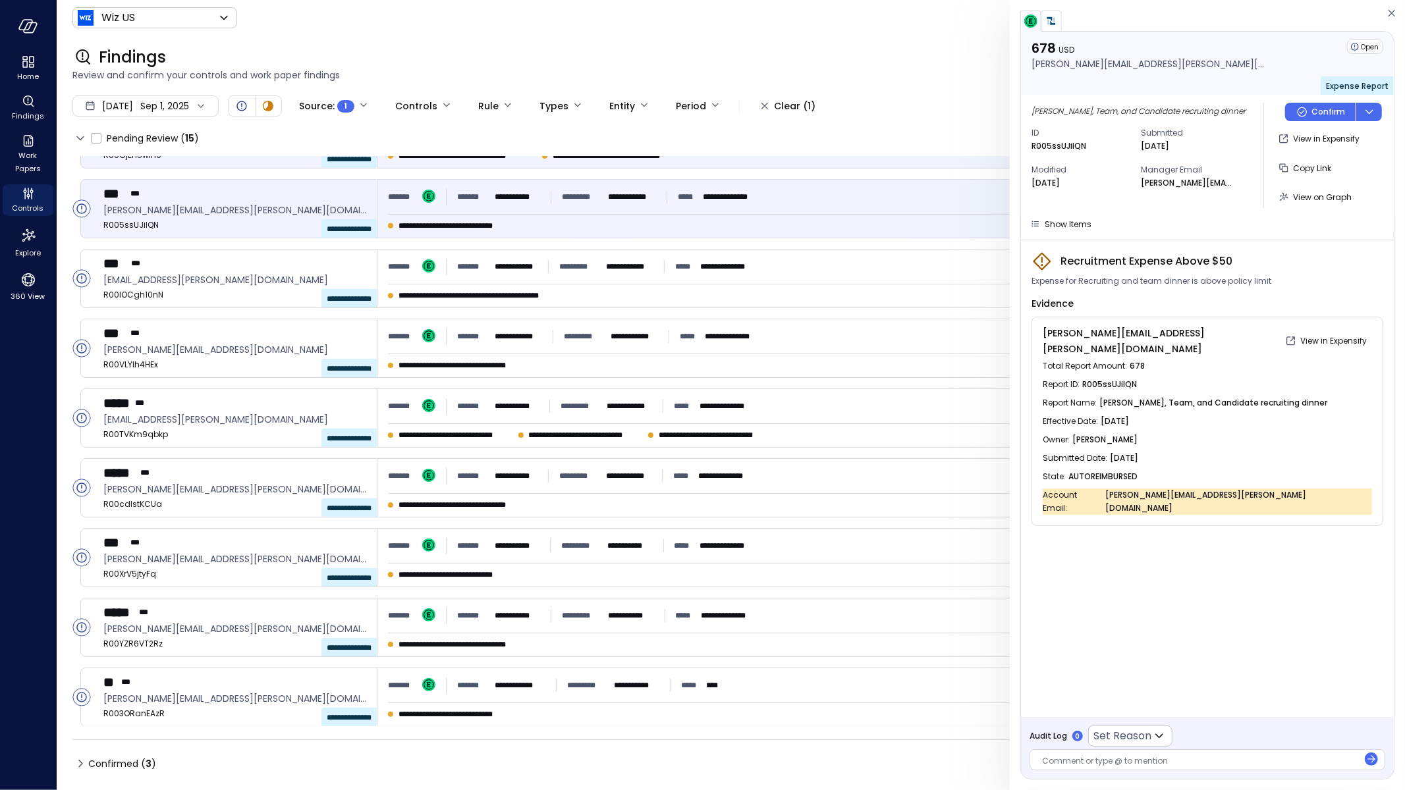
click at [643, 167] on div "**********" at bounding box center [882, 139] width 1011 height 58
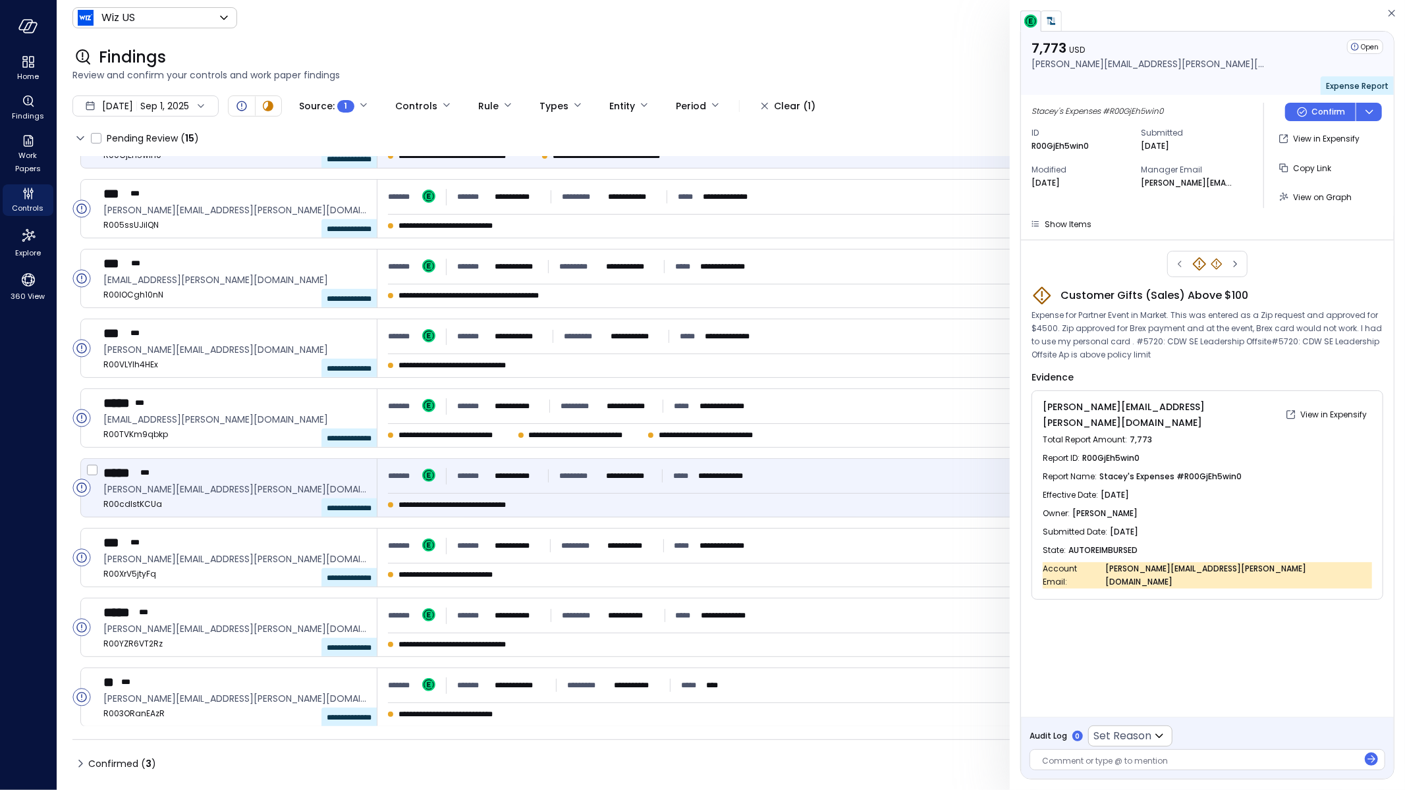
click at [640, 492] on div "**********" at bounding box center [882, 488] width 1011 height 58
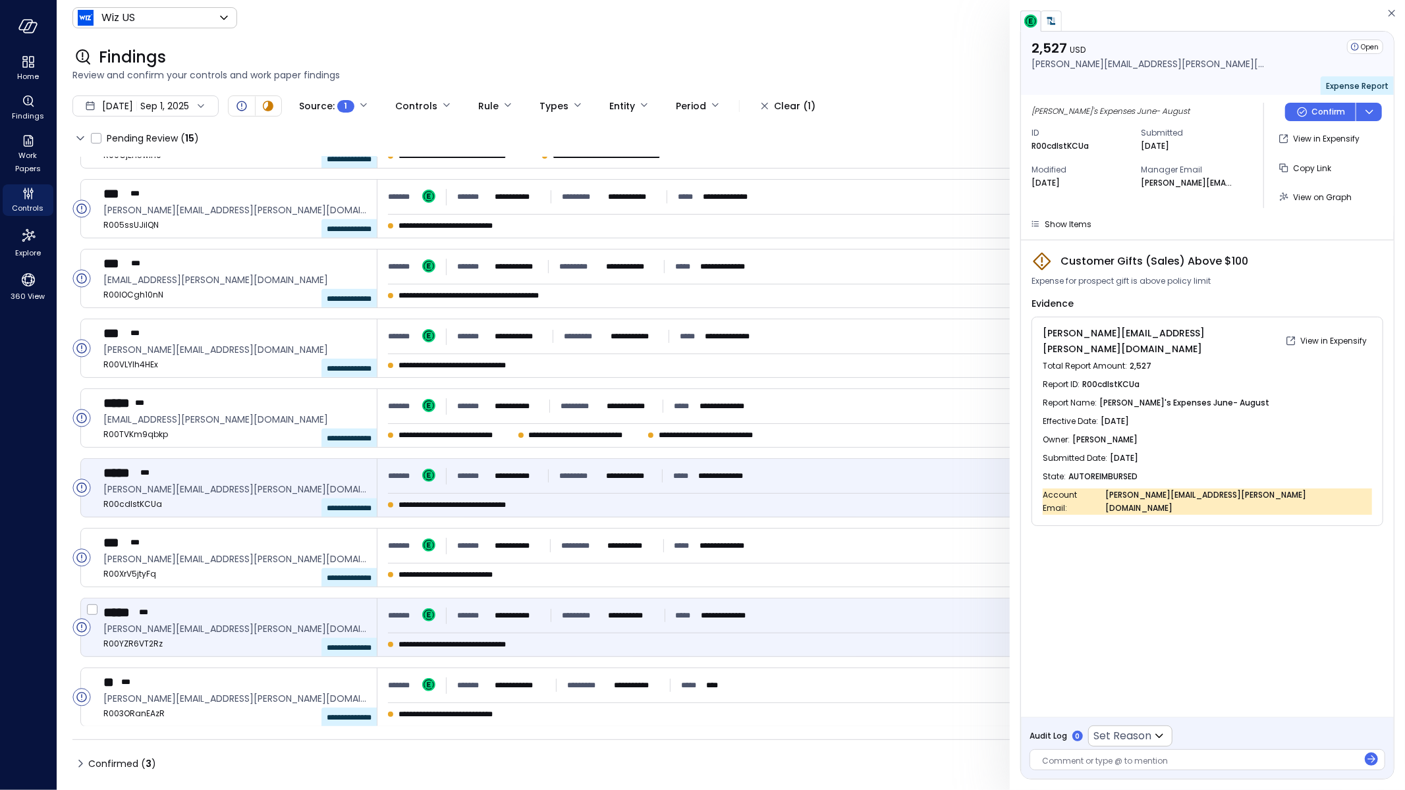
click at [627, 616] on p "**********" at bounding box center [631, 615] width 45 height 13
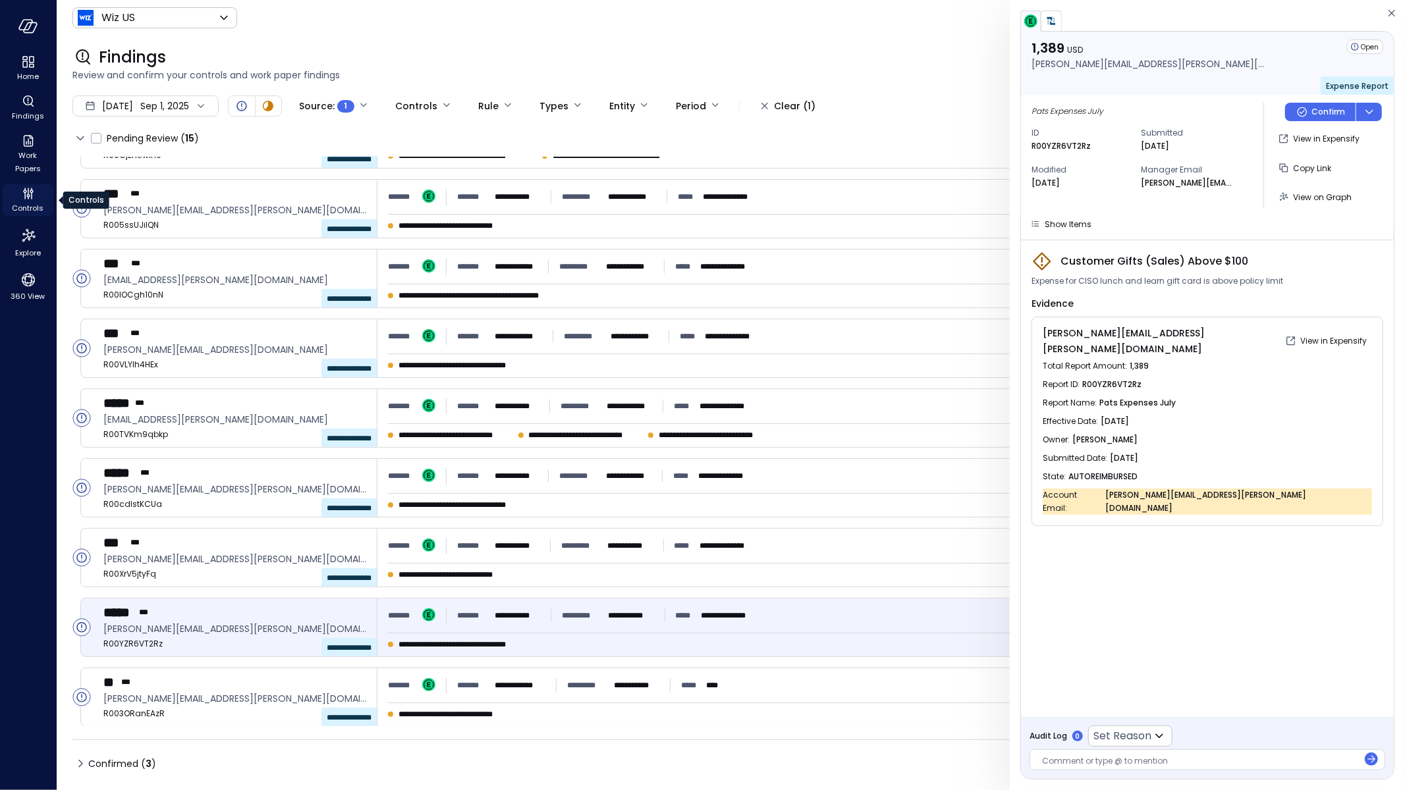
click at [26, 202] on span "Controls" at bounding box center [29, 208] width 32 height 13
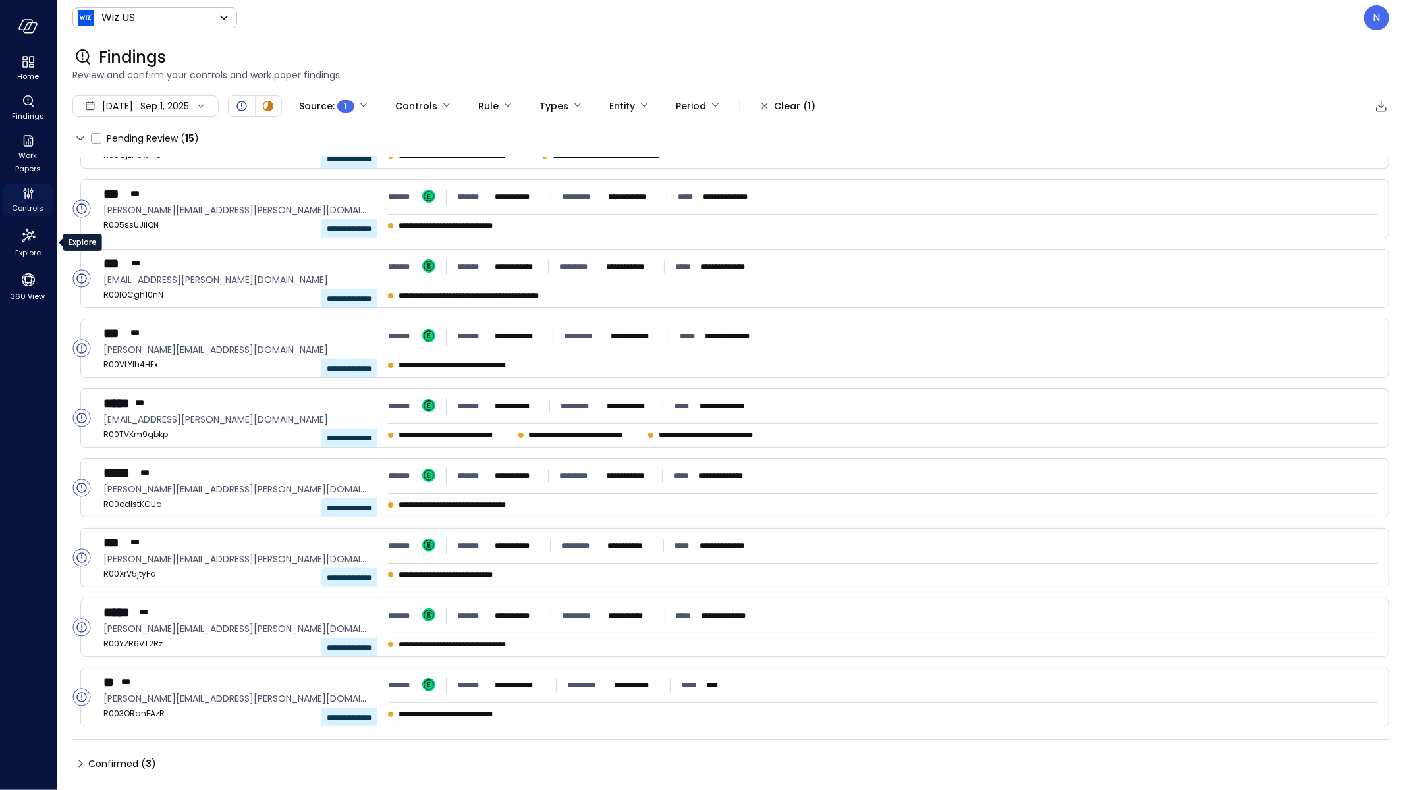
click at [33, 200] on icon "Controls" at bounding box center [28, 194] width 16 height 16
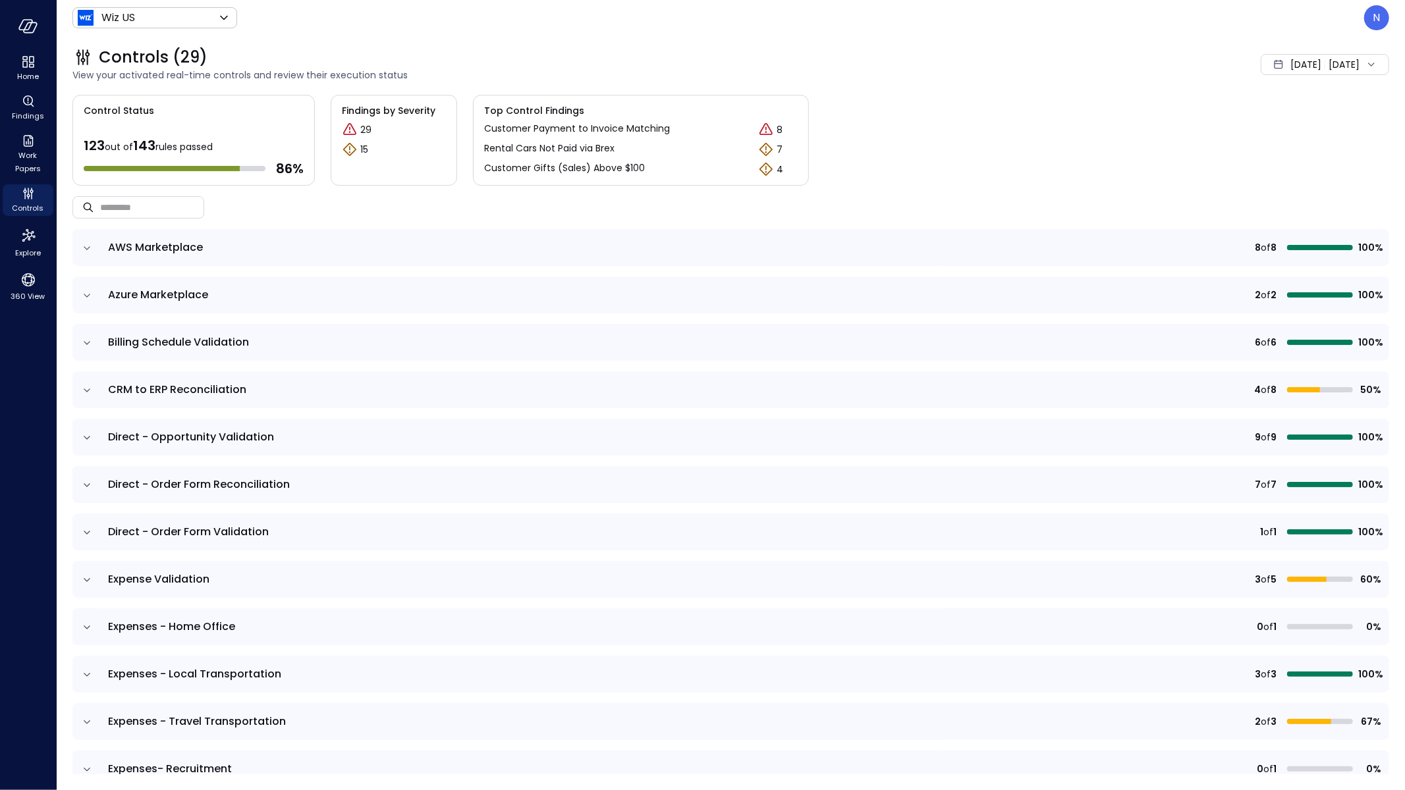
click at [84, 574] on icon "expand row" at bounding box center [86, 580] width 13 height 13
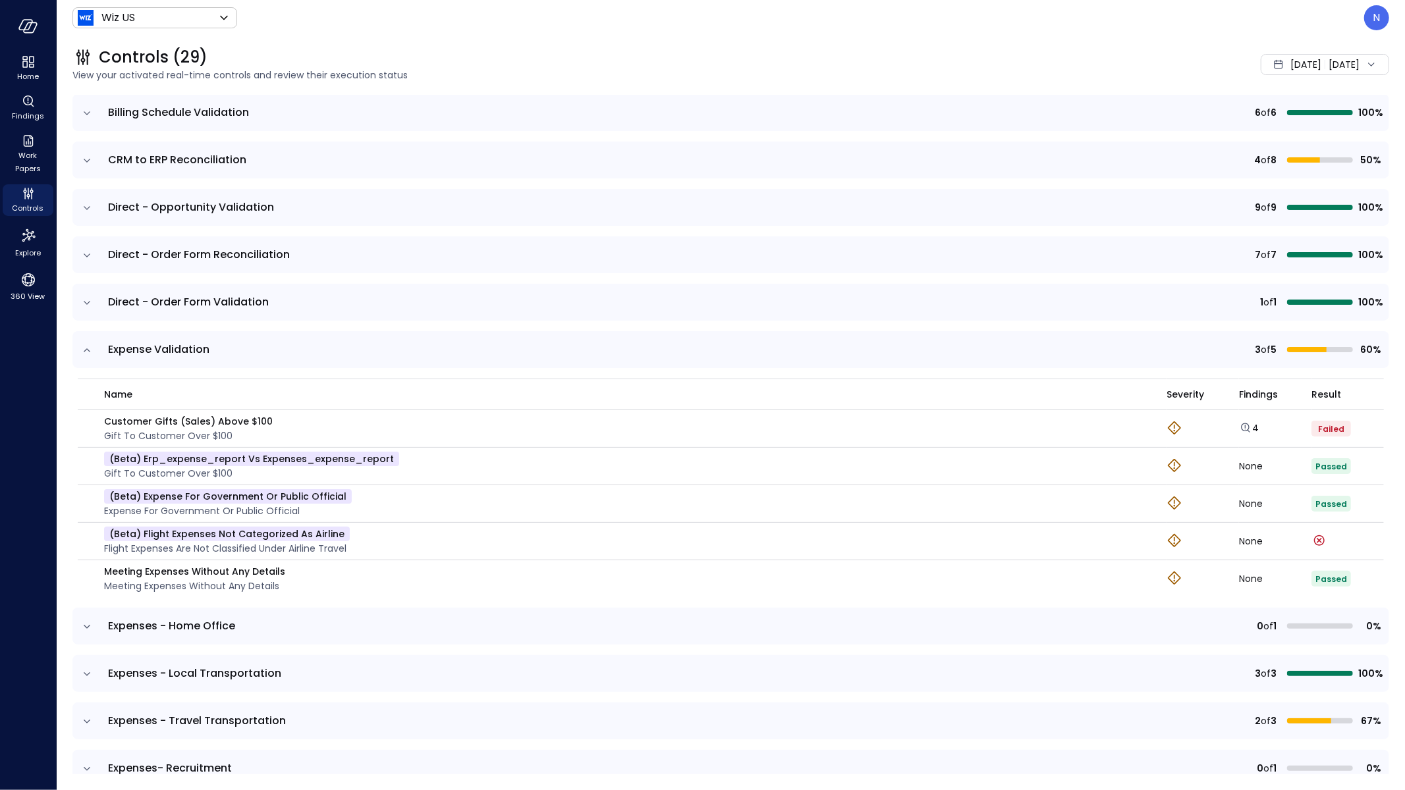
scroll to position [291, 0]
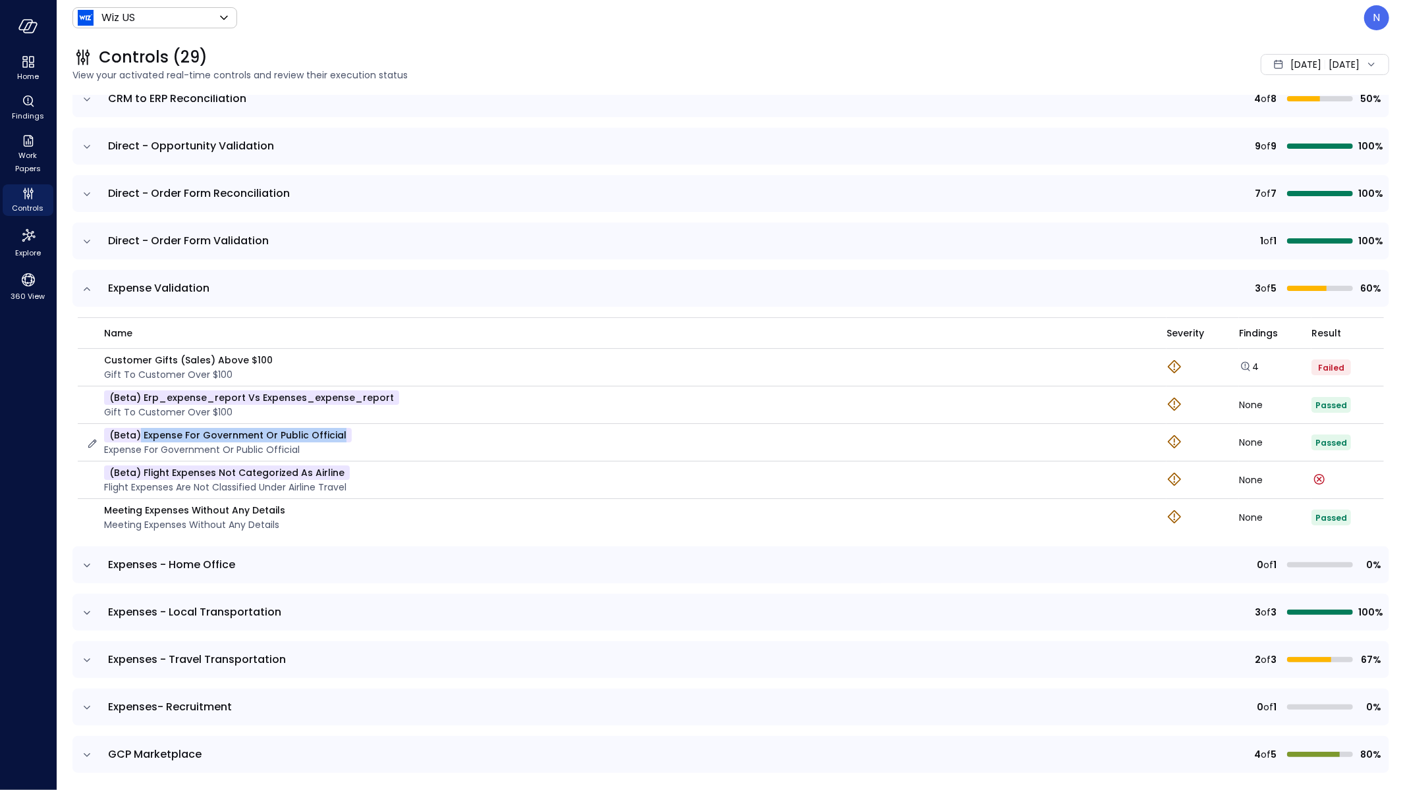
drag, startPoint x: 356, startPoint y: 429, endPoint x: 139, endPoint y: 433, distance: 217.4
click at [139, 433] on div "(beta) Expense for Government Or Public Official Expense for Government Or Publ…" at bounding box center [618, 442] width 1065 height 29
copy p "Expense for Government Or Public Official"
click at [90, 513] on icon "button" at bounding box center [92, 518] width 13 height 13
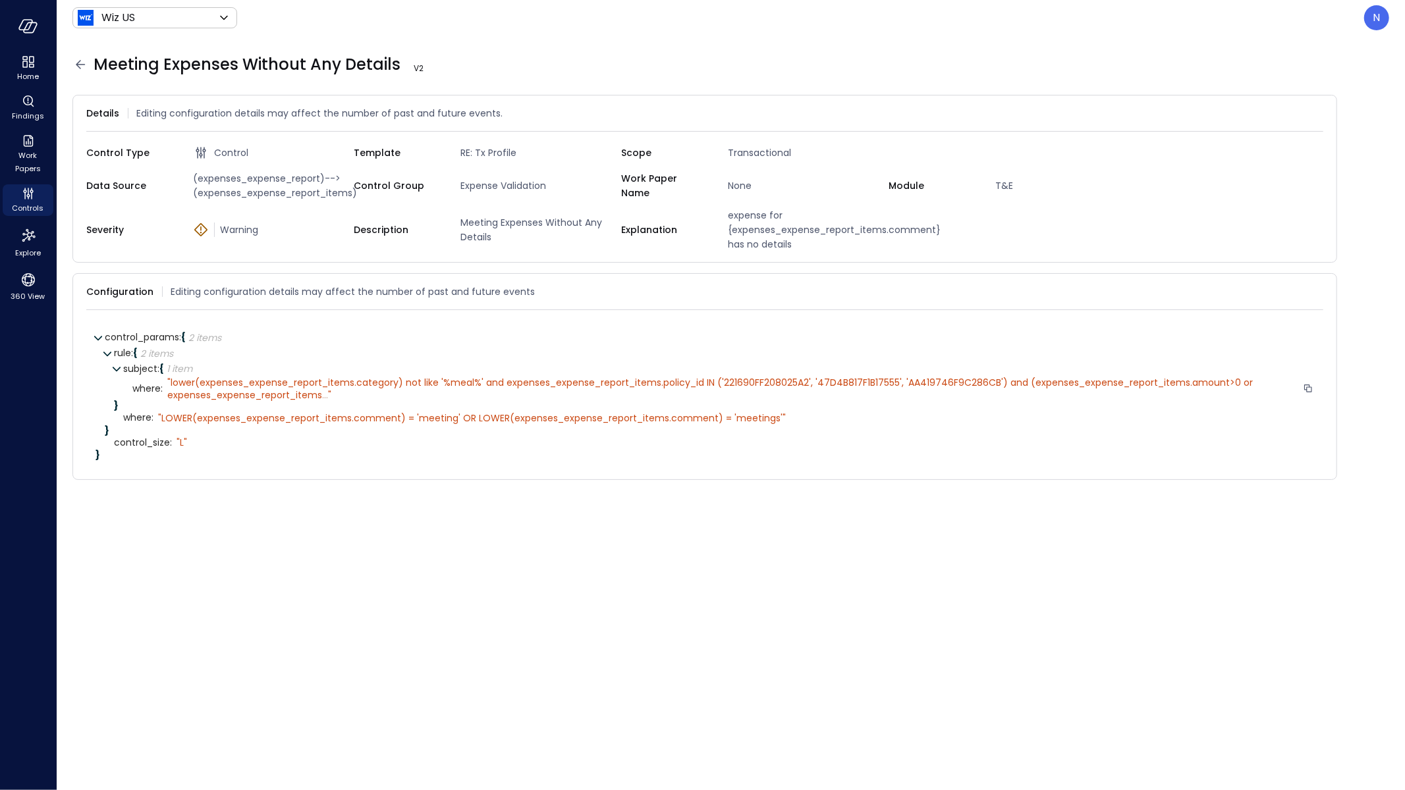
click at [325, 393] on span "..." at bounding box center [325, 395] width 6 height 13
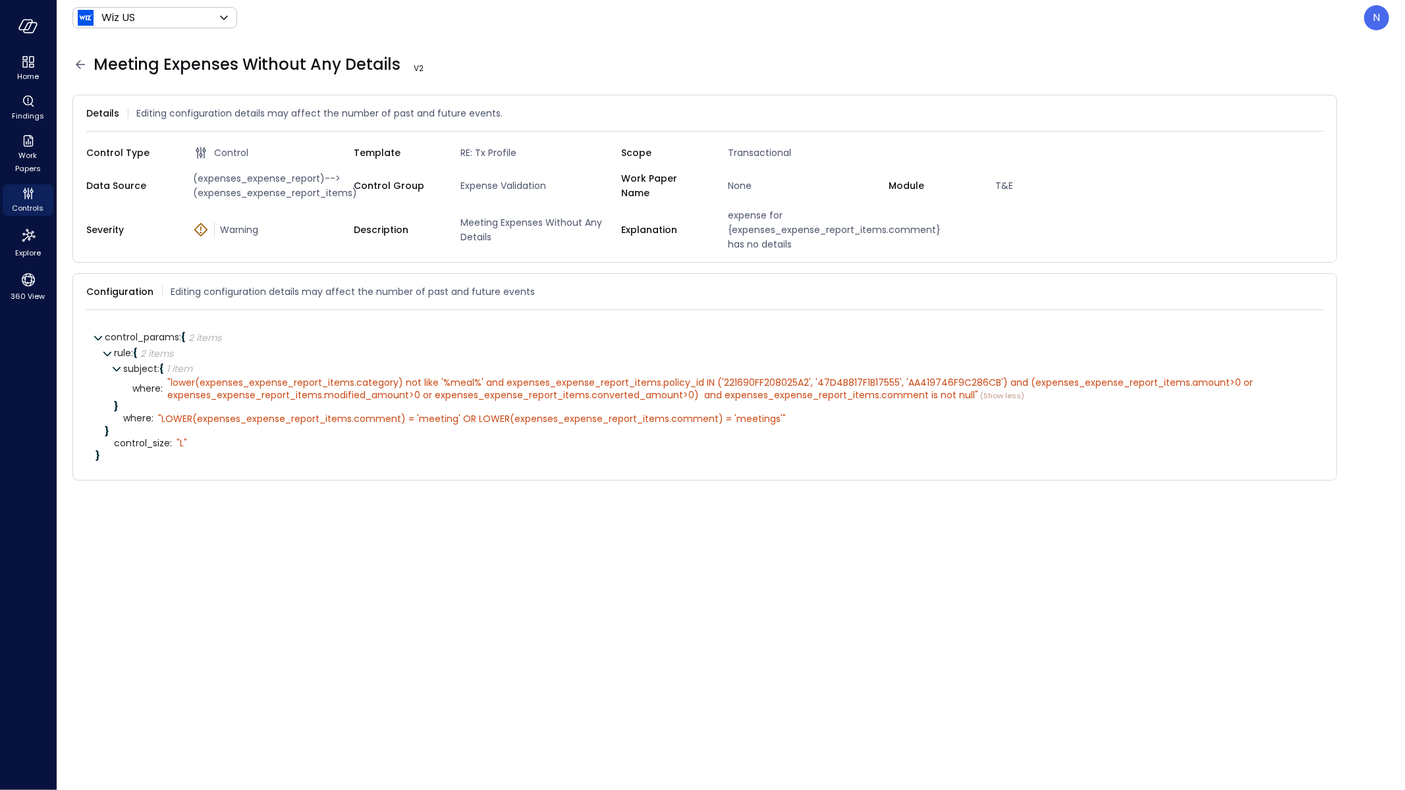
click at [78, 61] on icon at bounding box center [80, 65] width 16 height 16
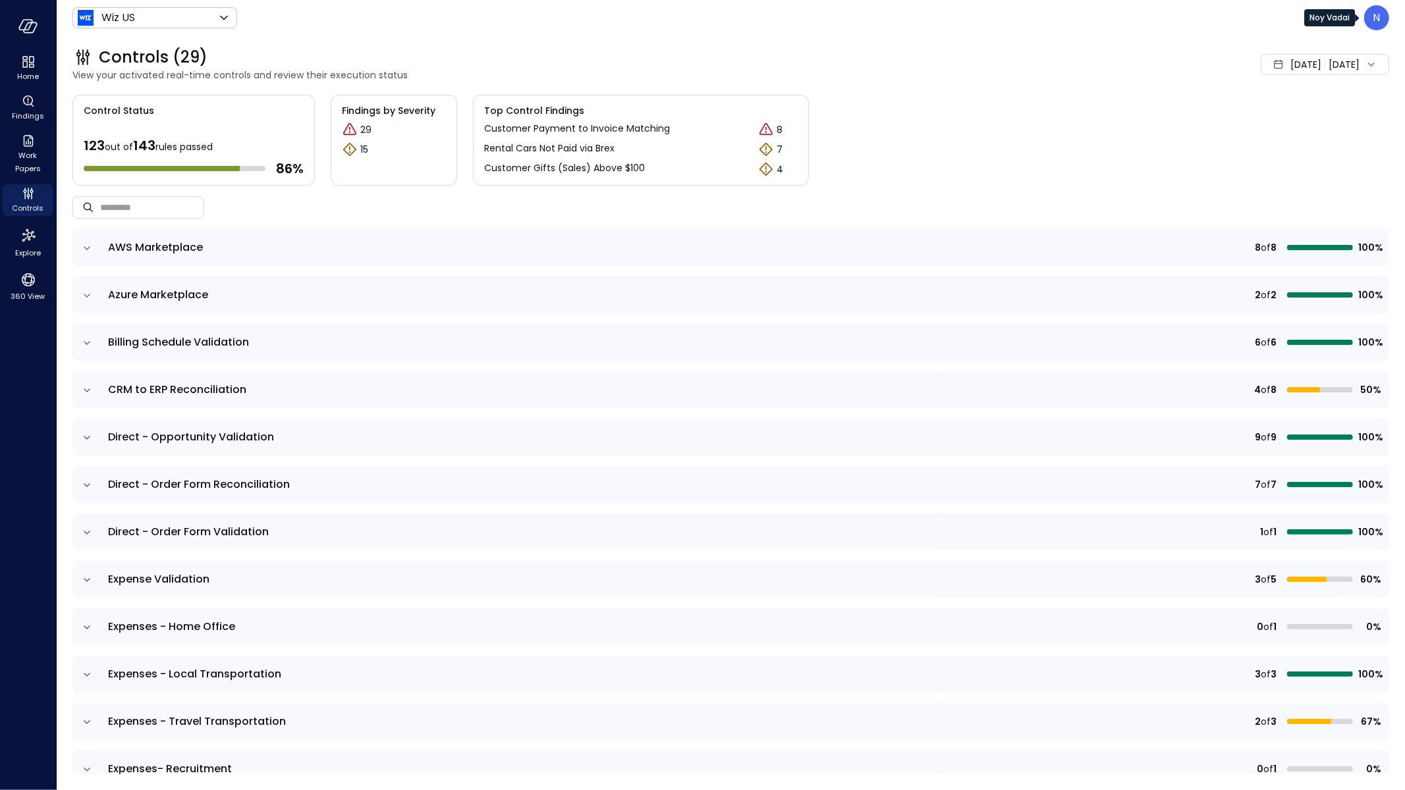
click at [1382, 17] on div "N" at bounding box center [1376, 17] width 25 height 25
click at [1300, 140] on li "Builder" at bounding box center [1322, 133] width 130 height 26
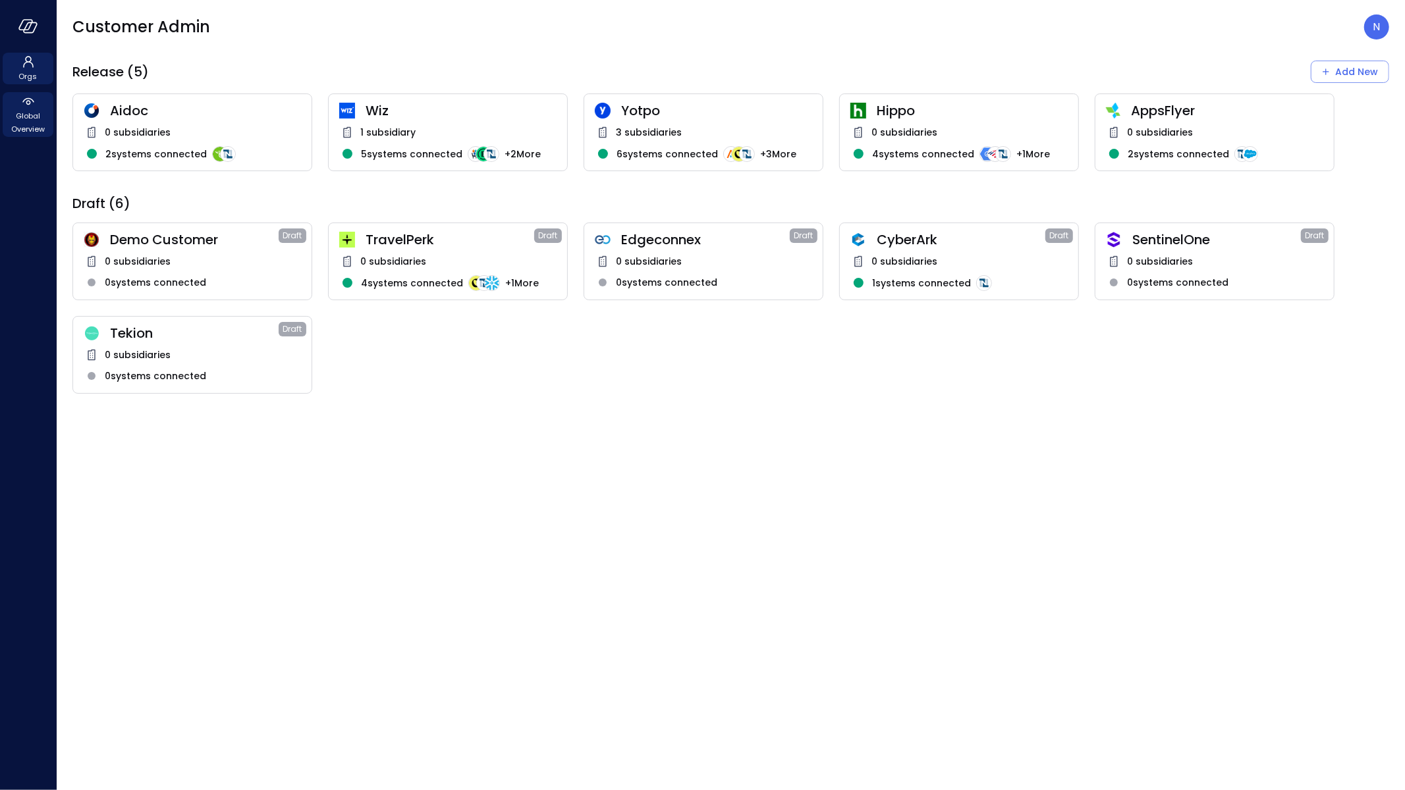
click at [24, 125] on span "Global Overview" at bounding box center [28, 122] width 40 height 26
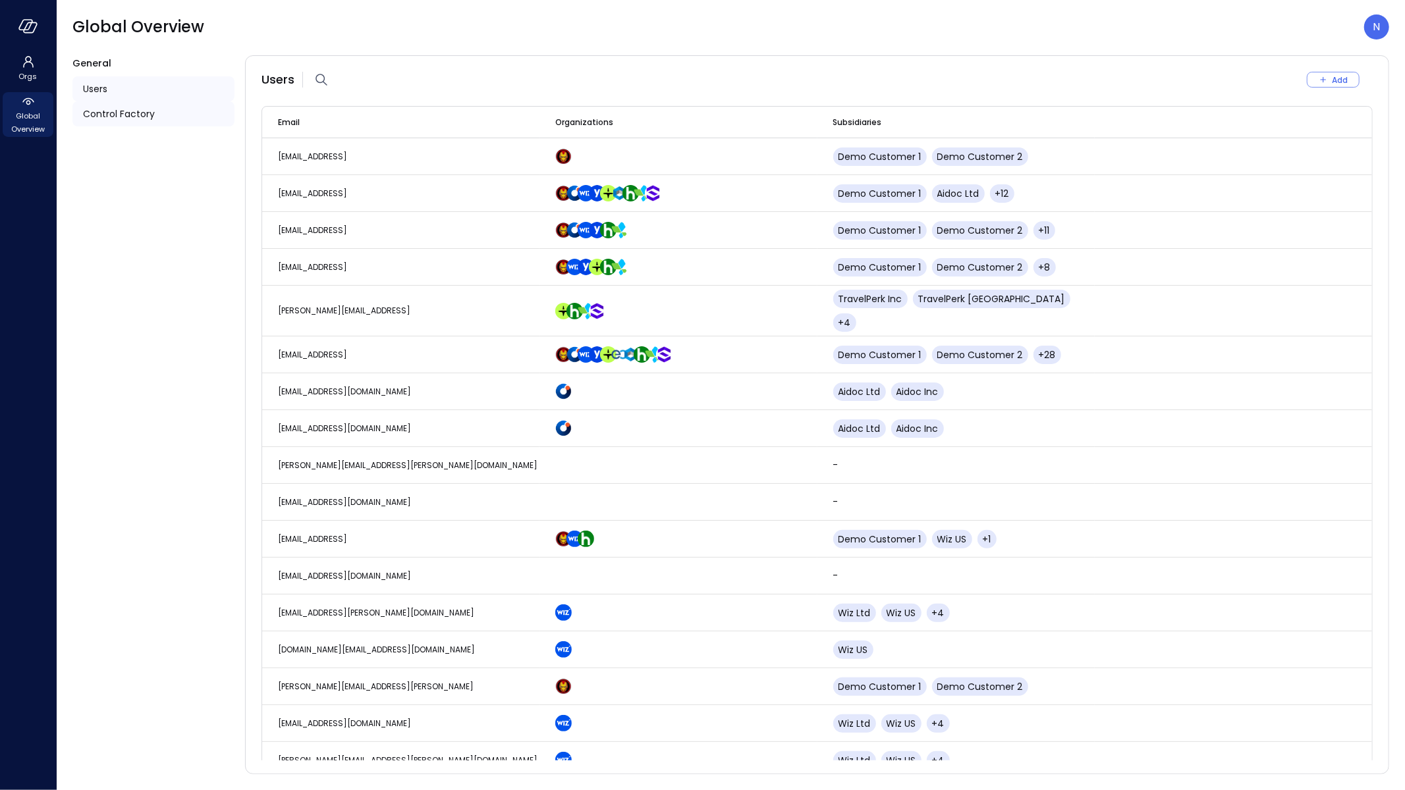
click at [144, 115] on span "Control Factory" at bounding box center [119, 114] width 72 height 14
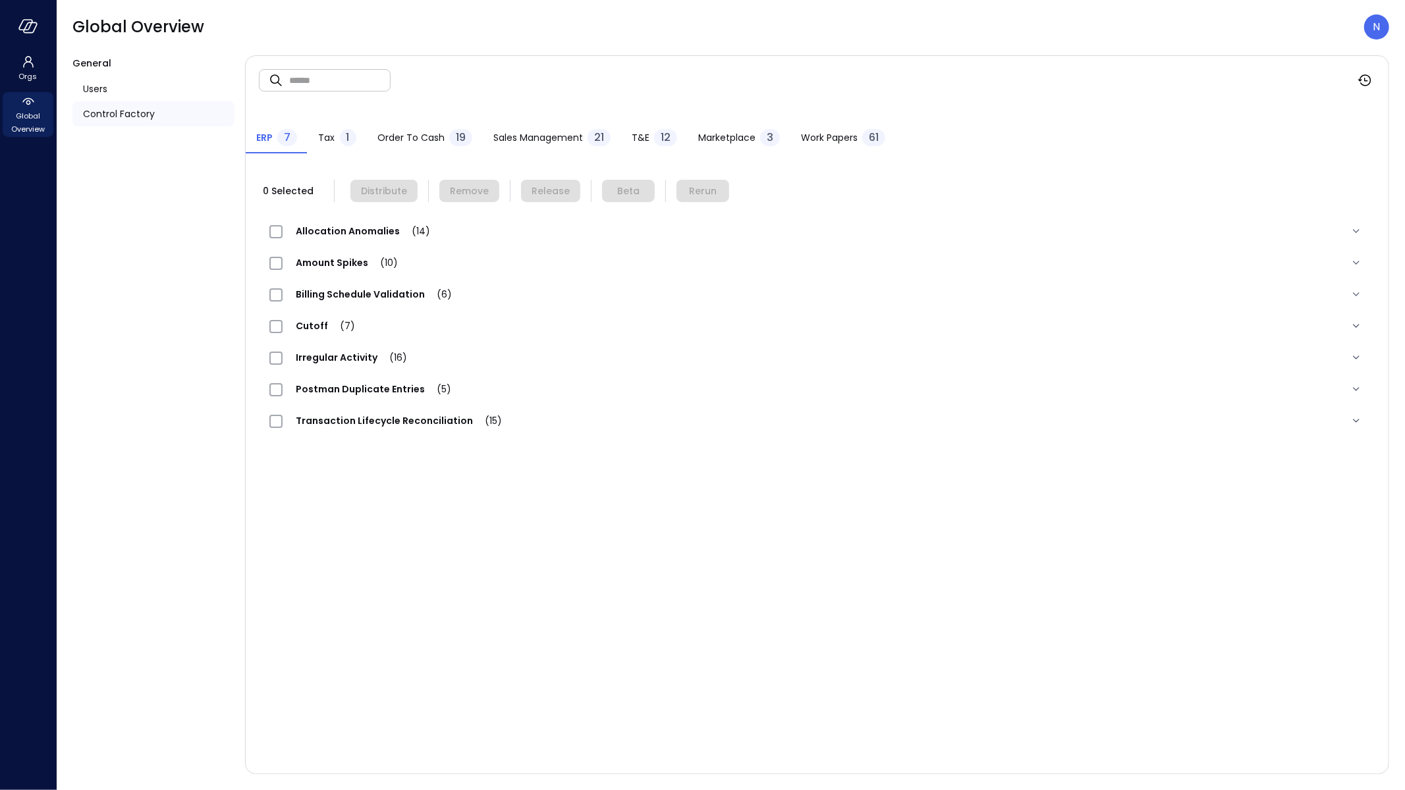
click at [654, 134] on div "12" at bounding box center [665, 137] width 23 height 17
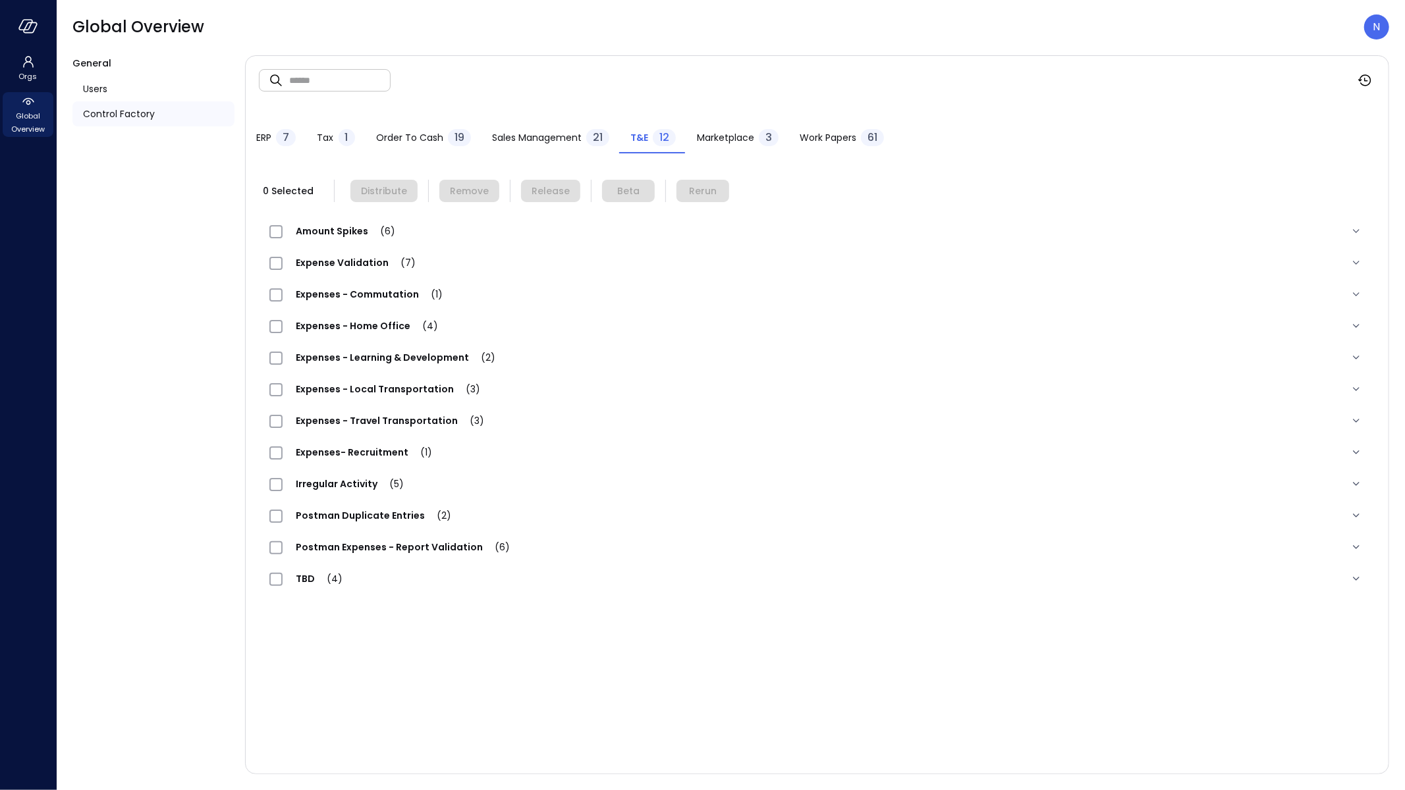
click at [375, 263] on span "Expense Validation (7)" at bounding box center [356, 262] width 146 height 13
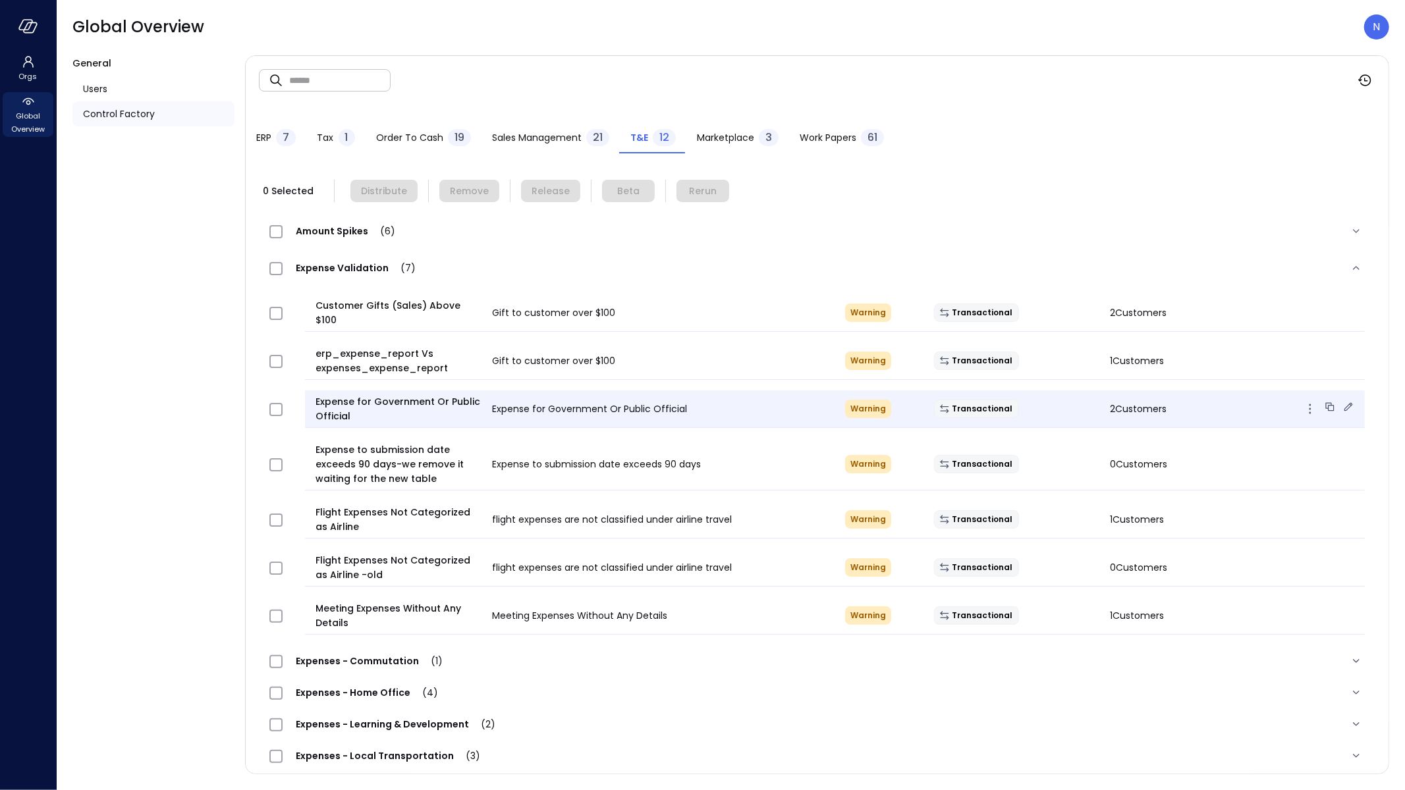
click at [1087, 404] on div "Transactional" at bounding box center [1011, 409] width 176 height 18
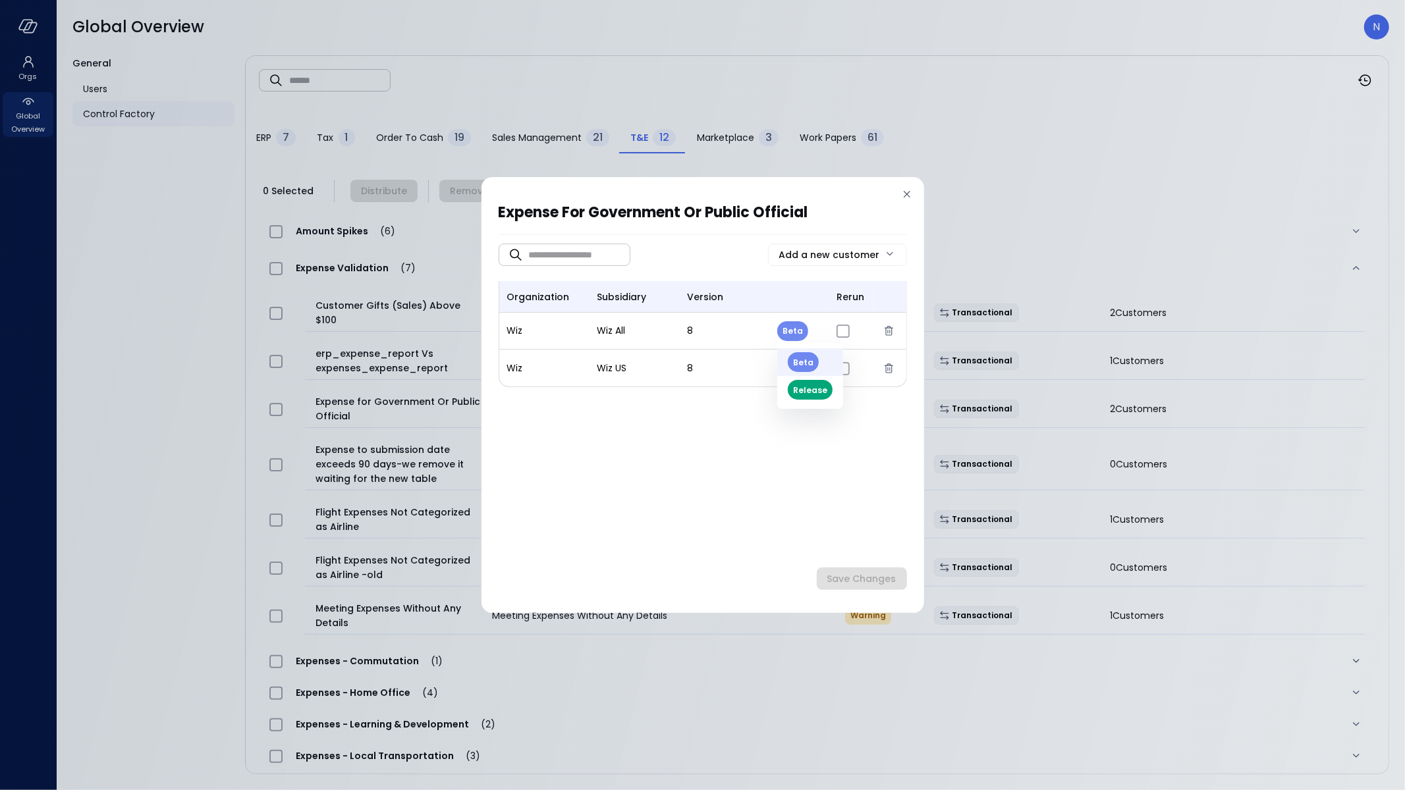
click at [783, 326] on body "Orgs Global Overview Global Overview N General Users Control Factory ​ ​ ERP 7 …" at bounding box center [702, 395] width 1405 height 790
click at [803, 395] on li "Release" at bounding box center [810, 390] width 66 height 28
type input "*"
click at [793, 371] on body "Orgs Global Overview Global Overview N General Users Control Factory ​ ​ ERP 7 …" at bounding box center [702, 395] width 1405 height 790
click at [808, 422] on li "Release" at bounding box center [810, 428] width 66 height 28
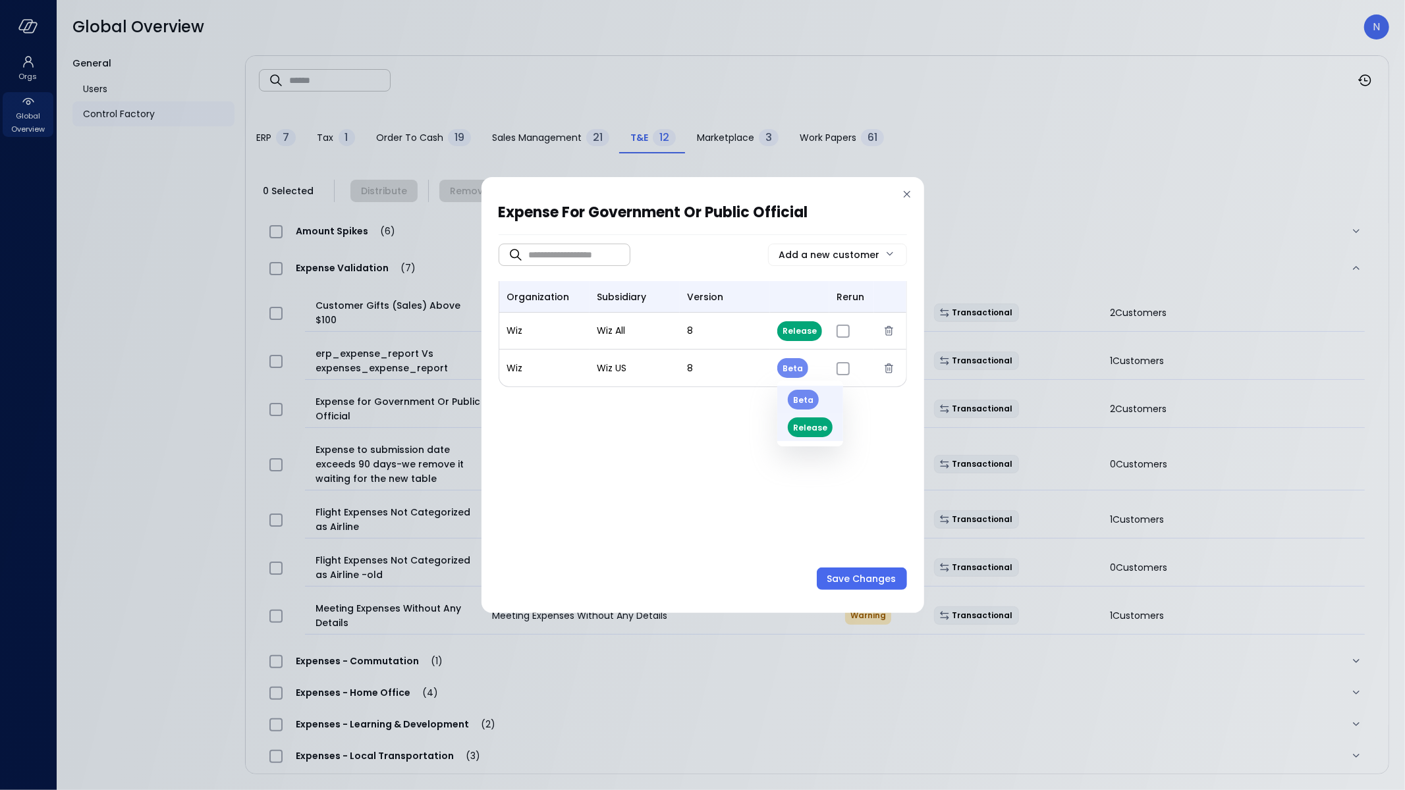
type input "*"
click at [863, 574] on div "Save Changes" at bounding box center [861, 579] width 69 height 16
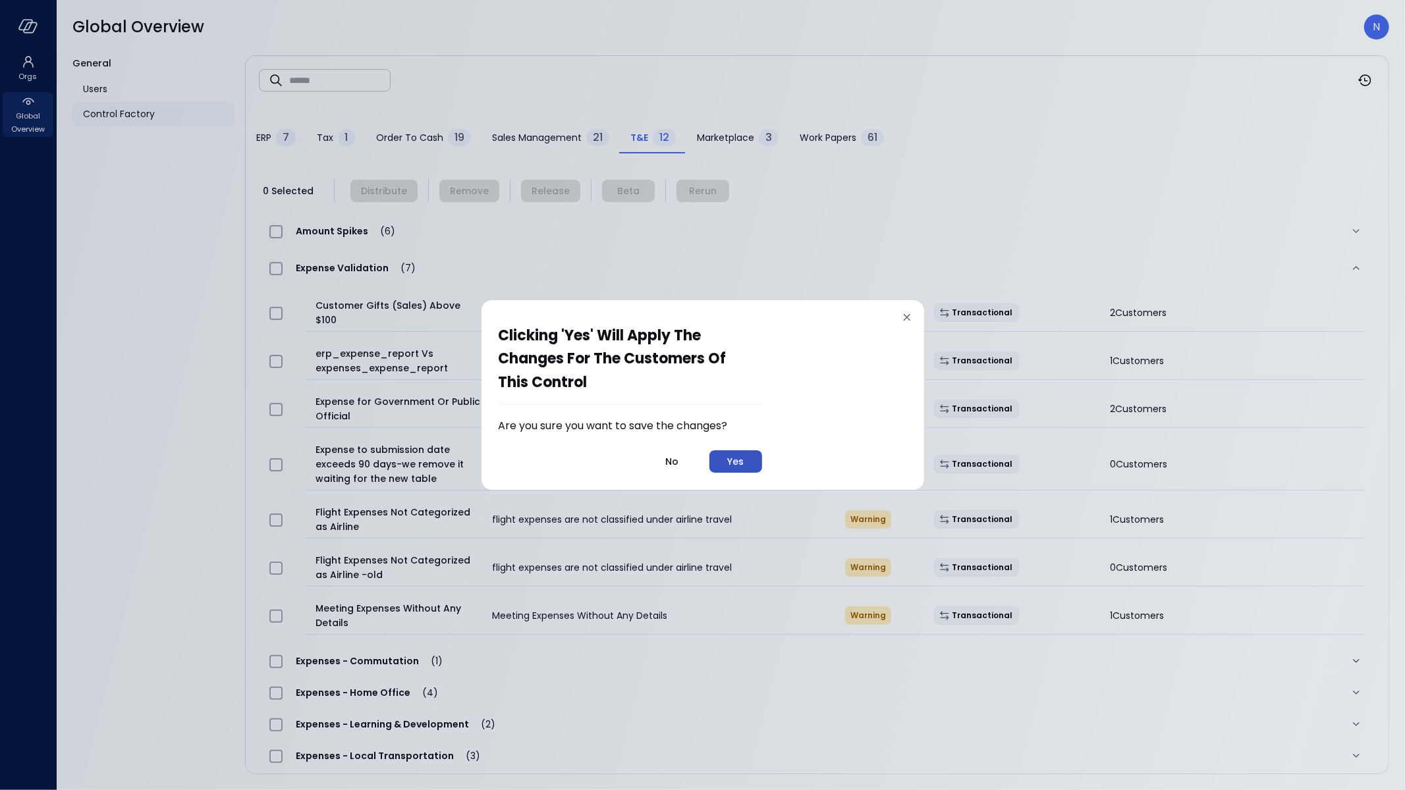
click at [742, 452] on button "Yes" at bounding box center [735, 461] width 53 height 22
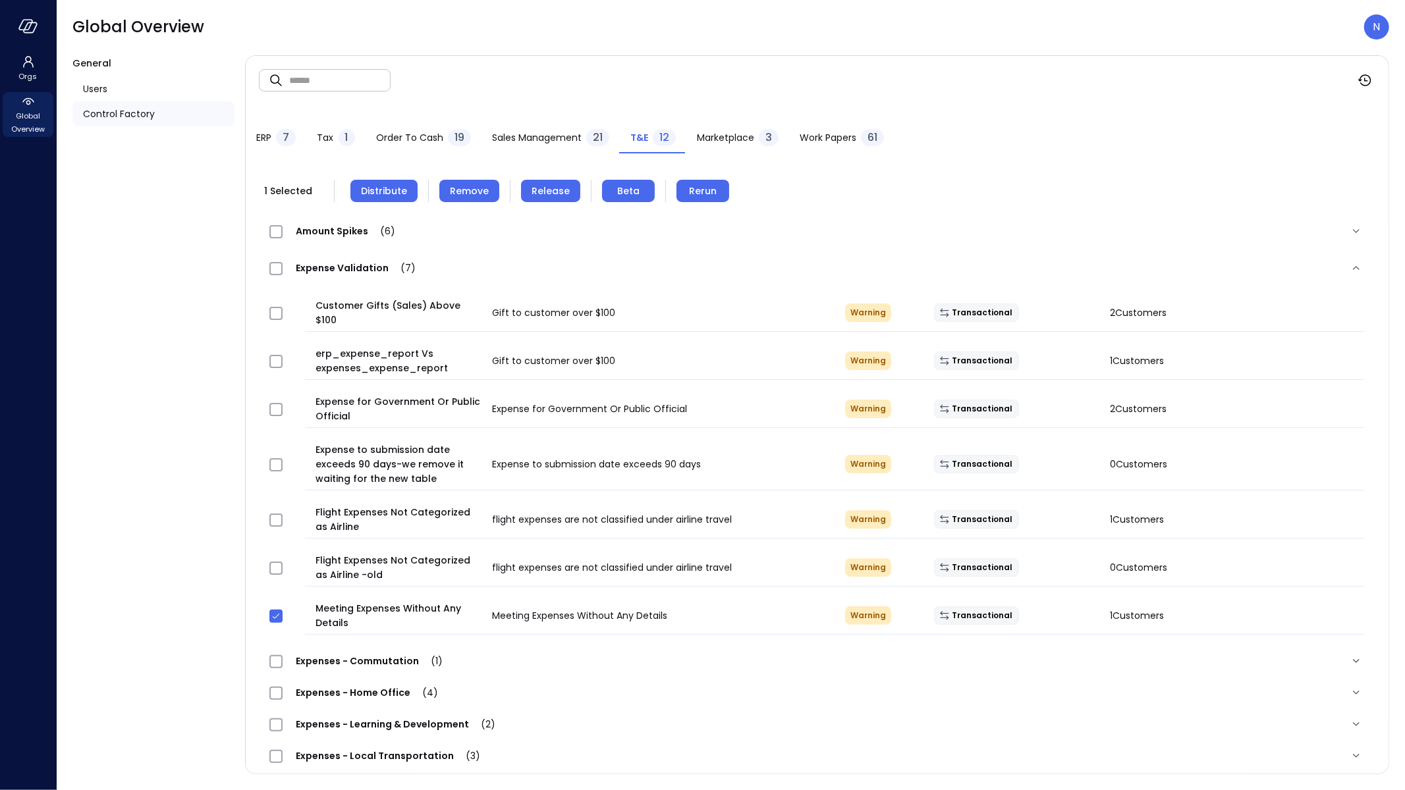
click at [466, 192] on span "Remove" at bounding box center [469, 191] width 39 height 14
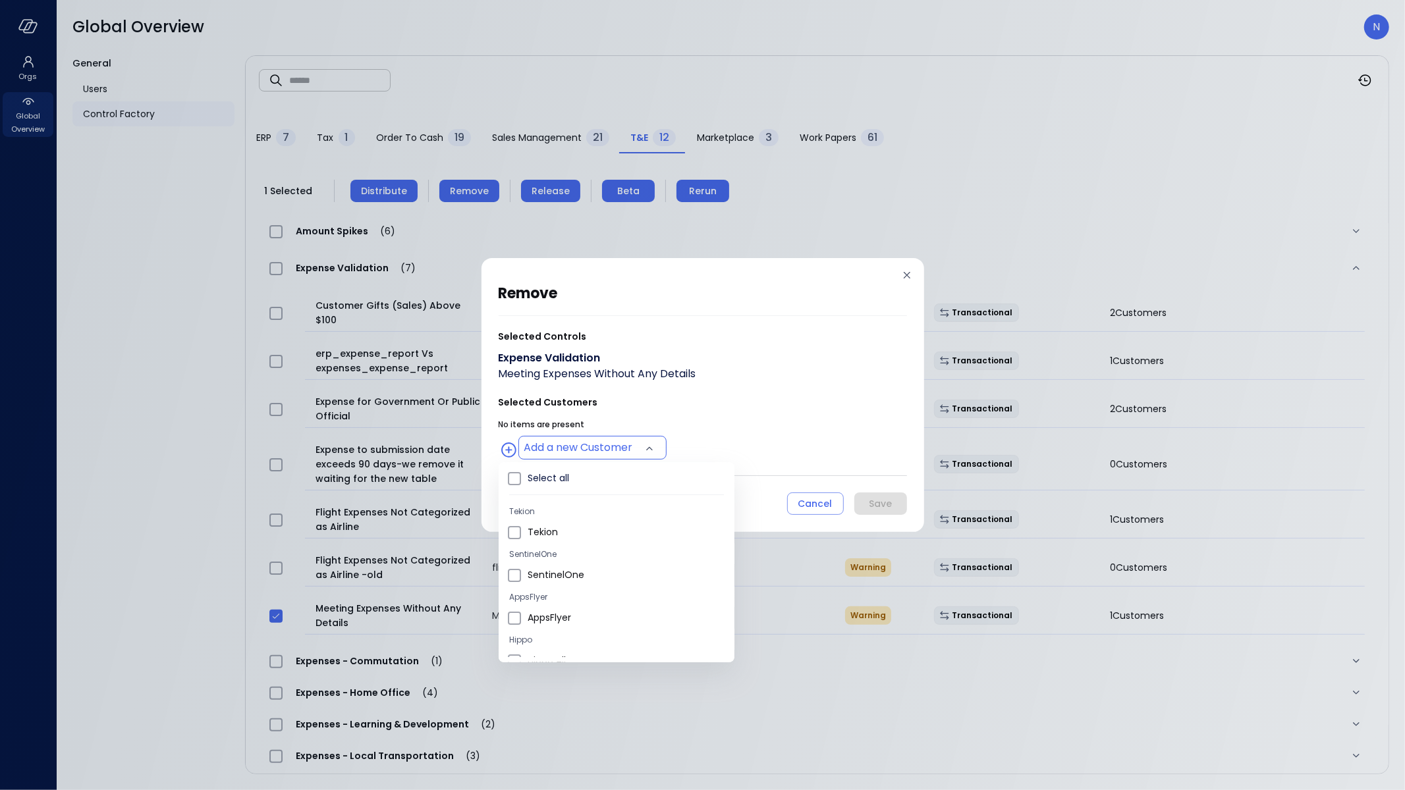
click at [539, 446] on body "Orgs Global Overview Global Overview N General Users Control Factory ​ ​ ERP 7 …" at bounding box center [702, 395] width 1405 height 790
click at [568, 579] on span "Wiz US" at bounding box center [626, 576] width 196 height 14
type input "**********"
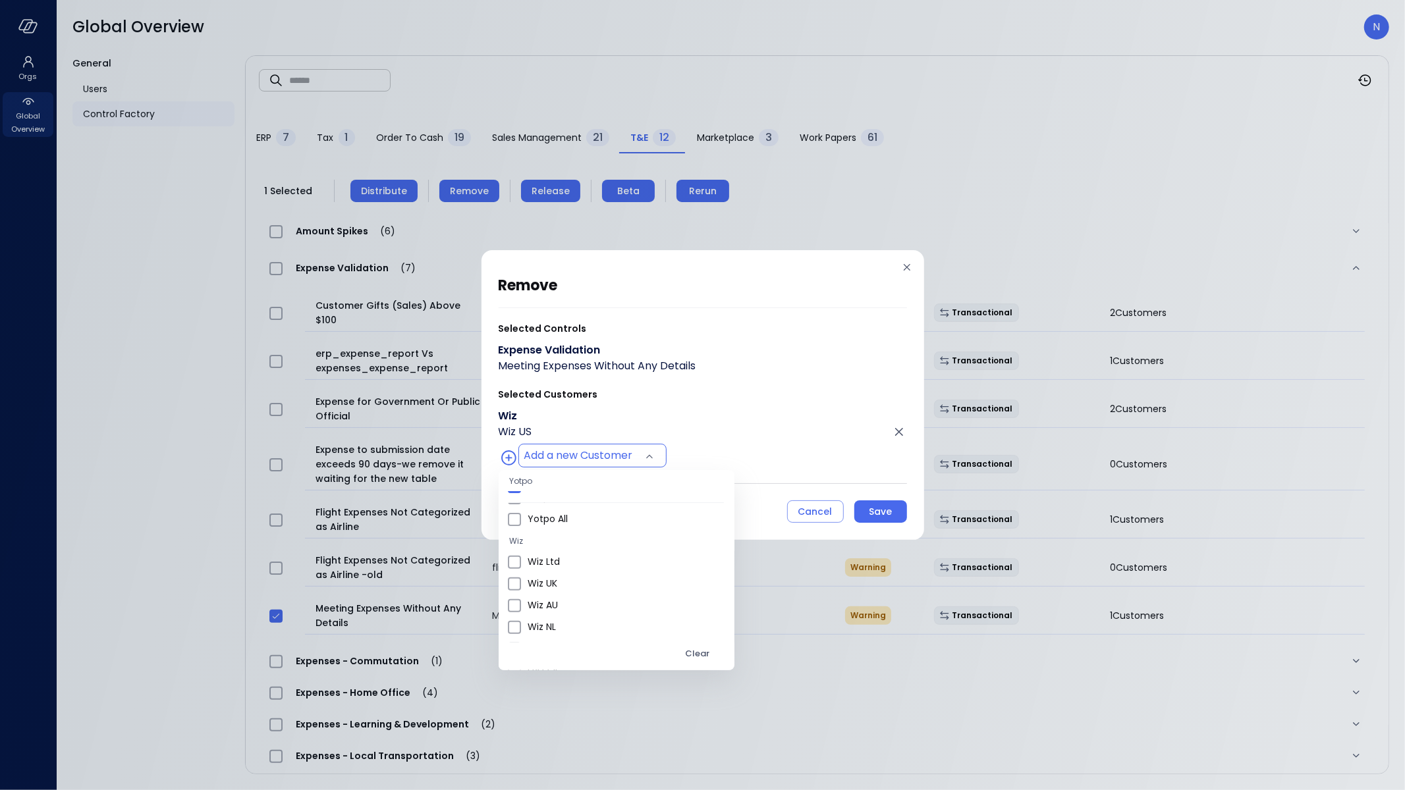
click at [684, 460] on div at bounding box center [702, 395] width 1405 height 790
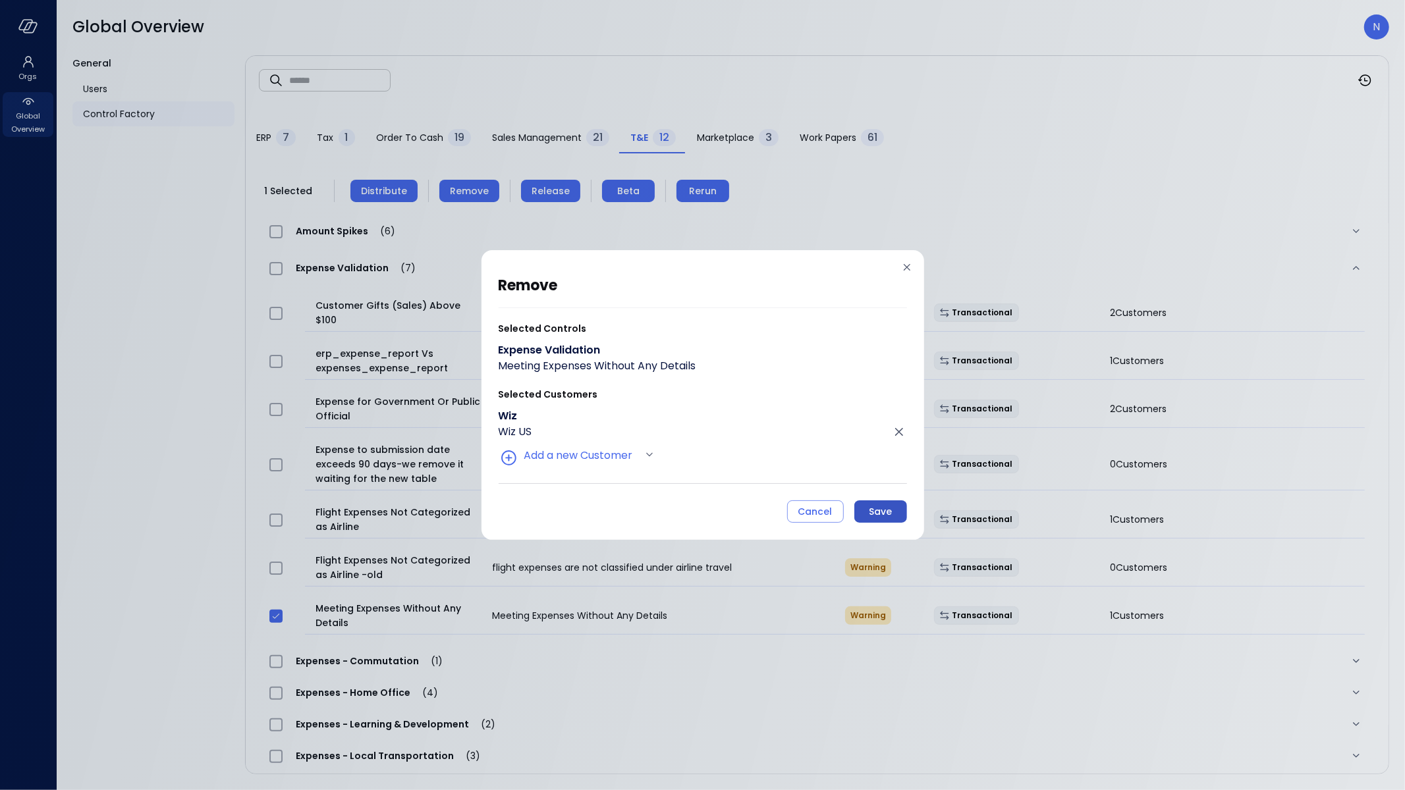
click at [882, 514] on div "Save" at bounding box center [880, 512] width 23 height 16
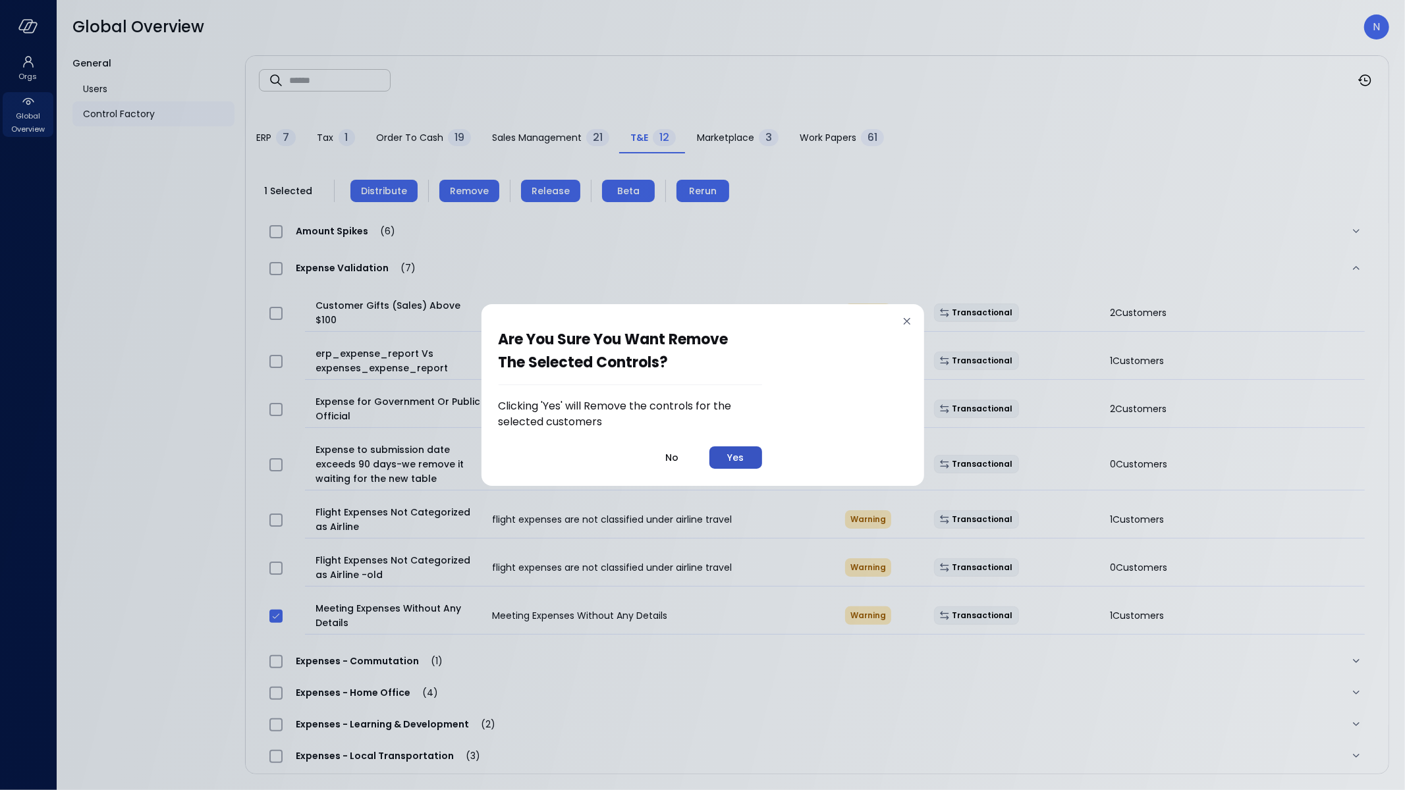
click at [728, 454] on div "Yes" at bounding box center [735, 458] width 16 height 16
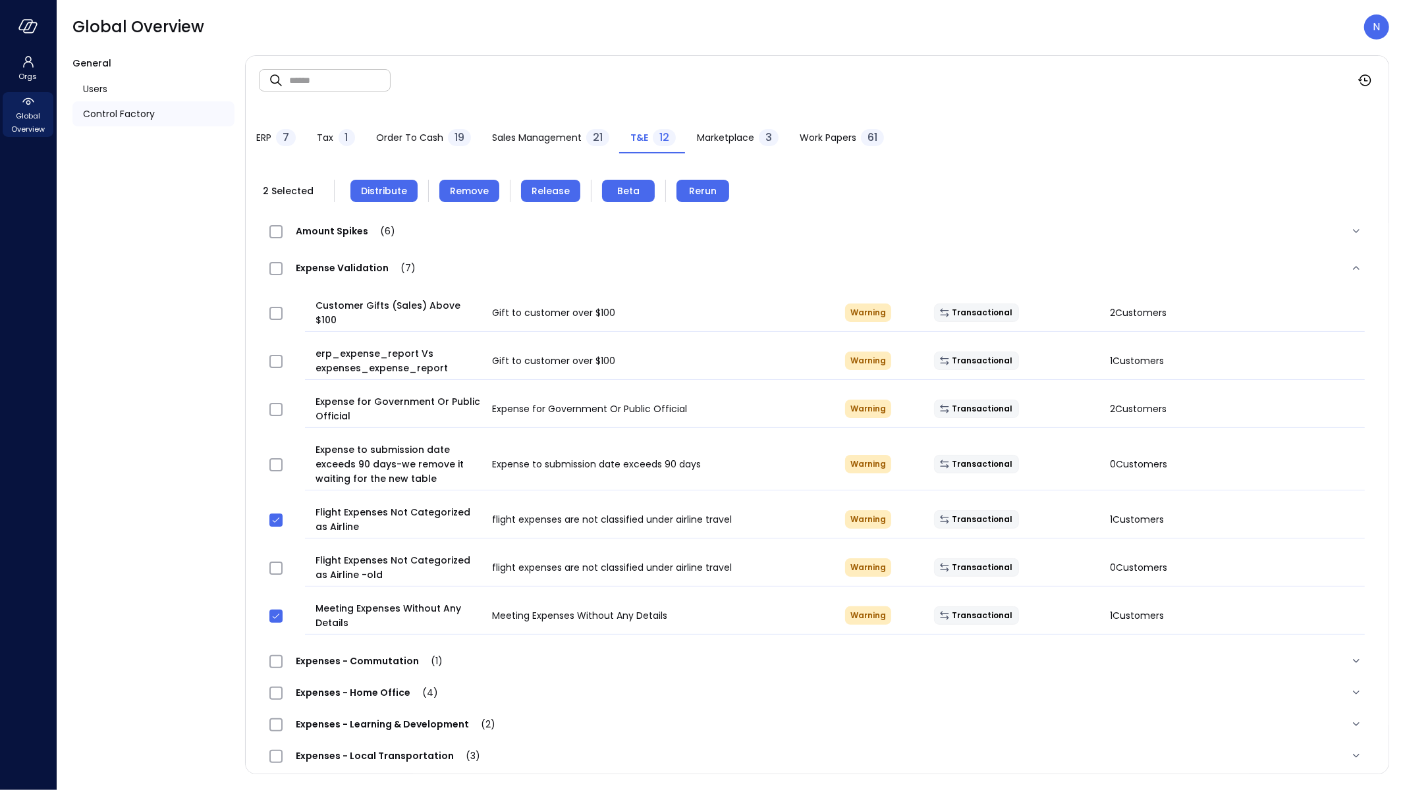
click at [459, 193] on span "Remove" at bounding box center [469, 191] width 39 height 14
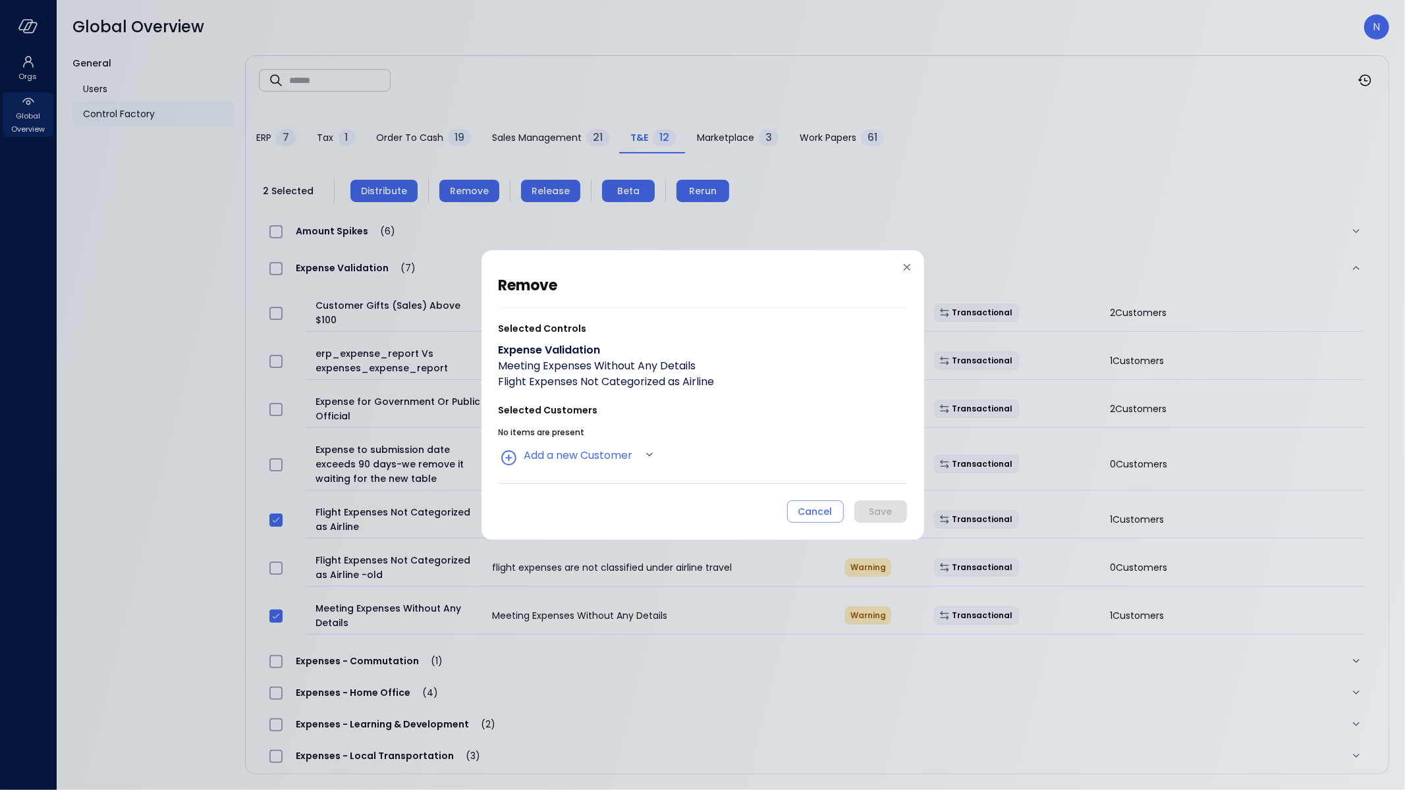
click at [560, 468] on div "remove Selected Controls Expense Validation Meeting Expenses Without Any Detail…" at bounding box center [703, 398] width 408 height 249
click at [560, 466] on body "Orgs Global Overview Global Overview N General Users Control Factory ​ ​ ERP 7 …" at bounding box center [702, 395] width 1405 height 790
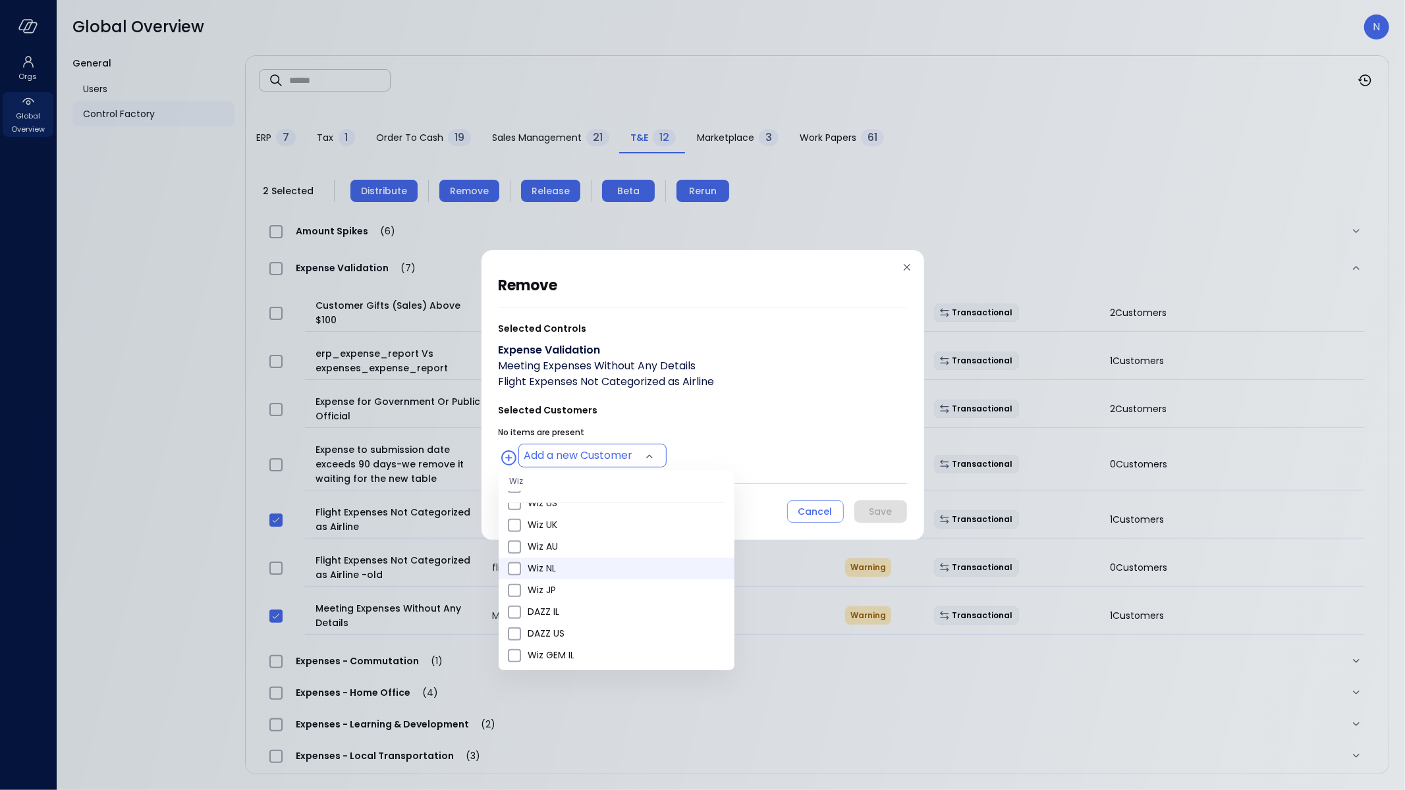
scroll to position [522, 0]
drag, startPoint x: 580, startPoint y: 519, endPoint x: 603, endPoint y: 504, distance: 27.0
click at [580, 519] on span "Wiz US" at bounding box center [626, 513] width 196 height 14
type input "**********"
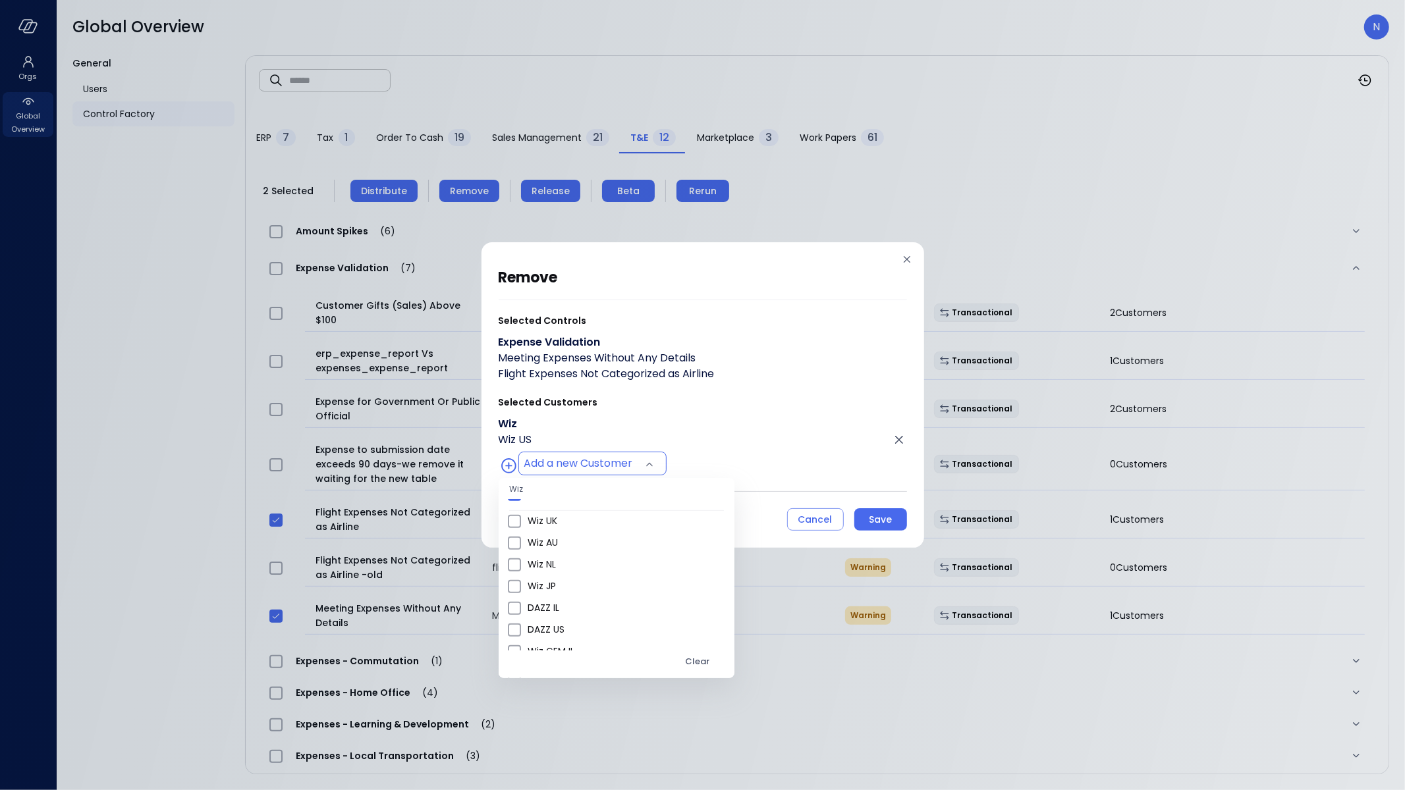
click at [777, 399] on div at bounding box center [702, 395] width 1405 height 790
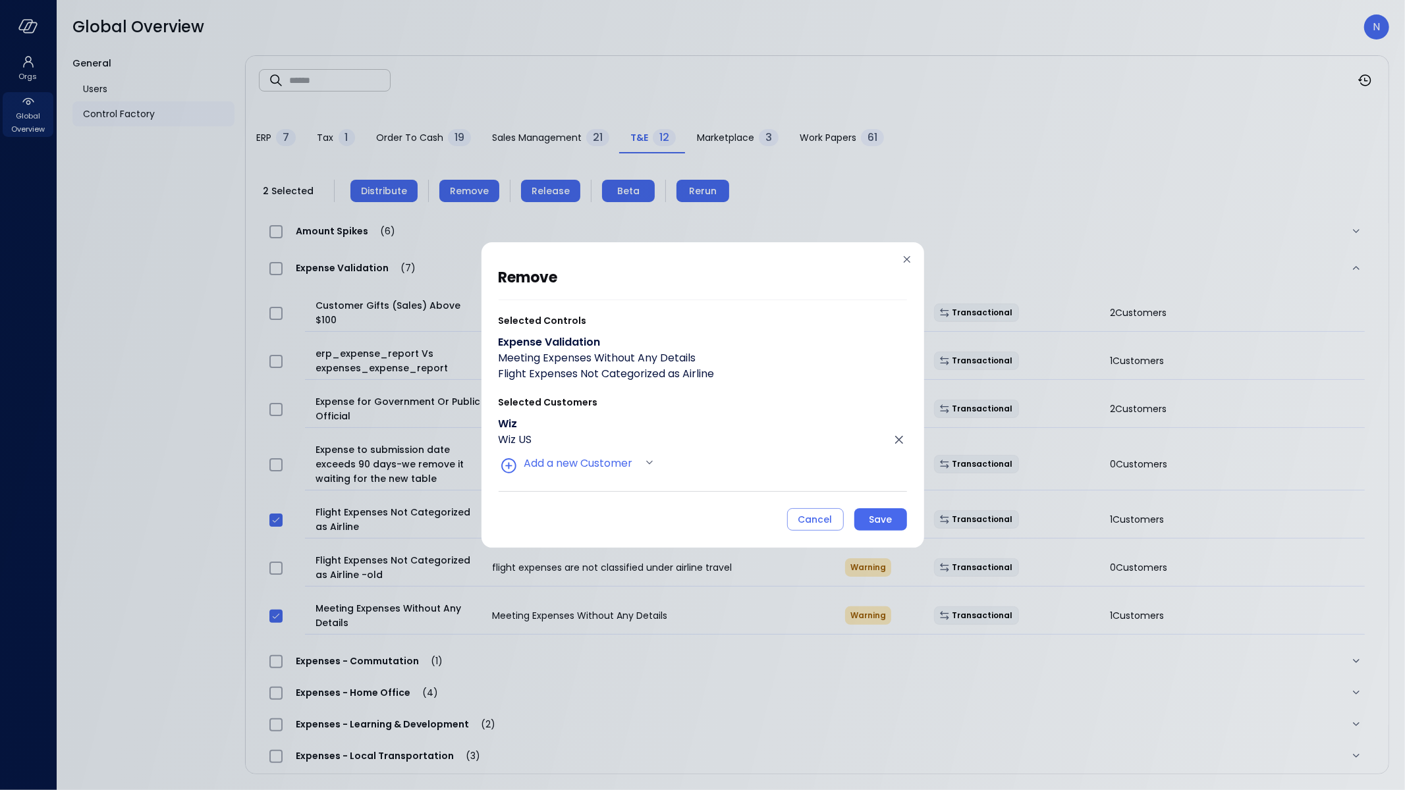
click at [888, 512] on div "Save" at bounding box center [880, 520] width 23 height 16
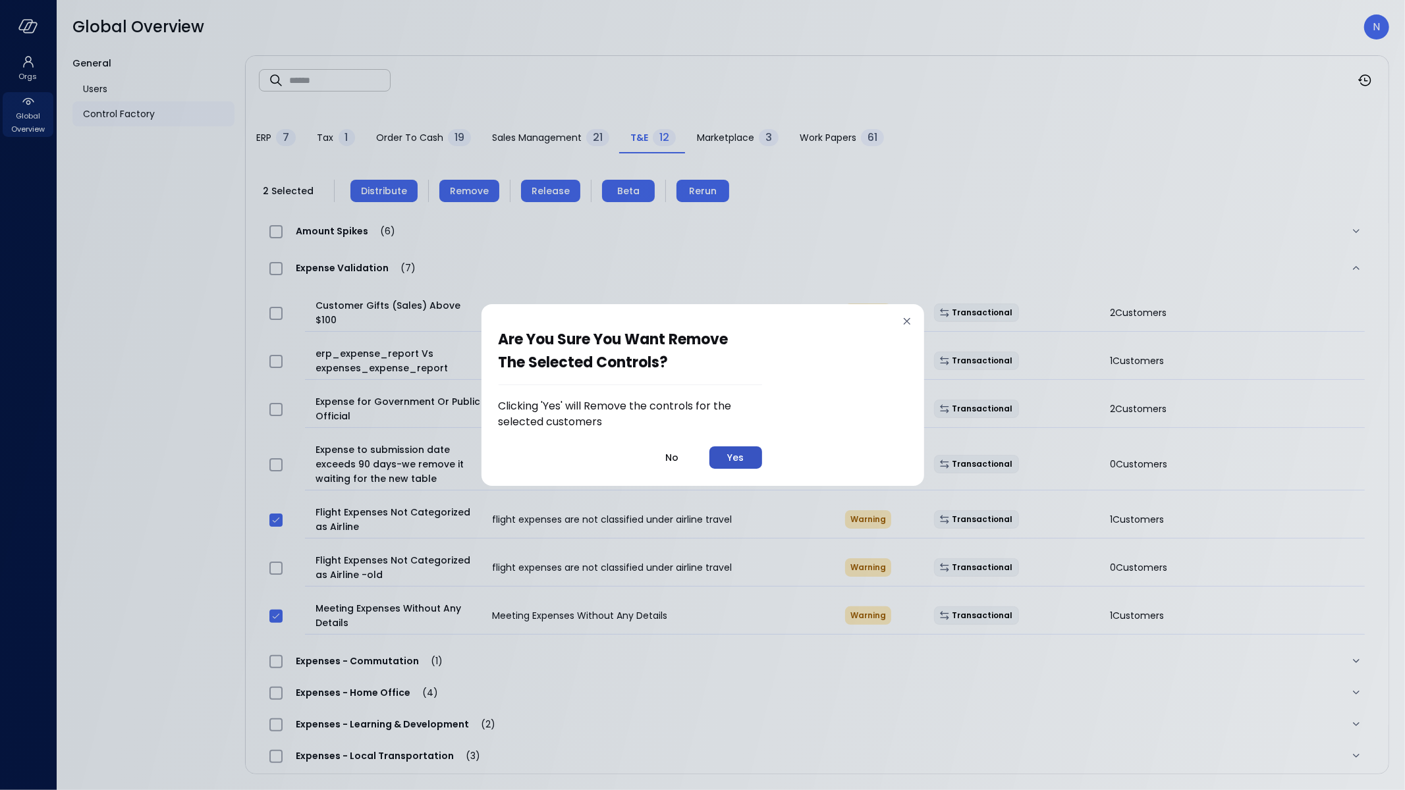
click at [734, 461] on div "Yes" at bounding box center [735, 458] width 16 height 16
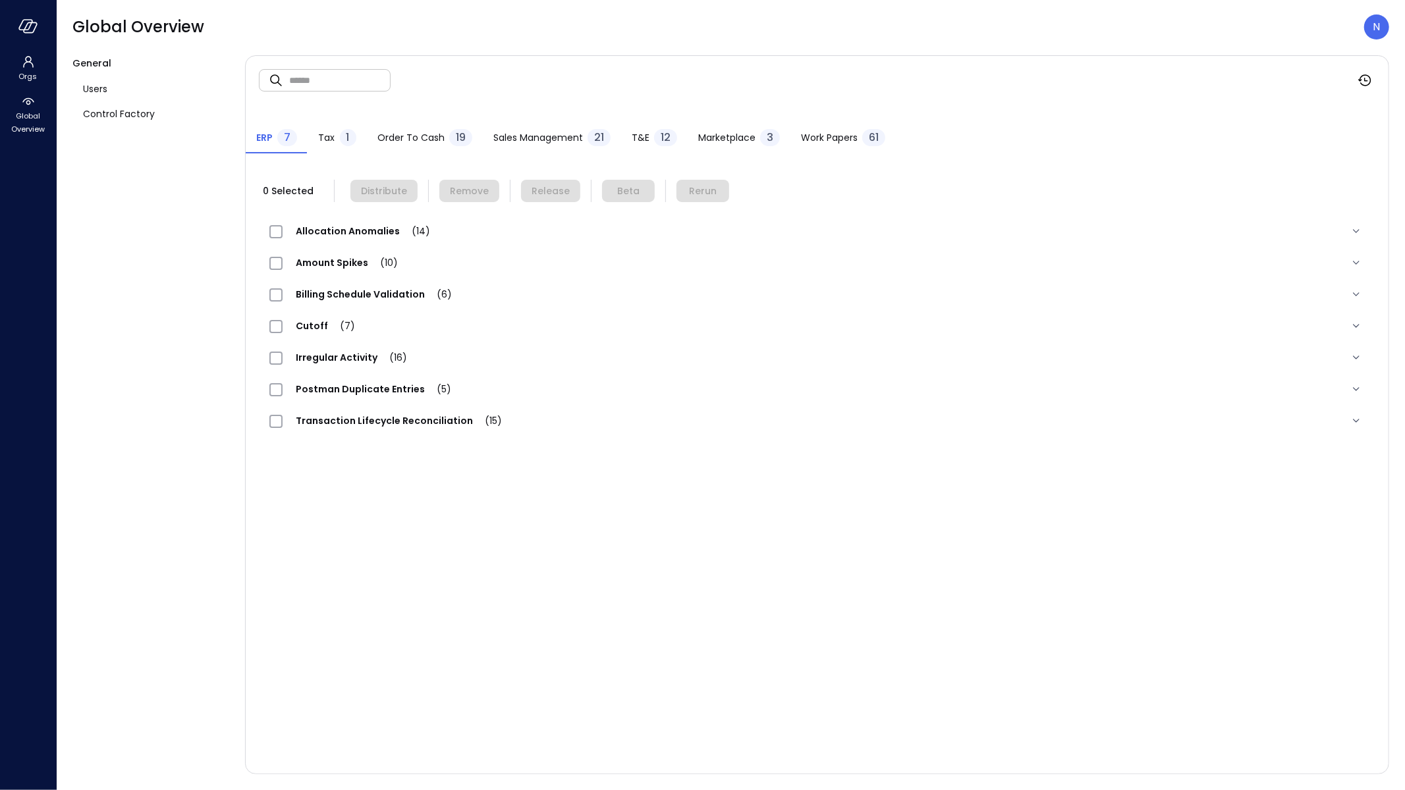
click at [641, 136] on span "T&E" at bounding box center [641, 137] width 18 height 14
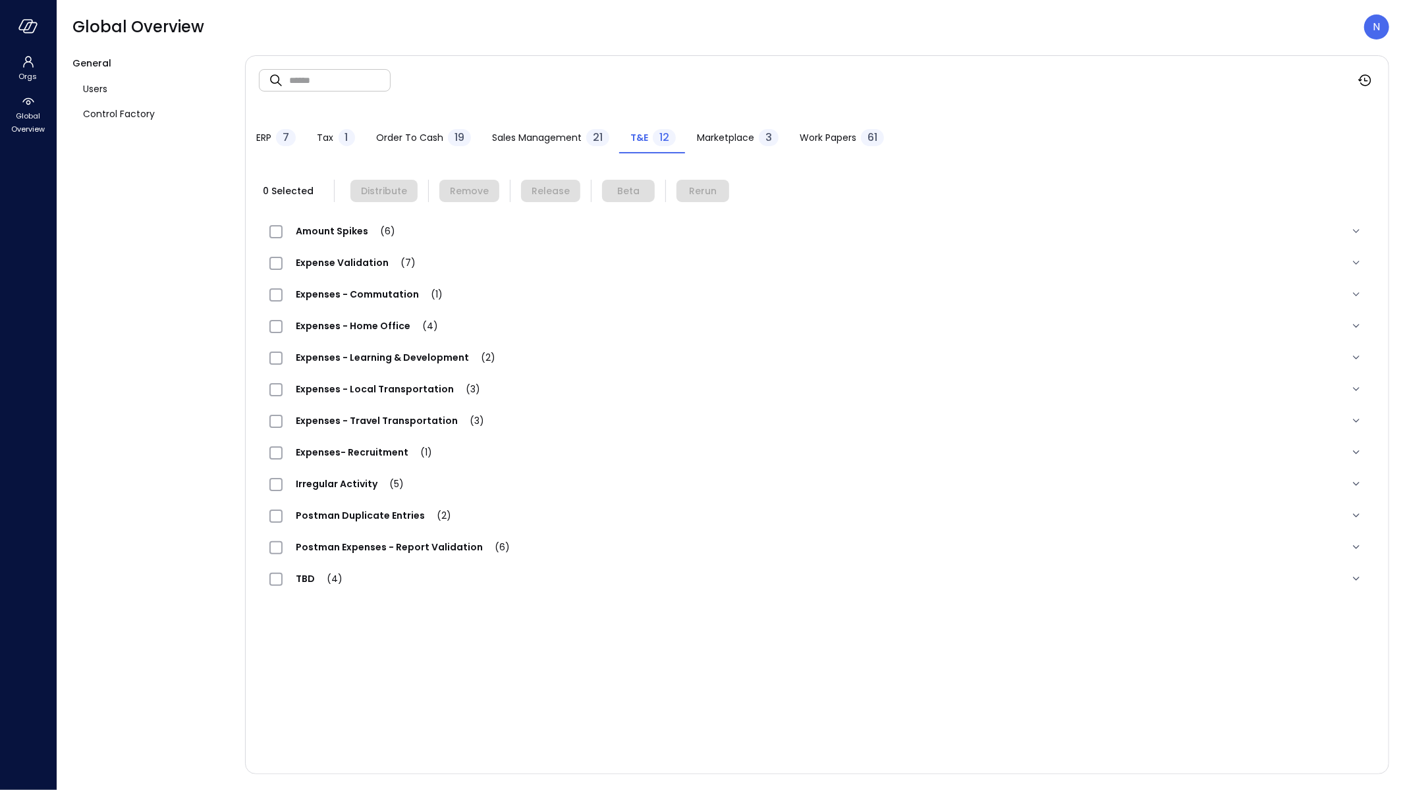
click at [362, 275] on div "Expense Validation (7)" at bounding box center [817, 263] width 1116 height 32
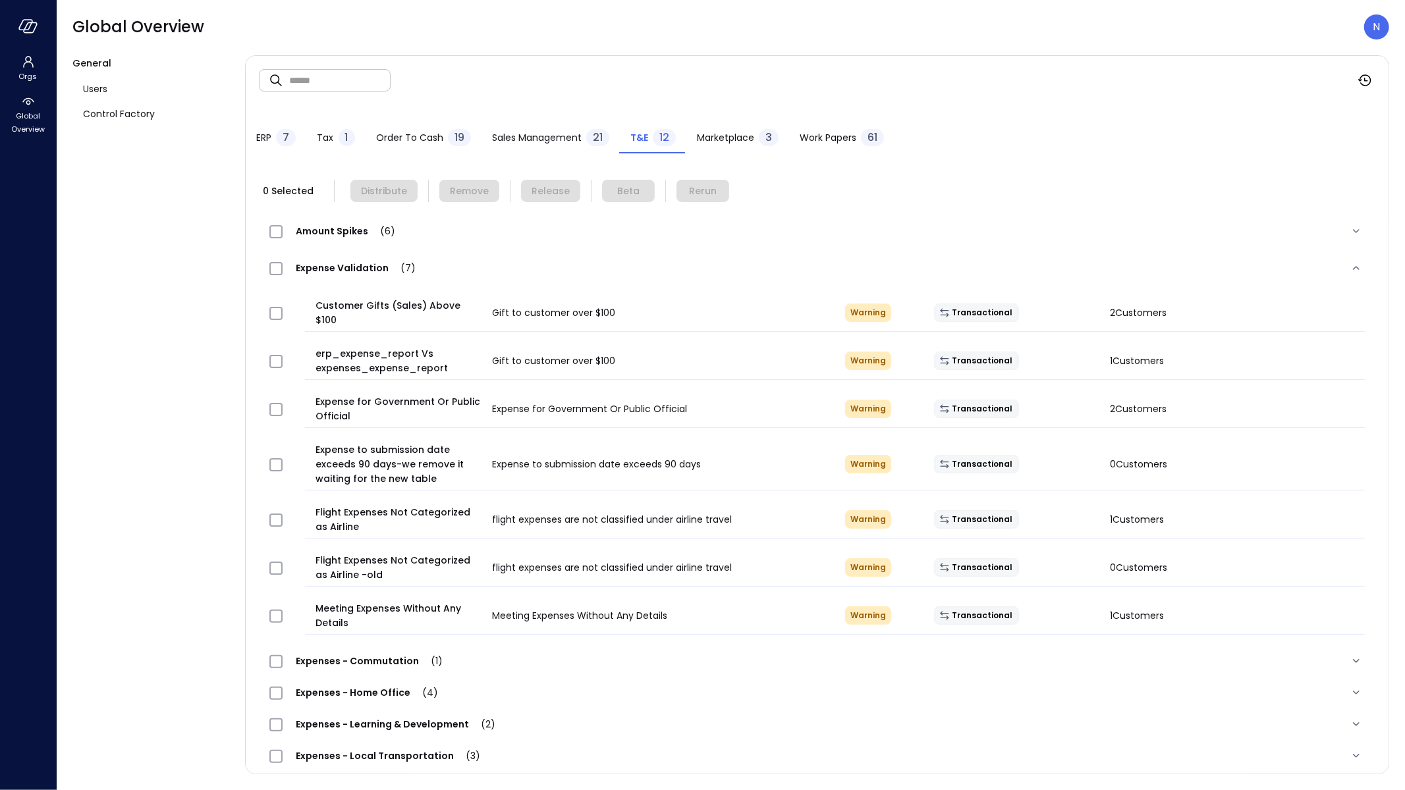
click at [267, 603] on div at bounding box center [287, 616] width 46 height 26
click at [377, 182] on button "Distribute" at bounding box center [383, 191] width 67 height 22
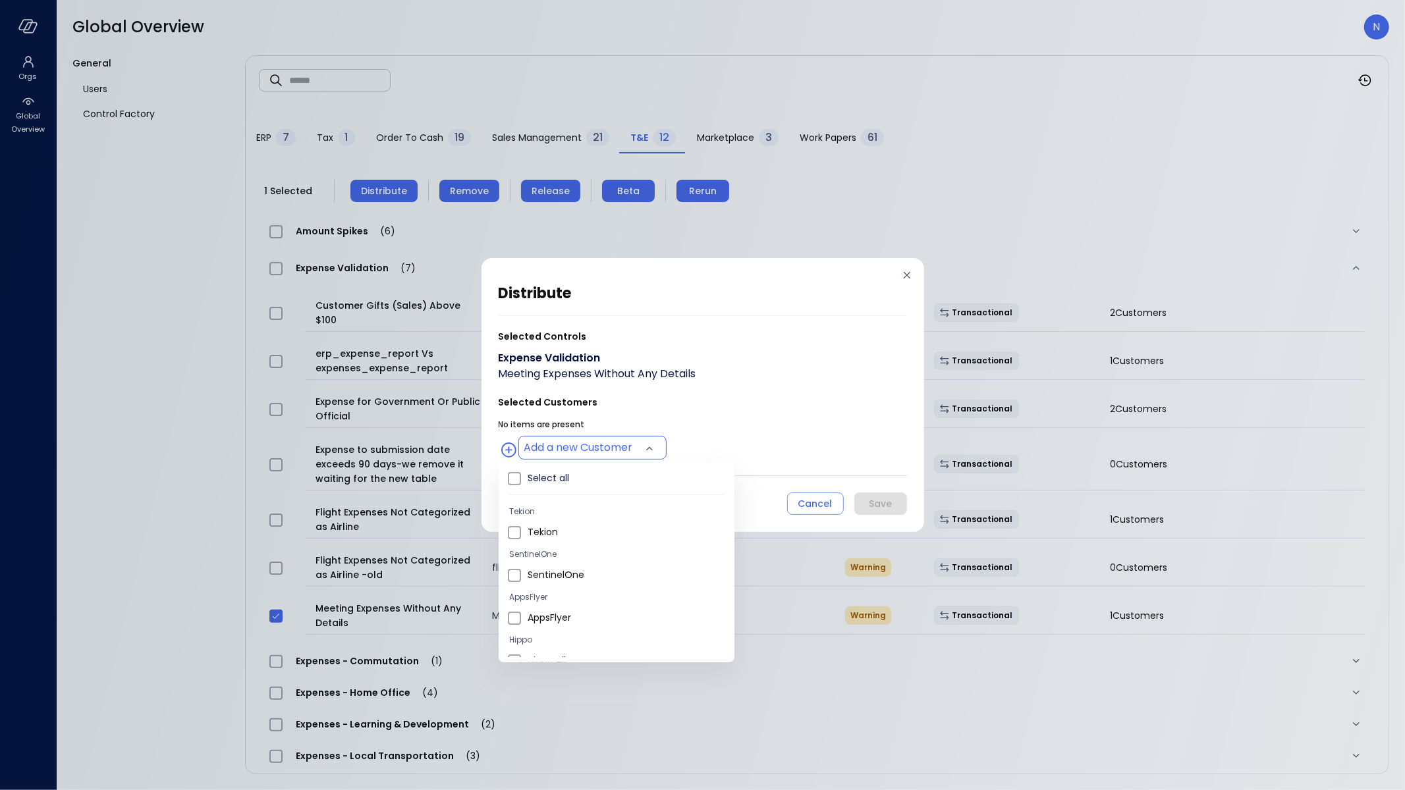
click at [562, 440] on body "Orgs Global Overview Global Overview N General Users Control Factory ​ ​ ERP 7 …" at bounding box center [702, 395] width 1405 height 790
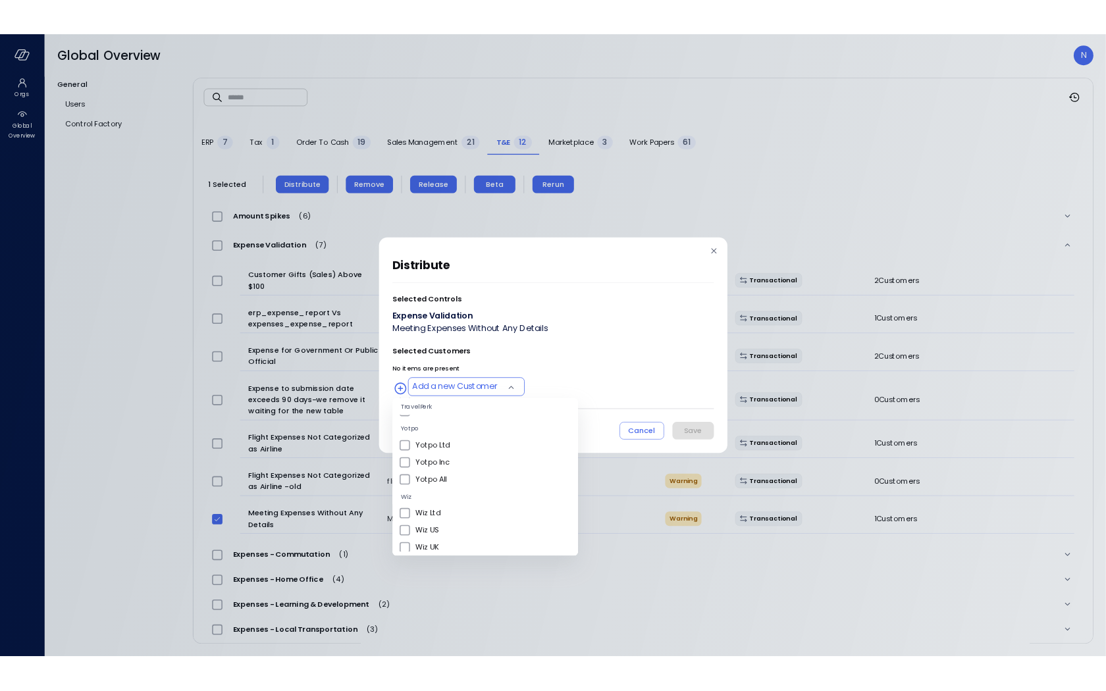
scroll to position [472, 0]
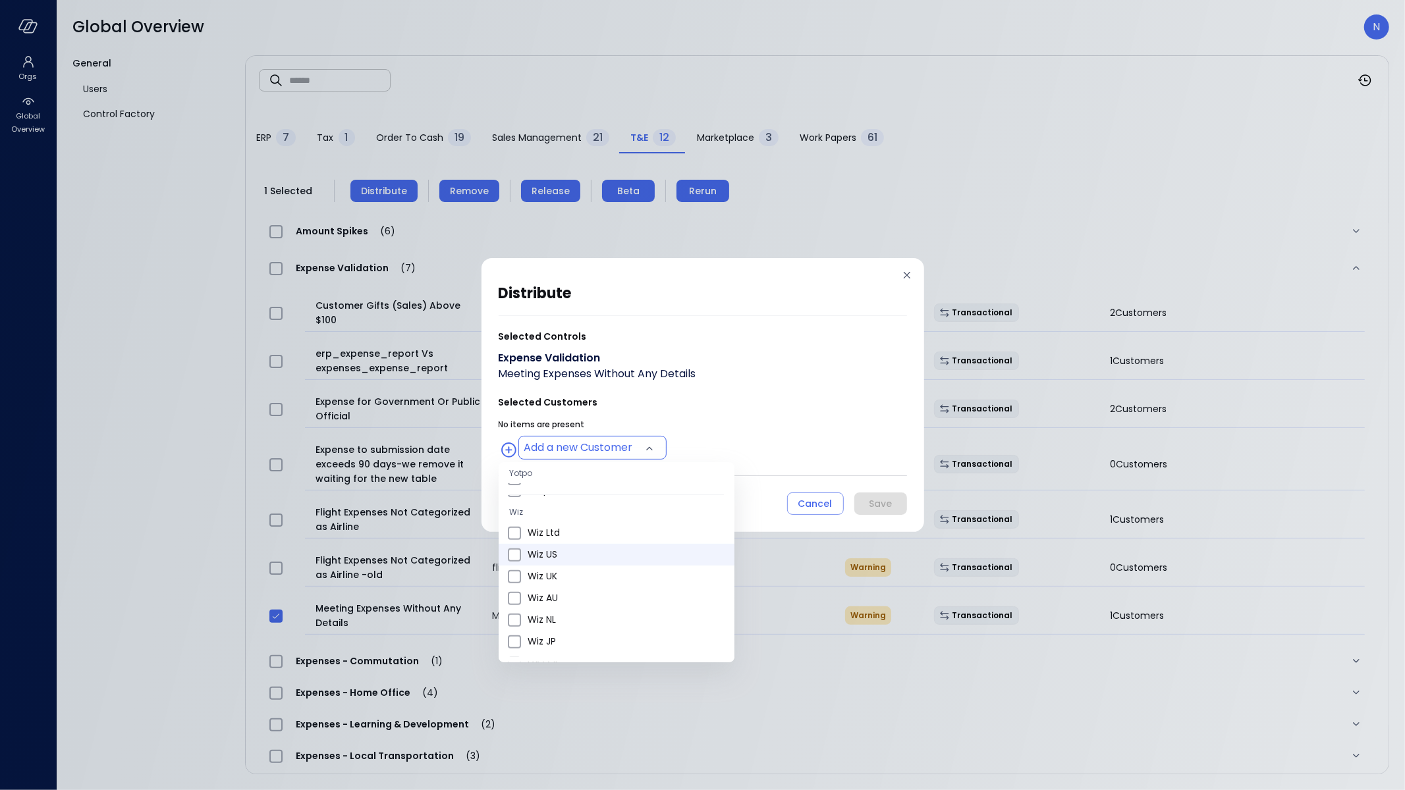
click at [580, 555] on span "Wiz US" at bounding box center [626, 555] width 196 height 14
type input "**********"
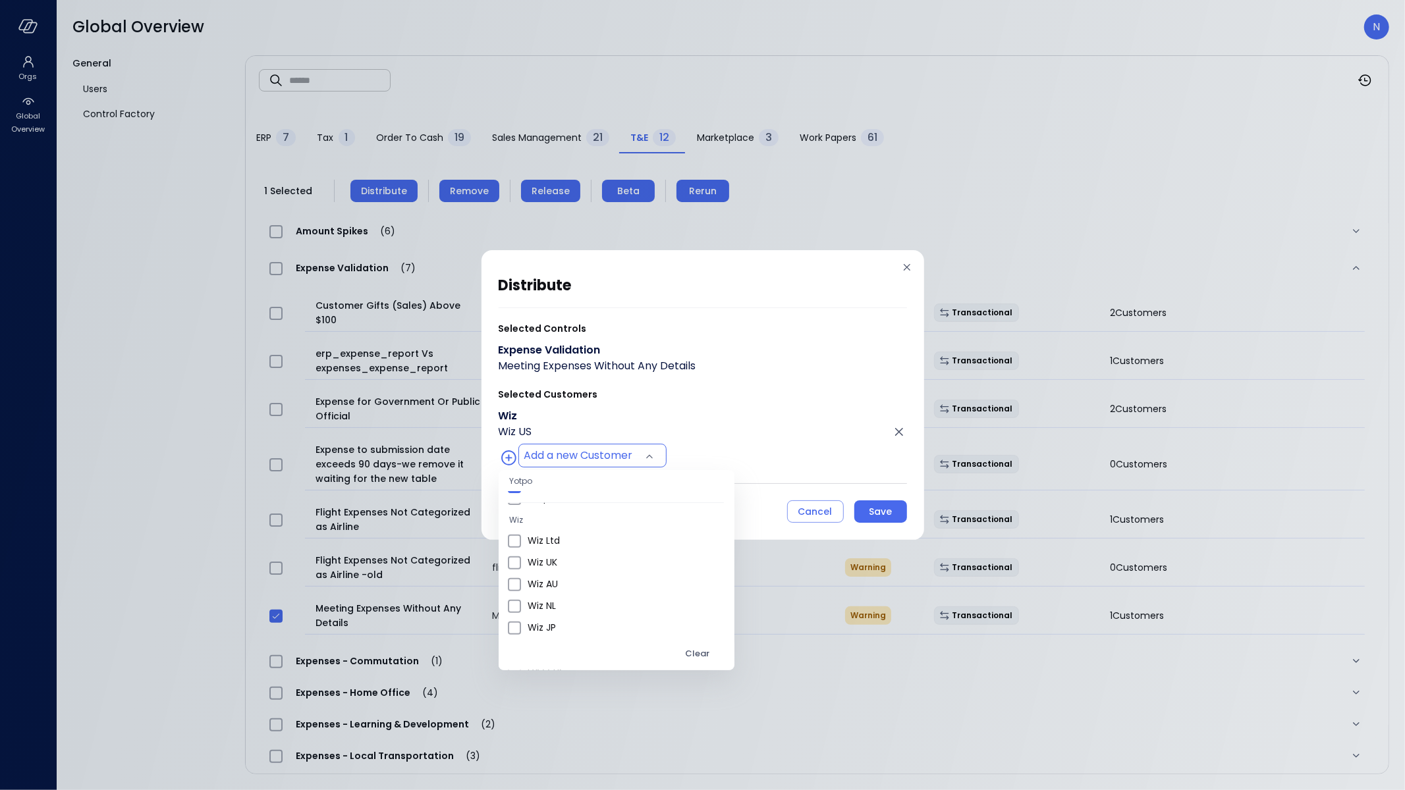
click at [731, 398] on div at bounding box center [702, 395] width 1405 height 790
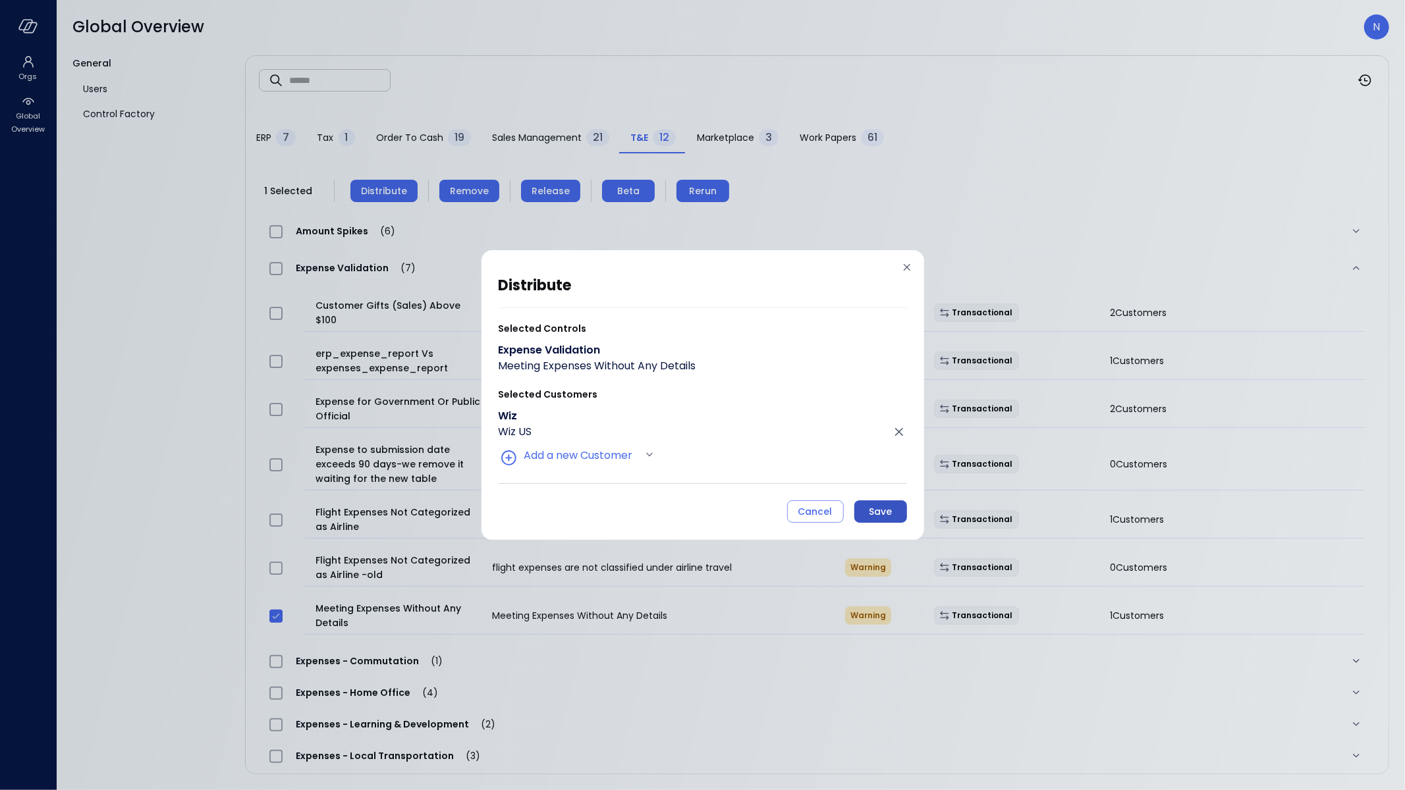
click at [886, 510] on div "Save" at bounding box center [880, 512] width 23 height 16
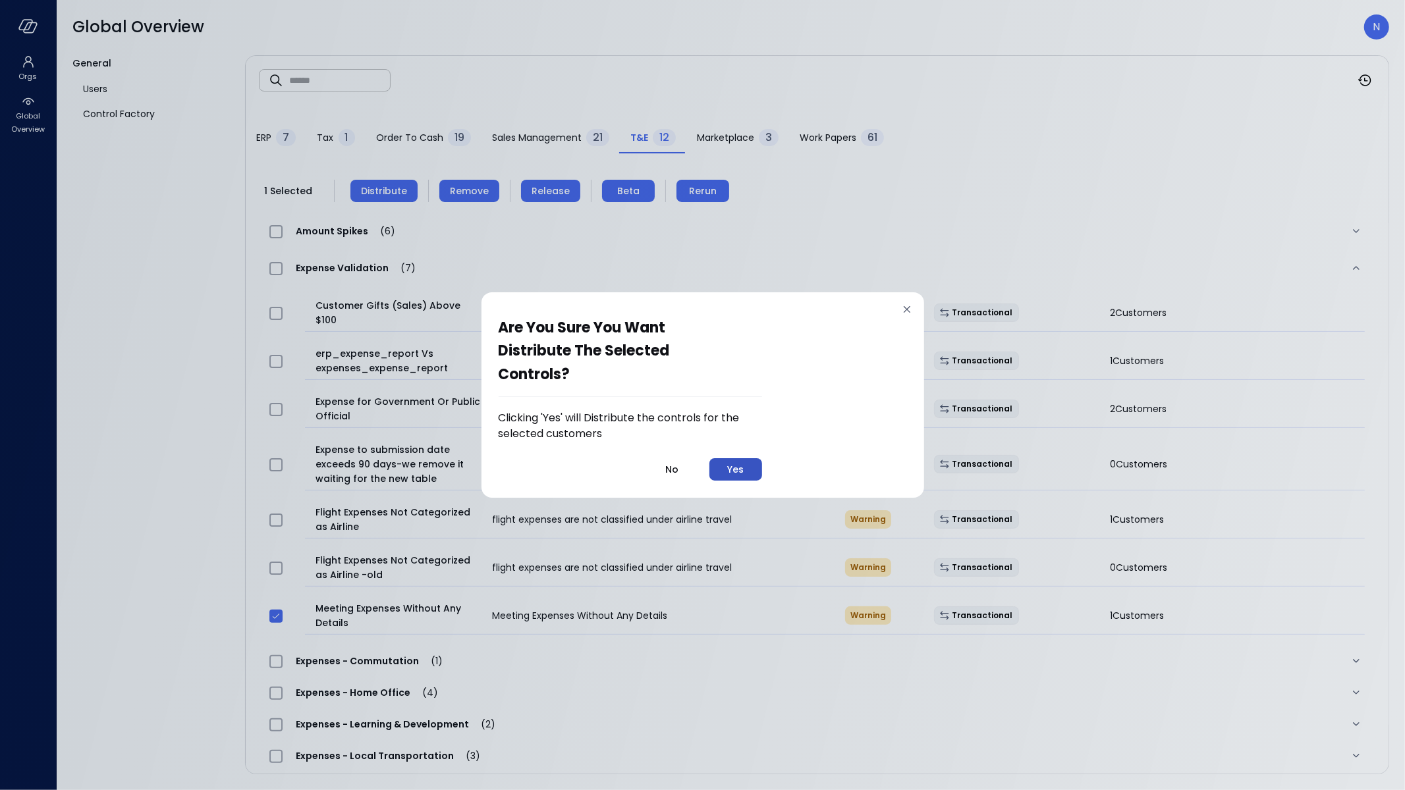
drag, startPoint x: 726, startPoint y: 457, endPoint x: 740, endPoint y: 474, distance: 21.5
click at [727, 459] on div "Clicking 'Yes' will Distribute the controls for the selected customers No Yes" at bounding box center [630, 445] width 263 height 70
click at [740, 474] on div "Yes" at bounding box center [735, 470] width 16 height 16
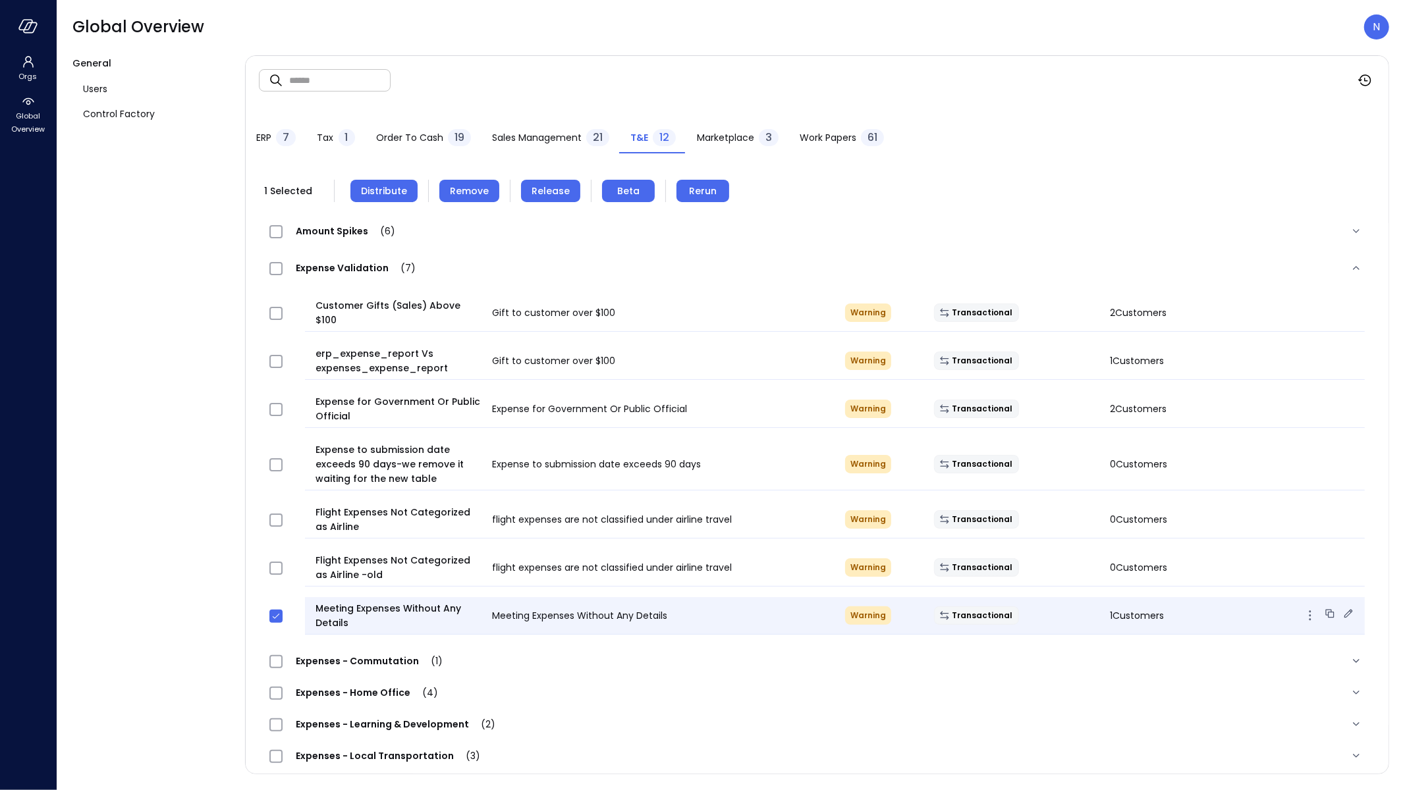
click at [655, 612] on div "Meeting Expenses Without Any Details Meeting Expenses Without Any Details Warni…" at bounding box center [835, 616] width 1060 height 38
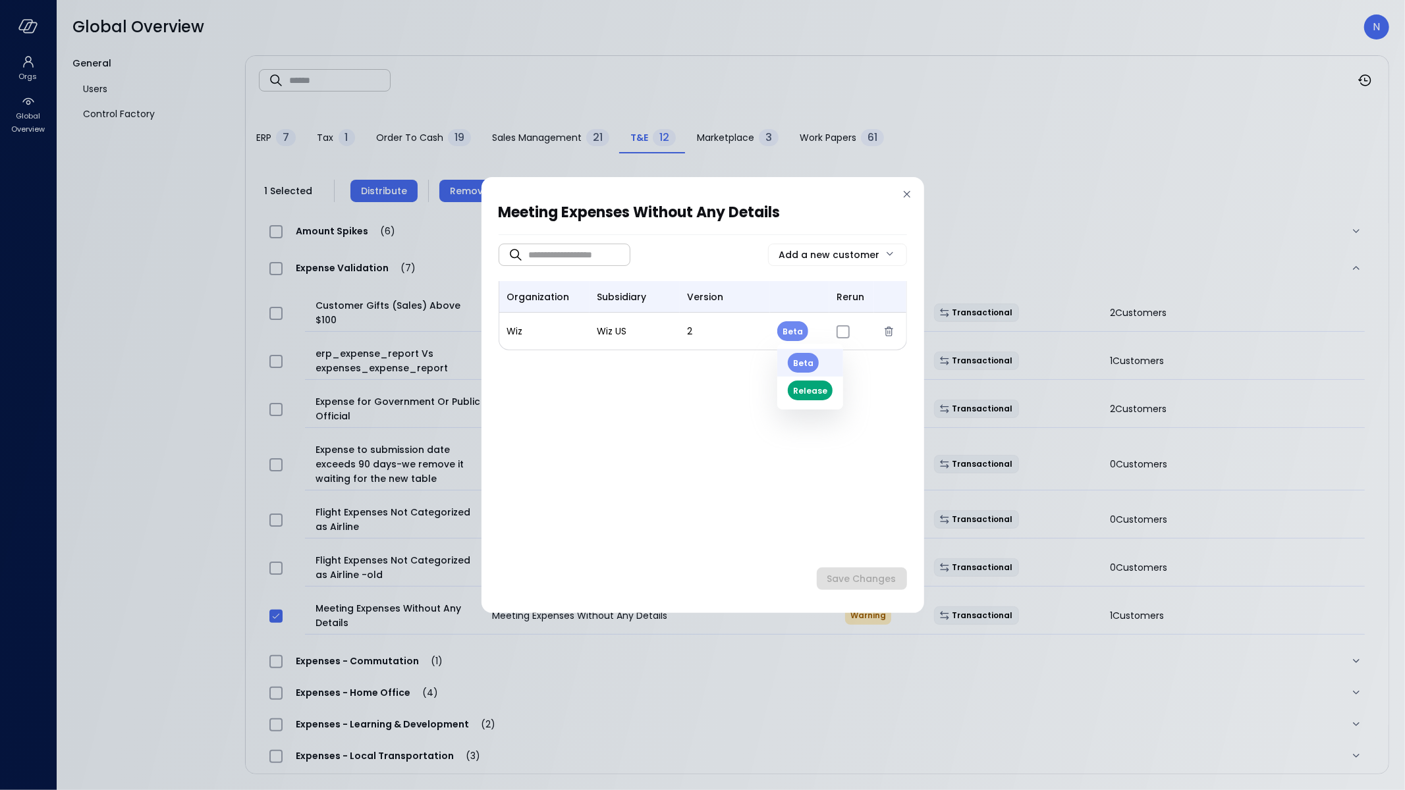
click at [790, 328] on body "Orgs Global Overview Global Overview N General Users Control Factory ​ ​ ERP 7 …" at bounding box center [702, 395] width 1405 height 790
click at [799, 394] on li "Release" at bounding box center [810, 391] width 66 height 28
type input "*"
click at [861, 576] on div "Save Changes" at bounding box center [861, 579] width 69 height 16
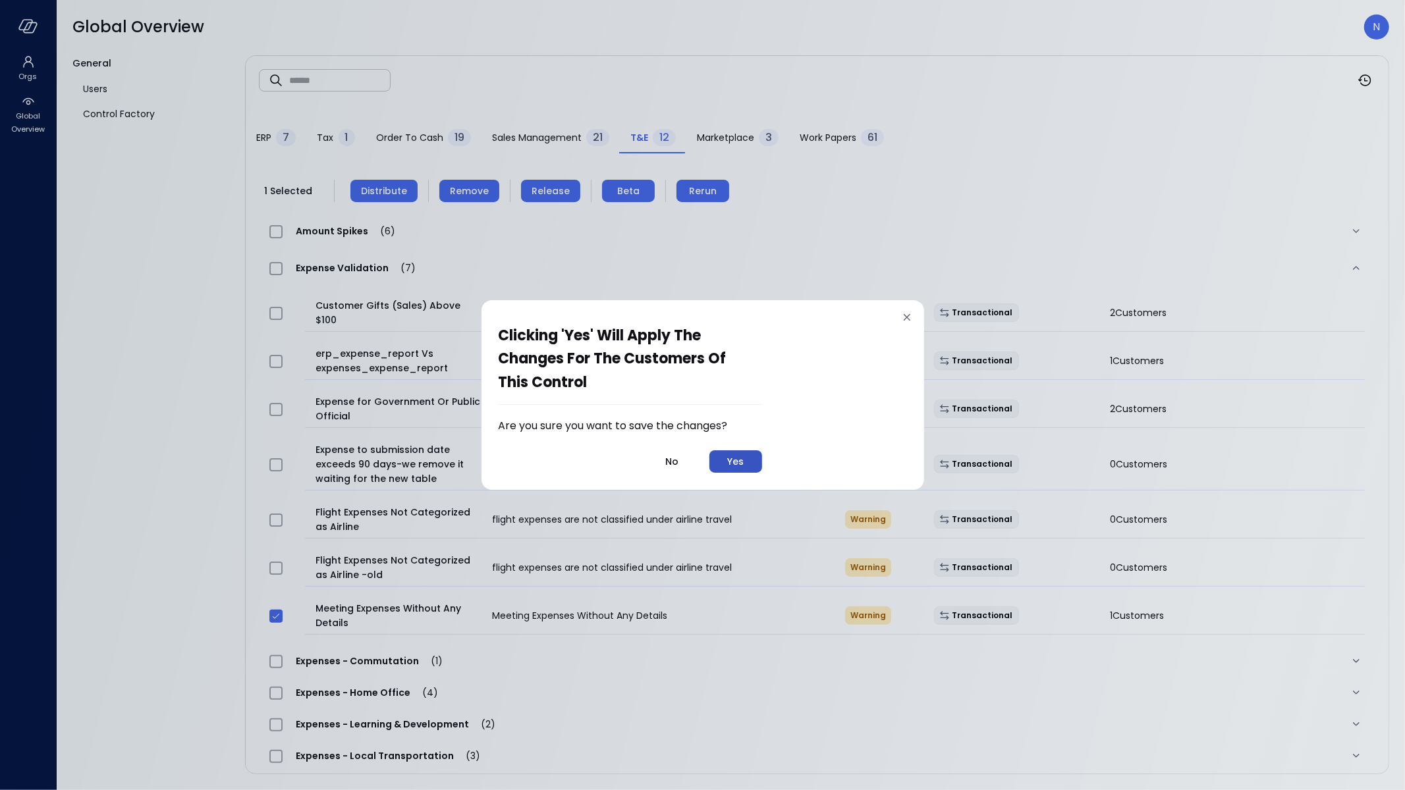
click at [736, 451] on button "Yes" at bounding box center [735, 461] width 53 height 22
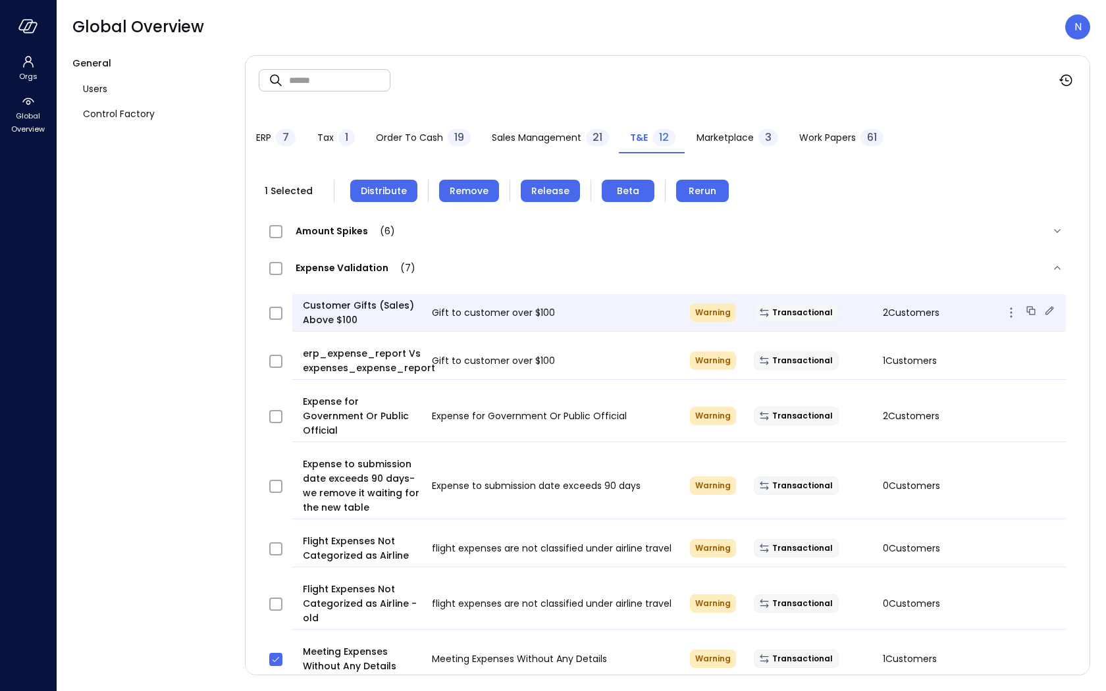
click at [1043, 309] on icon at bounding box center [1049, 310] width 13 height 13
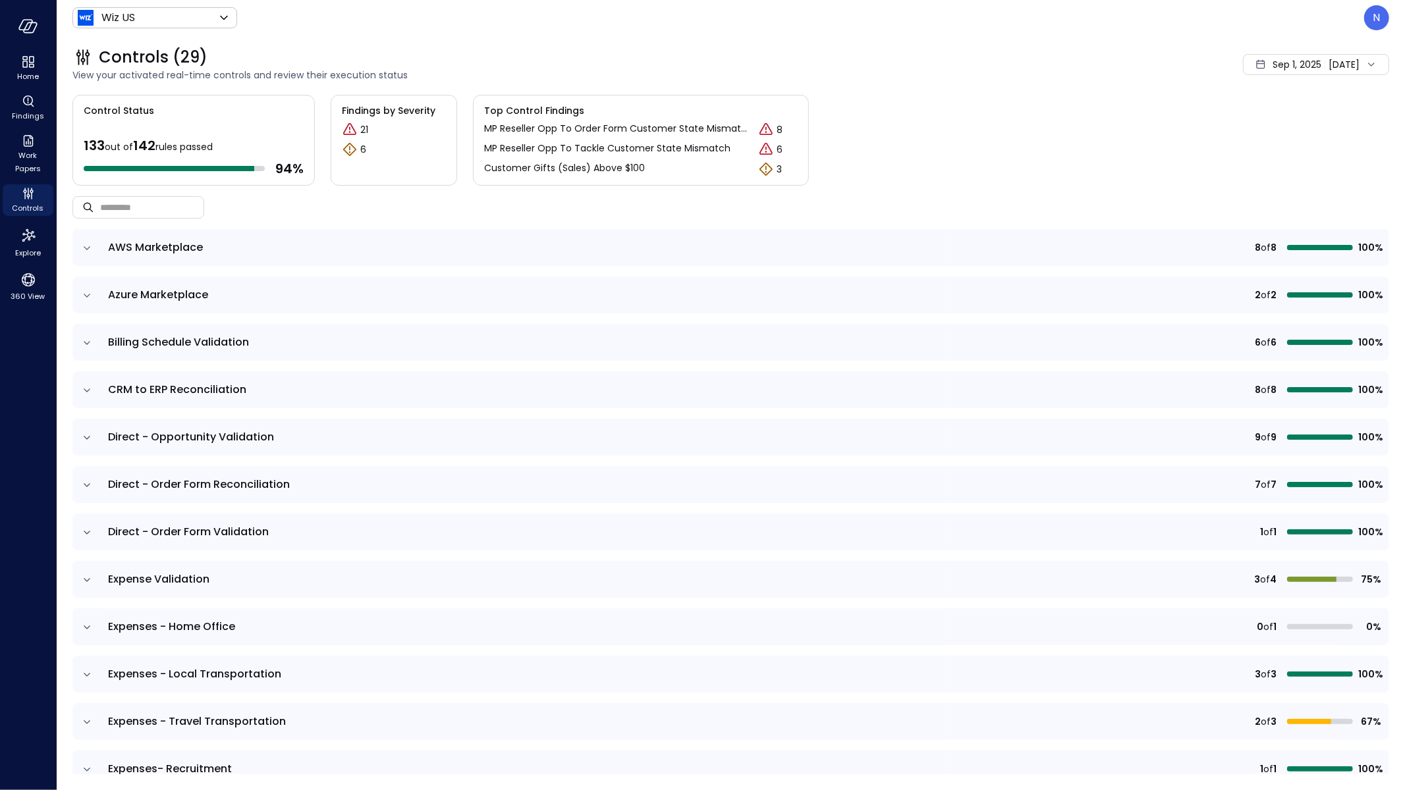
click at [78, 583] on td at bounding box center [86, 579] width 28 height 37
click at [84, 582] on icon "expand row" at bounding box center [86, 580] width 13 height 13
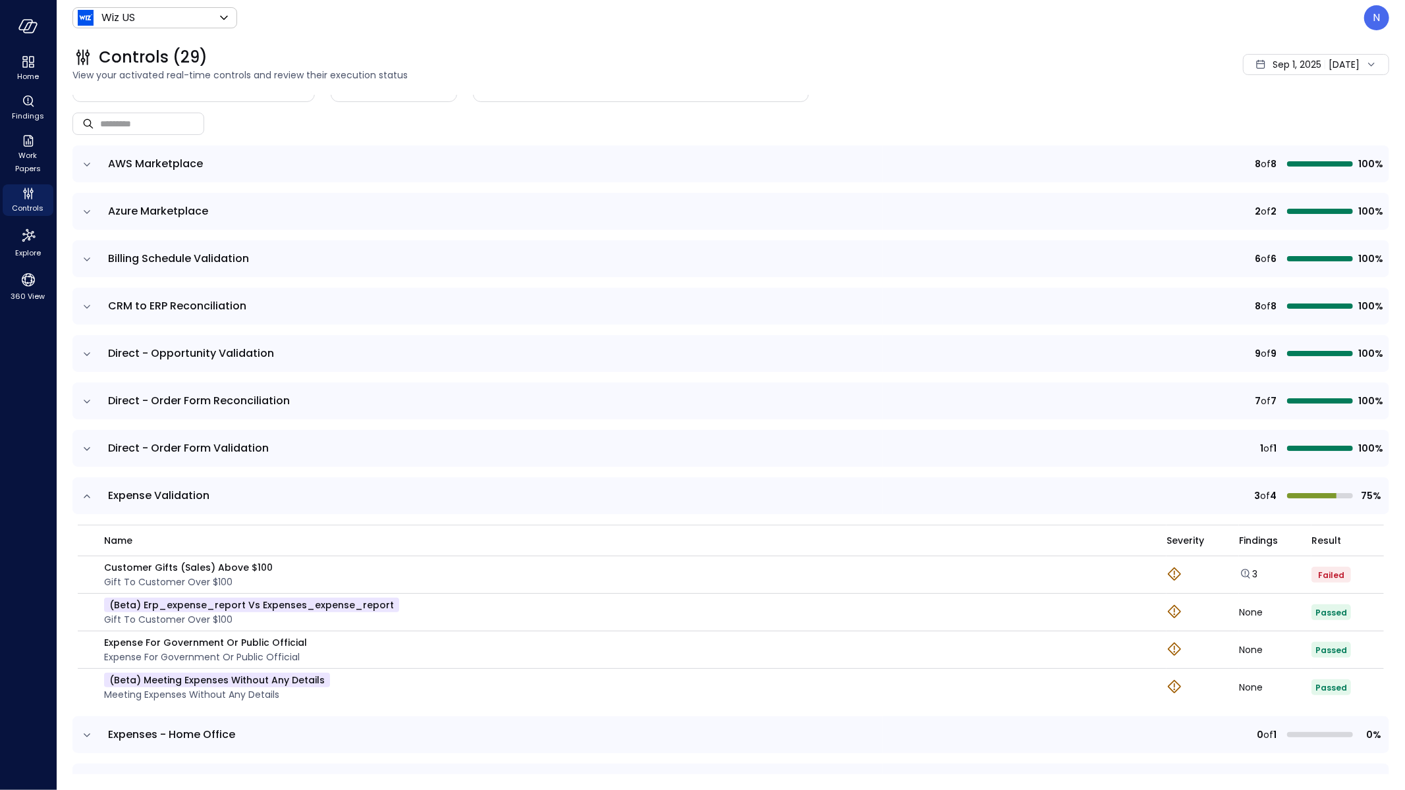
scroll to position [142, 0]
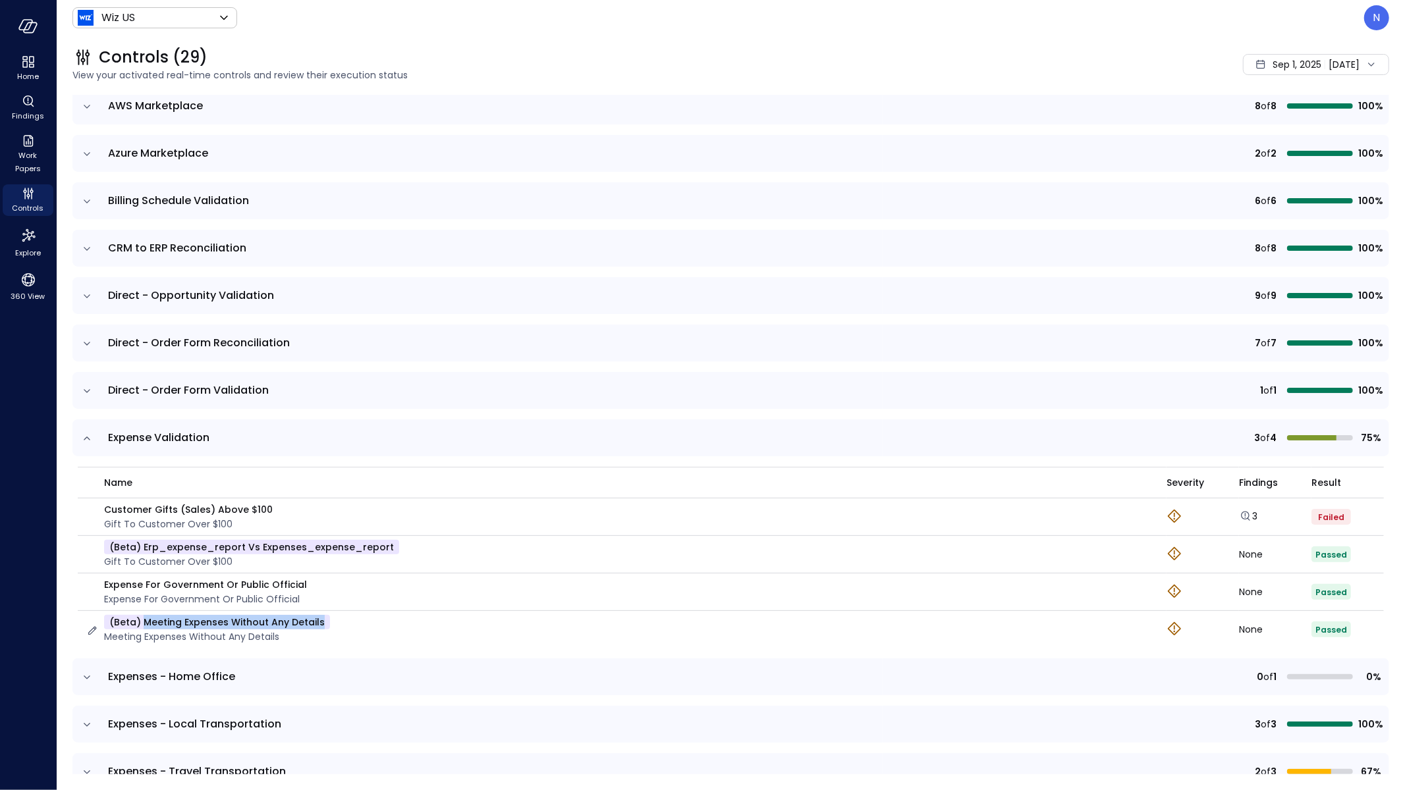
drag, startPoint x: 322, startPoint y: 616, endPoint x: 145, endPoint y: 620, distance: 177.2
click at [145, 620] on p "(beta) Meeting Expenses Without Any Details" at bounding box center [217, 622] width 226 height 14
copy p "Meeting Expenses Without Any Details"
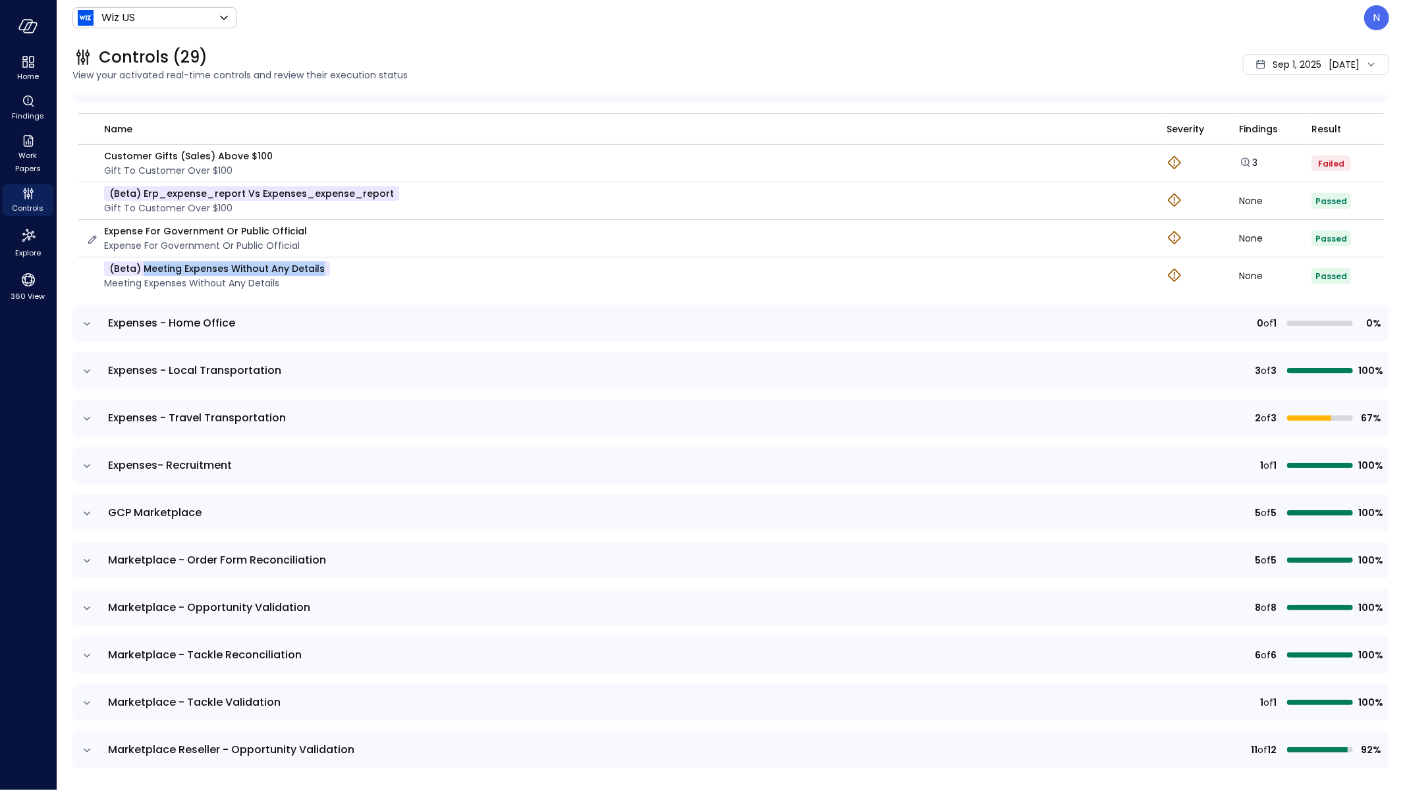
scroll to position [480, 0]
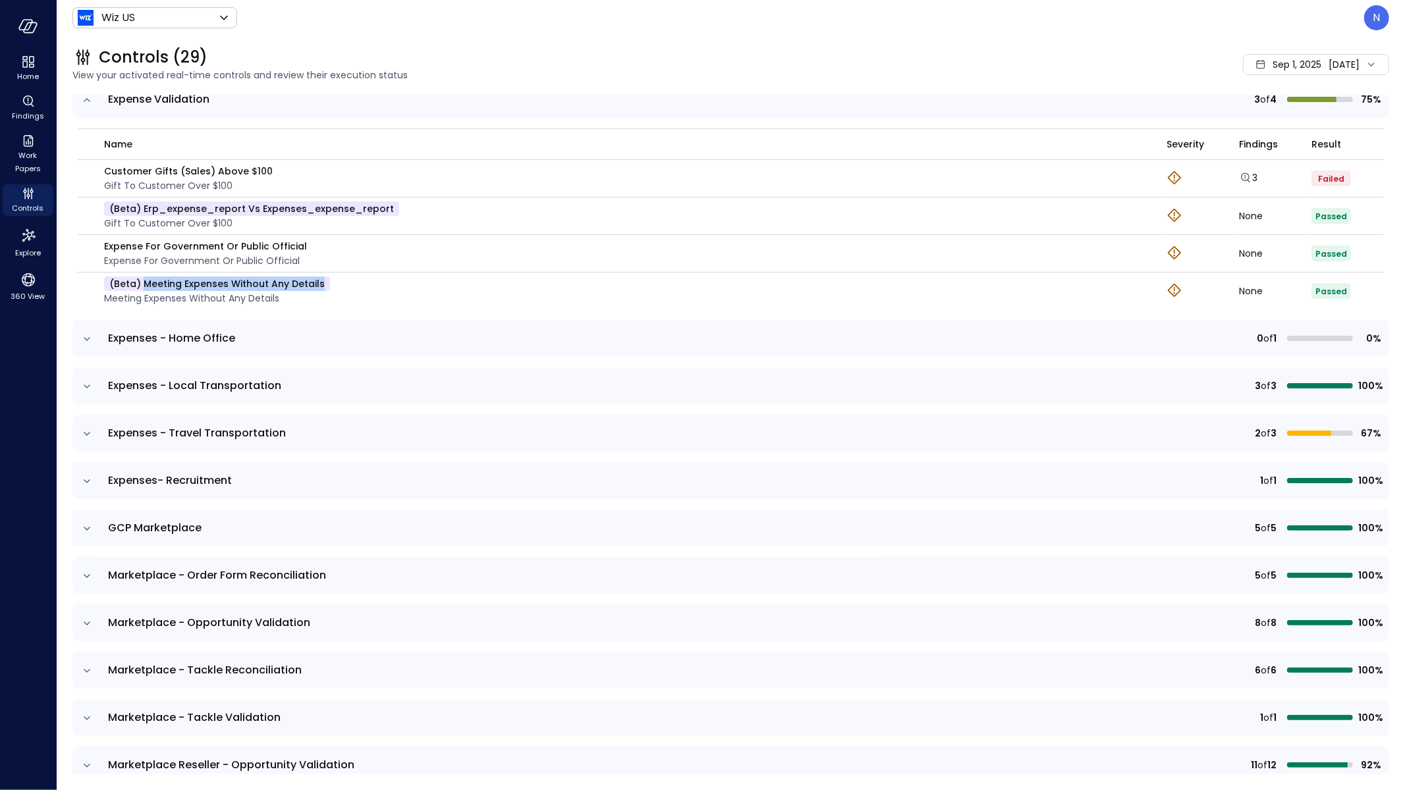
click at [90, 335] on icon "expand row" at bounding box center [86, 339] width 13 height 13
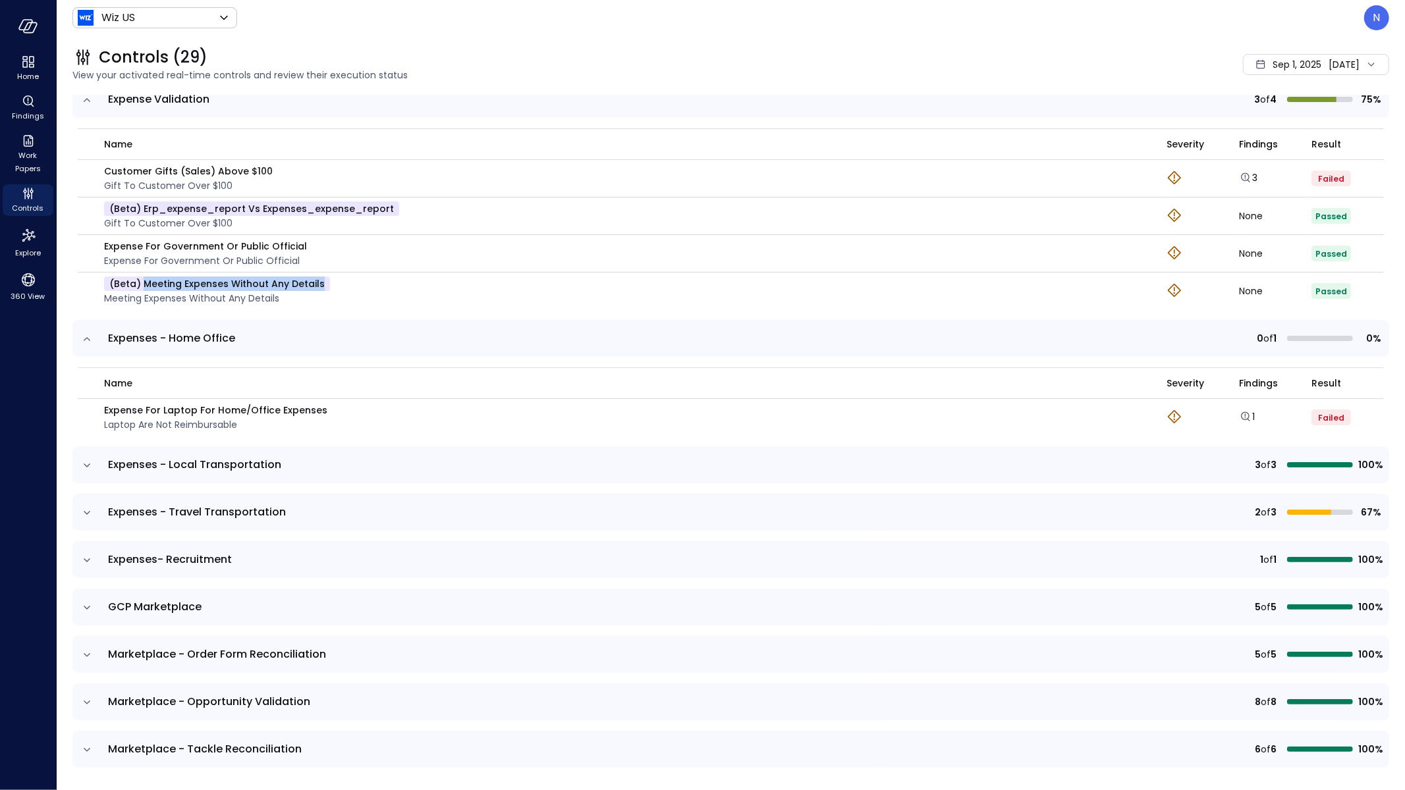
click at [92, 465] on icon "expand row" at bounding box center [86, 465] width 13 height 13
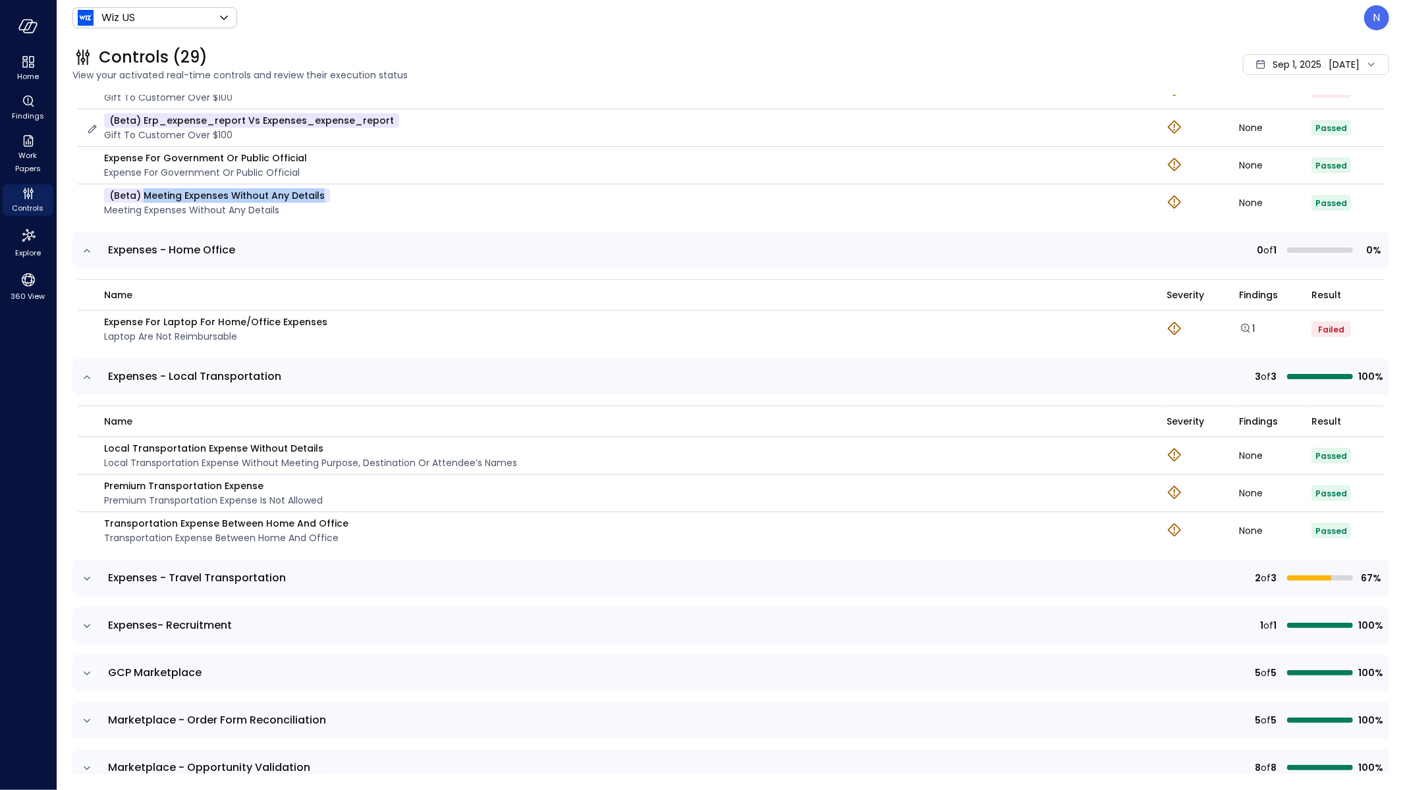
scroll to position [674, 0]
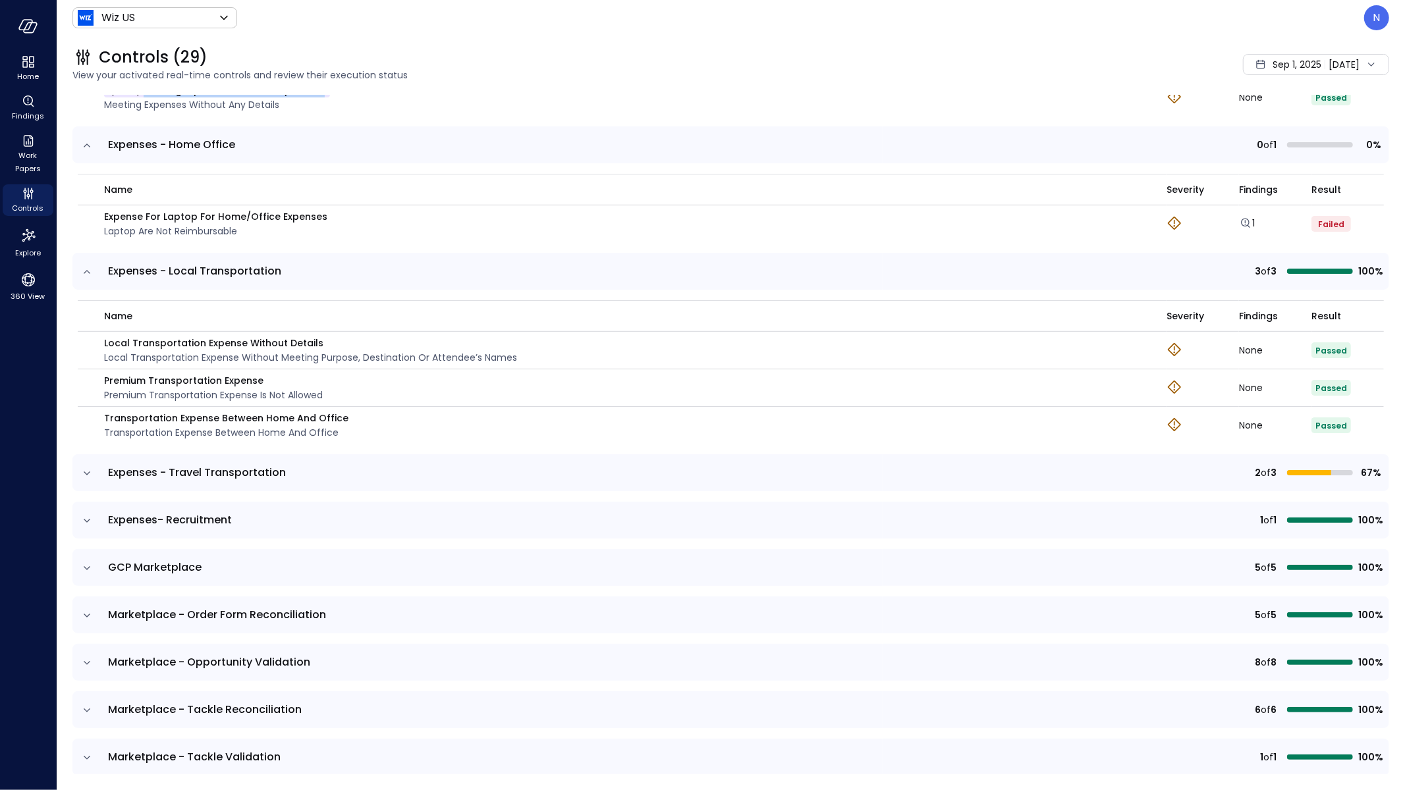
click at [86, 514] on icon "expand row" at bounding box center [86, 520] width 13 height 13
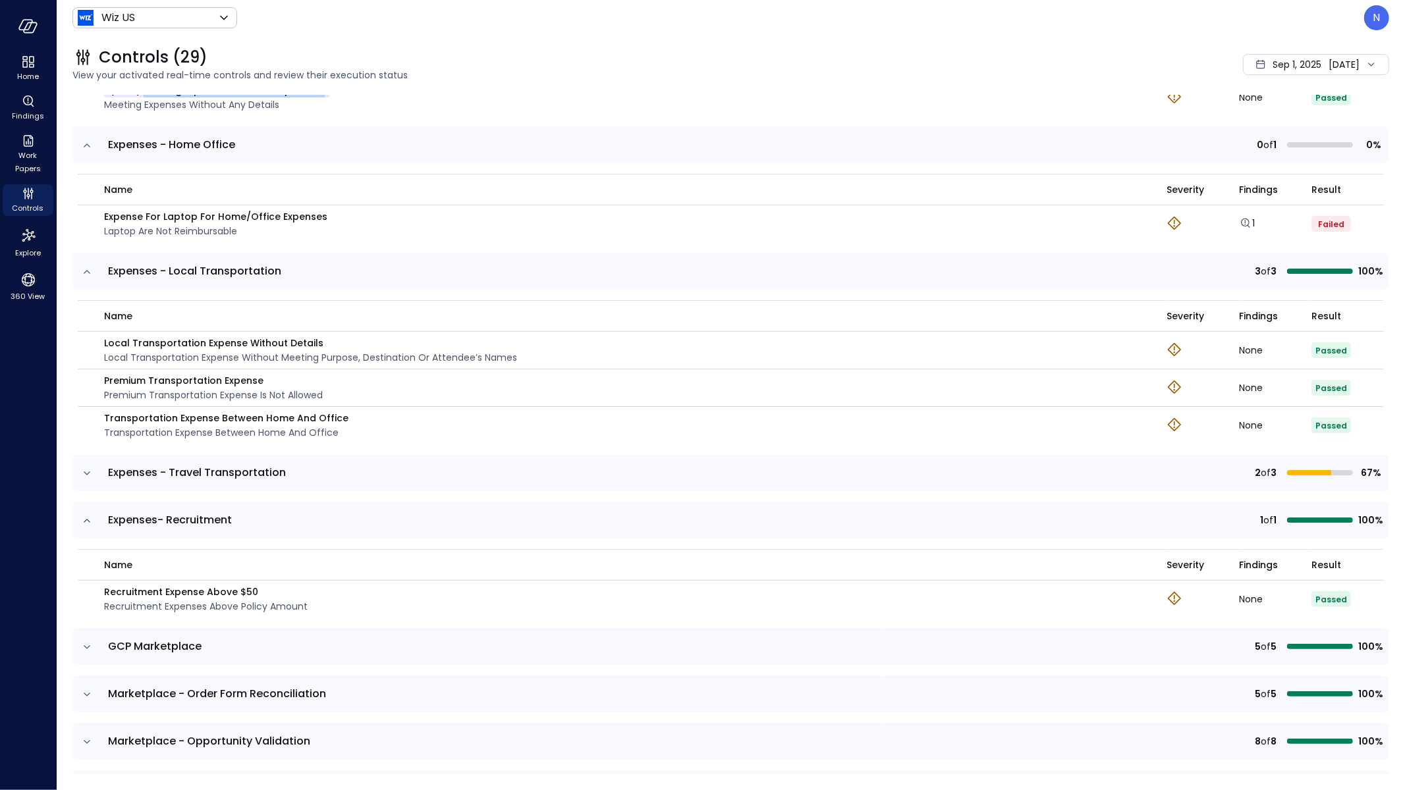
click at [82, 470] on icon "expand row" at bounding box center [86, 473] width 13 height 13
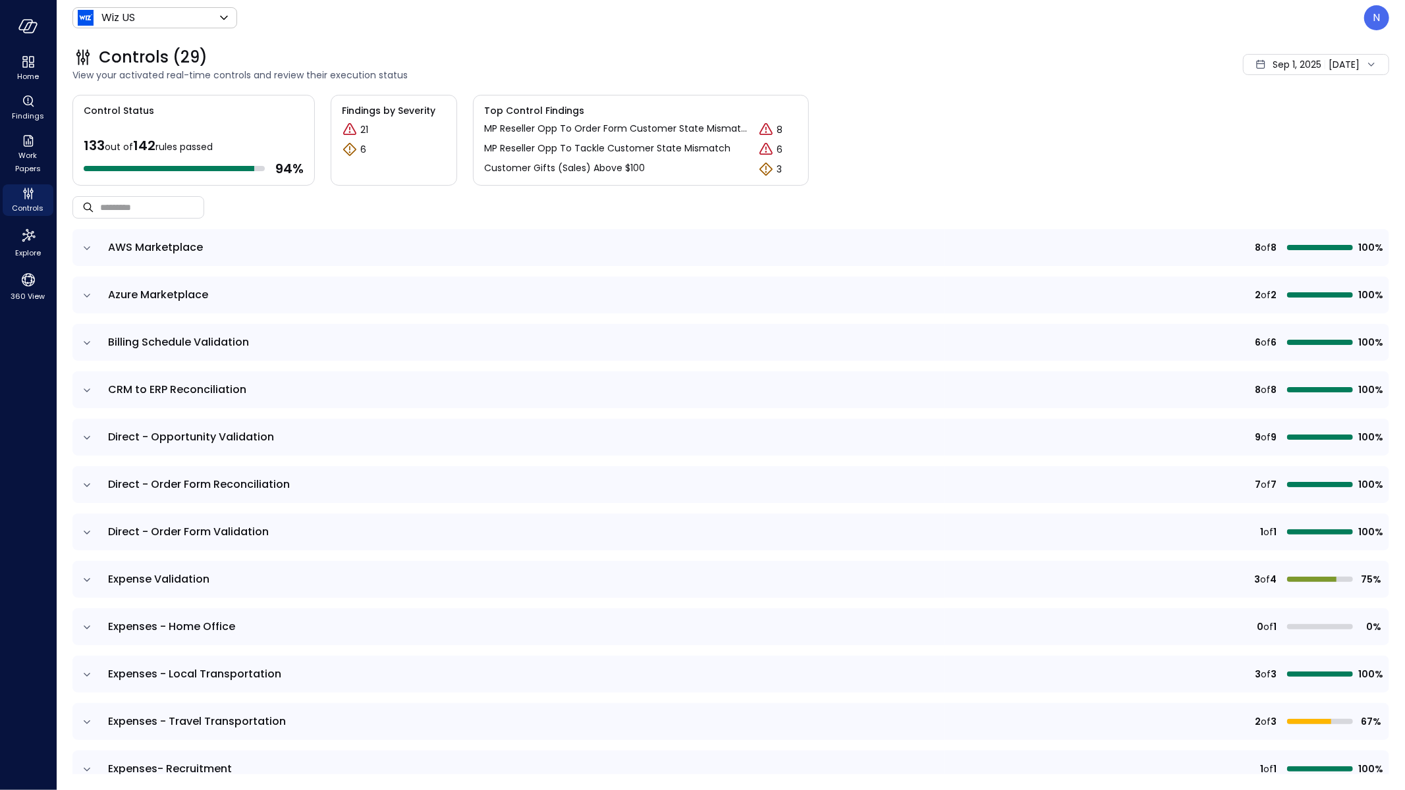
click at [88, 294] on icon "expand row" at bounding box center [86, 295] width 13 height 13
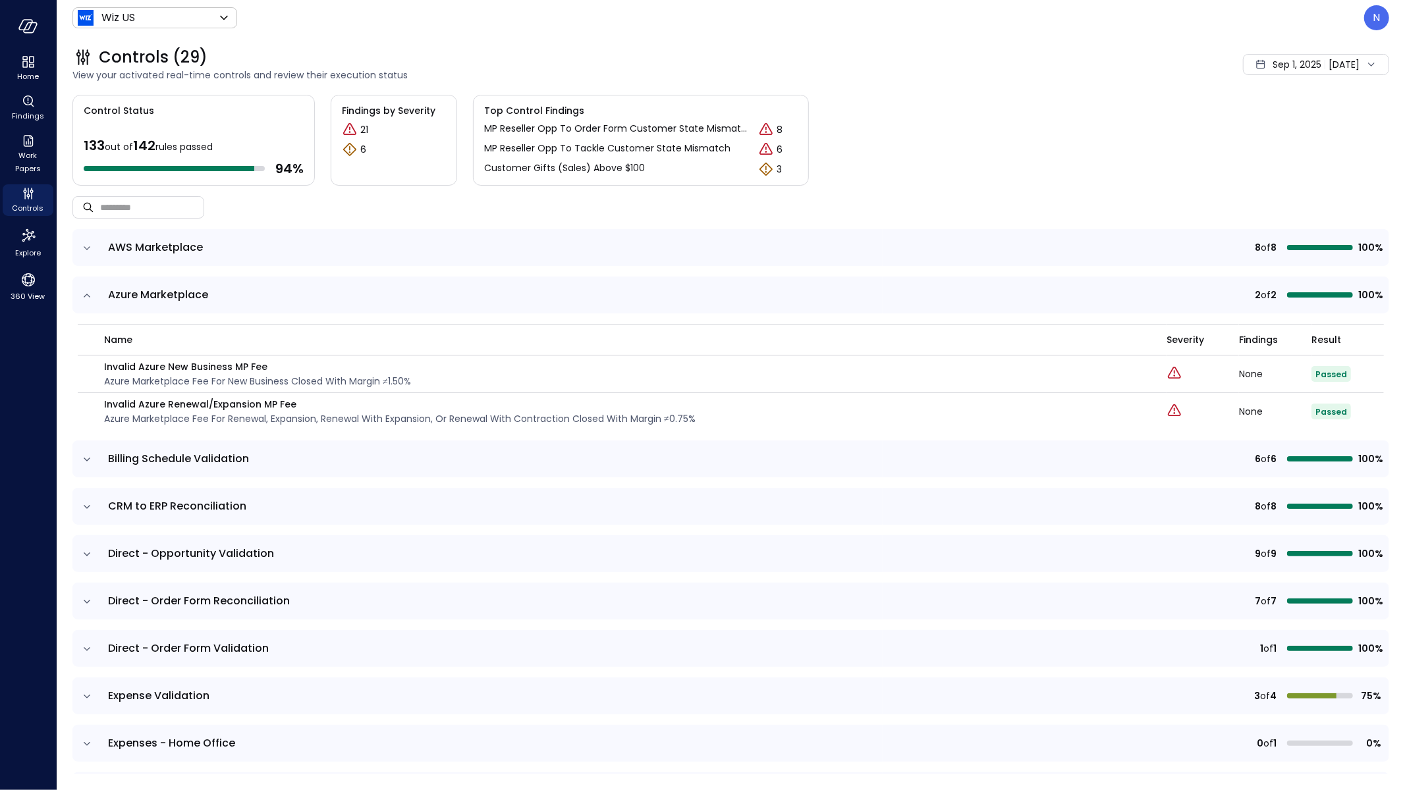
click at [91, 456] on icon "expand row" at bounding box center [86, 459] width 13 height 13
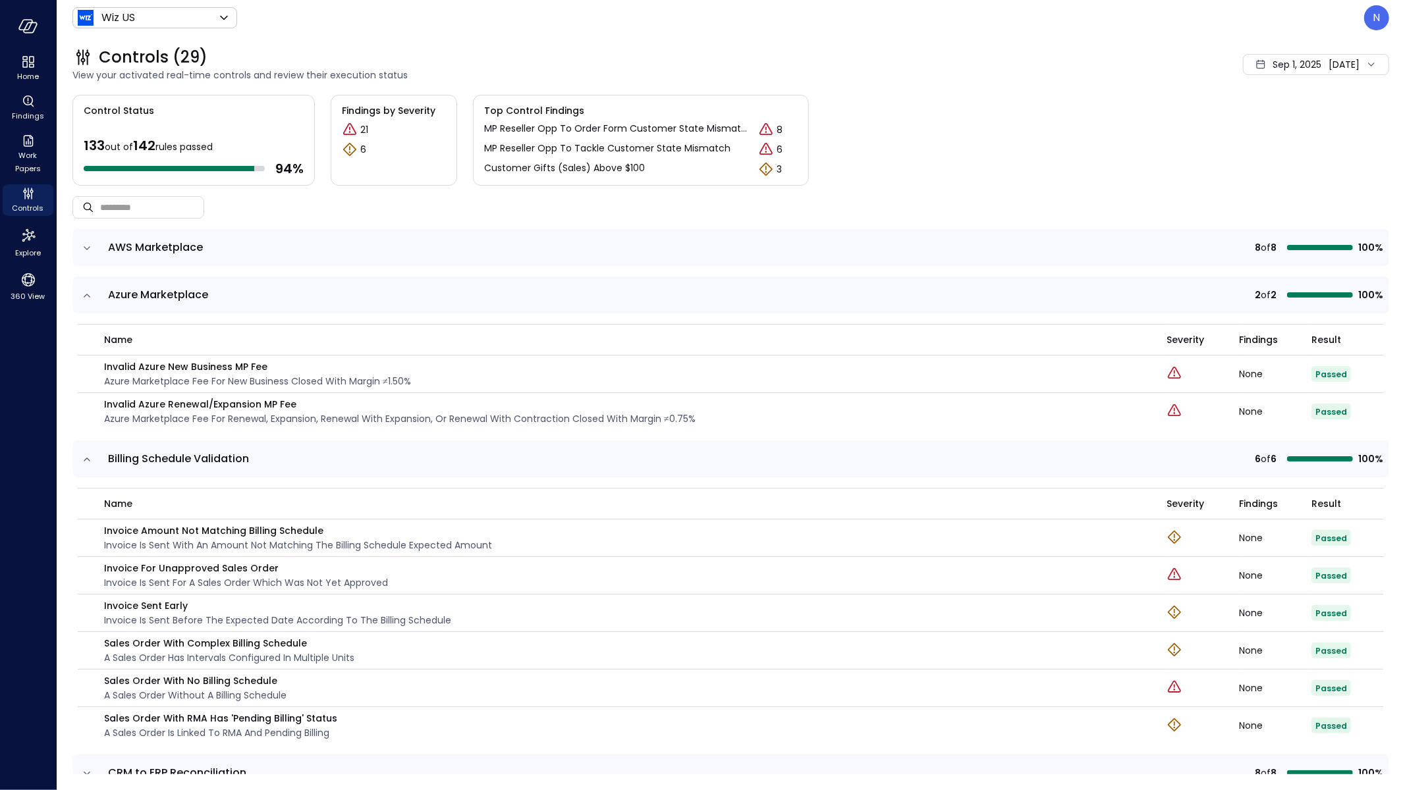
click at [91, 456] on icon "expand row" at bounding box center [86, 459] width 13 height 13
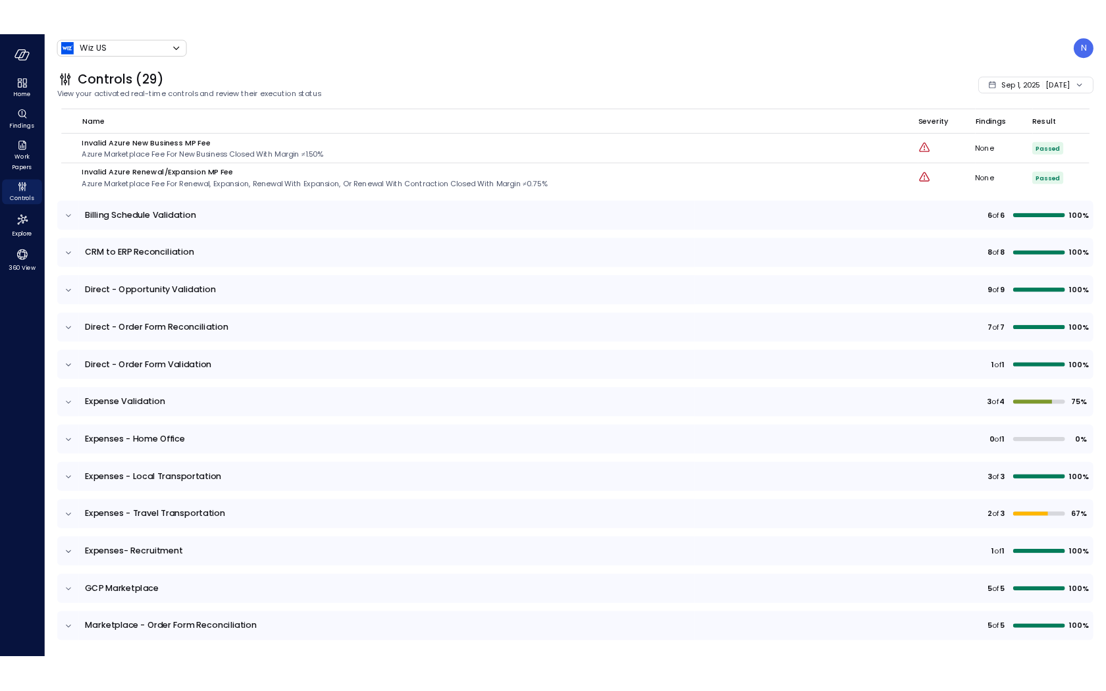
scroll to position [280, 0]
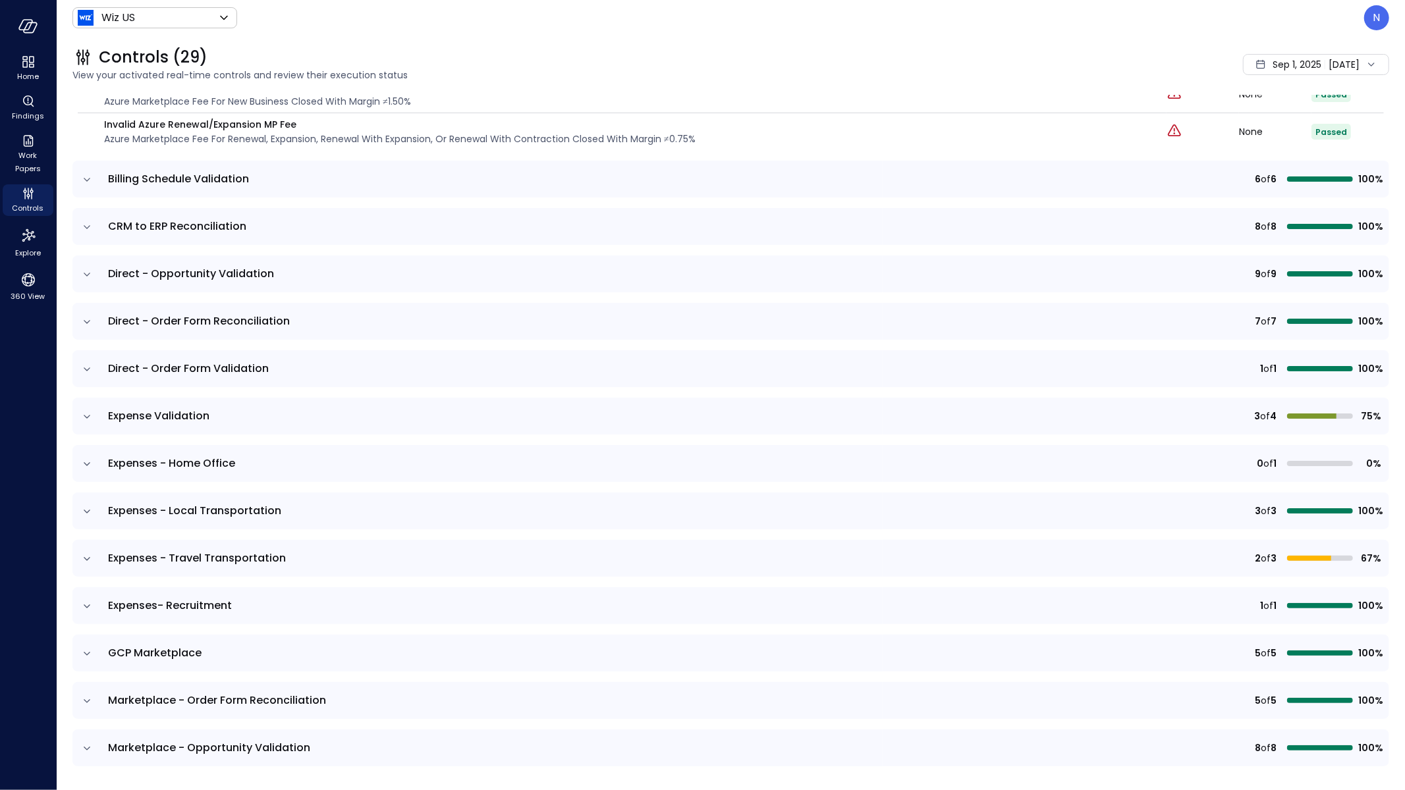
click at [86, 414] on icon "expand row" at bounding box center [86, 416] width 13 height 13
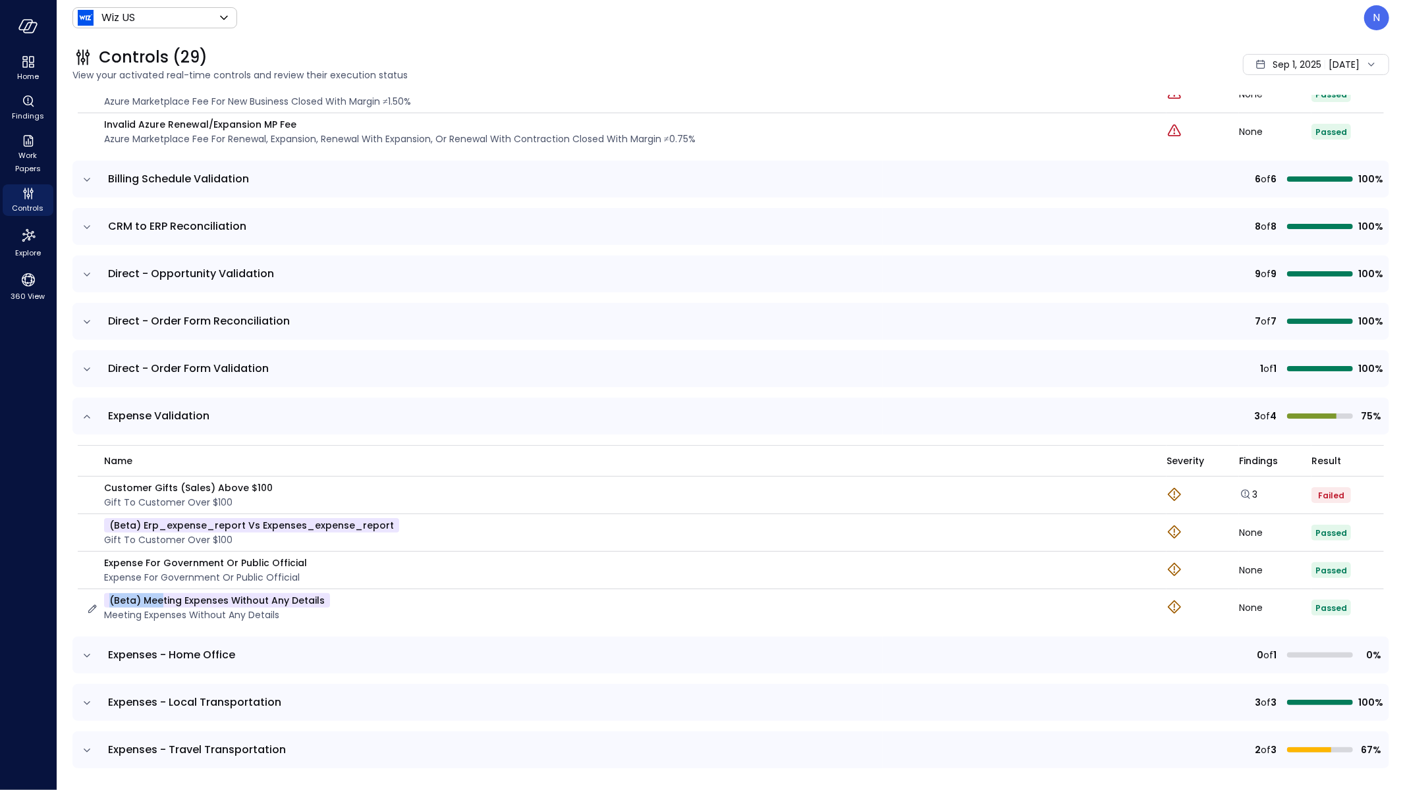
drag, startPoint x: 329, startPoint y: 591, endPoint x: 161, endPoint y: 601, distance: 168.9
click at [161, 601] on td "(beta) Meeting Expenses Without Any Details Meeting Expenses Without Any Details" at bounding box center [622, 607] width 1089 height 37
drag, startPoint x: 148, startPoint y: 599, endPoint x: 329, endPoint y: 595, distance: 181.8
click at [329, 595] on div "(beta) Meeting Expenses Without Any Details Meeting Expenses Without Any Details" at bounding box center [618, 607] width 1065 height 29
drag, startPoint x: 322, startPoint y: 597, endPoint x: 143, endPoint y: 599, distance: 179.2
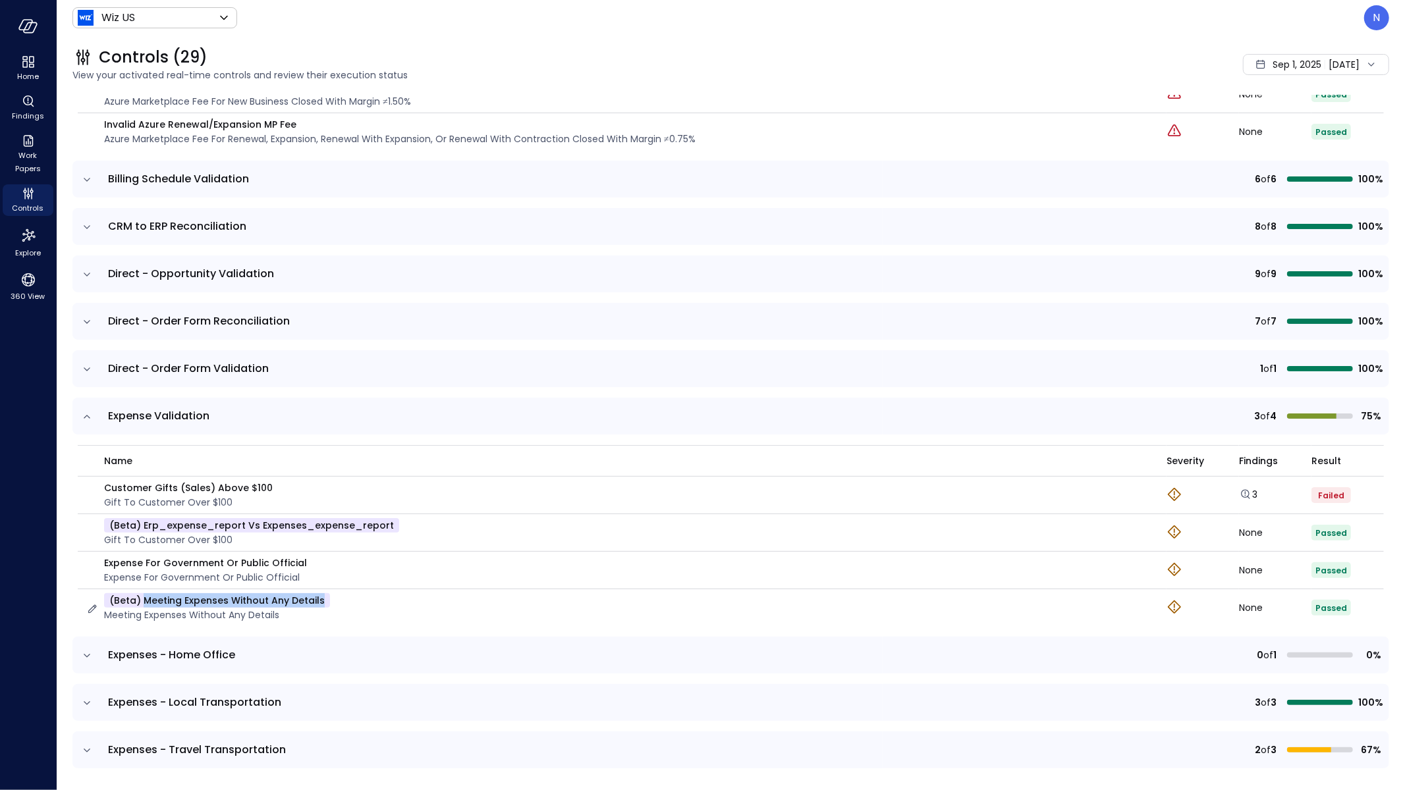
click at [143, 599] on div "(beta) Meeting Expenses Without Any Details Meeting Expenses Without Any Details" at bounding box center [618, 607] width 1065 height 29
copy p "Meeting Expenses Without Any Details"
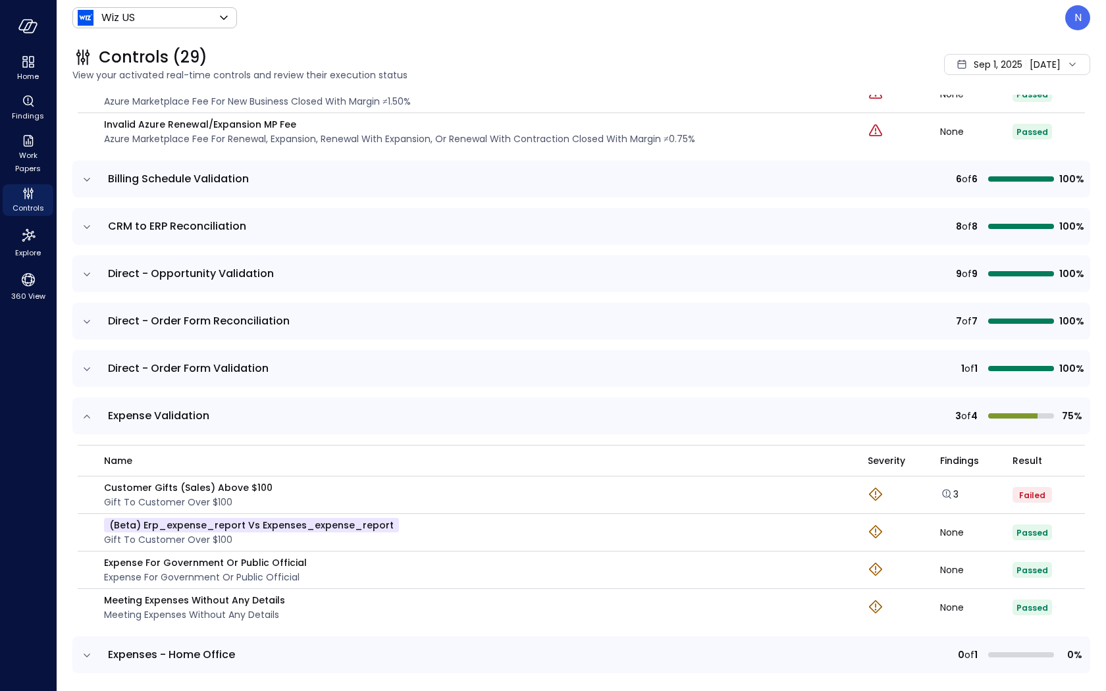
click at [985, 63] on span "Sep 1, 2025" at bounding box center [998, 64] width 49 height 14
click at [983, 140] on li "Current Year [DATE]" at bounding box center [994, 144] width 105 height 22
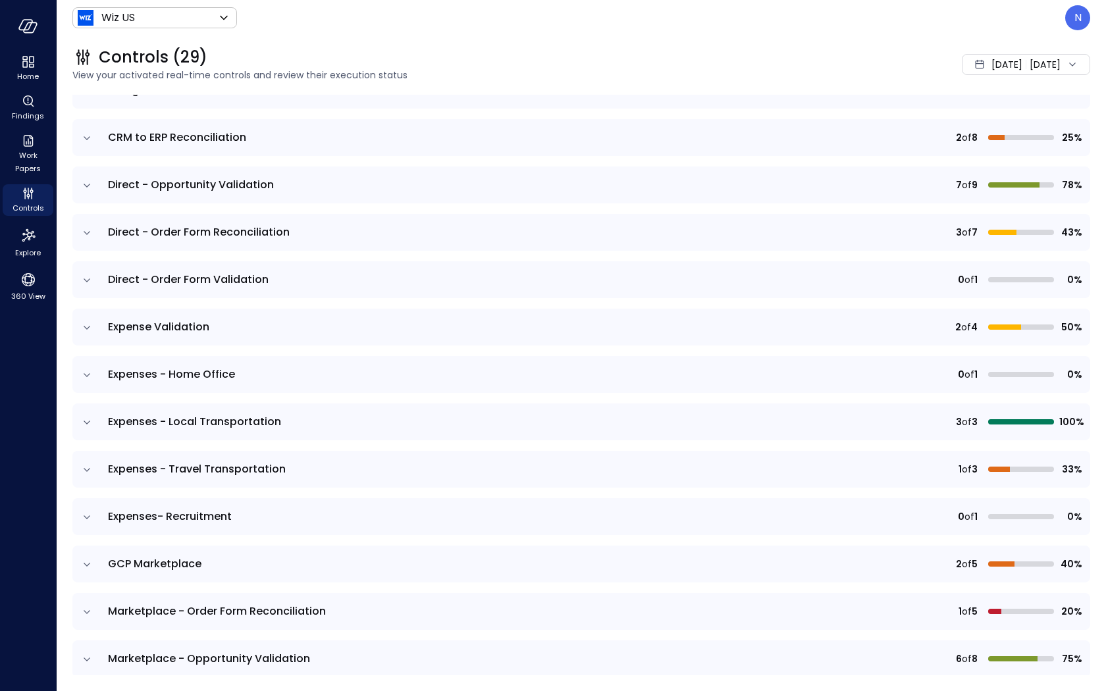
scroll to position [249, 0]
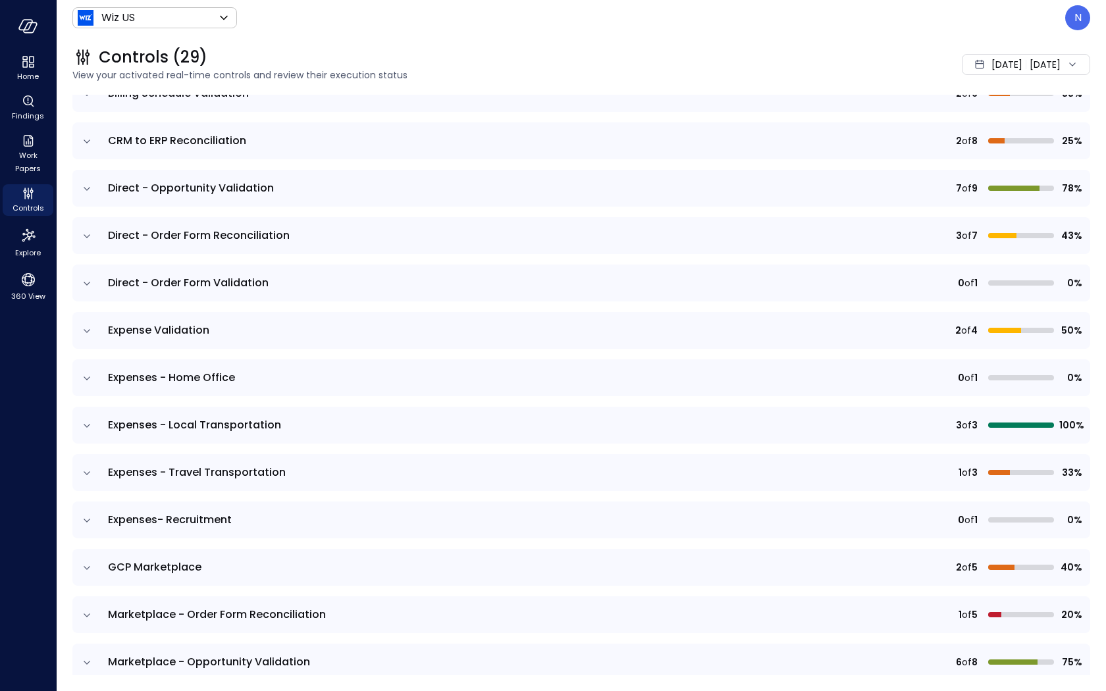
click at [87, 329] on icon "expand row" at bounding box center [86, 331] width 13 height 13
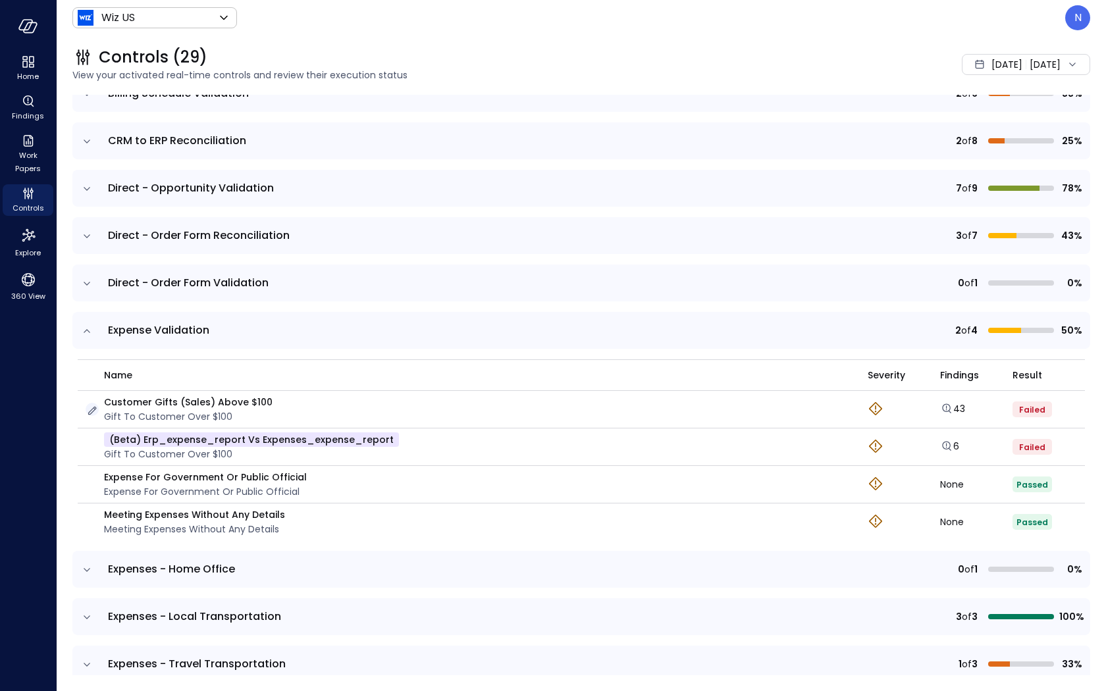
click at [95, 410] on icon "button" at bounding box center [92, 410] width 13 height 13
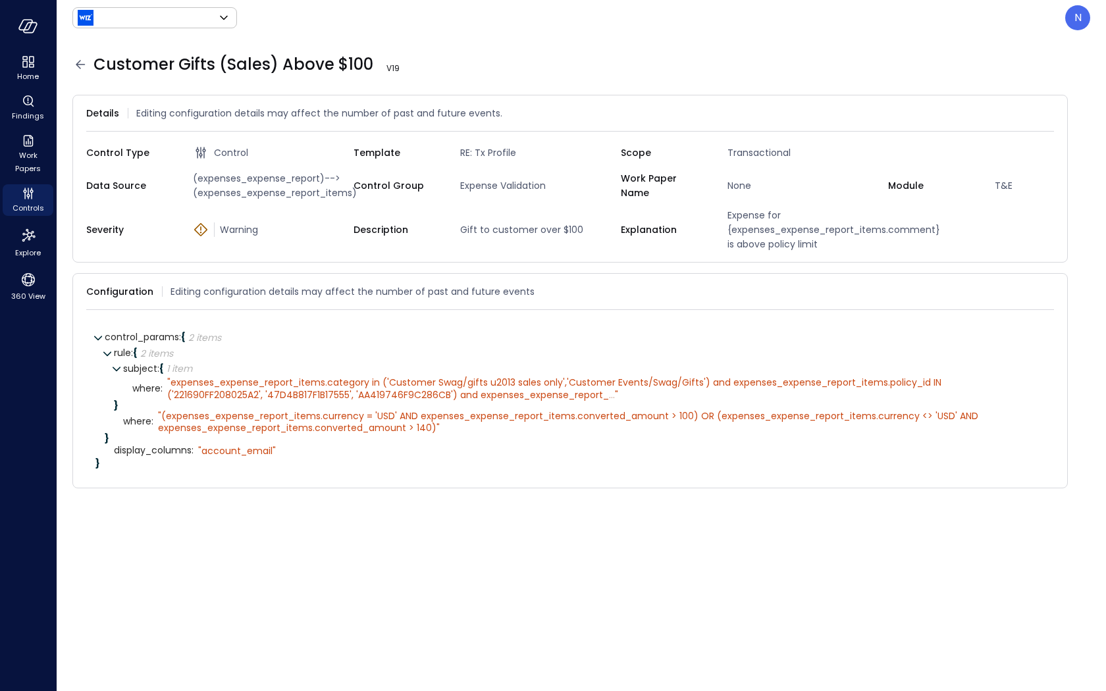
type input "******"
drag, startPoint x: 275, startPoint y: 458, endPoint x: 117, endPoint y: 466, distance: 158.3
click at [117, 459] on div "display_columns : " account_email"" at bounding box center [579, 451] width 931 height 16
copy div "isplay_columns : " account_email""
click at [1080, 27] on div "N" at bounding box center [1078, 17] width 25 height 25
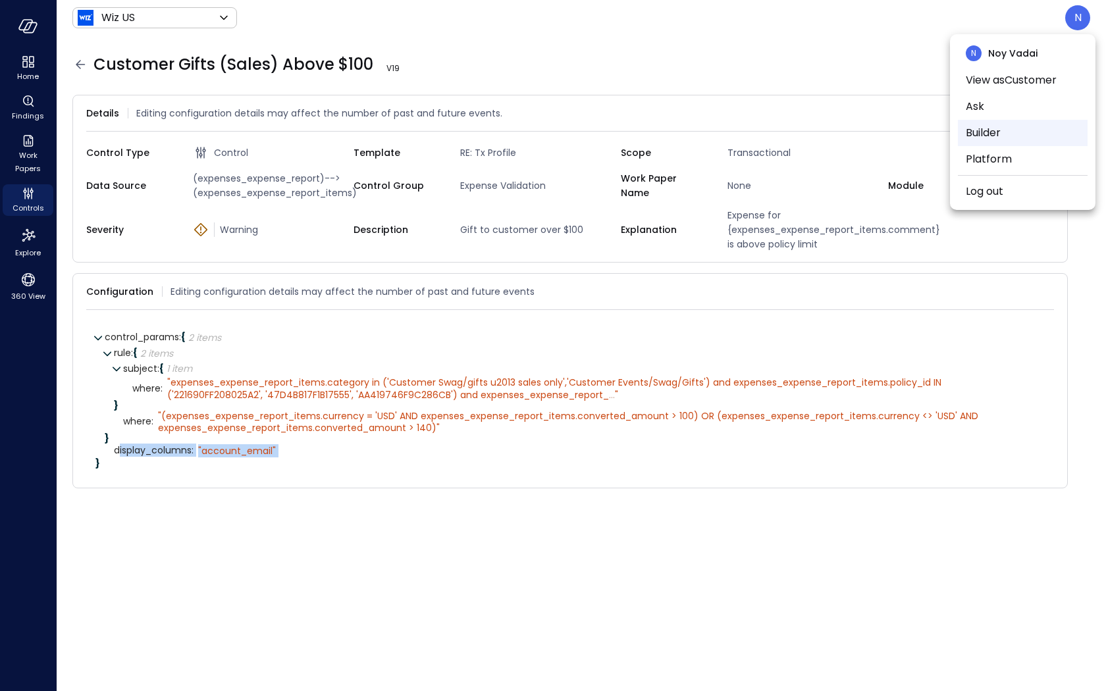
click at [1004, 132] on li "Builder" at bounding box center [1023, 133] width 130 height 26
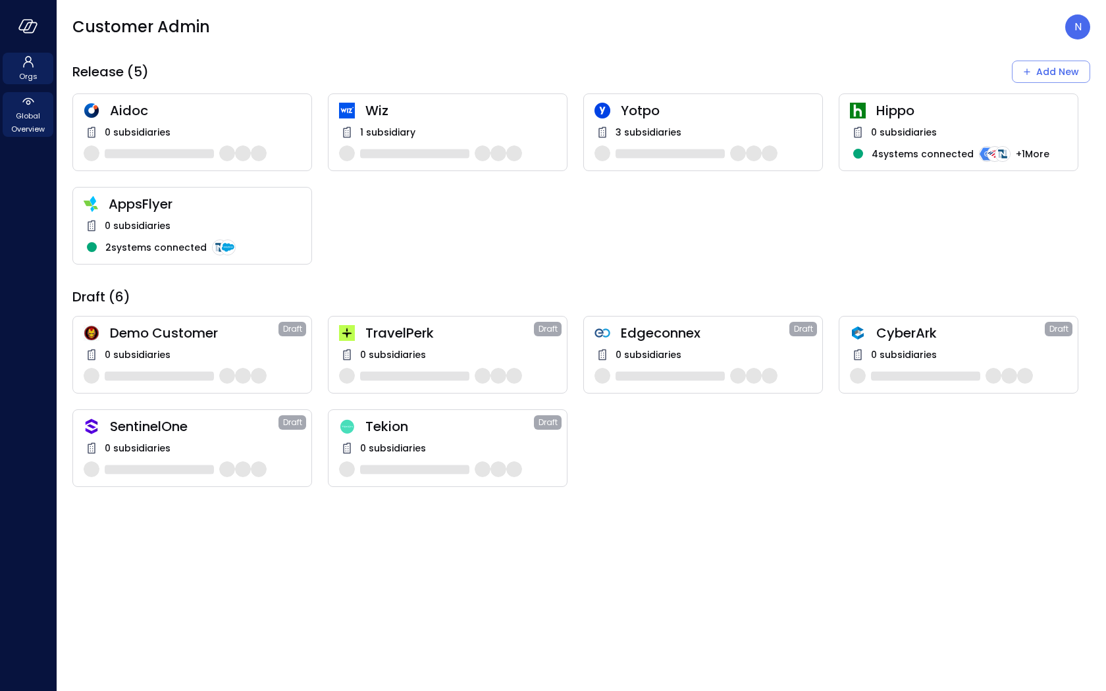
click at [32, 125] on span "Global Overview" at bounding box center [28, 122] width 40 height 26
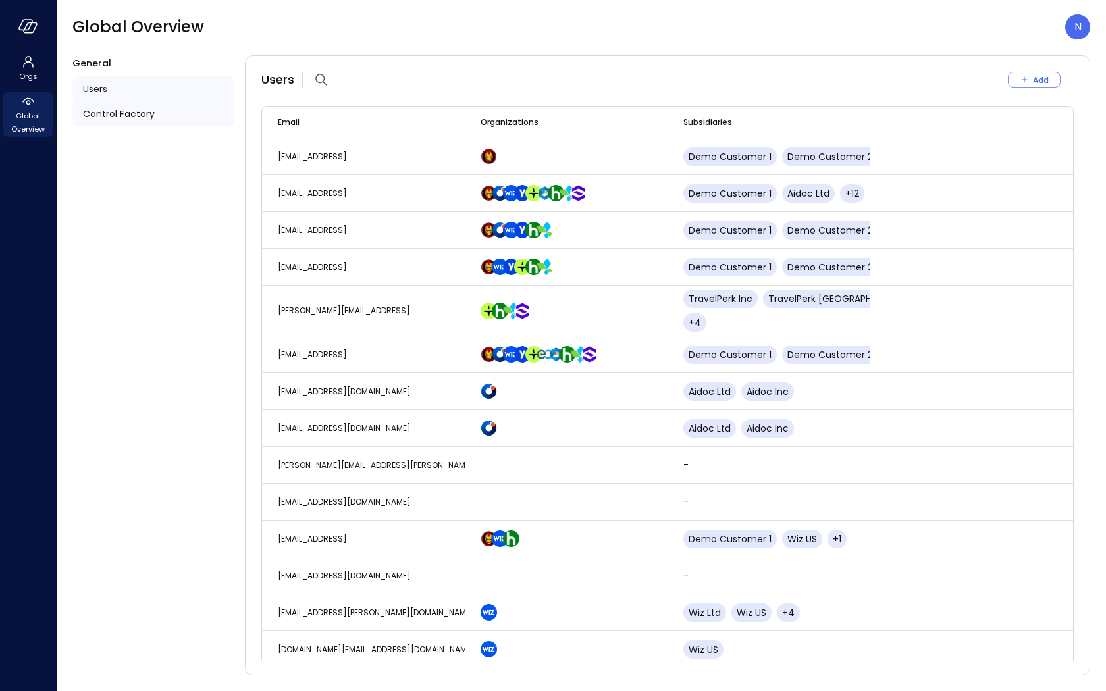
click at [203, 113] on div "Control Factory" at bounding box center [153, 113] width 162 height 25
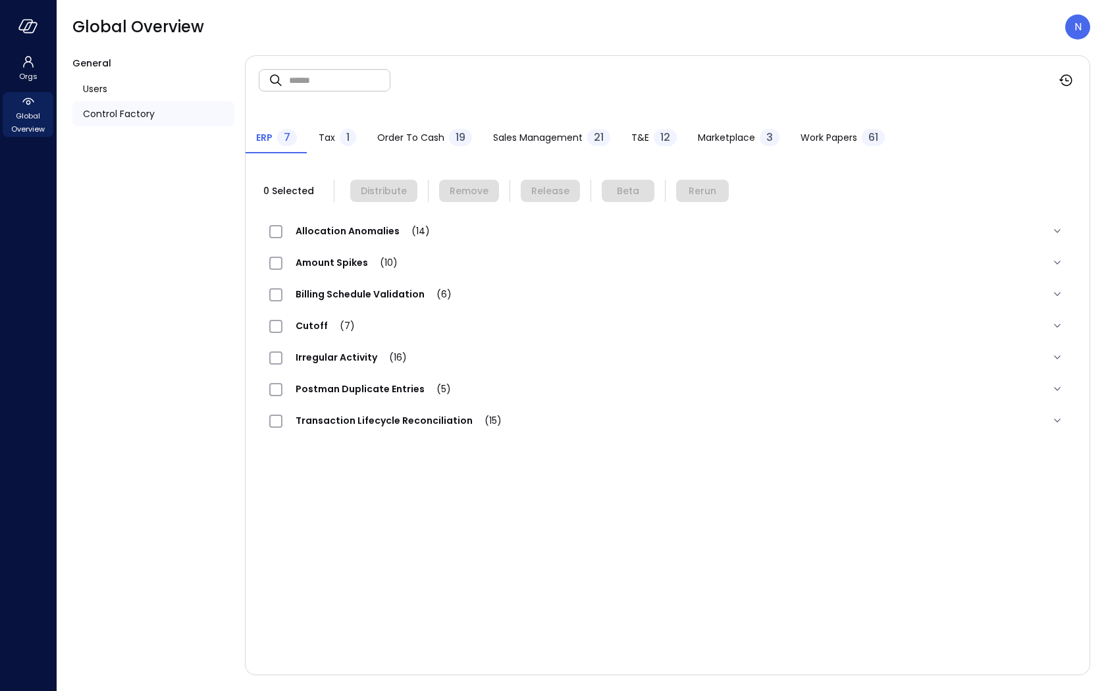
click at [637, 136] on span "T&E" at bounding box center [641, 137] width 18 height 14
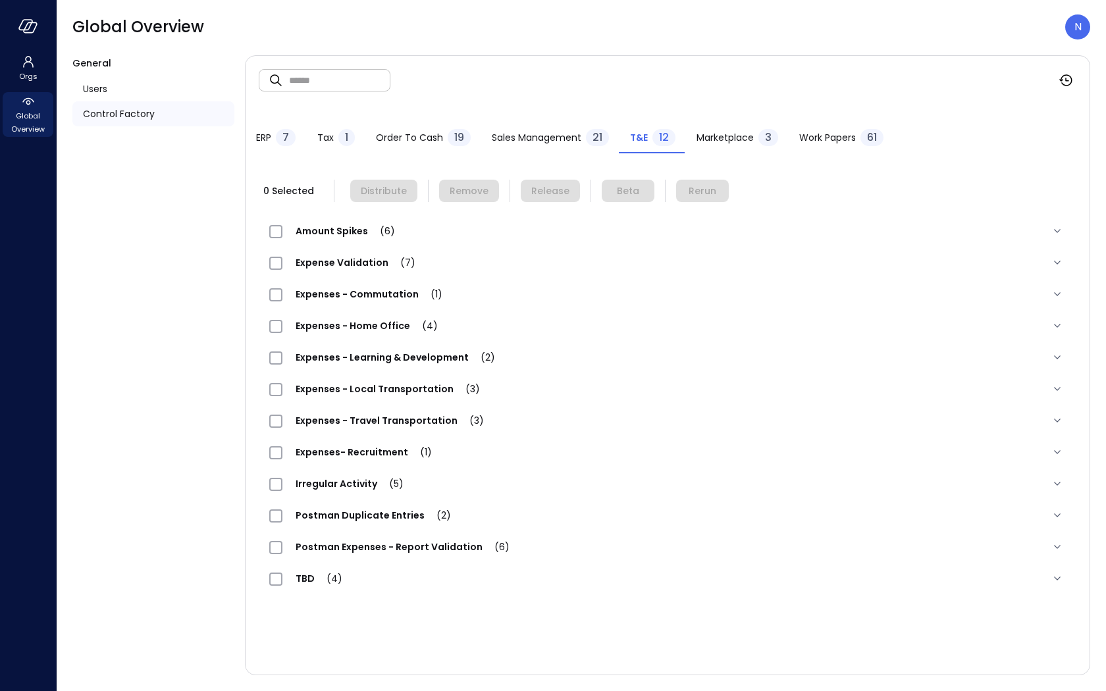
click at [359, 261] on span "Expense Validation (7)" at bounding box center [356, 262] width 146 height 13
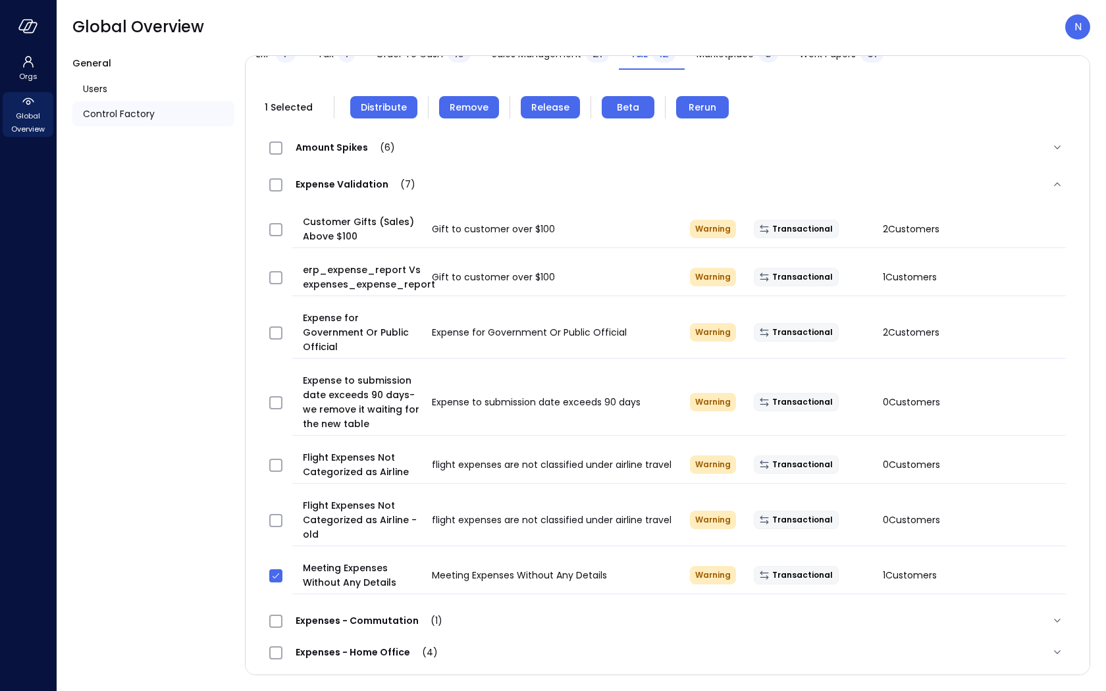
scroll to position [81, 0]
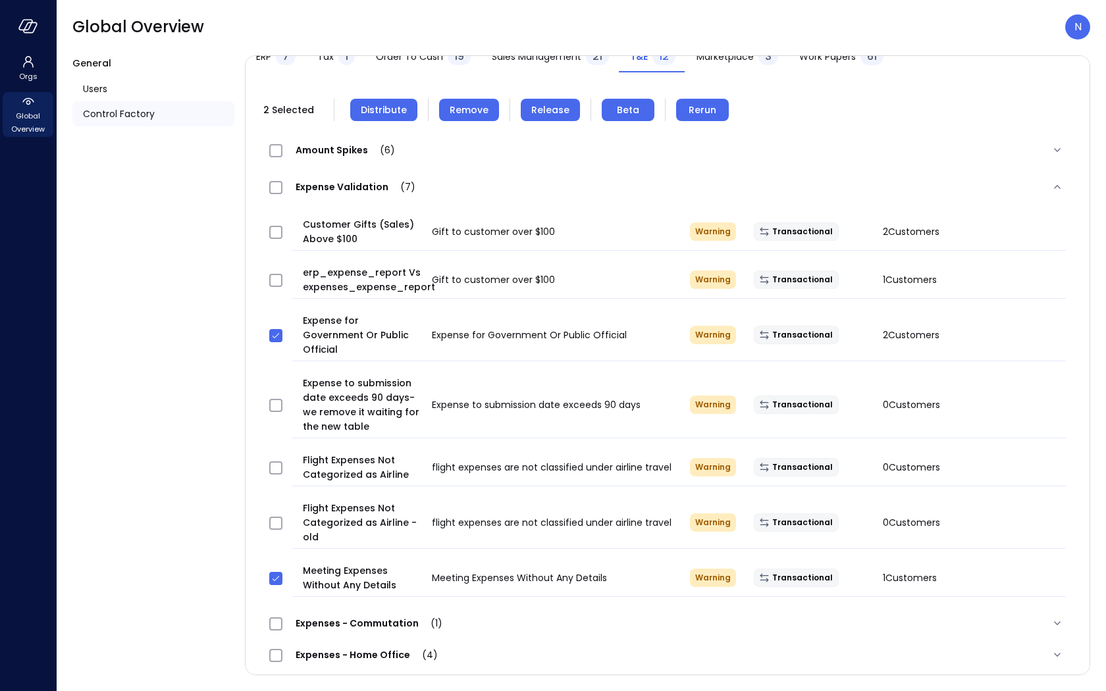
click at [465, 112] on span "Remove" at bounding box center [469, 110] width 39 height 14
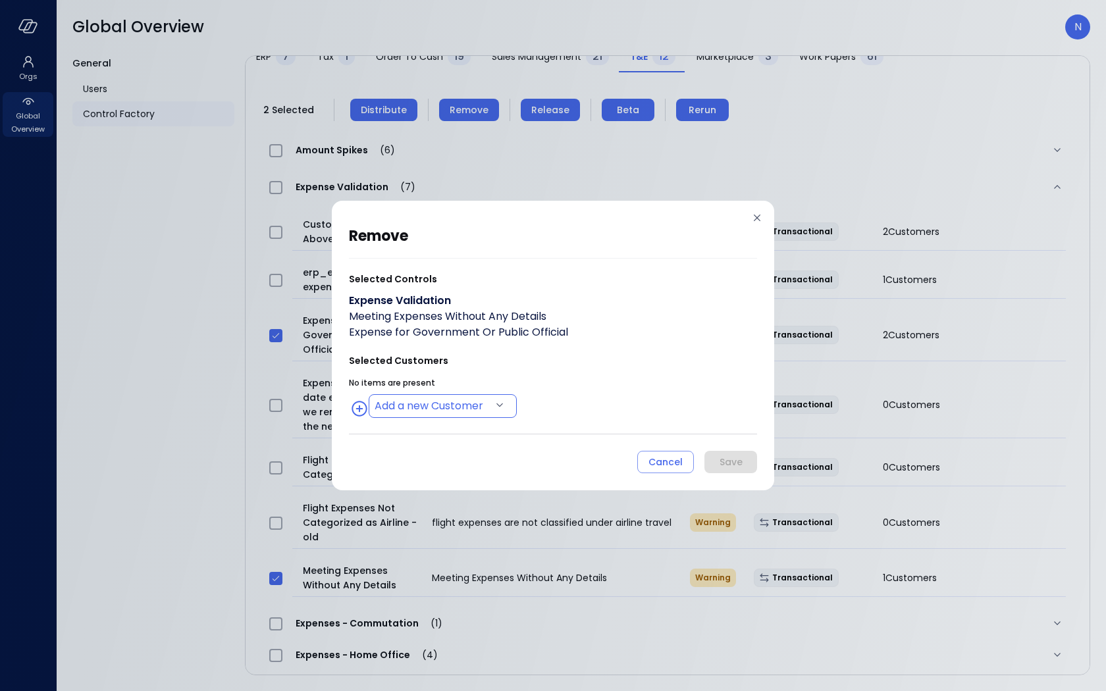
click at [466, 413] on body "Orgs Global Overview Global Overview N General Users Control Factory ​ ​ ERP 7 …" at bounding box center [553, 345] width 1106 height 691
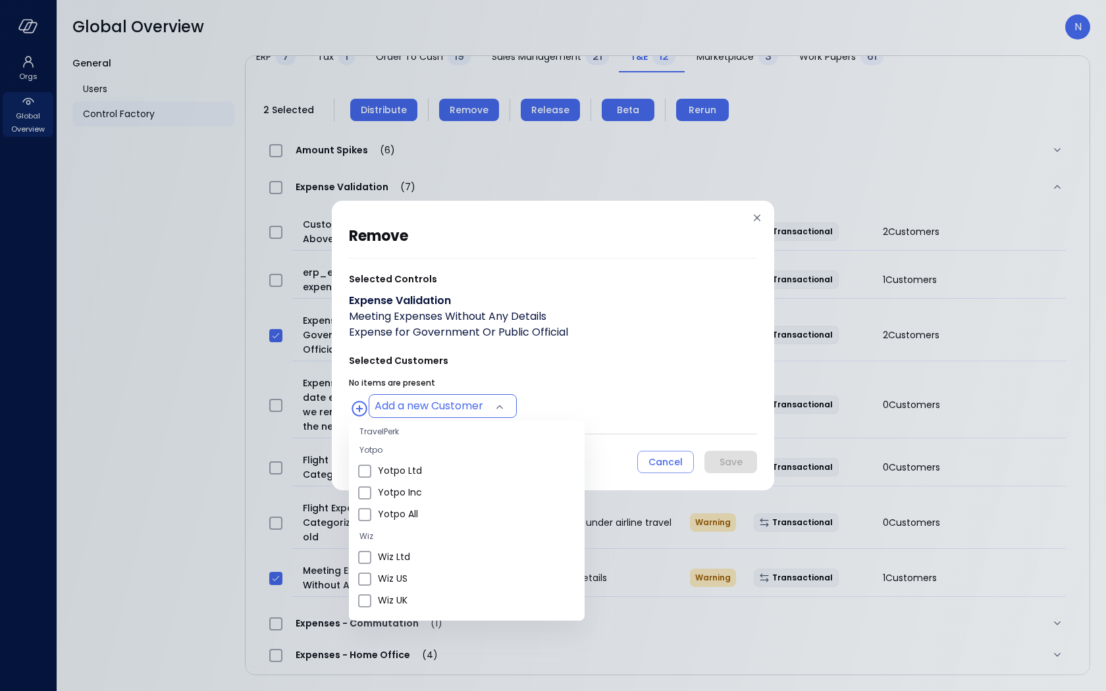
scroll to position [470, 0]
click at [462, 505] on li "Wiz US" at bounding box center [467, 516] width 236 height 22
type input "**********"
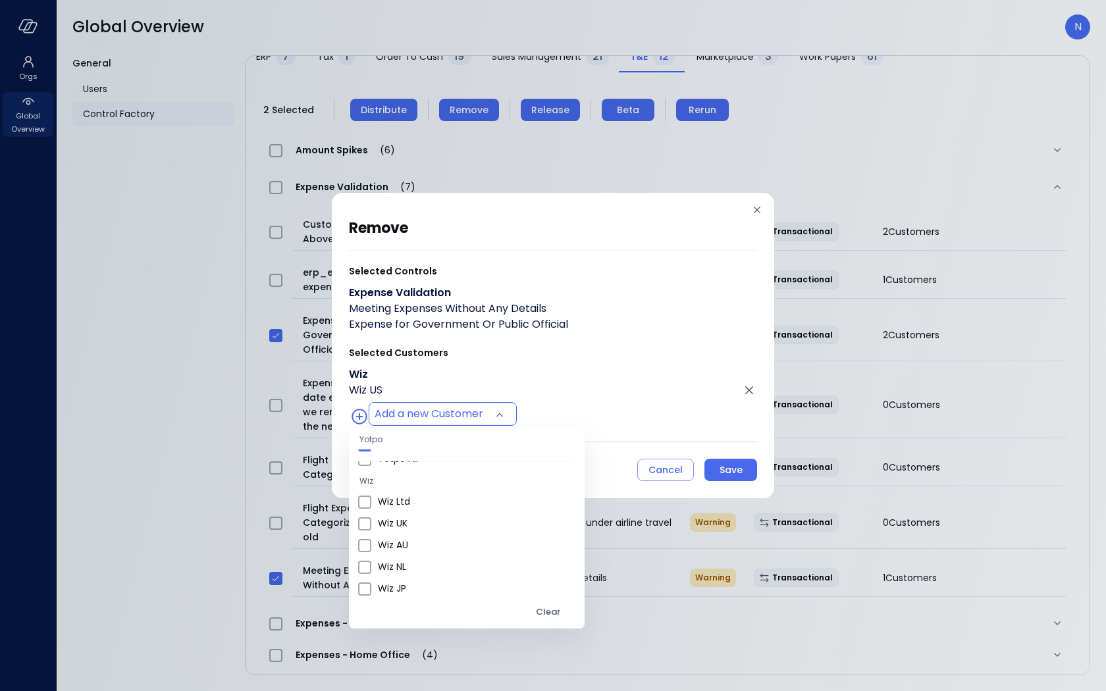
click at [556, 350] on div at bounding box center [553, 345] width 1106 height 691
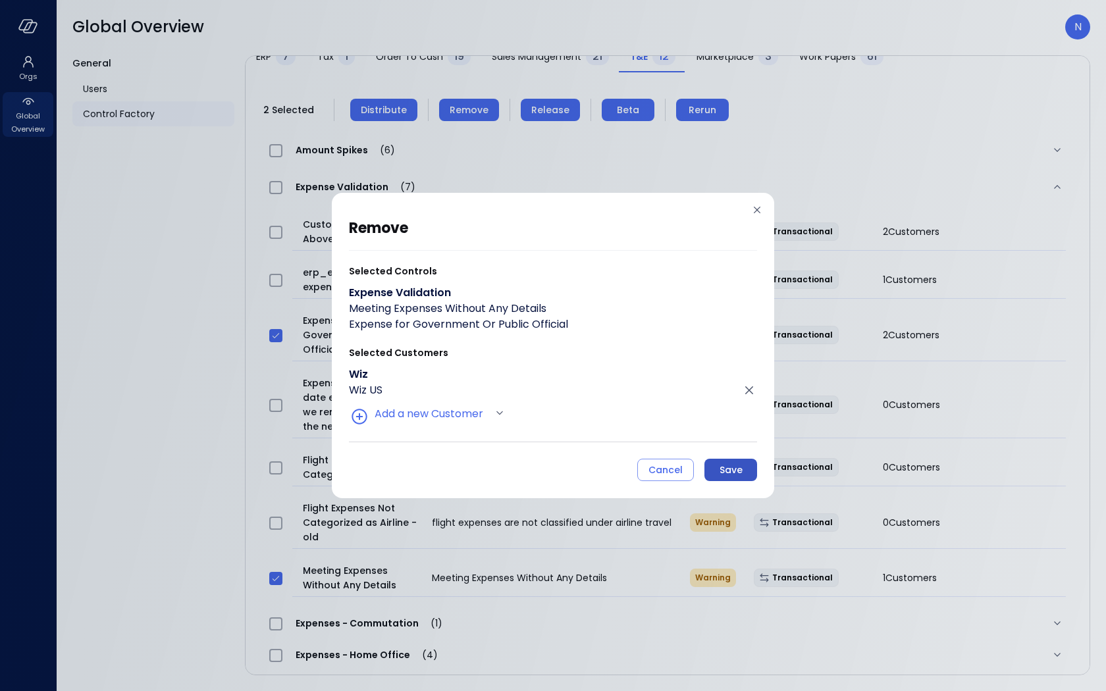
click at [724, 462] on div "Save" at bounding box center [731, 470] width 23 height 16
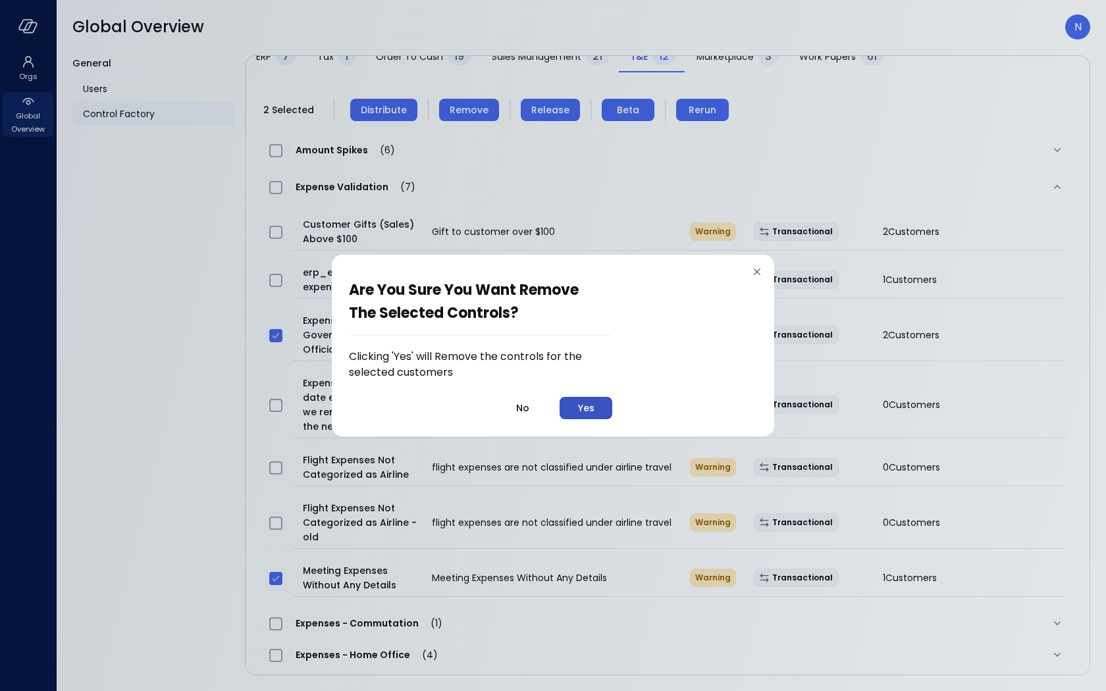
click at [590, 409] on div "Yes" at bounding box center [586, 408] width 16 height 16
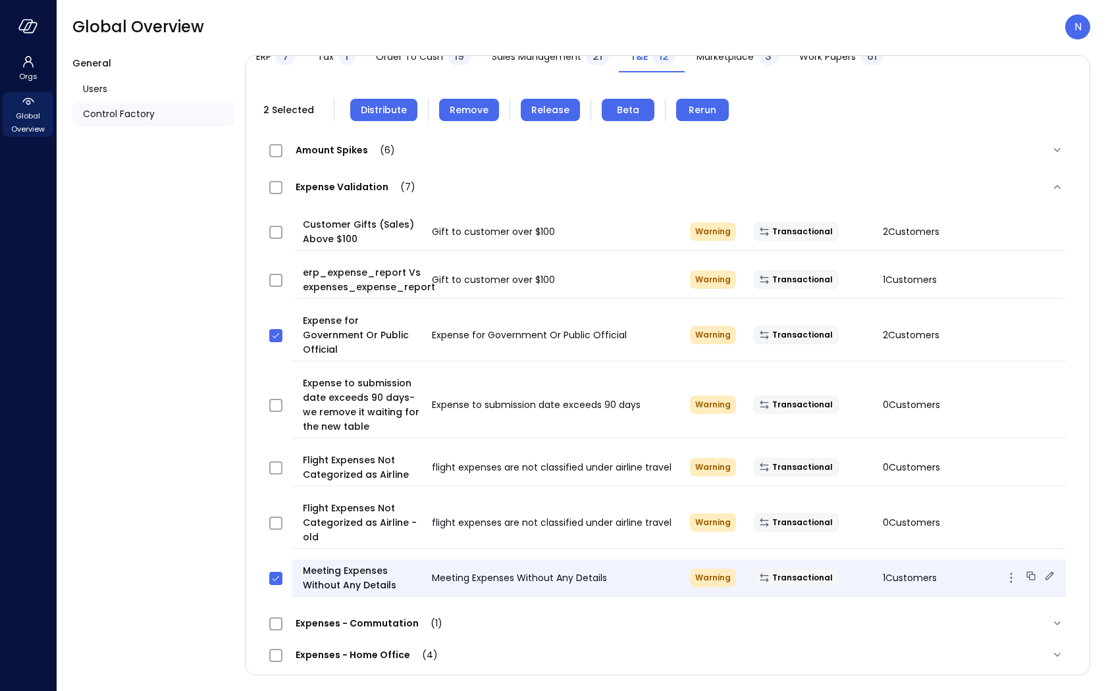
click at [1043, 570] on icon at bounding box center [1049, 576] width 13 height 13
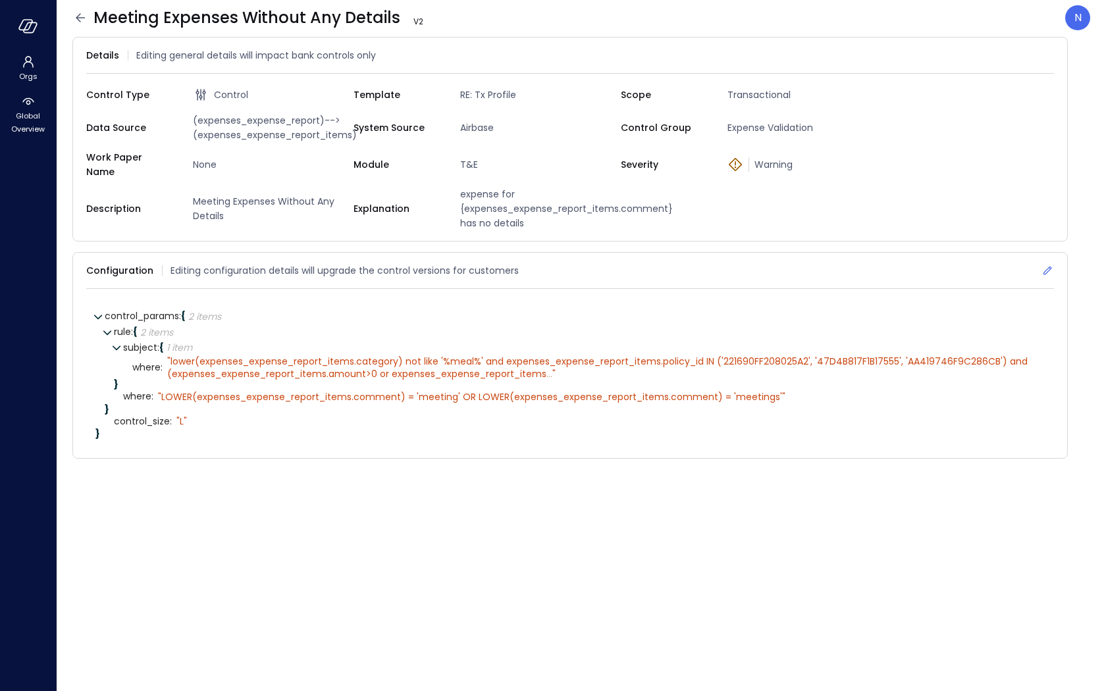
click at [1044, 265] on icon at bounding box center [1047, 270] width 13 height 13
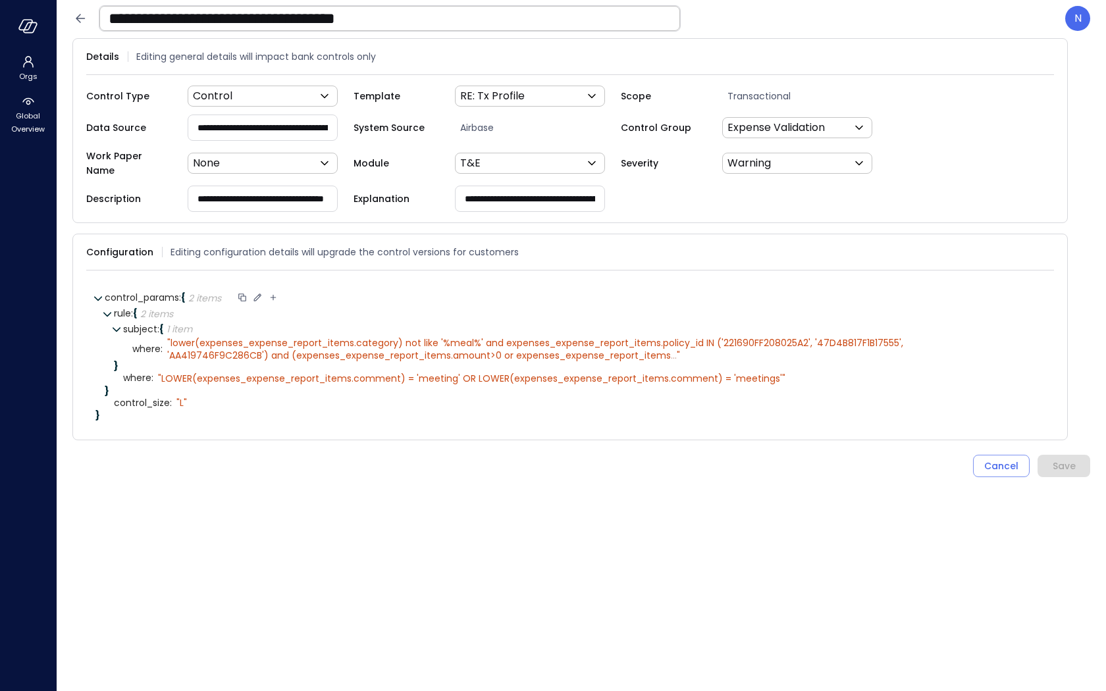
click at [271, 292] on icon at bounding box center [273, 298] width 12 height 12
drag, startPoint x: 299, startPoint y: 288, endPoint x: 445, endPoint y: 292, distance: 145.6
click at [445, 292] on div "**********" at bounding box center [575, 298] width 940 height 16
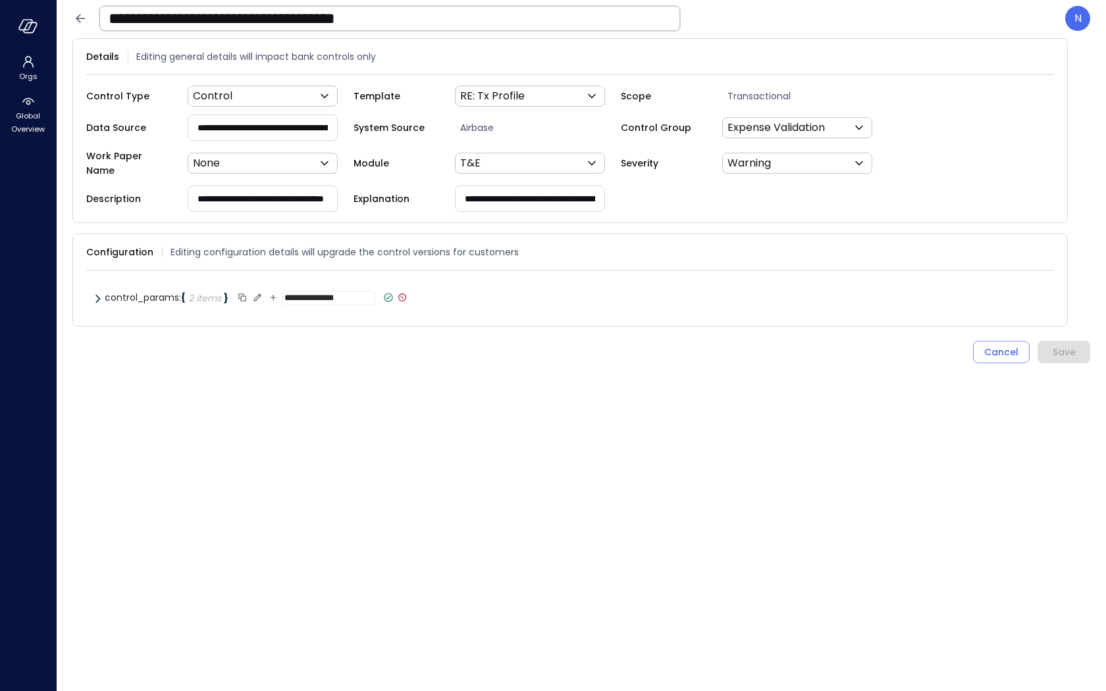
scroll to position [0, 0]
type input "**********"
click at [389, 292] on icon at bounding box center [389, 298] width 12 height 12
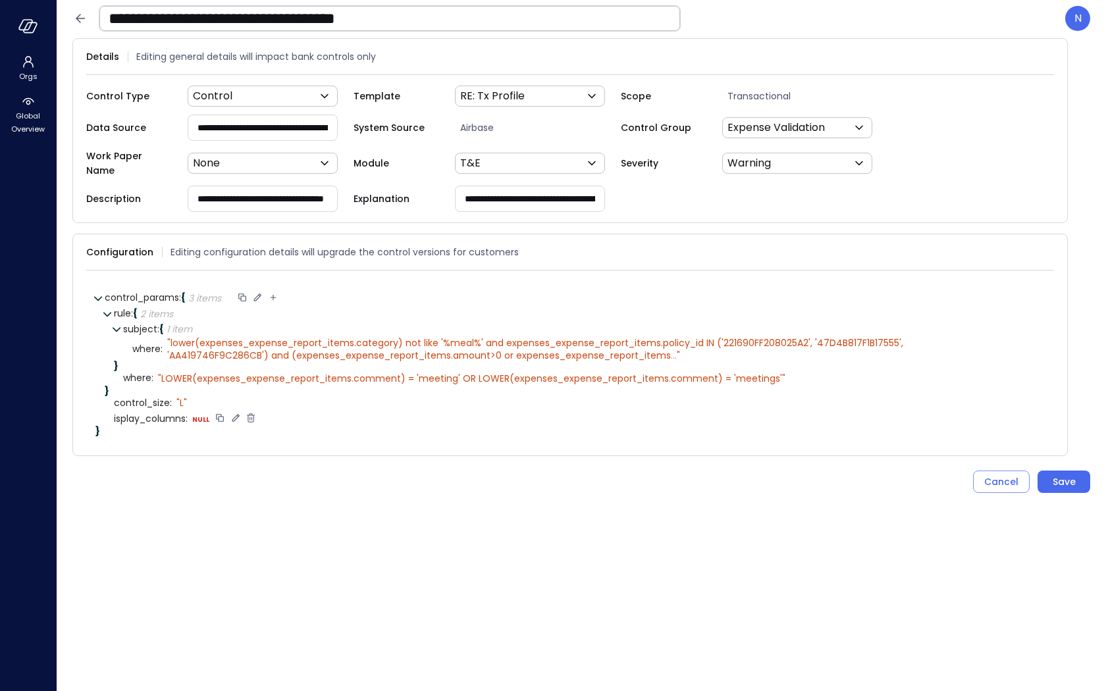
click at [233, 412] on icon at bounding box center [236, 418] width 12 height 12
select select "****"
click at [196, 396] on div at bounding box center [198, 402] width 12 height 13
click at [286, 415] on select "****** ****** ******* **** ****** *****" at bounding box center [274, 419] width 61 height 8
click at [221, 412] on icon at bounding box center [219, 418] width 12 height 12
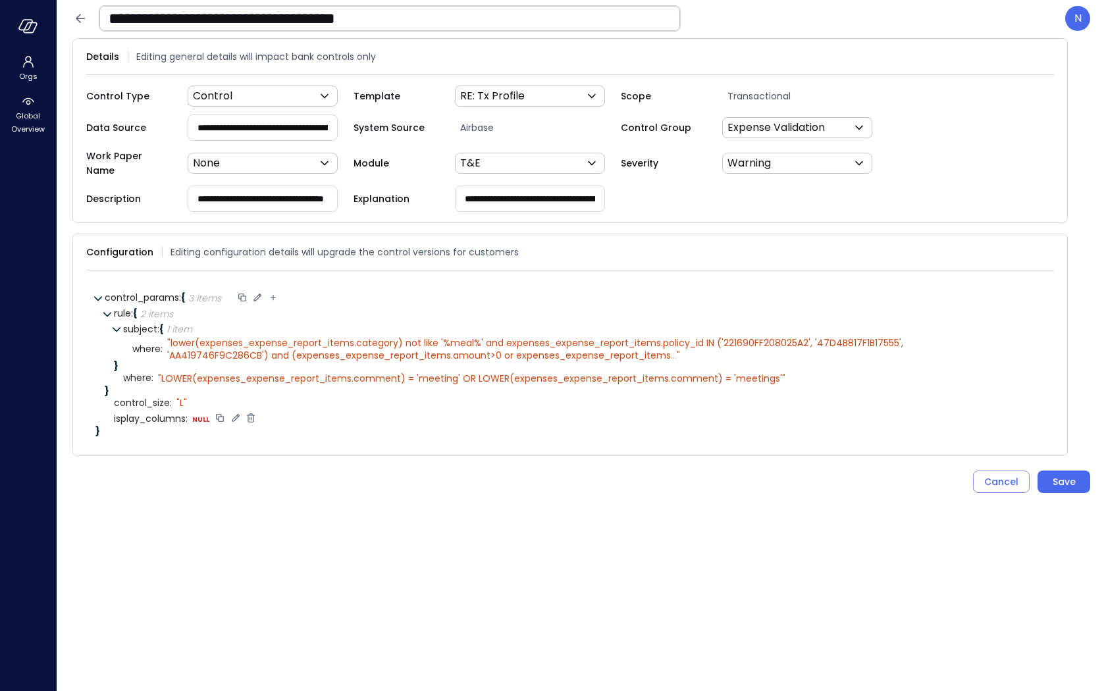
click at [249, 412] on icon at bounding box center [251, 418] width 12 height 12
click at [276, 292] on icon at bounding box center [273, 298] width 12 height 12
click at [286, 292] on input "**********" at bounding box center [329, 298] width 92 height 12
type input "**********"
click at [387, 296] on icon at bounding box center [388, 297] width 5 height 3
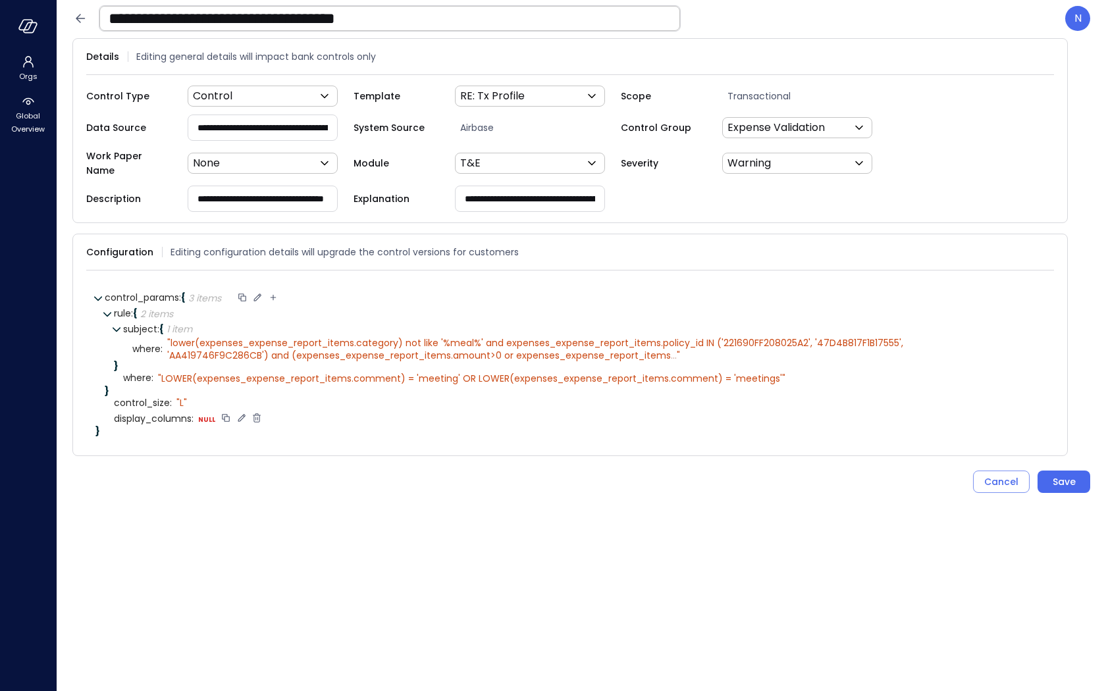
click at [242, 412] on icon at bounding box center [242, 418] width 12 height 12
click at [261, 415] on select "****** ****** ******* **** ****** *****" at bounding box center [280, 419] width 61 height 8
click at [250, 415] on select "****** ****** ******* **** ****** *****" at bounding box center [280, 419] width 61 height 8
select select "******"
type textarea "*"
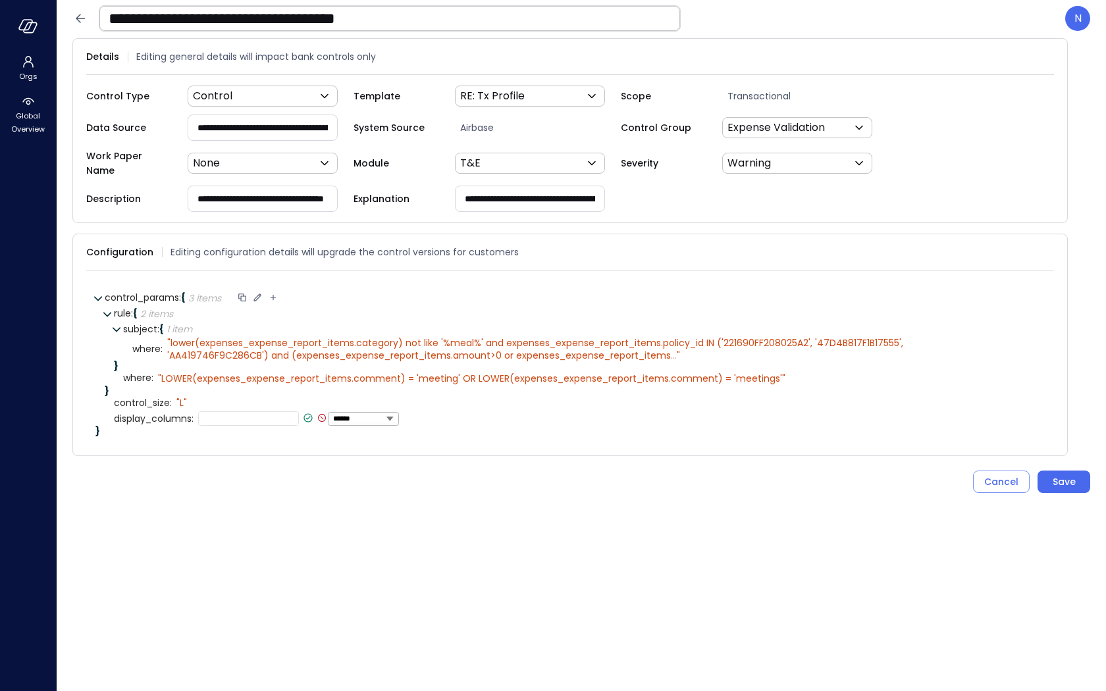
paste textarea "**********"
type textarea "**********"
click at [308, 412] on icon at bounding box center [308, 418] width 12 height 12
click at [1051, 480] on button "Save" at bounding box center [1064, 482] width 53 height 22
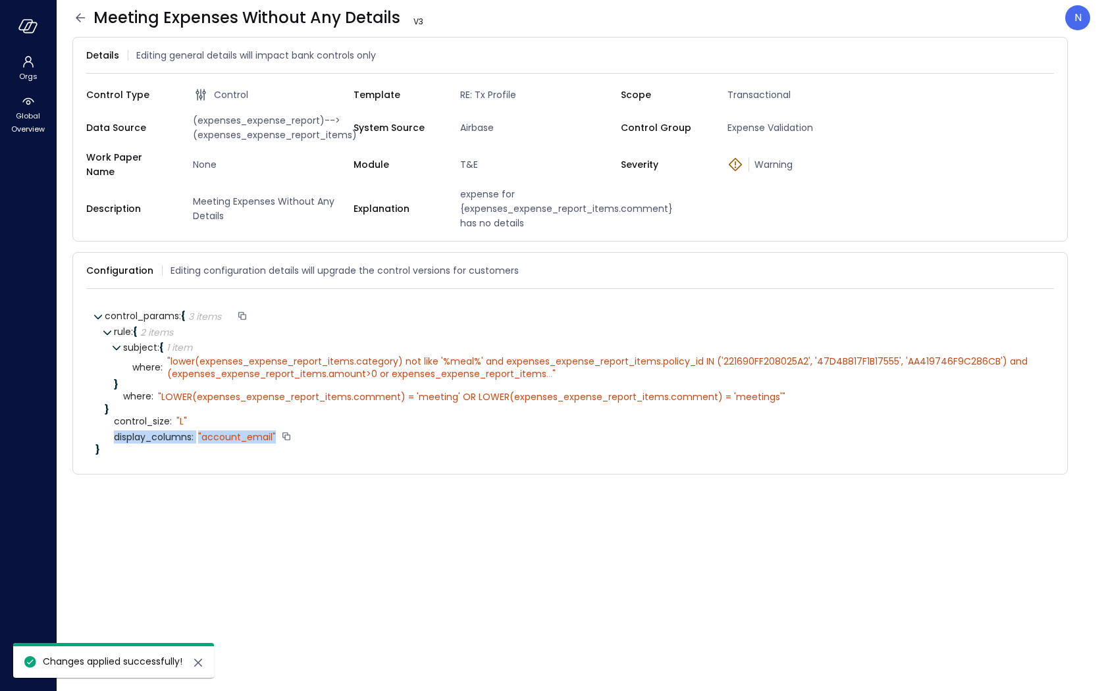
drag, startPoint x: 277, startPoint y: 425, endPoint x: 115, endPoint y: 429, distance: 162.0
click at [115, 429] on div "display_columns : " account_email"" at bounding box center [579, 437] width 931 height 16
copy div "display_columns : " account_email""
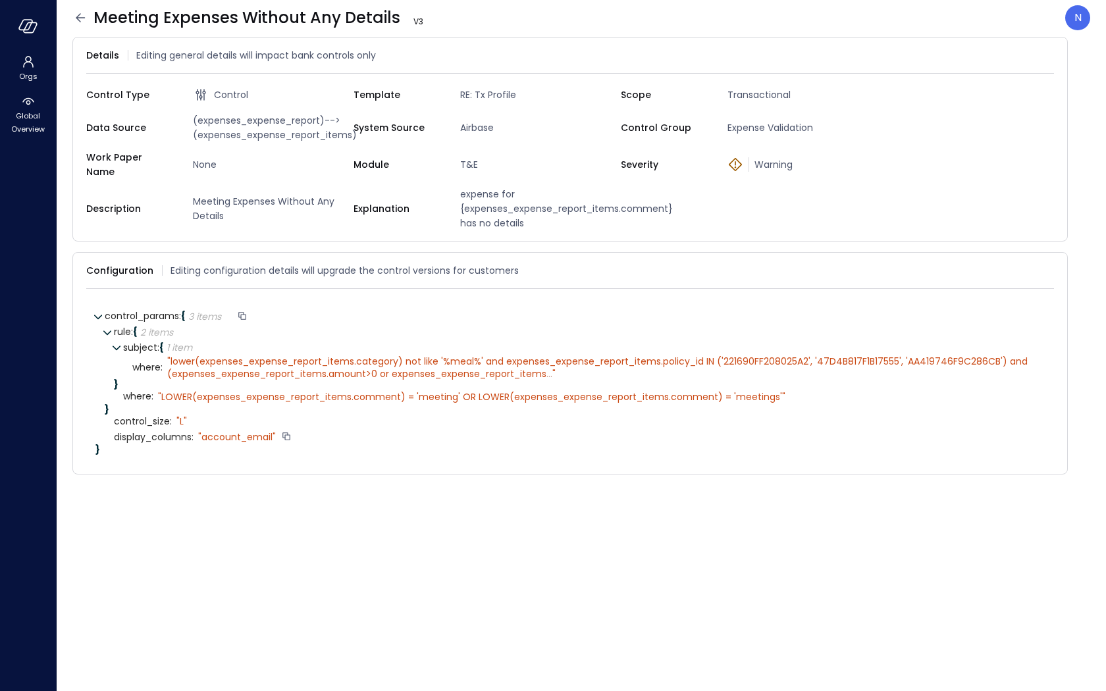
click at [80, 16] on icon at bounding box center [80, 18] width 16 height 16
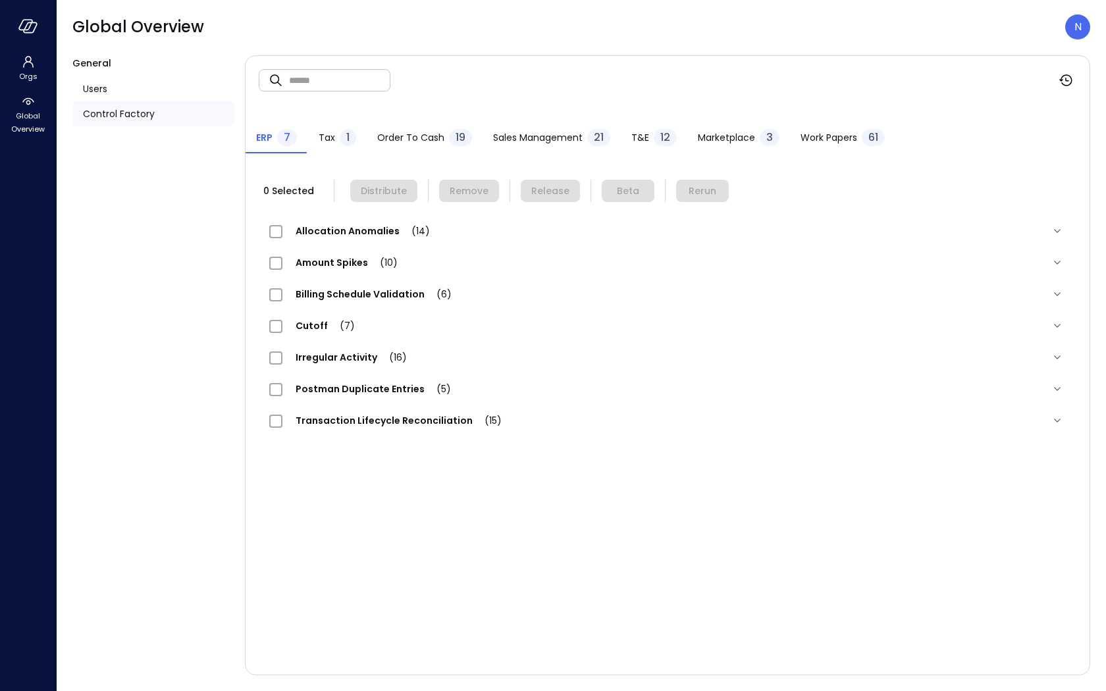
click at [636, 136] on span "T&E" at bounding box center [641, 137] width 18 height 14
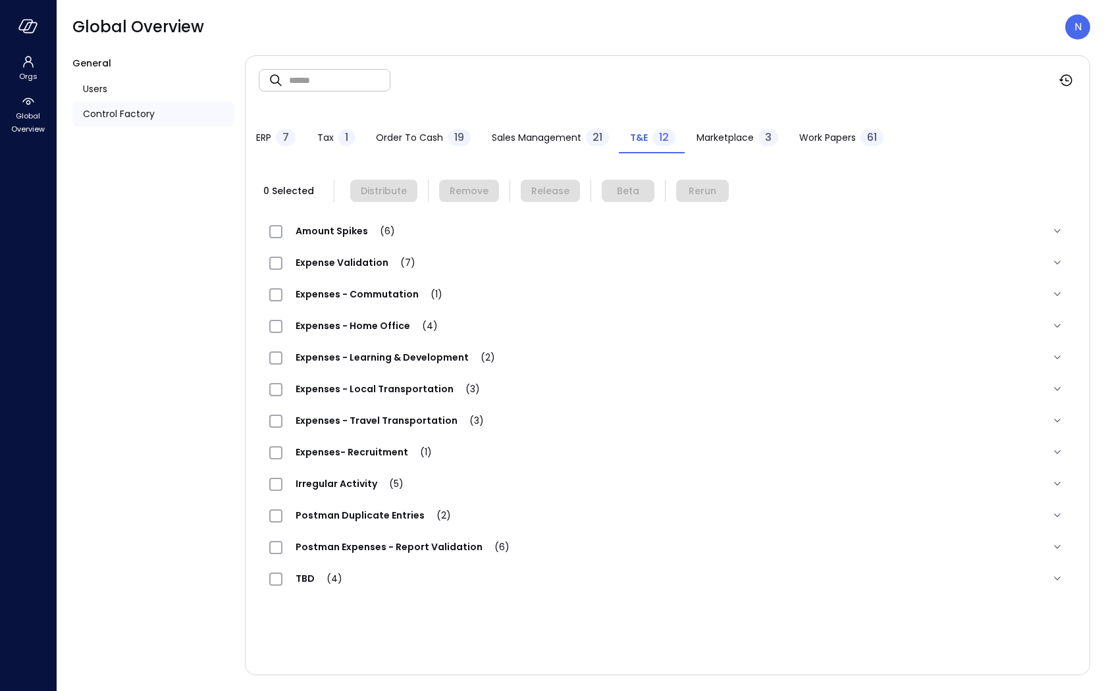
click at [376, 264] on span "Expense Validation (7)" at bounding box center [356, 262] width 146 height 13
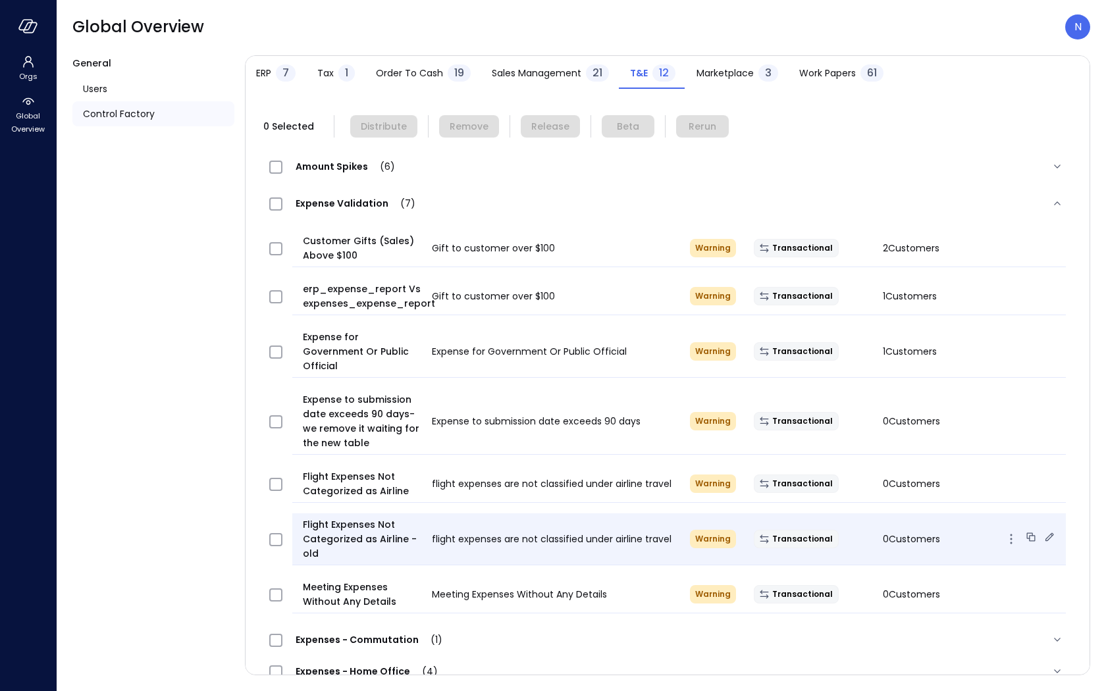
scroll to position [69, 0]
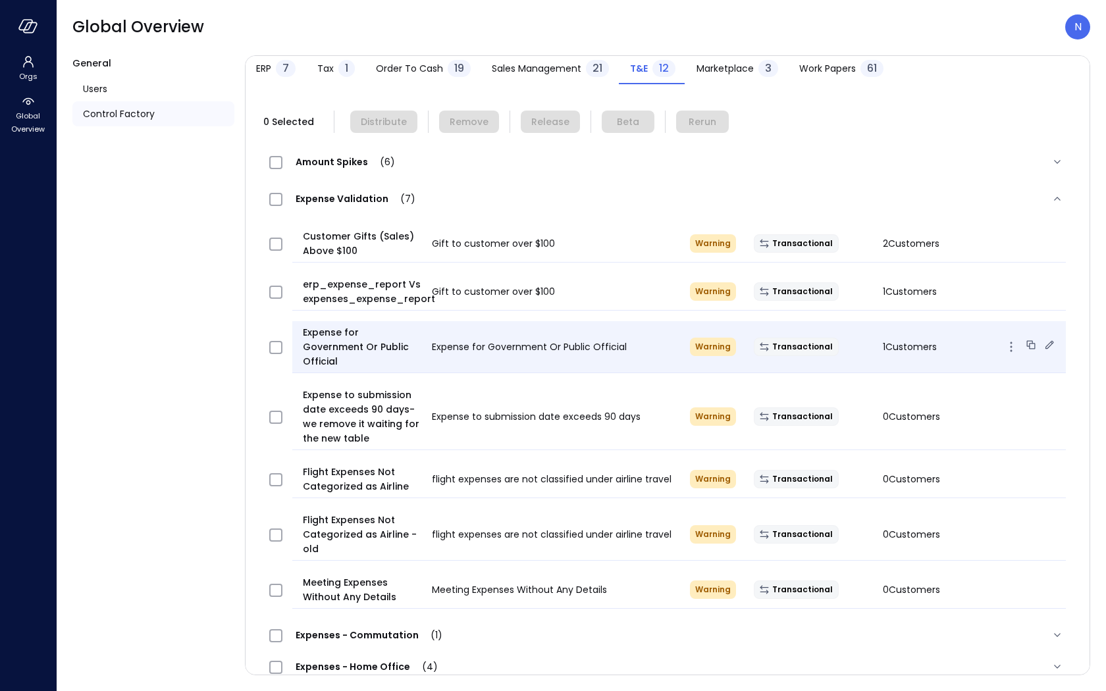
click at [398, 346] on span "Expense for Government Or Public Official" at bounding box center [362, 346] width 119 height 43
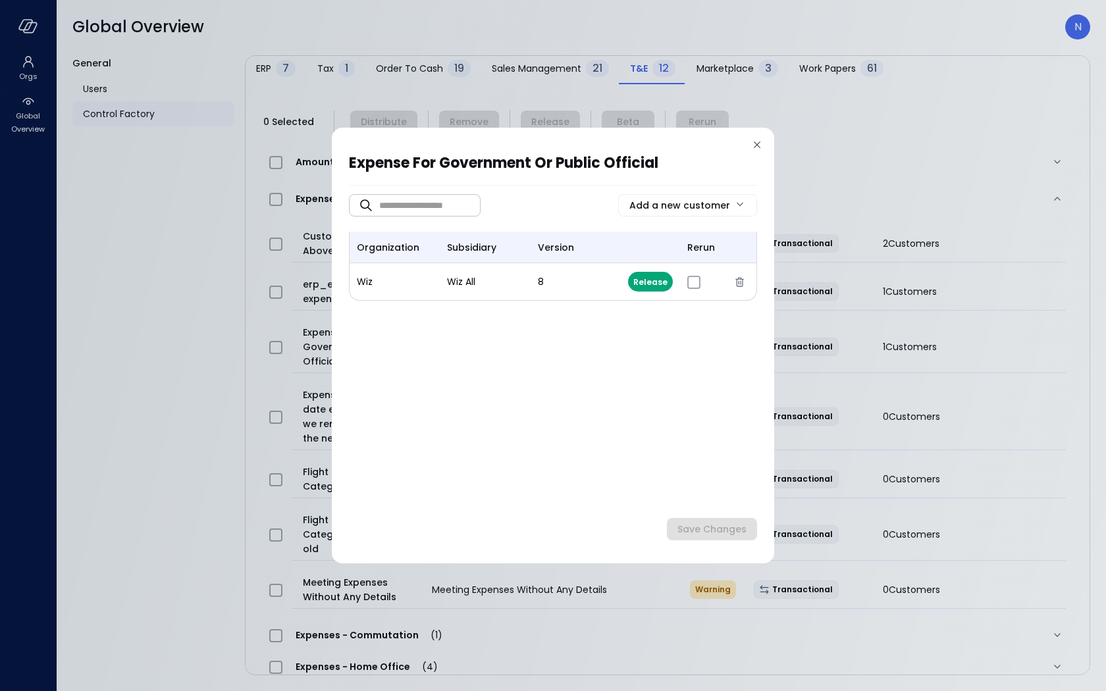
click at [763, 138] on div "Expense for Government Or Public Official ​ ​ Add a new customer organization s…" at bounding box center [553, 346] width 443 height 436
click at [760, 144] on icon at bounding box center [757, 144] width 13 height 13
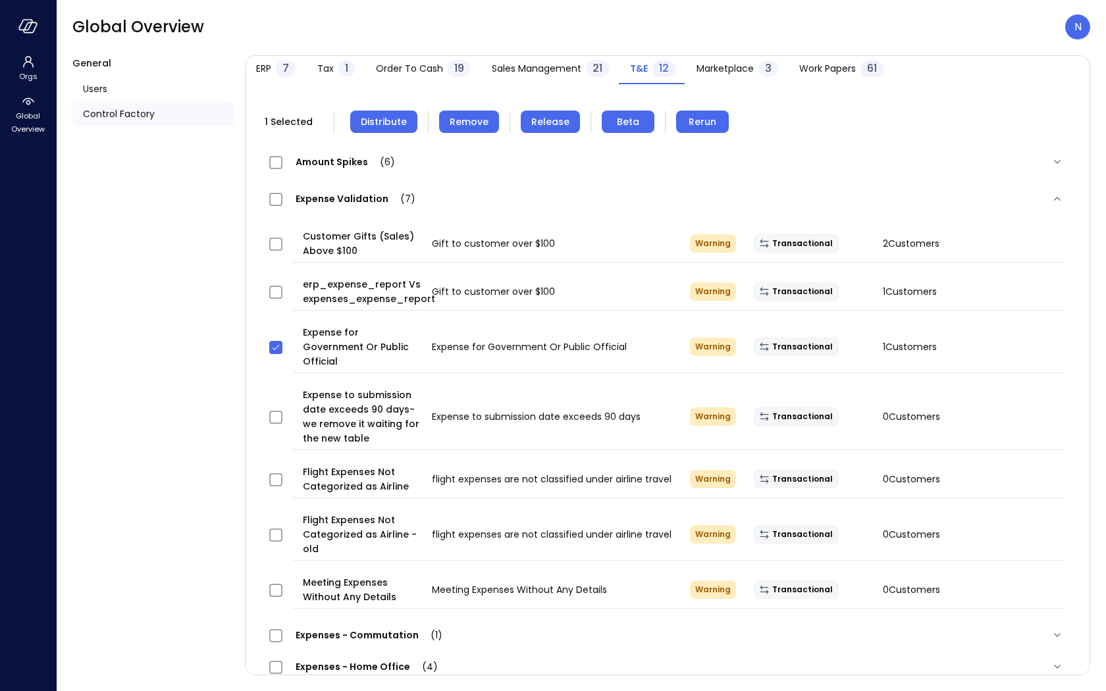
click at [462, 115] on span "Remove" at bounding box center [469, 122] width 39 height 14
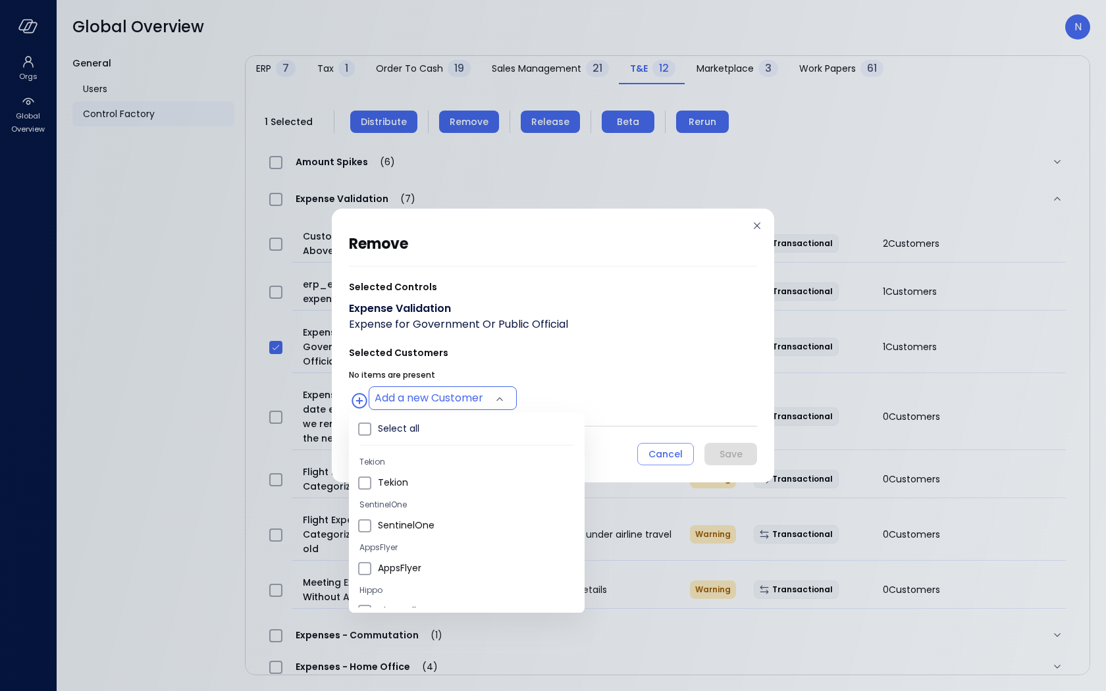
click at [402, 395] on body "Orgs Global Overview Global Overview N General Users Control Factory ​ ​ ERP 7 …" at bounding box center [553, 345] width 1106 height 691
click at [418, 512] on span "Wiz US" at bounding box center [476, 509] width 196 height 14
type input "**********"
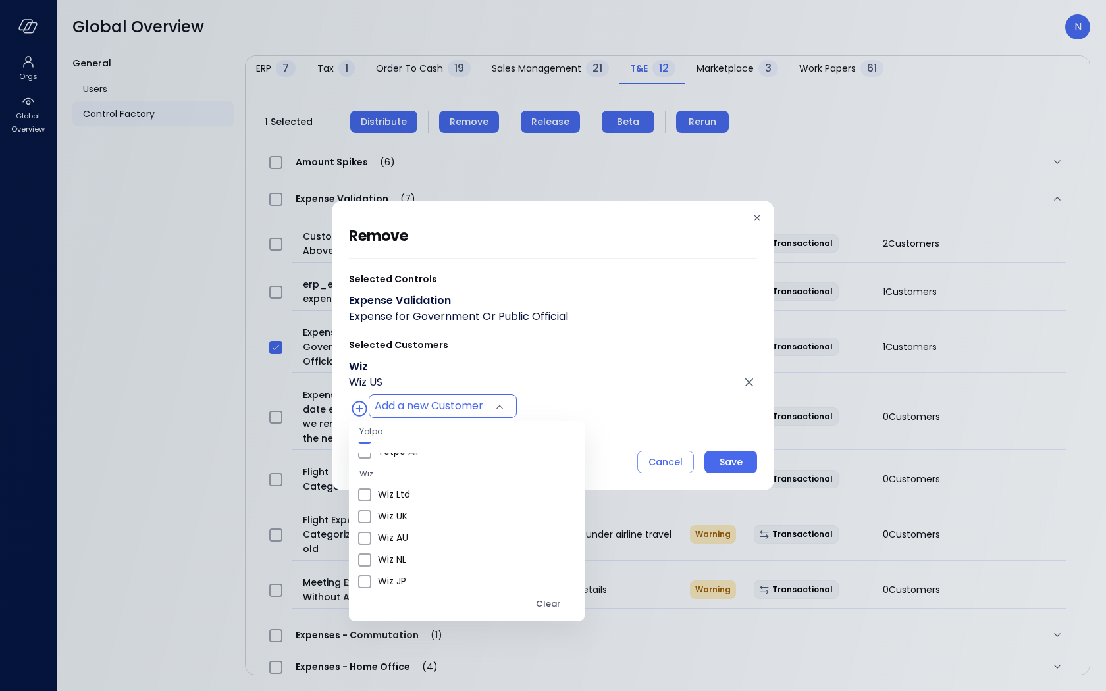
click at [515, 367] on div at bounding box center [553, 345] width 1106 height 691
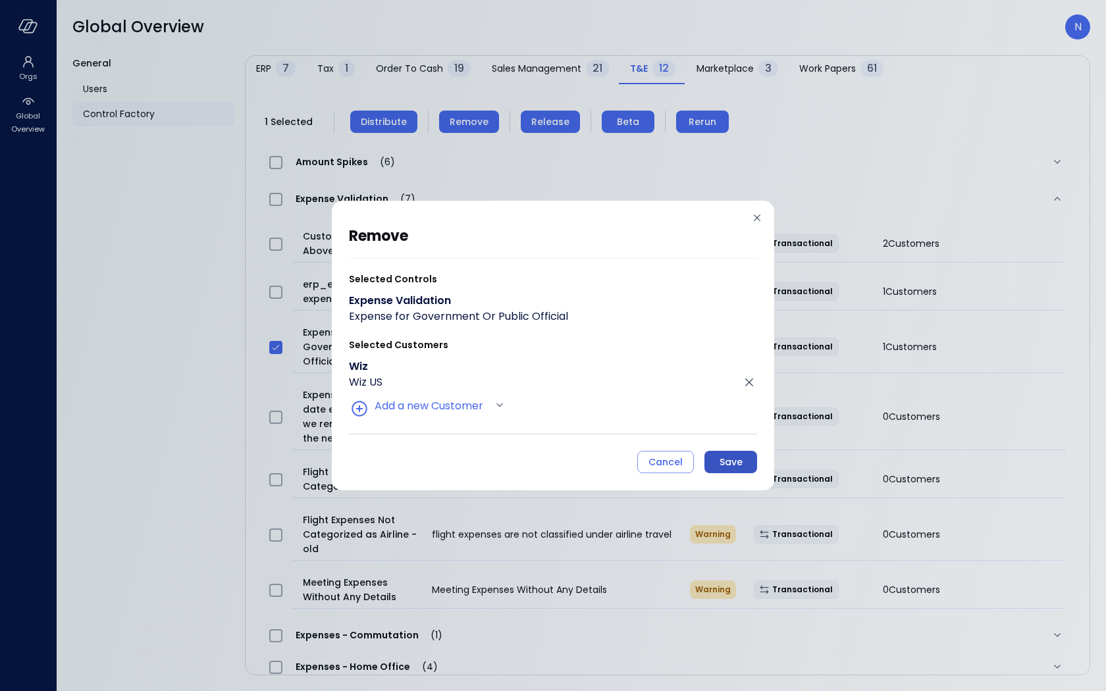
click at [724, 469] on div "Save" at bounding box center [731, 462] width 23 height 16
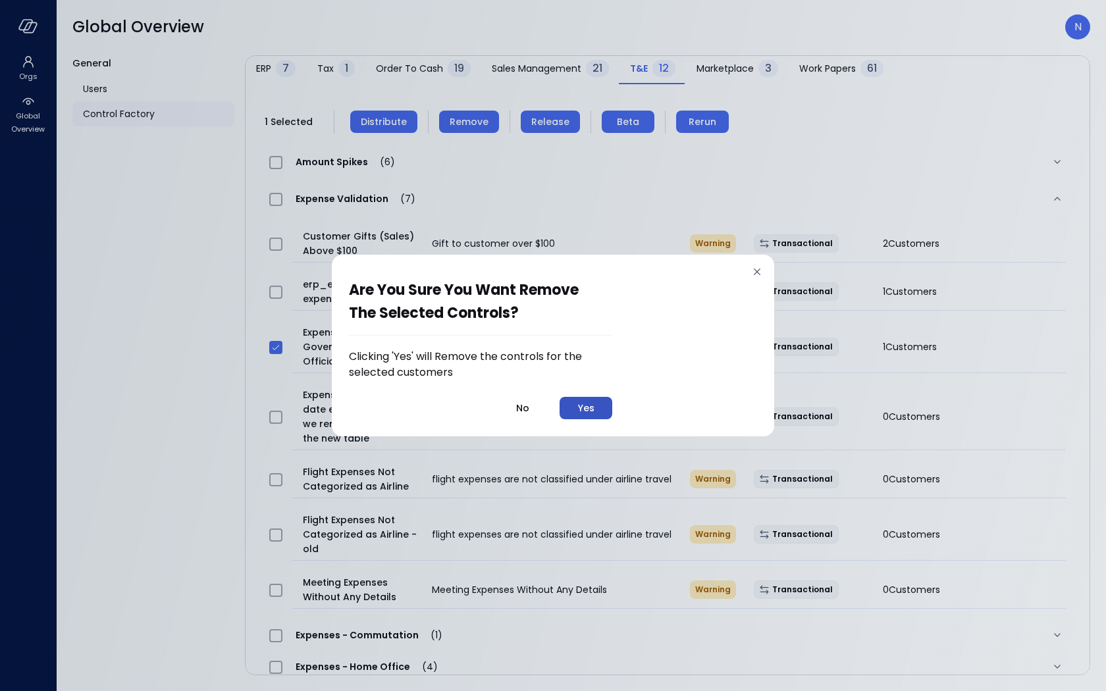
click at [598, 411] on button "Yes" at bounding box center [586, 408] width 53 height 22
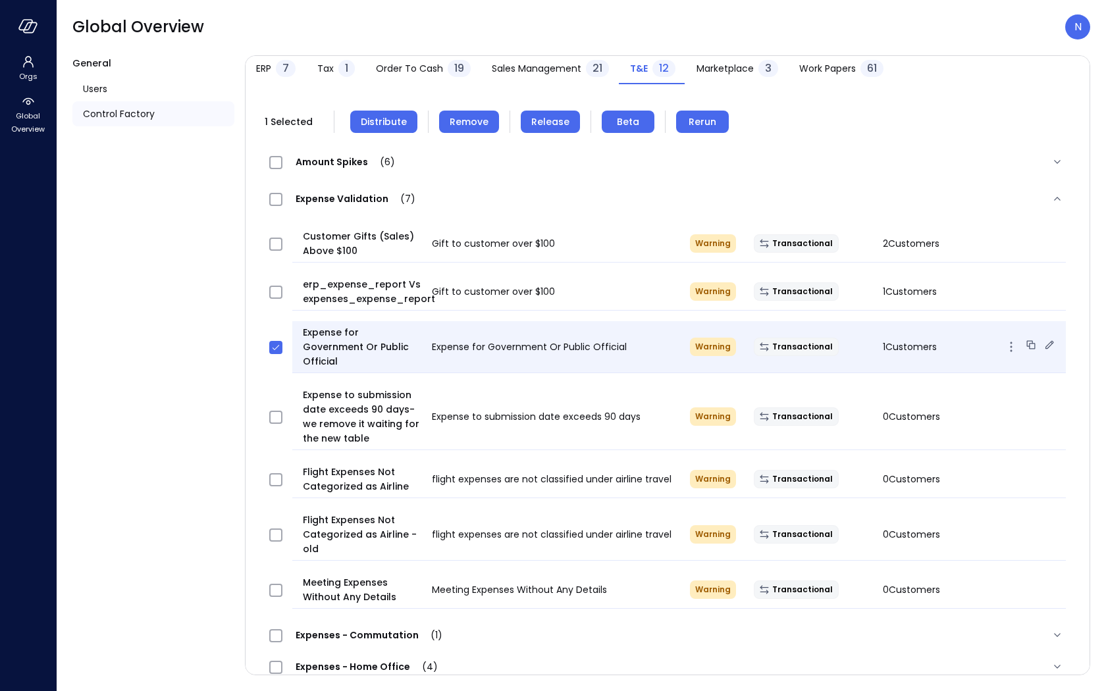
click at [1043, 339] on icon at bounding box center [1049, 345] width 13 height 13
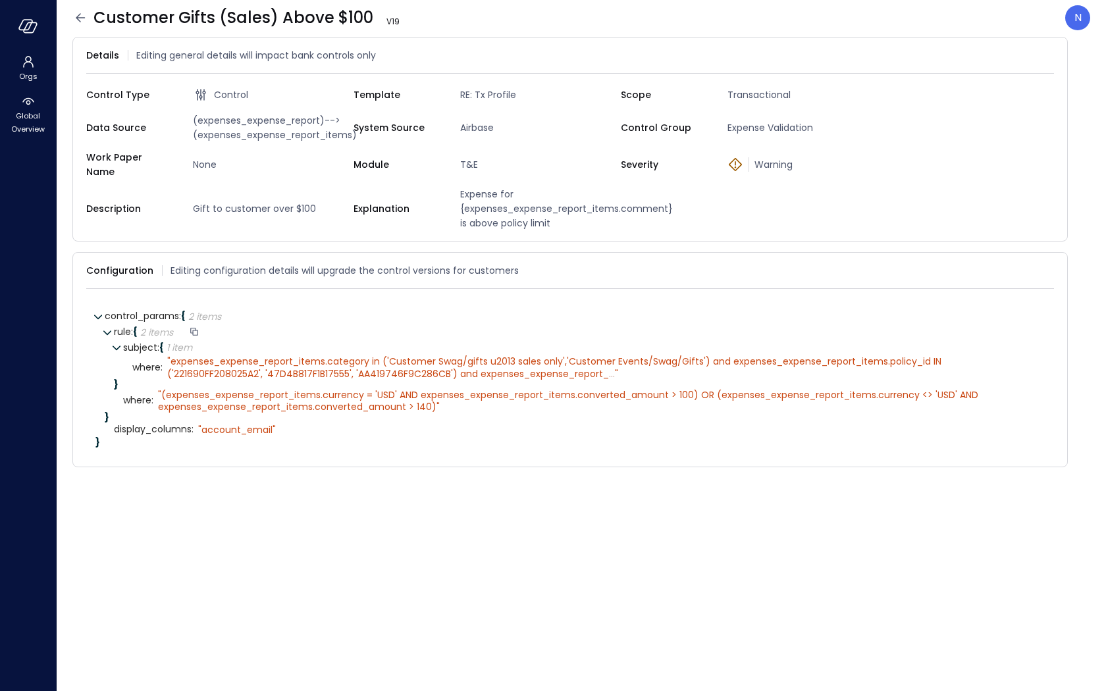
click at [103, 328] on icon at bounding box center [107, 332] width 9 height 9
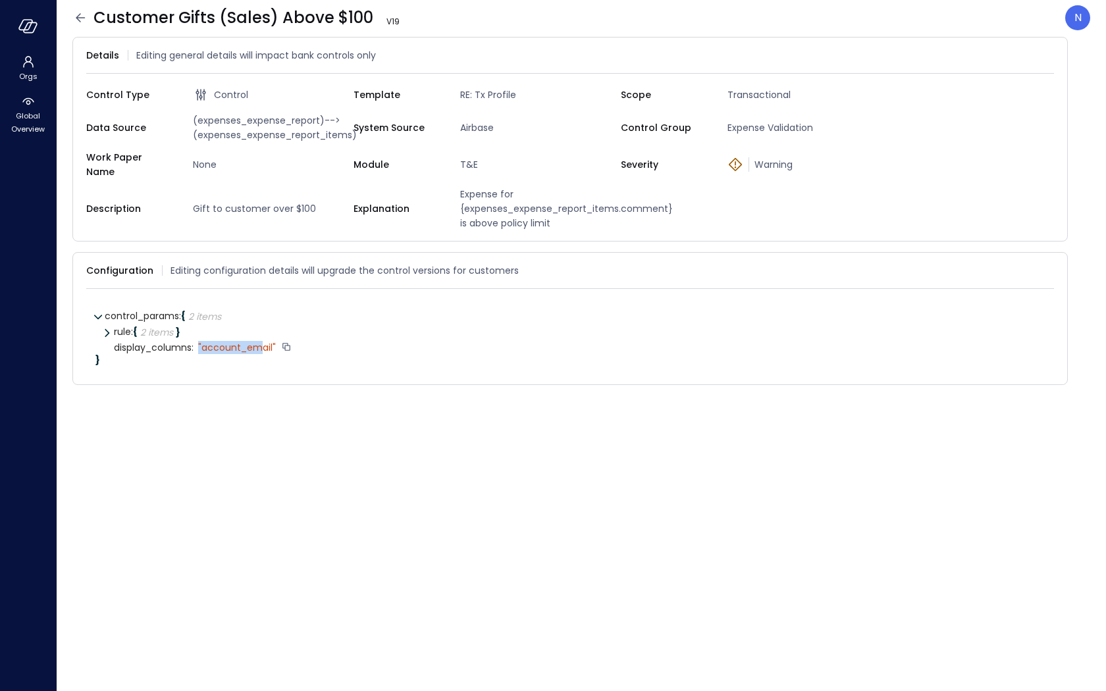
drag, startPoint x: 201, startPoint y: 337, endPoint x: 261, endPoint y: 341, distance: 60.7
click at [261, 342] on div "" account_email"" at bounding box center [237, 348] width 78 height 12
drag, startPoint x: 274, startPoint y: 340, endPoint x: 203, endPoint y: 335, distance: 70.6
click at [203, 342] on div "" account_email"" at bounding box center [237, 348] width 78 height 12
copy div "account_email"
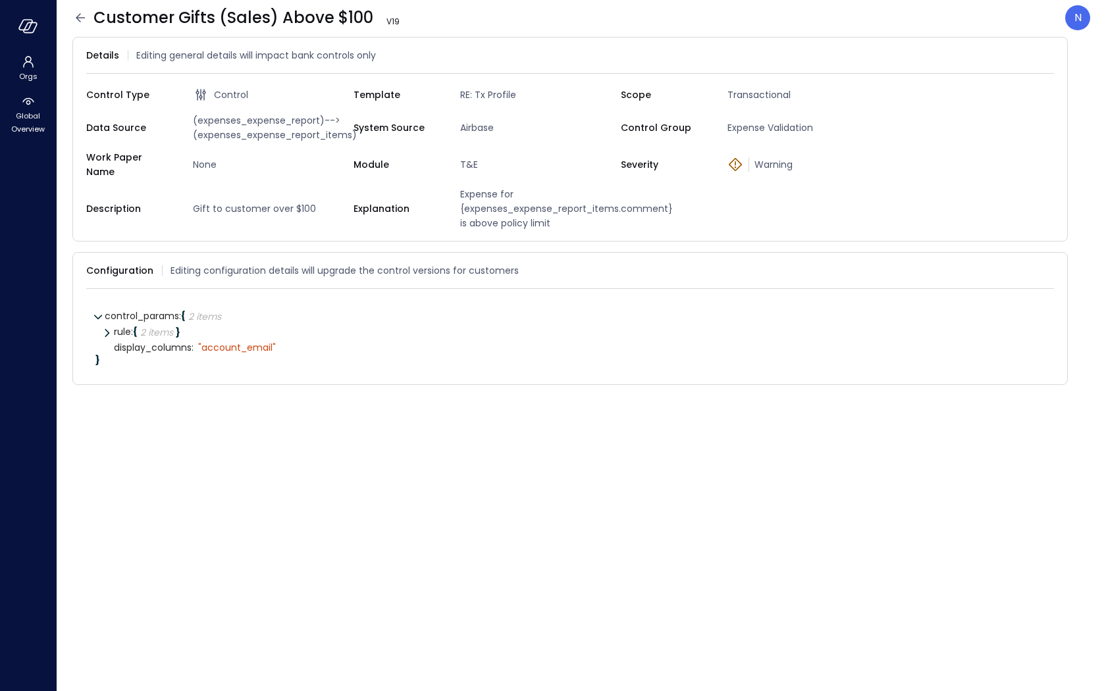
click at [76, 18] on icon at bounding box center [80, 17] width 9 height 9
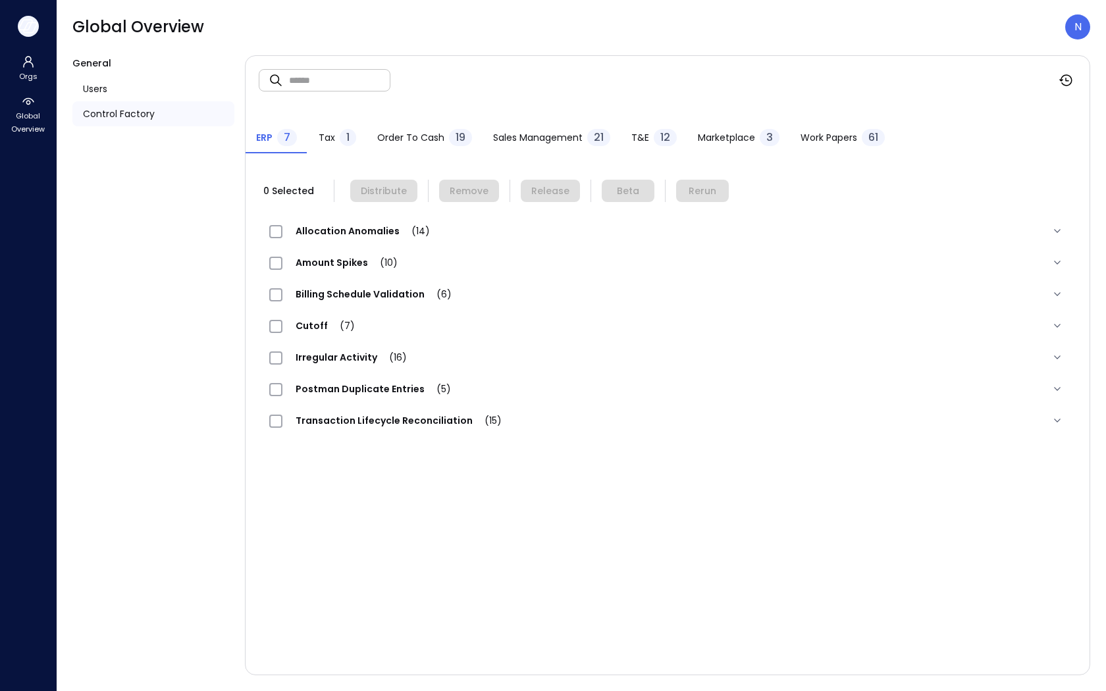
click at [34, 32] on icon "button" at bounding box center [28, 26] width 20 height 14
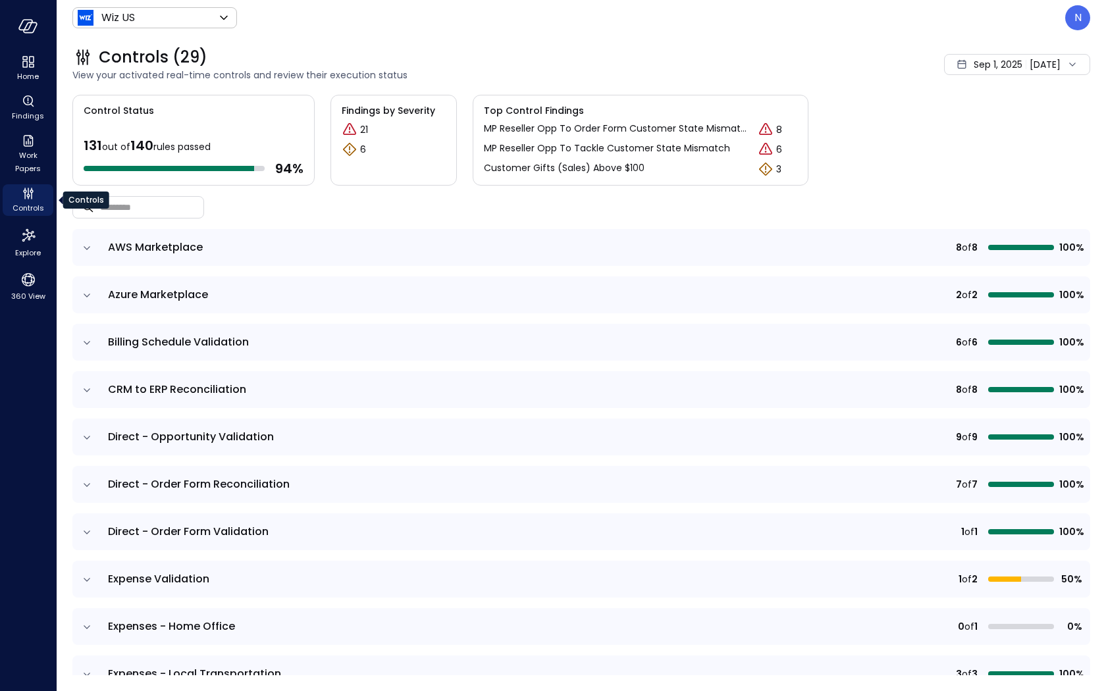
click at [43, 204] on div "Controls" at bounding box center [28, 200] width 51 height 32
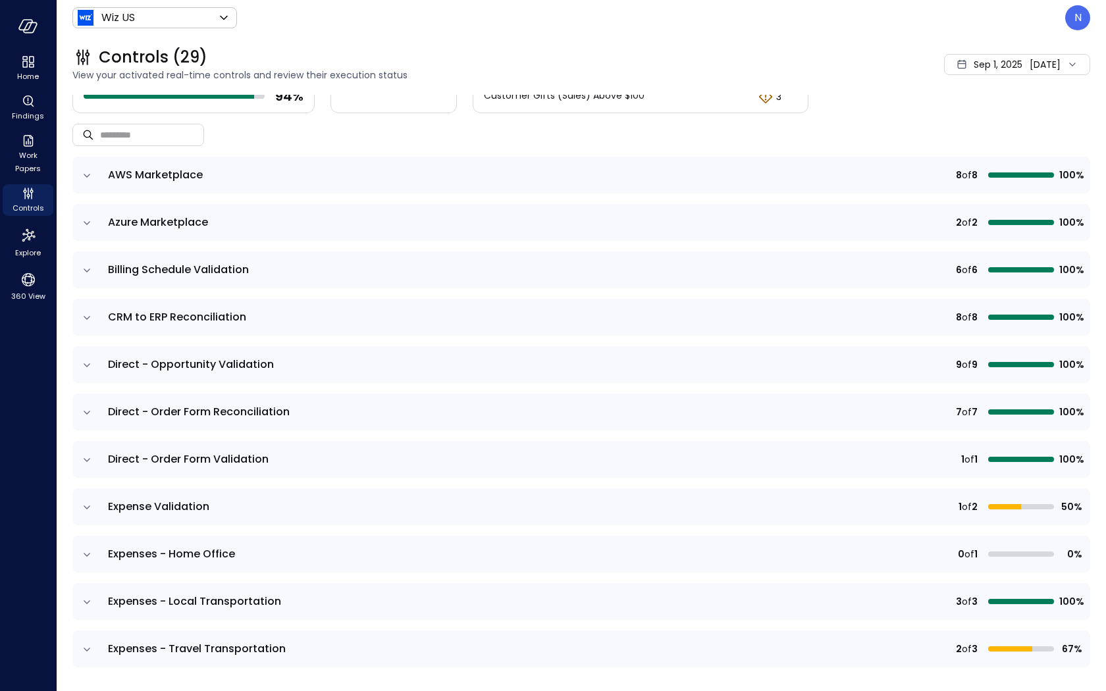
scroll to position [86, 0]
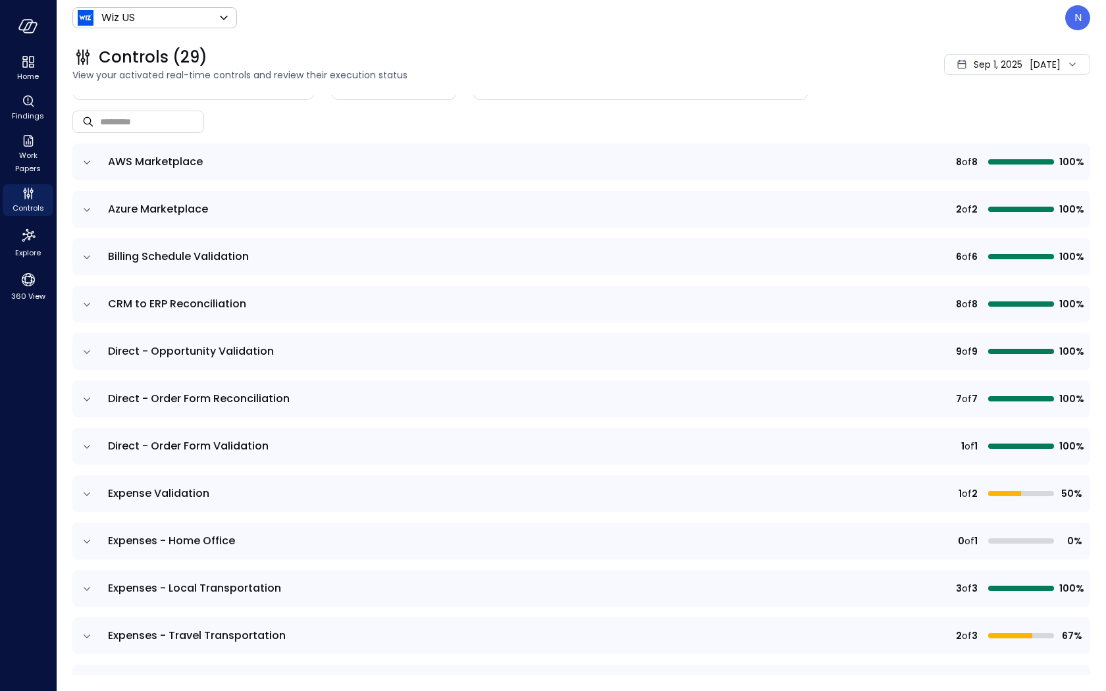
click at [80, 495] on td at bounding box center [86, 493] width 28 height 37
click at [92, 489] on icon "expand row" at bounding box center [86, 494] width 13 height 13
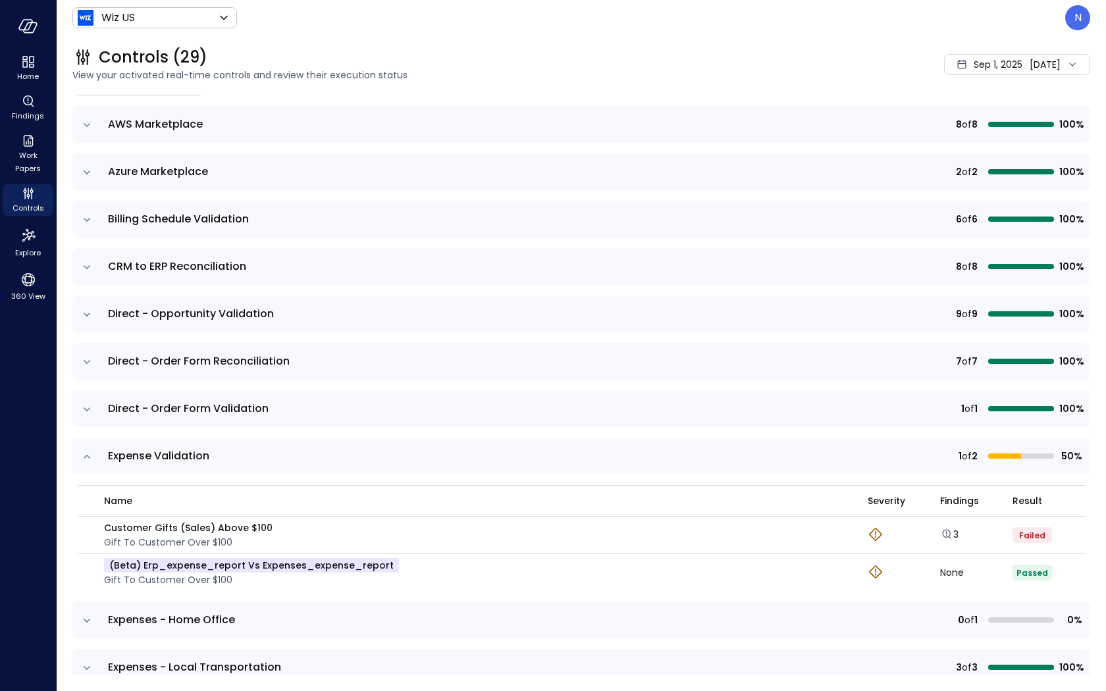
scroll to position [125, 0]
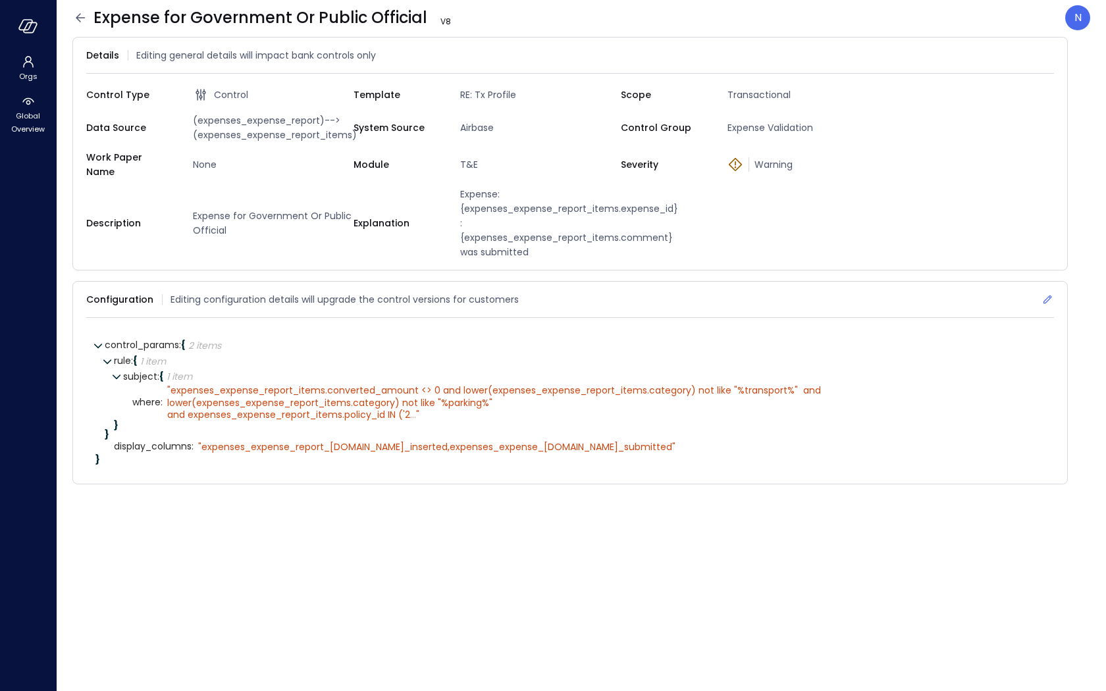
click at [1044, 293] on icon at bounding box center [1047, 299] width 13 height 13
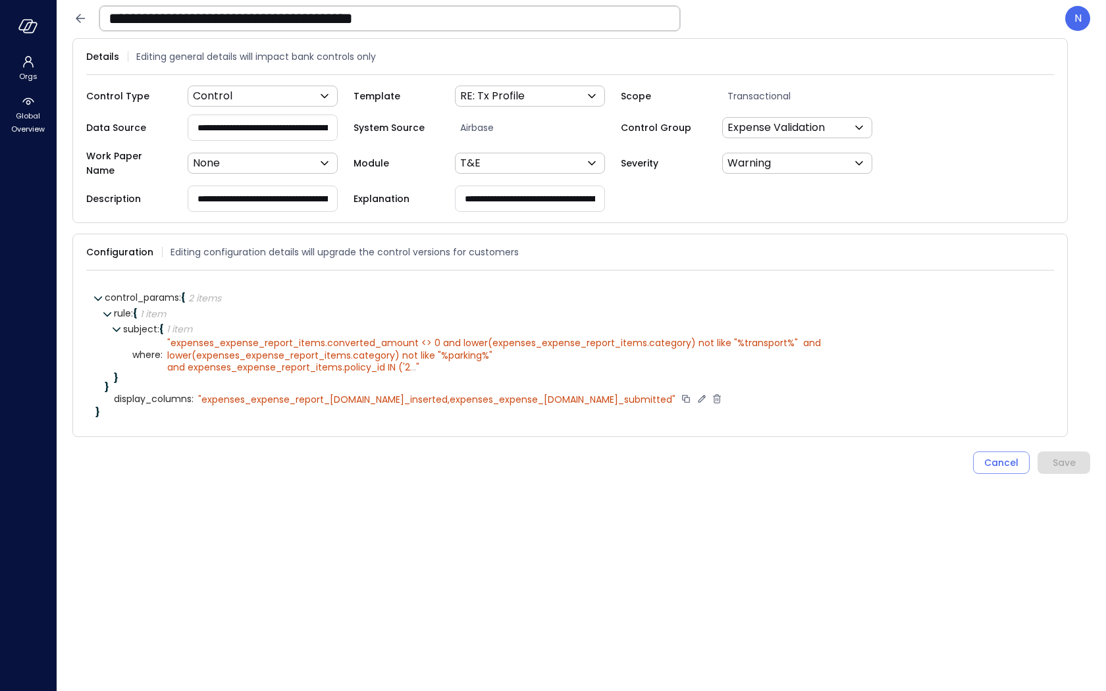
click at [696, 393] on icon at bounding box center [702, 399] width 12 height 12
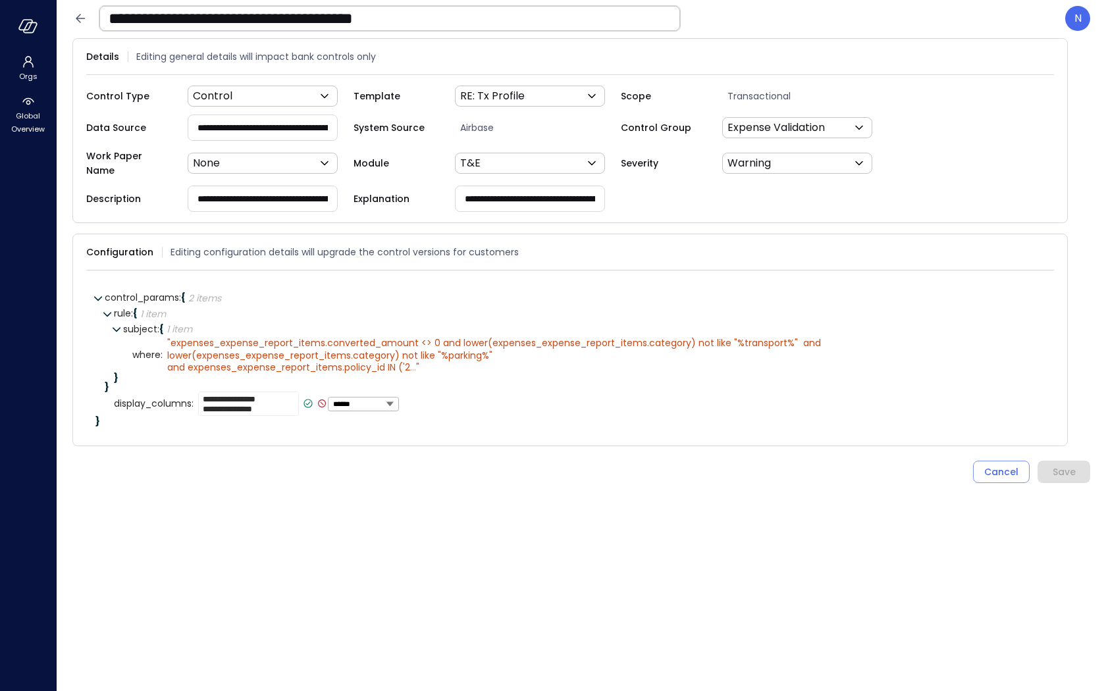
drag, startPoint x: 290, startPoint y: 386, endPoint x: 168, endPoint y: 383, distance: 121.9
click at [168, 392] on div "**********" at bounding box center [579, 404] width 931 height 25
click at [292, 393] on textarea "**********" at bounding box center [248, 400] width 101 height 14
type textarea "**********"
click at [308, 393] on icon at bounding box center [308, 399] width 12 height 12
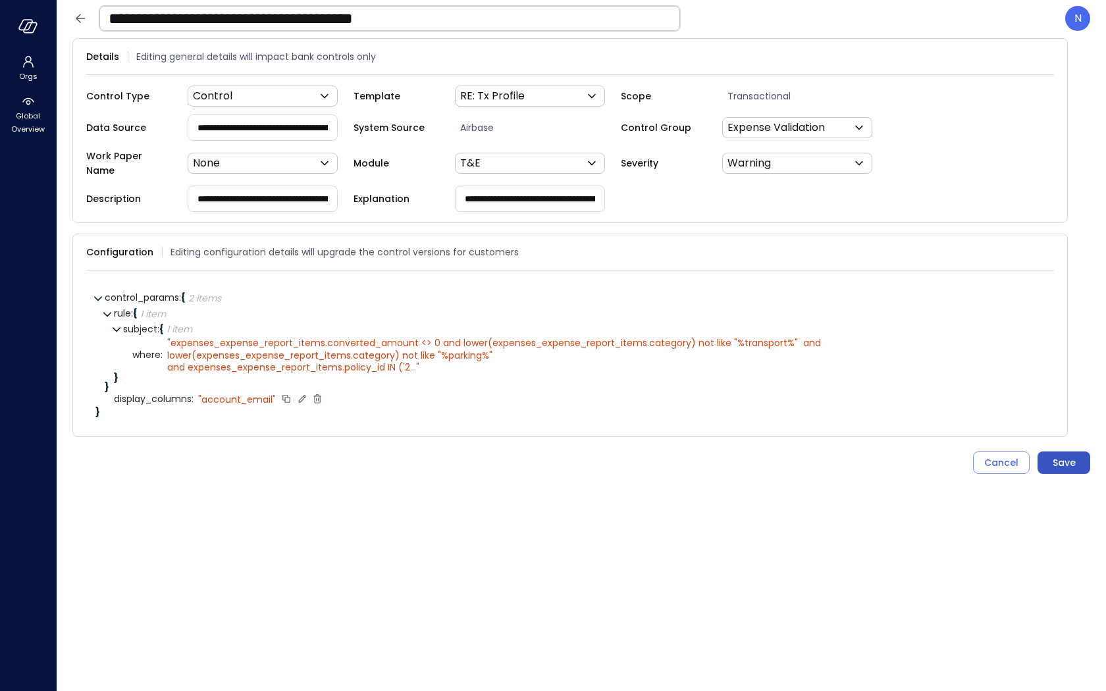
click at [1053, 455] on div "Save" at bounding box center [1064, 463] width 23 height 16
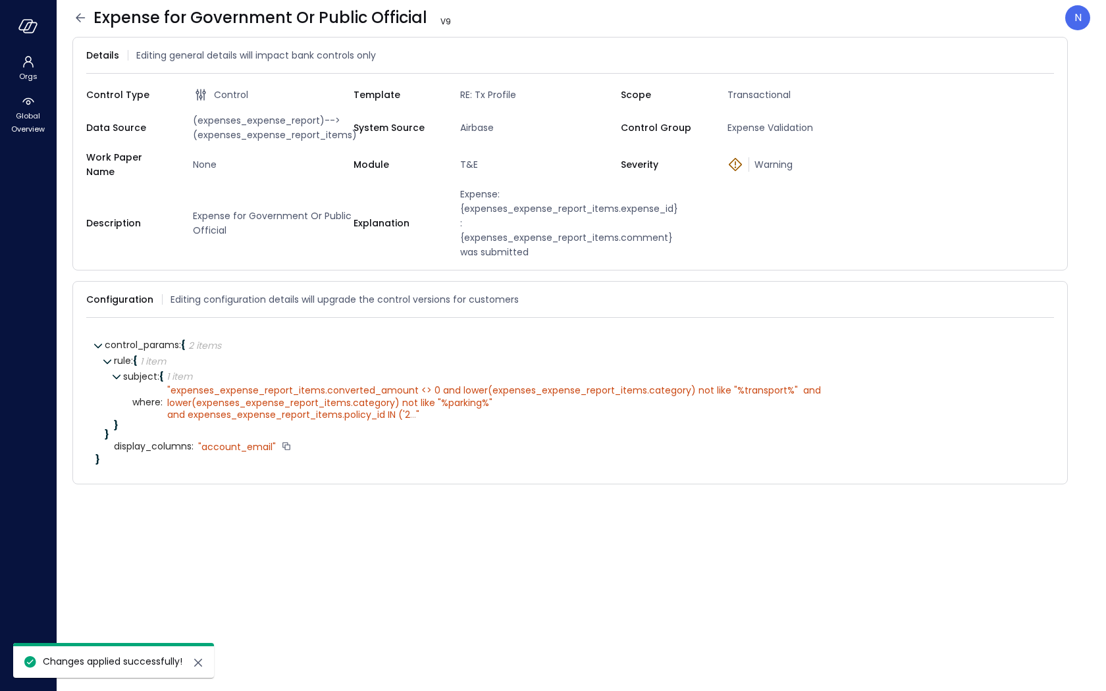
click at [82, 18] on icon at bounding box center [80, 17] width 9 height 9
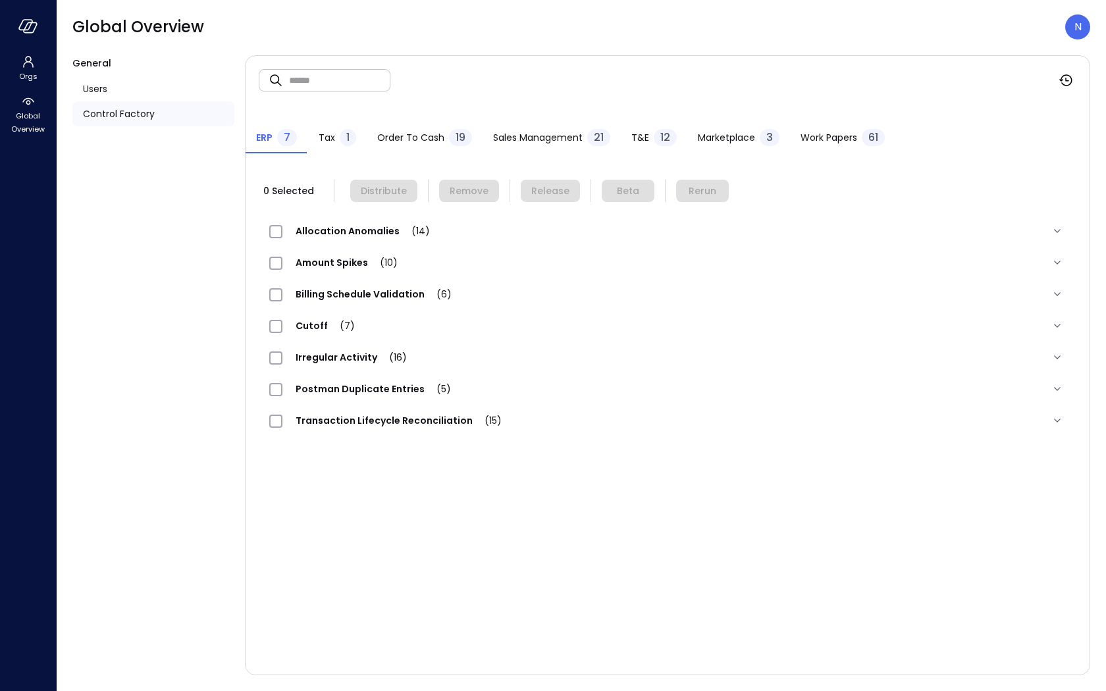
click at [642, 141] on span "T&E" at bounding box center [641, 137] width 18 height 14
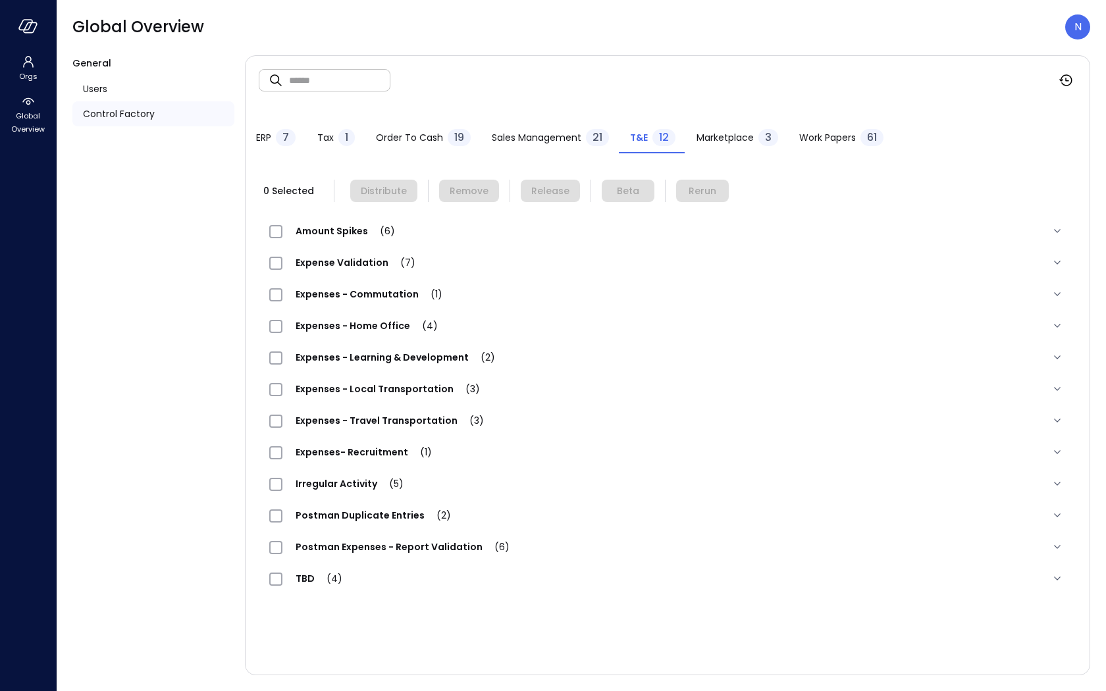
click at [356, 269] on div "Expense Validation (7)" at bounding box center [348, 263] width 159 height 16
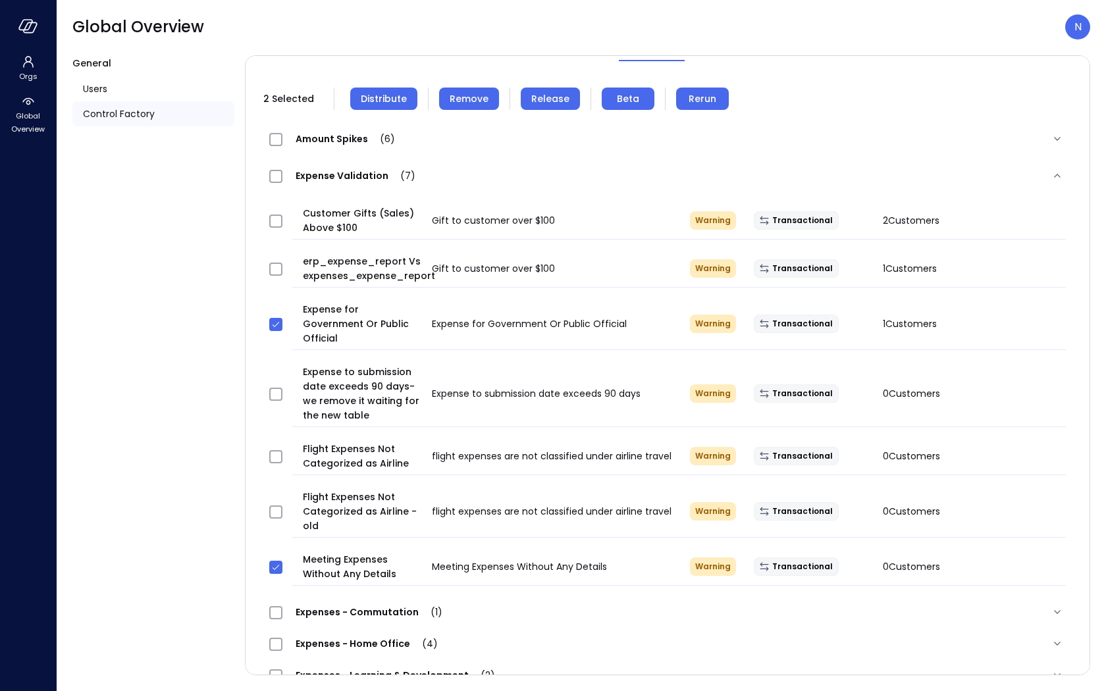
scroll to position [80, 0]
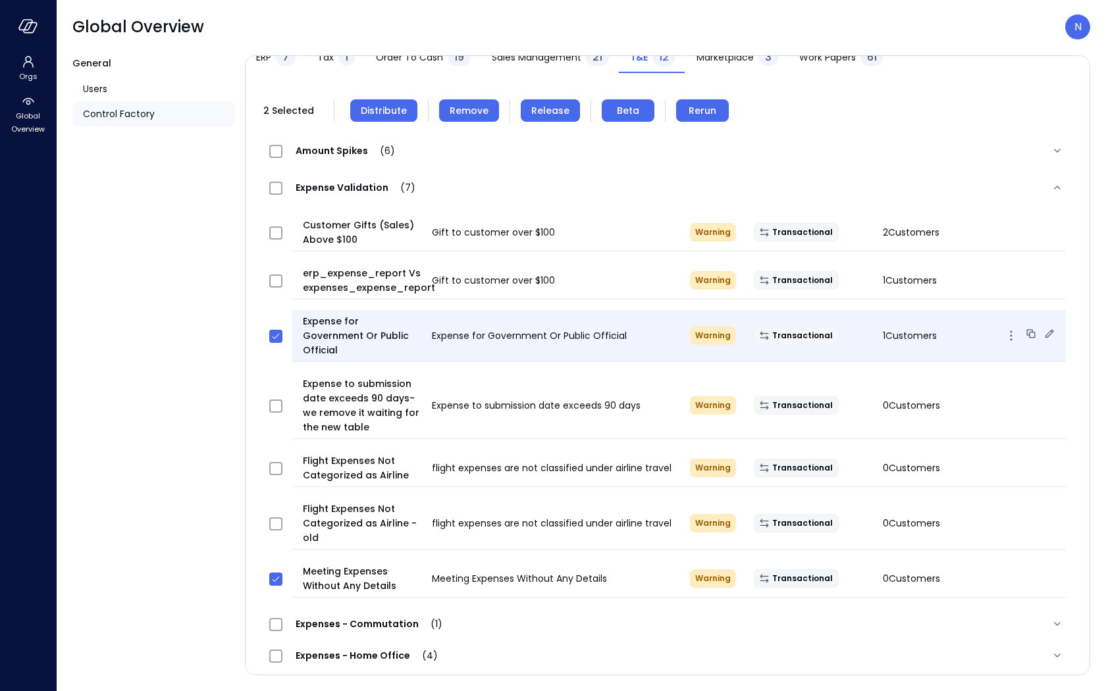
click at [917, 329] on span "1 Customers" at bounding box center [910, 335] width 54 height 13
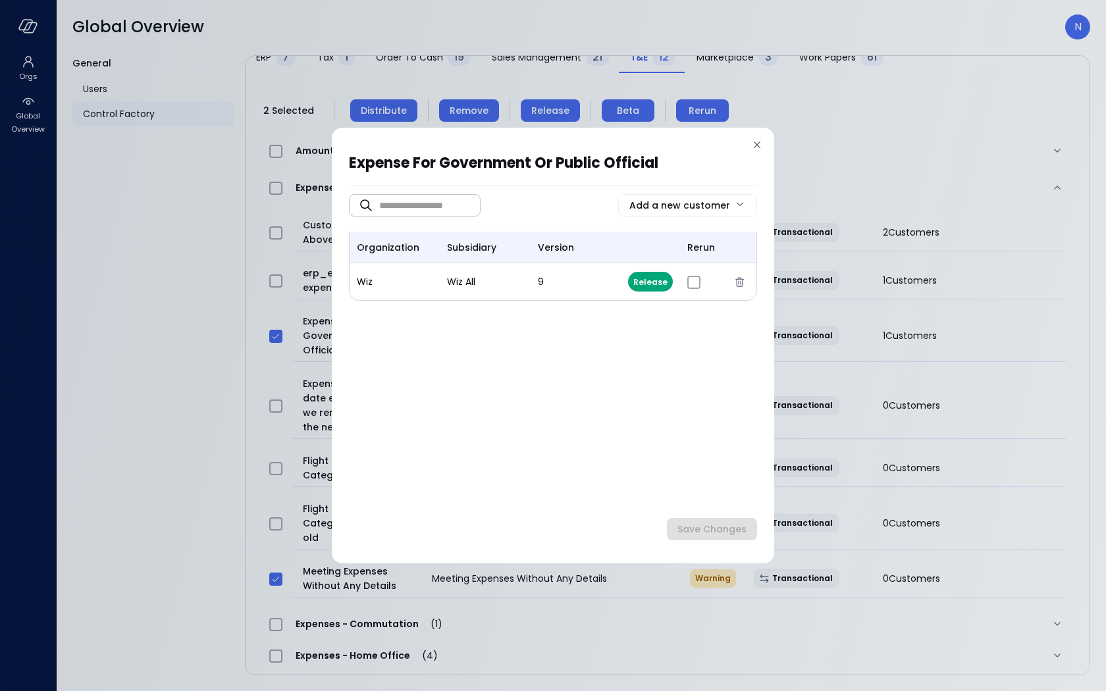
click at [753, 146] on icon at bounding box center [757, 144] width 13 height 13
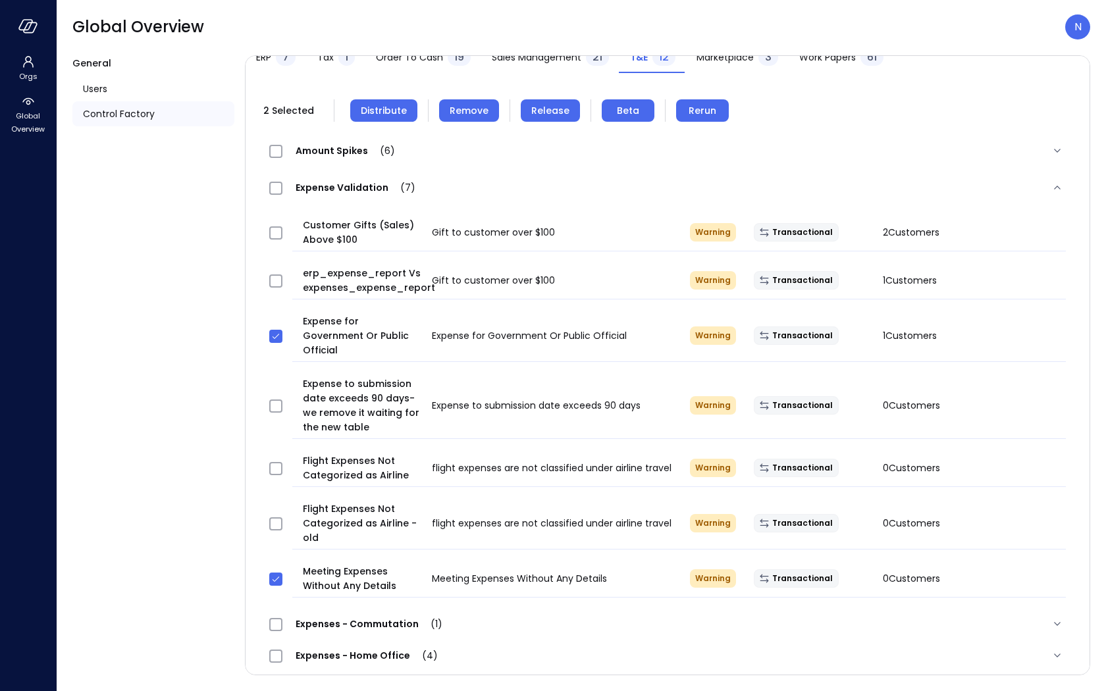
click at [470, 113] on span "Remove" at bounding box center [469, 110] width 39 height 14
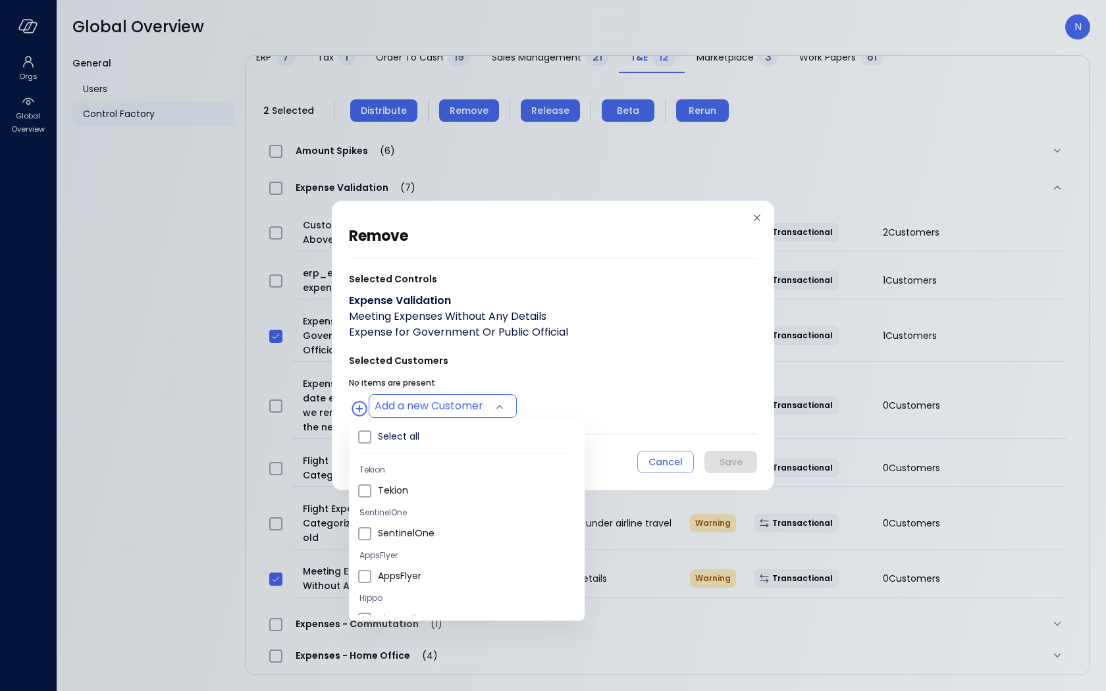
click at [416, 415] on body "Orgs Global Overview Global Overview N General Users Control Factory ​ ​ ERP 7 …" at bounding box center [553, 345] width 1106 height 691
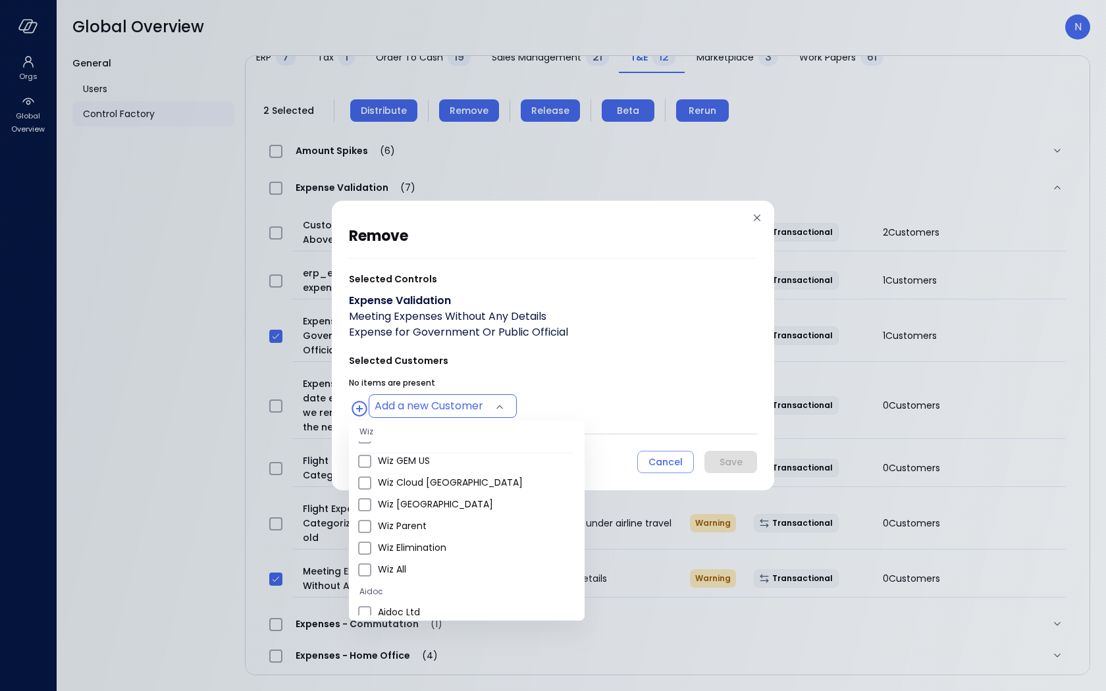
scroll to position [699, 0]
click at [391, 569] on span "Wiz All" at bounding box center [476, 569] width 196 height 14
type input "**********"
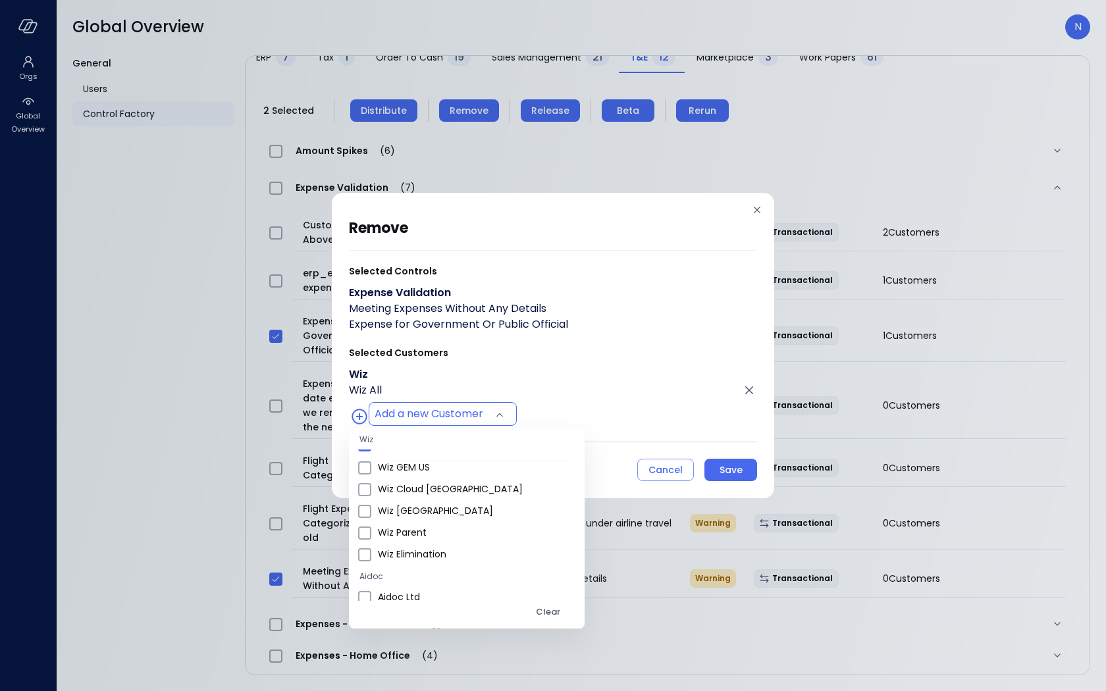
click at [596, 335] on div at bounding box center [553, 345] width 1106 height 691
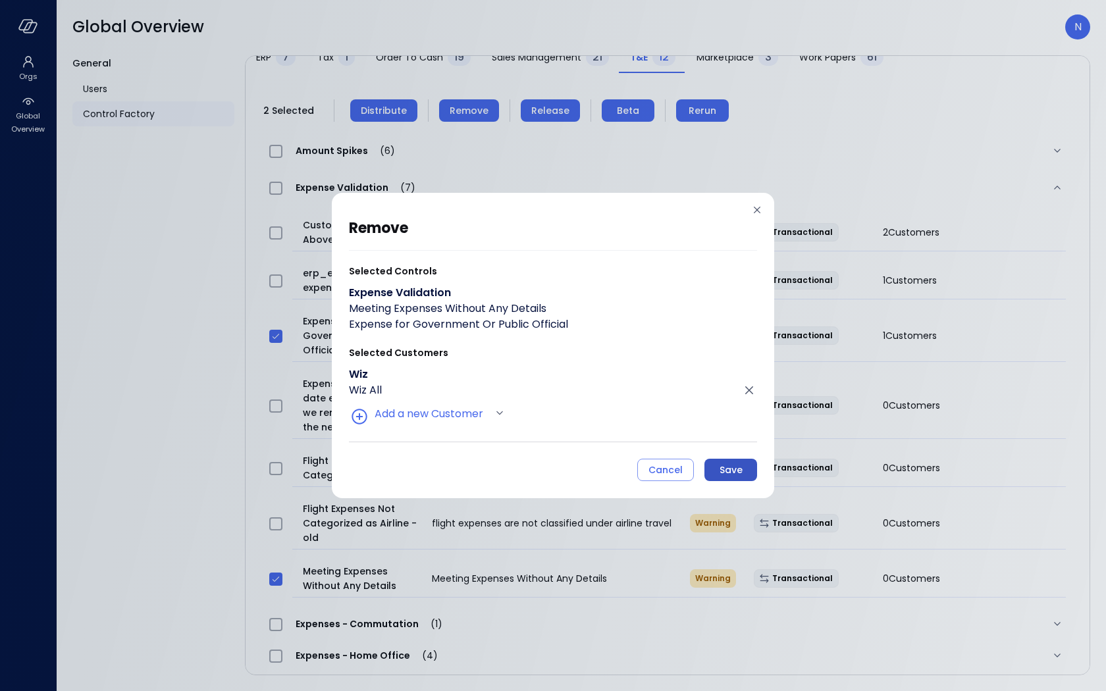
click at [730, 466] on div "Save" at bounding box center [731, 470] width 23 height 16
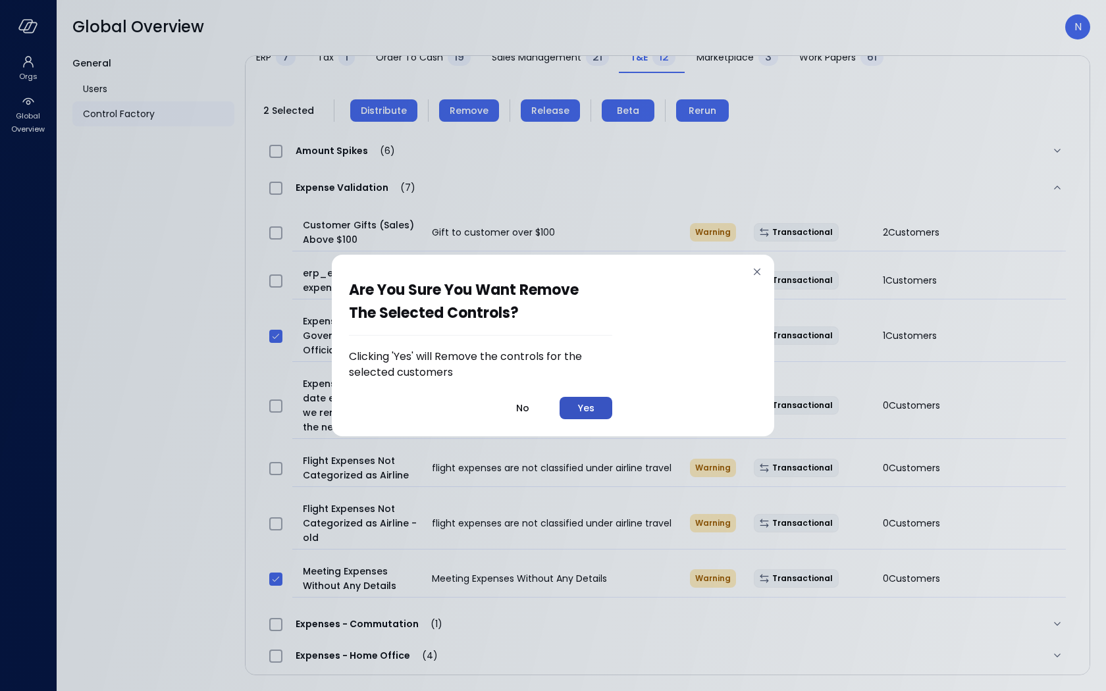
click at [597, 414] on button "Yes" at bounding box center [586, 408] width 53 height 22
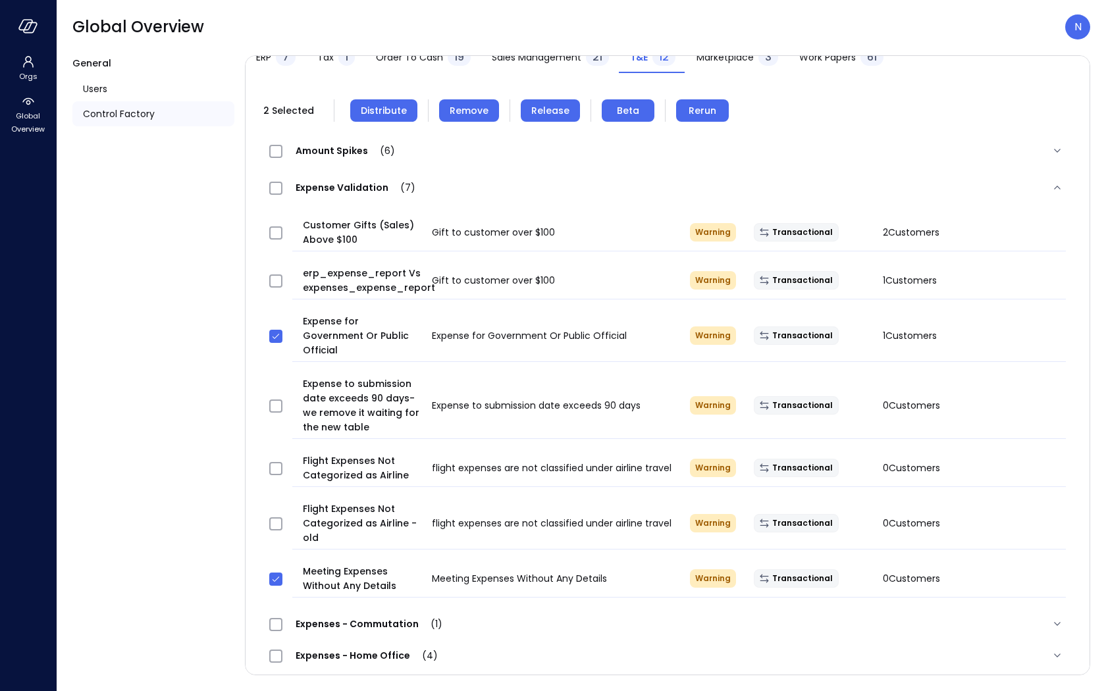
click at [380, 126] on div "2 Selected Distribute Remove Release Beta Rerun Amount Spikes (6) High Taxi Exp…" at bounding box center [668, 512] width 844 height 852
click at [387, 113] on span "Distribute" at bounding box center [384, 110] width 46 height 14
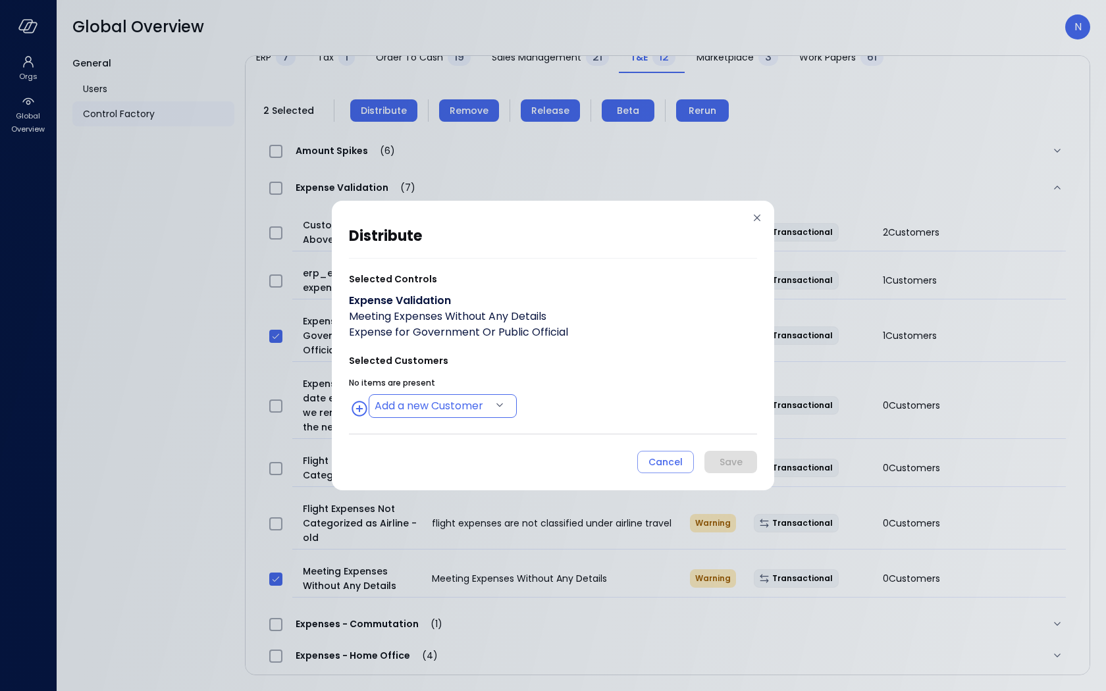
click at [435, 405] on body "Orgs Global Overview Global Overview N General Users Control Factory ​ ​ ERP 7 …" at bounding box center [553, 345] width 1106 height 691
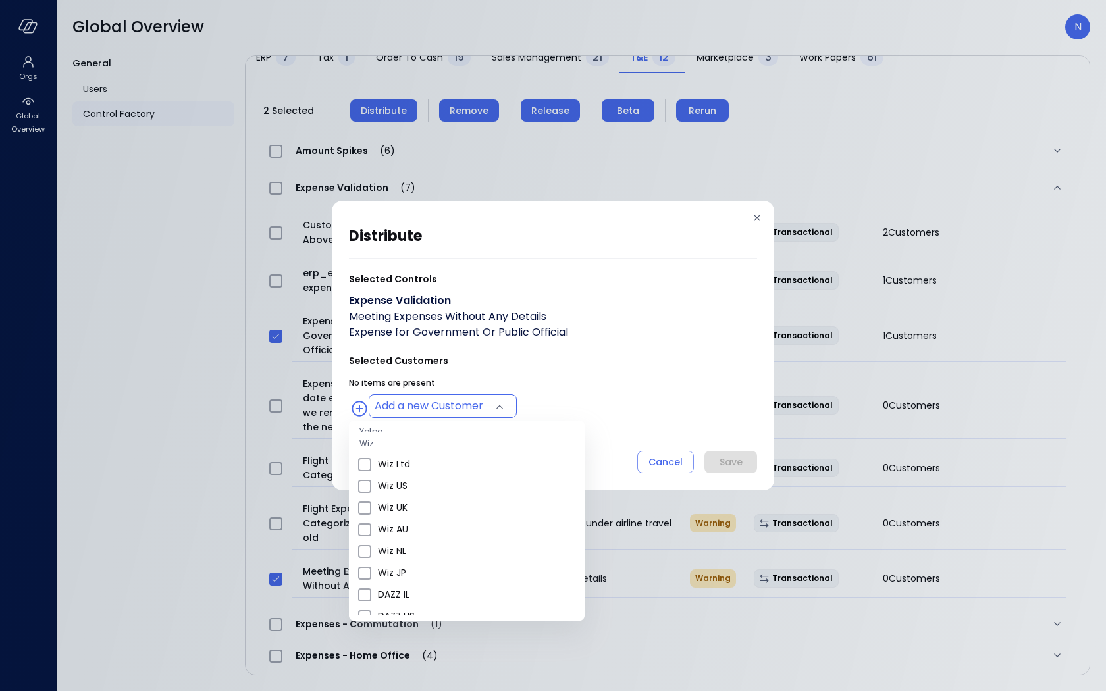
scroll to position [508, 0]
click at [439, 472] on span "Wiz US" at bounding box center [476, 478] width 196 height 14
type input "**********"
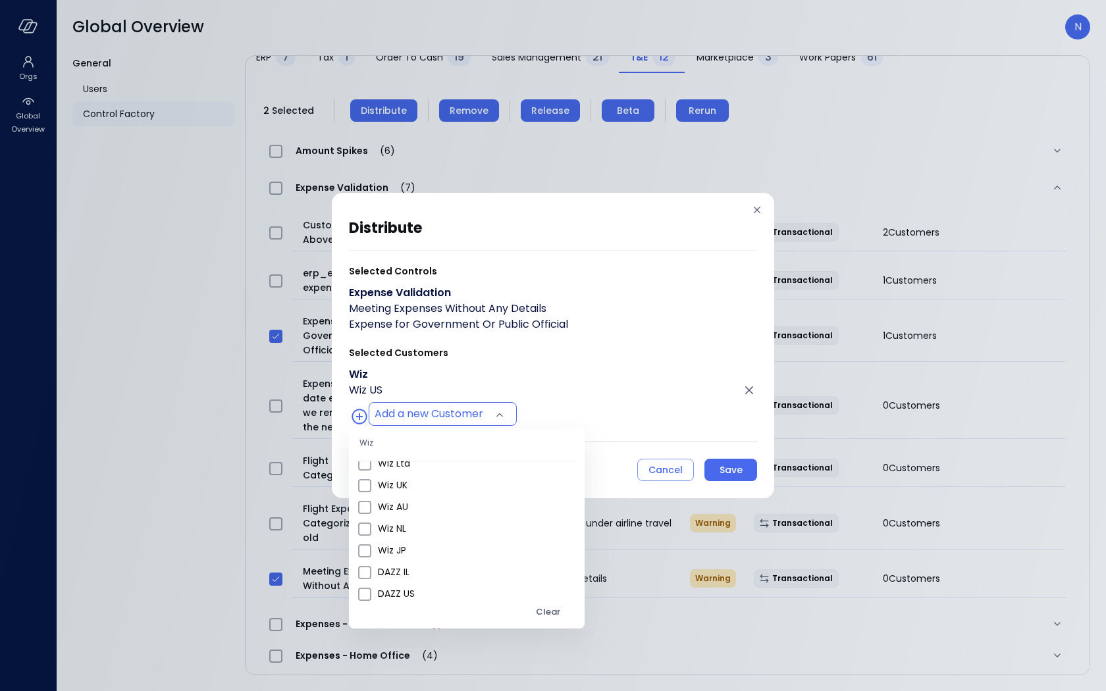
click at [593, 382] on div at bounding box center [553, 345] width 1106 height 691
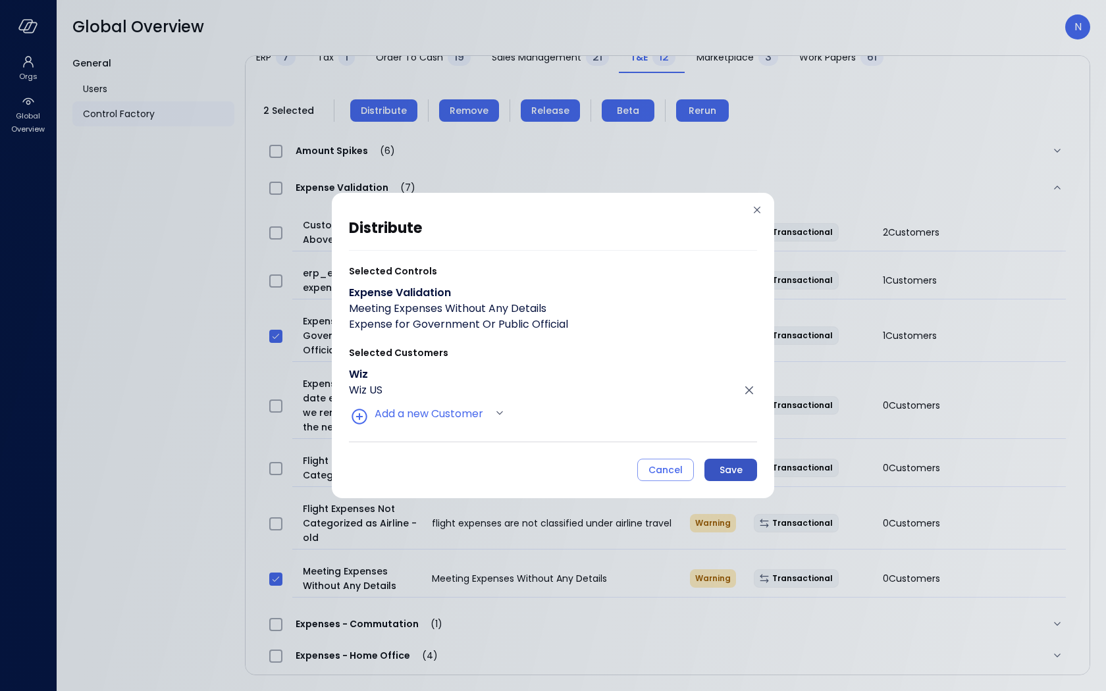
click at [723, 474] on div "Save" at bounding box center [731, 470] width 23 height 16
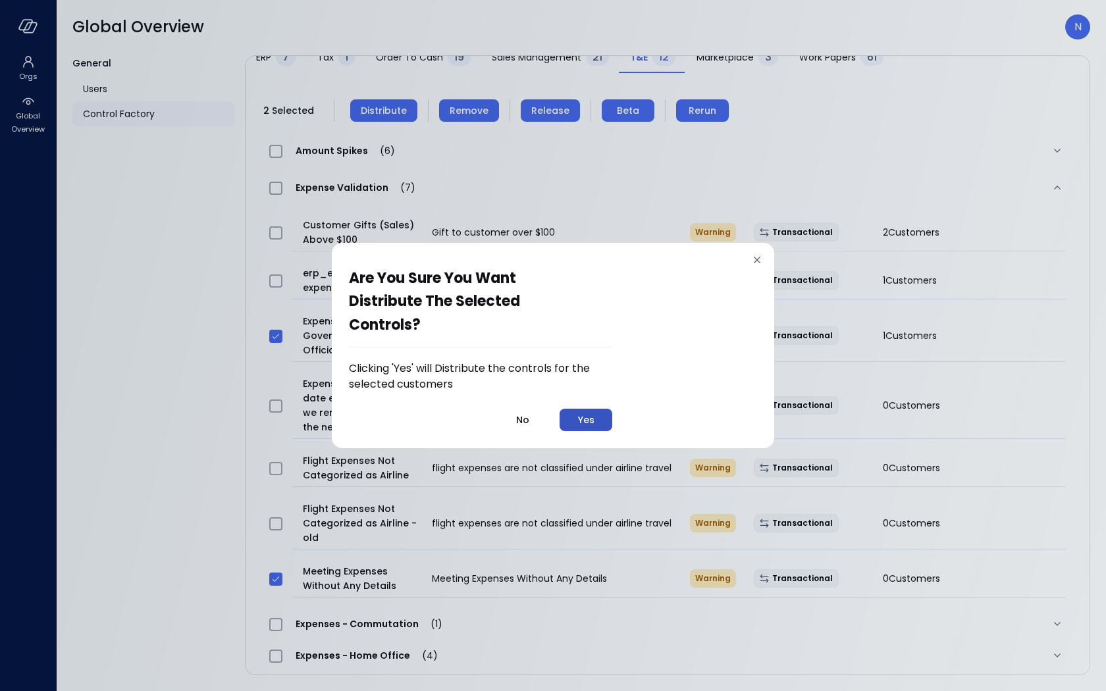
click at [585, 423] on div "Yes" at bounding box center [586, 420] width 16 height 16
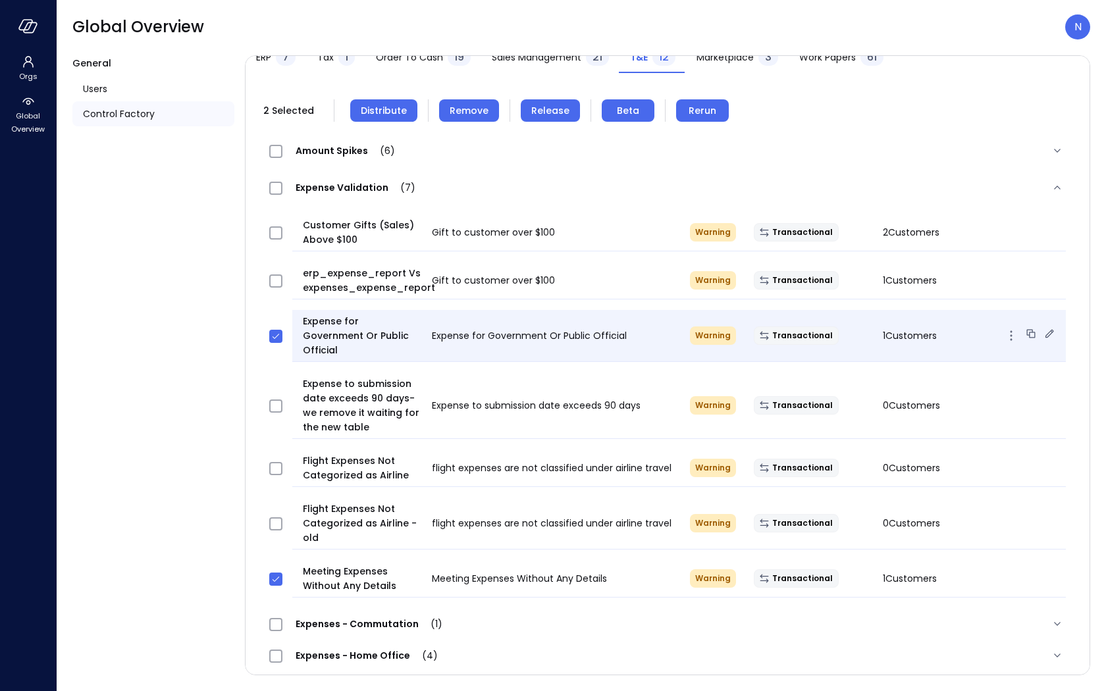
click at [883, 329] on span "1 Customers" at bounding box center [910, 335] width 54 height 13
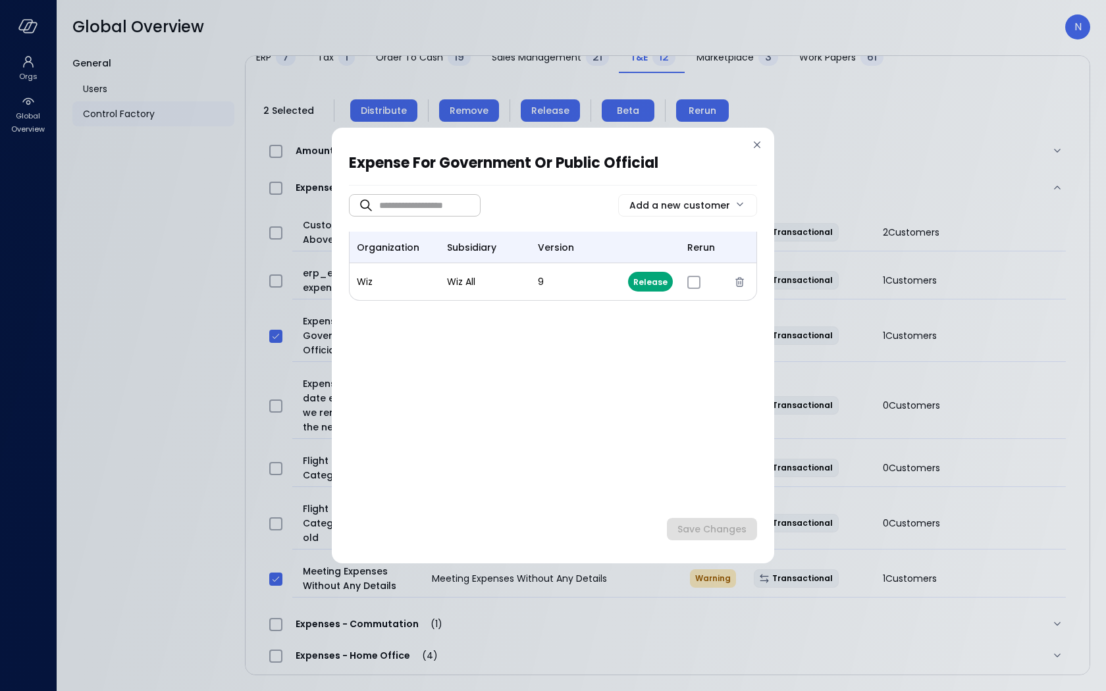
click at [758, 142] on icon at bounding box center [757, 144] width 13 height 13
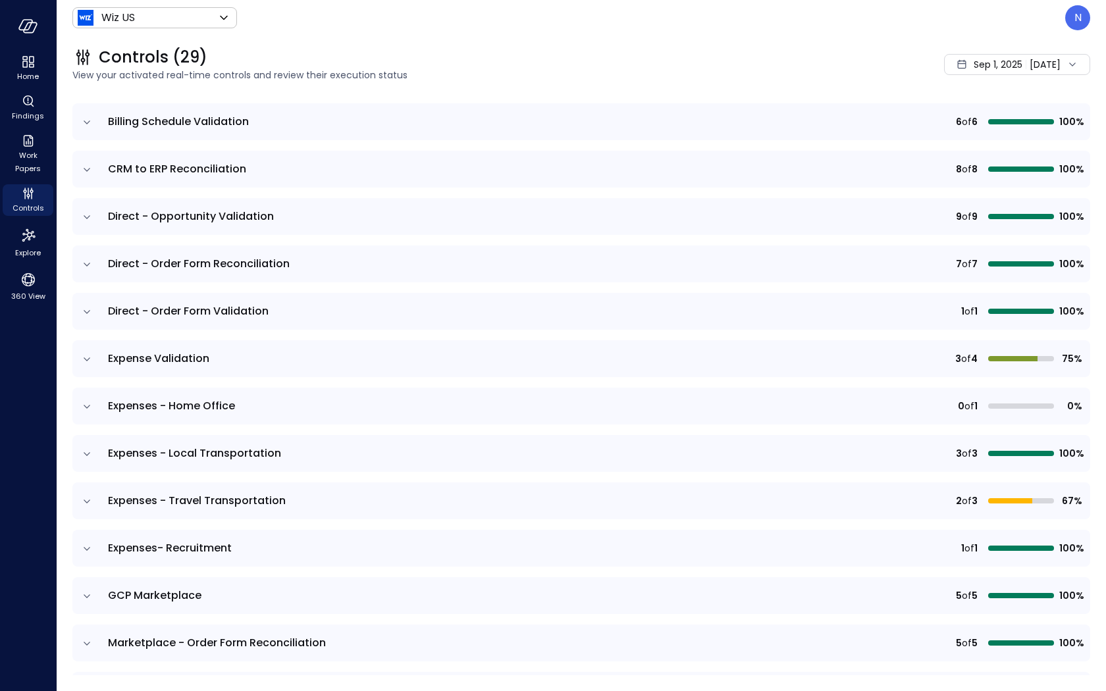
scroll to position [290, 0]
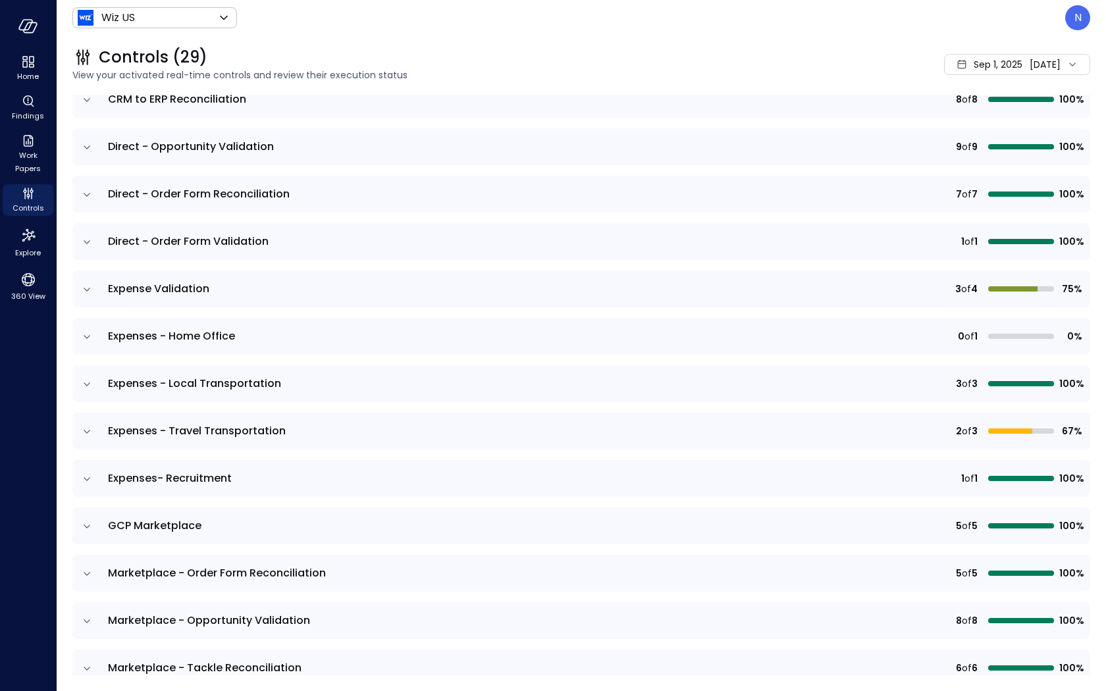
click at [92, 293] on icon "expand row" at bounding box center [86, 289] width 13 height 13
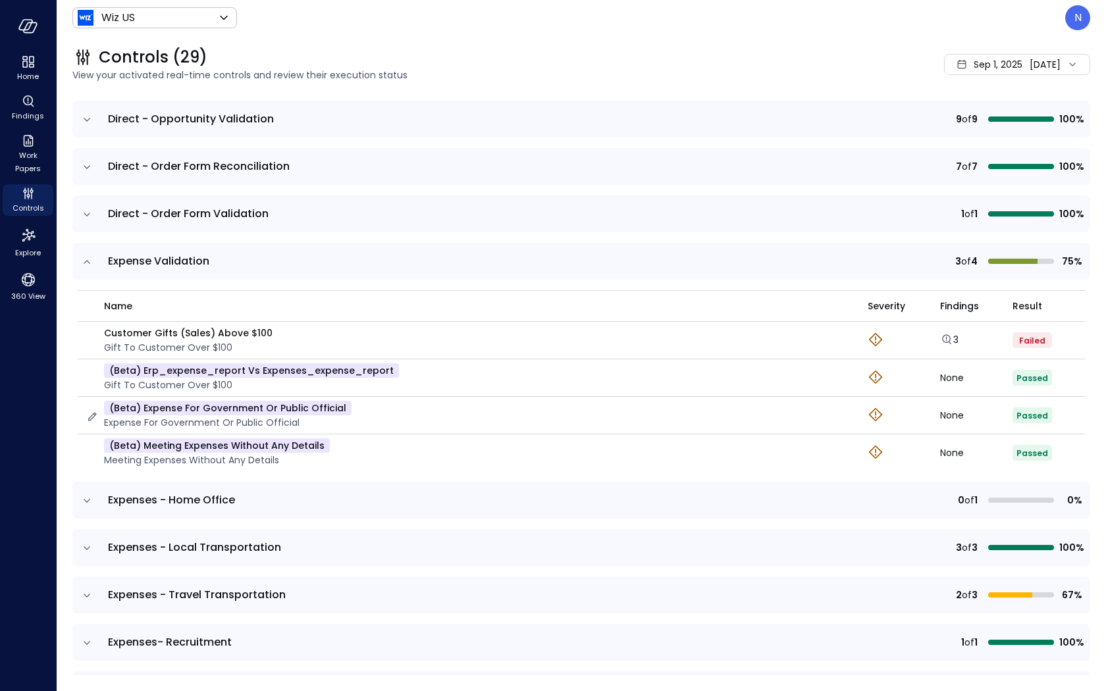
scroll to position [319, 0]
click at [982, 72] on div "Sep 1, 2025" at bounding box center [998, 64] width 49 height 26
click at [989, 122] on li "[DATE]" at bounding box center [994, 122] width 105 height 22
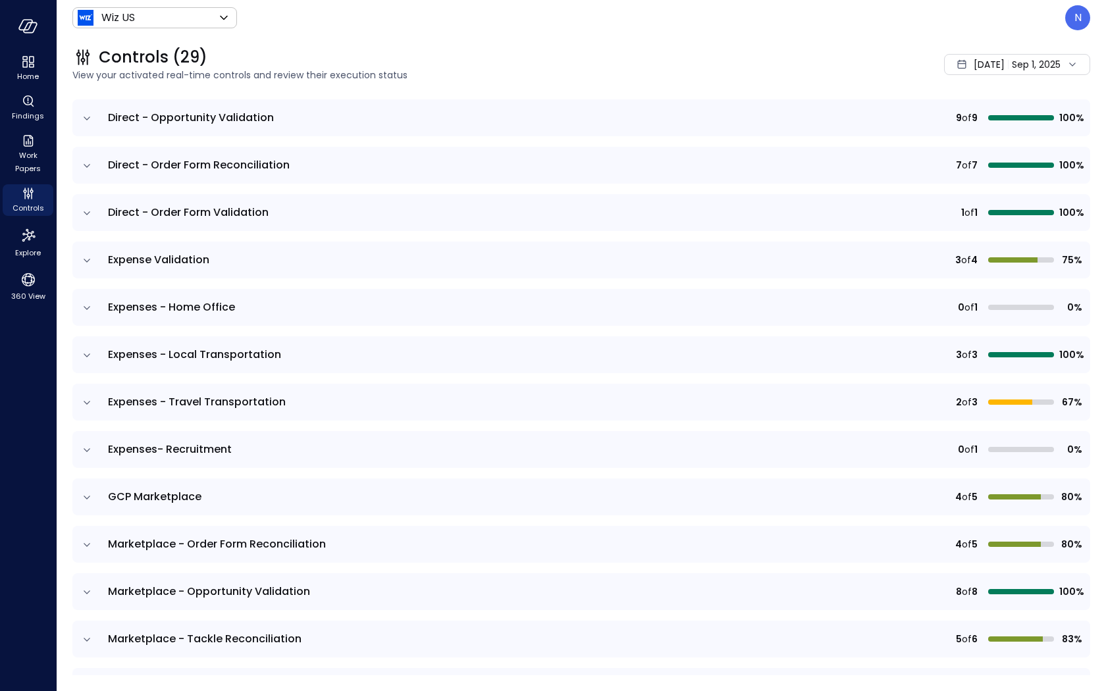
scroll to position [319, 0]
click at [94, 261] on td at bounding box center [86, 260] width 28 height 37
click at [90, 259] on icon "expand row" at bounding box center [86, 261] width 13 height 13
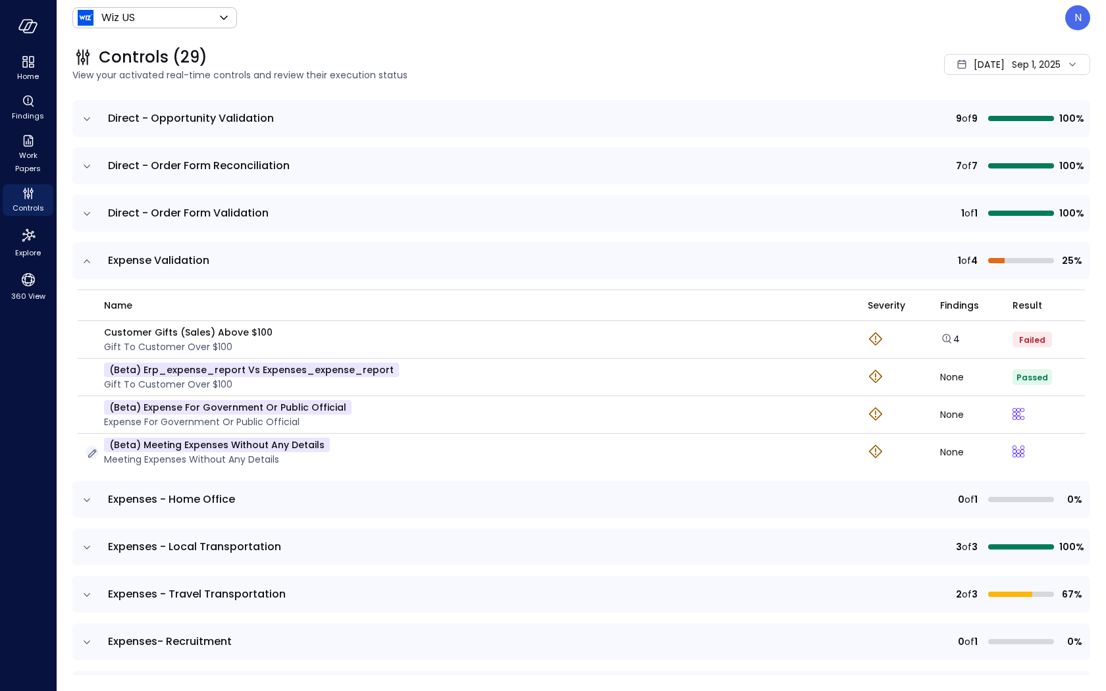
click at [90, 450] on icon "button" at bounding box center [92, 453] width 13 height 13
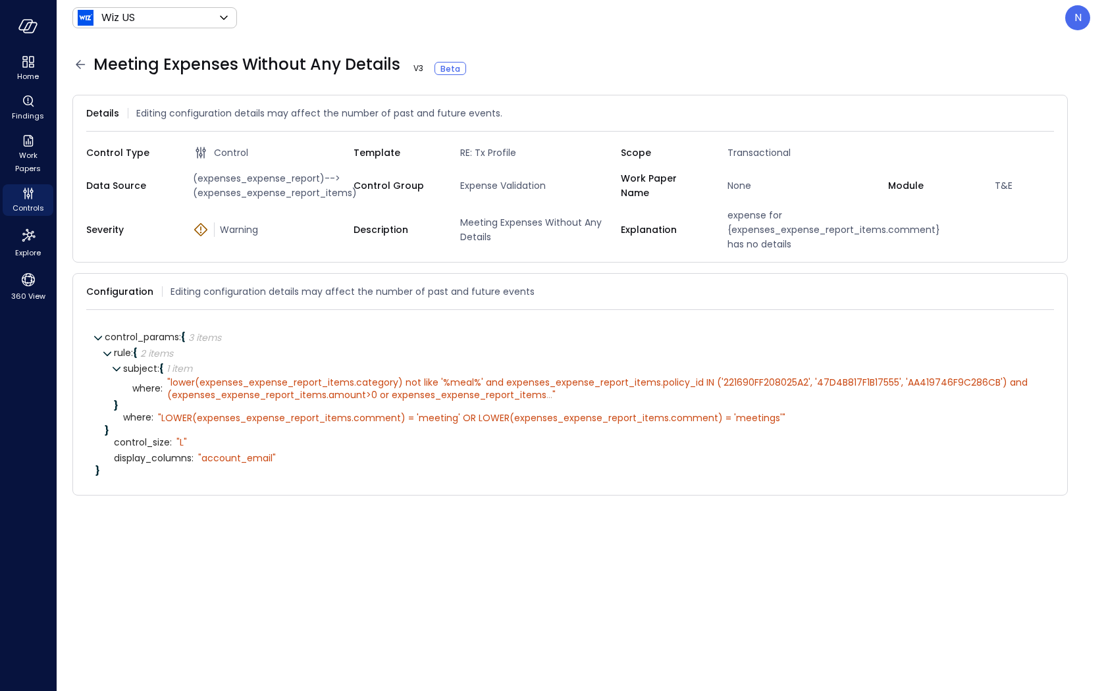
click at [75, 61] on icon at bounding box center [80, 65] width 16 height 16
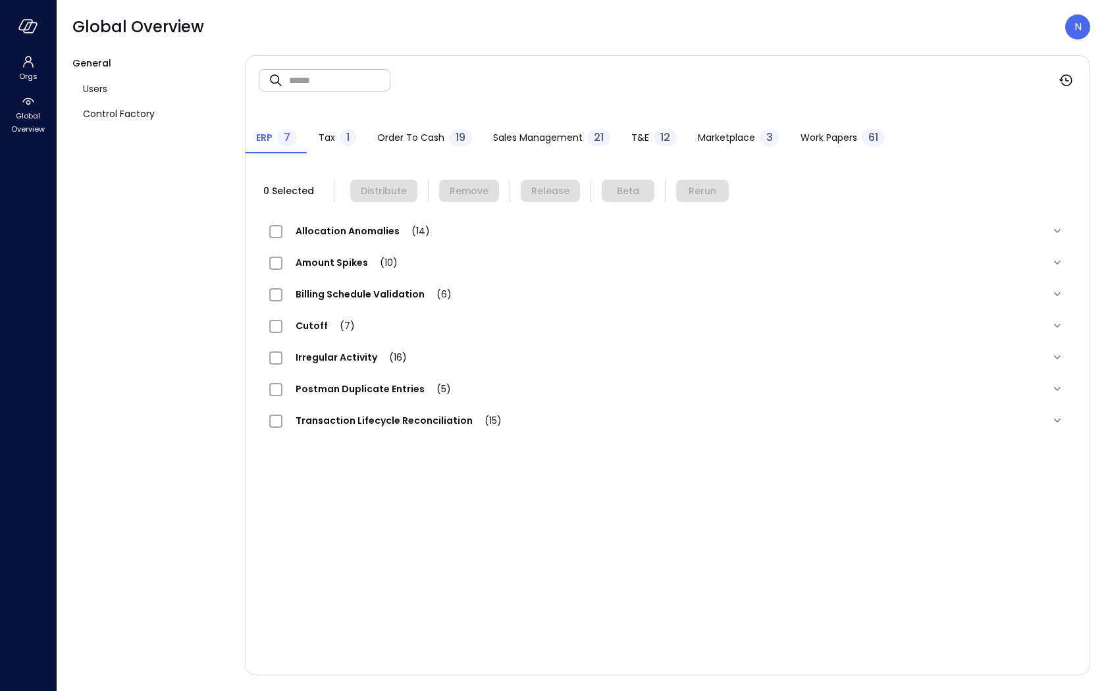
click at [640, 130] on span "T&E" at bounding box center [641, 137] width 18 height 14
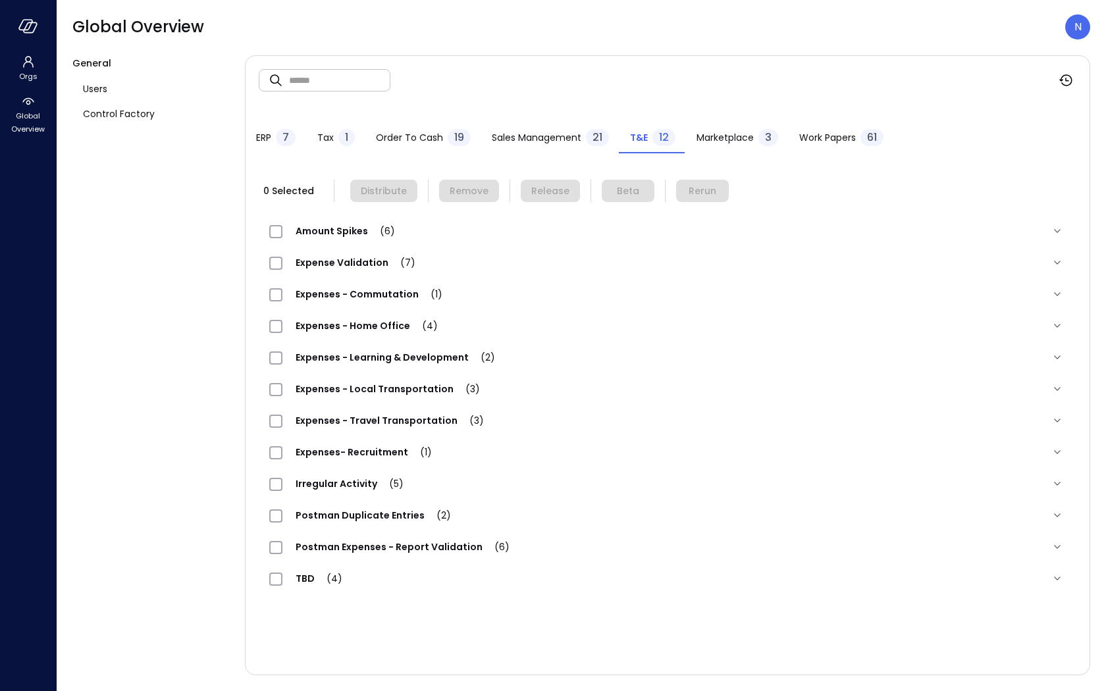
click at [343, 261] on span "Expense Validation (7)" at bounding box center [356, 262] width 146 height 13
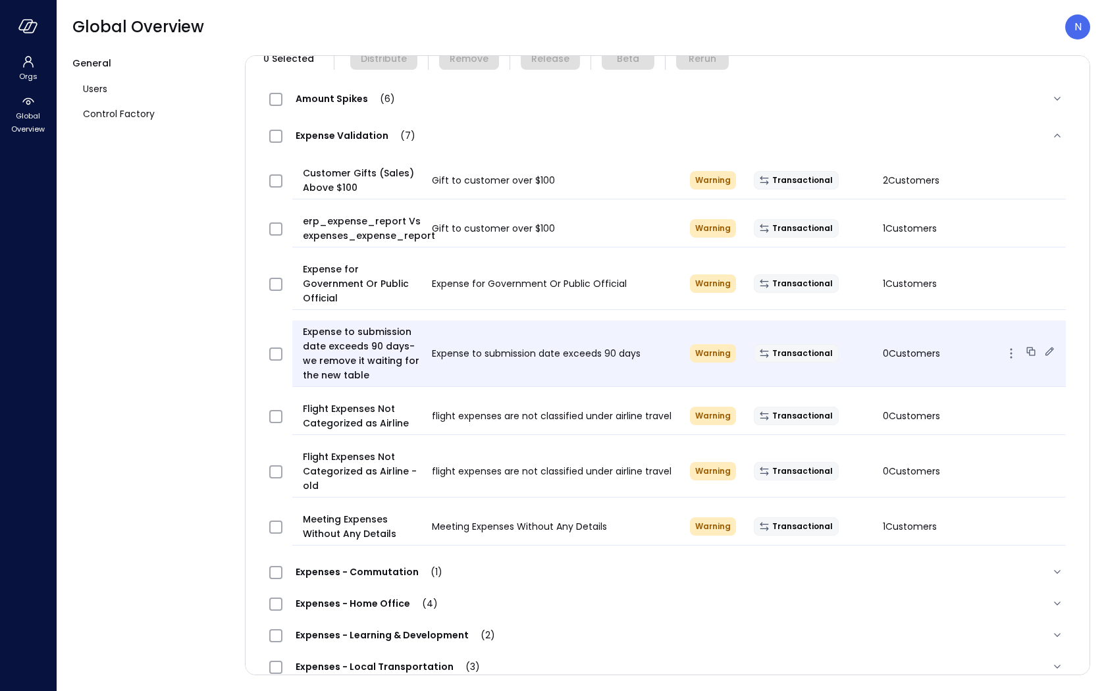
scroll to position [136, 0]
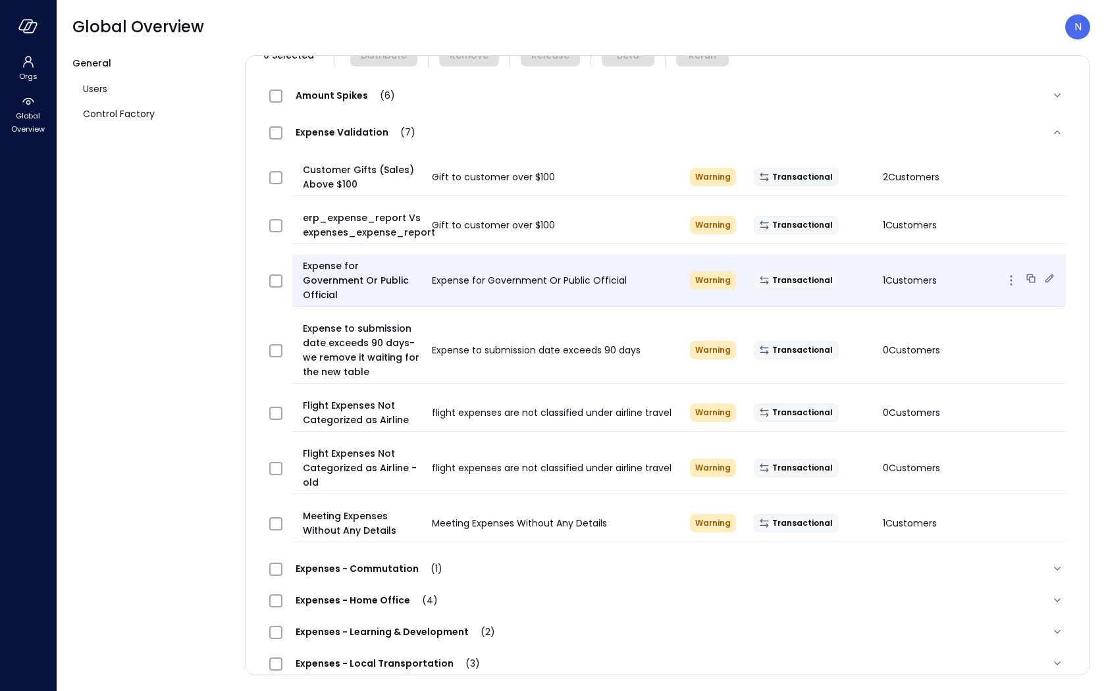
click at [838, 271] on div "Transactional" at bounding box center [808, 280] width 129 height 18
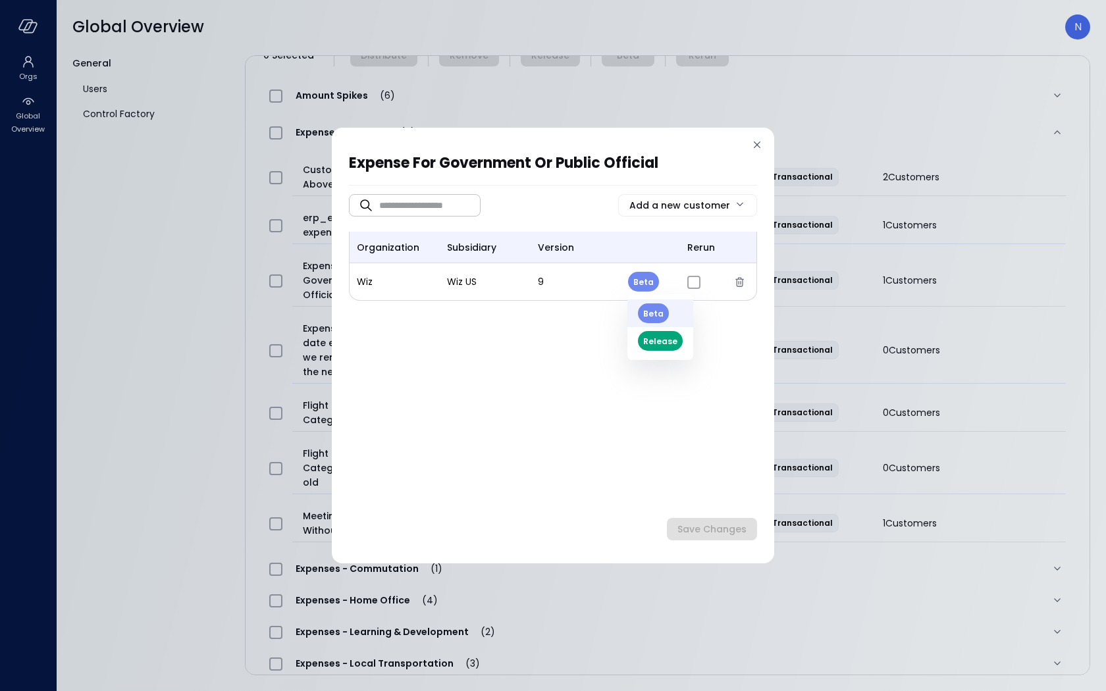
click at [646, 275] on body "Orgs Global Overview Global Overview N General Users Control Factory ​ ​ ERP 7 …" at bounding box center [553, 345] width 1106 height 691
click at [647, 339] on li "Release" at bounding box center [661, 341] width 66 height 28
type input "*"
click at [717, 523] on div "Save Changes" at bounding box center [712, 530] width 69 height 16
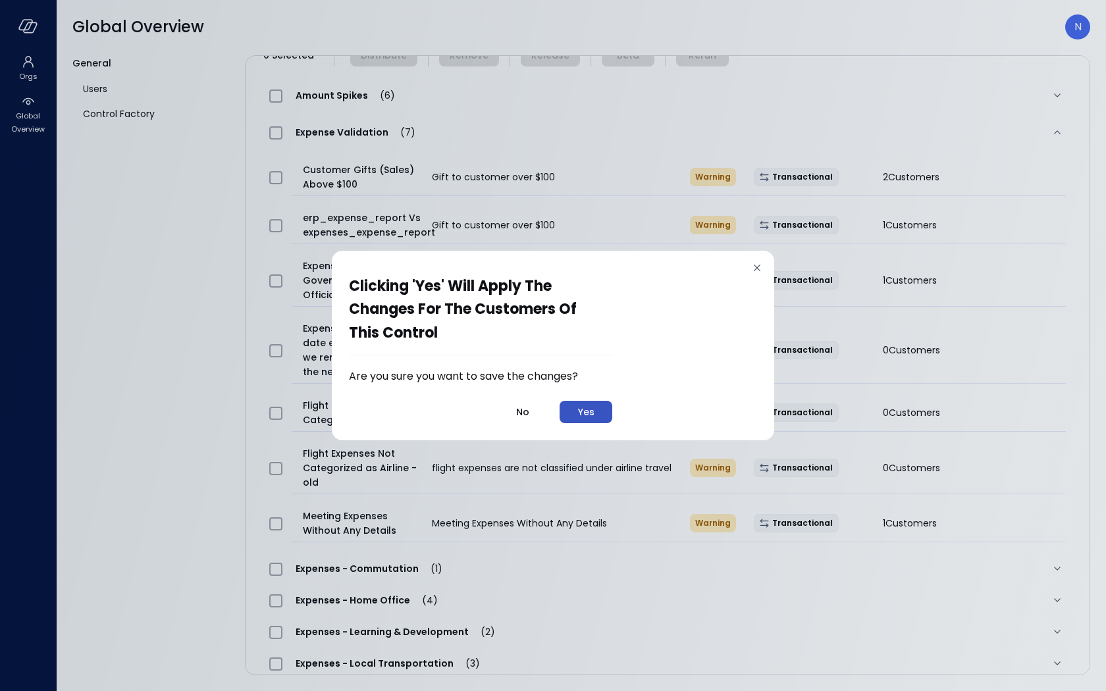
click at [589, 416] on div "Yes" at bounding box center [586, 412] width 16 height 16
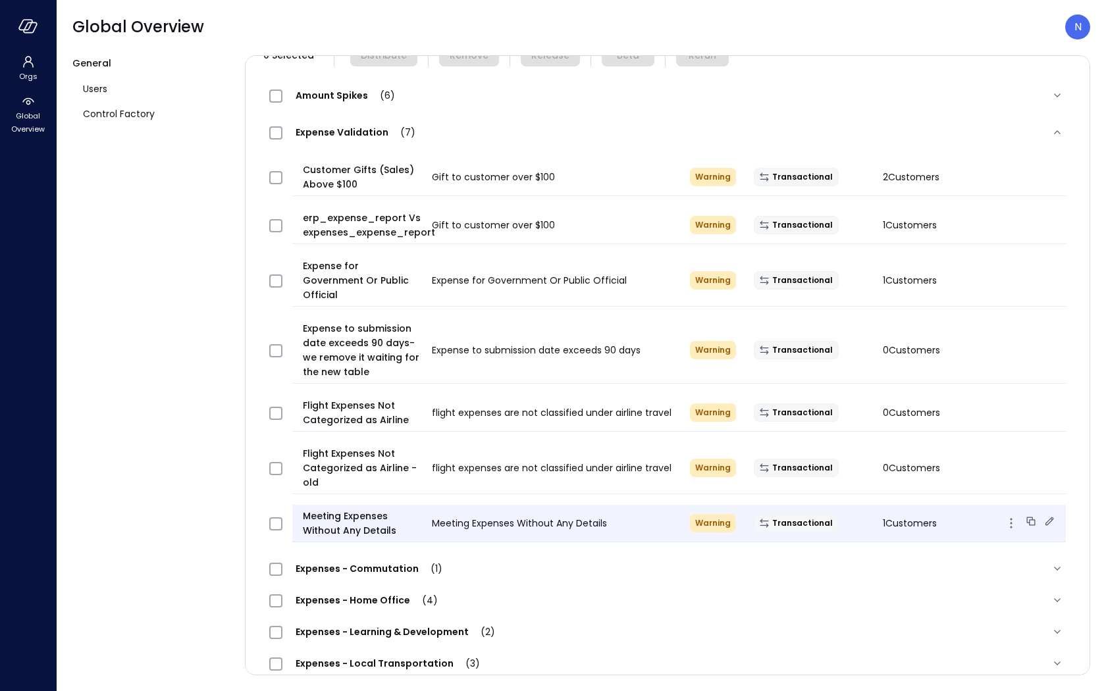
click at [798, 514] on div "Transactional" at bounding box center [808, 523] width 129 height 18
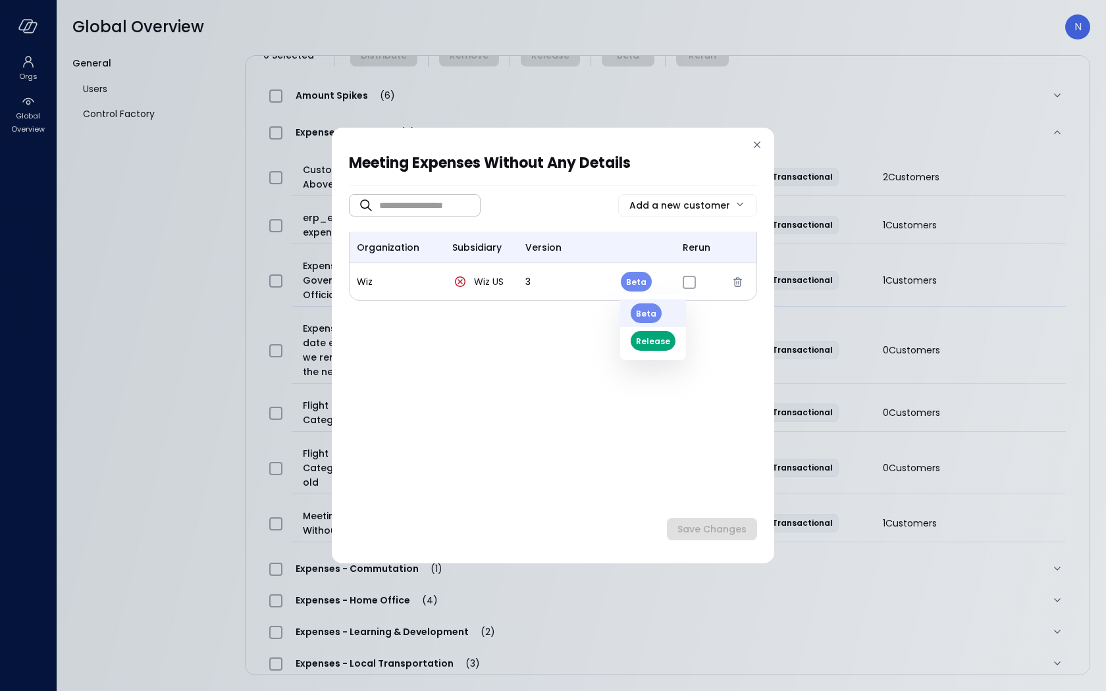
click at [645, 285] on body "Orgs Global Overview Global Overview N General Users Control Factory ​ ​ ERP 7 …" at bounding box center [553, 345] width 1106 height 691
click at [647, 339] on li "Release" at bounding box center [653, 341] width 66 height 28
type input "*"
click at [706, 526] on div "Save Changes" at bounding box center [712, 530] width 69 height 16
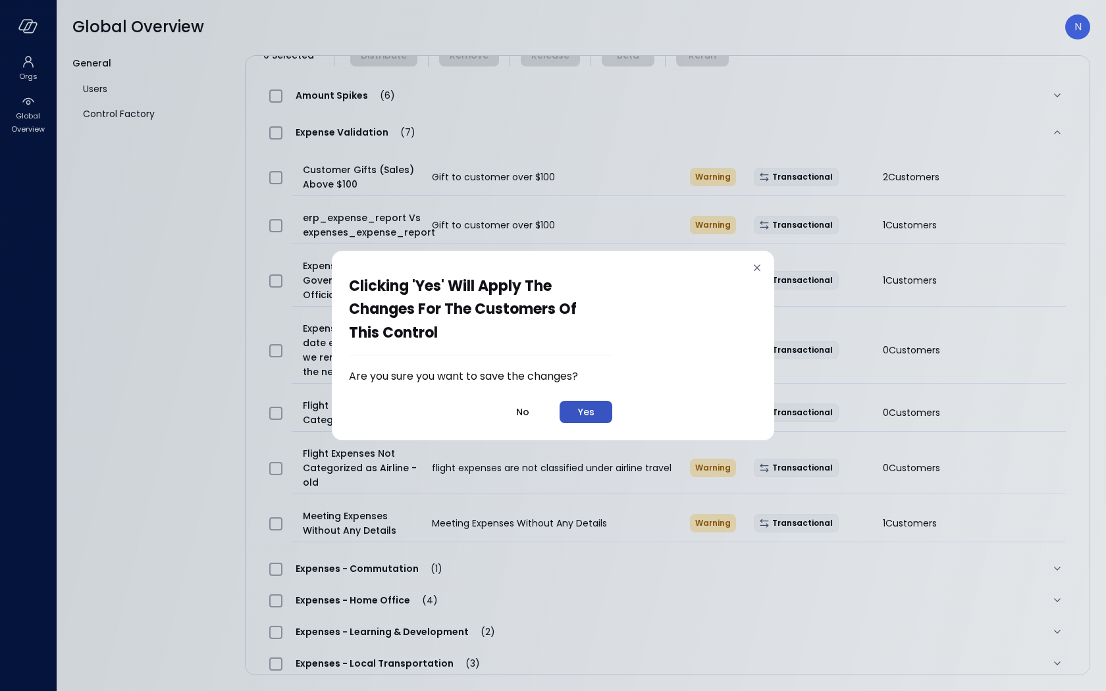
click at [595, 406] on div "Yes" at bounding box center [586, 412] width 16 height 16
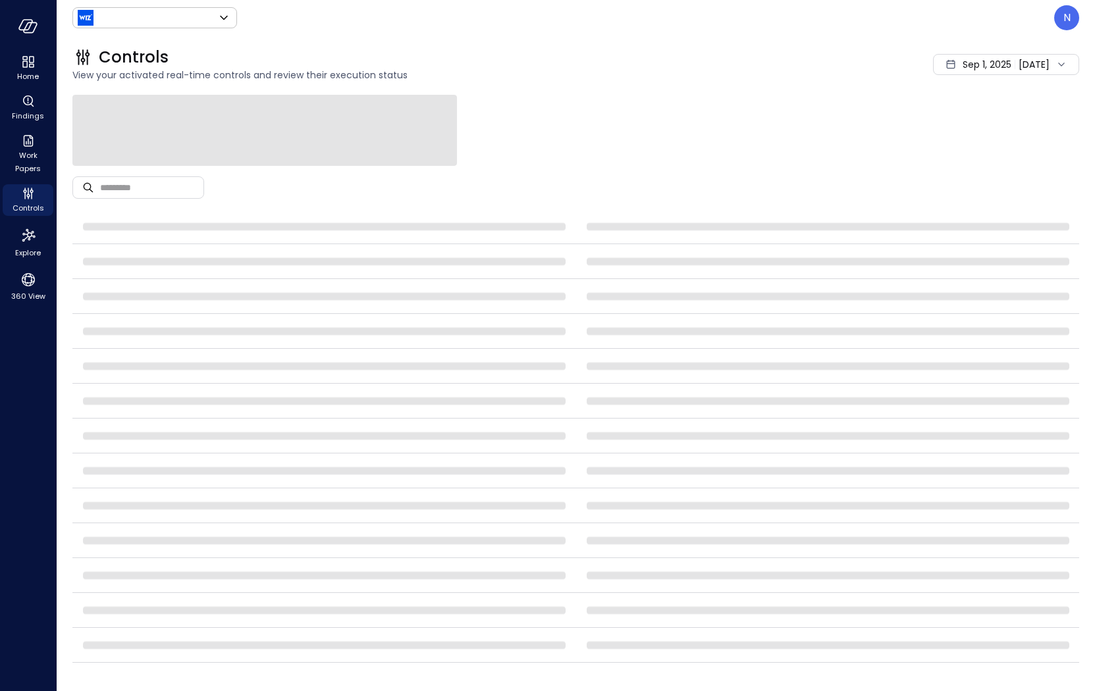
type input "******"
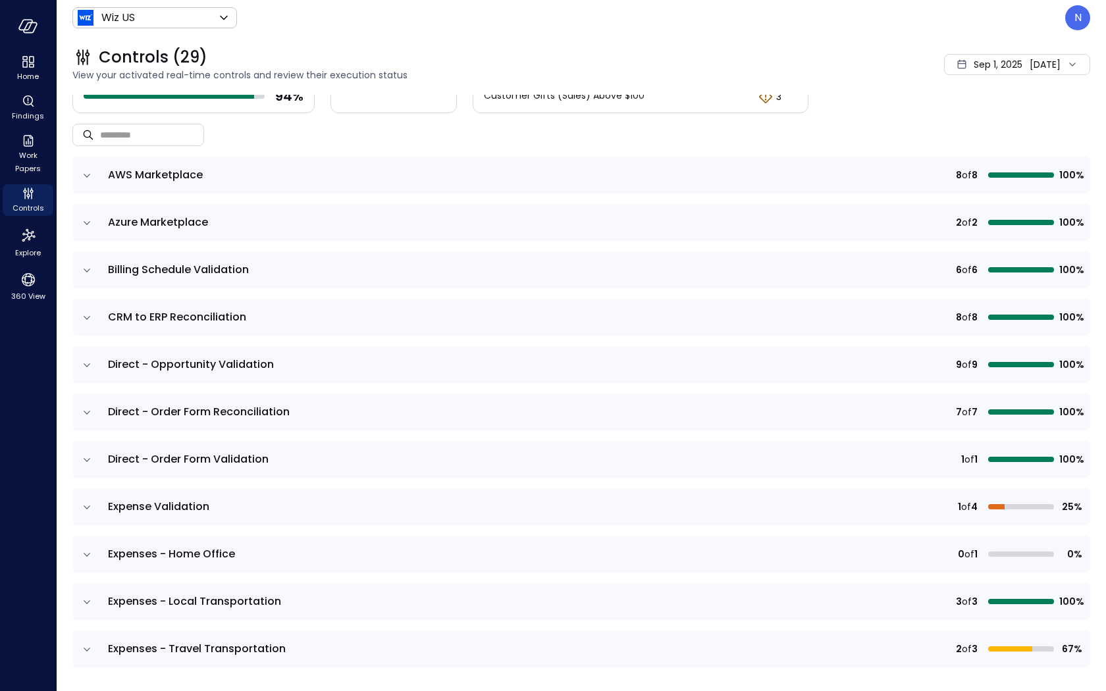
scroll to position [73, 0]
click at [88, 503] on icon "expand row" at bounding box center [86, 507] width 13 height 13
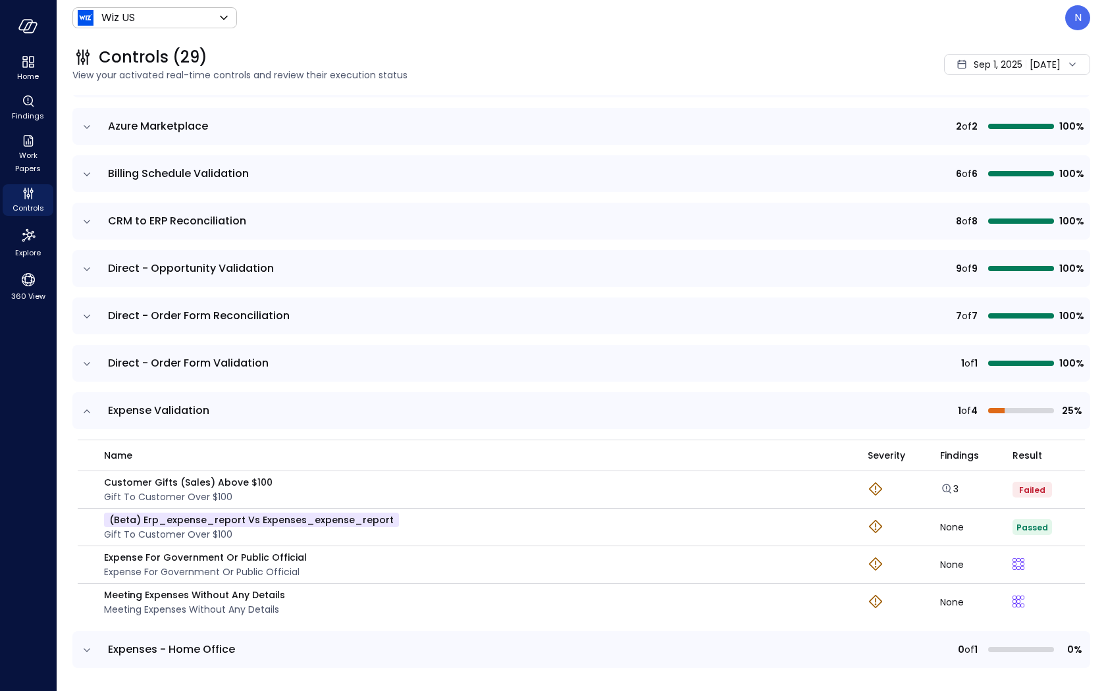
scroll to position [175, 0]
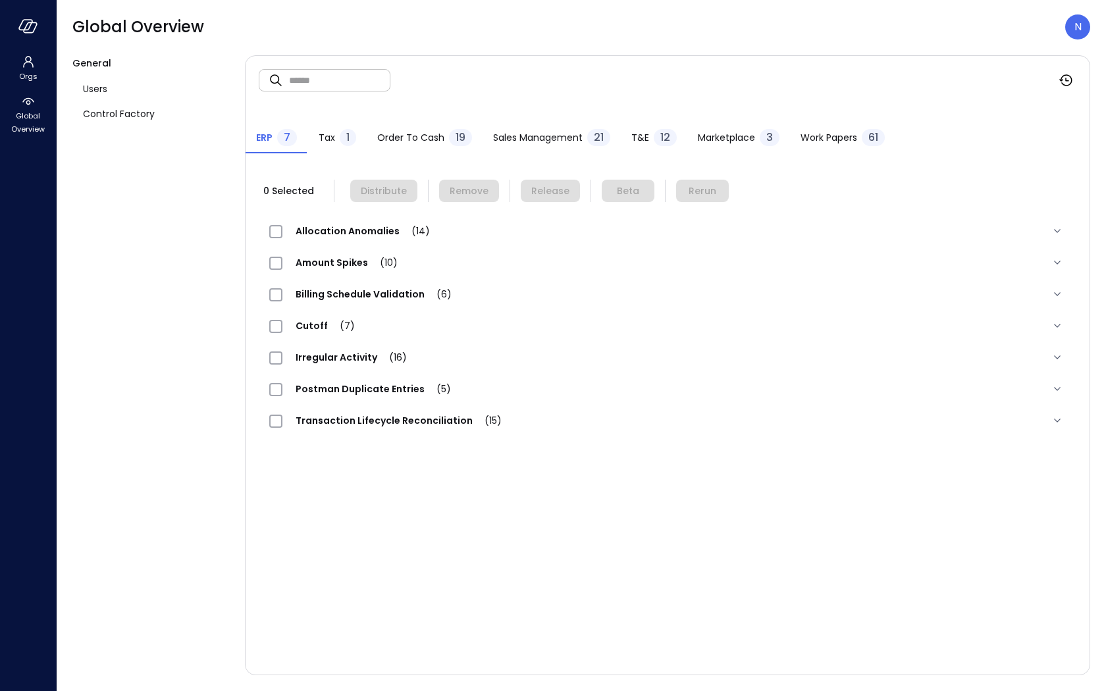
click at [648, 144] on div "T&E 12" at bounding box center [654, 139] width 45 height 20
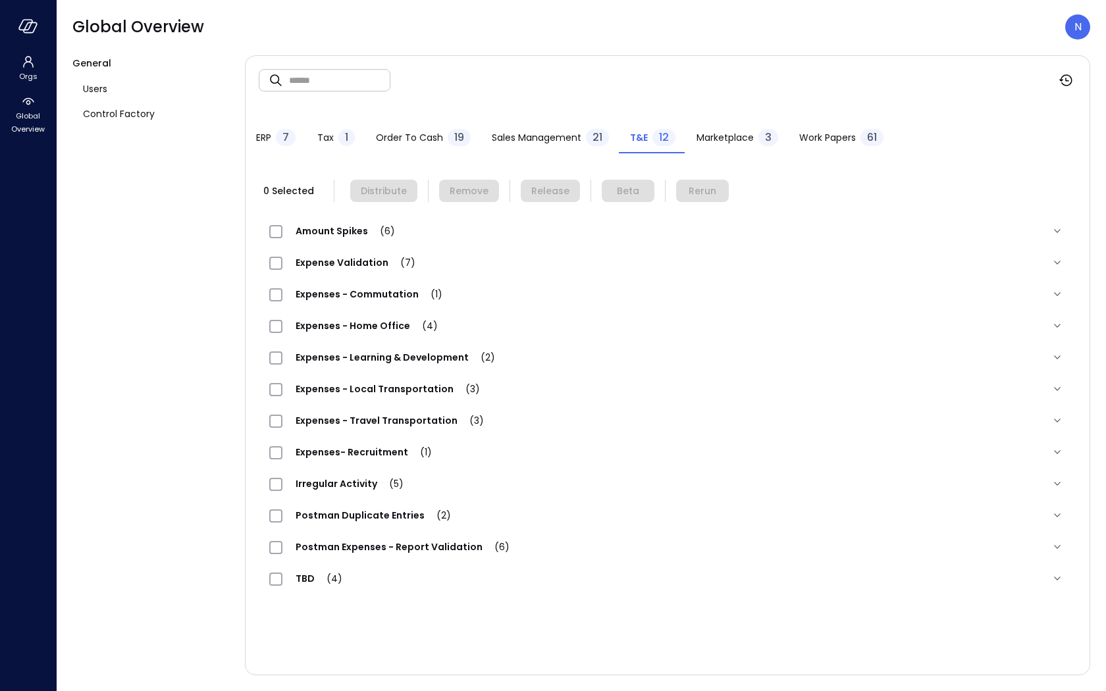
click at [376, 267] on span "Expense Validation (7)" at bounding box center [356, 262] width 146 height 13
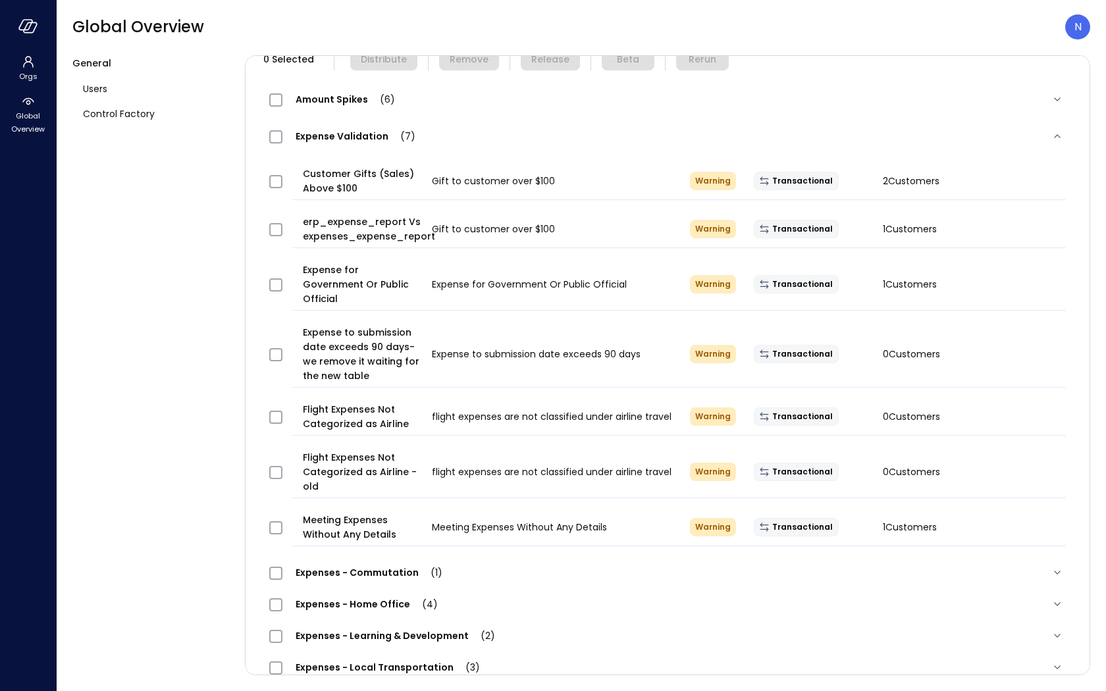
scroll to position [142, 0]
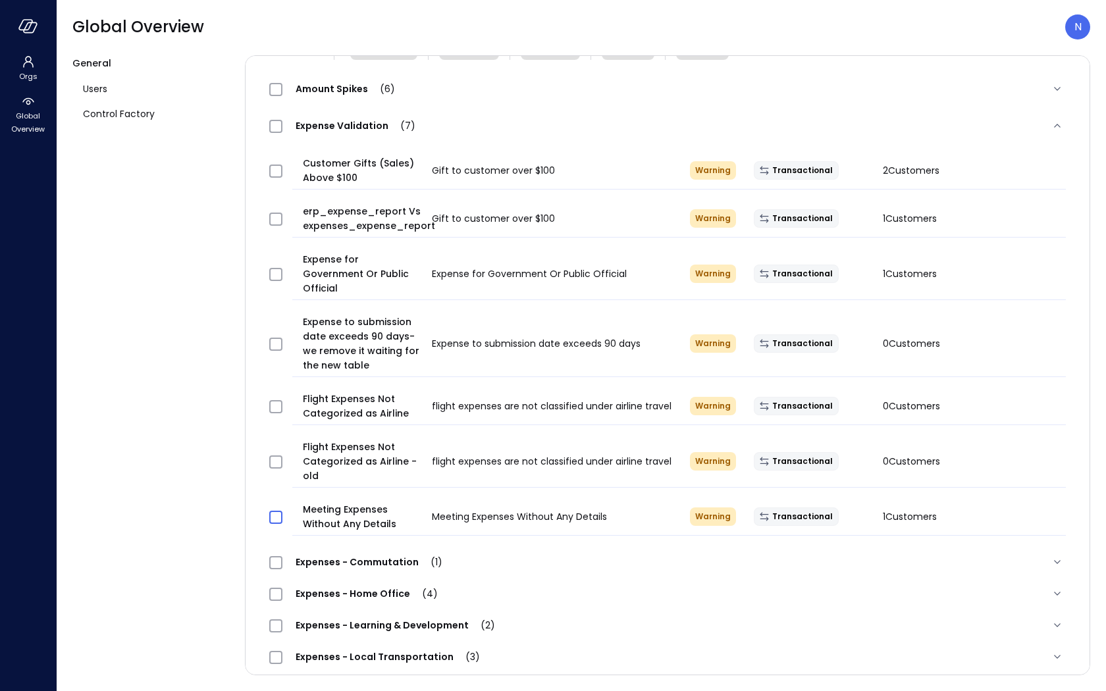
click at [281, 511] on span at bounding box center [275, 517] width 13 height 13
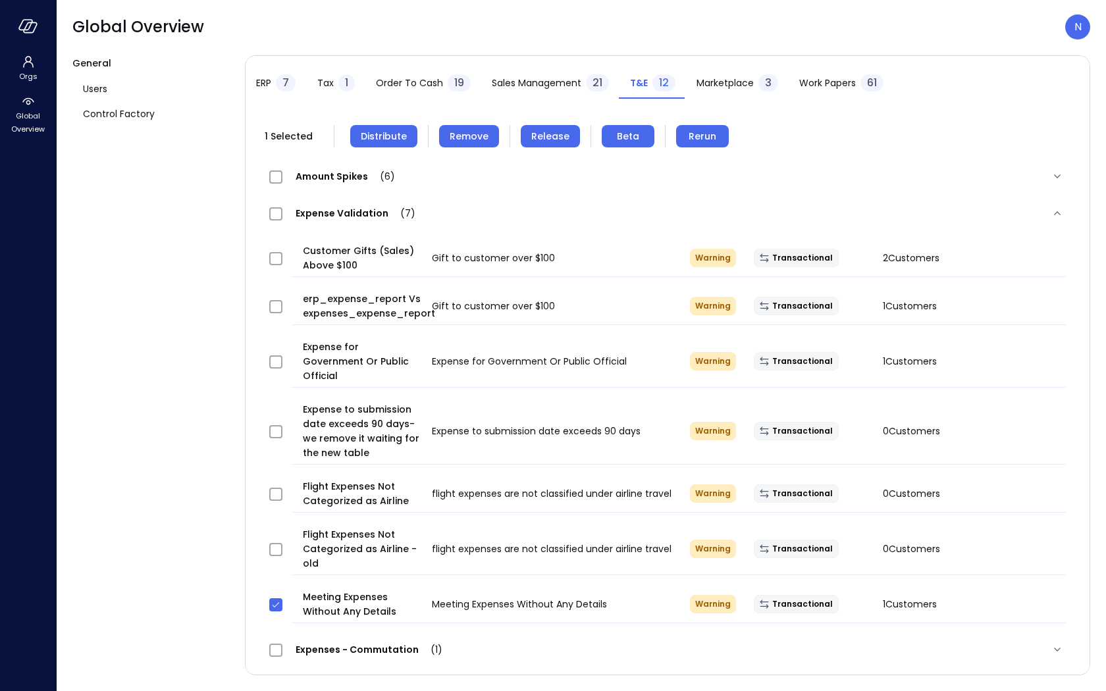
scroll to position [60, 0]
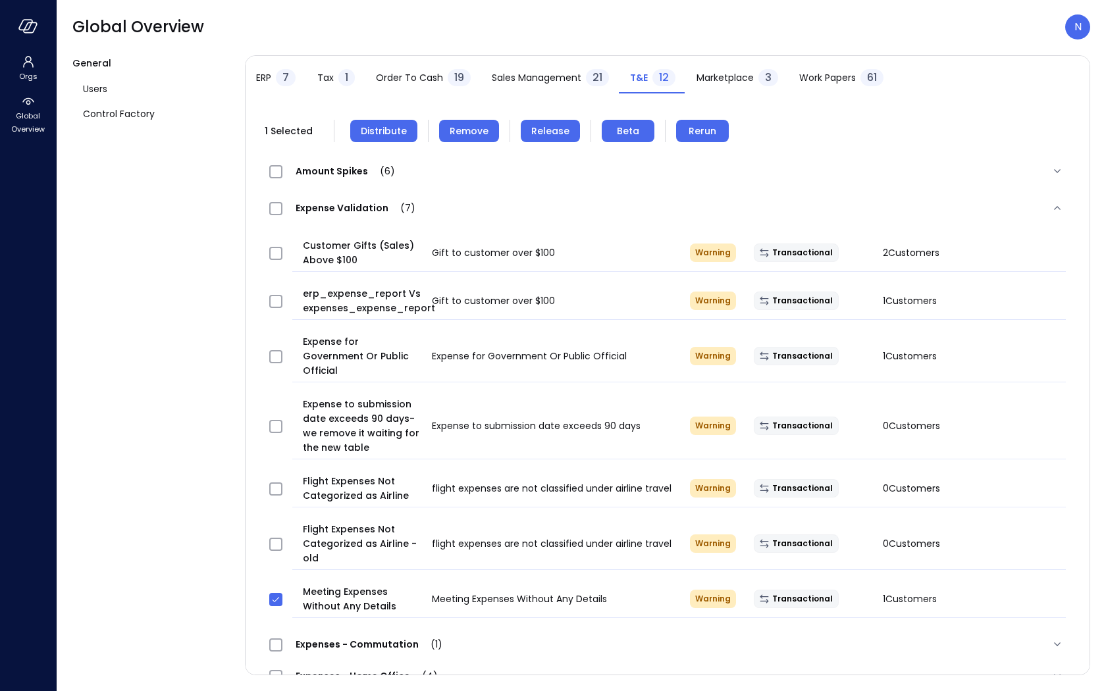
click at [446, 124] on button "Remove" at bounding box center [469, 131] width 60 height 22
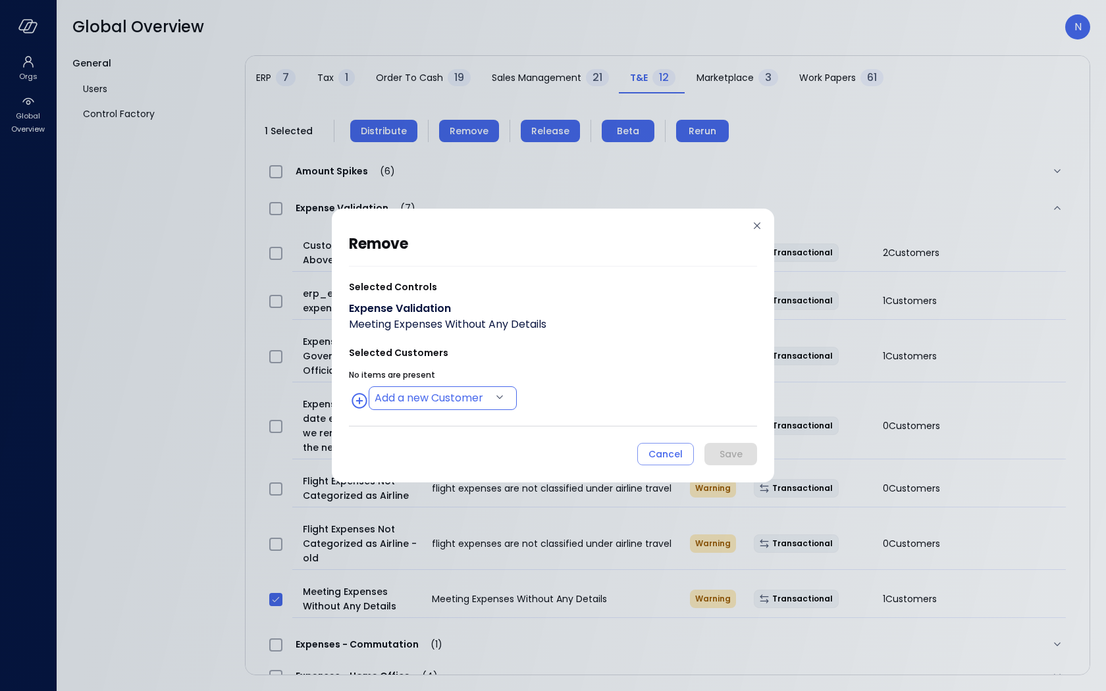
click at [424, 405] on body "Orgs Global Overview Global Overview N General Users Control Factory ​ ​ ERP 7 …" at bounding box center [553, 345] width 1106 height 691
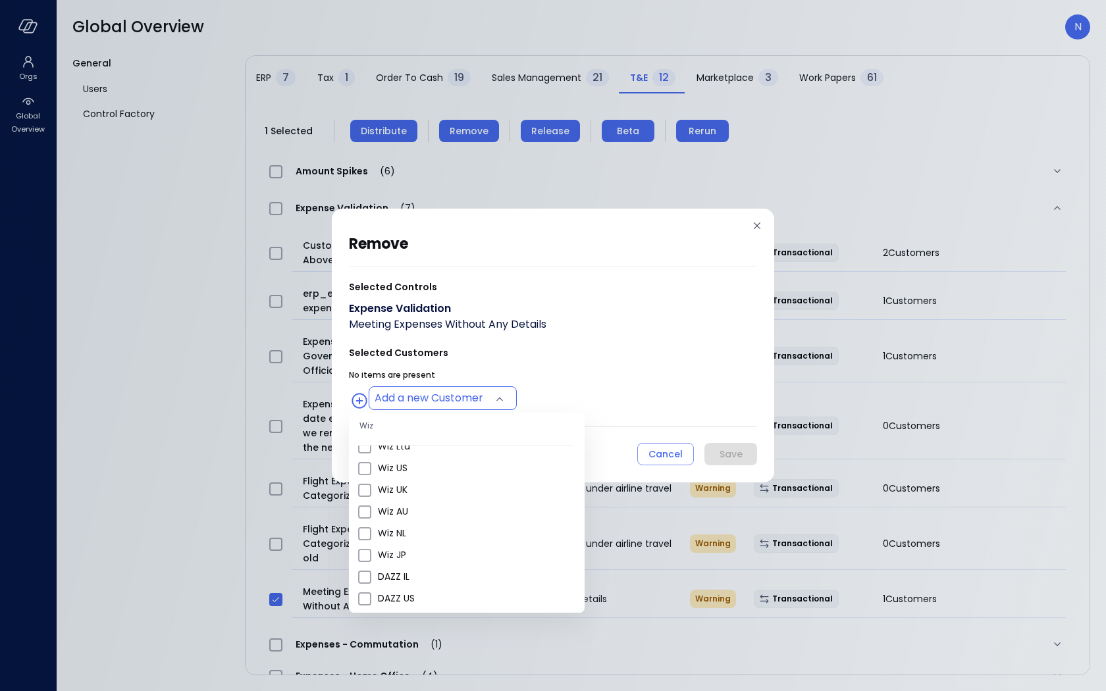
scroll to position [517, 0]
click at [425, 465] on span "Wiz US" at bounding box center [476, 461] width 196 height 14
type input "**********"
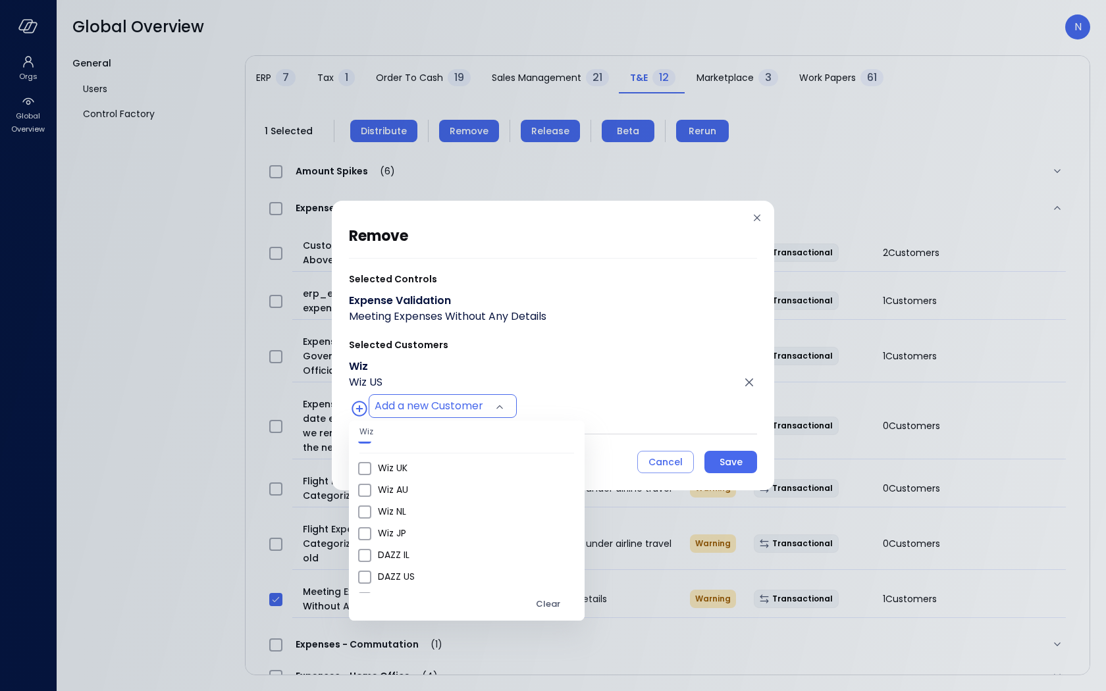
click at [582, 367] on div at bounding box center [553, 345] width 1106 height 691
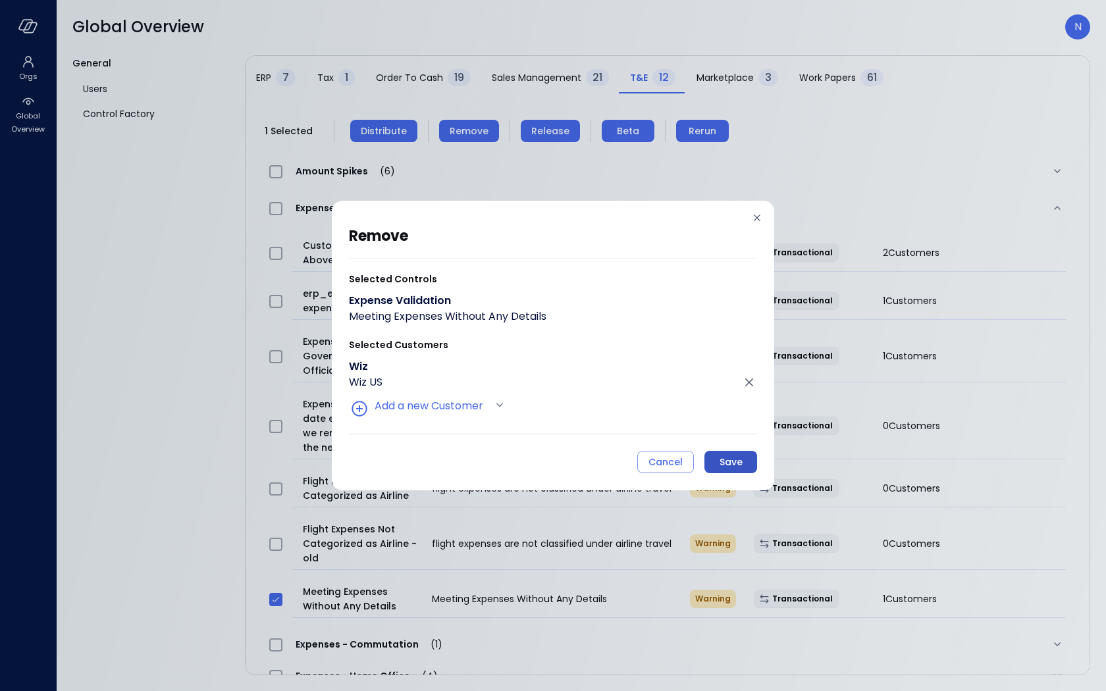
click at [738, 468] on div "Save" at bounding box center [731, 462] width 23 height 16
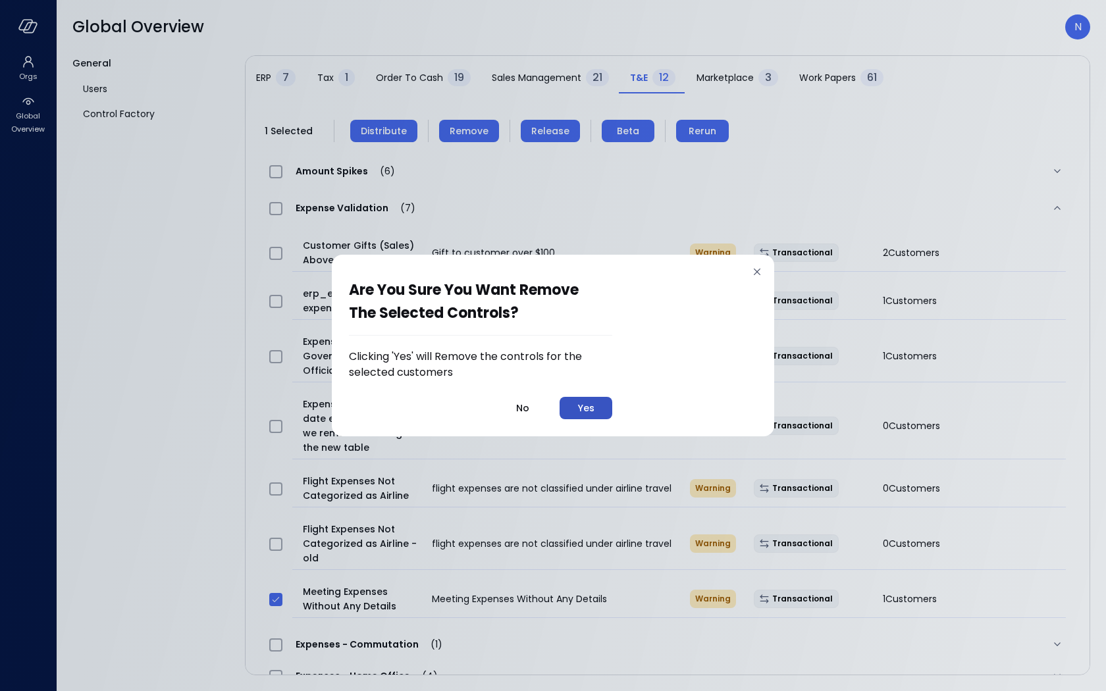
click at [593, 406] on div "Yes" at bounding box center [586, 408] width 16 height 16
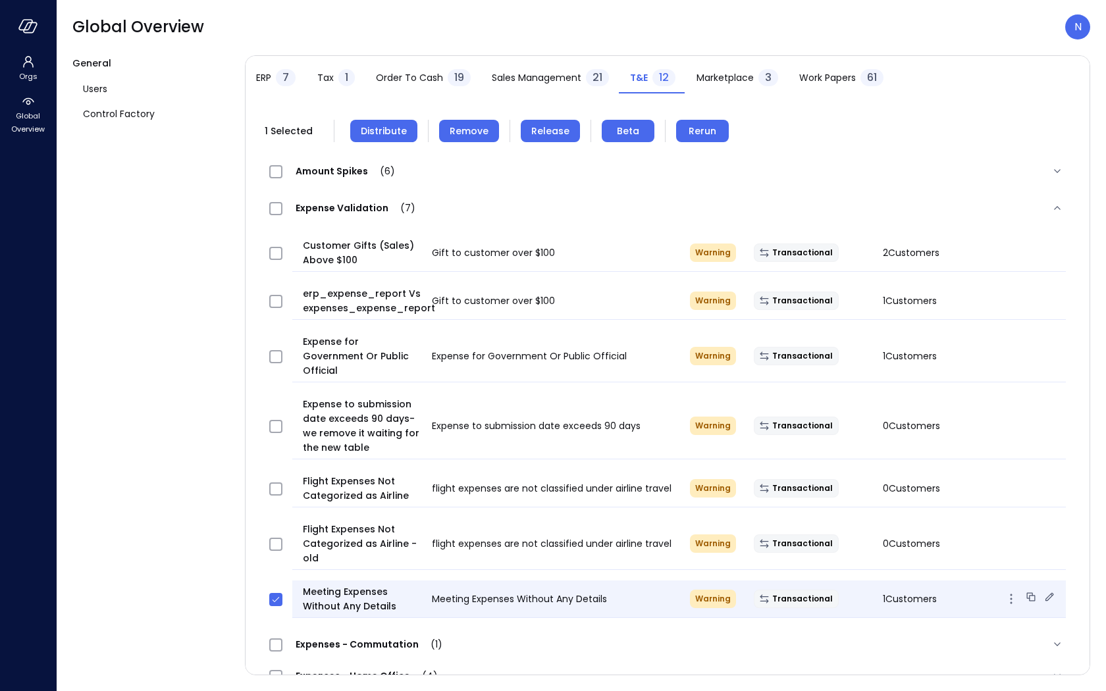
scroll to position [40, 0]
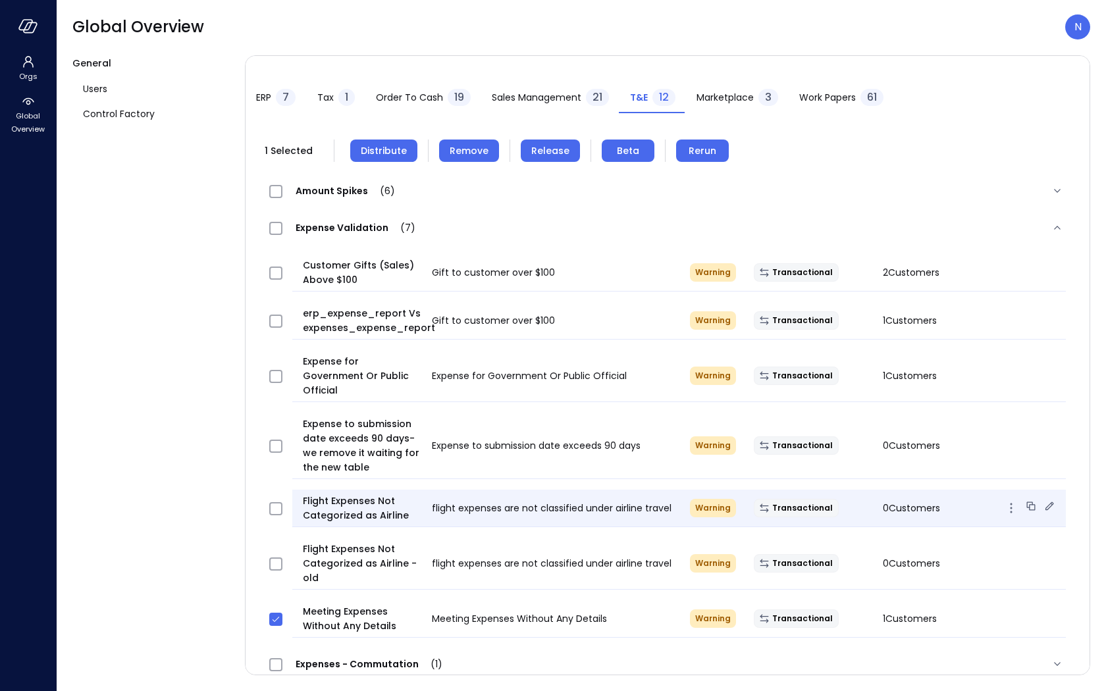
click at [1043, 500] on icon at bounding box center [1049, 506] width 13 height 13
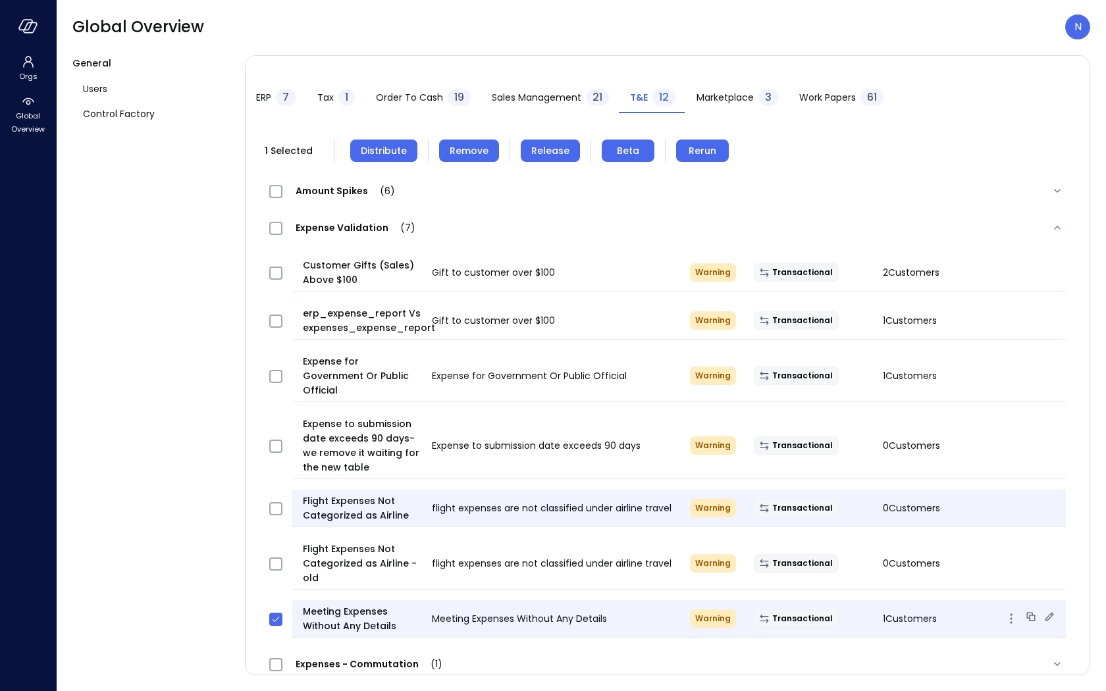
click at [1043, 610] on icon at bounding box center [1049, 616] width 13 height 13
click at [32, 24] on icon "button" at bounding box center [28, 26] width 20 height 14
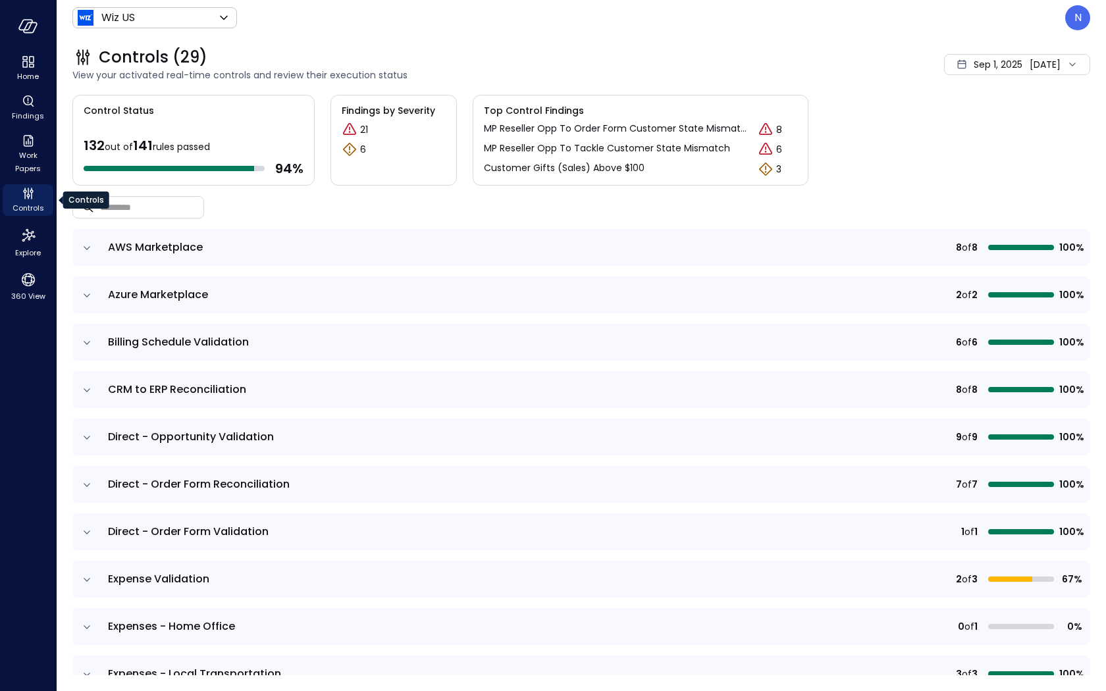
click at [32, 192] on icon "Controls" at bounding box center [31, 191] width 3 height 3
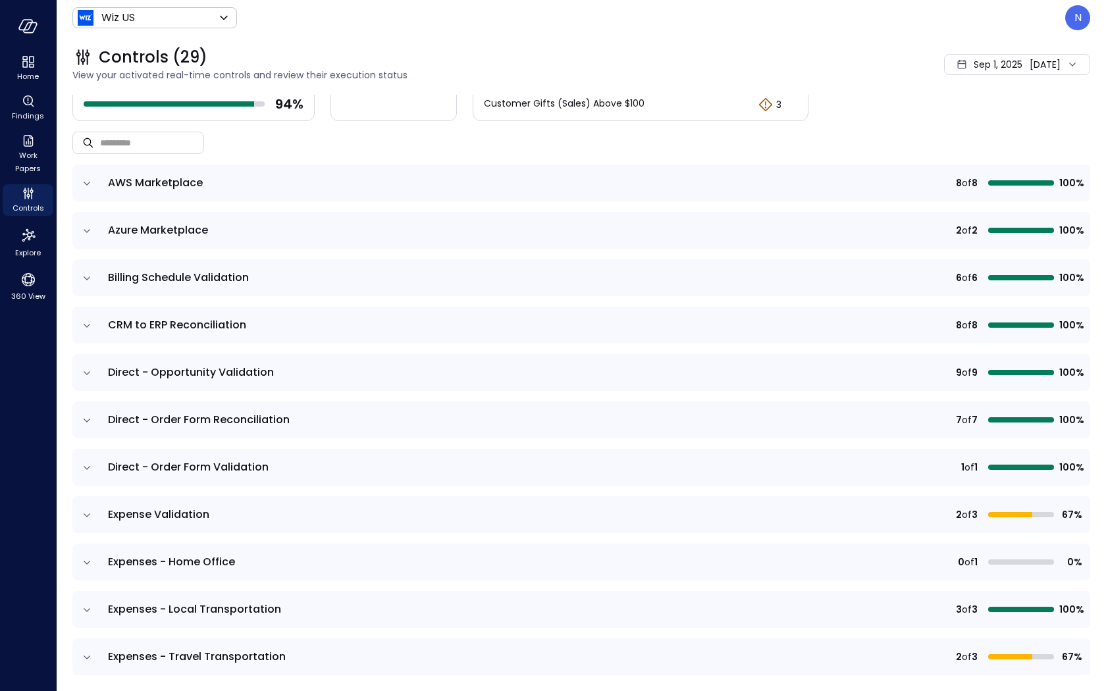
scroll to position [72, 0]
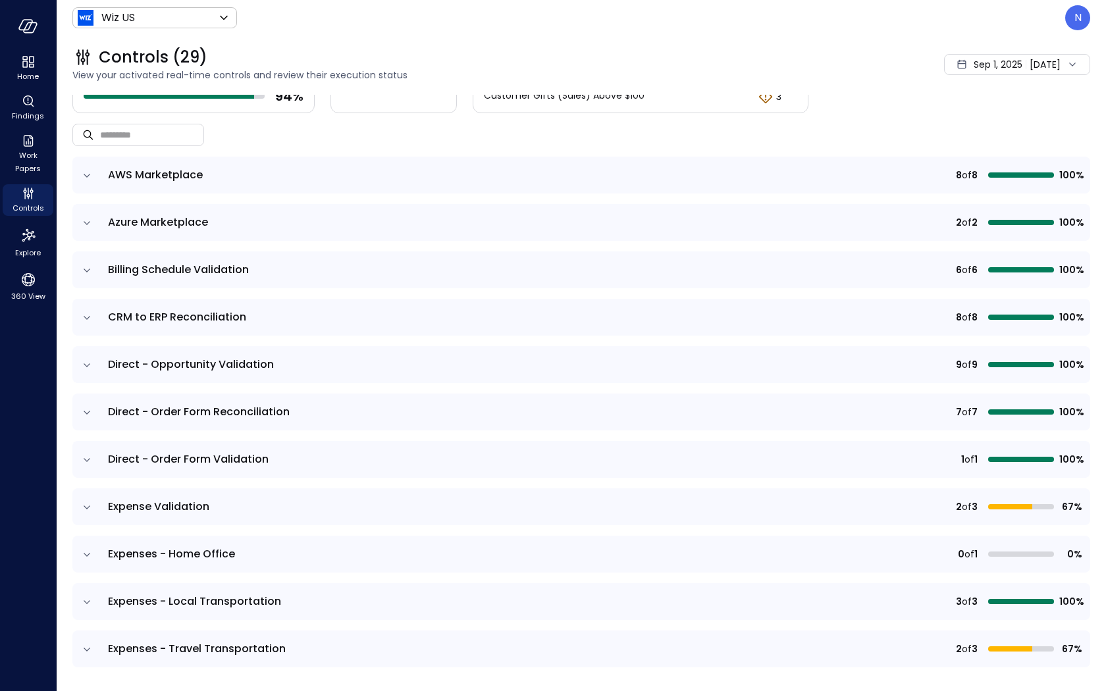
click at [88, 506] on icon "expand row" at bounding box center [87, 507] width 7 height 3
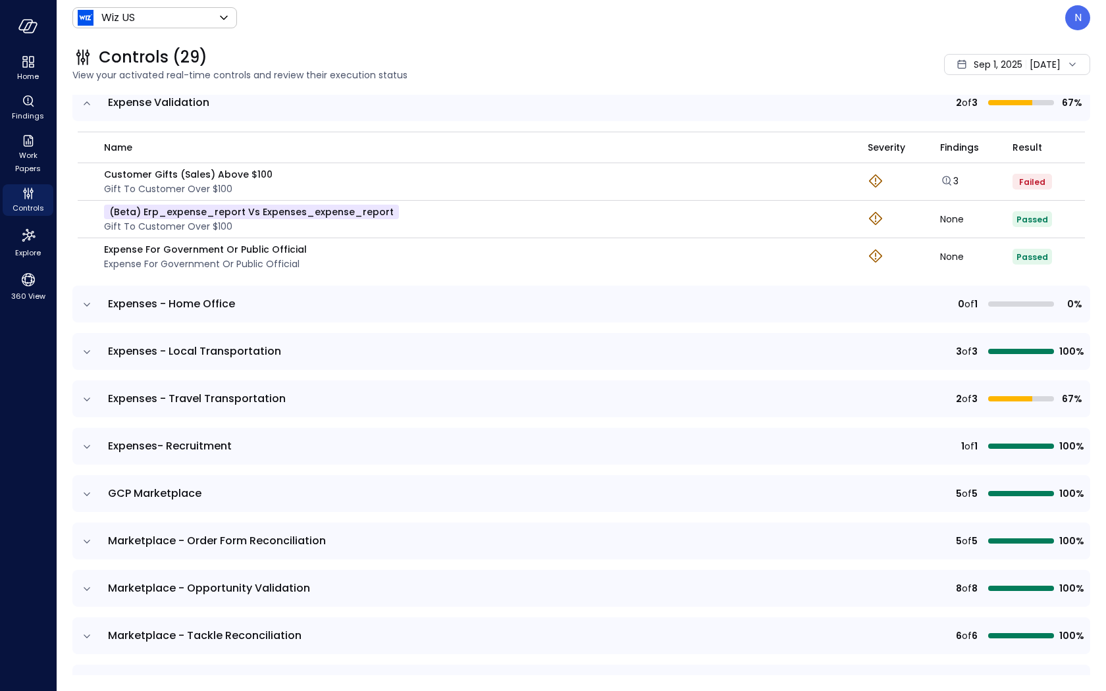
scroll to position [476, 0]
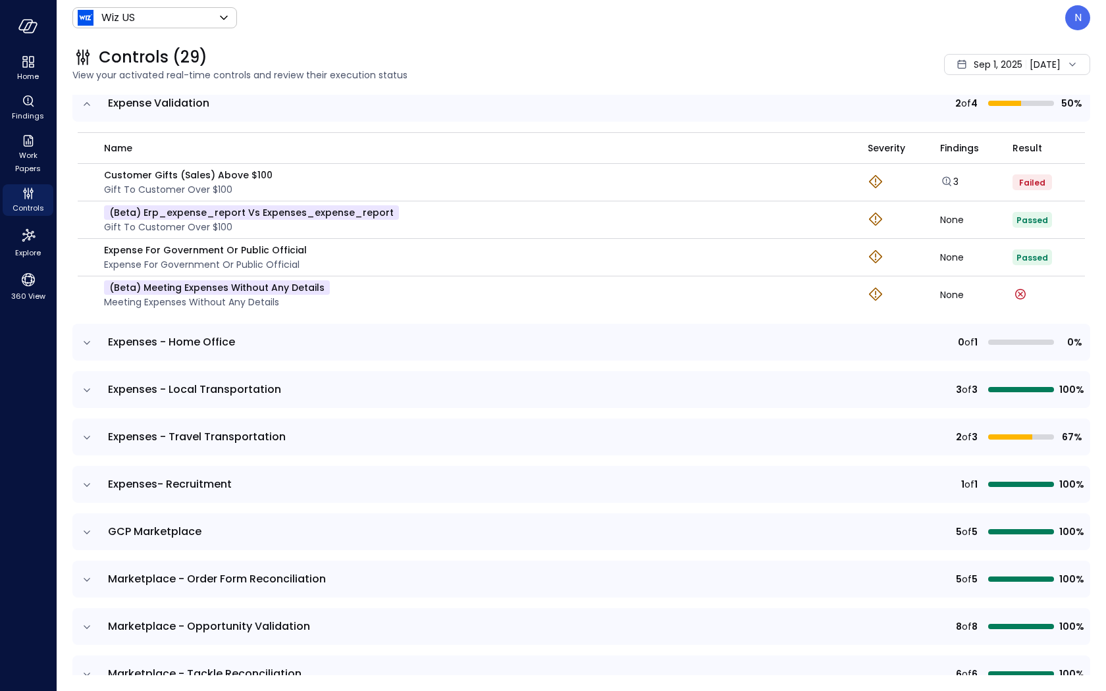
drag, startPoint x: 1094, startPoint y: 261, endPoint x: 927, endPoint y: 258, distance: 166.7
click at [1001, 293] on div "None" at bounding box center [976, 294] width 72 height 9
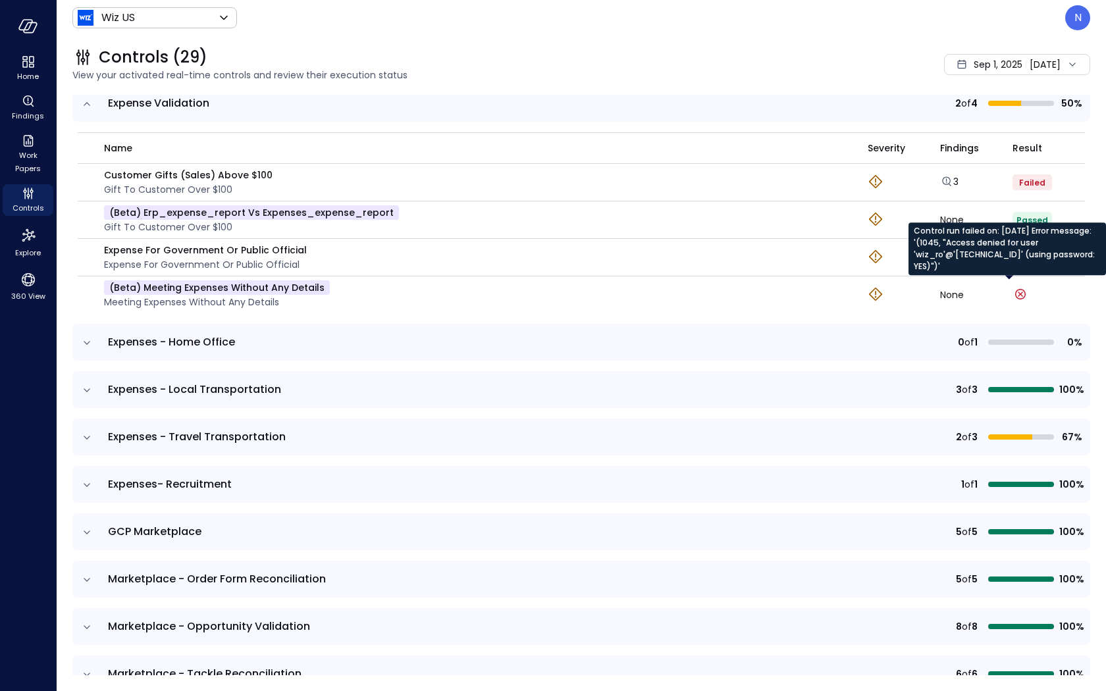
drag, startPoint x: 958, startPoint y: 242, endPoint x: 1095, endPoint y: 263, distance: 138.6
click at [1095, 263] on div "Control run failed on: [DATE] Error message: '(1045, "Access denied for user 'w…" at bounding box center [1008, 249] width 198 height 53
copy div "Control run failed on: [DATE] Error message: '(1045, "Access denied for user 'w…"
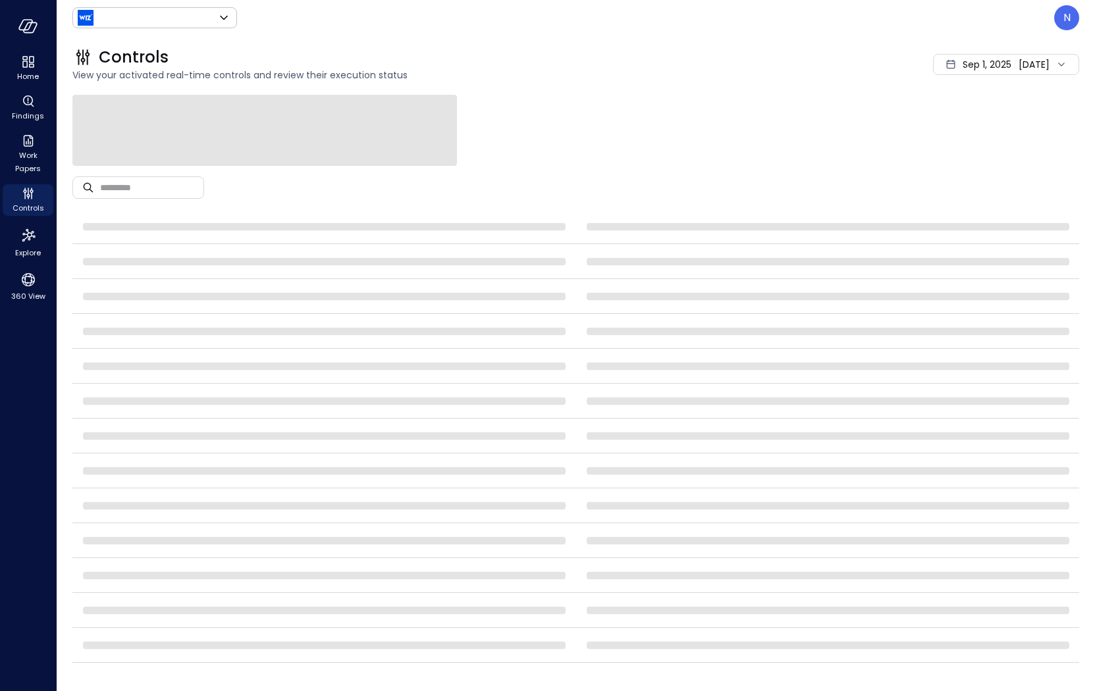
type input "******"
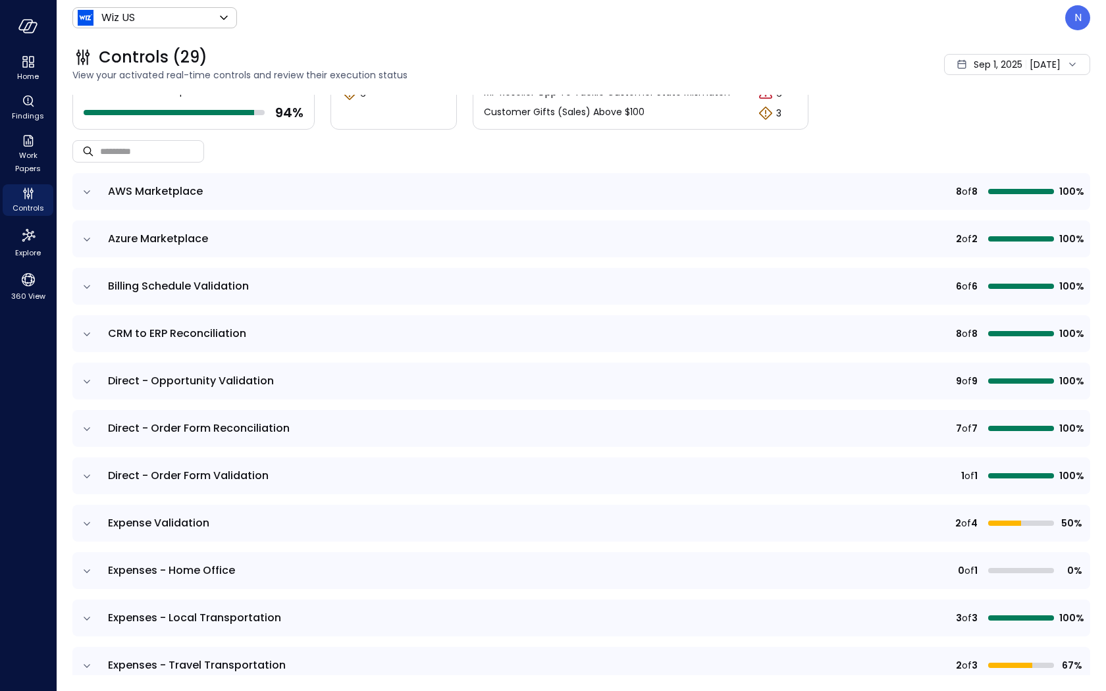
click at [89, 524] on icon "expand row" at bounding box center [86, 524] width 13 height 13
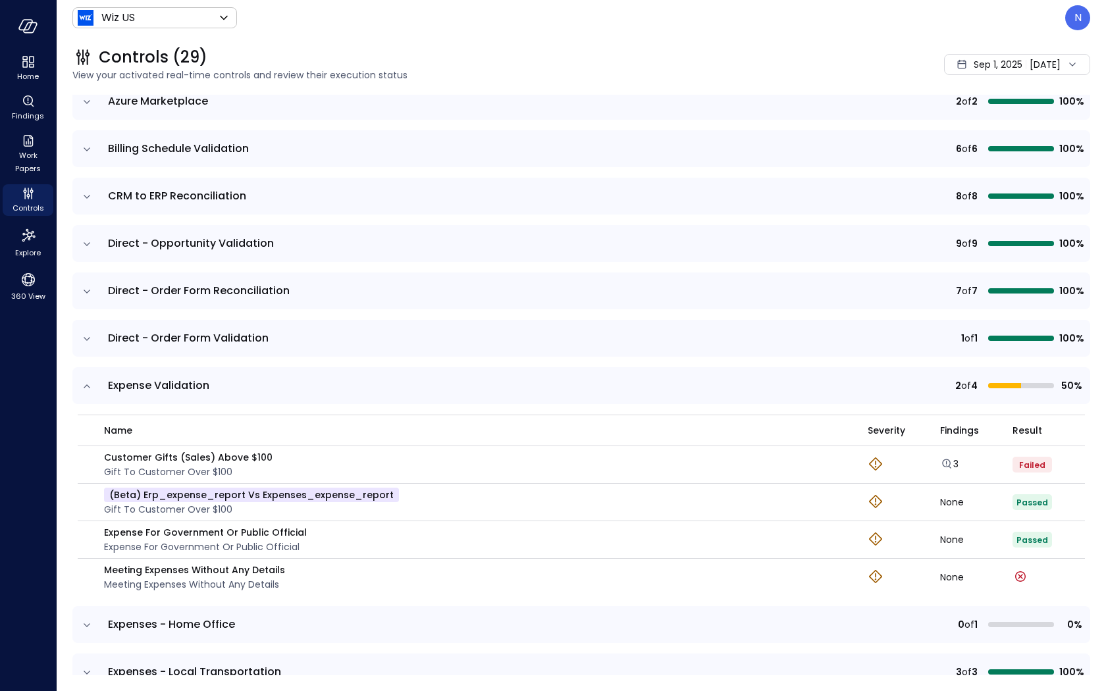
scroll to position [377, 0]
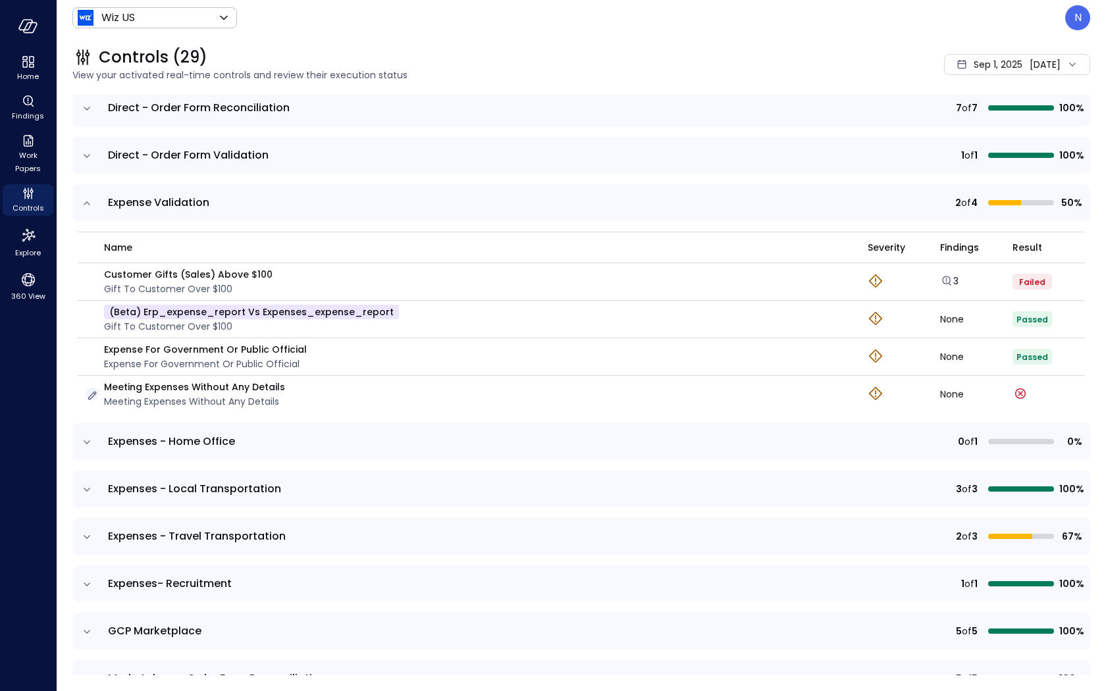
click at [88, 394] on icon "button" at bounding box center [92, 395] width 13 height 13
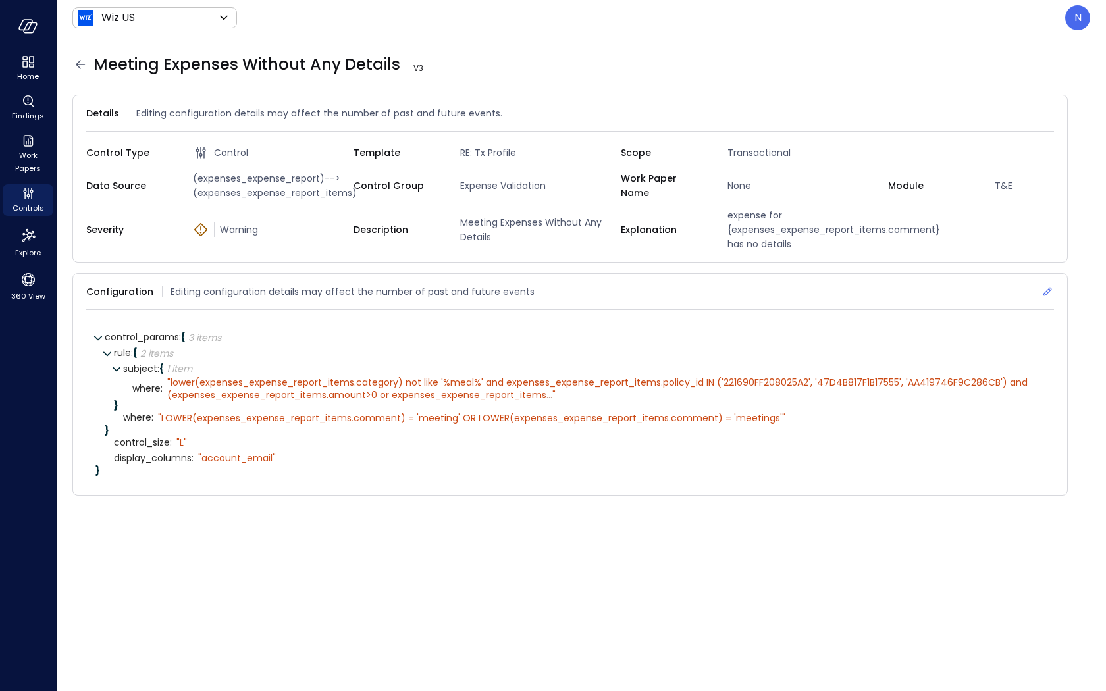
click at [1053, 298] on icon at bounding box center [1047, 291] width 13 height 13
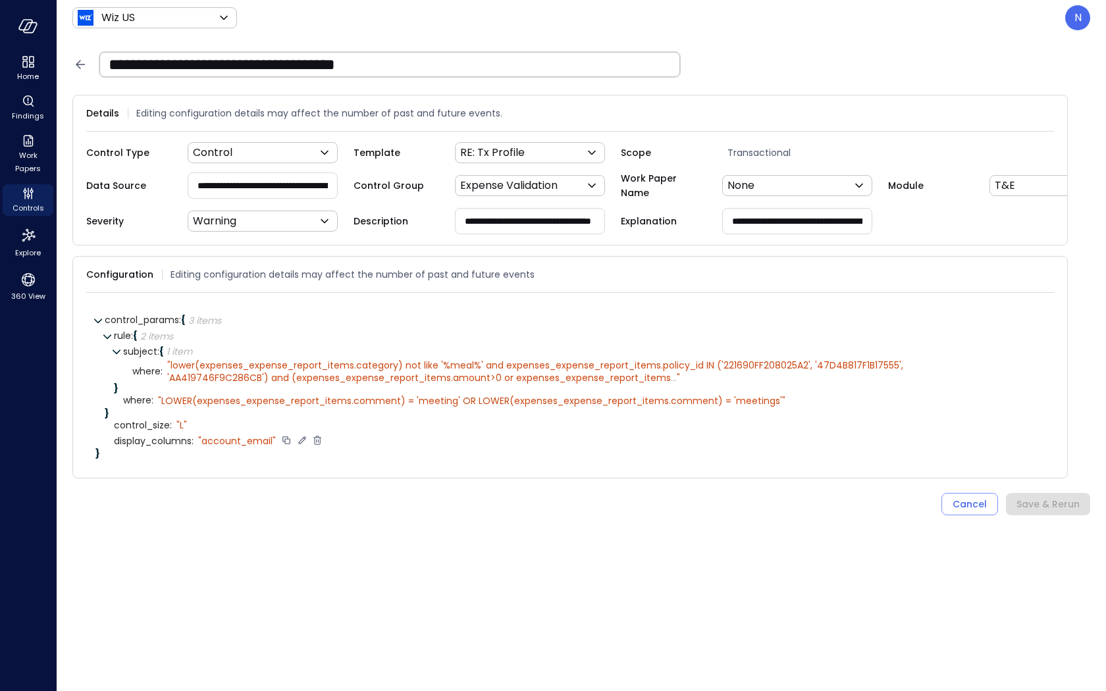
click at [305, 447] on icon at bounding box center [302, 441] width 12 height 12
click at [312, 447] on icon at bounding box center [308, 441] width 12 height 12
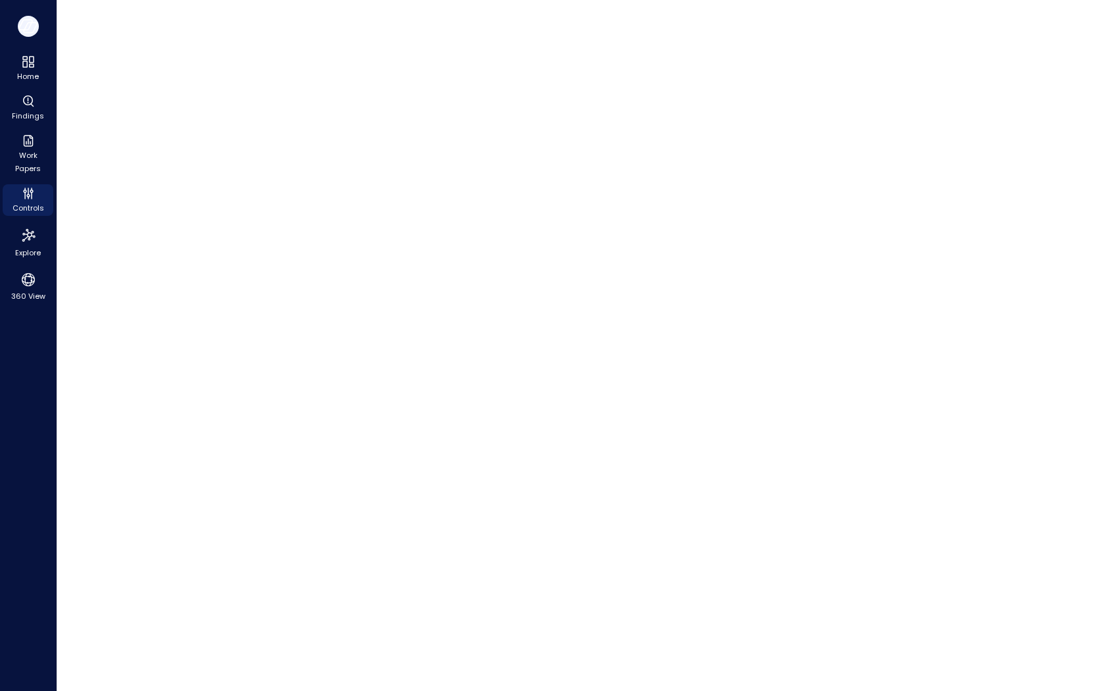
click at [28, 25] on icon "button" at bounding box center [28, 26] width 20 height 14
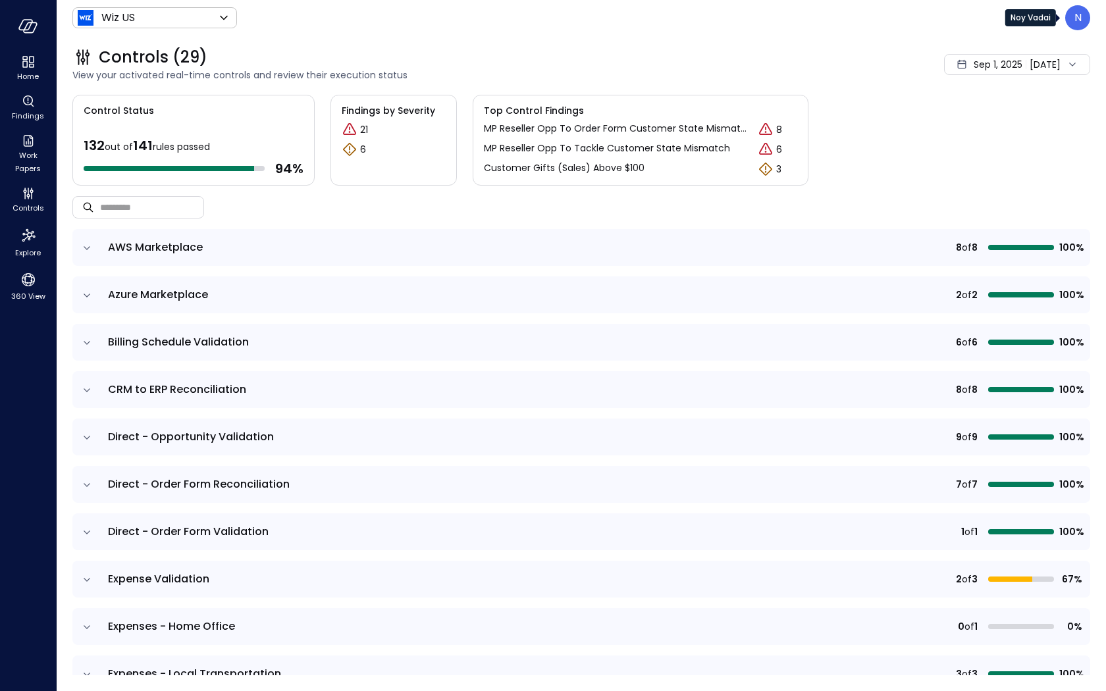
click at [1083, 20] on div "N" at bounding box center [1078, 17] width 25 height 25
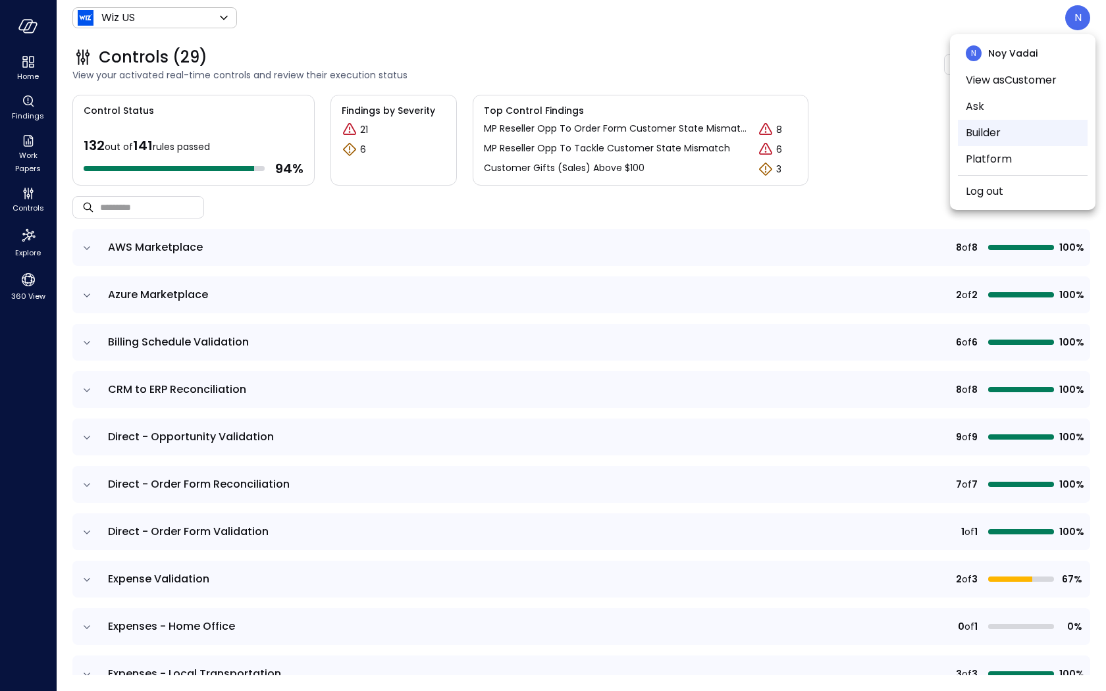
click at [1002, 127] on li "Builder" at bounding box center [1023, 133] width 130 height 26
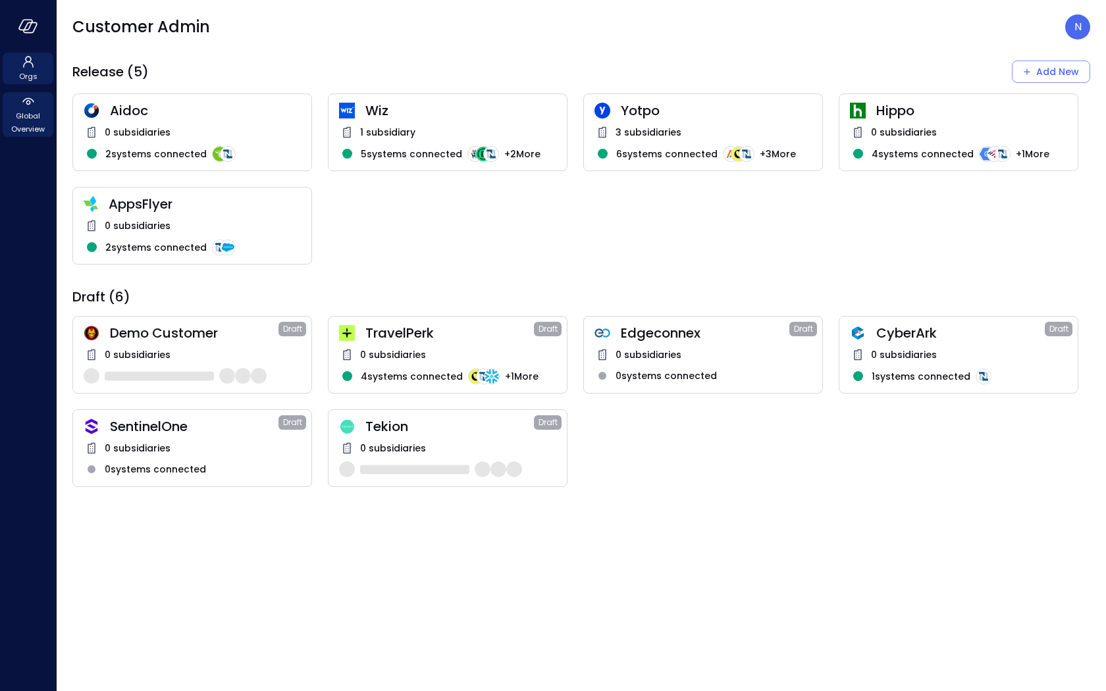
click at [22, 113] on span "Global Overview" at bounding box center [28, 122] width 40 height 26
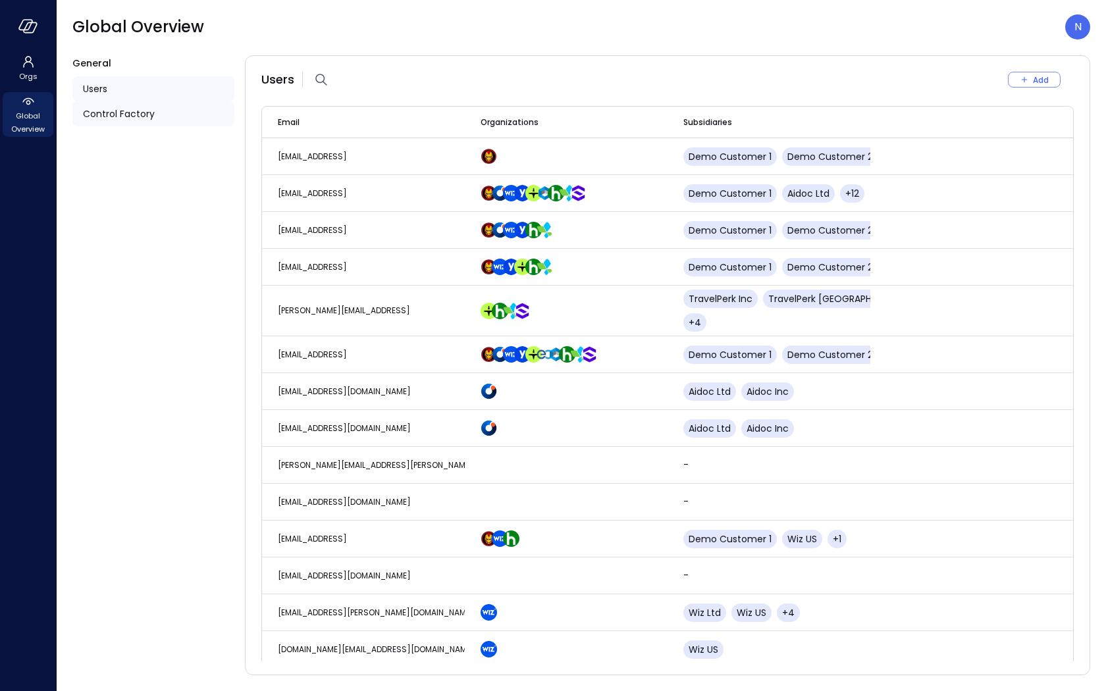
click at [122, 114] on span "Control Factory" at bounding box center [119, 114] width 72 height 14
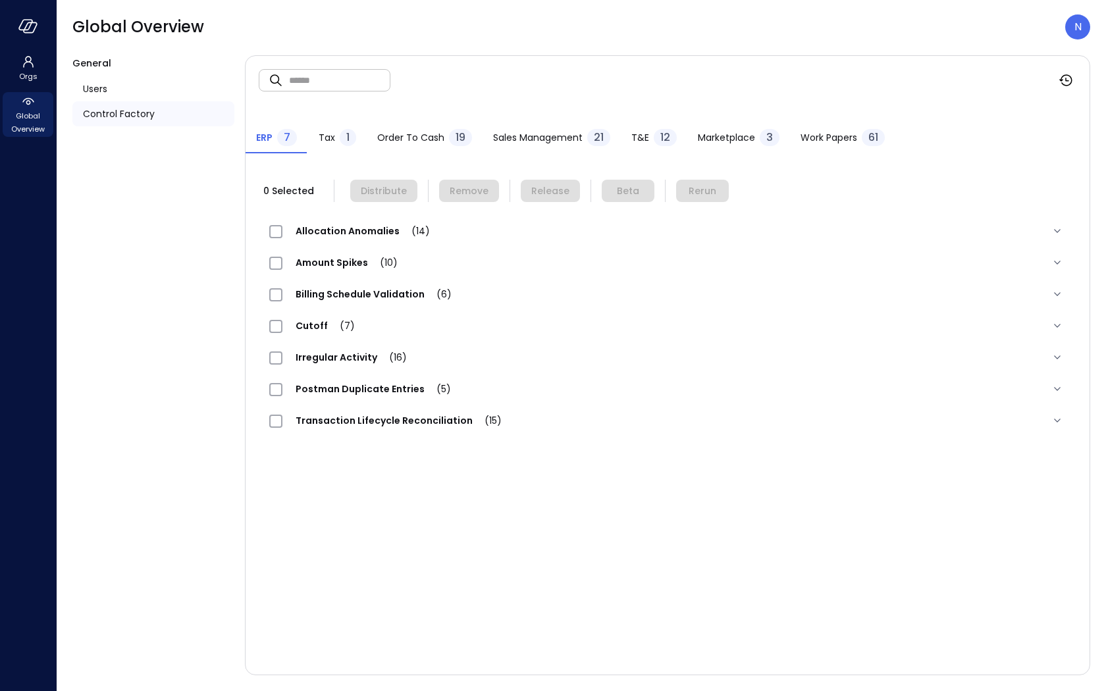
click at [746, 140] on span "Marketplace" at bounding box center [726, 137] width 57 height 14
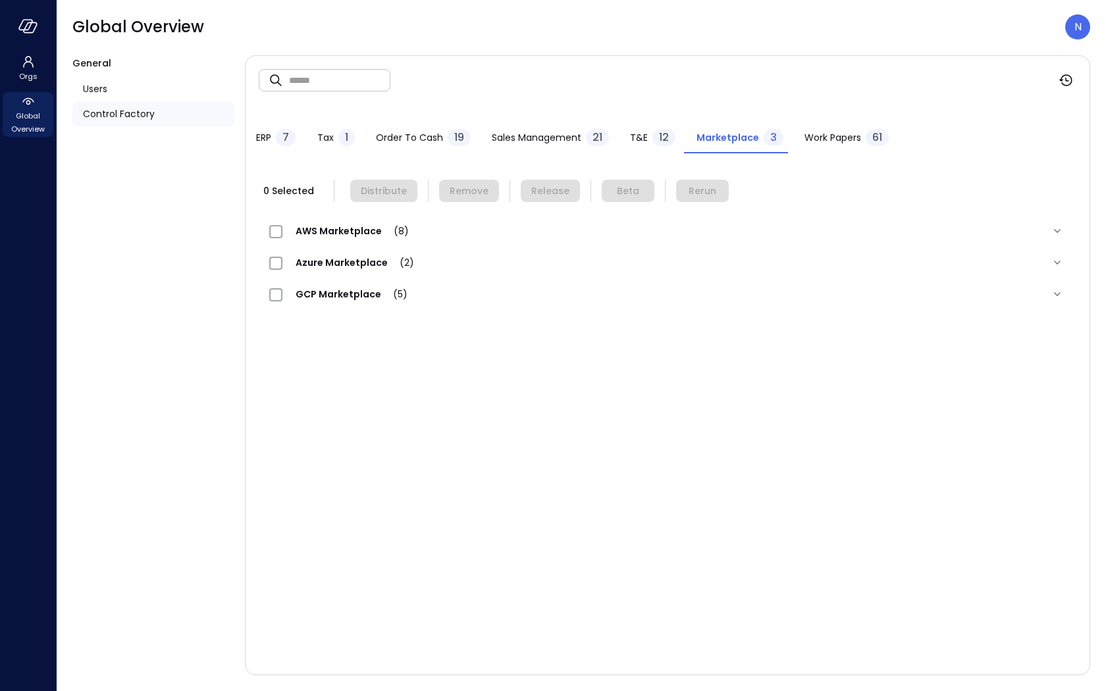
click at [639, 135] on span "T&E" at bounding box center [639, 137] width 18 height 14
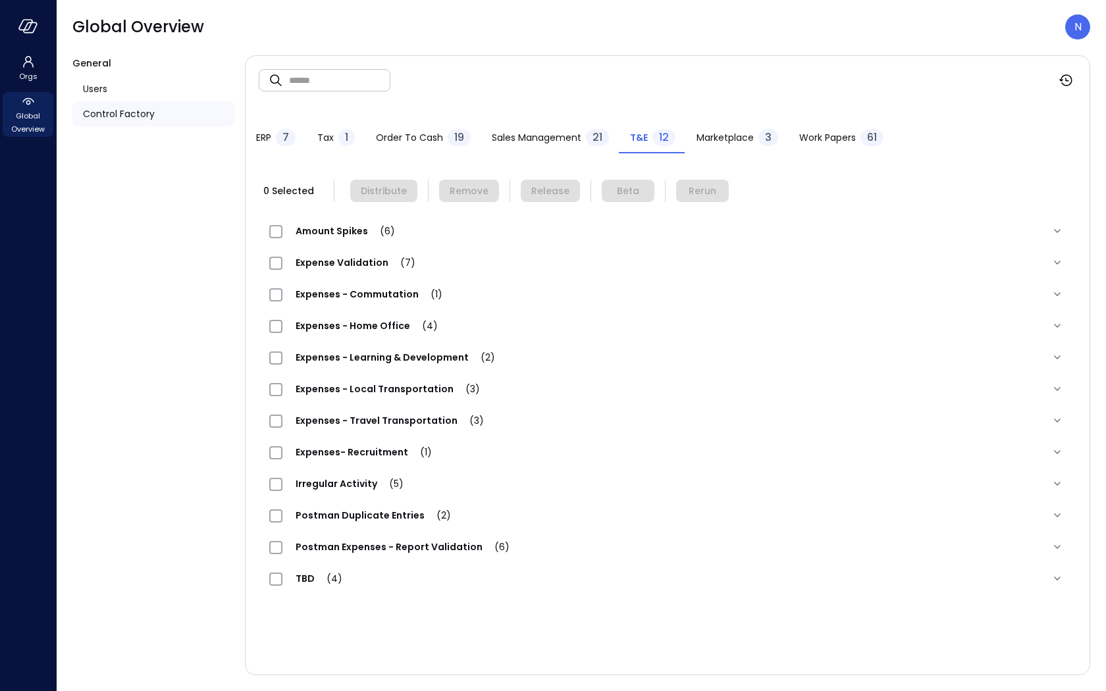
click at [389, 263] on span "(7)" at bounding box center [402, 262] width 27 height 13
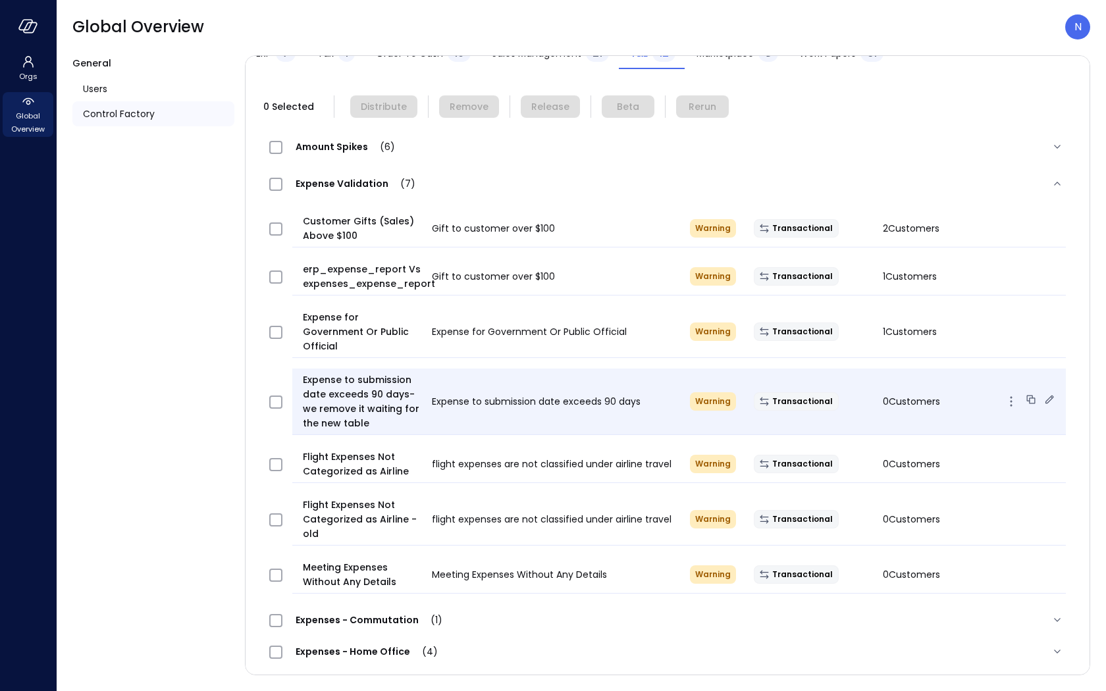
scroll to position [96, 0]
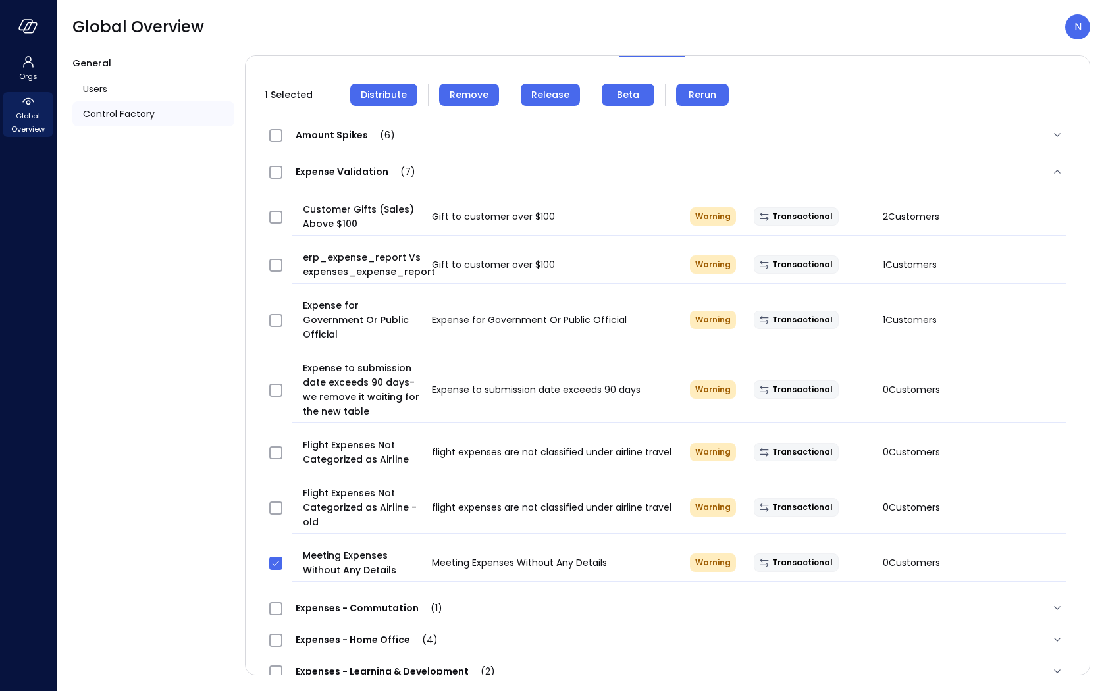
click at [390, 97] on span "Distribute" at bounding box center [384, 95] width 46 height 14
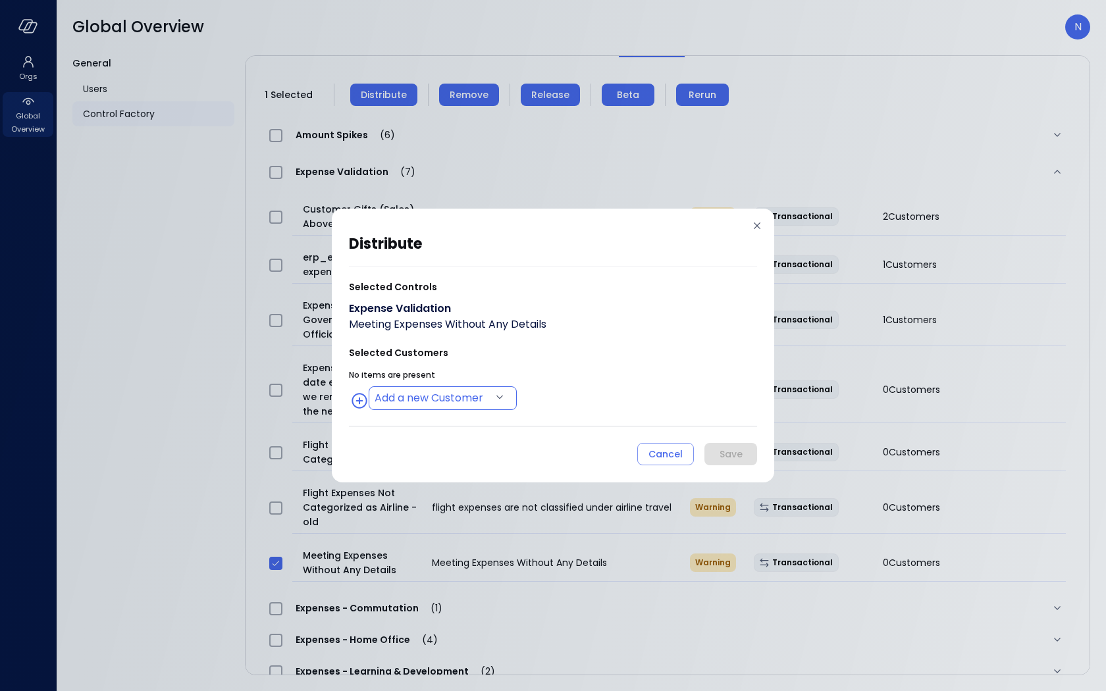
click at [446, 395] on body "Orgs Global Overview Global Overview N General Users Control Factory ​ ​ ERP 7 …" at bounding box center [553, 345] width 1106 height 691
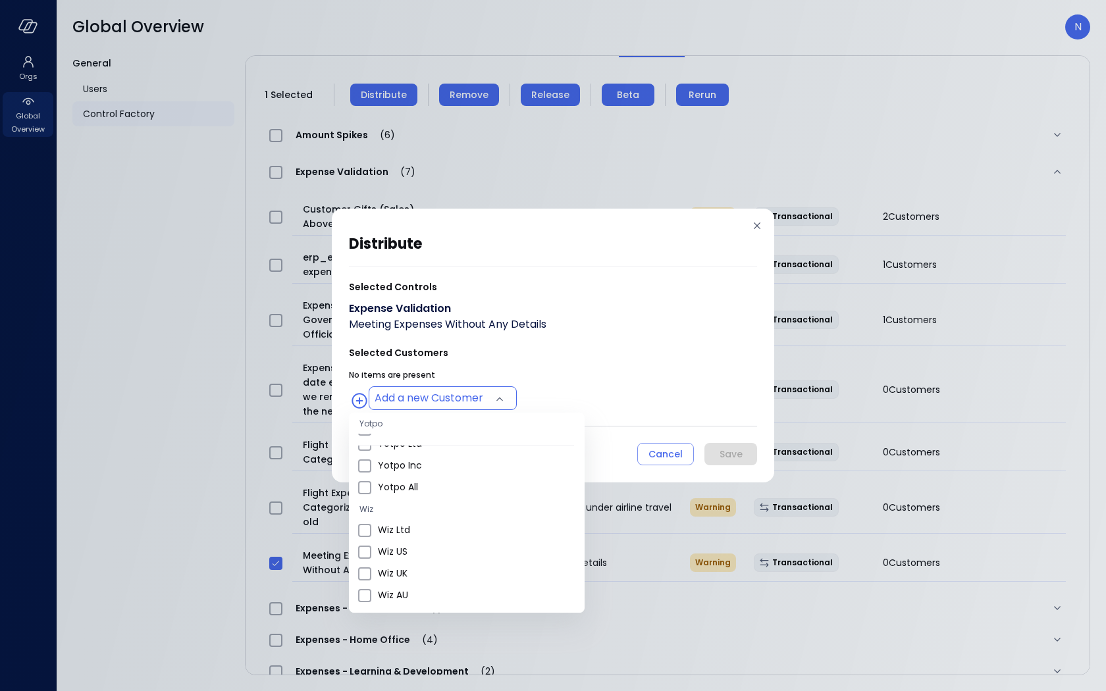
scroll to position [426, 0]
click at [425, 554] on span "Wiz US" at bounding box center [476, 552] width 196 height 14
type input "**********"
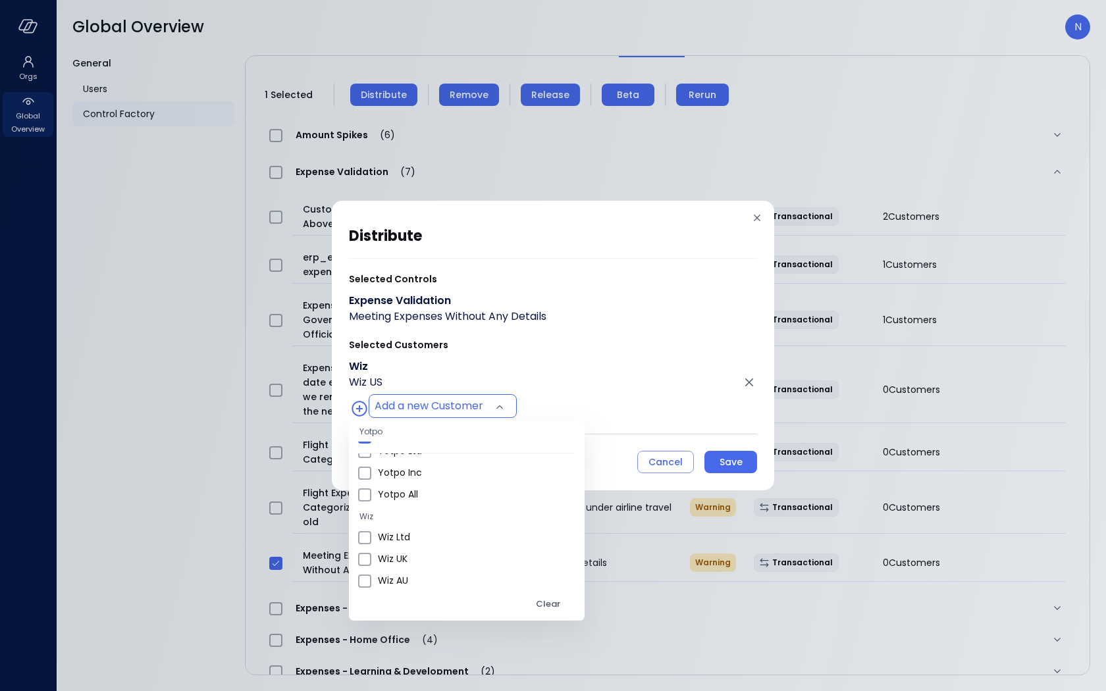
click at [545, 375] on div at bounding box center [553, 345] width 1106 height 691
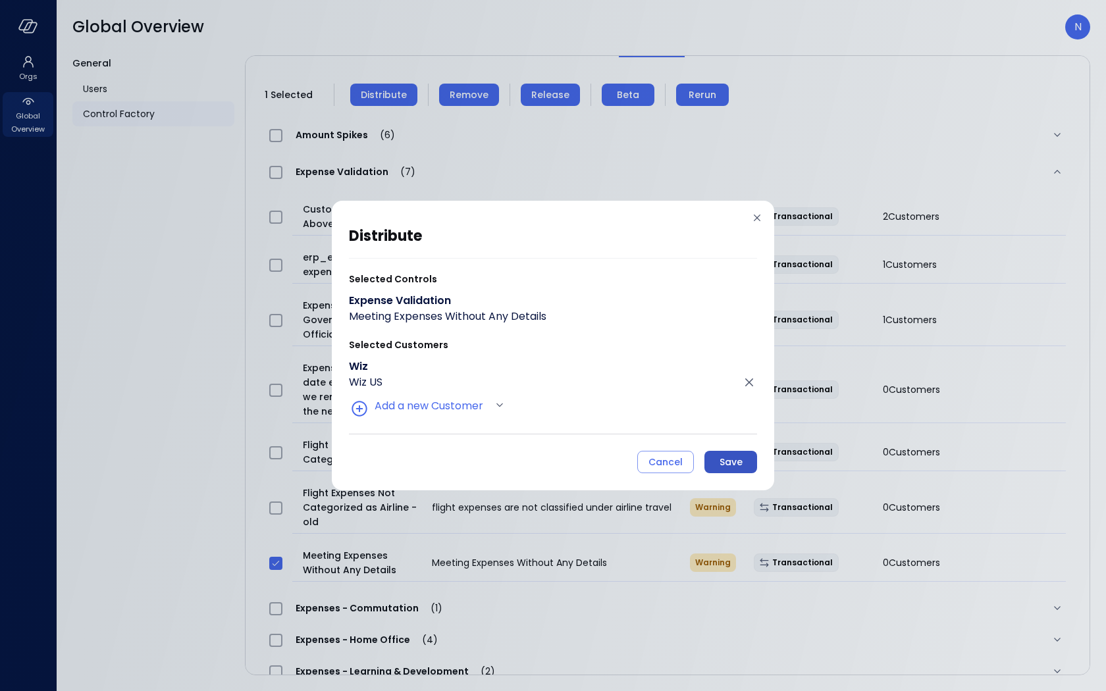
click at [734, 470] on button "Save" at bounding box center [731, 462] width 53 height 22
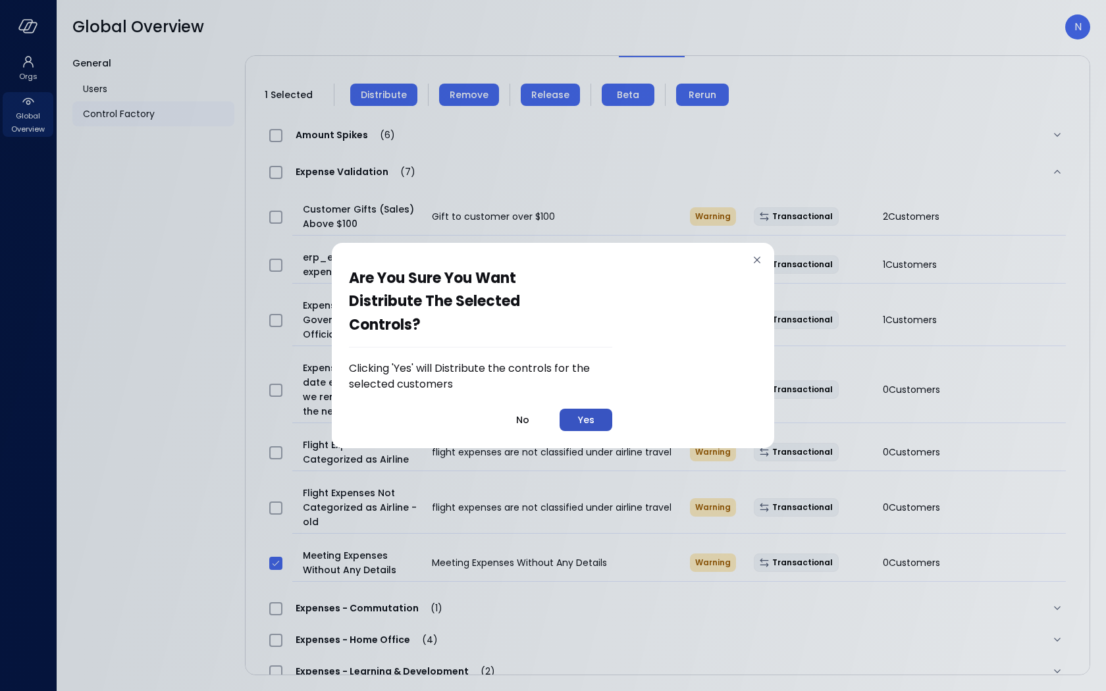
click at [578, 420] on button "Yes" at bounding box center [586, 420] width 53 height 22
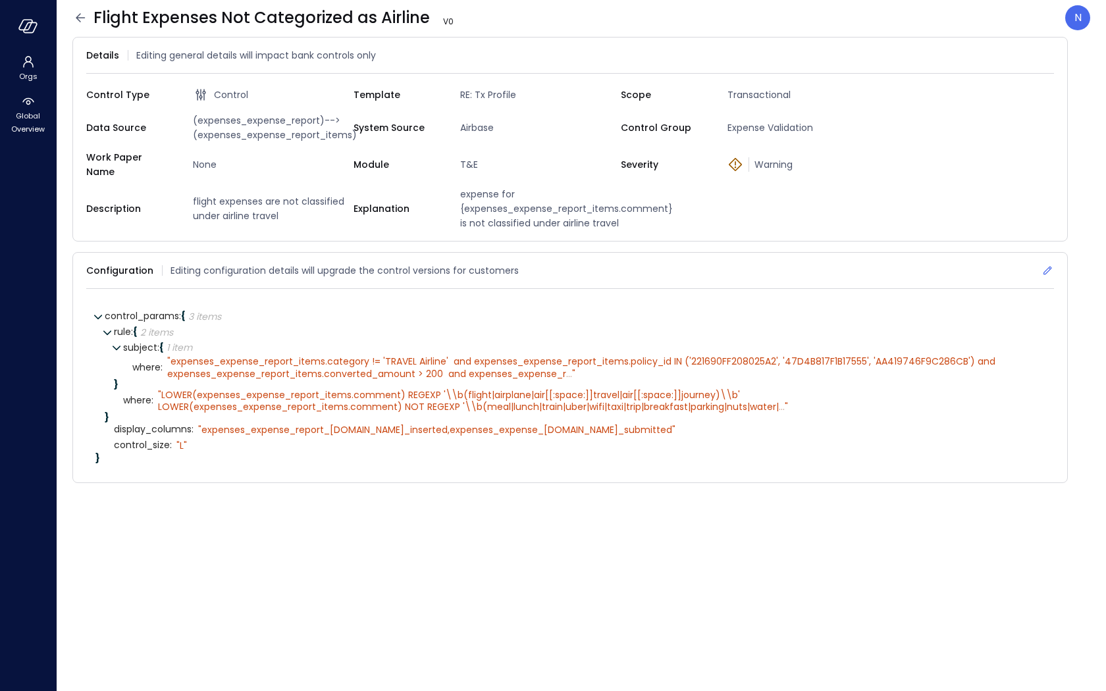
click at [1045, 264] on icon at bounding box center [1047, 270] width 13 height 13
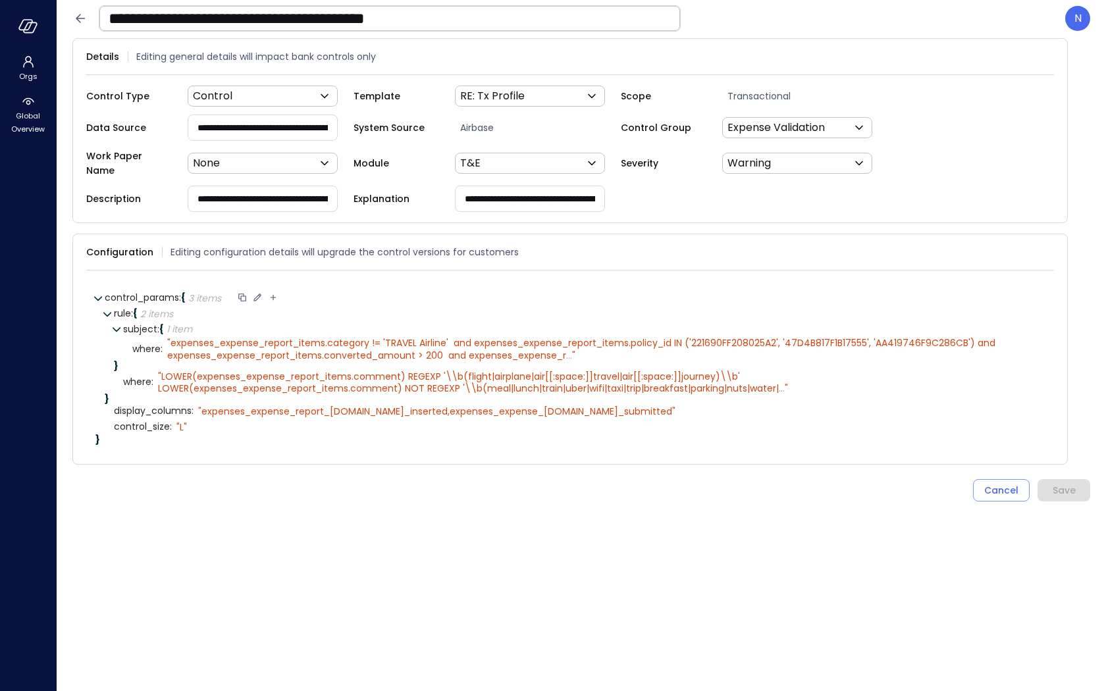
click at [261, 294] on icon at bounding box center [257, 297] width 7 height 7
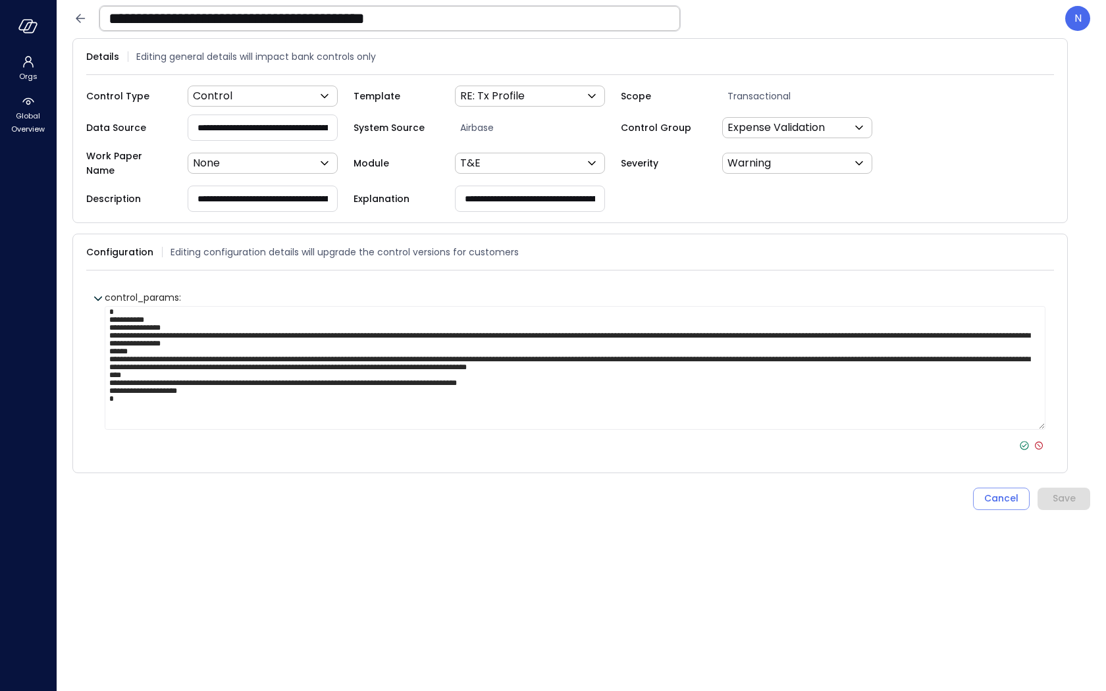
scroll to position [14, 0]
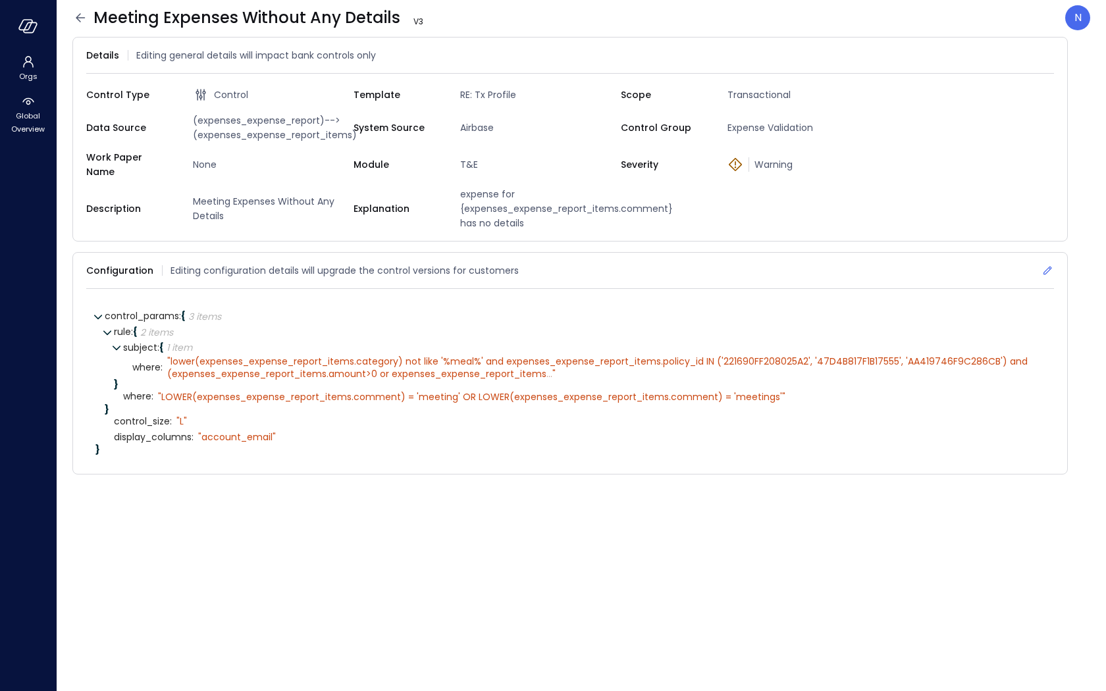
click at [1043, 264] on icon at bounding box center [1047, 270] width 13 height 13
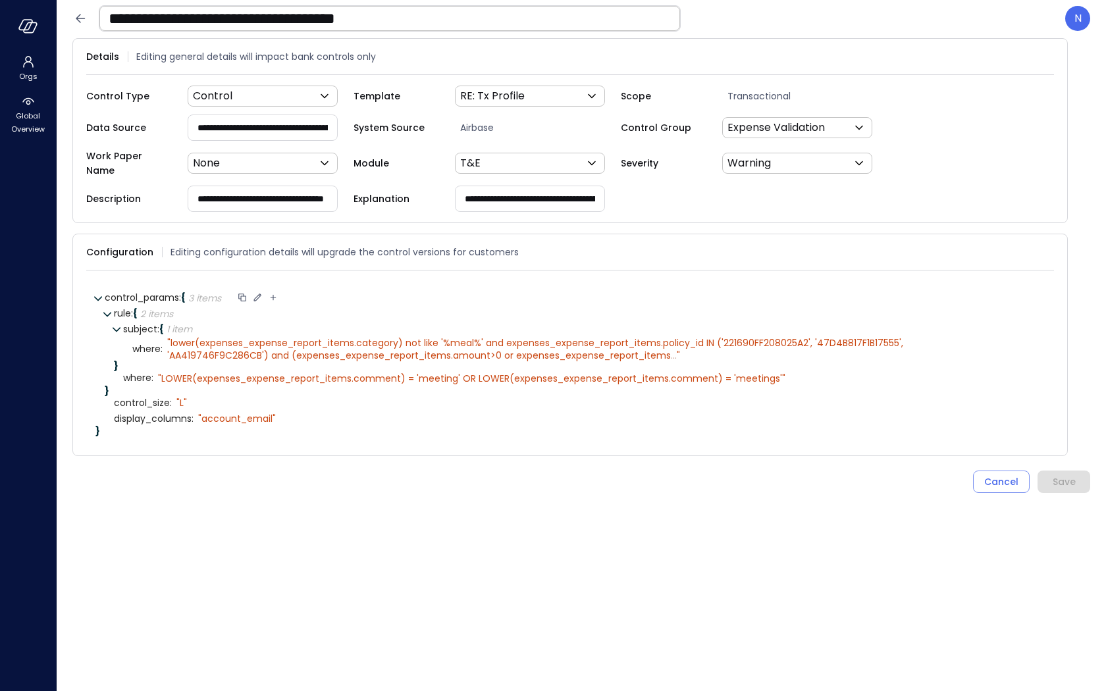
click at [258, 292] on icon at bounding box center [258, 298] width 12 height 12
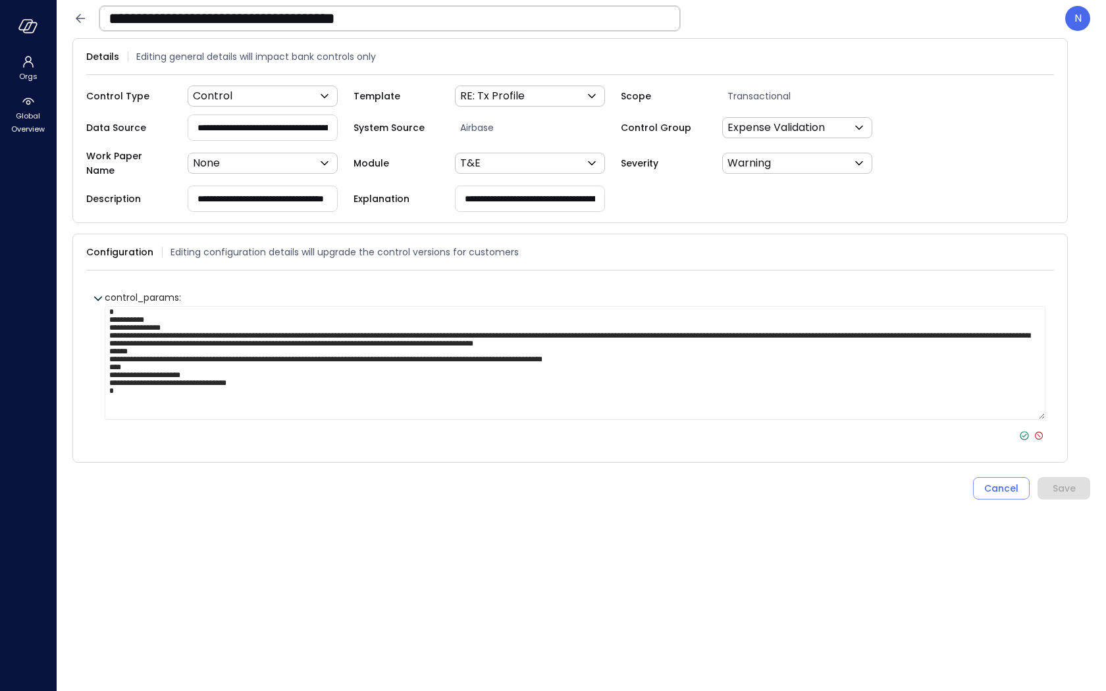
scroll to position [13, 0]
click at [200, 398] on textarea "**********" at bounding box center [575, 363] width 941 height 114
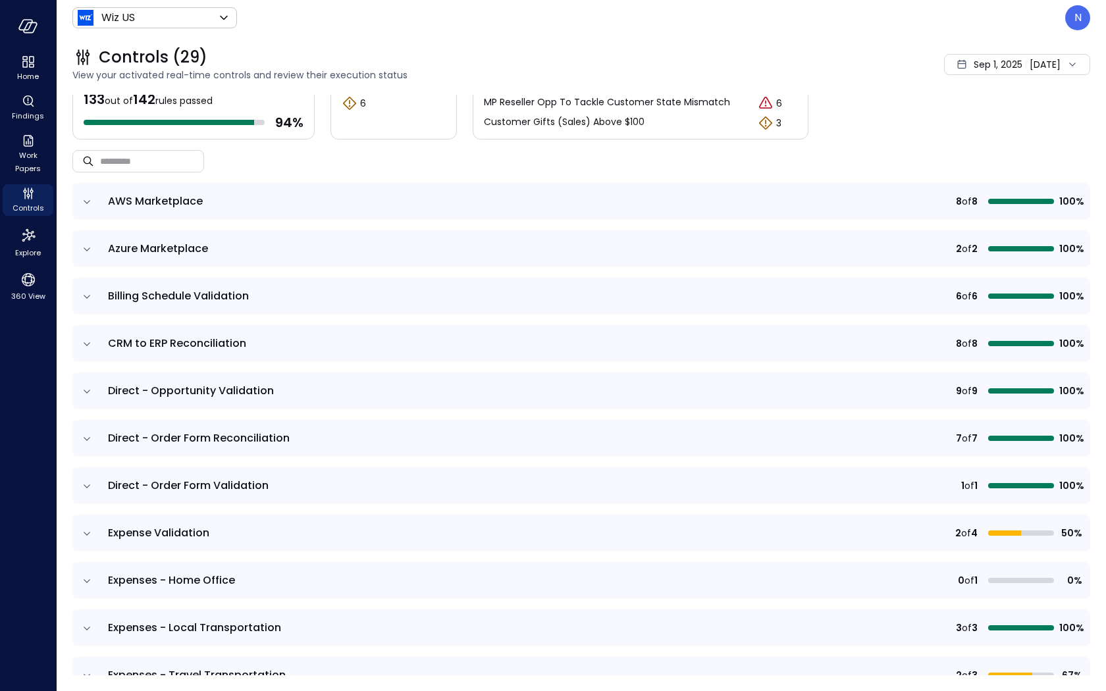
scroll to position [47, 0]
click at [88, 535] on icon "expand row" at bounding box center [86, 532] width 13 height 13
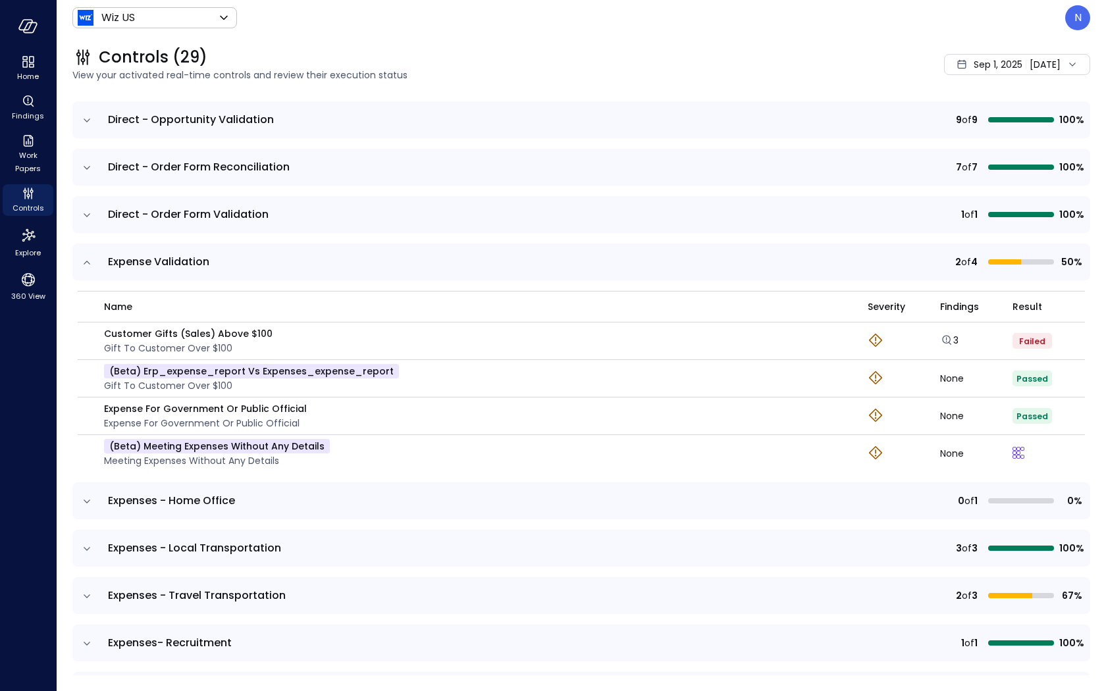
scroll to position [428, 0]
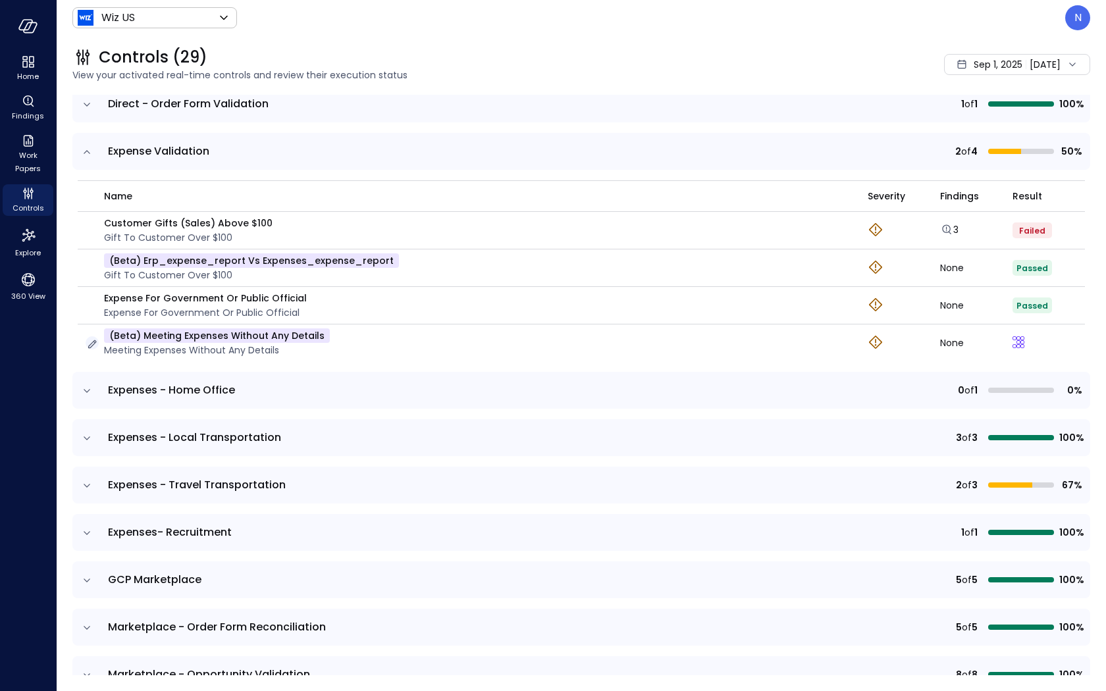
click at [95, 342] on icon "button" at bounding box center [92, 344] width 13 height 13
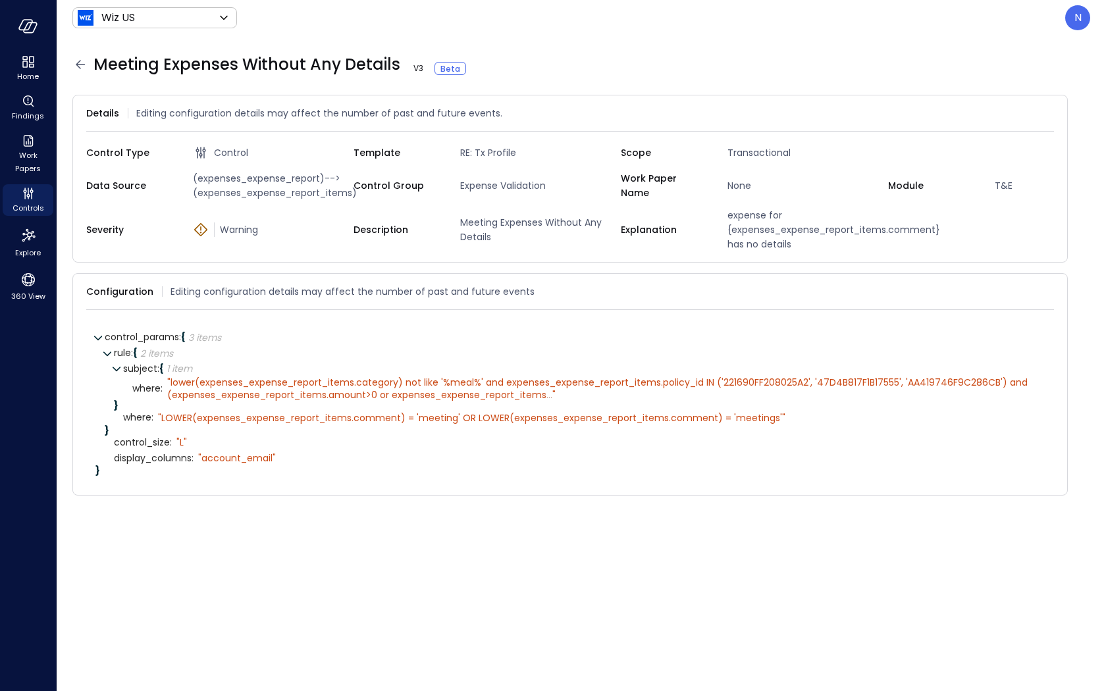
click at [80, 63] on icon at bounding box center [80, 65] width 16 height 16
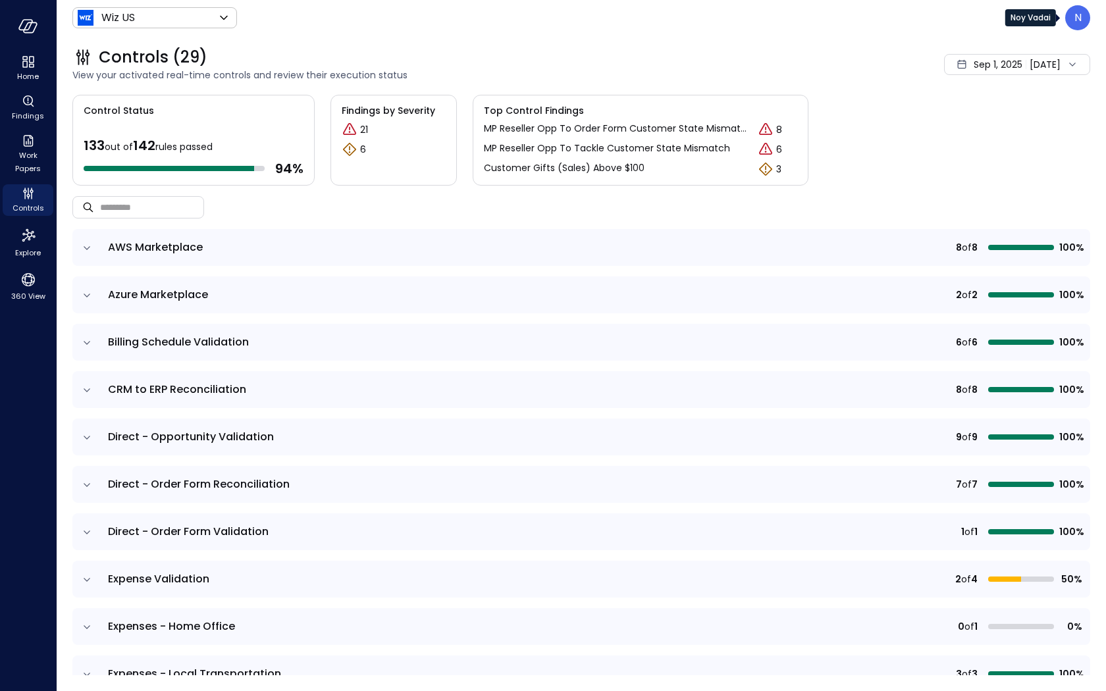
click at [1081, 18] on p "N" at bounding box center [1078, 18] width 7 height 16
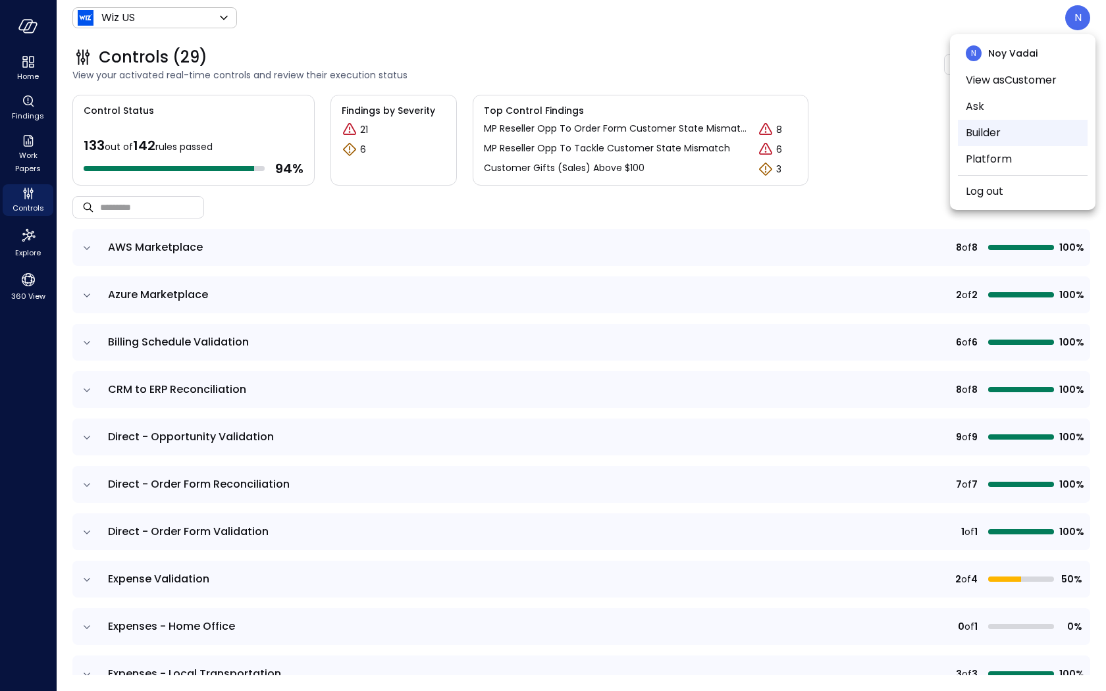
click at [1025, 136] on li "Builder" at bounding box center [1023, 133] width 130 height 26
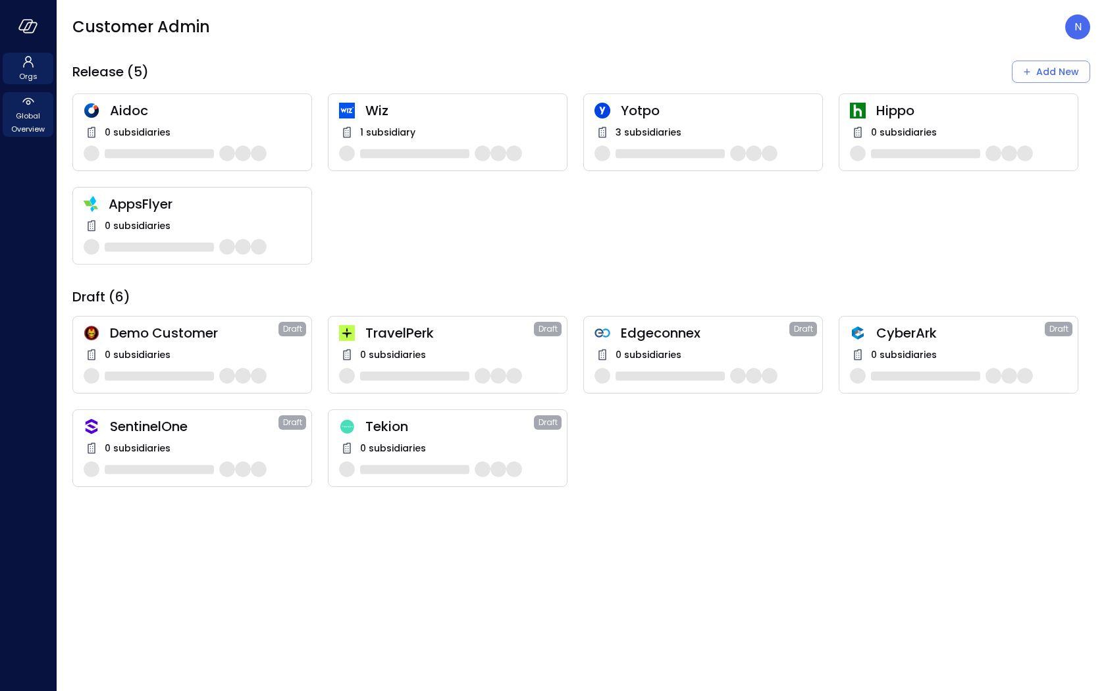
click at [37, 97] on div "Global Overview" at bounding box center [28, 114] width 51 height 45
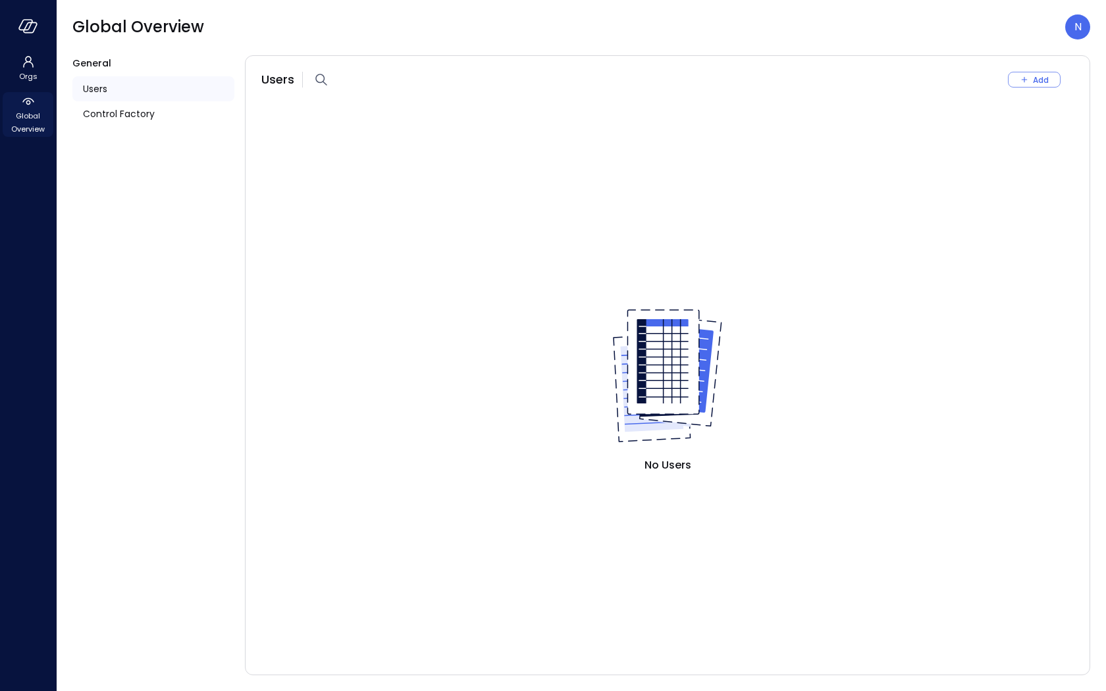
click at [42, 125] on span "Global Overview" at bounding box center [28, 122] width 40 height 26
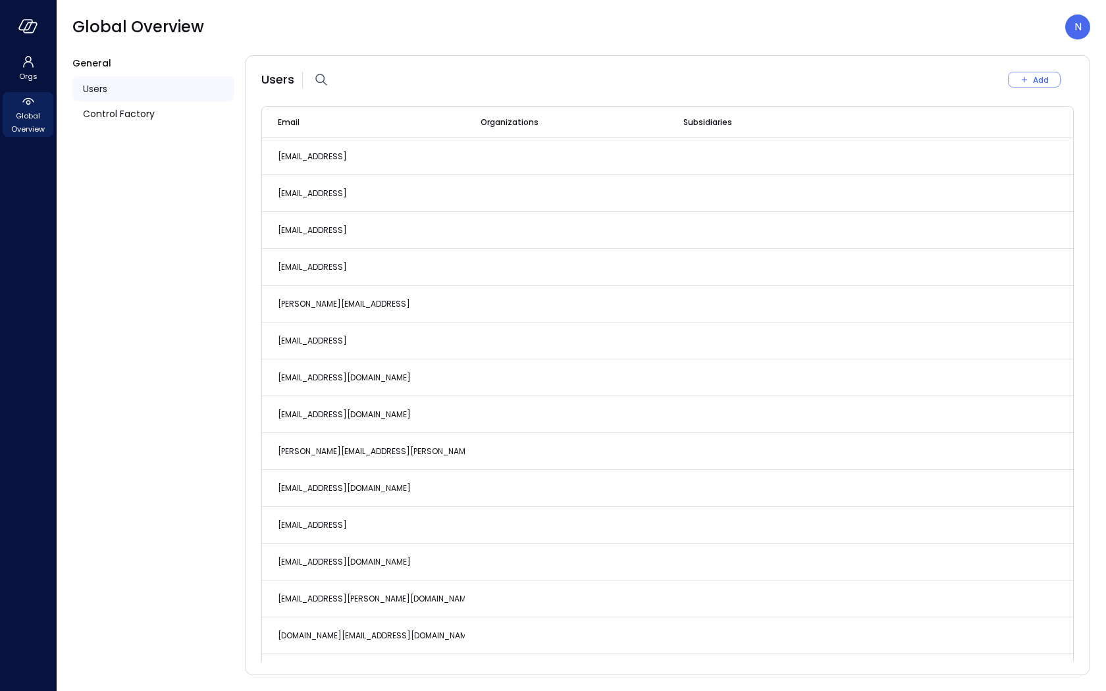
click at [101, 128] on ul "Users Control Factory" at bounding box center [153, 101] width 162 height 61
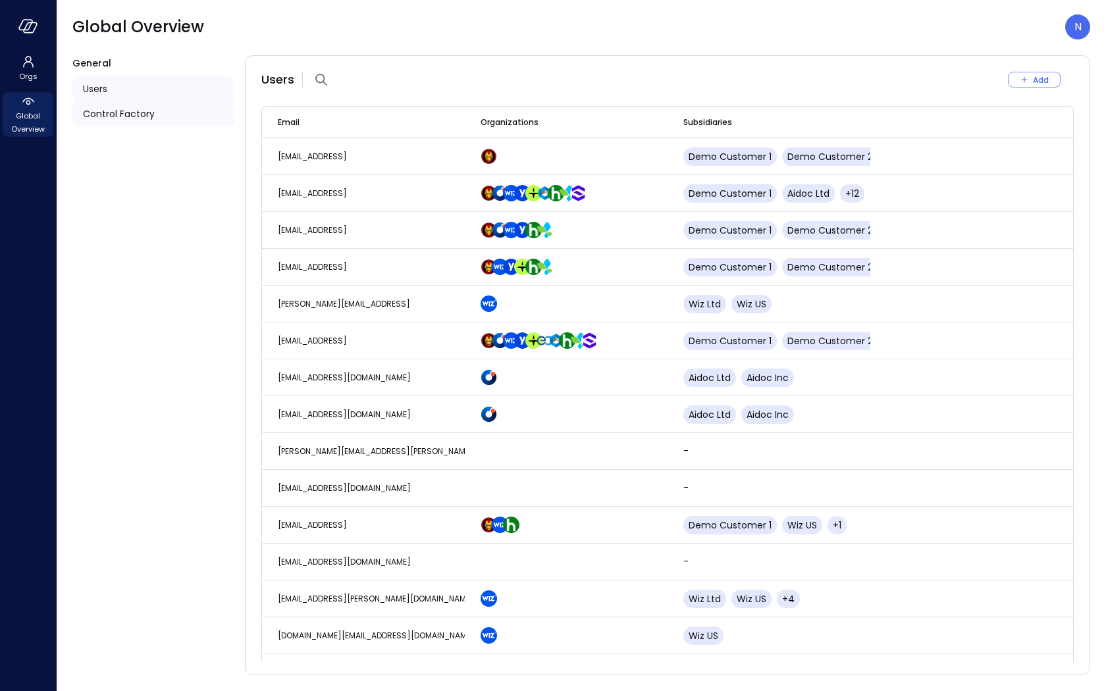
click at [118, 114] on span "Control Factory" at bounding box center [119, 114] width 72 height 14
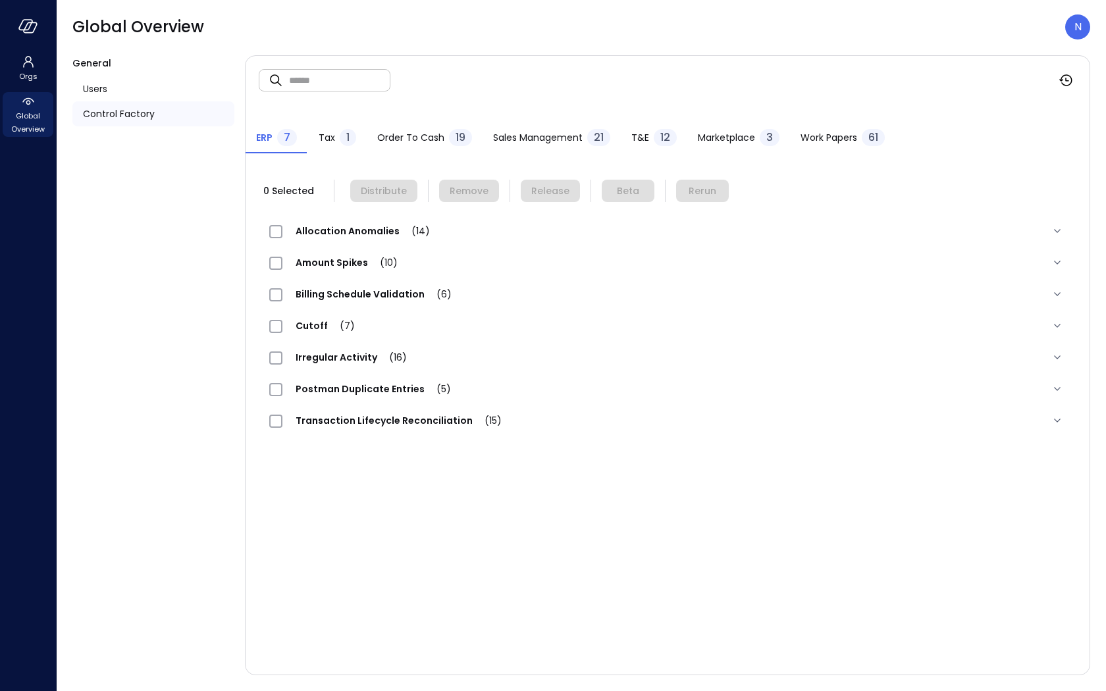
click at [649, 134] on div "T&E 12" at bounding box center [654, 139] width 45 height 20
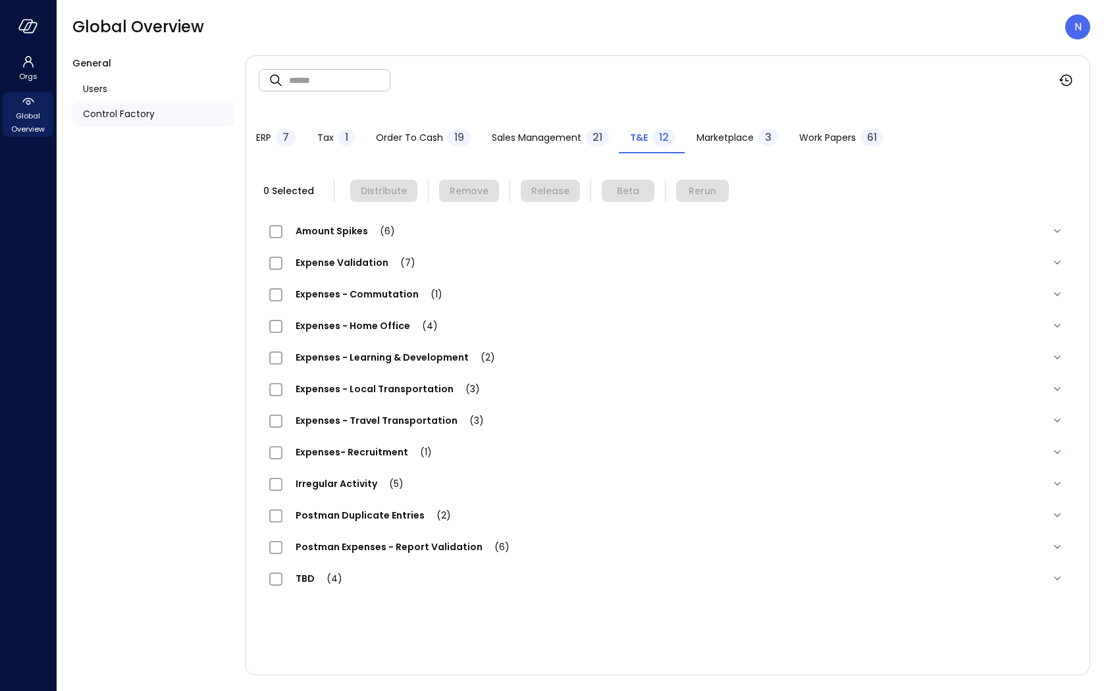
click at [349, 269] on div "Expense Validation (7)" at bounding box center [348, 263] width 159 height 16
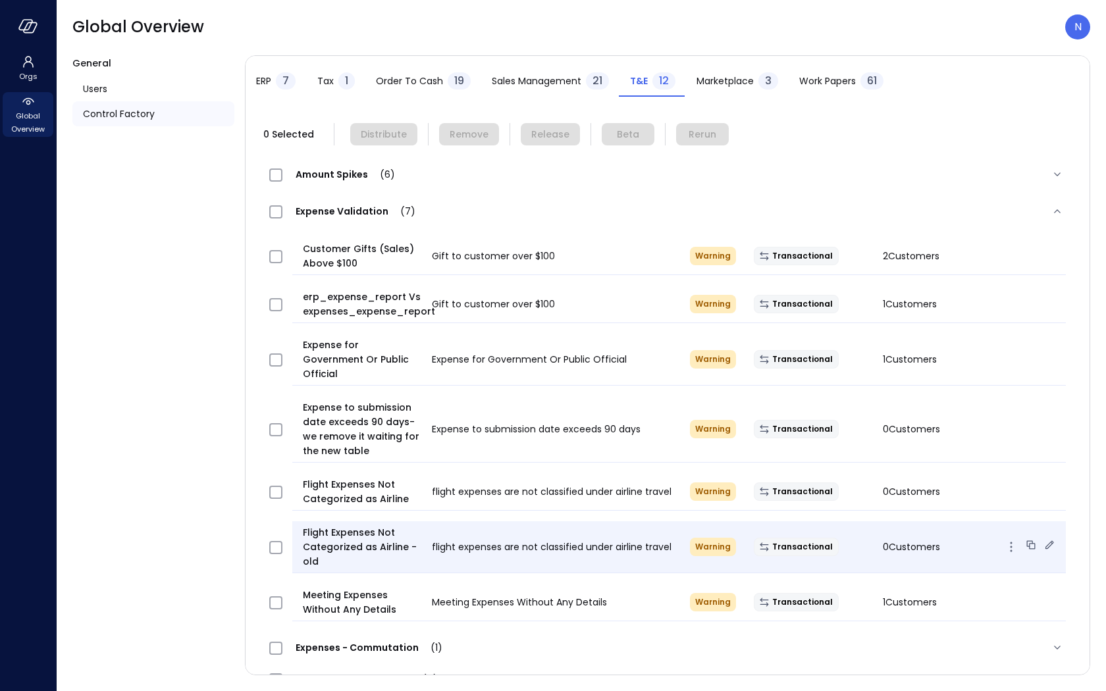
scroll to position [69, 0]
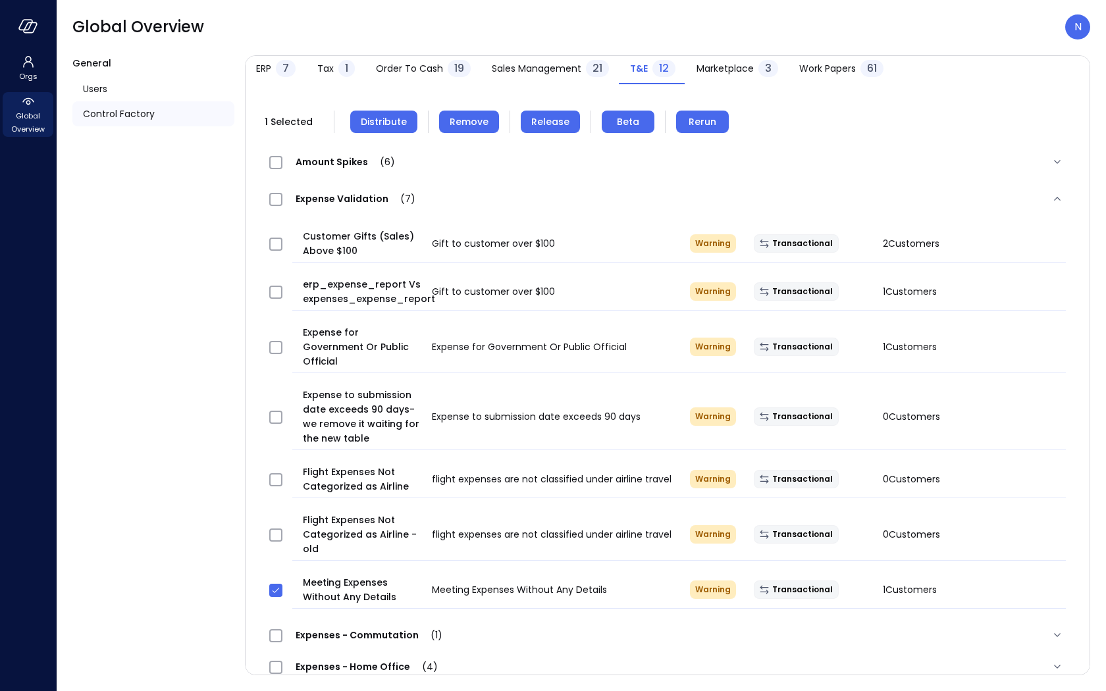
click at [466, 111] on button "Remove" at bounding box center [469, 122] width 60 height 22
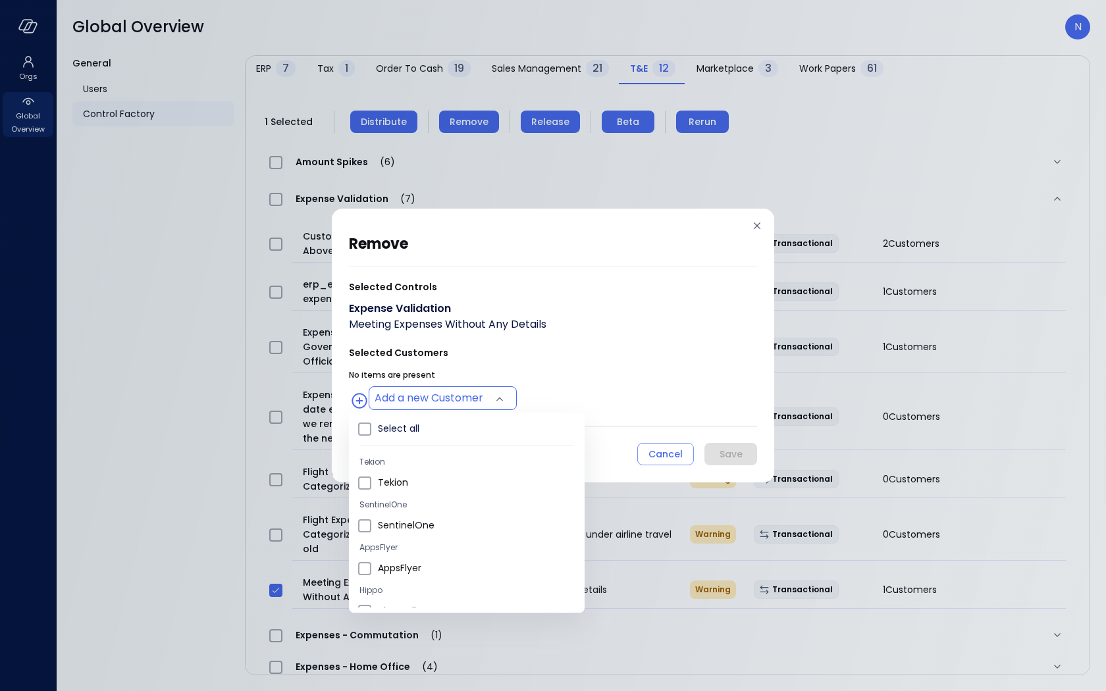
click at [462, 400] on body "Orgs Global Overview Global Overview N General Users Control Factory ​ ​ ERP 7 …" at bounding box center [553, 345] width 1106 height 691
click at [420, 497] on span "Wiz US" at bounding box center [476, 496] width 196 height 14
type input "**********"
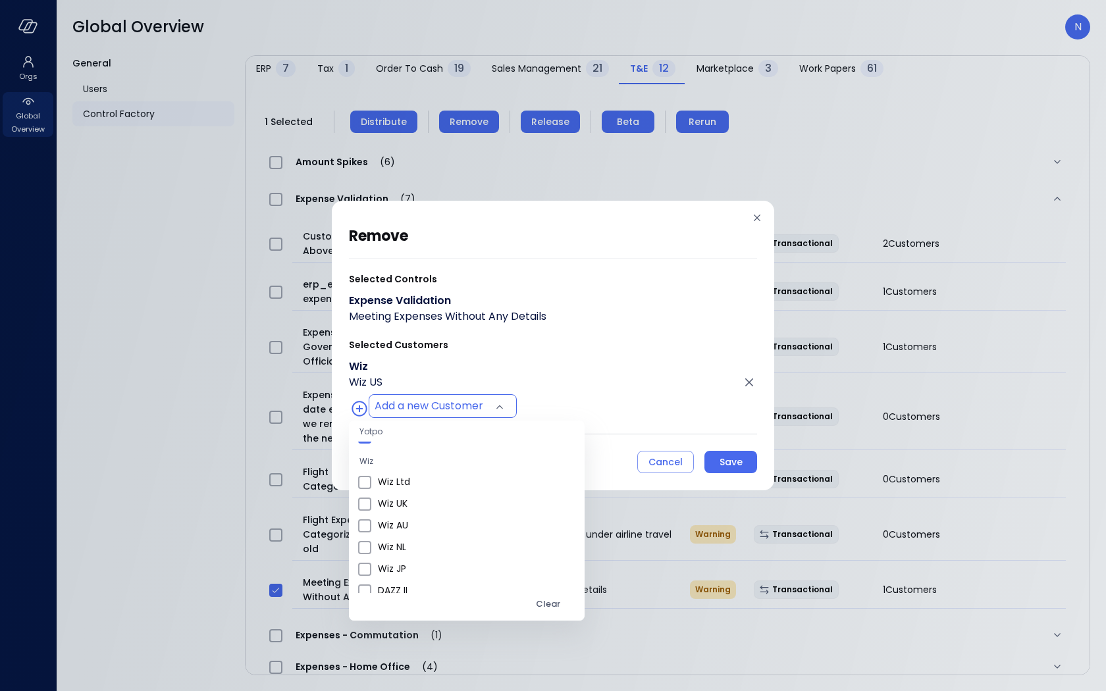
click at [551, 317] on div at bounding box center [553, 345] width 1106 height 691
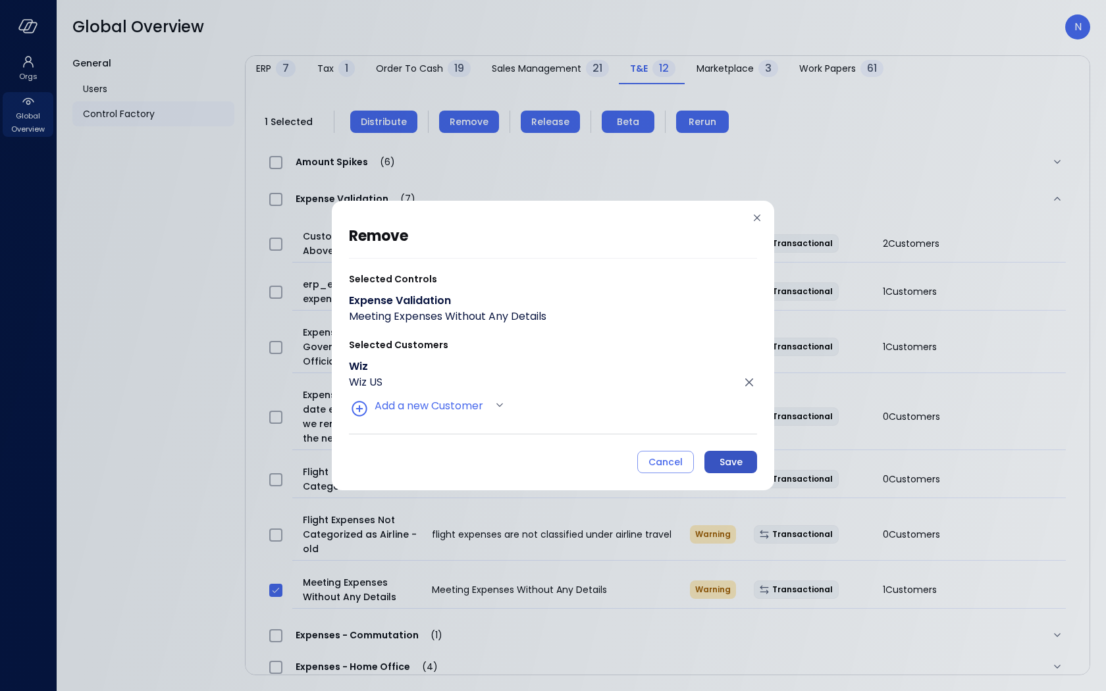
click at [721, 454] on div "Save" at bounding box center [731, 462] width 23 height 16
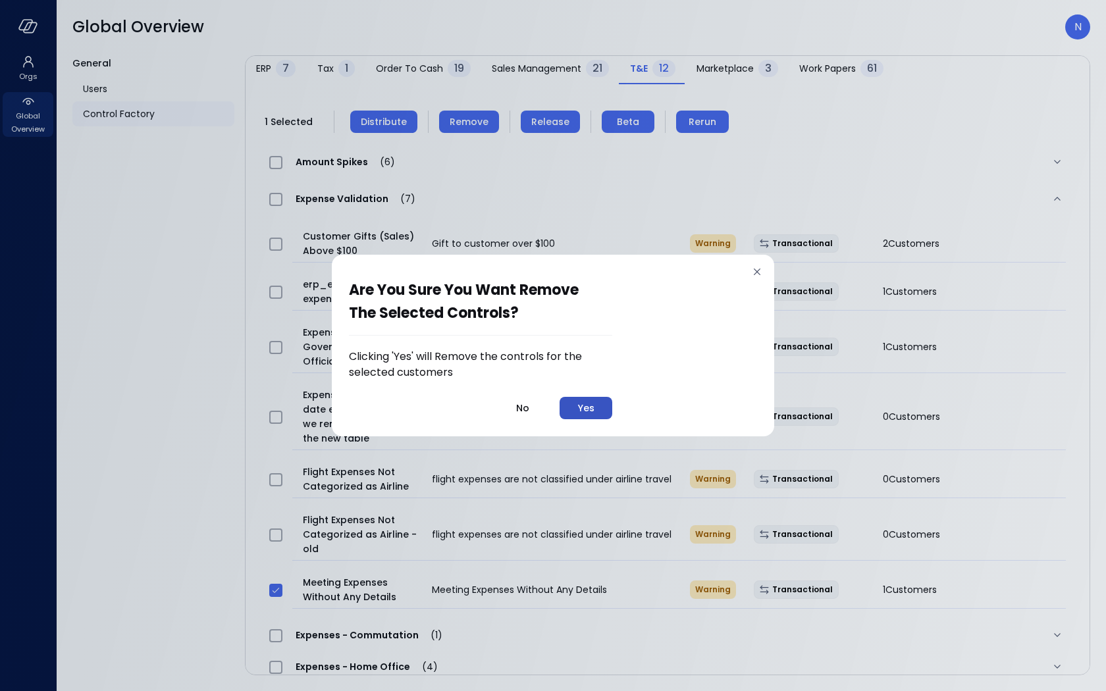
click at [583, 406] on div "Yes" at bounding box center [586, 408] width 16 height 16
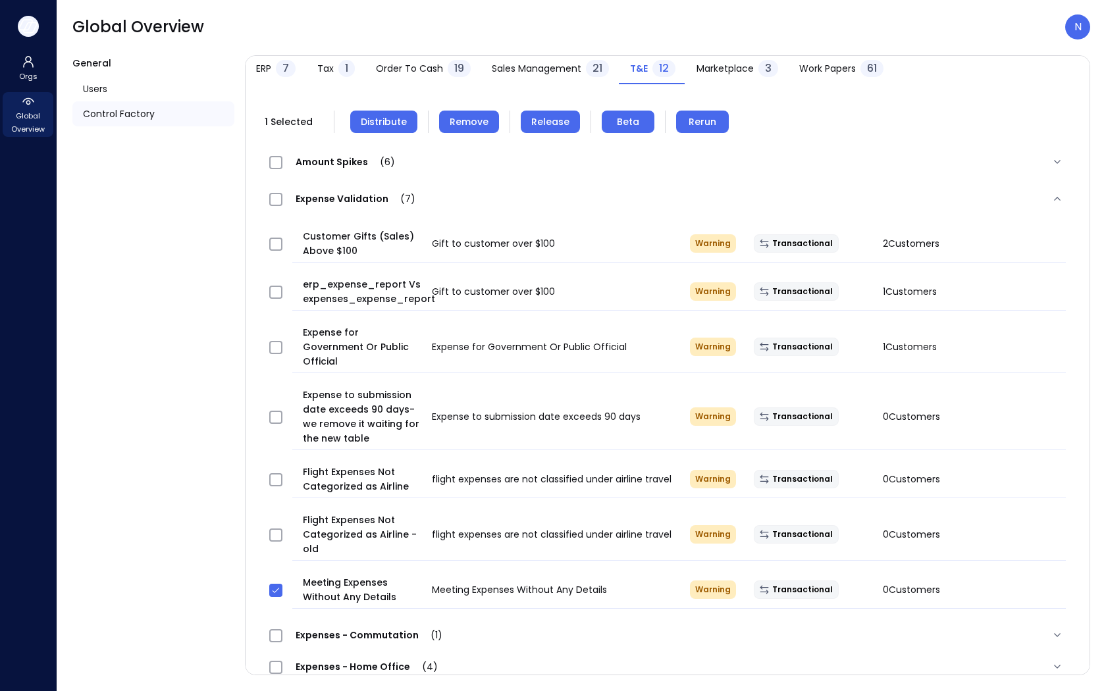
click at [20, 30] on icon "button" at bounding box center [28, 26] width 20 height 14
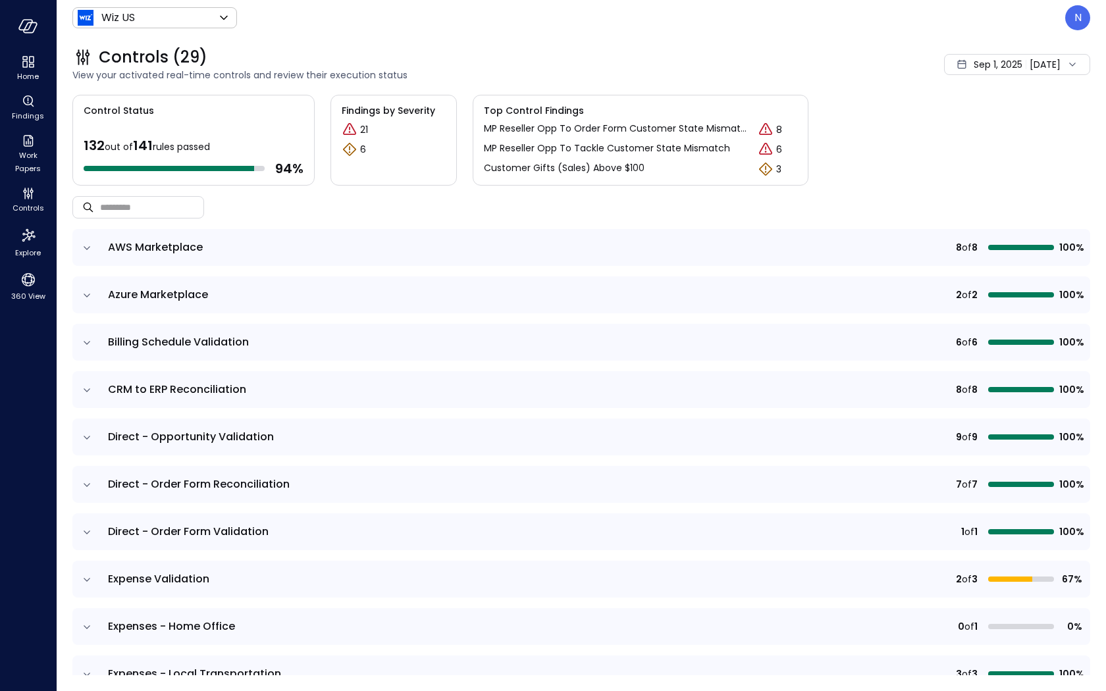
click at [90, 296] on icon "expand row" at bounding box center [86, 295] width 13 height 13
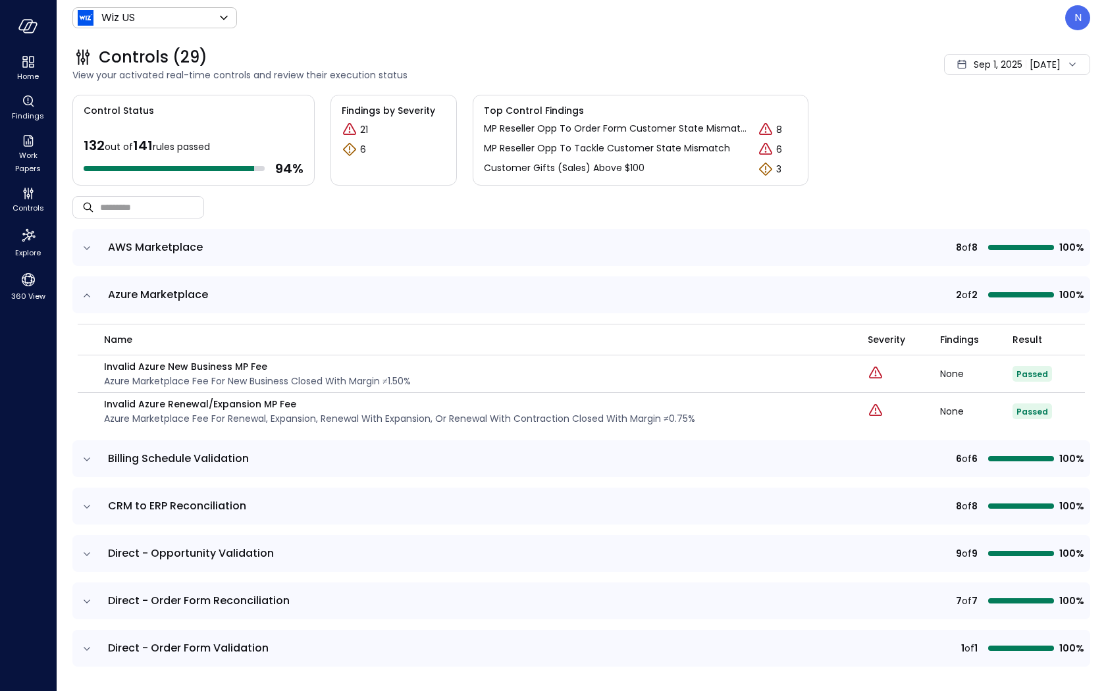
click at [90, 296] on icon "expand row" at bounding box center [86, 295] width 13 height 13
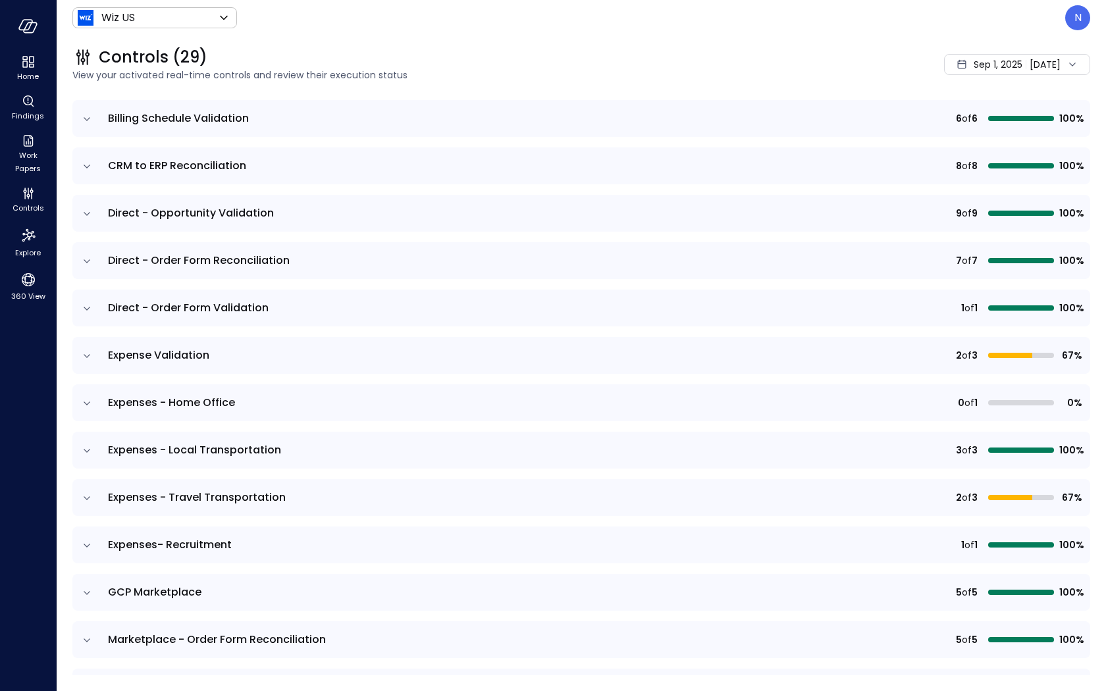
scroll to position [393, 0]
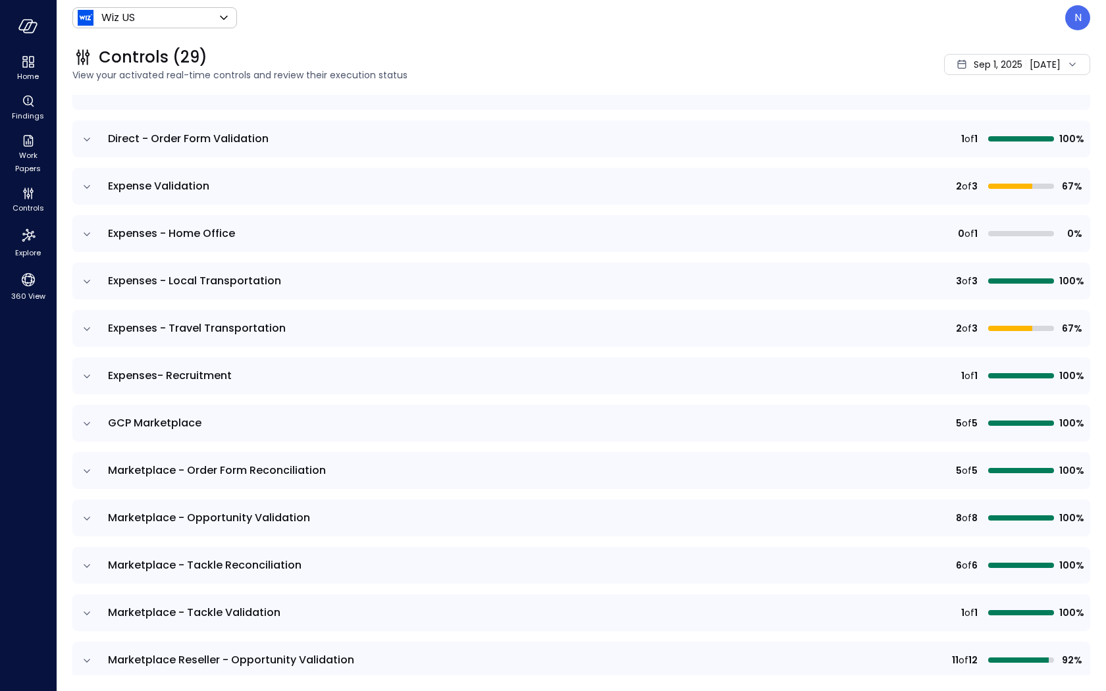
click at [92, 184] on icon "expand row" at bounding box center [86, 186] width 13 height 13
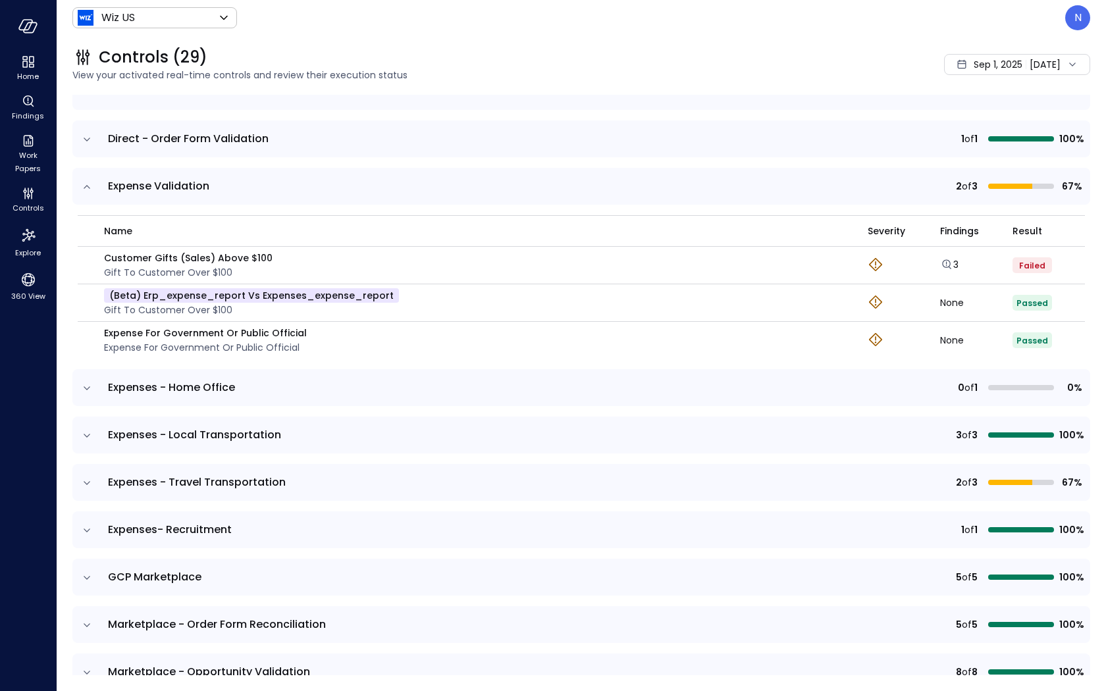
click at [80, 391] on icon "expand row" at bounding box center [86, 388] width 13 height 13
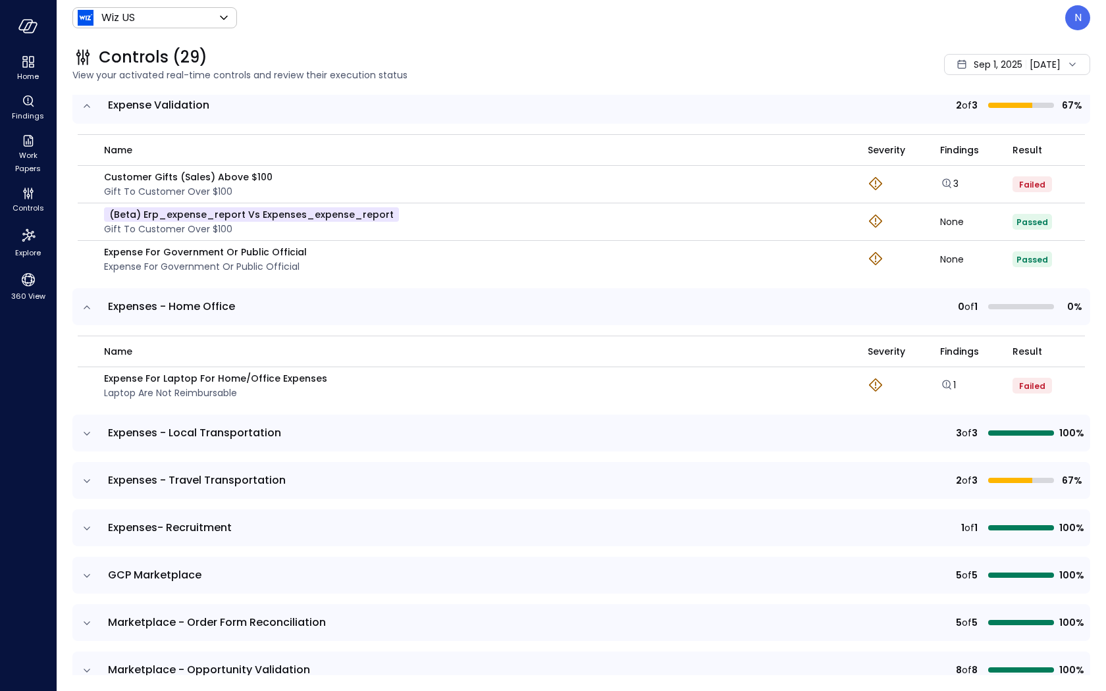
scroll to position [479, 0]
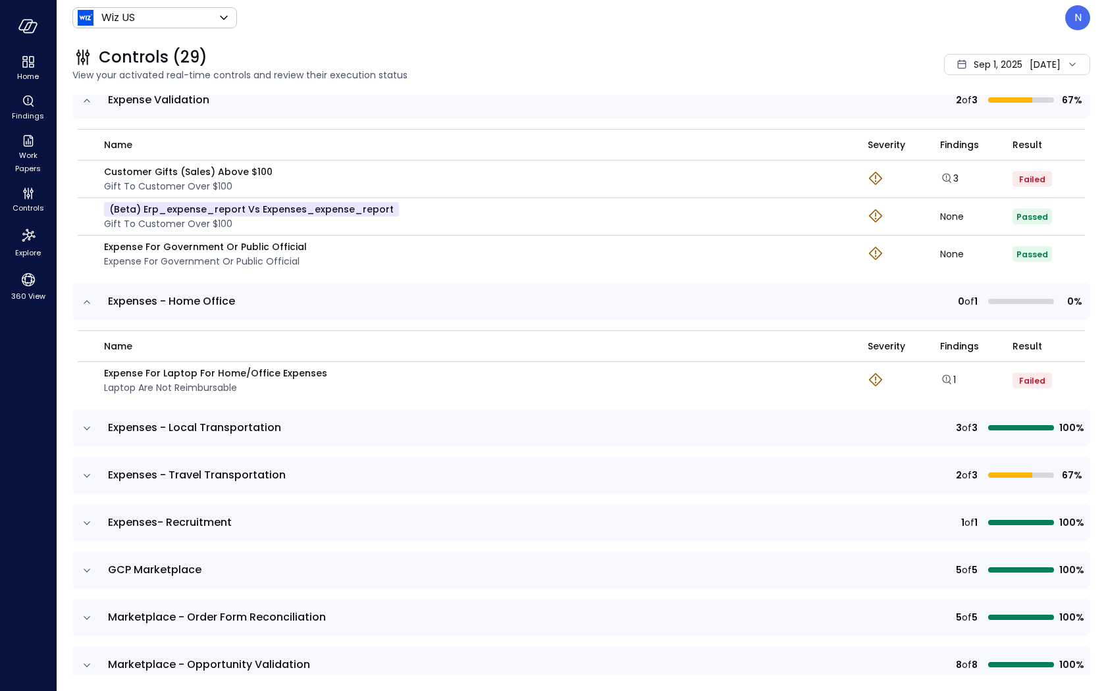
click at [82, 427] on icon "expand row" at bounding box center [86, 428] width 13 height 13
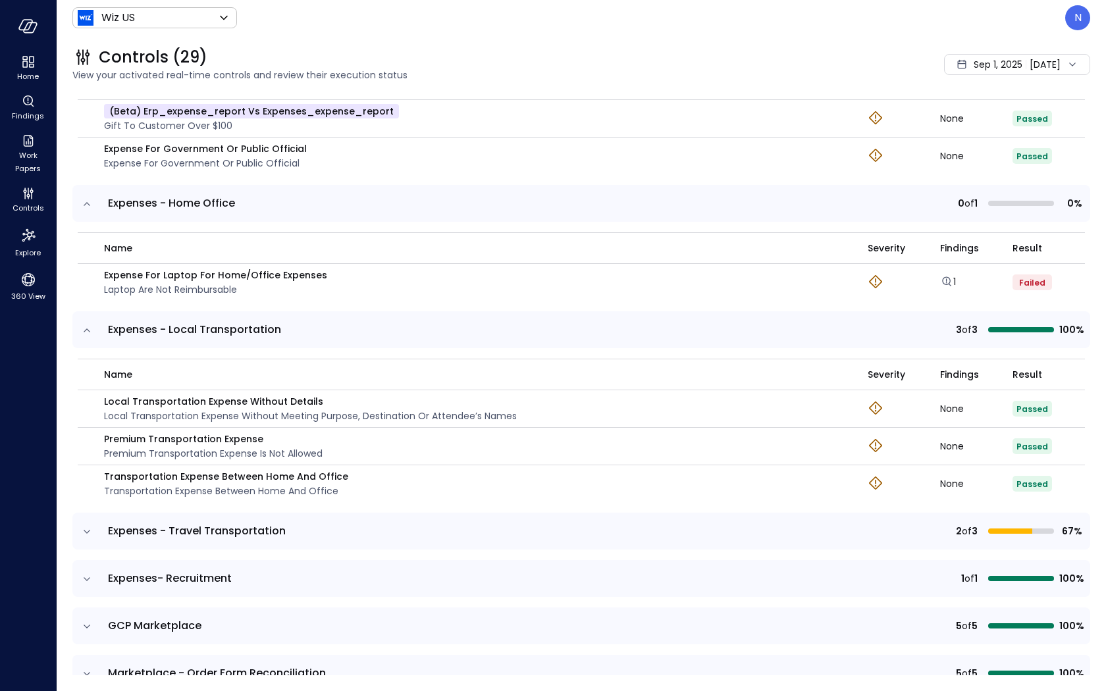
scroll to position [604, 0]
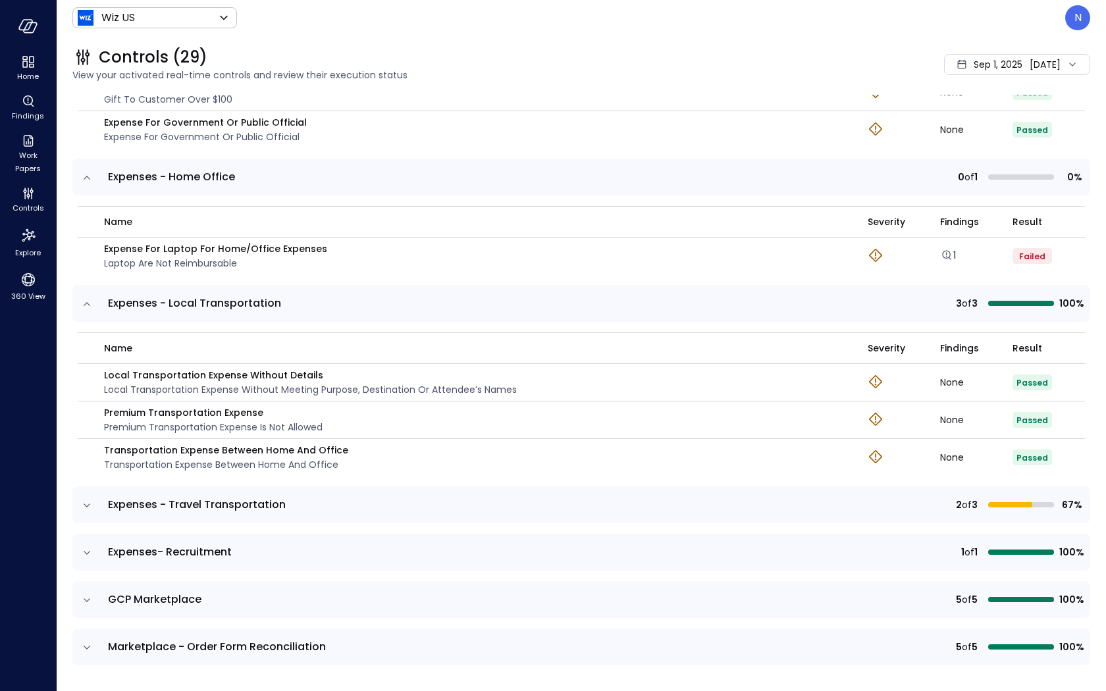
click at [80, 501] on td at bounding box center [86, 505] width 28 height 37
click at [82, 506] on icon "expand row" at bounding box center [86, 505] width 13 height 13
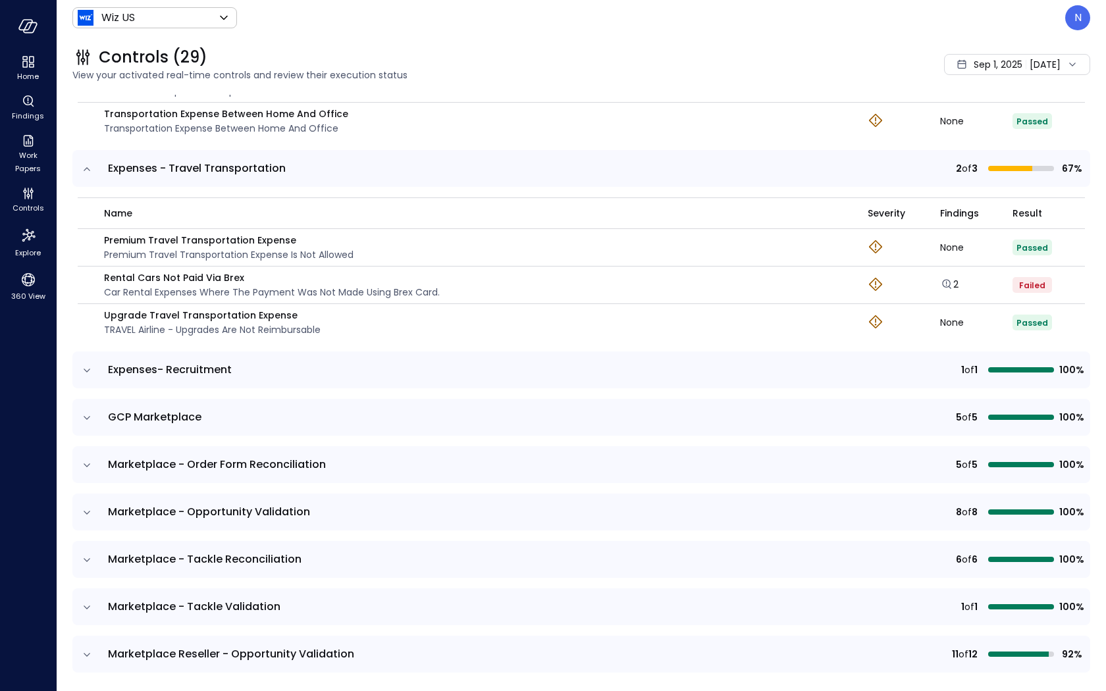
scroll to position [937, 0]
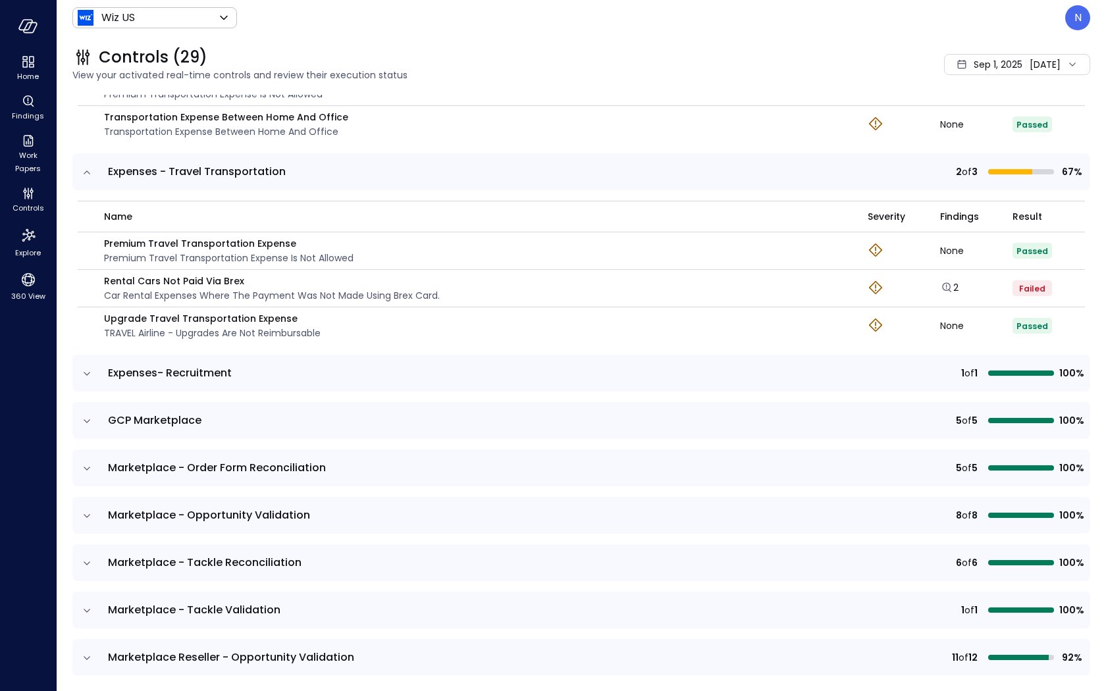
click at [89, 372] on icon "expand row" at bounding box center [86, 373] width 13 height 13
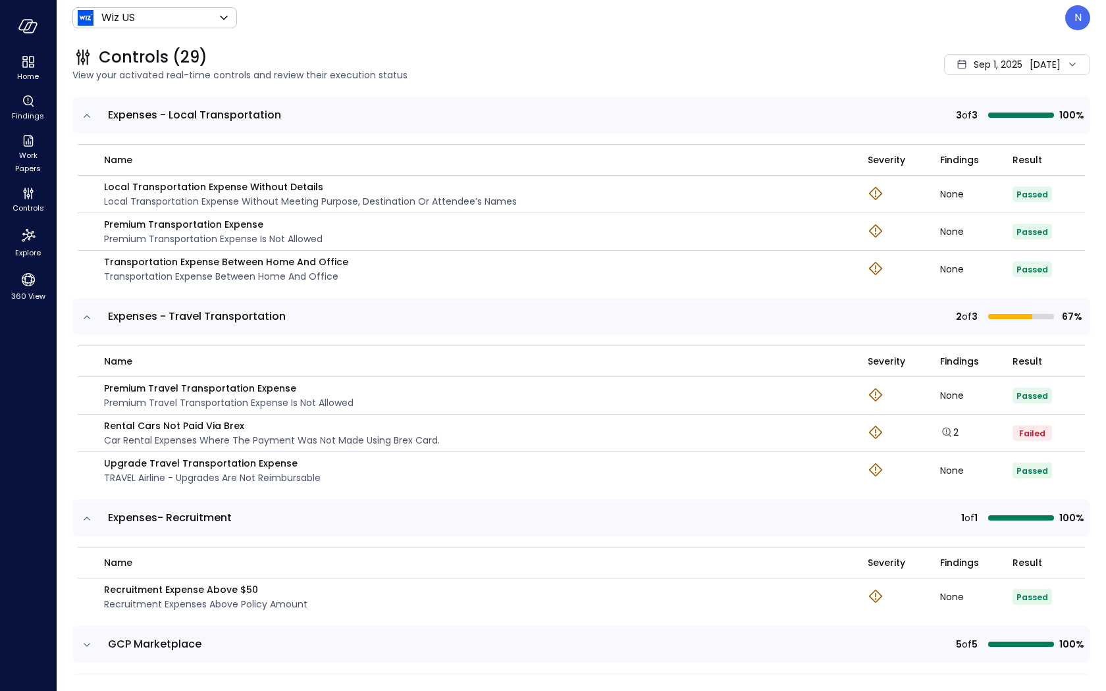
scroll to position [785, 0]
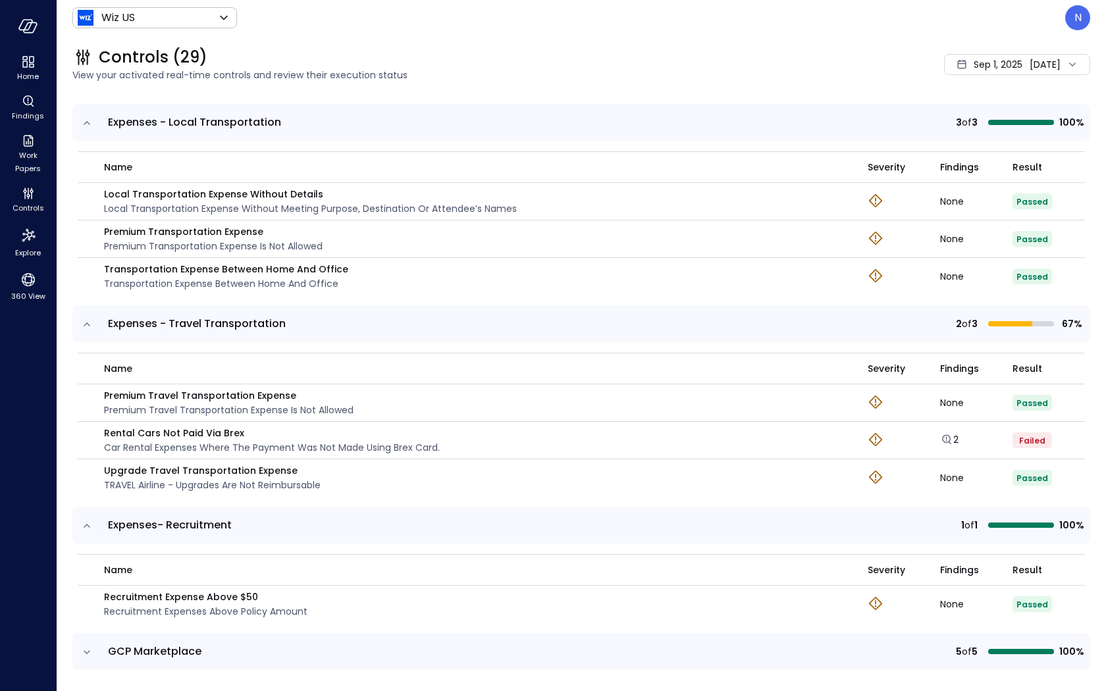
click at [976, 64] on span "Sep 1, 2025" at bounding box center [998, 64] width 49 height 14
click at [967, 124] on li "[DATE]" at bounding box center [994, 122] width 105 height 22
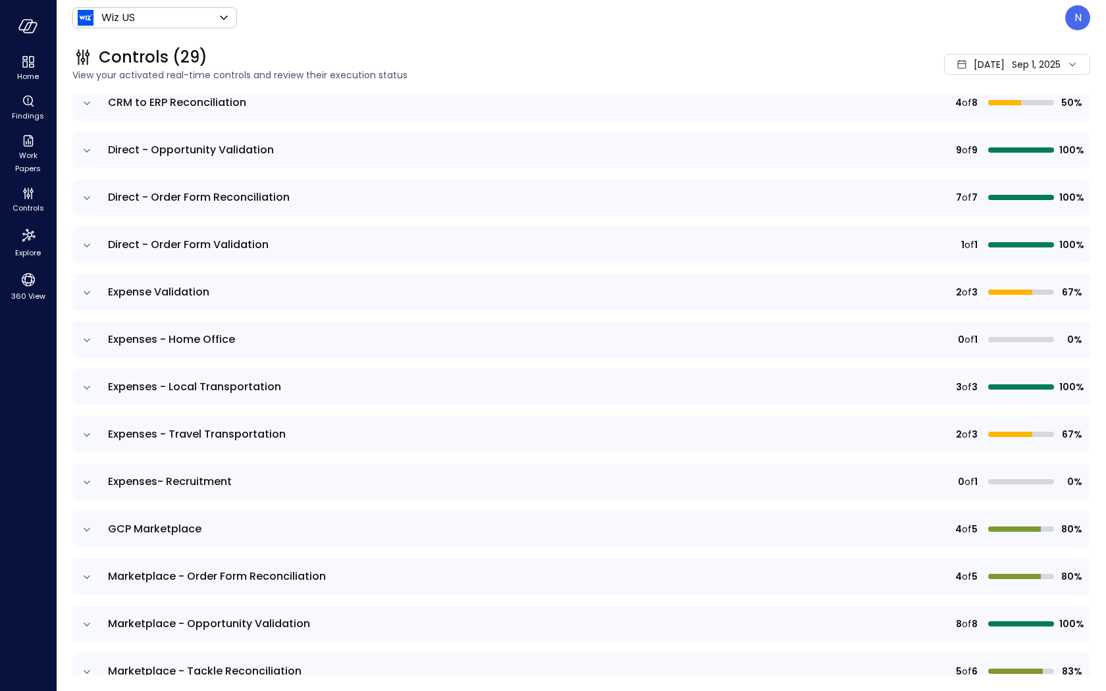
scroll to position [286, 0]
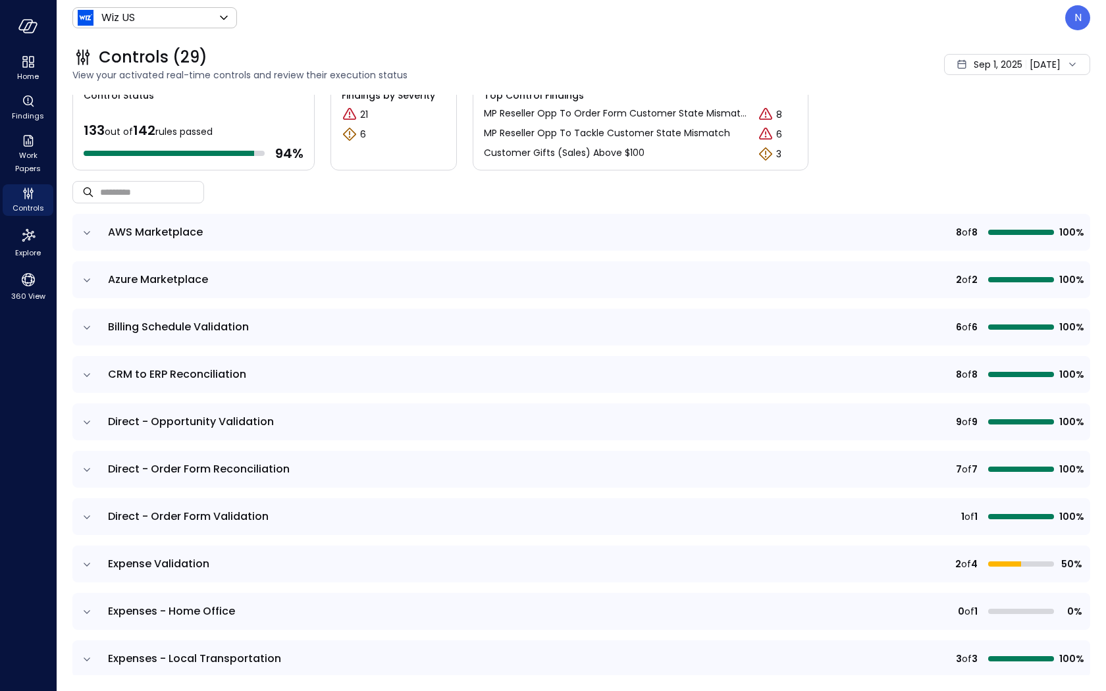
scroll to position [21, 0]
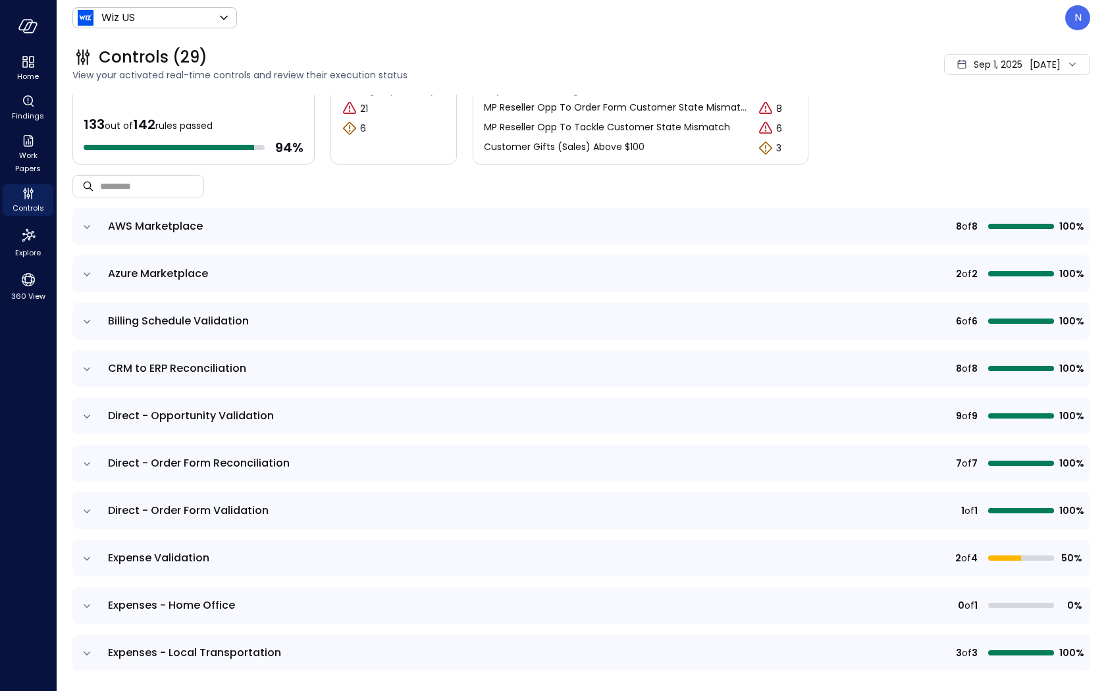
click at [88, 555] on icon "expand row" at bounding box center [86, 559] width 13 height 13
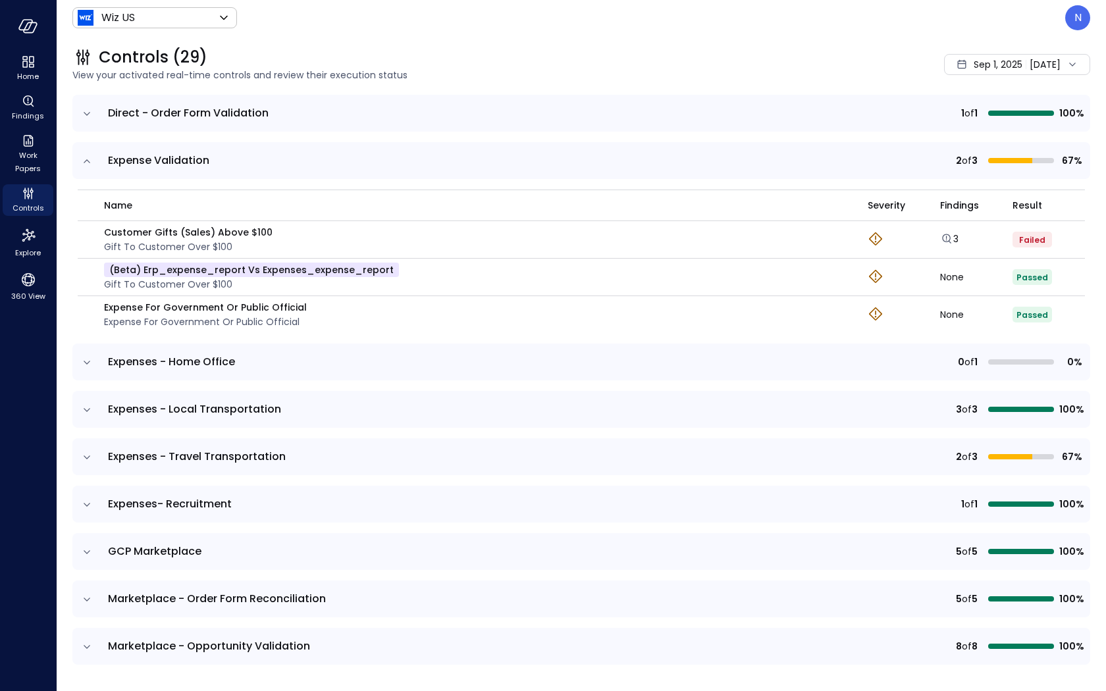
scroll to position [403, 0]
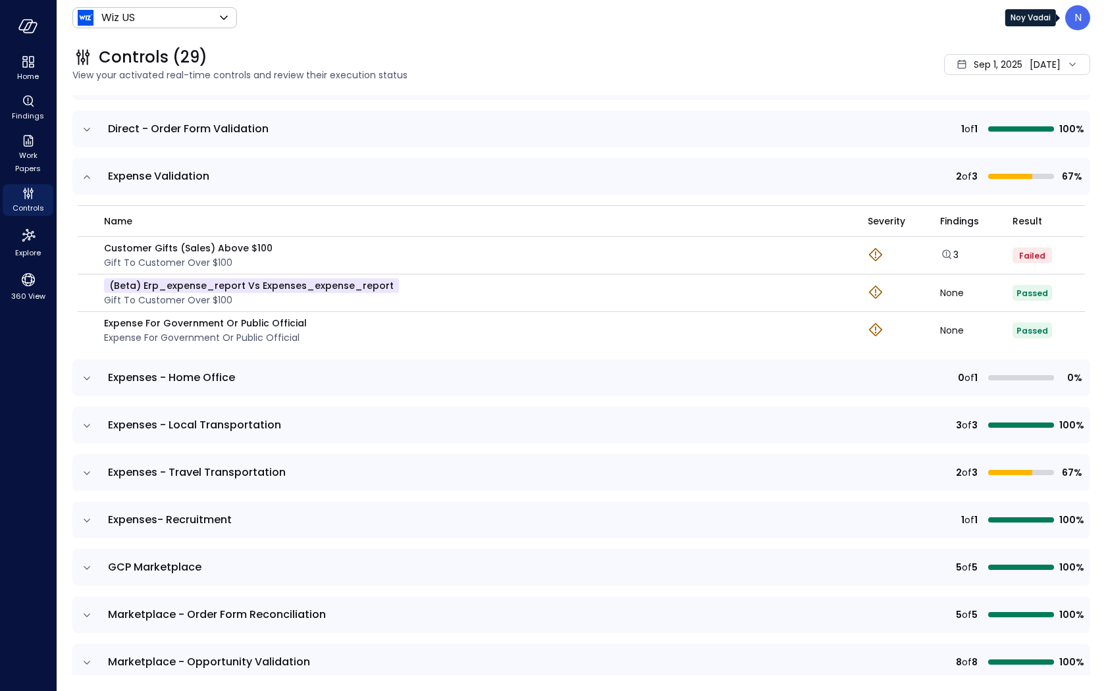
click at [1078, 20] on p "N" at bounding box center [1078, 18] width 7 height 16
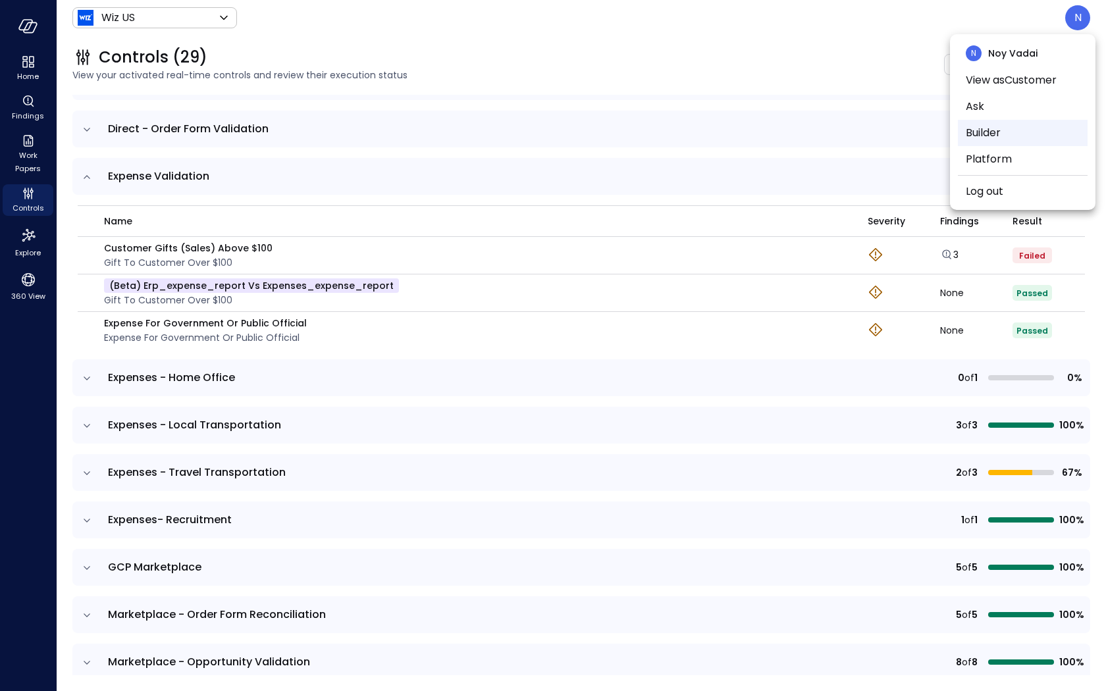
click at [992, 124] on li "Builder" at bounding box center [1023, 133] width 130 height 26
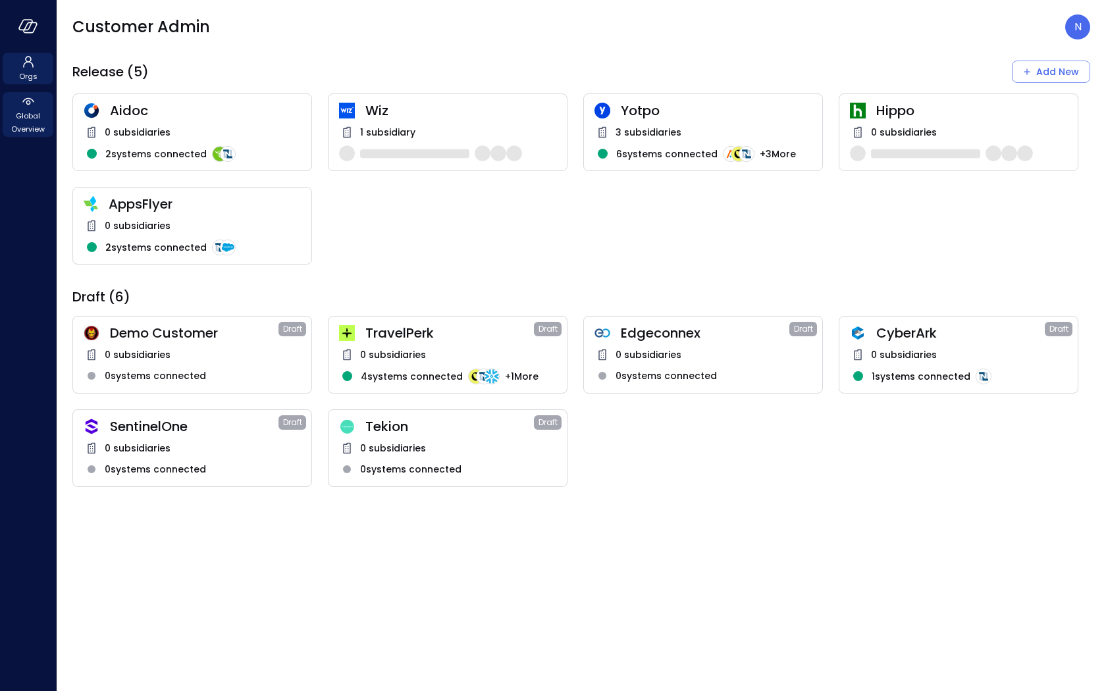
click at [32, 123] on span "Global Overview" at bounding box center [28, 122] width 40 height 26
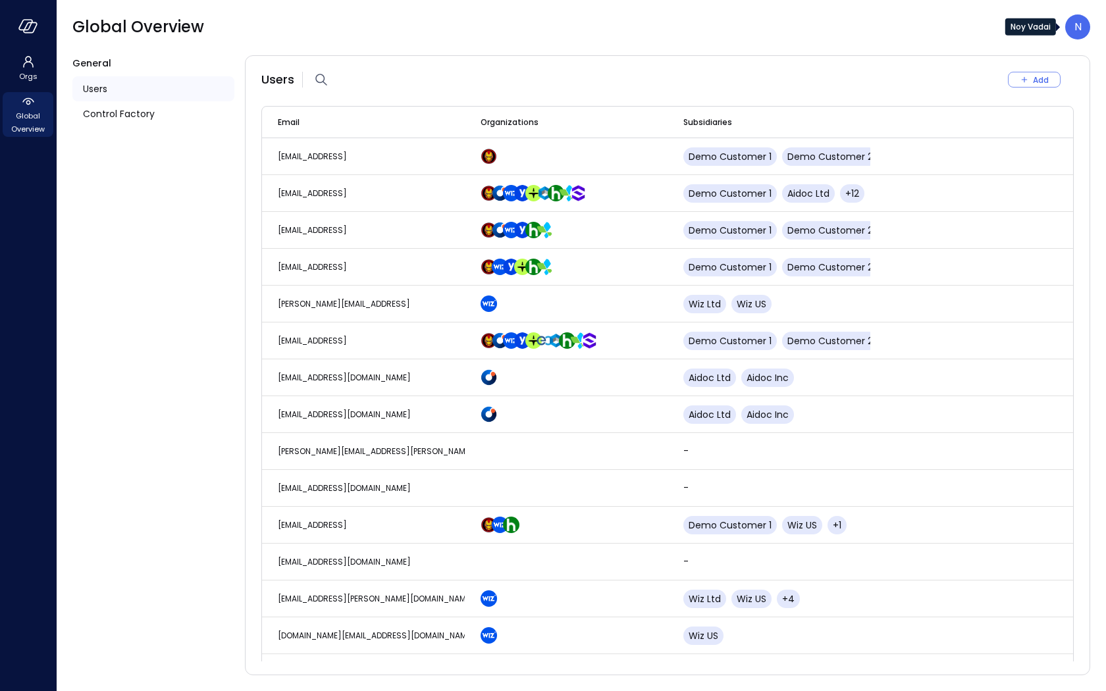
click at [1084, 28] on div "N" at bounding box center [1078, 26] width 25 height 25
